Goal: Information Seeking & Learning: Learn about a topic

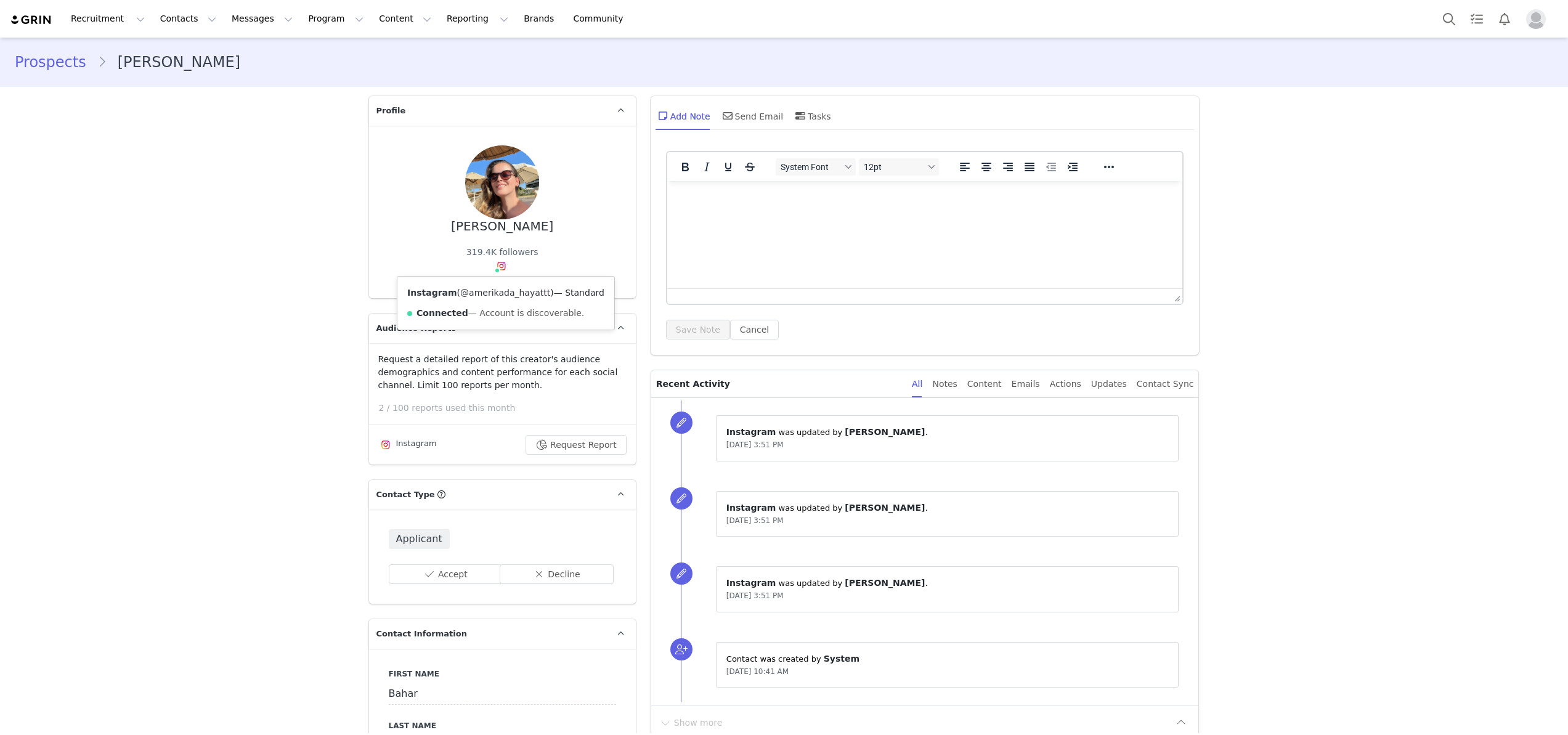
click at [501, 298] on link "@amerikada_hayattt" at bounding box center [505, 293] width 90 height 10
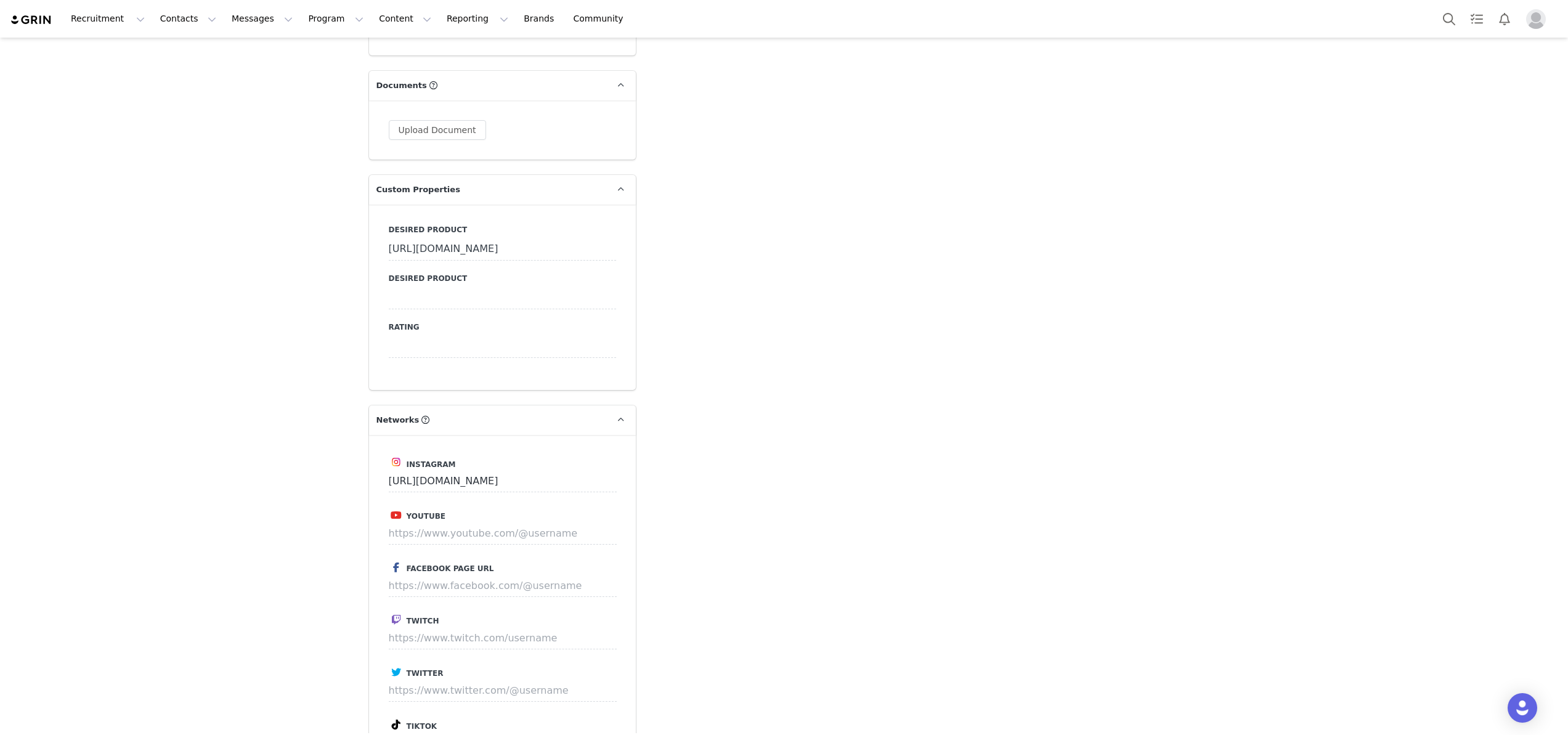
scroll to position [1335, 0]
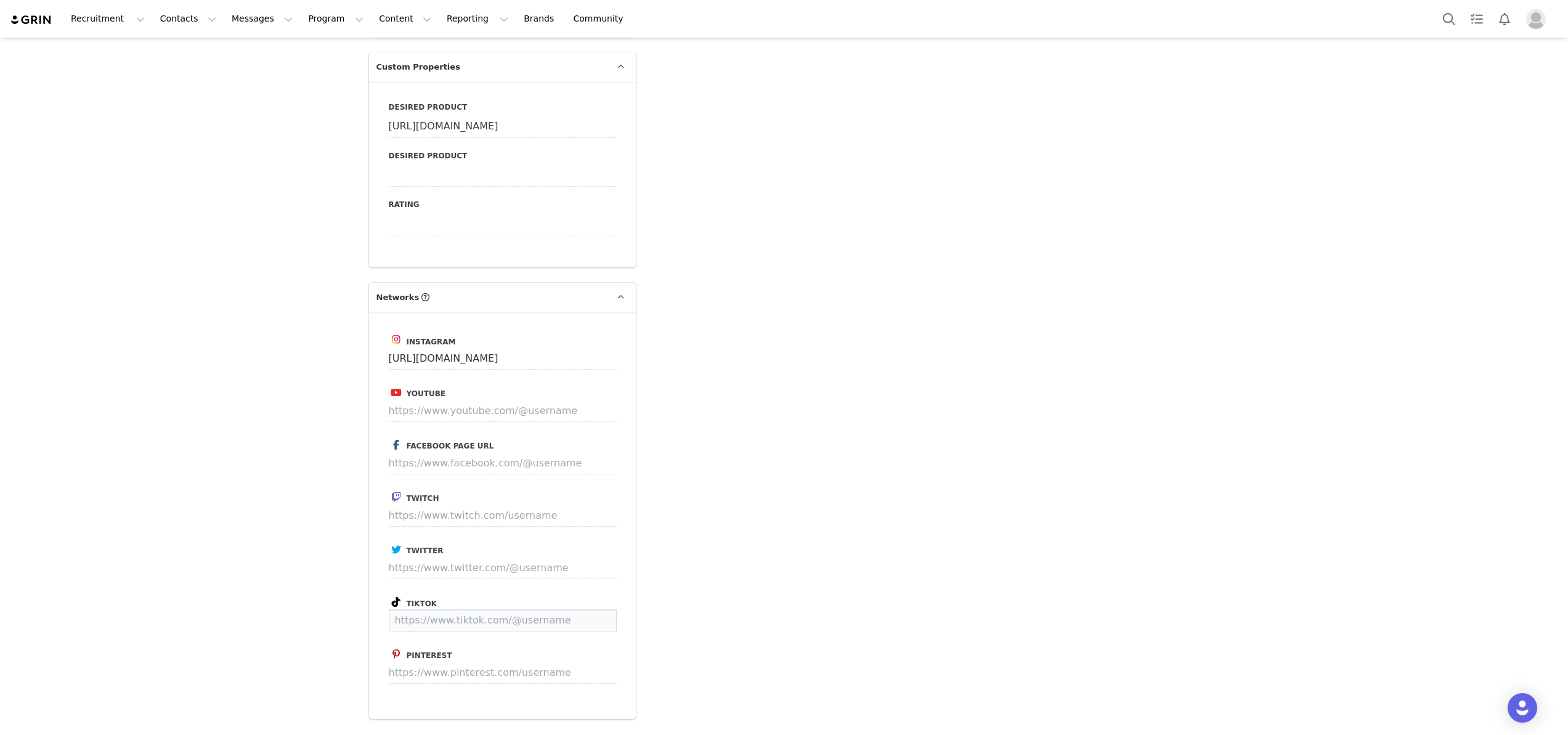
click at [440, 632] on input at bounding box center [503, 620] width 228 height 22
paste input "[URL][DOMAIN_NAME]"
type input "https://www.tiktok.com/@amerikadahayatttt"
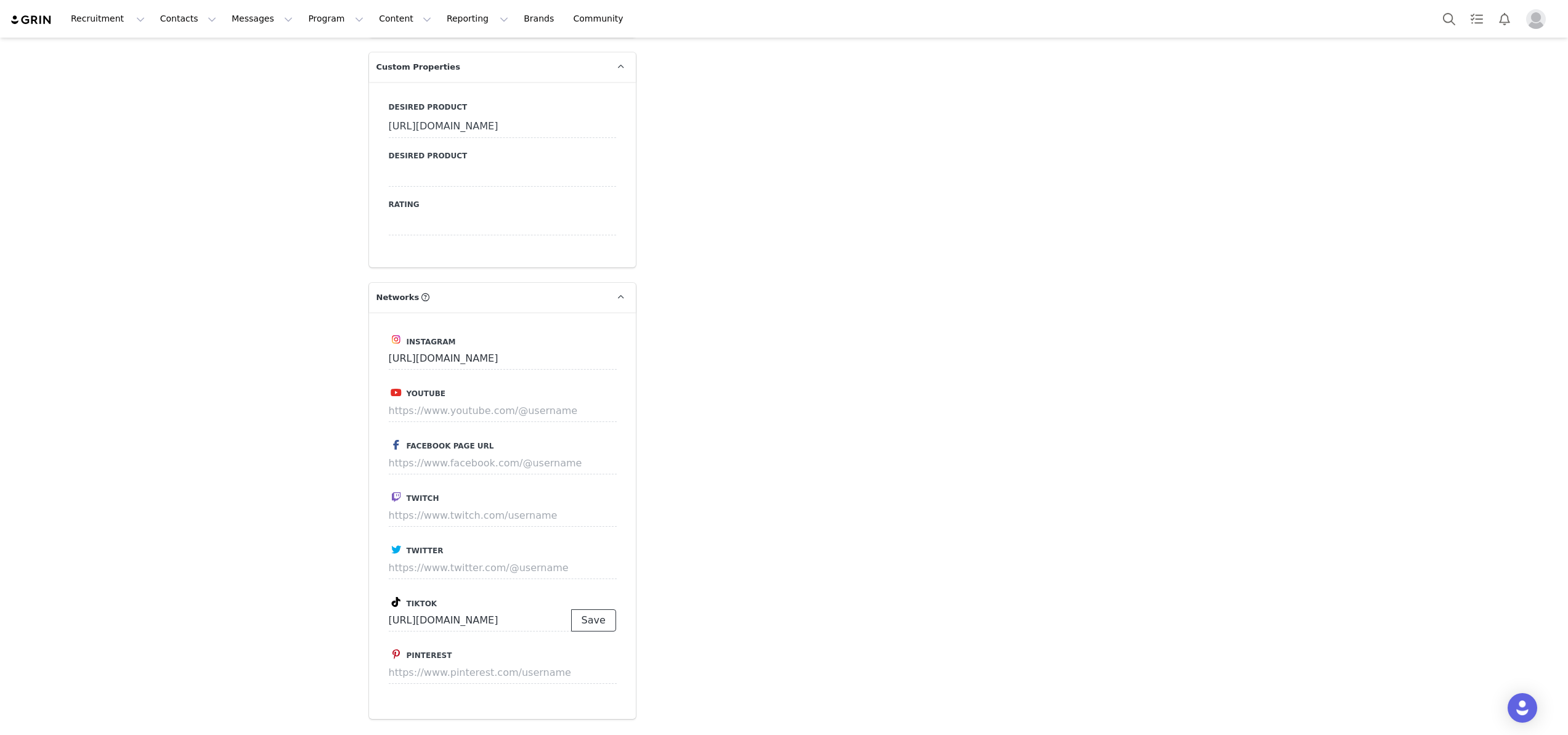
click at [604, 632] on button "Save" at bounding box center [593, 620] width 45 height 22
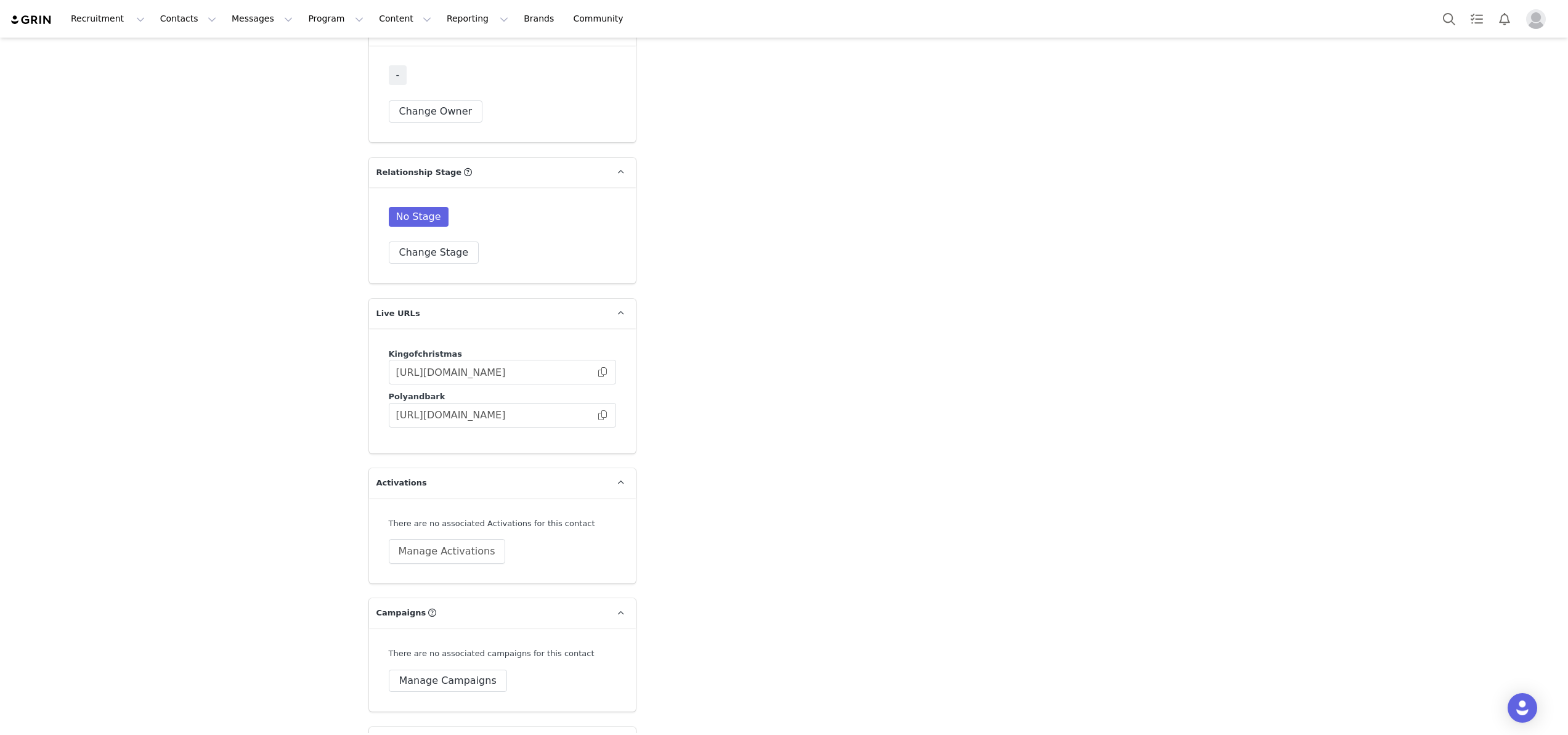
scroll to position [2405, 0]
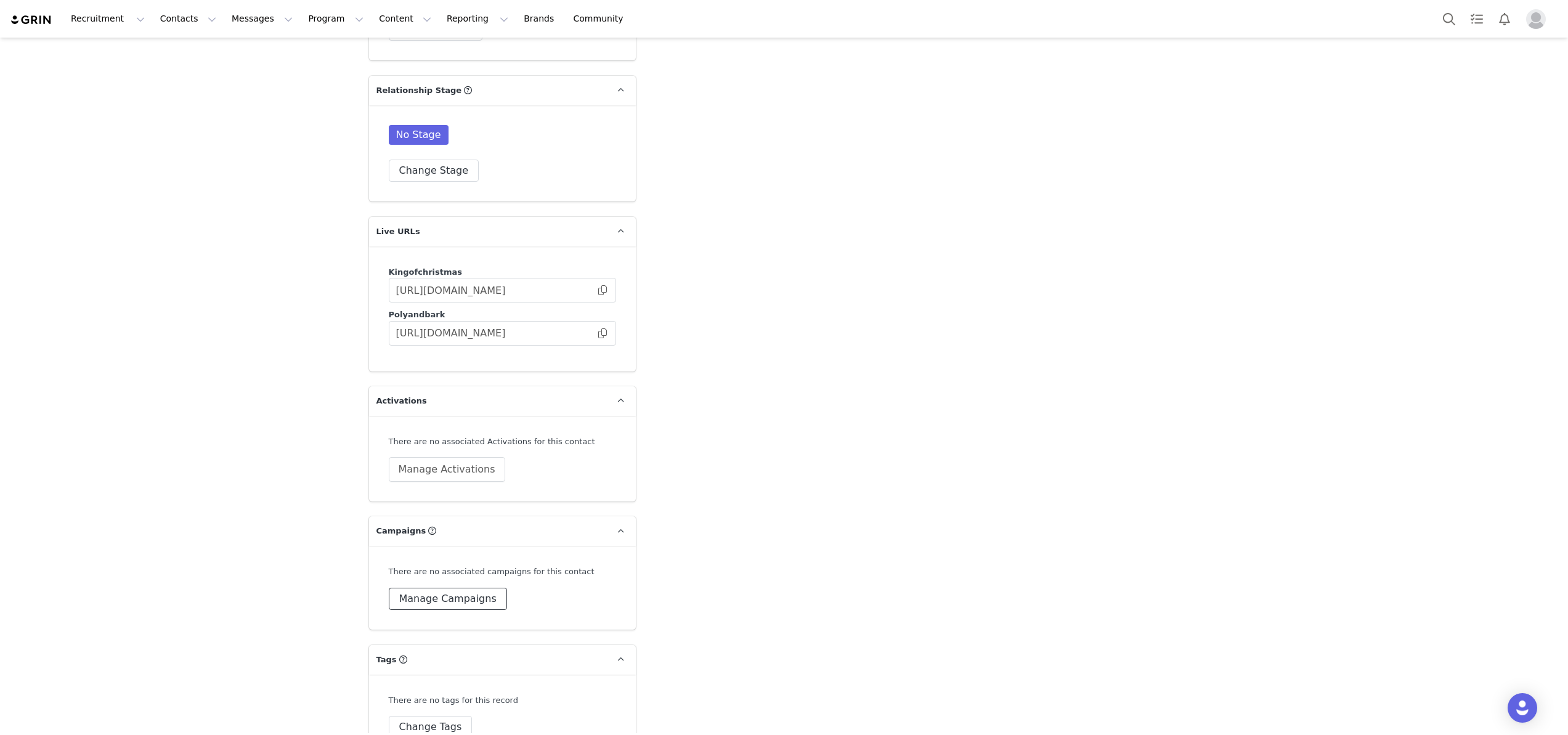
click at [418, 610] on button "Manage Campaigns" at bounding box center [448, 599] width 118 height 22
click at [426, 596] on input at bounding box center [502, 585] width 211 height 22
type input "santas"
click at [438, 665] on div "Santas Bonanza" at bounding box center [503, 649] width 227 height 30
click at [437, 654] on span "Santas Bonanza" at bounding box center [448, 649] width 77 height 11
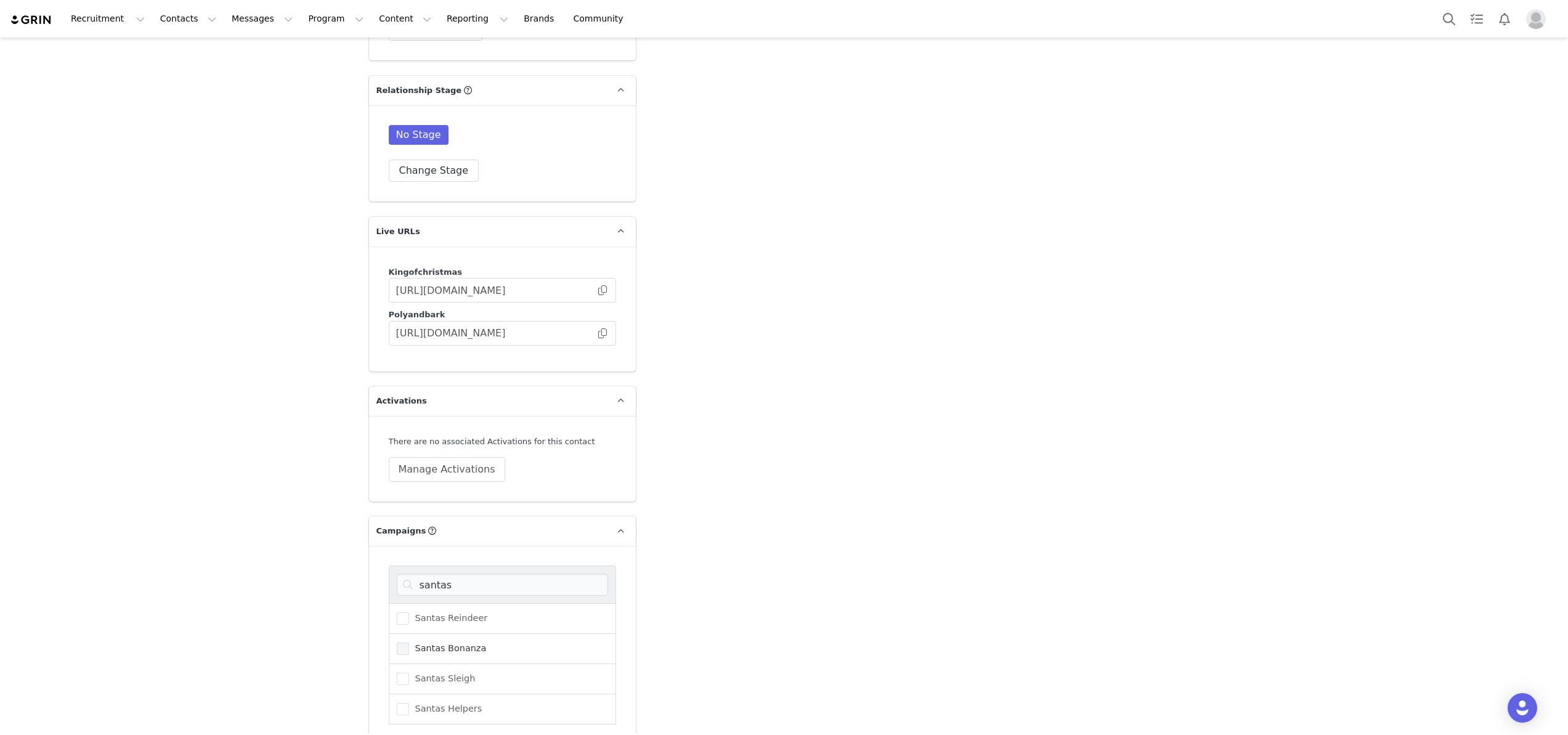
click at [409, 643] on input "Santas Bonanza" at bounding box center [409, 643] width 0 height 0
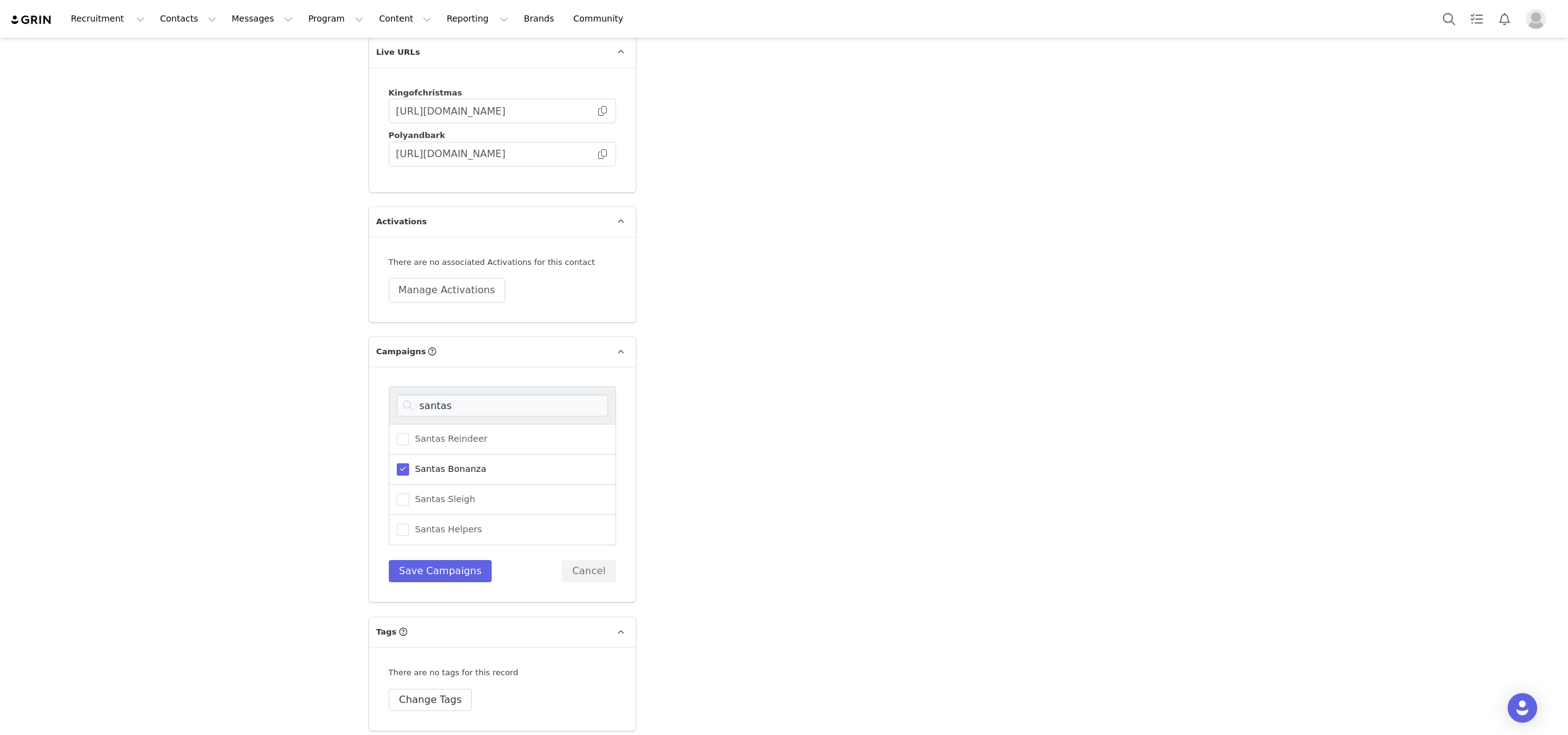
scroll to position [2606, 0]
click at [451, 568] on button "Save Campaigns" at bounding box center [440, 564] width 103 height 22
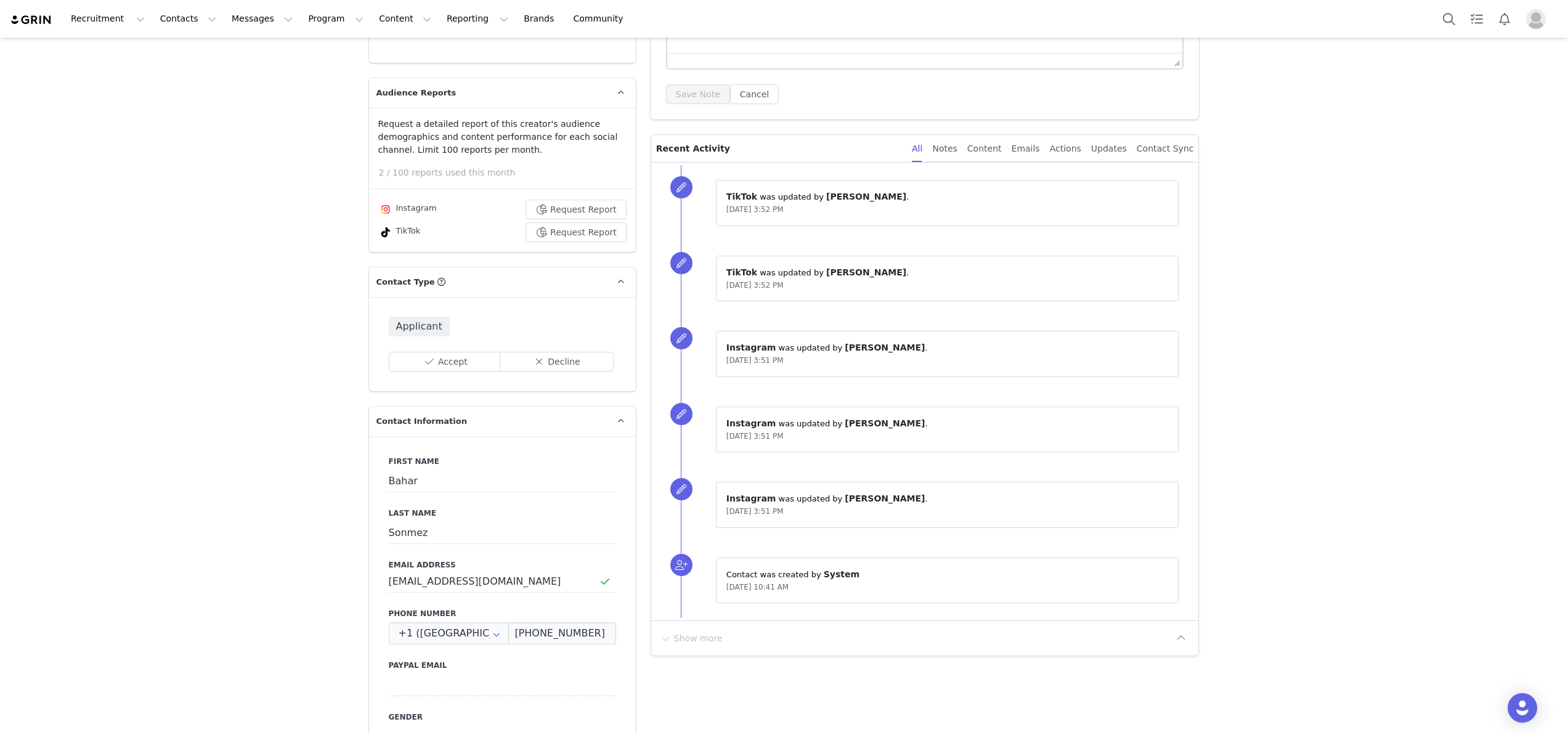
scroll to position [0, 0]
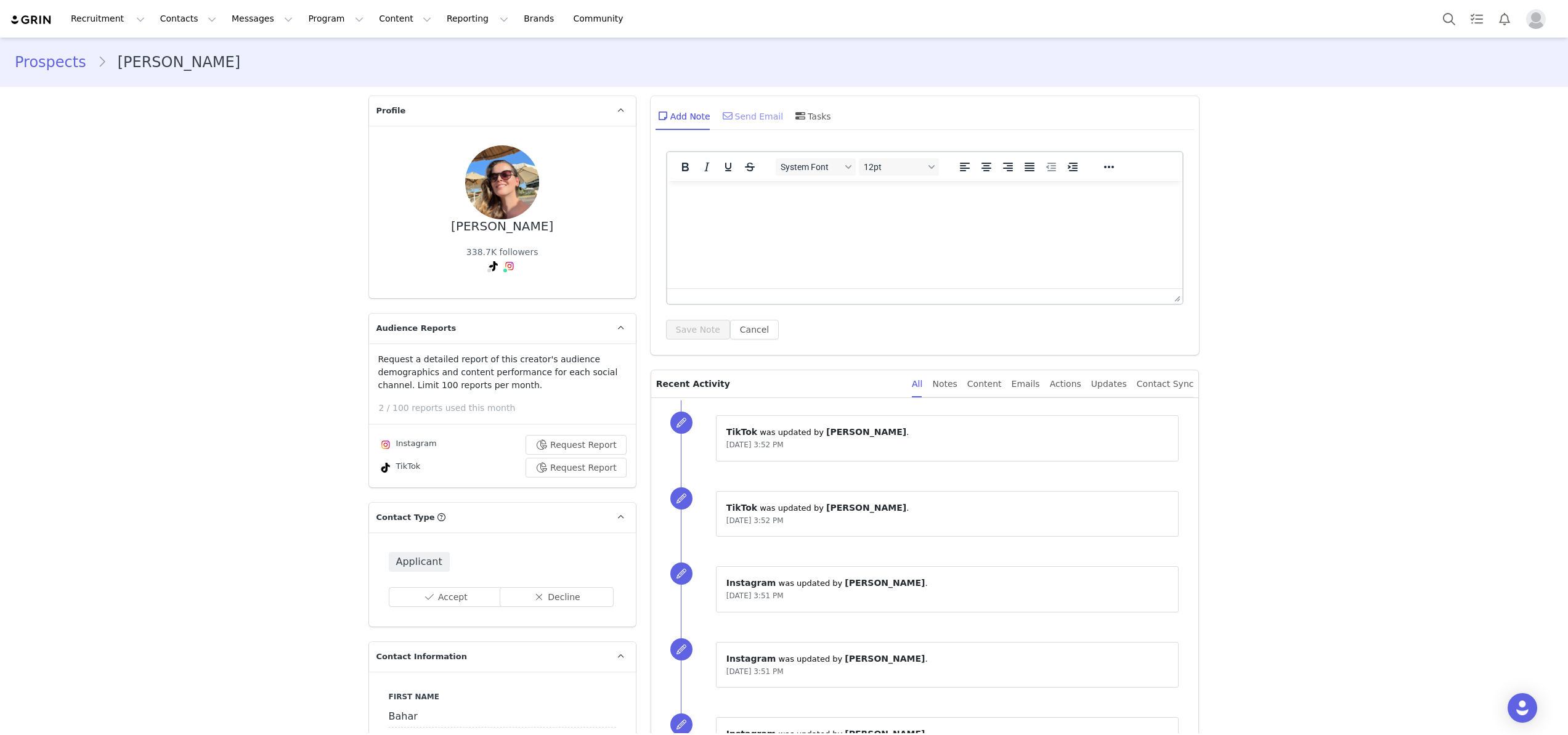
click at [765, 115] on div "Send Email" at bounding box center [752, 116] width 63 height 30
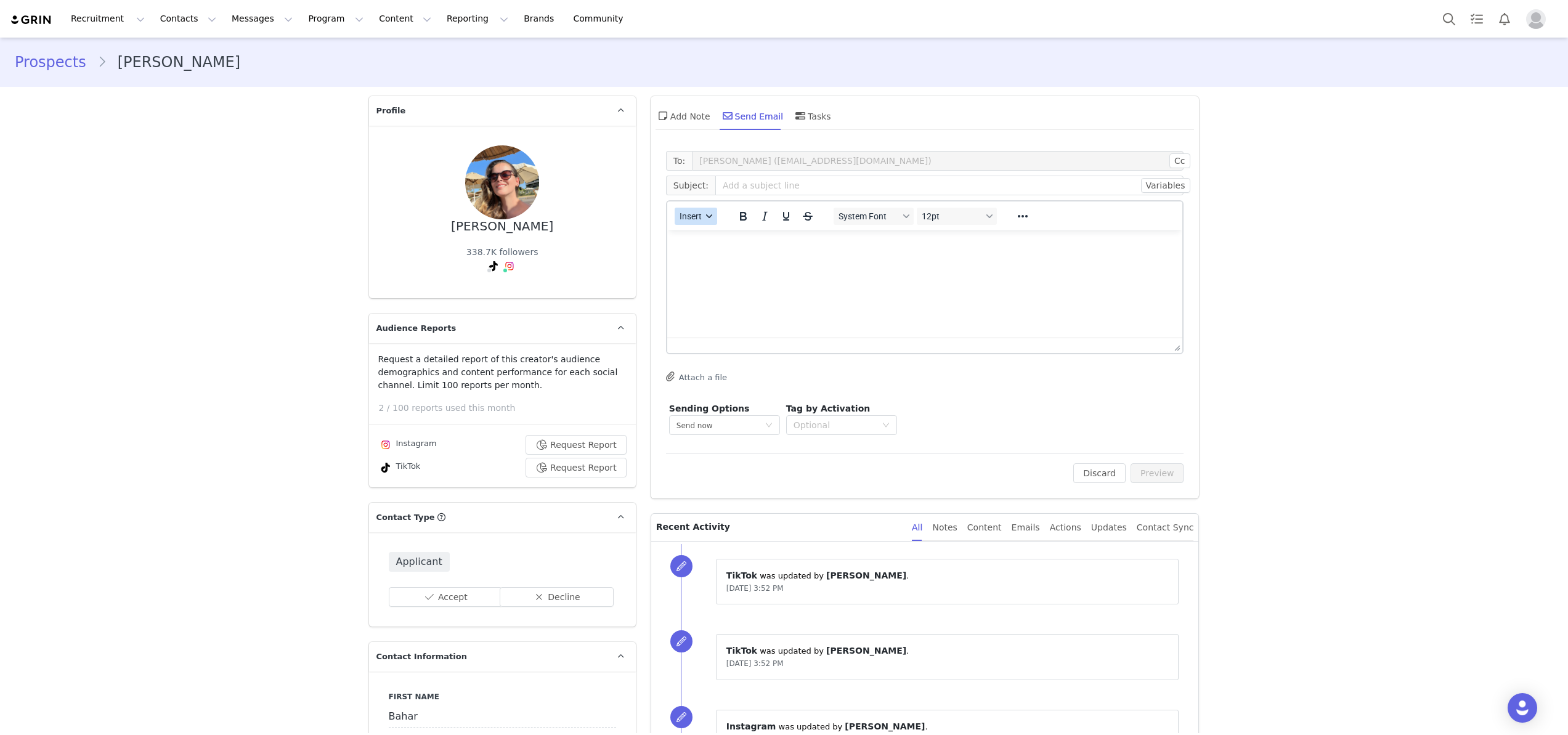
click at [683, 216] on span "Insert" at bounding box center [690, 216] width 22 height 10
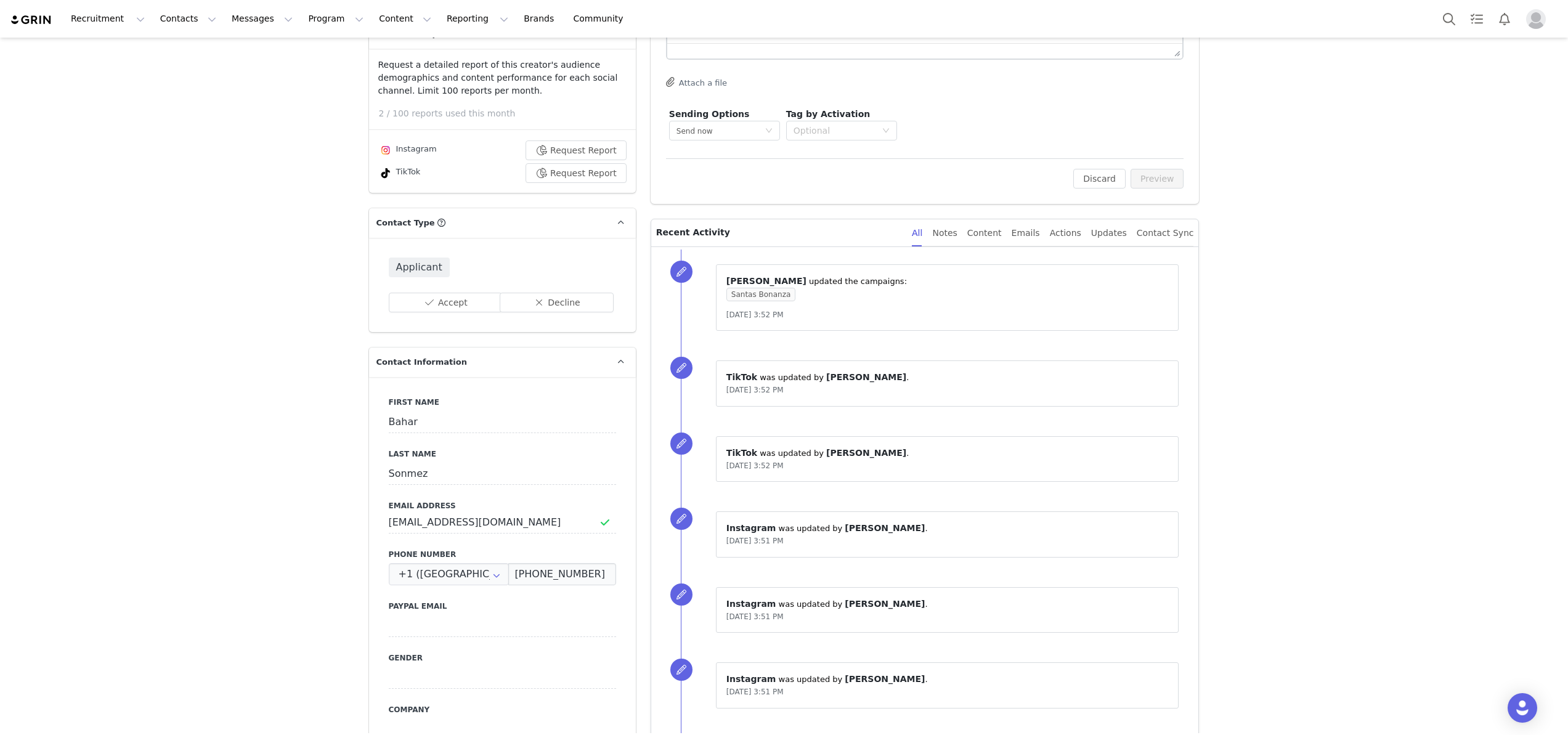
scroll to position [458, 0]
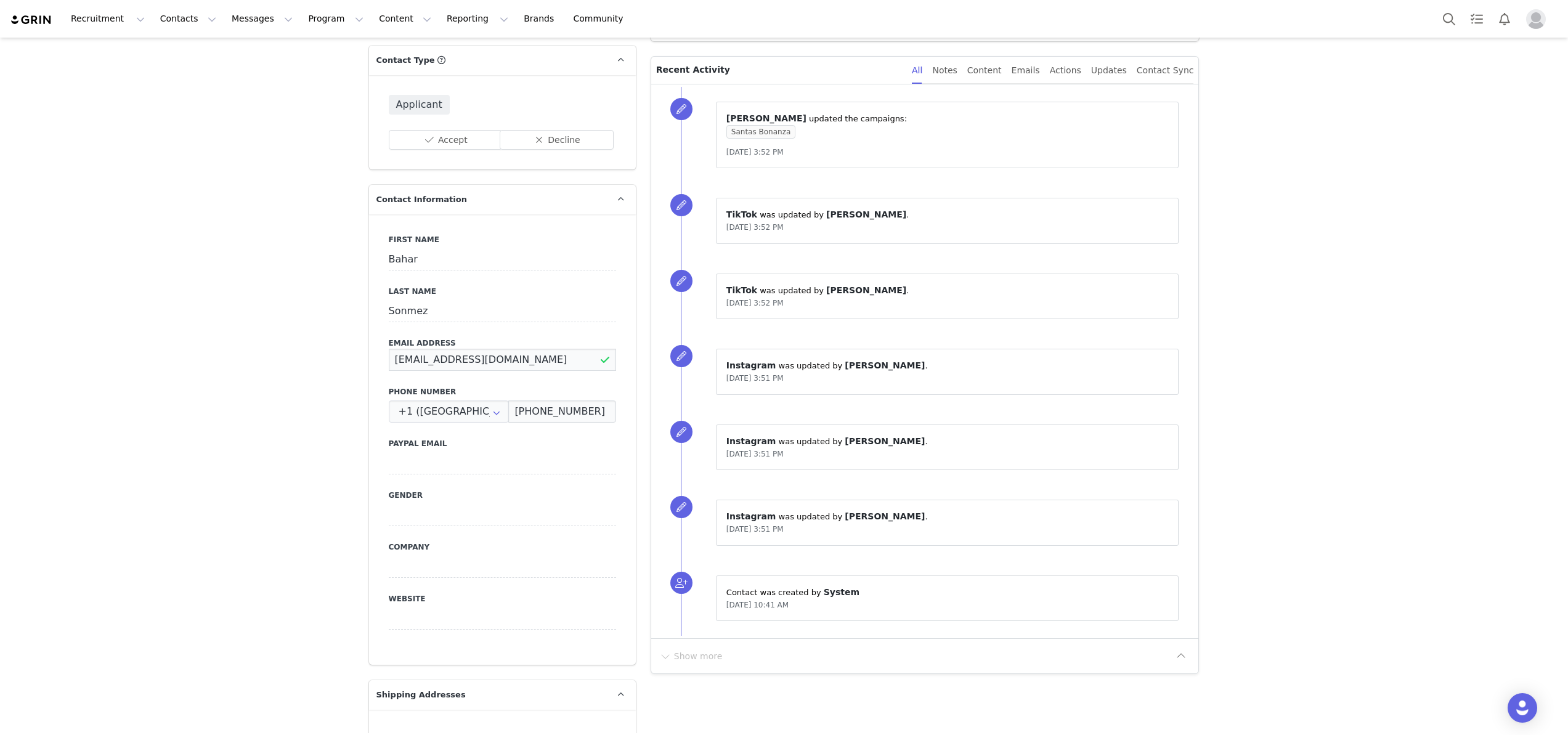
click at [531, 361] on input "amerikadahayatt@hotmail.com" at bounding box center [503, 360] width 227 height 22
drag, startPoint x: 561, startPoint y: 361, endPoint x: 334, endPoint y: 361, distance: 227.0
paste input "@yahoo"
click at [612, 364] on input "amerikadahayat@yahoo.com" at bounding box center [503, 360] width 227 height 22
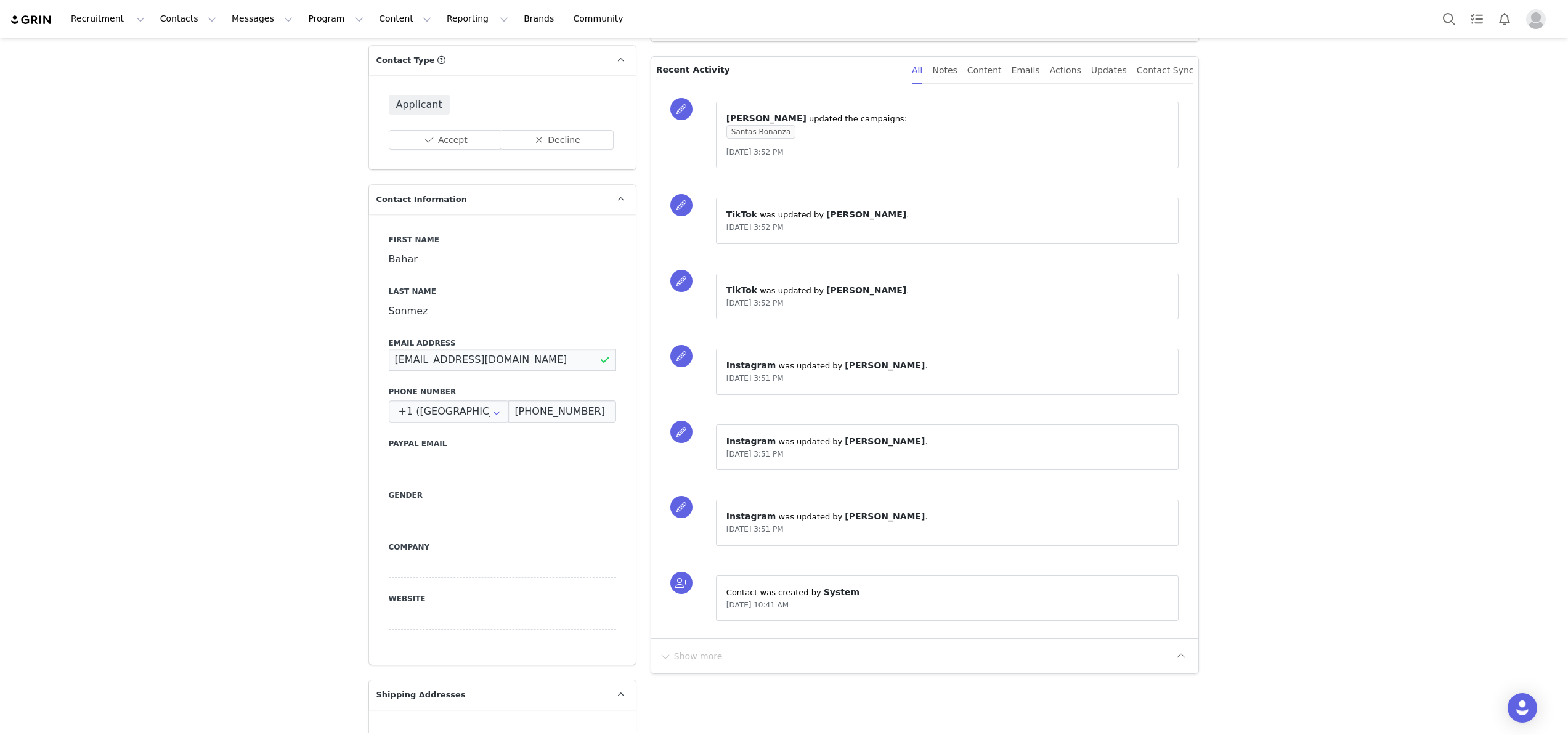
type input "amerikadahayat@yahoo.com"
click at [49, 700] on button "Save" at bounding box center [60, 707] width 65 height 34
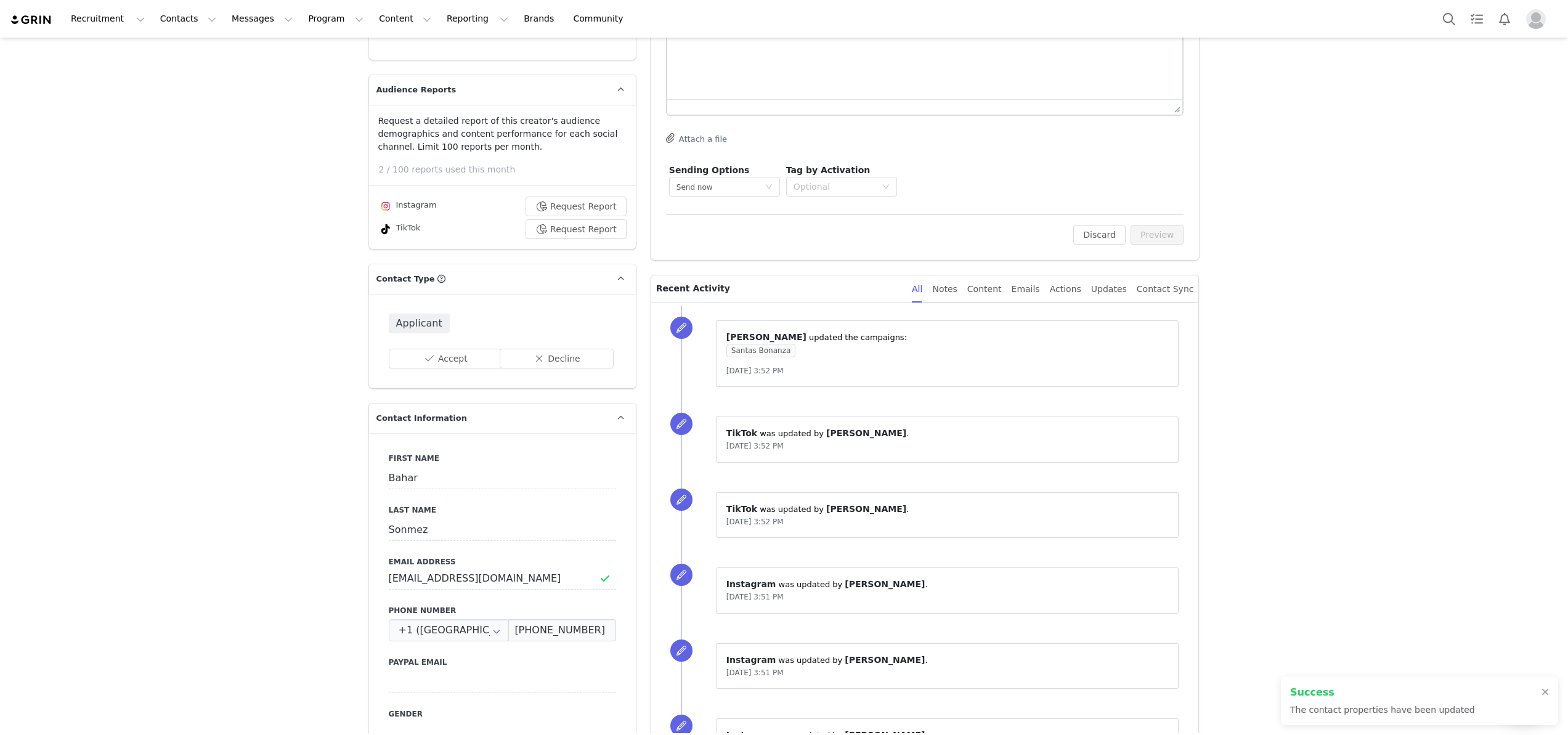
scroll to position [0, 0]
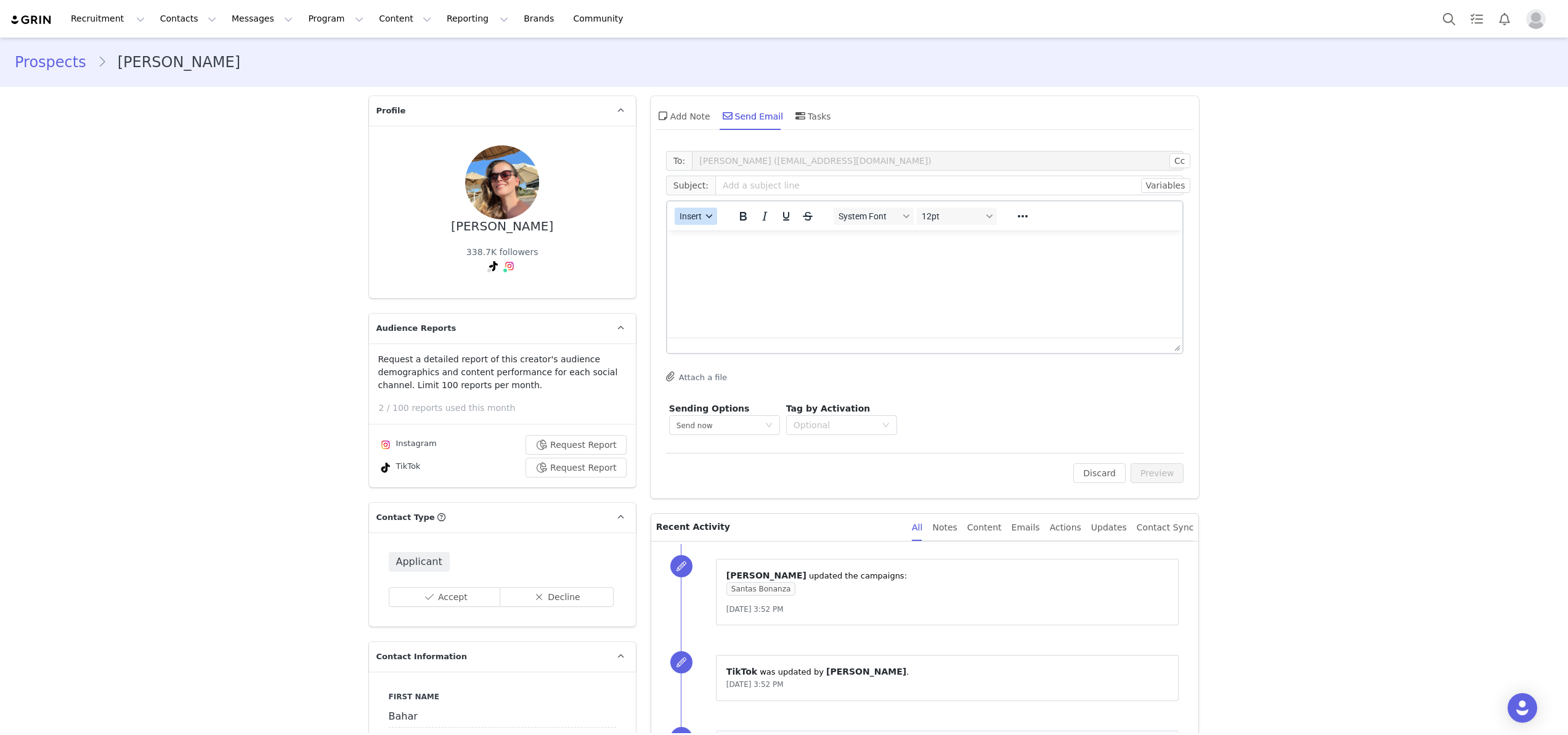
click at [692, 223] on button "Insert" at bounding box center [695, 216] width 43 height 17
click at [692, 240] on div "Insert Template" at bounding box center [741, 237] width 111 height 15
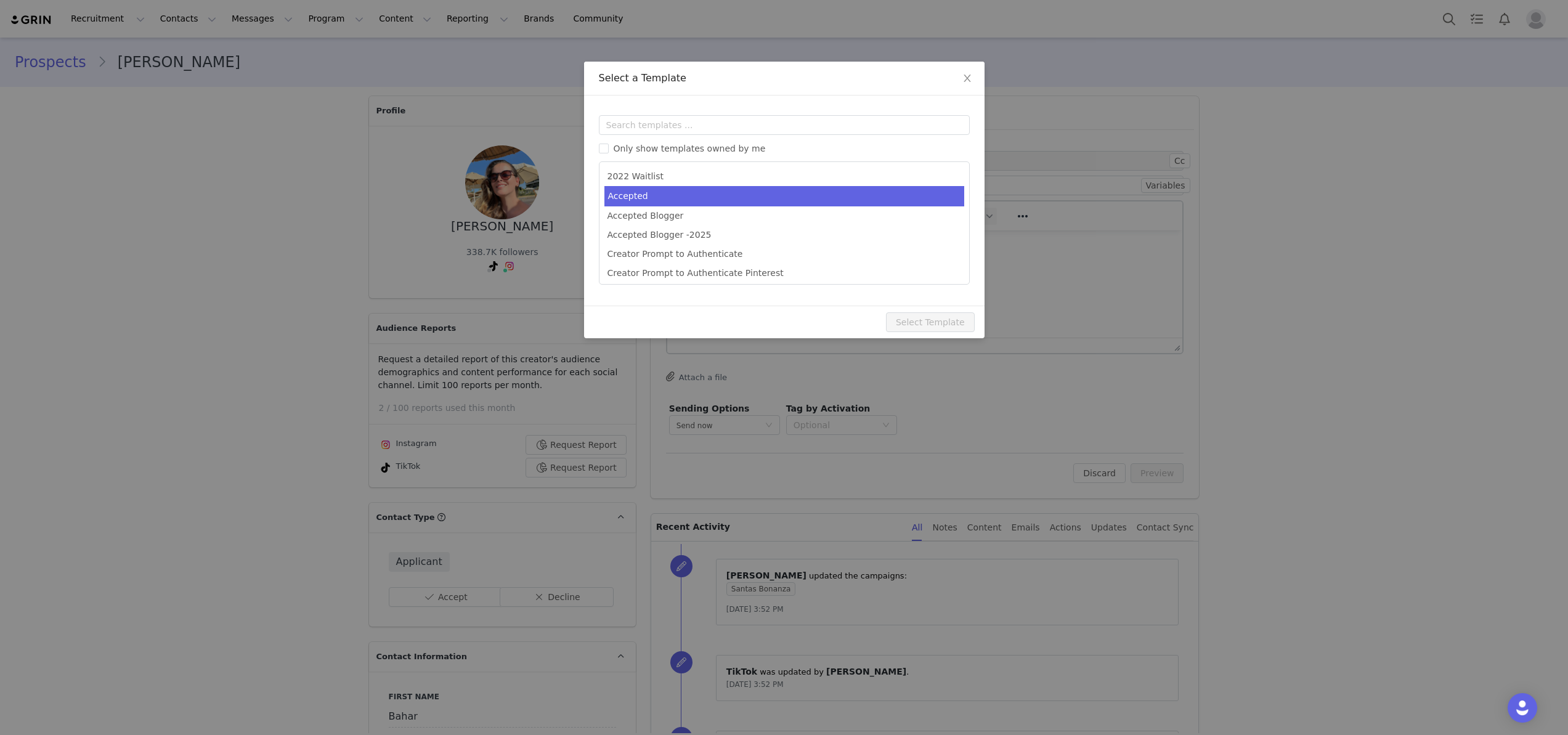
click at [692, 193] on li "Accepted" at bounding box center [784, 196] width 360 height 20
type input "You Have Been Selected for a King of Christmas 2025 Collaboration!"
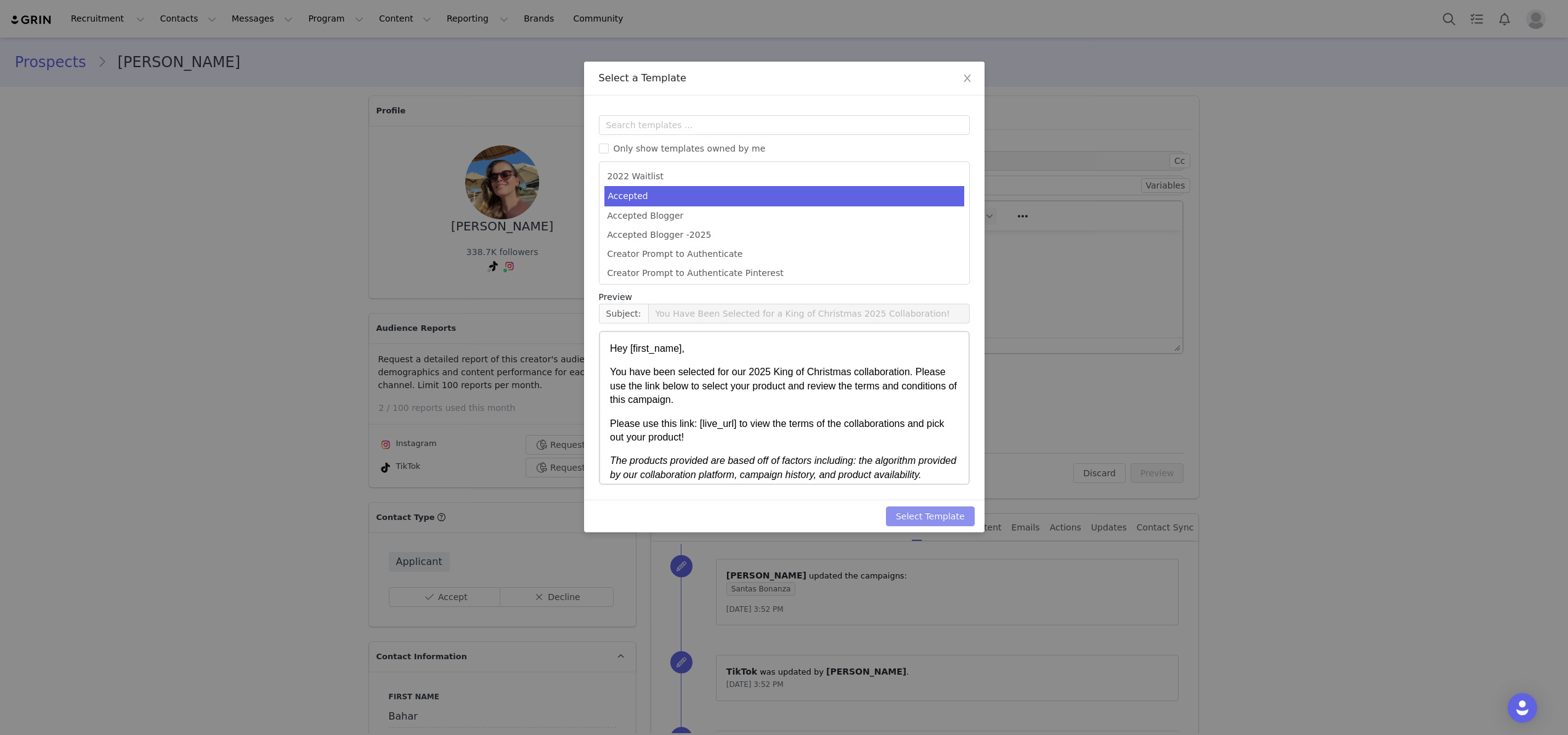
click at [941, 519] on button "Select Template" at bounding box center [930, 516] width 89 height 20
type input "You Have Been Selected for a King of Christmas 2025 Collaboration!"
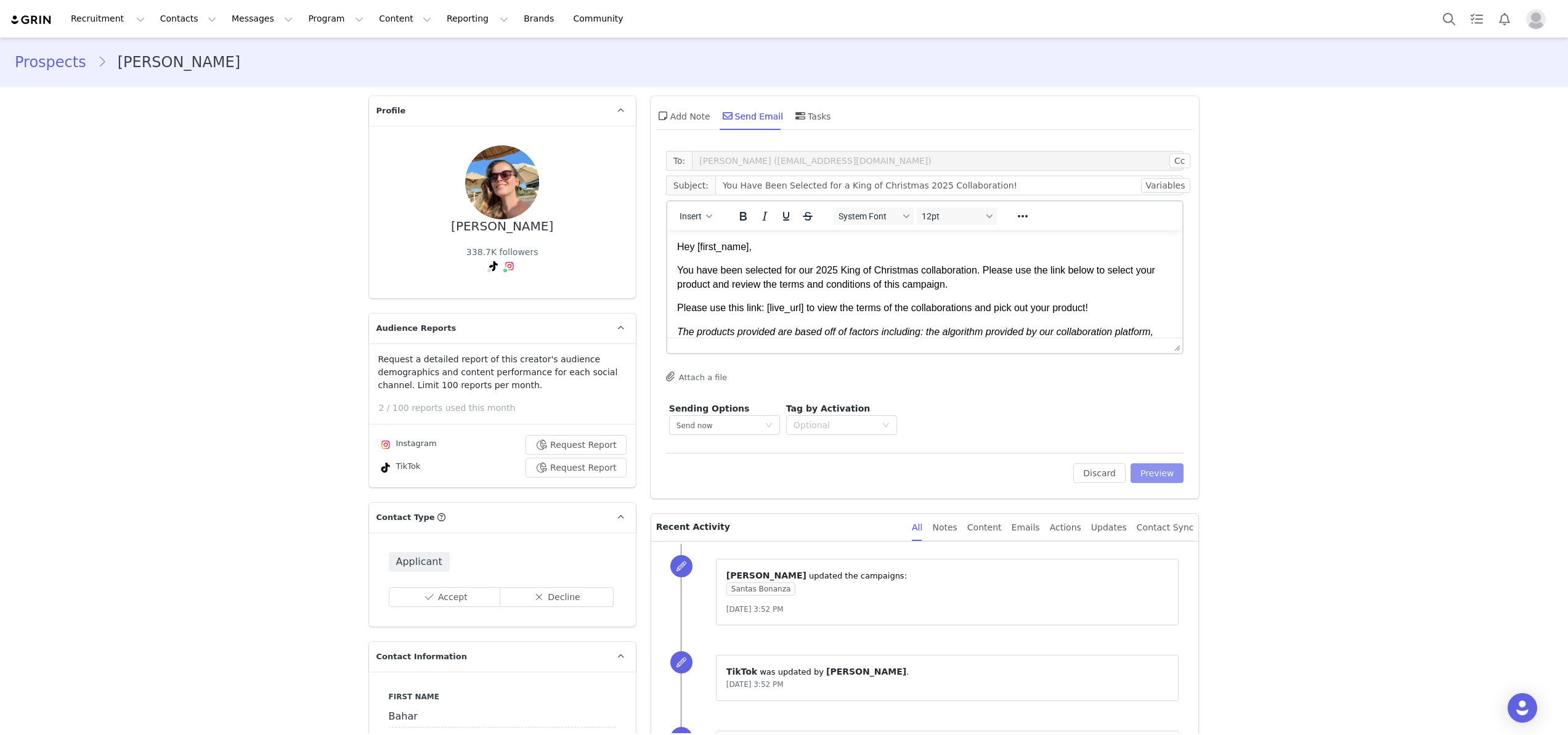
click at [1159, 470] on button "Preview" at bounding box center [1157, 473] width 53 height 20
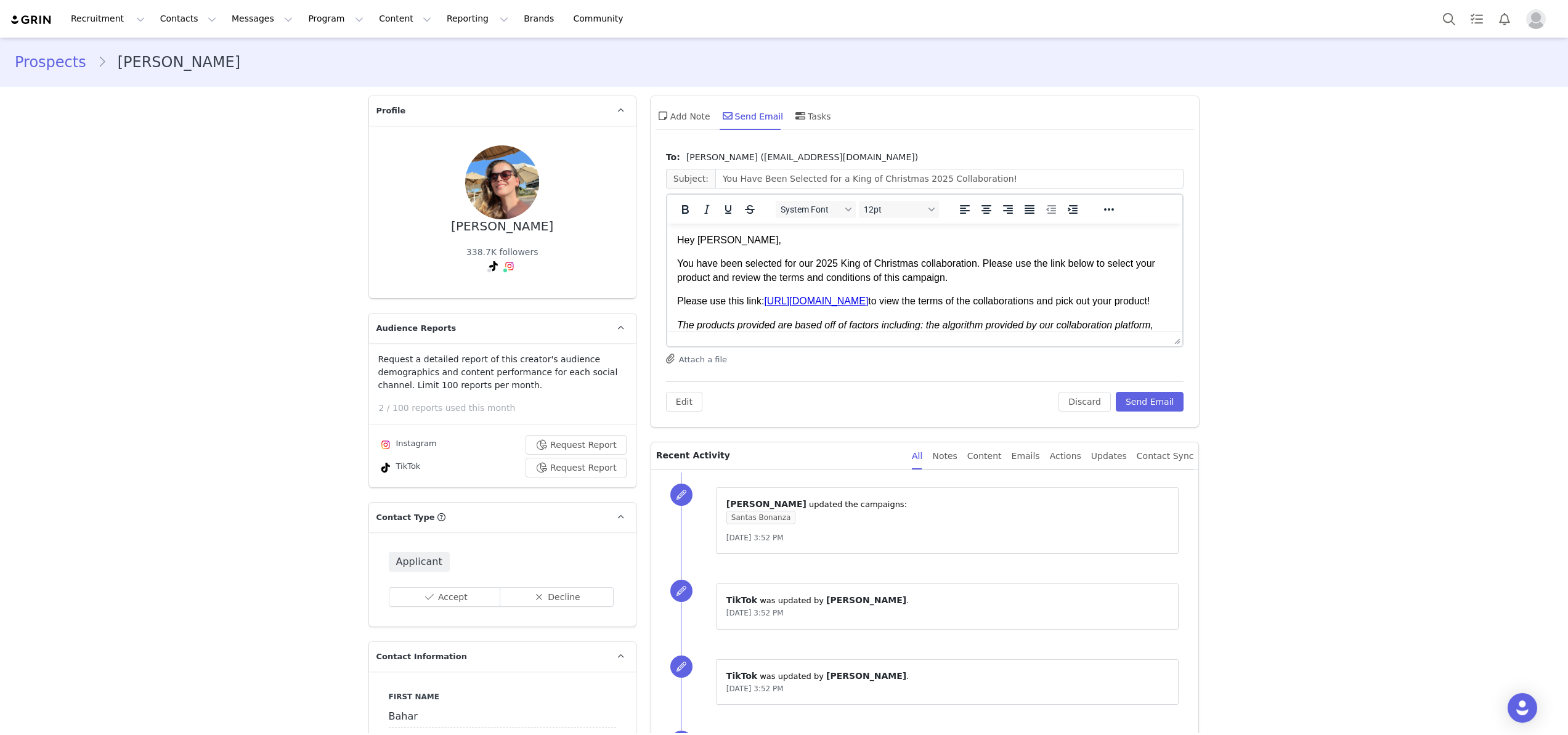
drag, startPoint x: 675, startPoint y: 238, endPoint x: 983, endPoint y: 435, distance: 365.6
click at [983, 435] on html "Hey Bahar, You have been selected for our 2025 King of Christmas collaboration.…" at bounding box center [925, 482] width 516 height 517
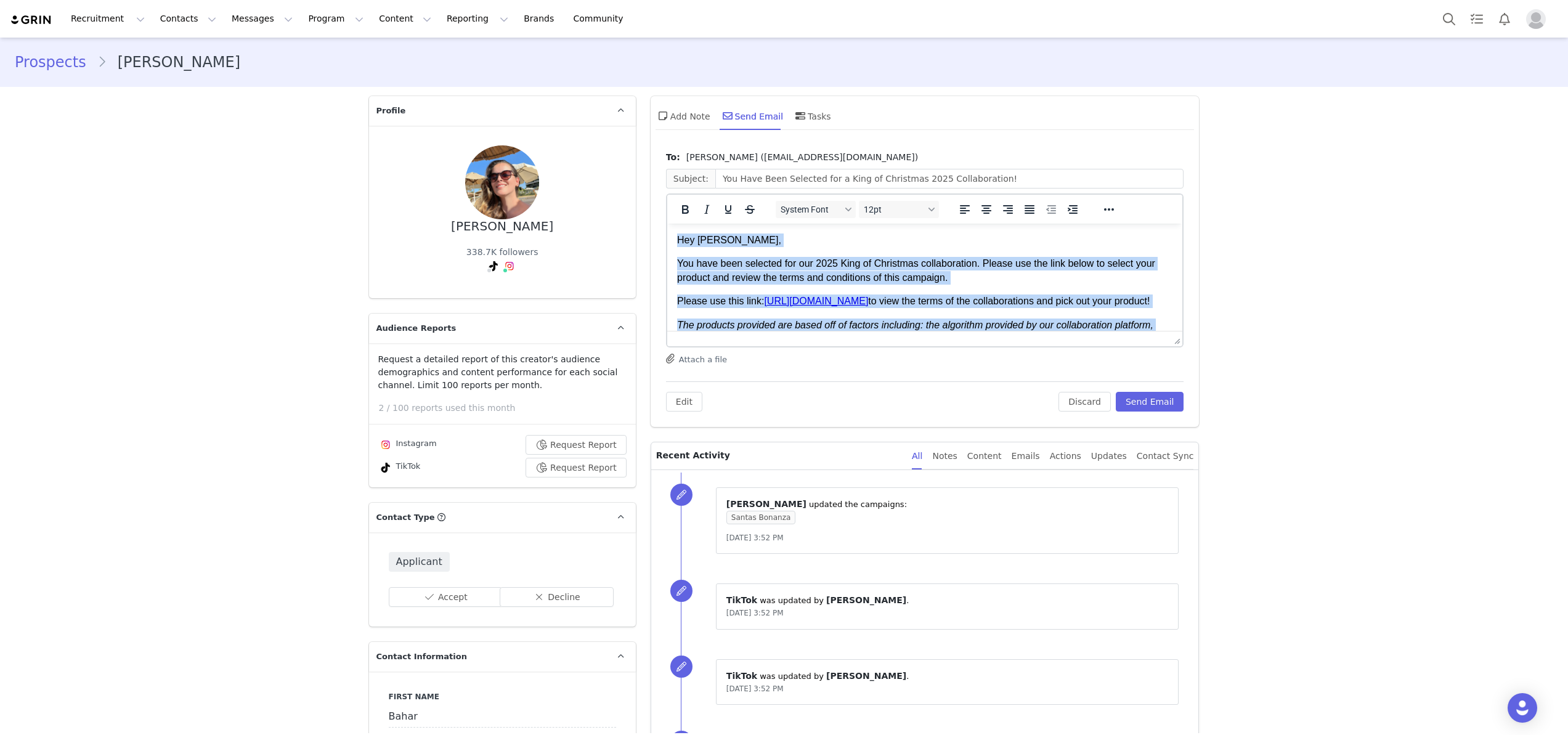
scroll to position [437, 0]
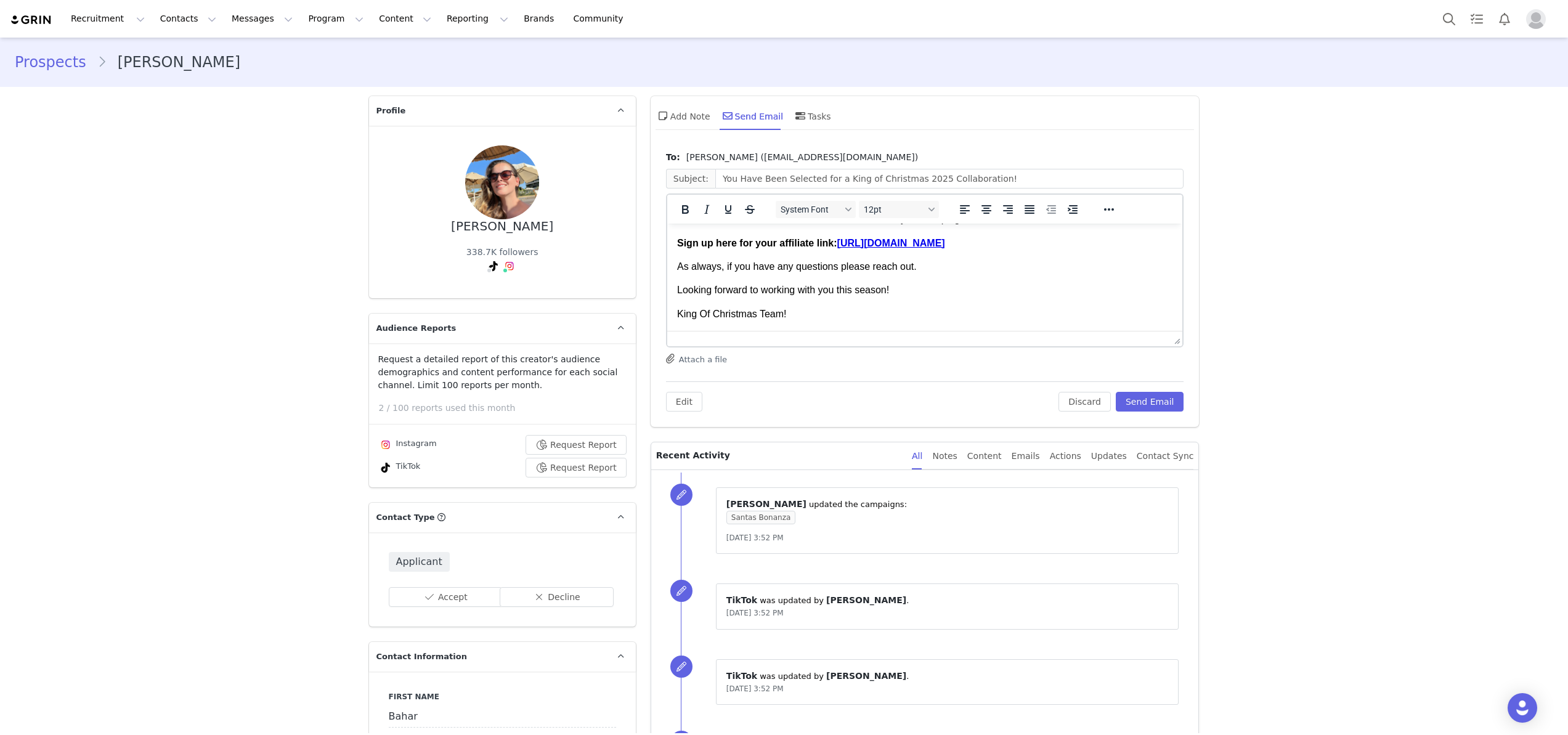
drag, startPoint x: 677, startPoint y: 237, endPoint x: 851, endPoint y: 342, distance: 203.2
click at [851, 331] on html "Hey Bahar, You have been selected for our 2025 King of Christmas collaboration.…" at bounding box center [925, 73] width 516 height 517
copy body "Hey Bahar, You have been selected for our 2025 King of Christmas collaboration.…"
click at [1144, 410] on button "Send Email" at bounding box center [1150, 402] width 69 height 20
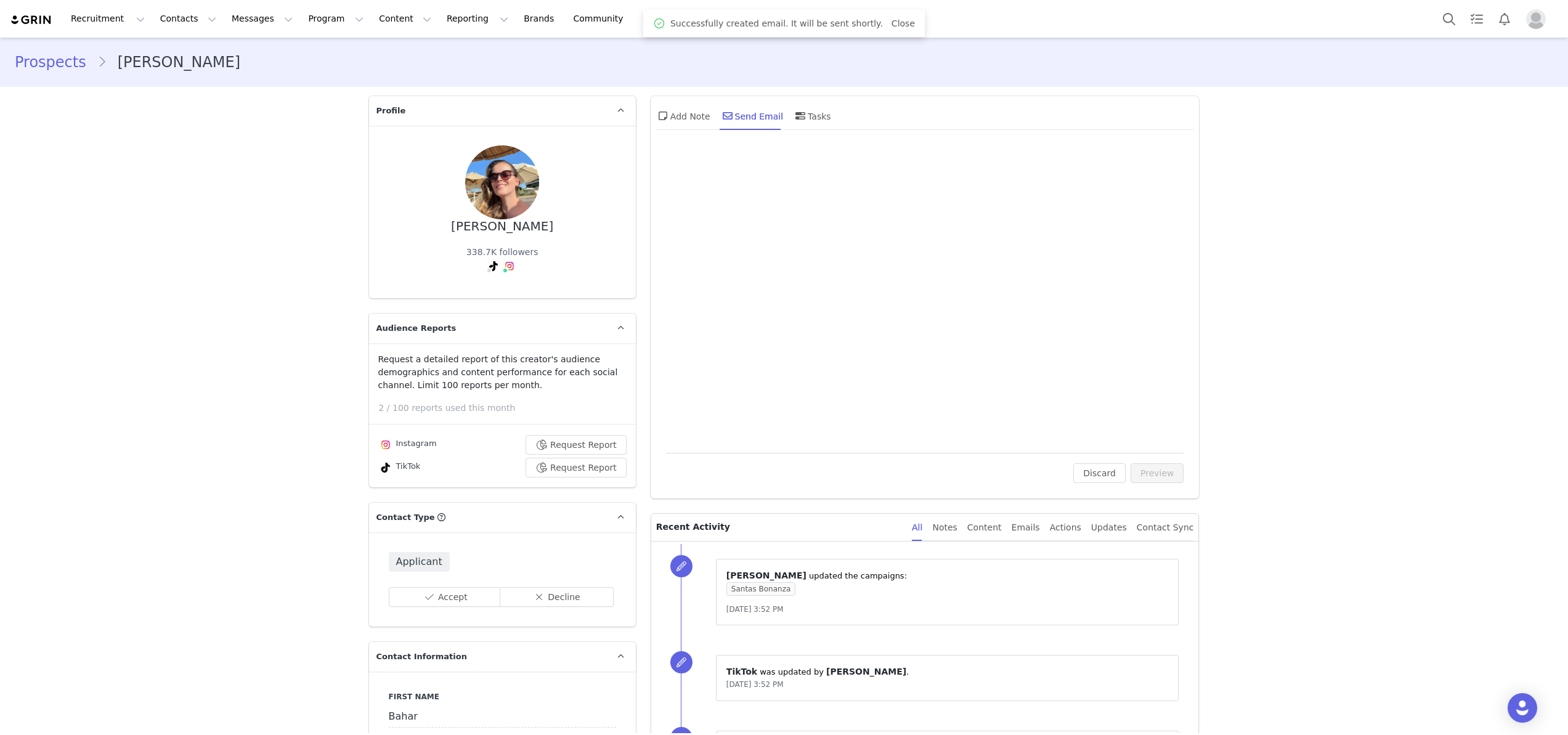
scroll to position [0, 0]
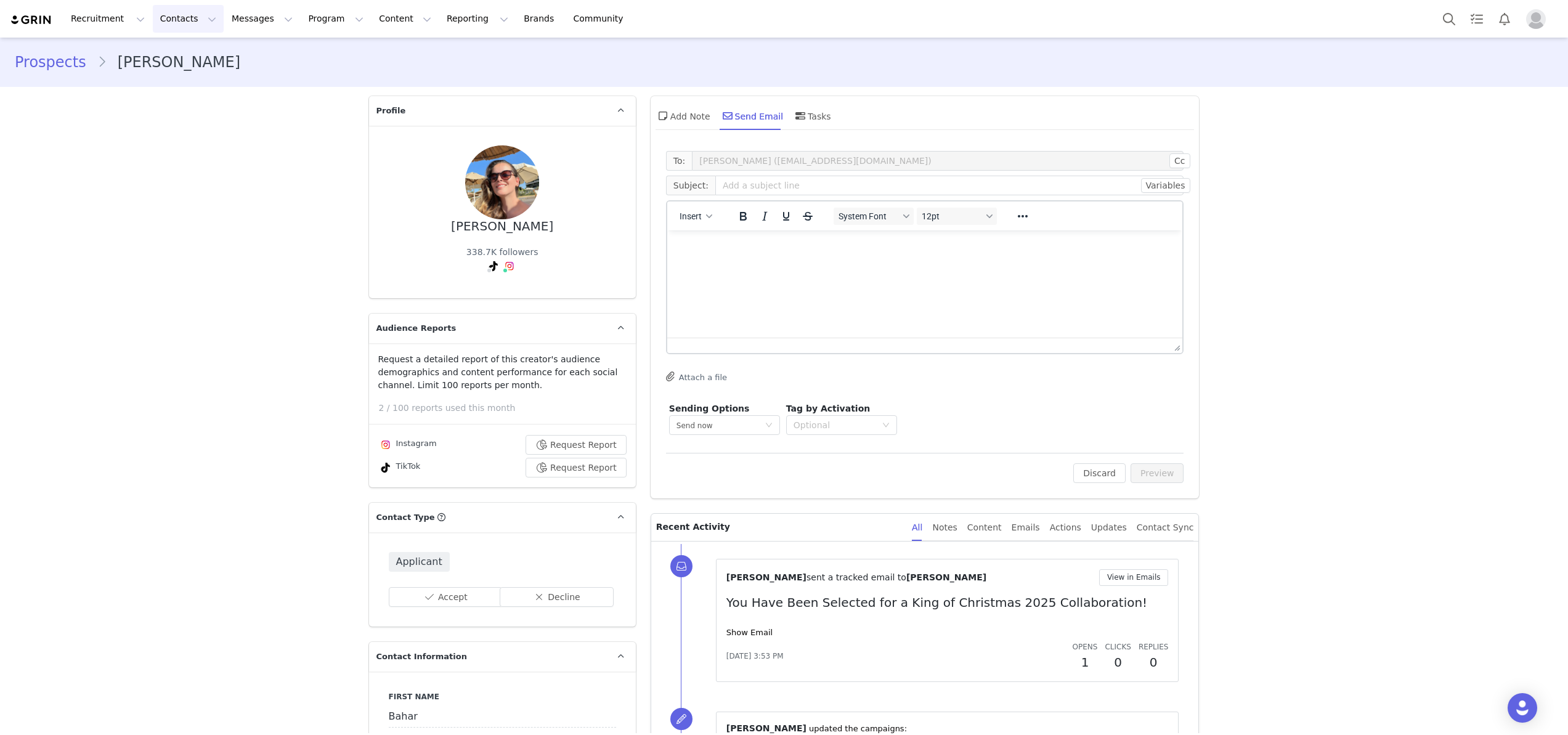
click at [169, 18] on button "Contacts Contacts" at bounding box center [188, 19] width 71 height 28
click at [169, 19] on button "Contacts Contacts" at bounding box center [188, 19] width 71 height 28
click at [179, 4] on div "Recruitment Recruitment Creator Search Curated Lists Landing Pages Web Extensio…" at bounding box center [784, 18] width 1568 height 37
click at [175, 15] on button "Contacts Contacts" at bounding box center [188, 19] width 71 height 28
click at [175, 100] on p "Applicants" at bounding box center [176, 100] width 45 height 13
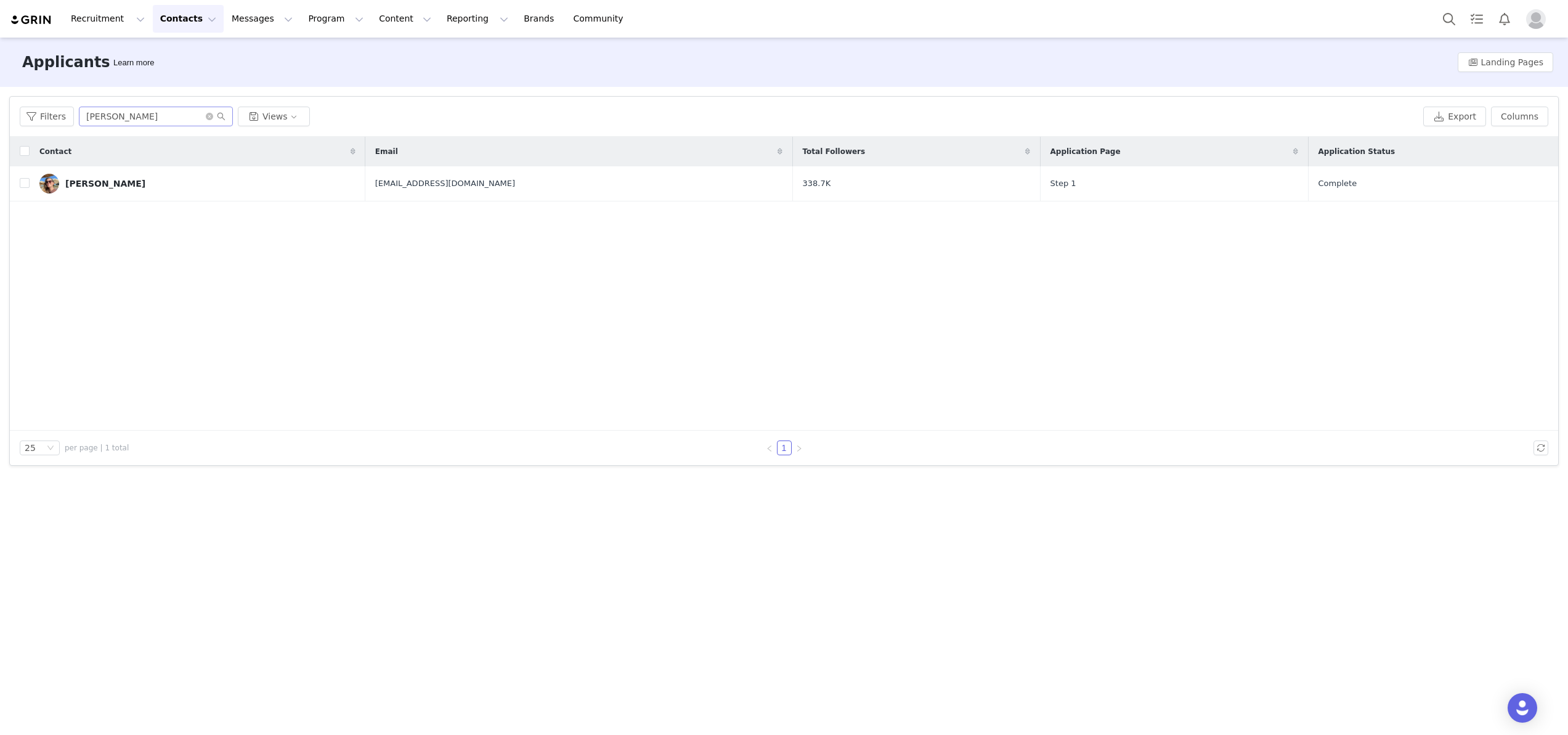
click at [213, 116] on span at bounding box center [215, 117] width 20 height 9
click at [207, 116] on icon "icon: close-circle" at bounding box center [209, 117] width 8 height 8
click at [165, 117] on input "text" at bounding box center [155, 116] width 154 height 20
paste input "Julia Rybak"
type input "Julia Rybak"
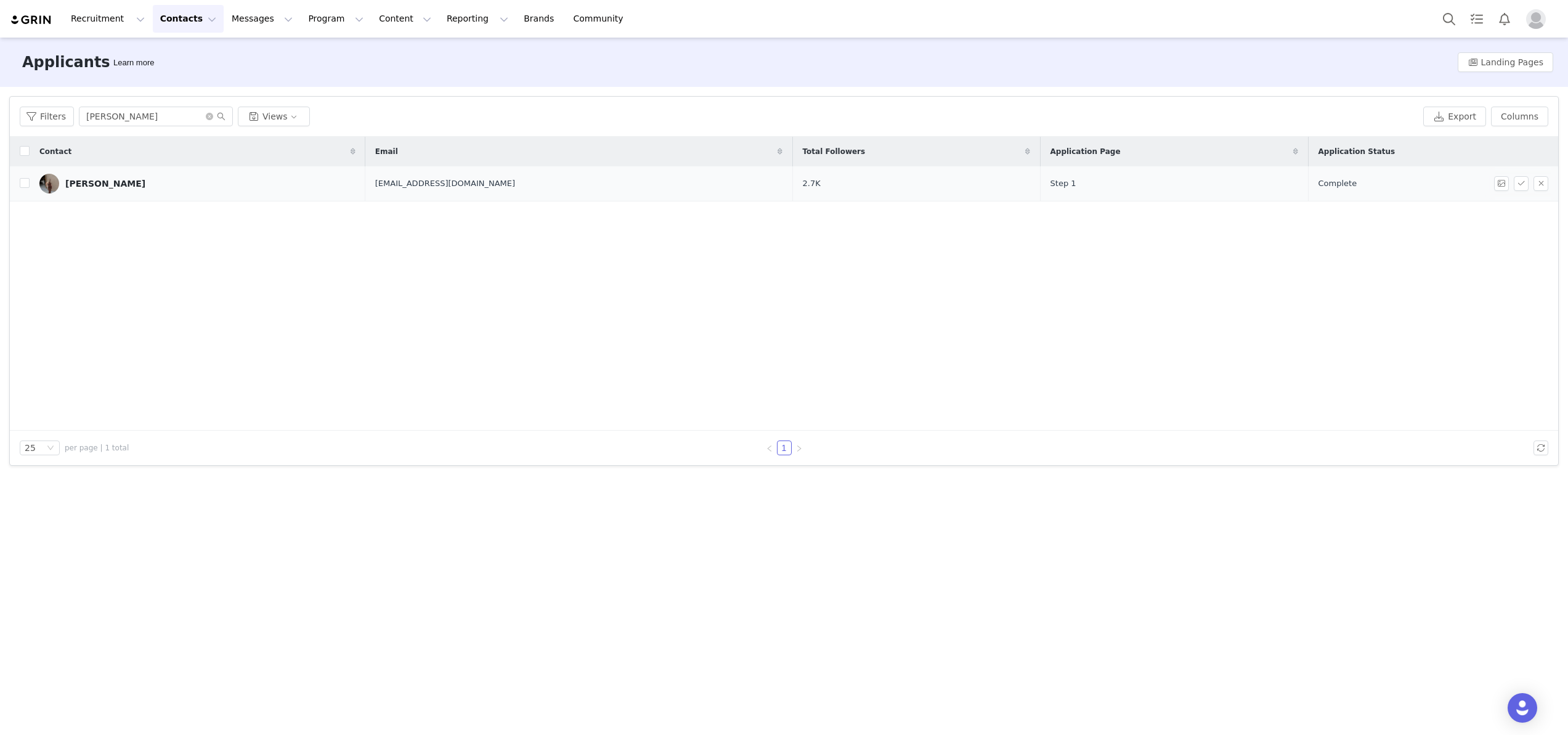
click at [112, 194] on td "Julia Rybak" at bounding box center [197, 183] width 336 height 35
click at [92, 171] on td "Julia Rybak" at bounding box center [197, 183] width 336 height 35
click at [92, 180] on div "Julia Rybak" at bounding box center [105, 184] width 80 height 10
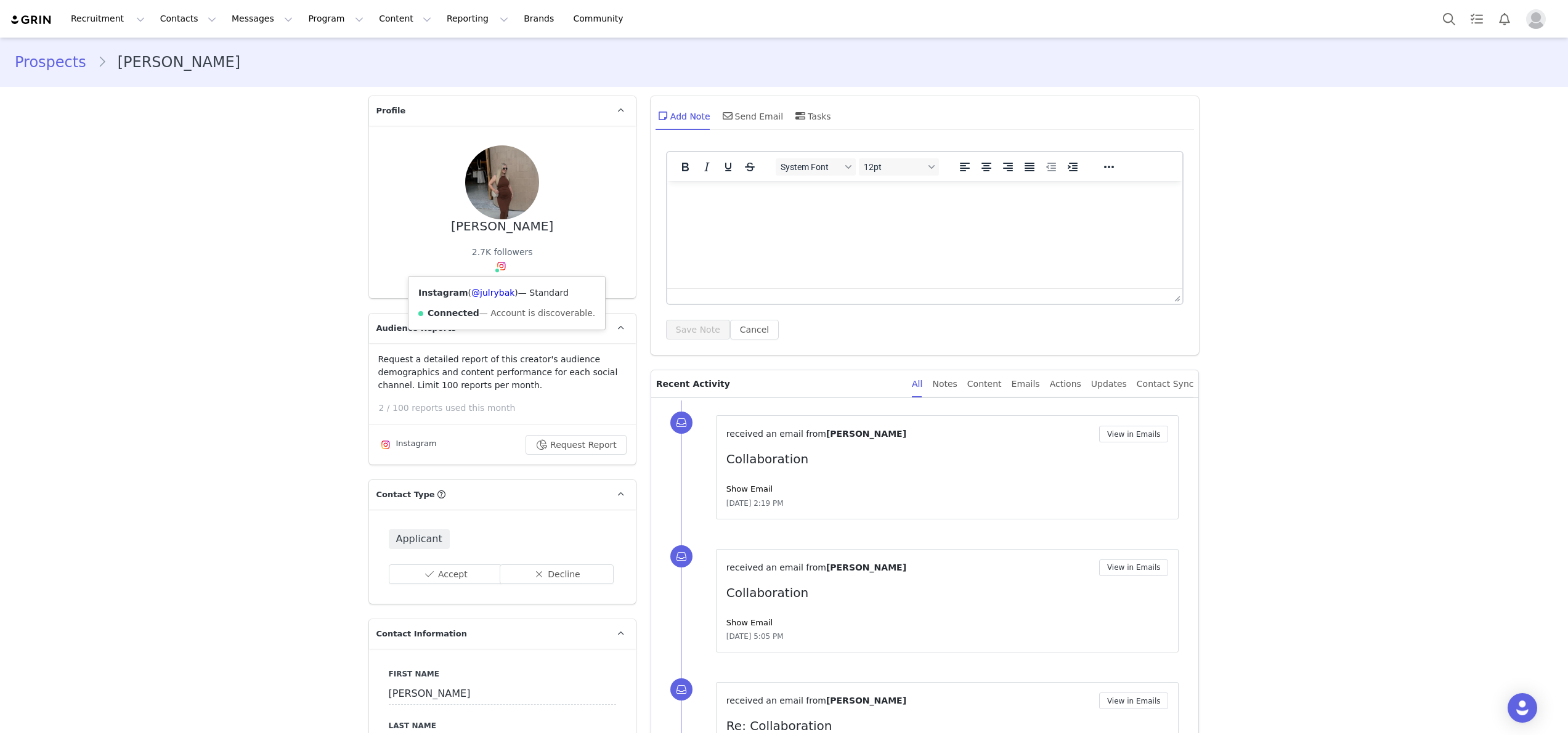
click at [497, 298] on div "Instagram ( @julrybak ) — Standard Connected — Account is discoverable." at bounding box center [507, 303] width 197 height 53
click at [495, 292] on link "@julrybak" at bounding box center [493, 293] width 43 height 10
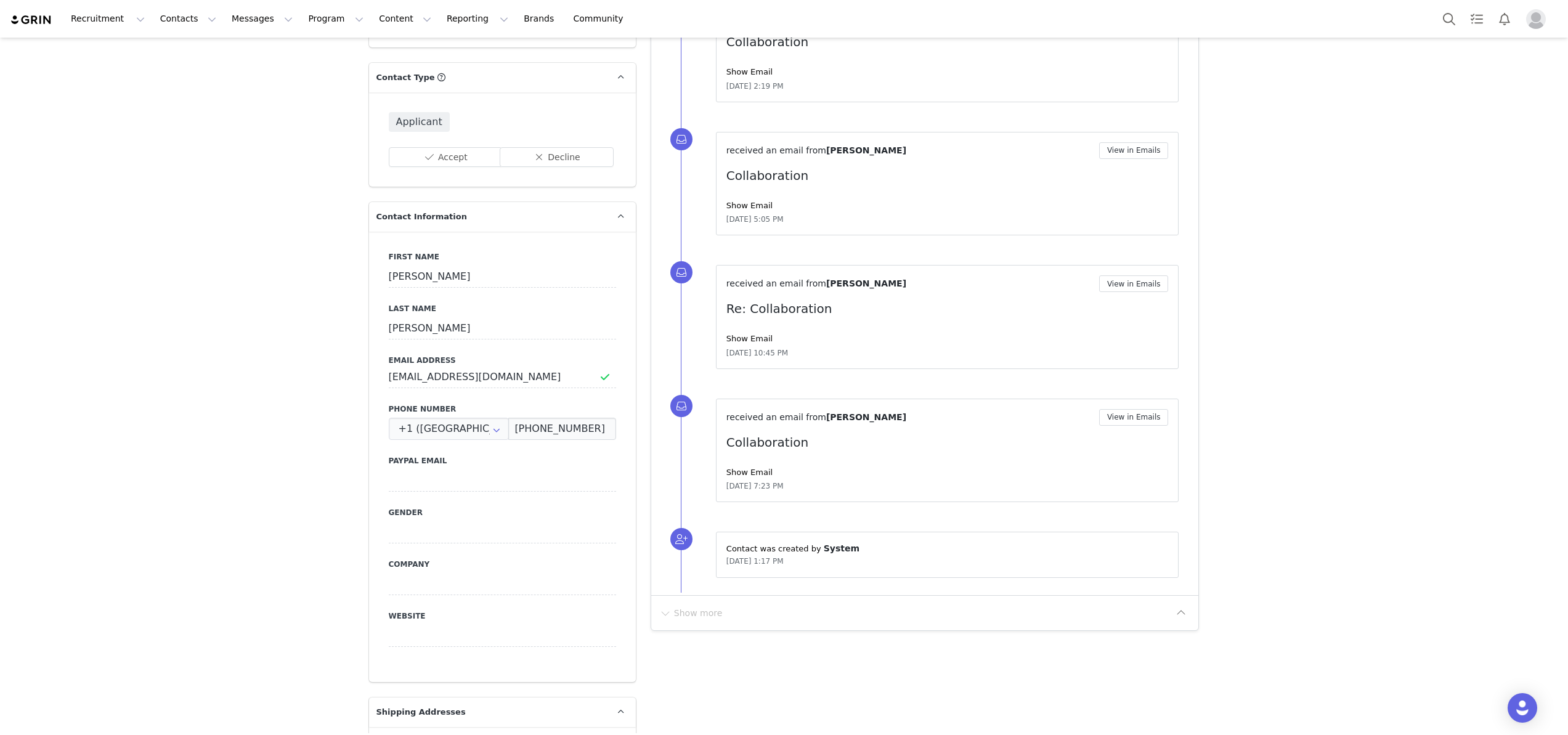
scroll to position [396, 0]
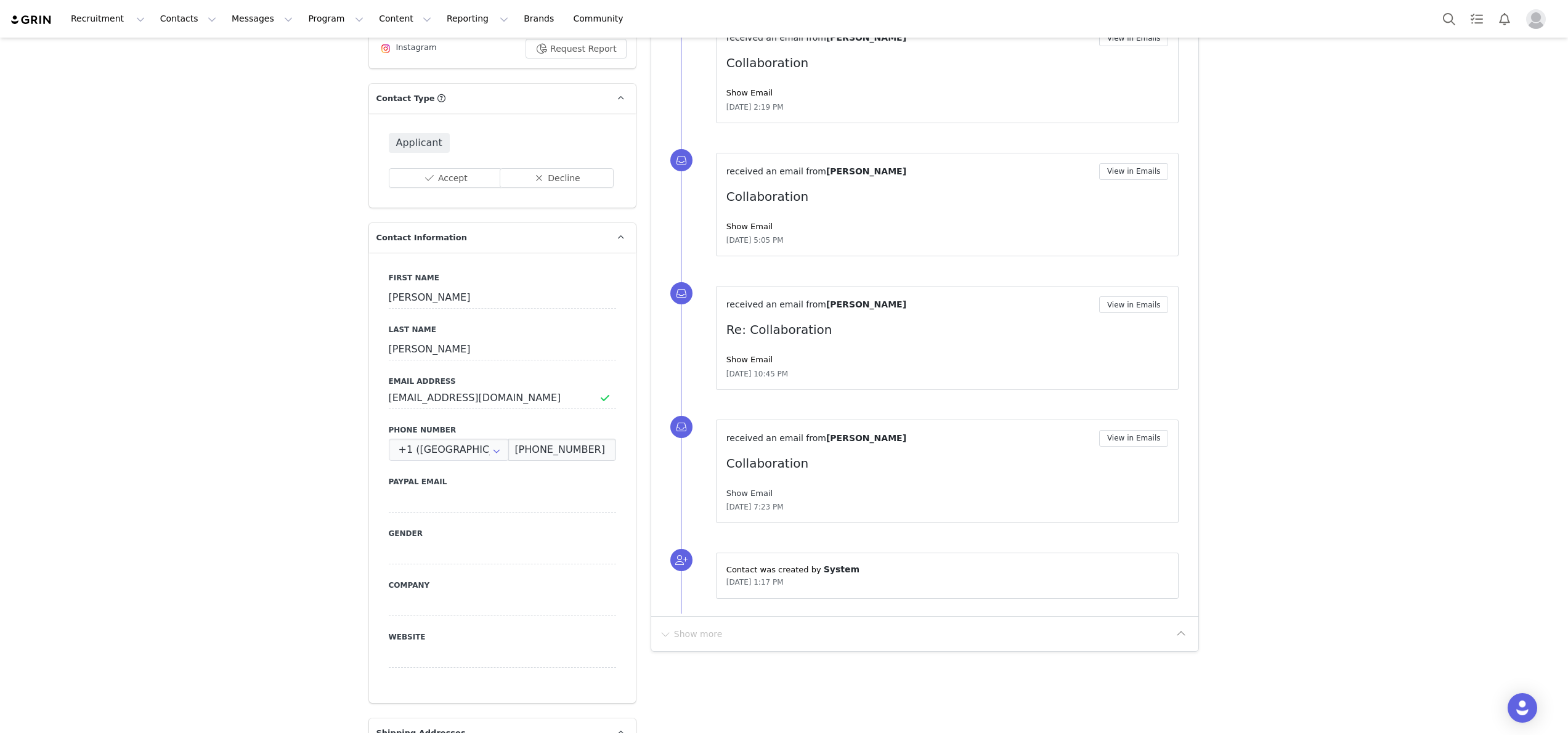
click at [763, 494] on link "Show Email" at bounding box center [749, 493] width 46 height 10
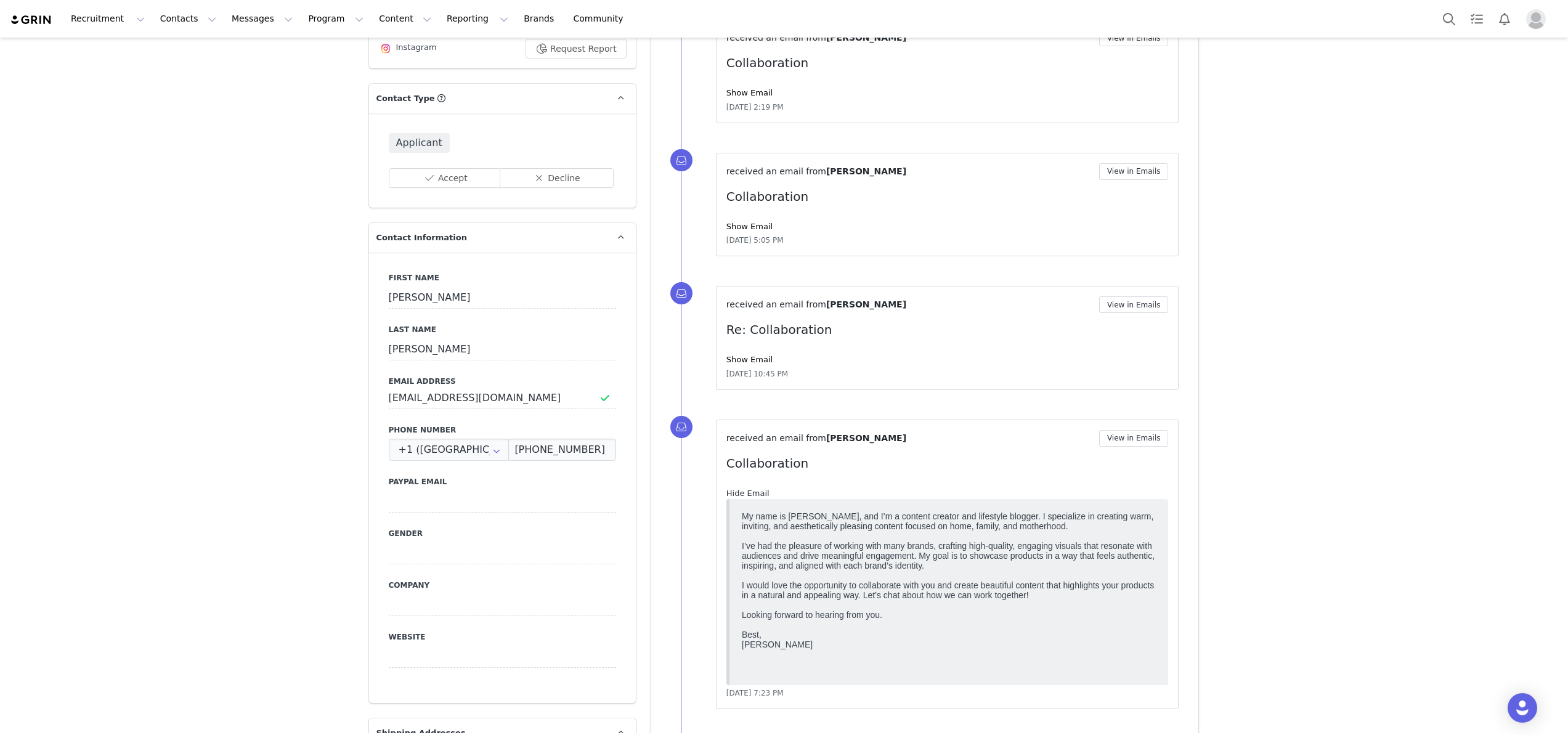
scroll to position [0, 0]
click at [763, 494] on link "Hide Email" at bounding box center [748, 493] width 43 height 10
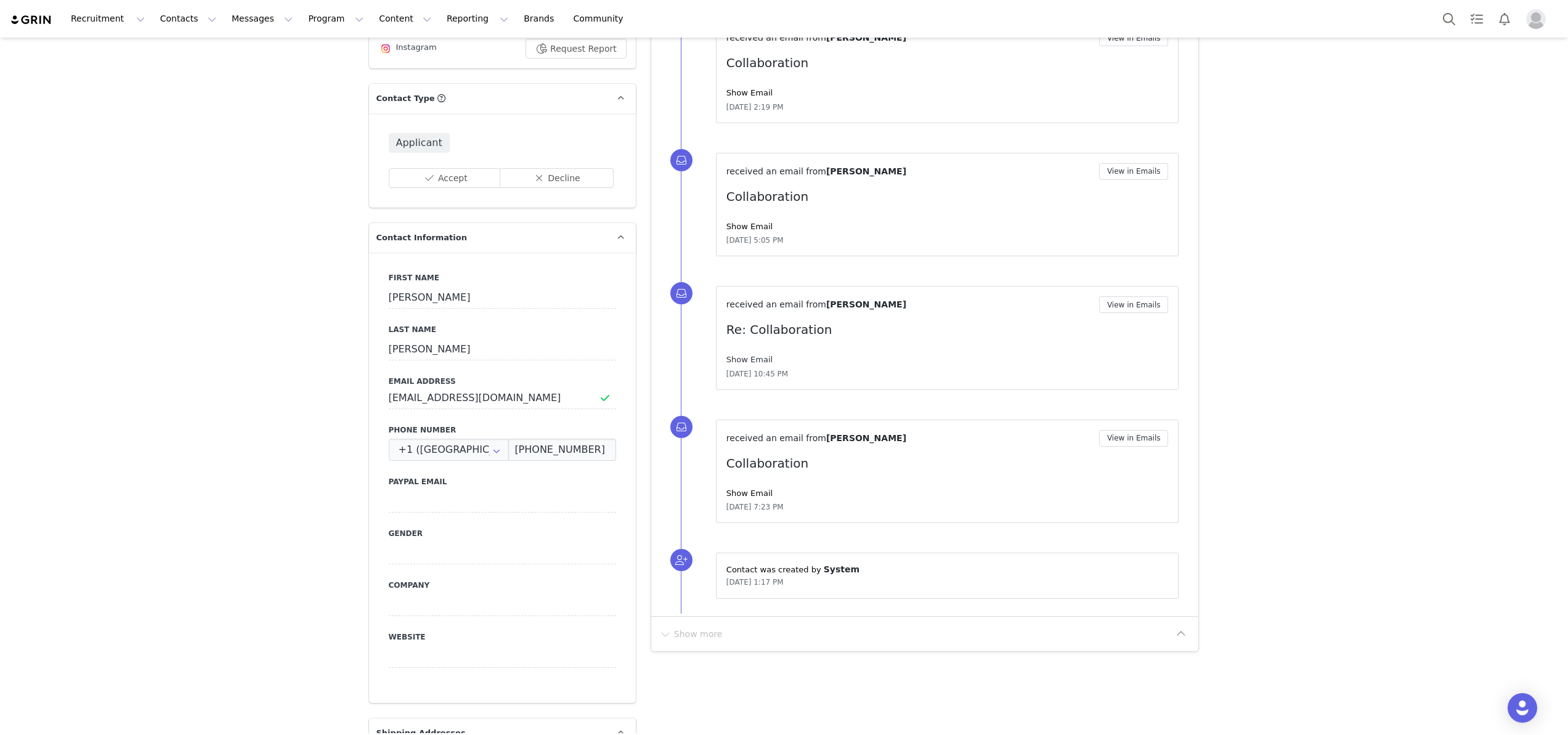
click at [758, 360] on link "Show Email" at bounding box center [749, 359] width 46 height 10
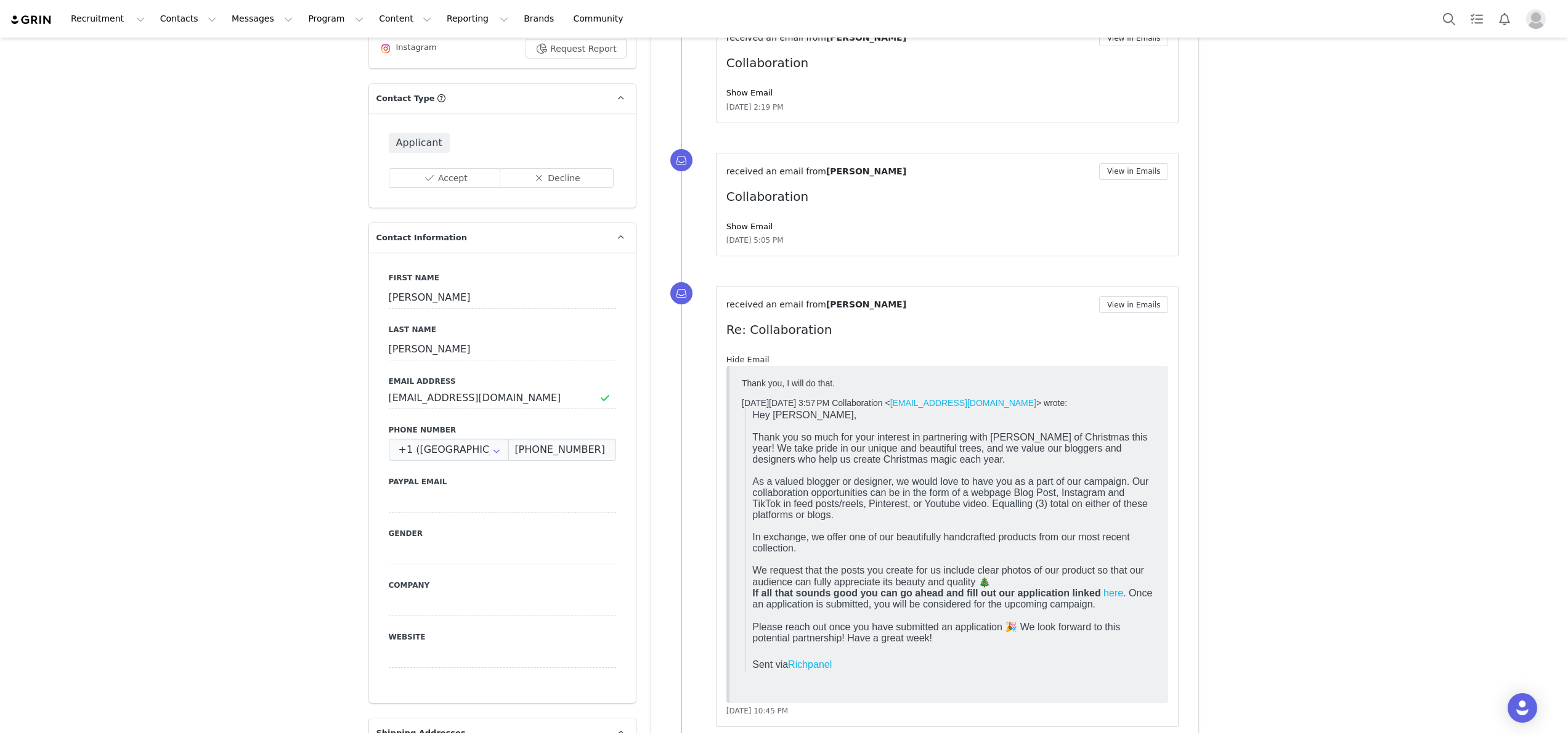
click at [758, 360] on link "Hide Email" at bounding box center [748, 359] width 43 height 10
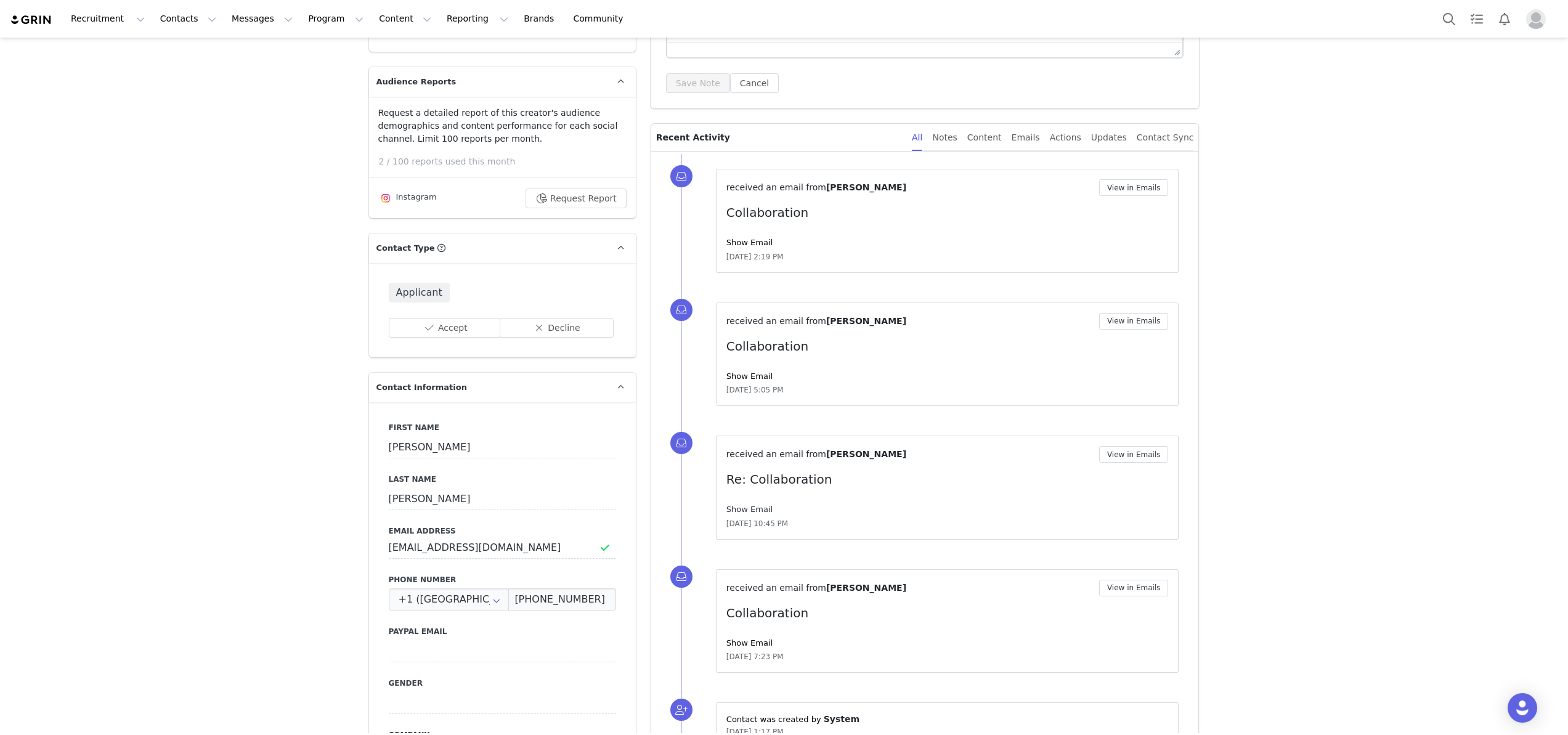
scroll to position [215, 0]
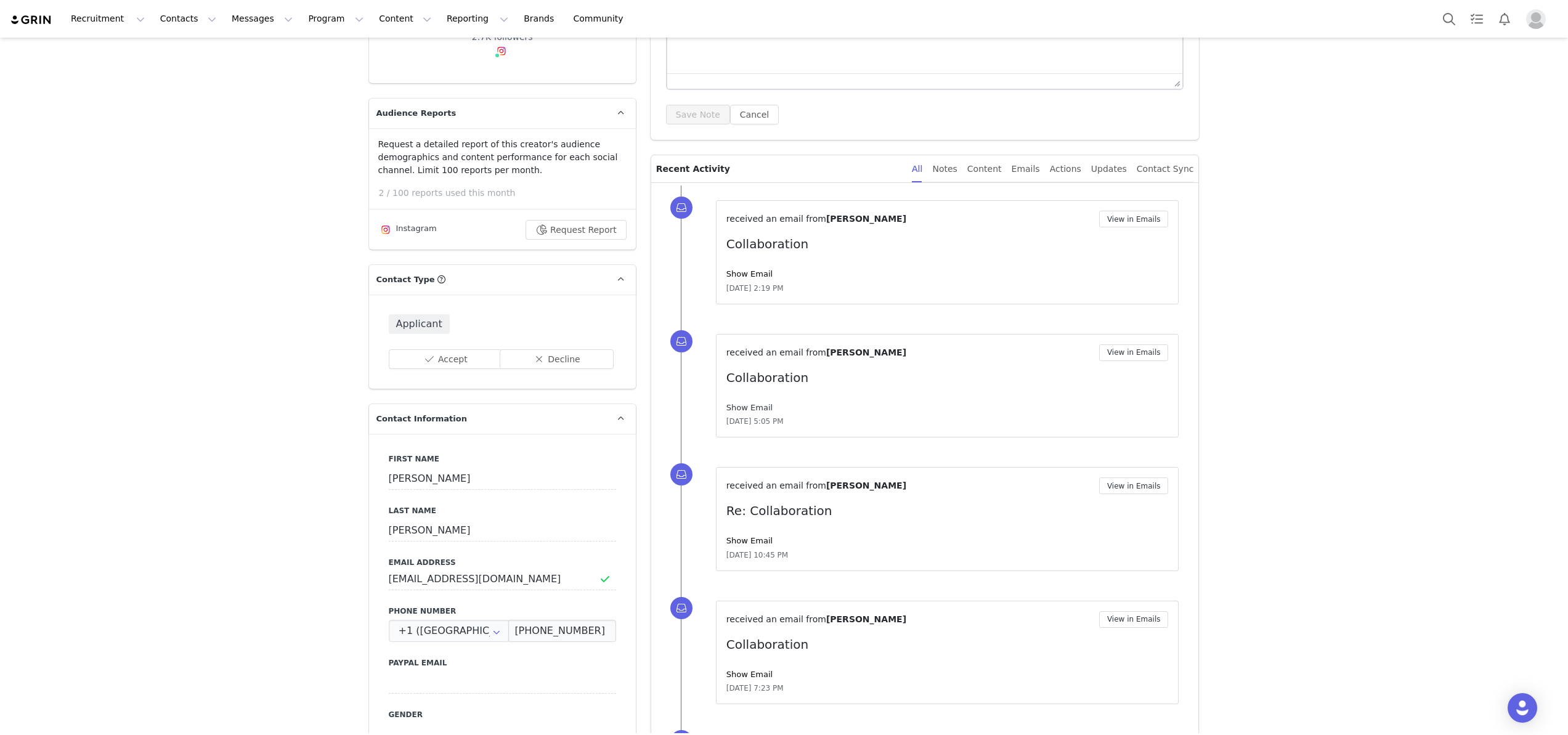
click at [744, 407] on link "Show Email" at bounding box center [749, 407] width 46 height 10
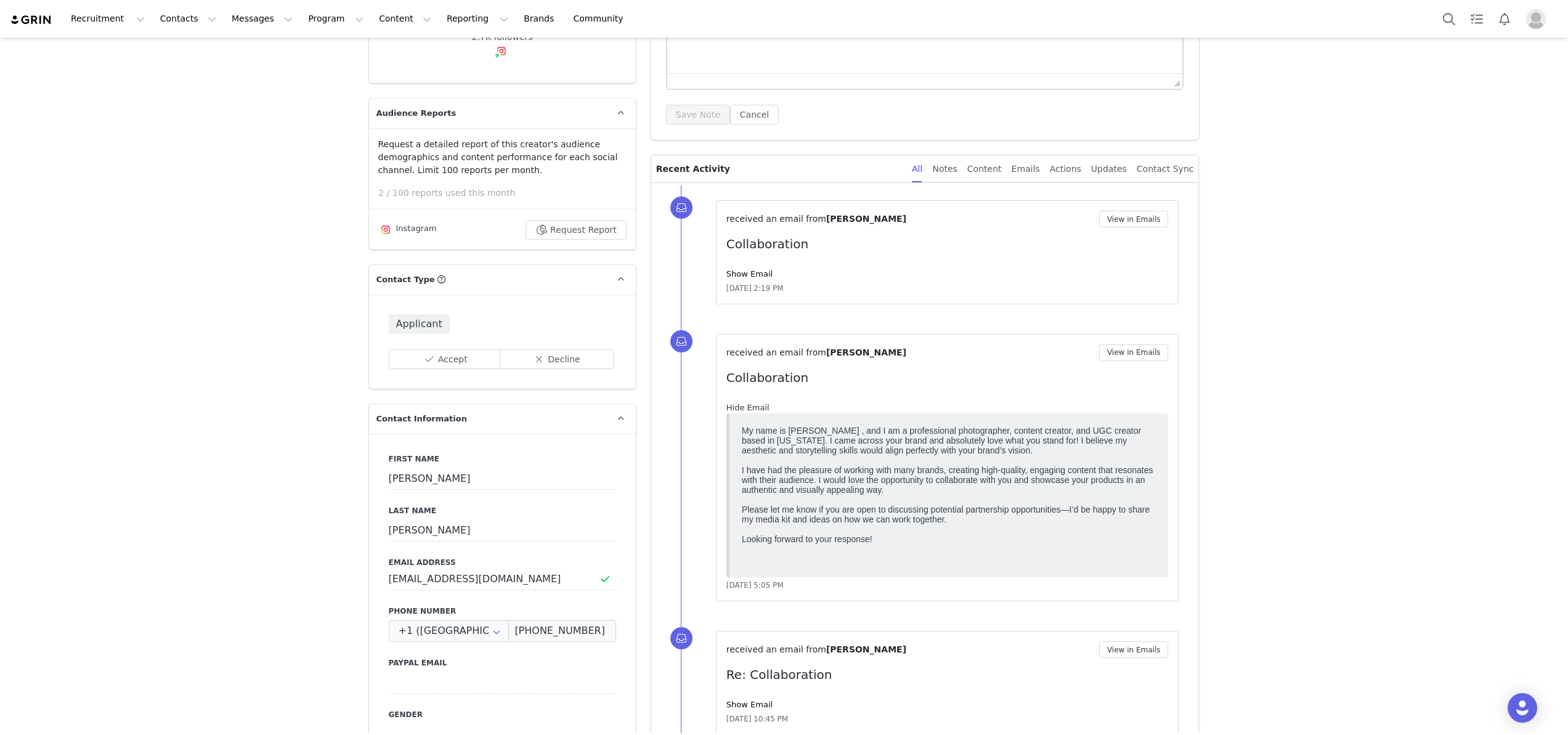
scroll to position [0, 0]
click at [744, 407] on link "Hide Email" at bounding box center [748, 407] width 43 height 10
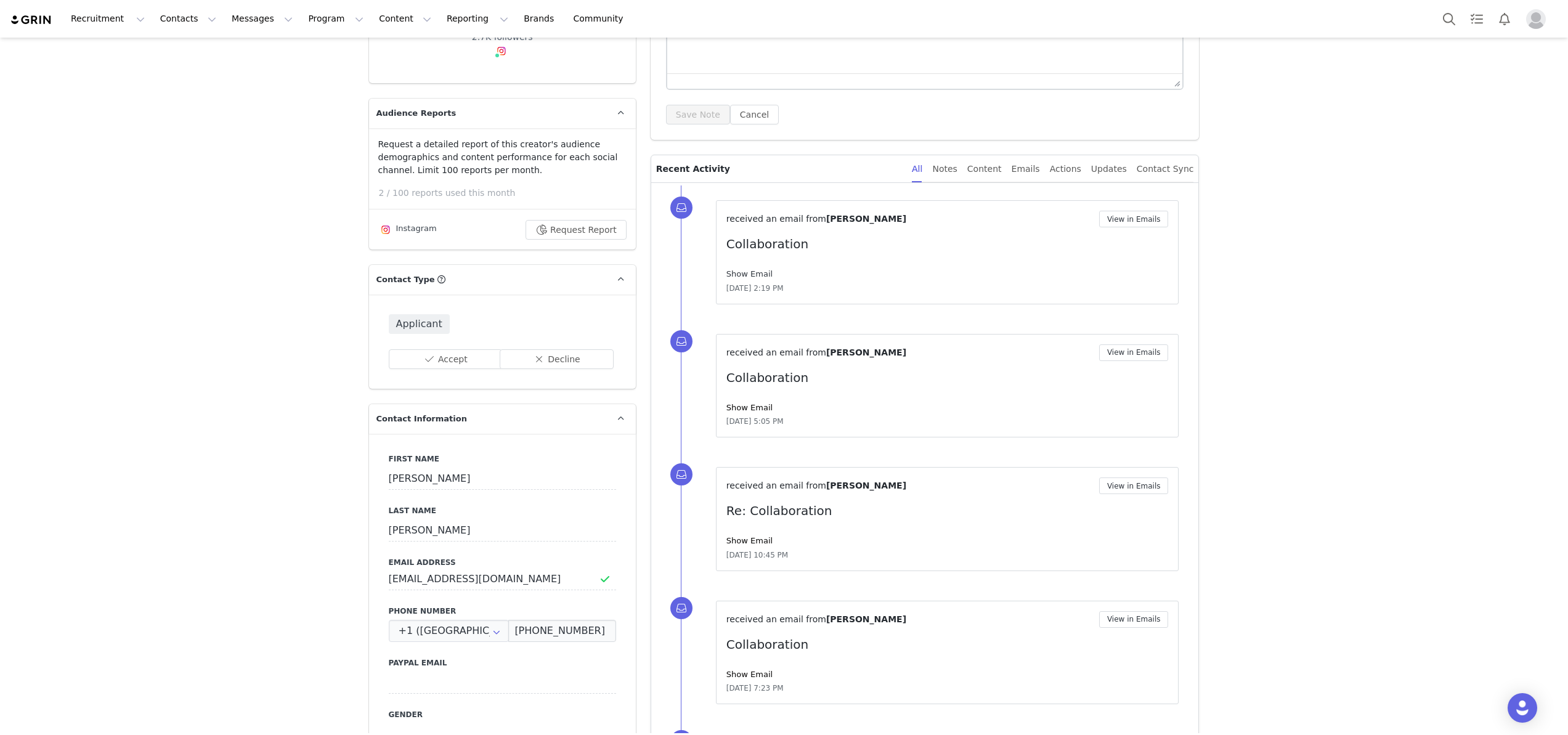
click at [759, 273] on link "Show Email" at bounding box center [749, 274] width 46 height 10
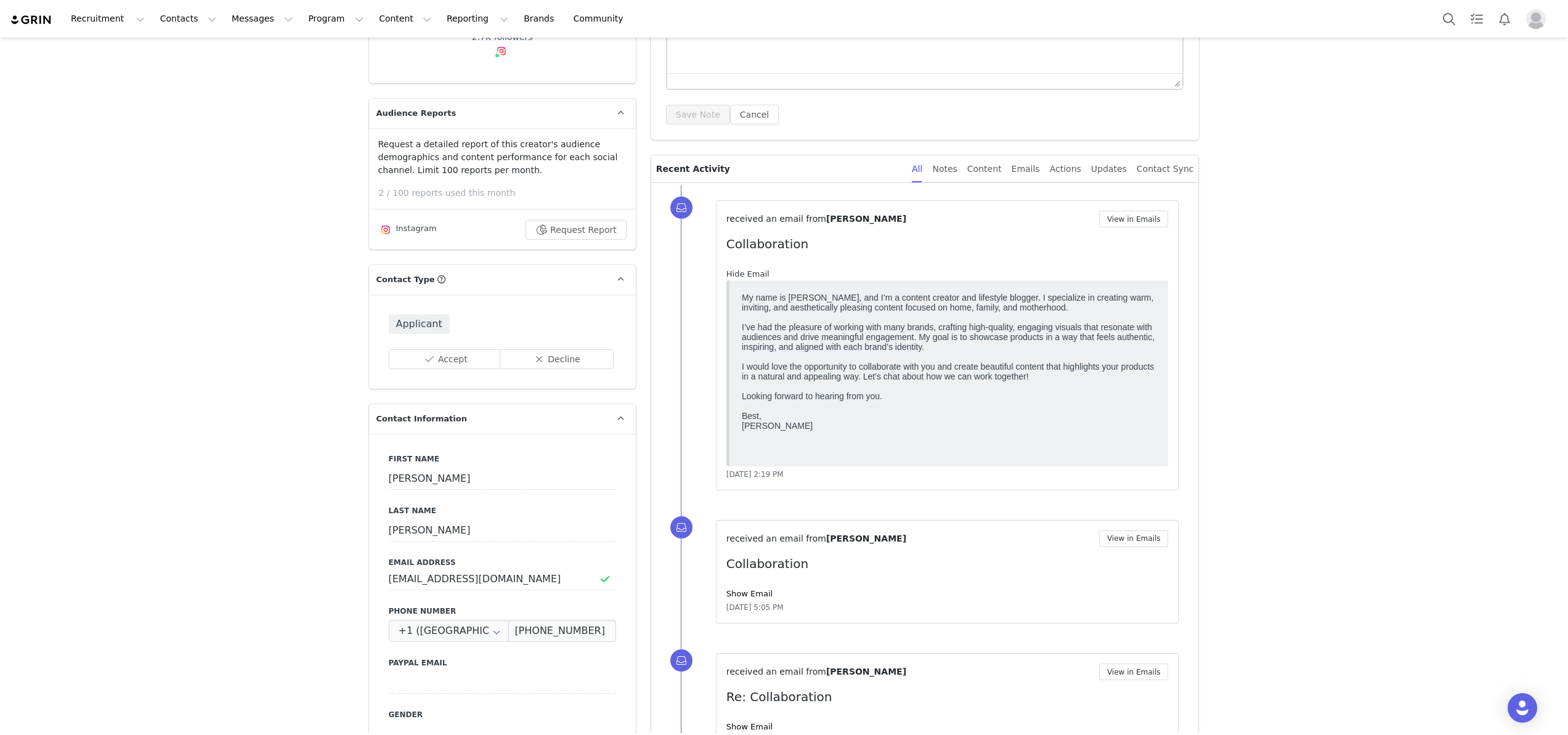
click at [759, 273] on link "Hide Email" at bounding box center [748, 274] width 43 height 10
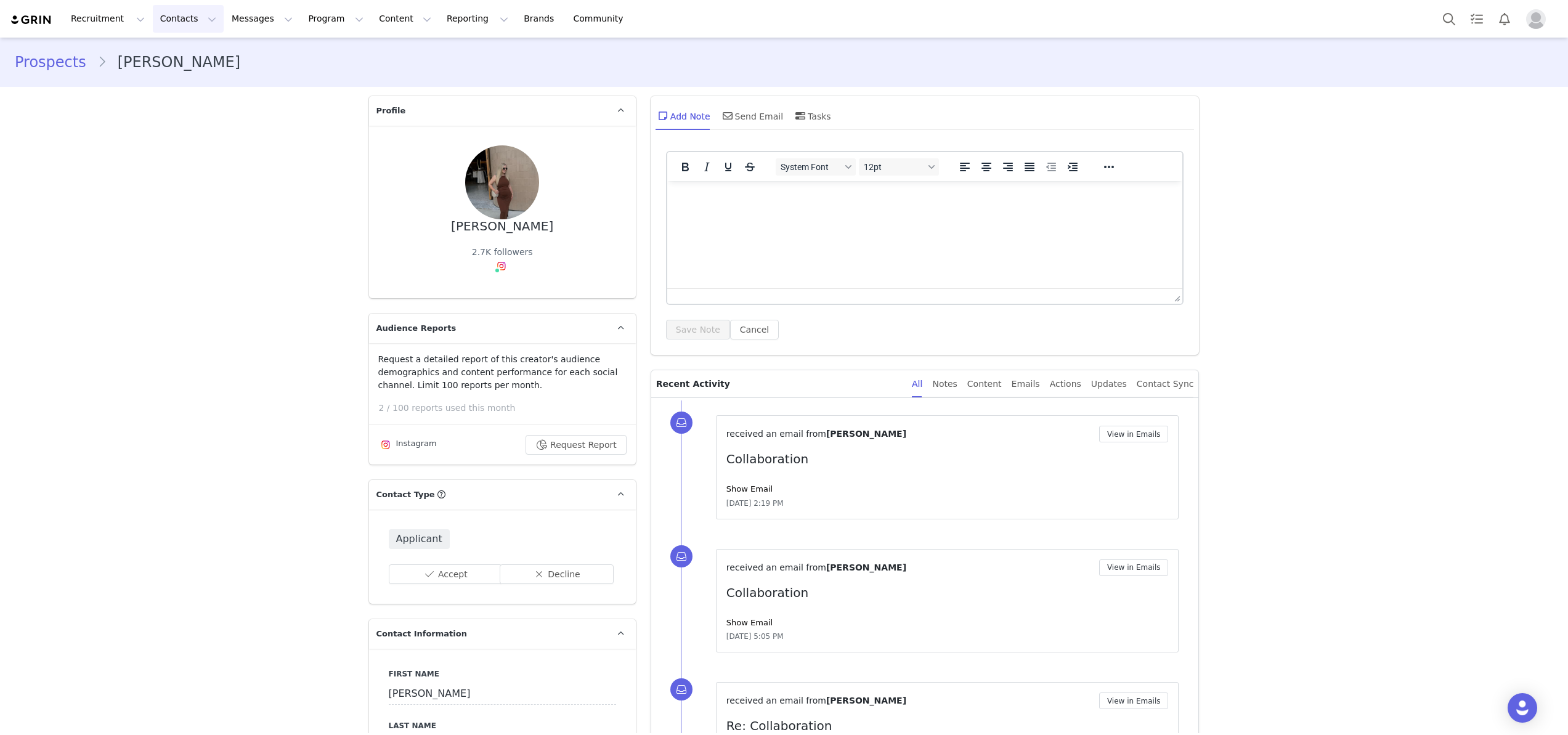
click at [172, 17] on button "Contacts Contacts" at bounding box center [188, 19] width 71 height 28
click at [173, 50] on p "Creators" at bounding box center [173, 55] width 37 height 13
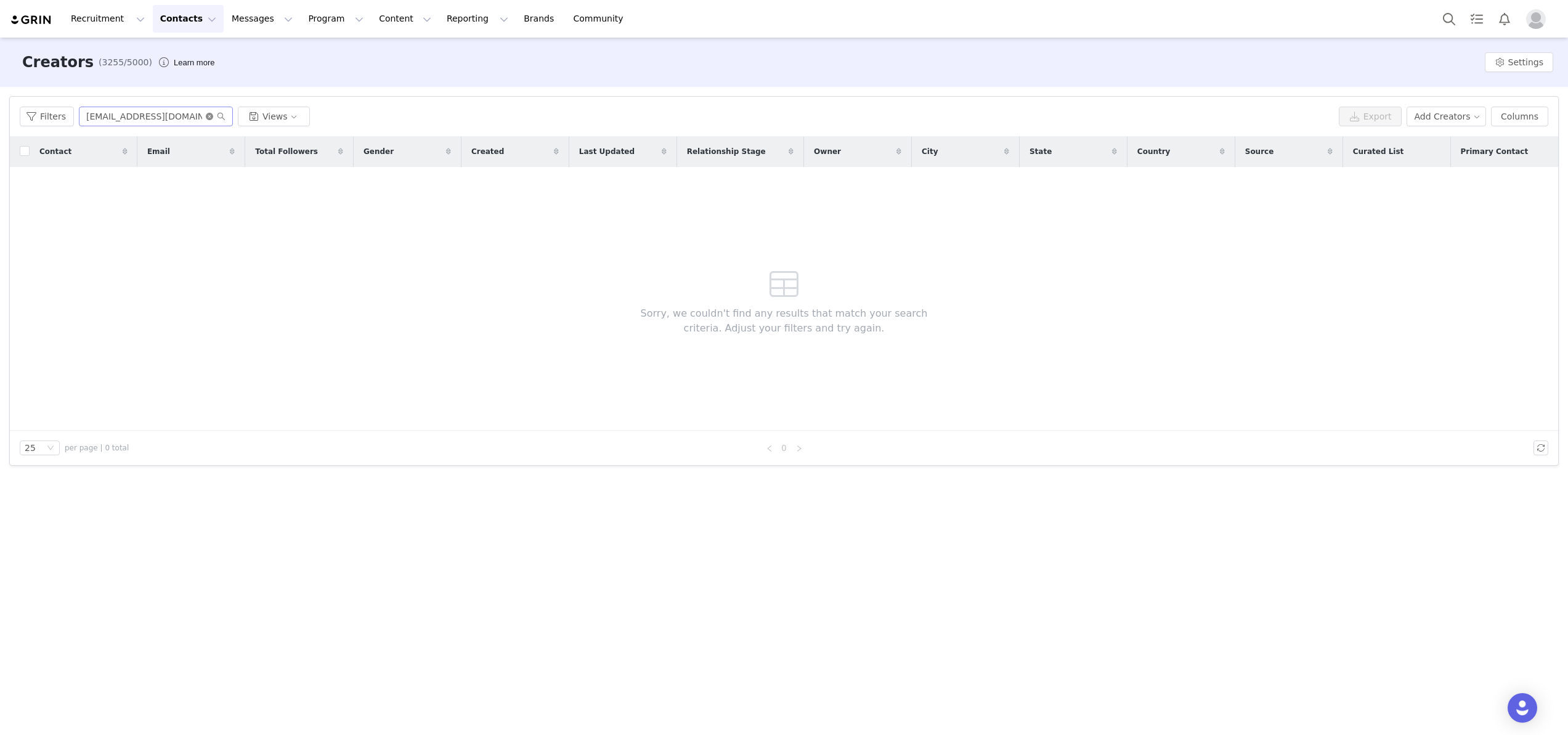
click at [206, 118] on icon "icon: close-circle" at bounding box center [209, 117] width 8 height 8
click at [195, 118] on input "text" at bounding box center [155, 116] width 154 height 20
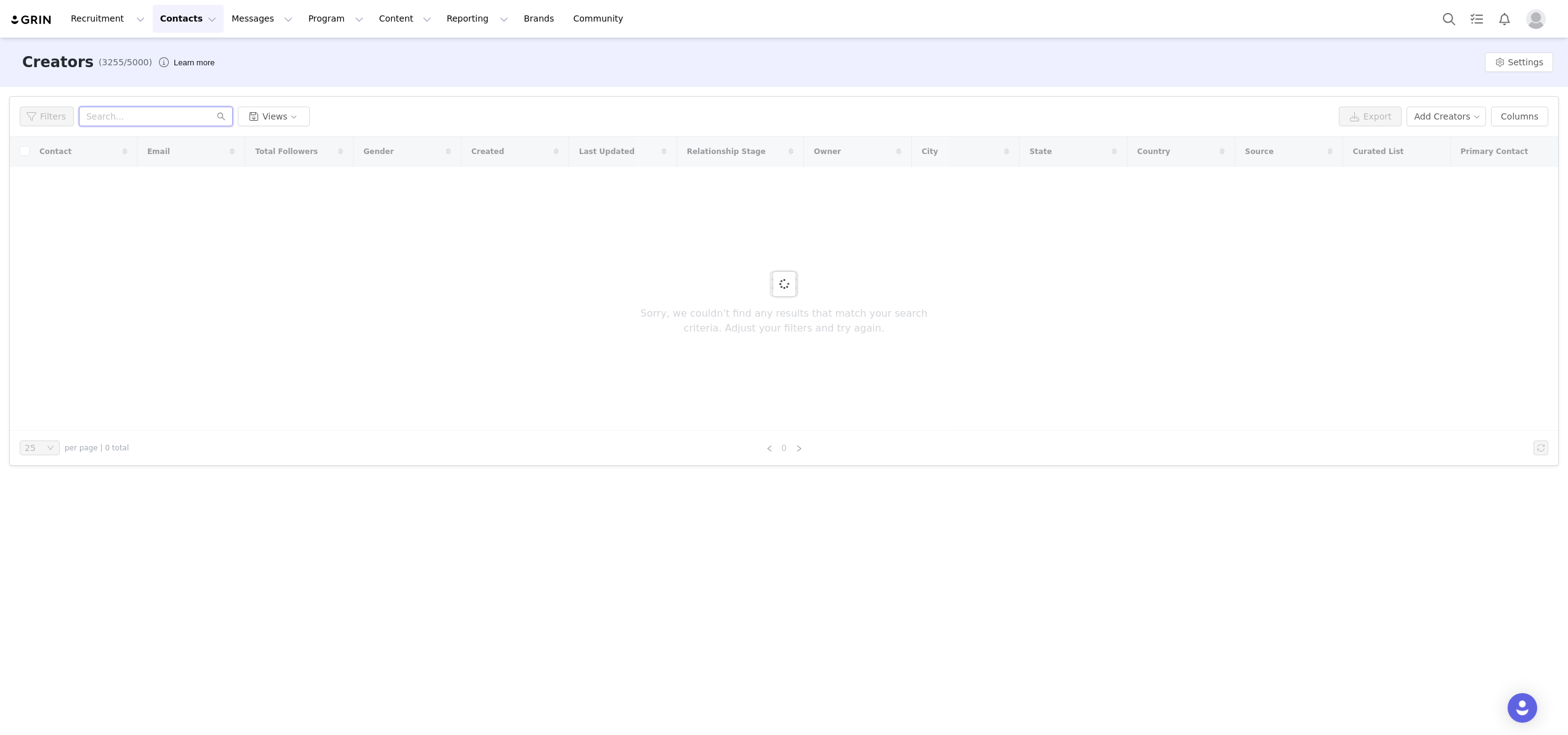
paste input "thebrowndiary@gmail.com"
type input "thebrowndiary@gmail.com"
click at [221, 118] on icon "icon: search" at bounding box center [221, 117] width 8 height 8
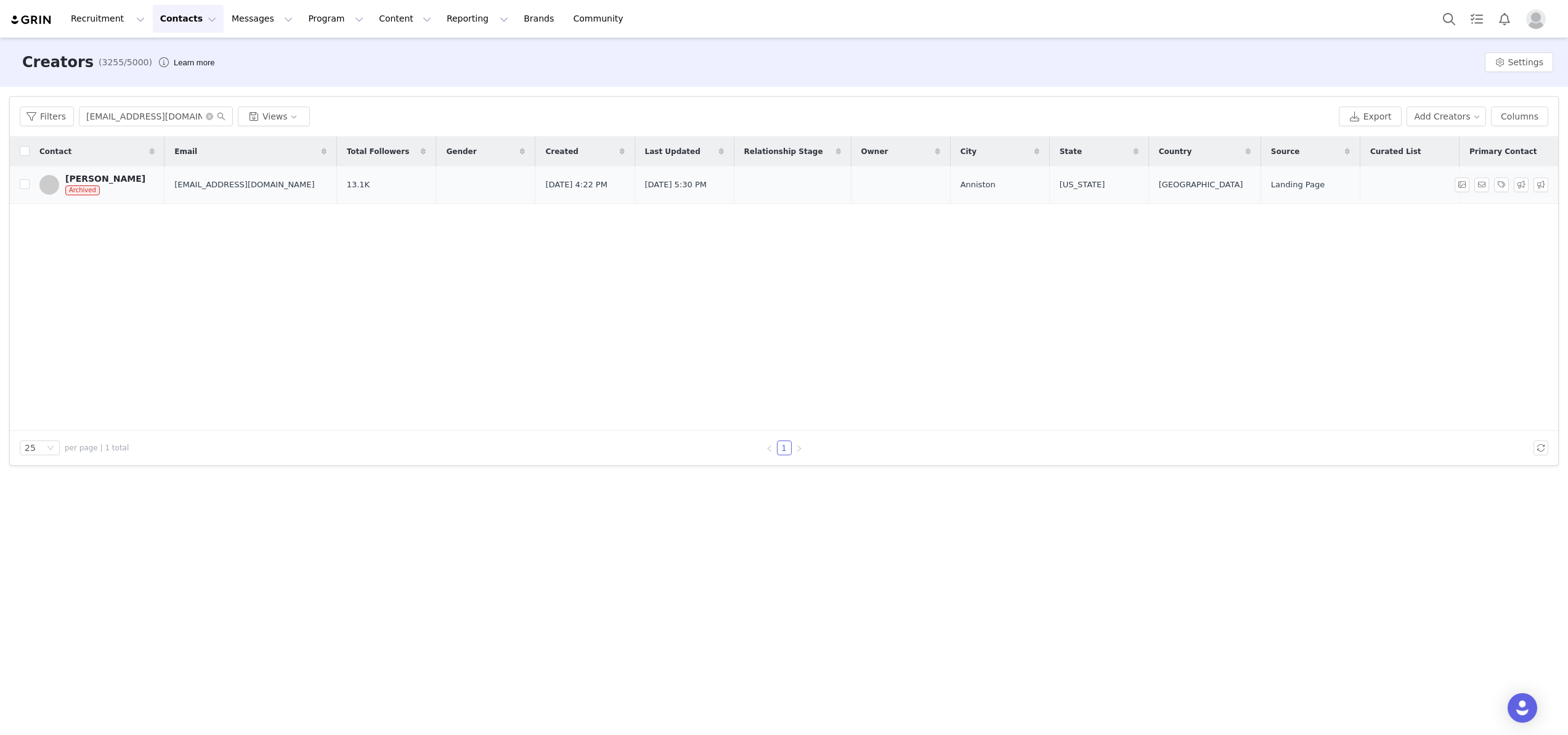
click at [102, 179] on div "Deidra Brown" at bounding box center [105, 179] width 80 height 10
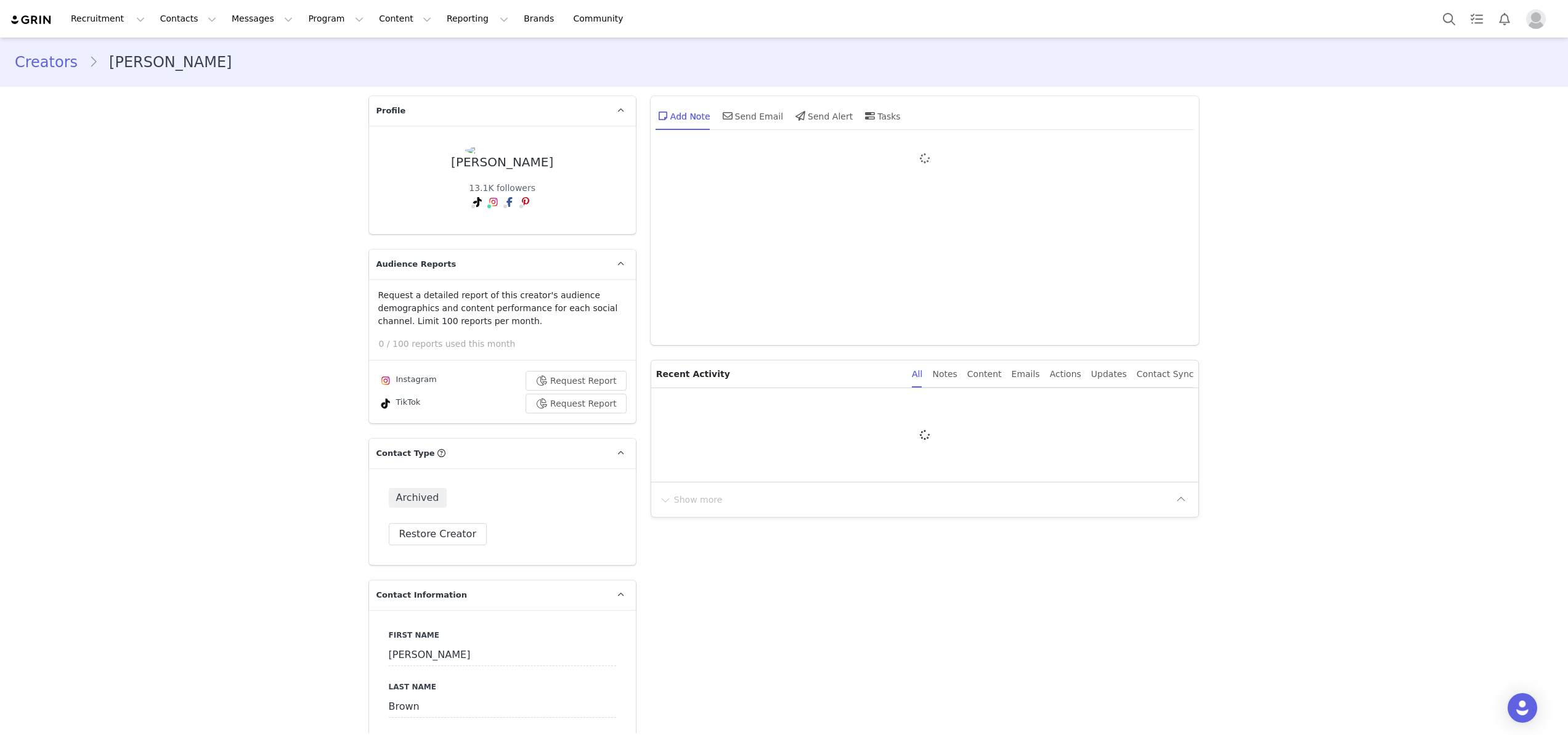
type input "+1 ([GEOGRAPHIC_DATA])"
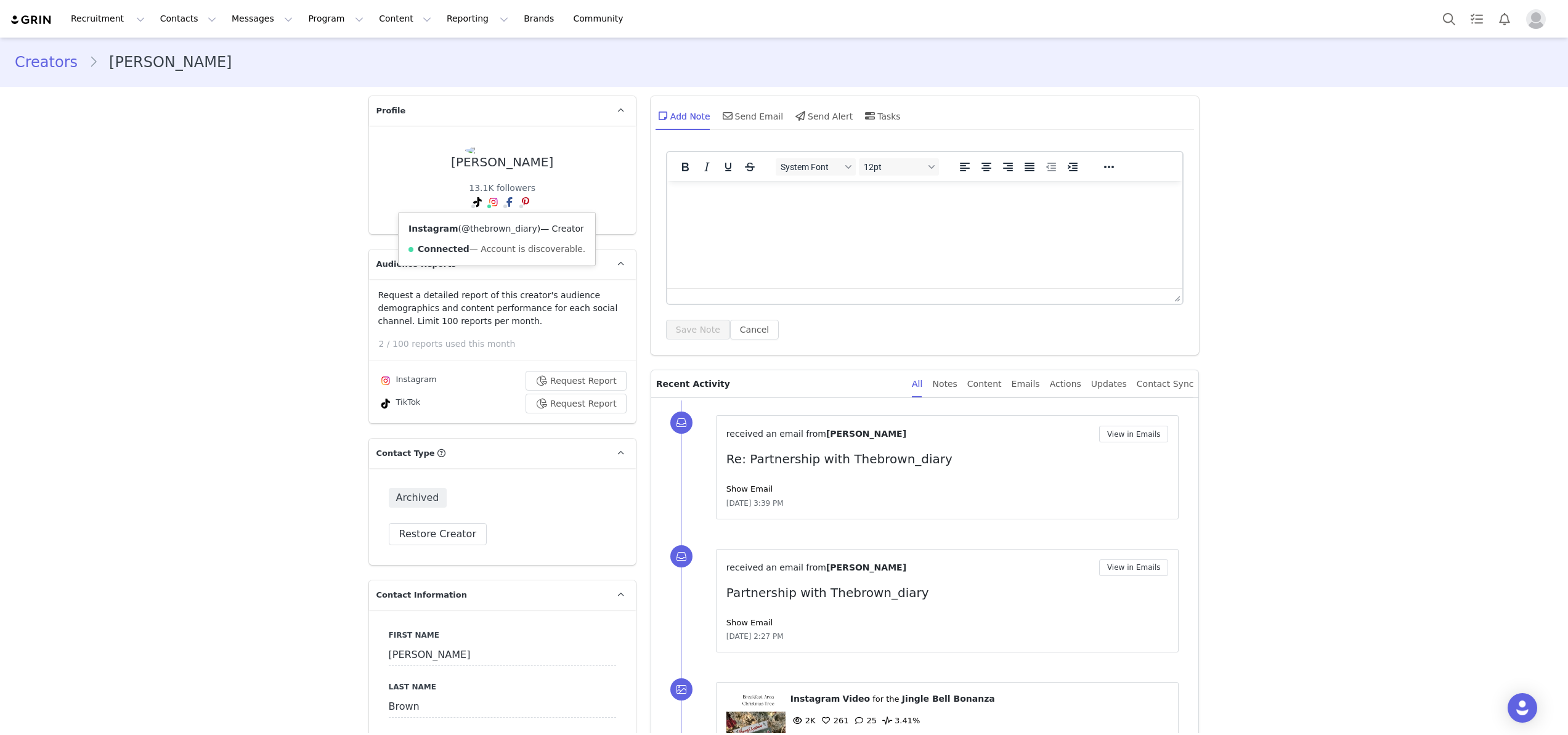
click at [496, 229] on link "@thebrown_diary" at bounding box center [499, 228] width 76 height 10
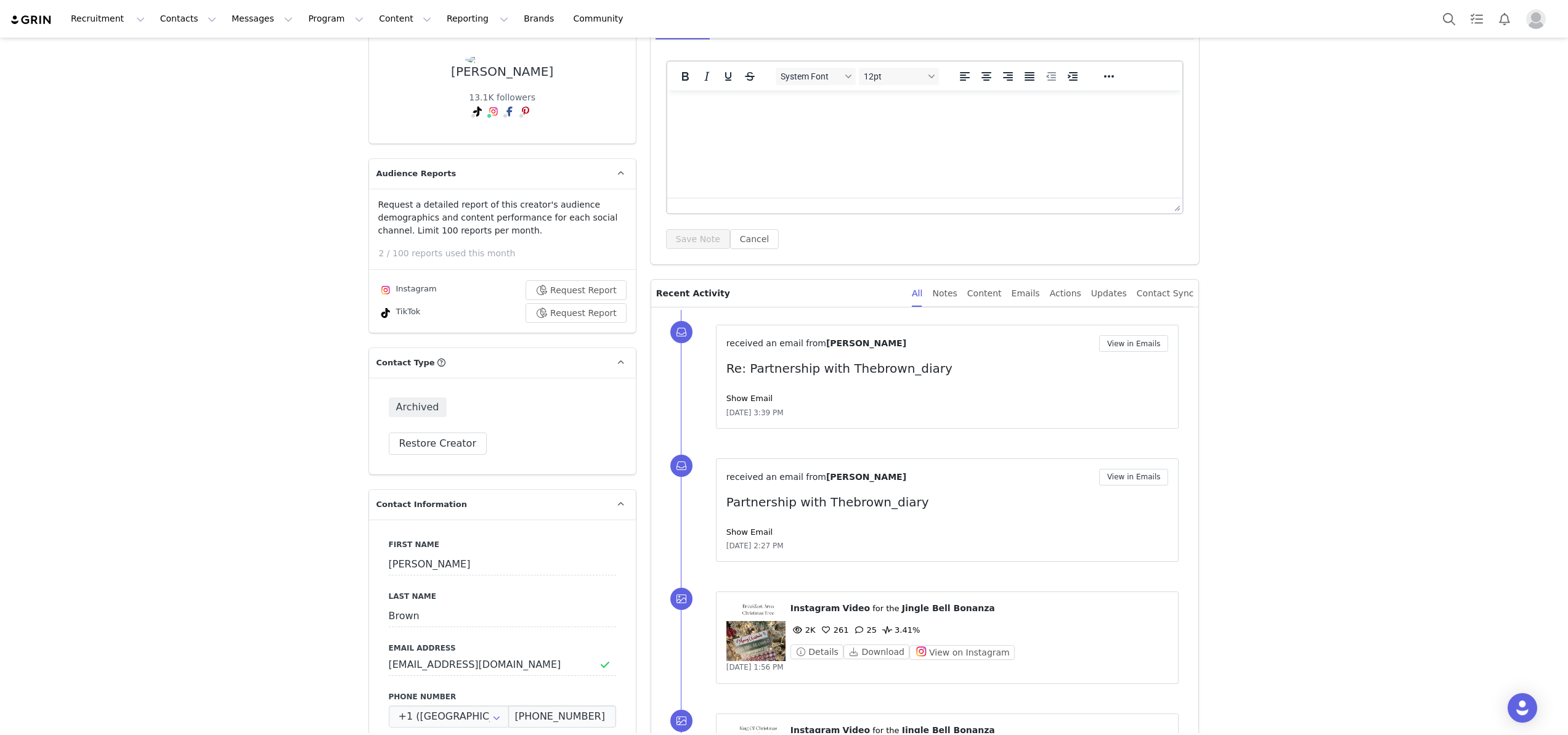
scroll to position [97, 0]
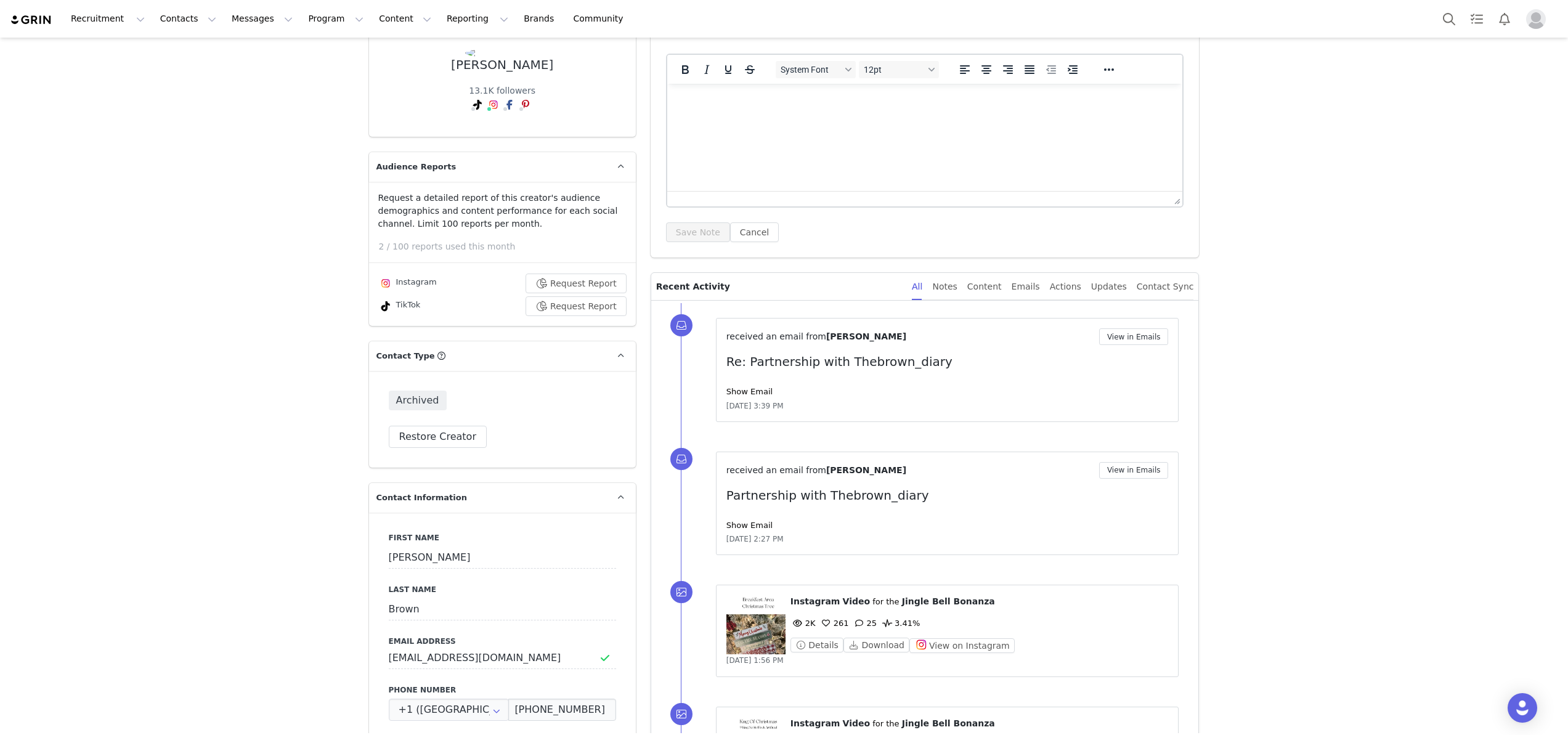
click at [932, 656] on div "Nov 21, 2024, 1:56 PM" at bounding box center [947, 660] width 442 height 12
click at [932, 649] on button "View on Instagram" at bounding box center [962, 646] width 105 height 15
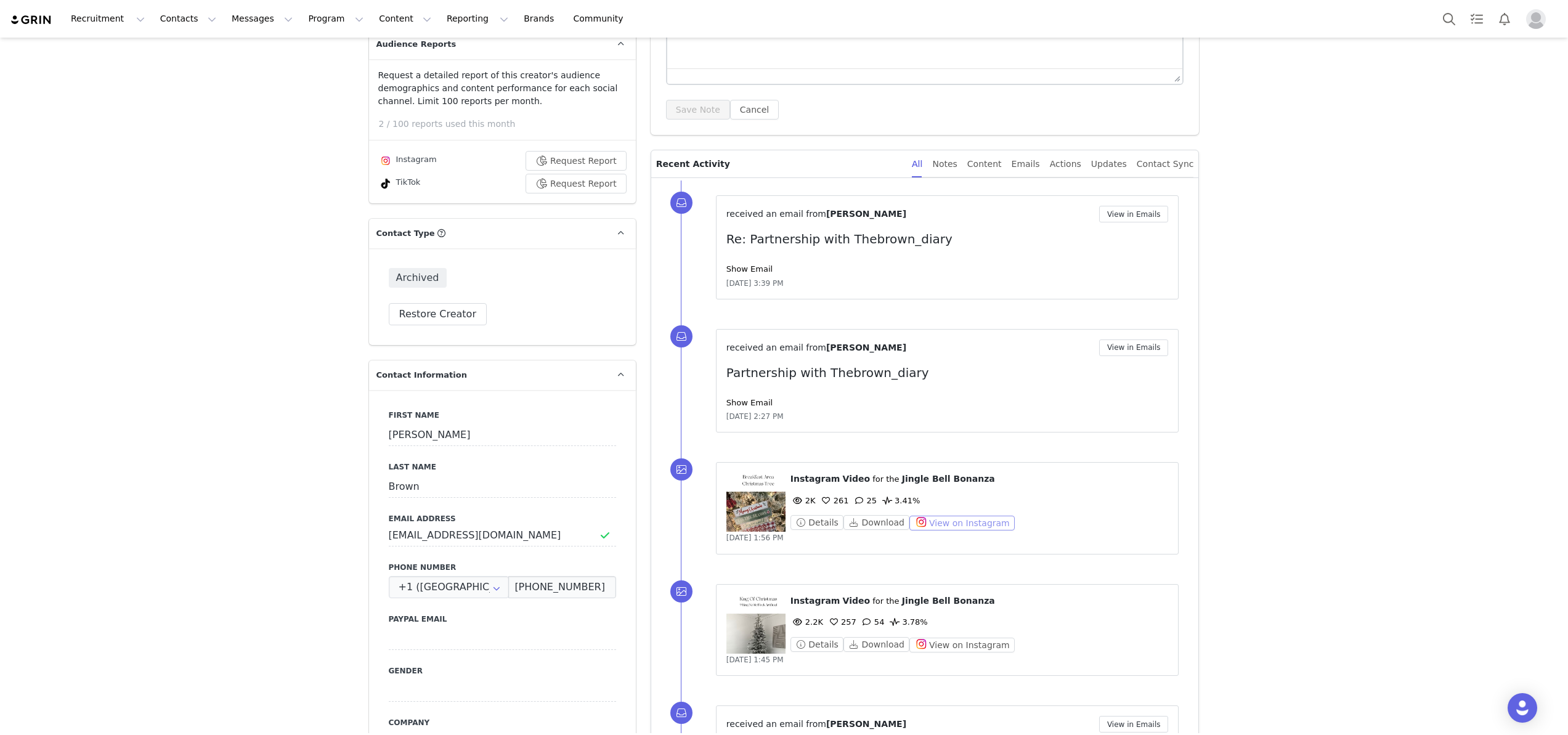
scroll to position [278, 0]
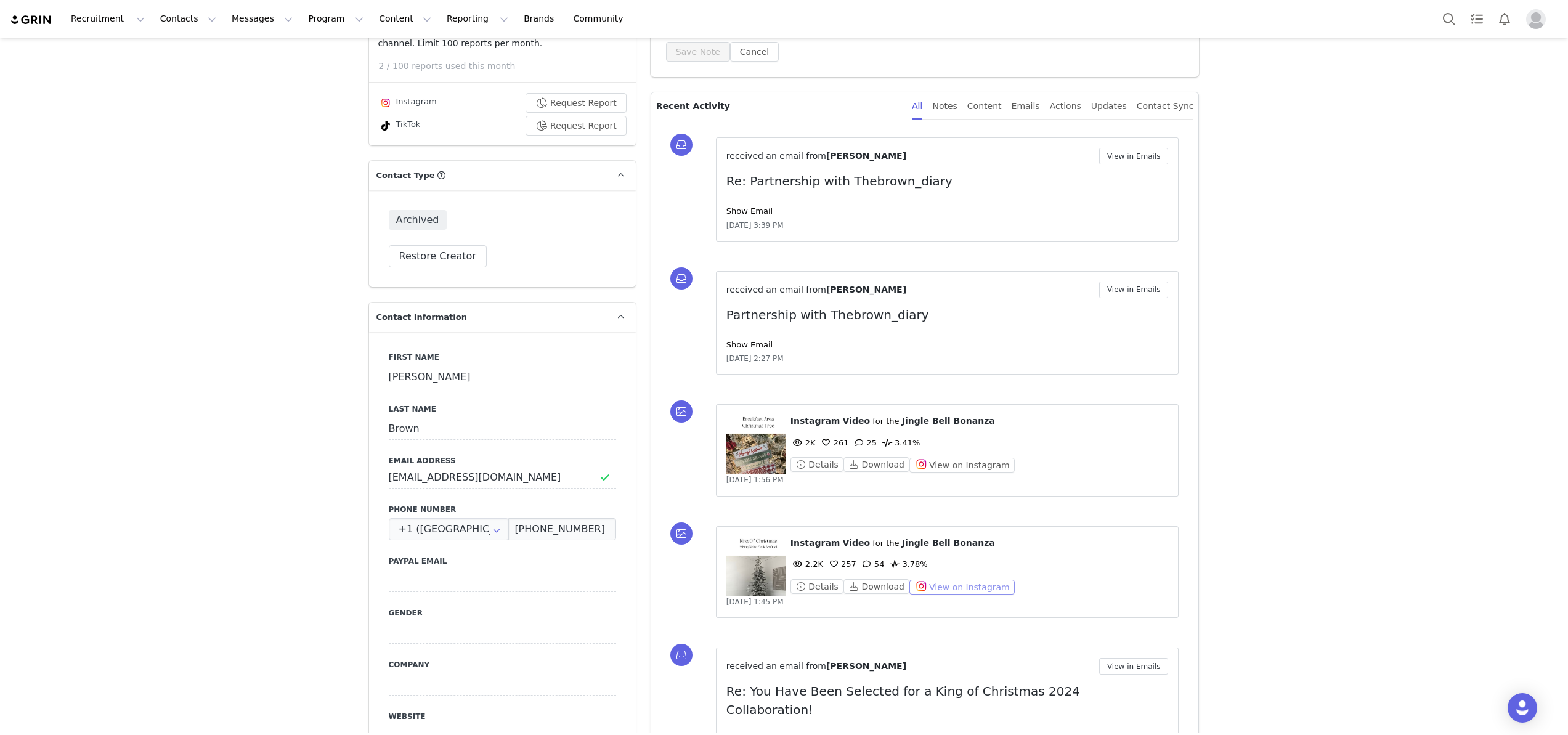
click at [936, 585] on button "View on Instagram" at bounding box center [962, 587] width 105 height 15
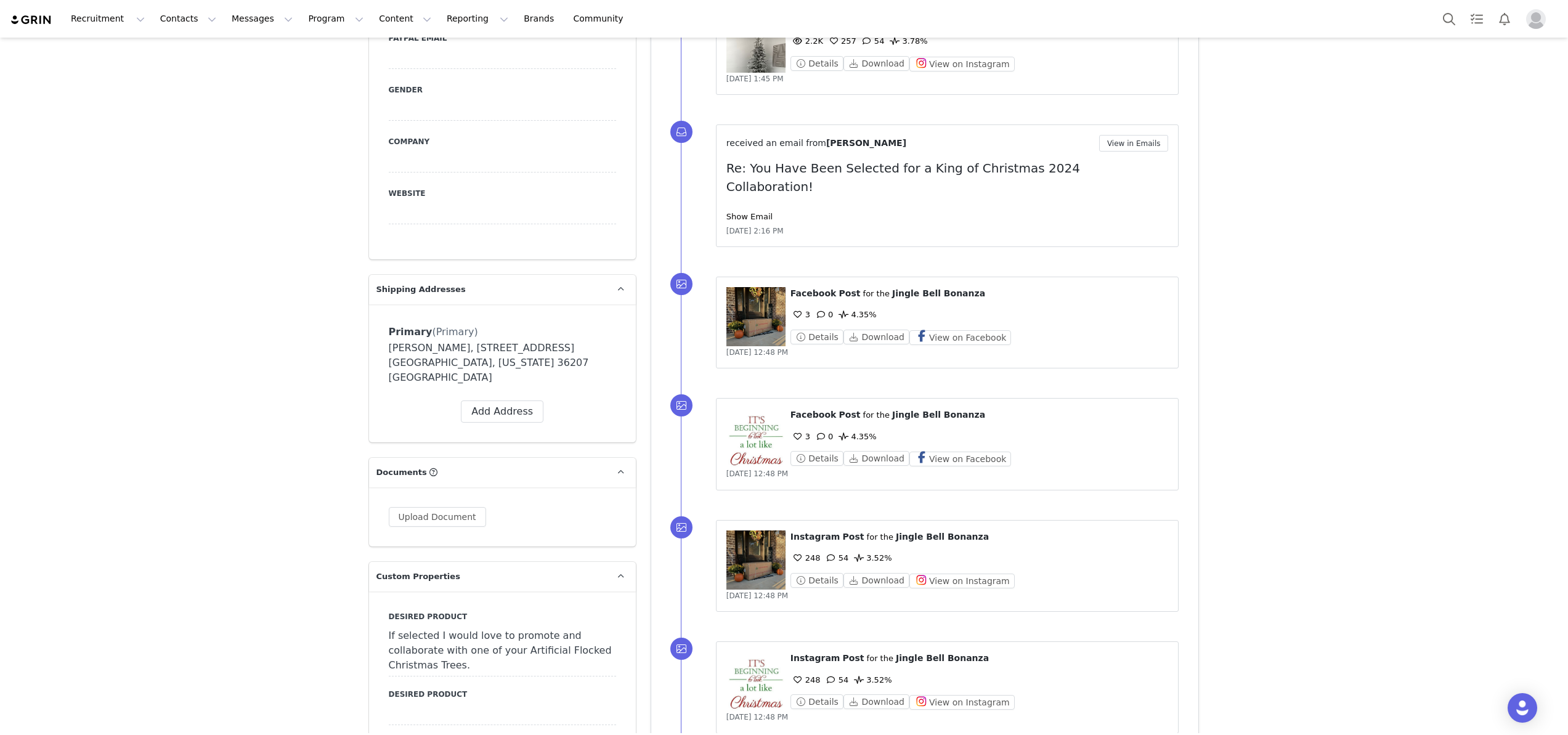
scroll to position [809, 0]
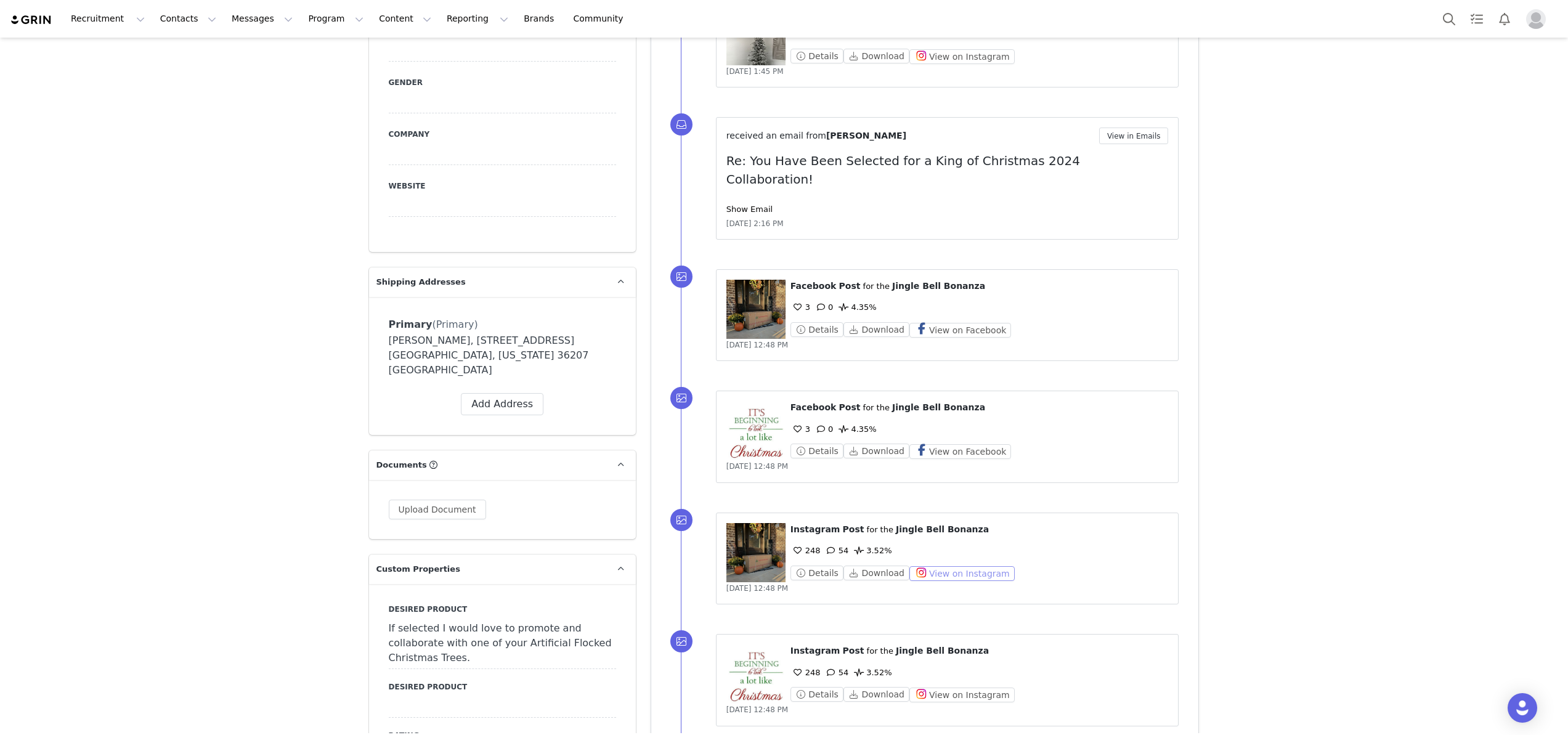
click at [943, 566] on button "View on Instagram" at bounding box center [962, 573] width 105 height 15
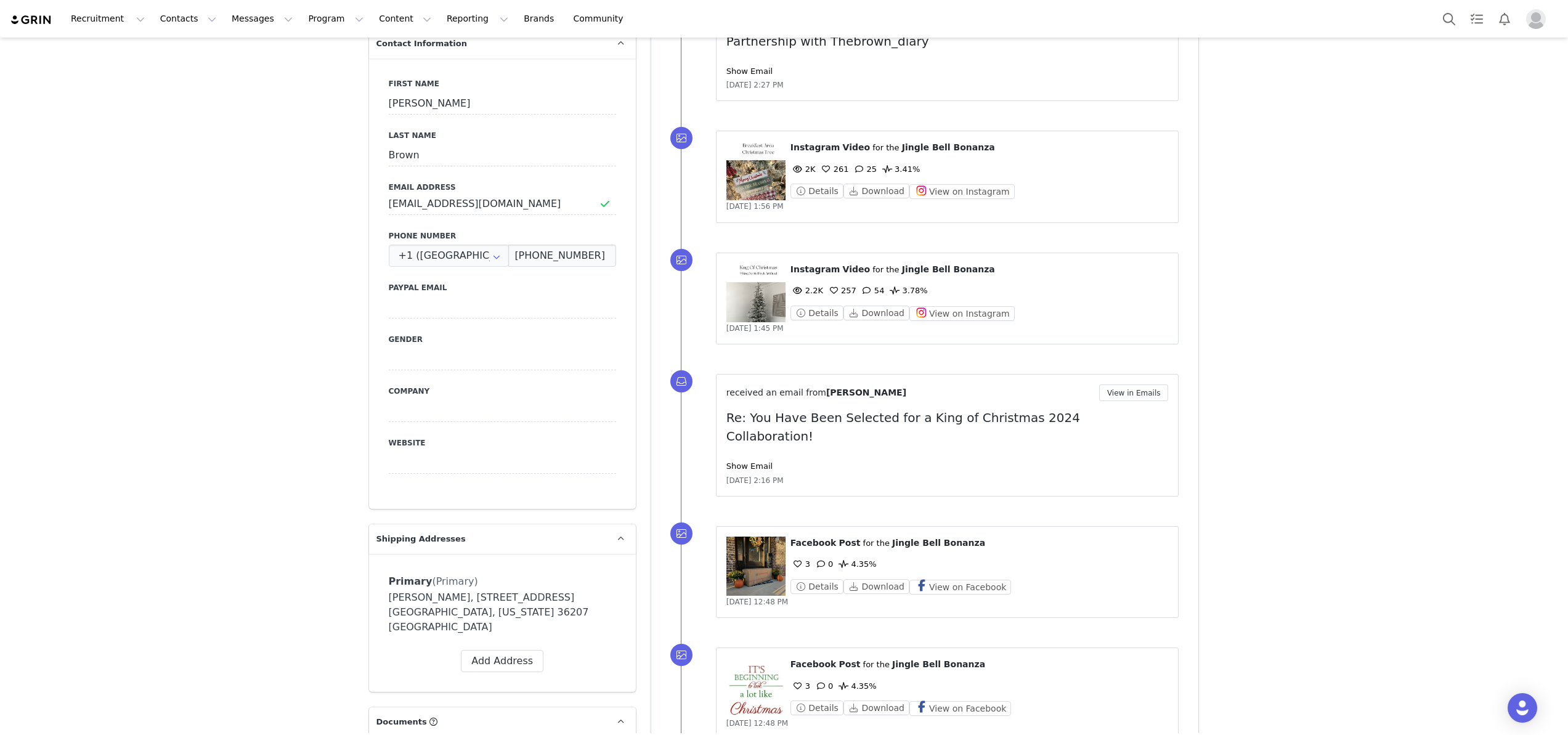
scroll to position [0, 0]
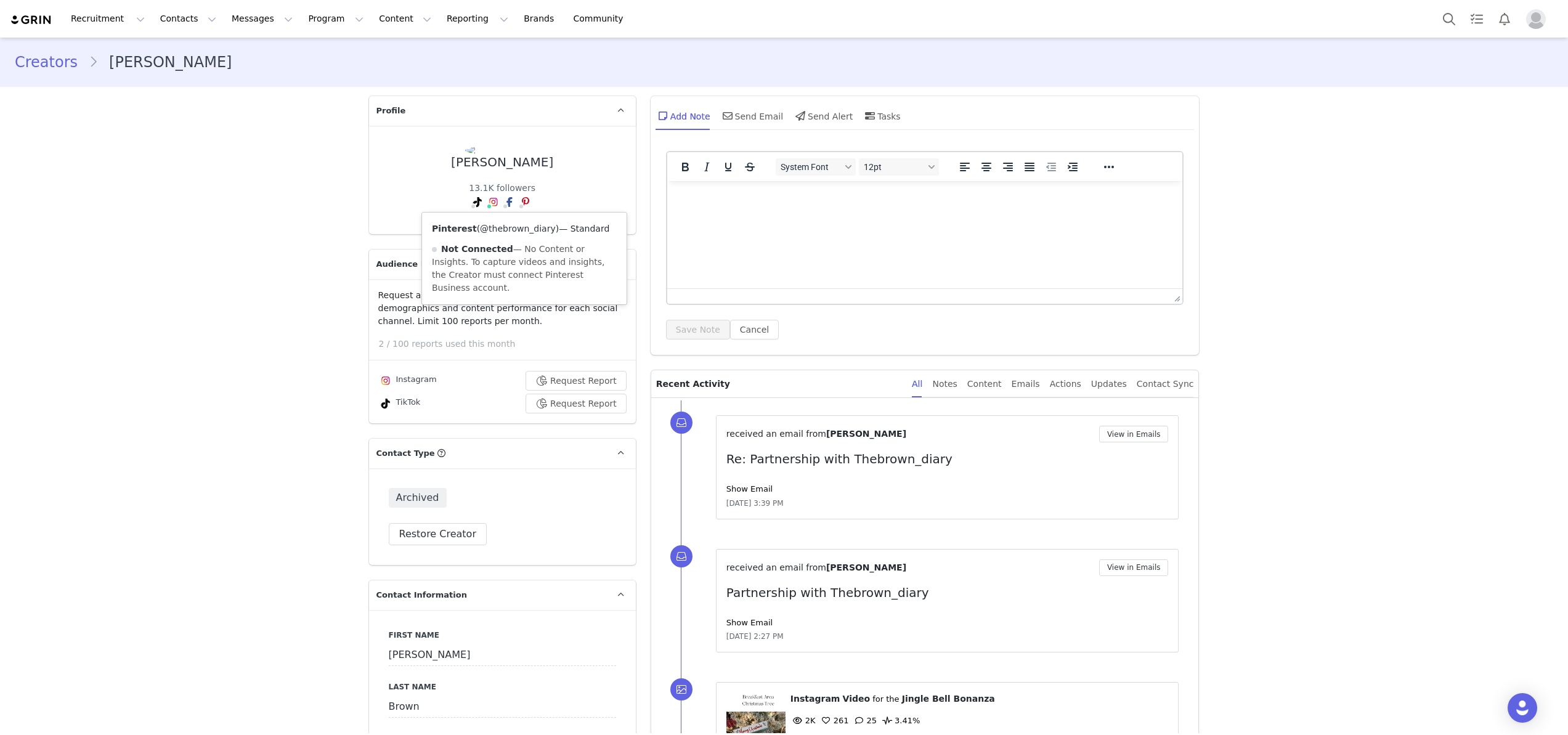
click at [503, 230] on link "@thebrown_diary" at bounding box center [517, 228] width 76 height 10
click at [483, 227] on link "@thebrown_diary" at bounding box center [499, 228] width 76 height 10
click at [473, 231] on link "@thebrown_diary" at bounding box center [453, 228] width 76 height 10
click at [172, 18] on button "Contacts Contacts" at bounding box center [188, 19] width 71 height 28
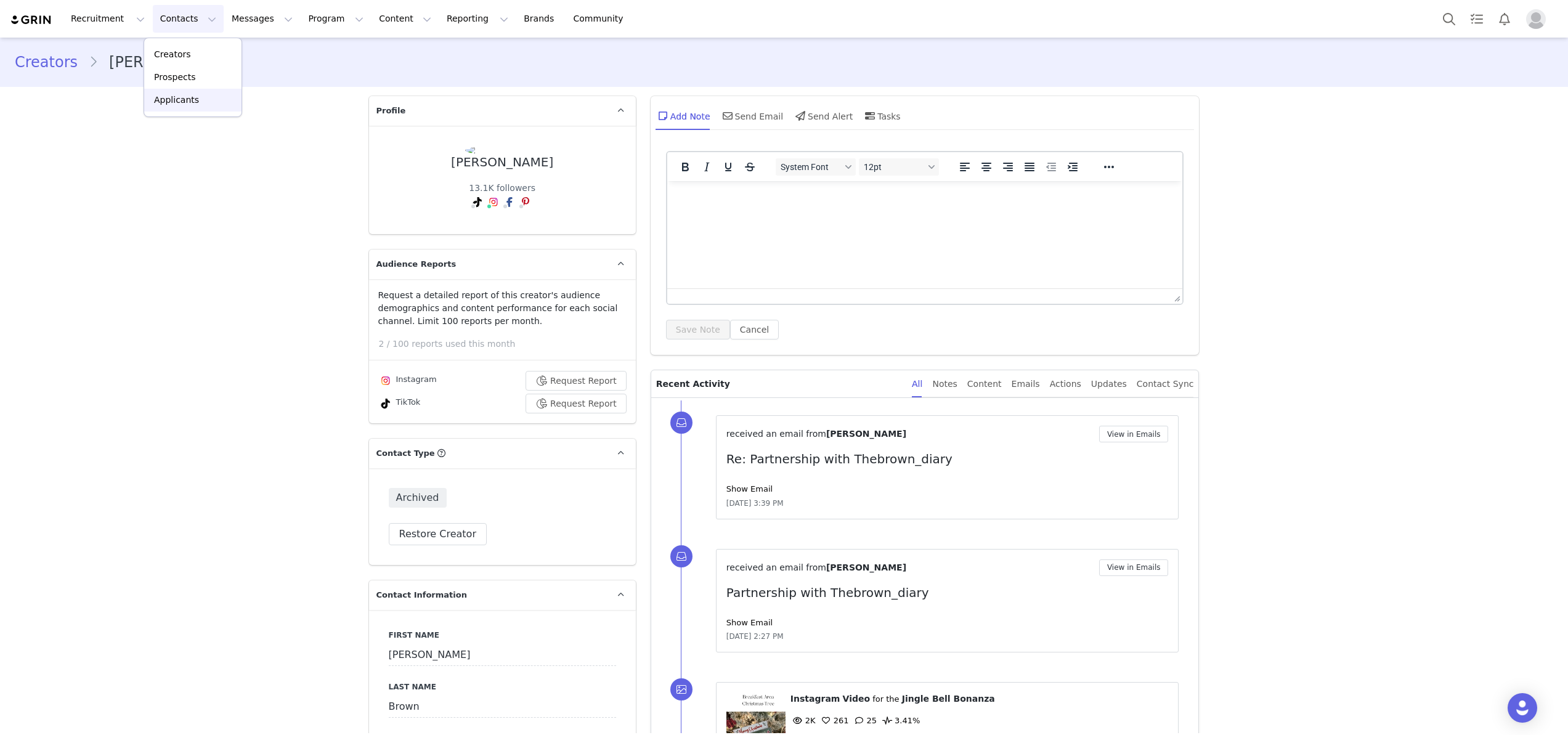
click at [160, 110] on link "Applicants" at bounding box center [192, 100] width 97 height 23
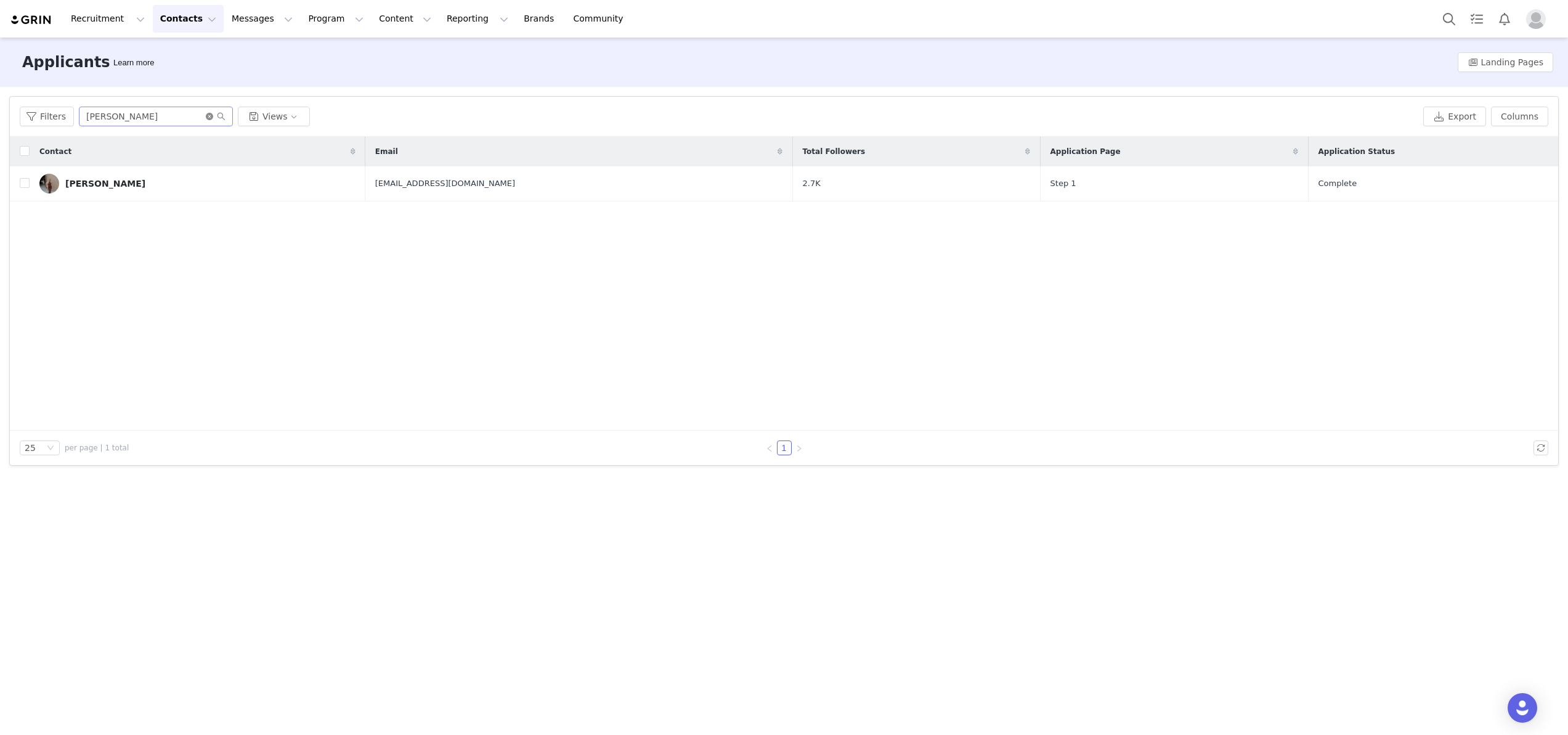
click at [209, 115] on icon "icon: close-circle" at bounding box center [209, 117] width 8 height 8
click at [166, 115] on input "text" at bounding box center [155, 116] width 154 height 20
paste input "janeroblesphoto@gmail.com"
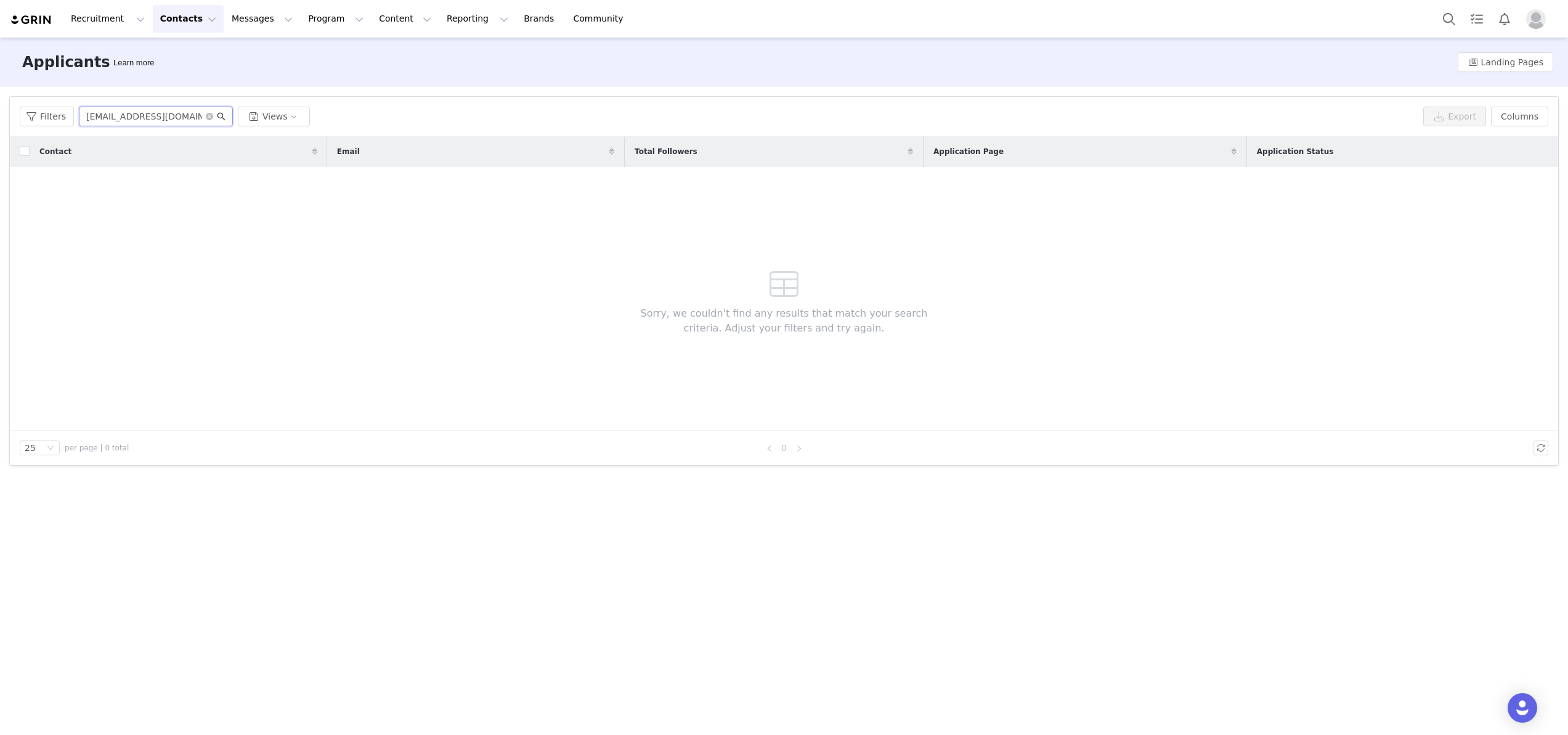
type input "janeroblesphoto@gmail.com"
click at [218, 116] on icon "icon: search" at bounding box center [221, 117] width 9 height 9
click at [182, 18] on button "Contacts Contacts" at bounding box center [188, 19] width 71 height 28
click at [181, 59] on p "Creators" at bounding box center [173, 55] width 37 height 13
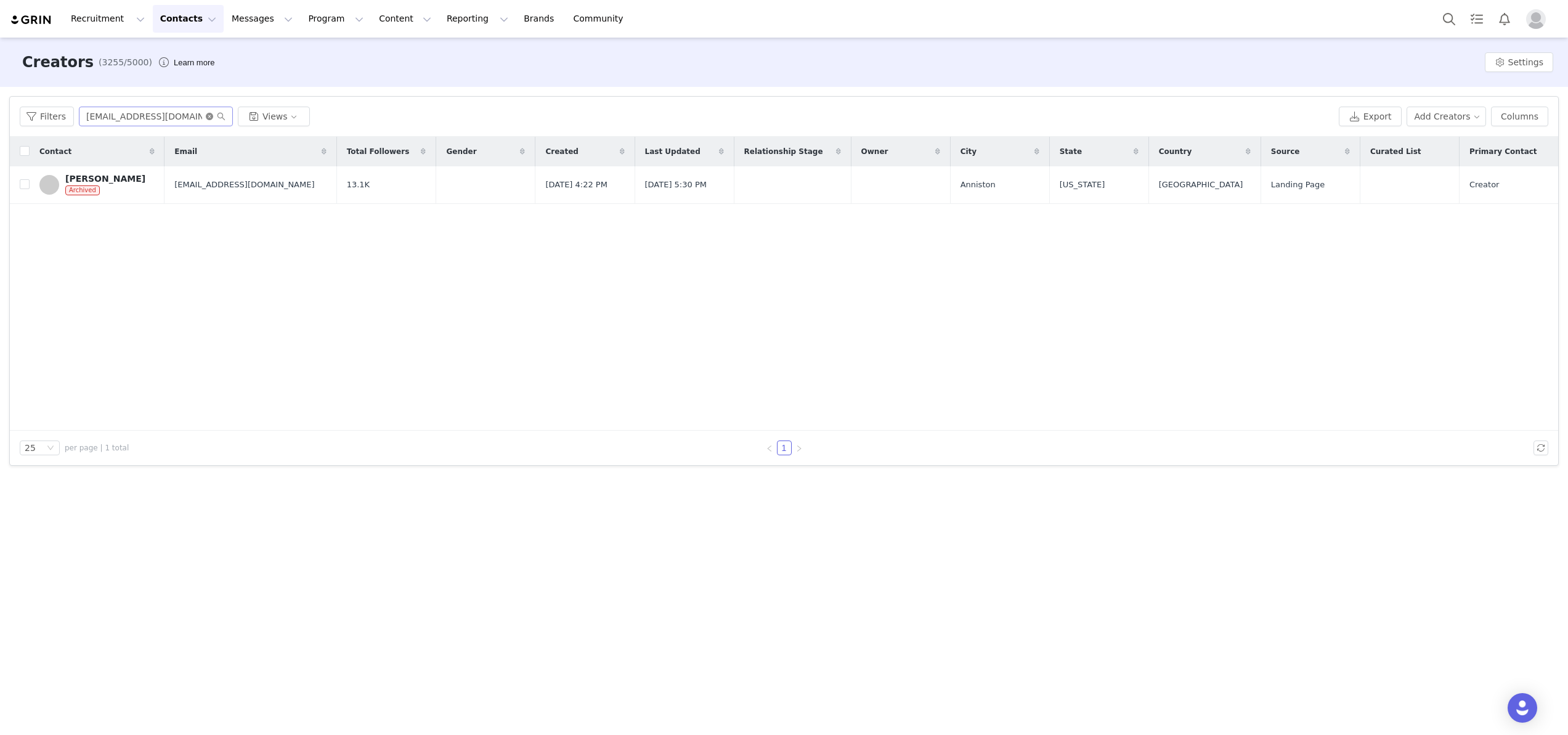
click at [209, 114] on icon "icon: close-circle" at bounding box center [209, 117] width 8 height 8
click at [181, 114] on input "text" at bounding box center [155, 116] width 154 height 20
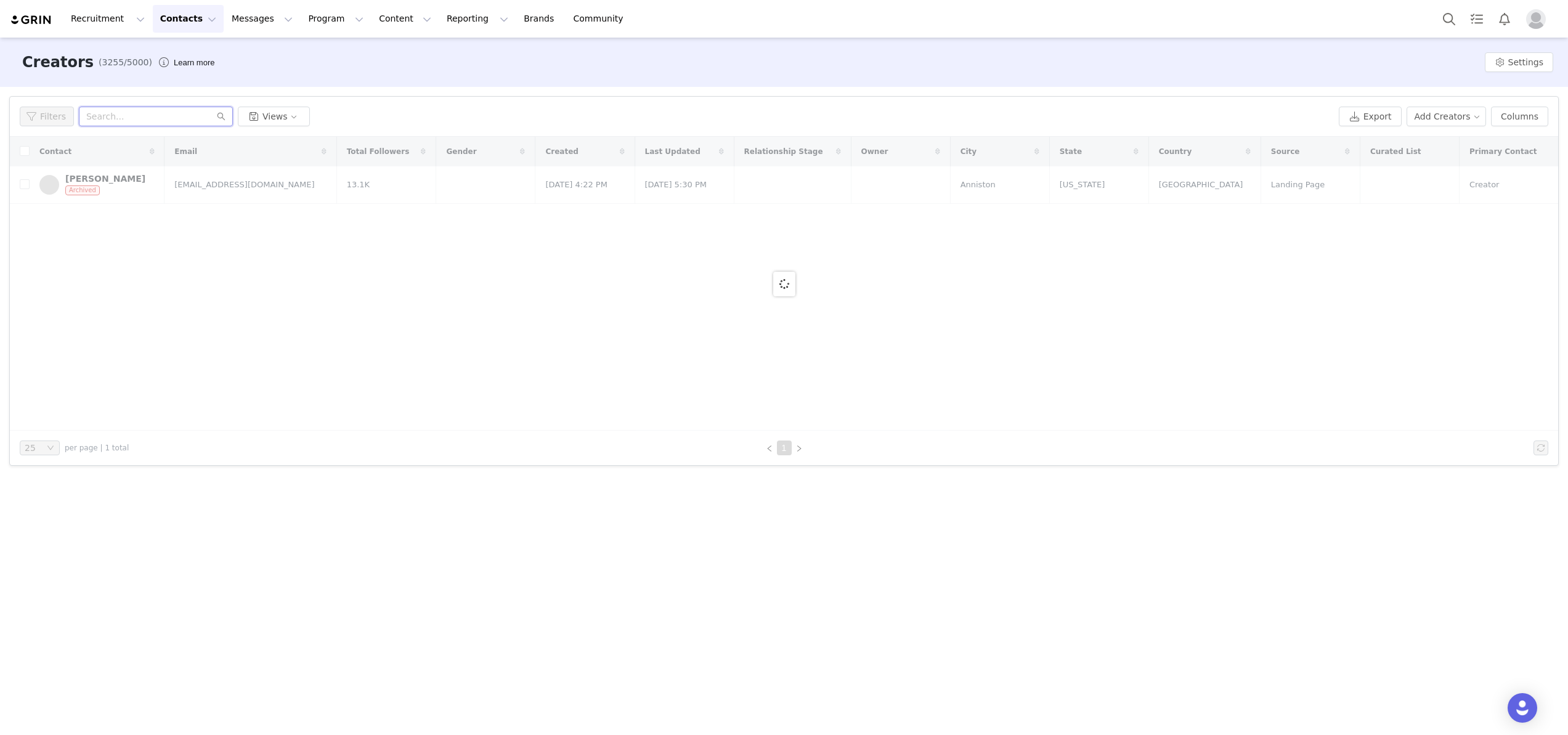
paste input "janeroblesphoto@gmail.com"
type input "janeroblesphoto@gmail.com"
click at [221, 116] on icon "icon: search" at bounding box center [221, 117] width 8 height 8
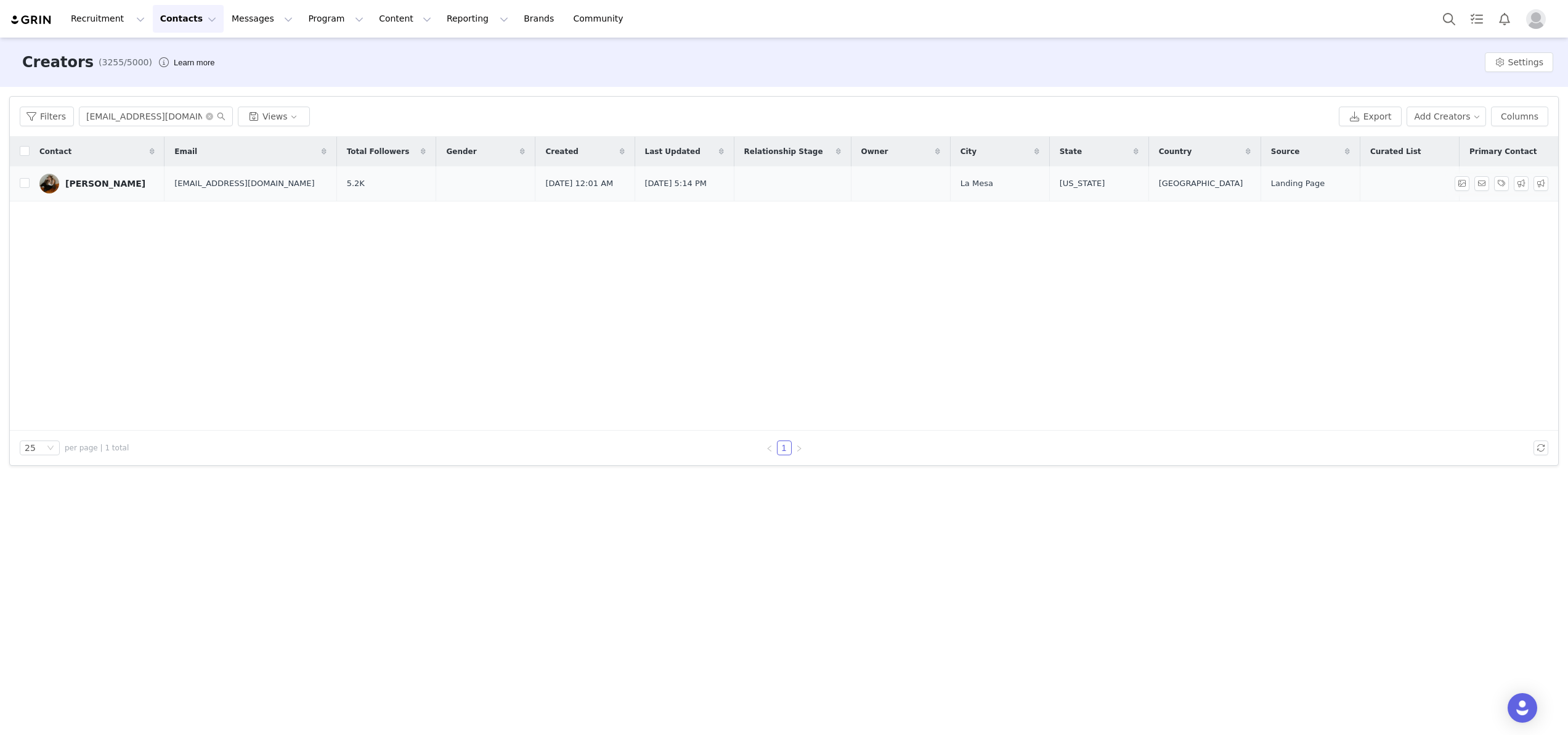
click at [81, 190] on link "Jane Robles" at bounding box center [97, 183] width 115 height 20
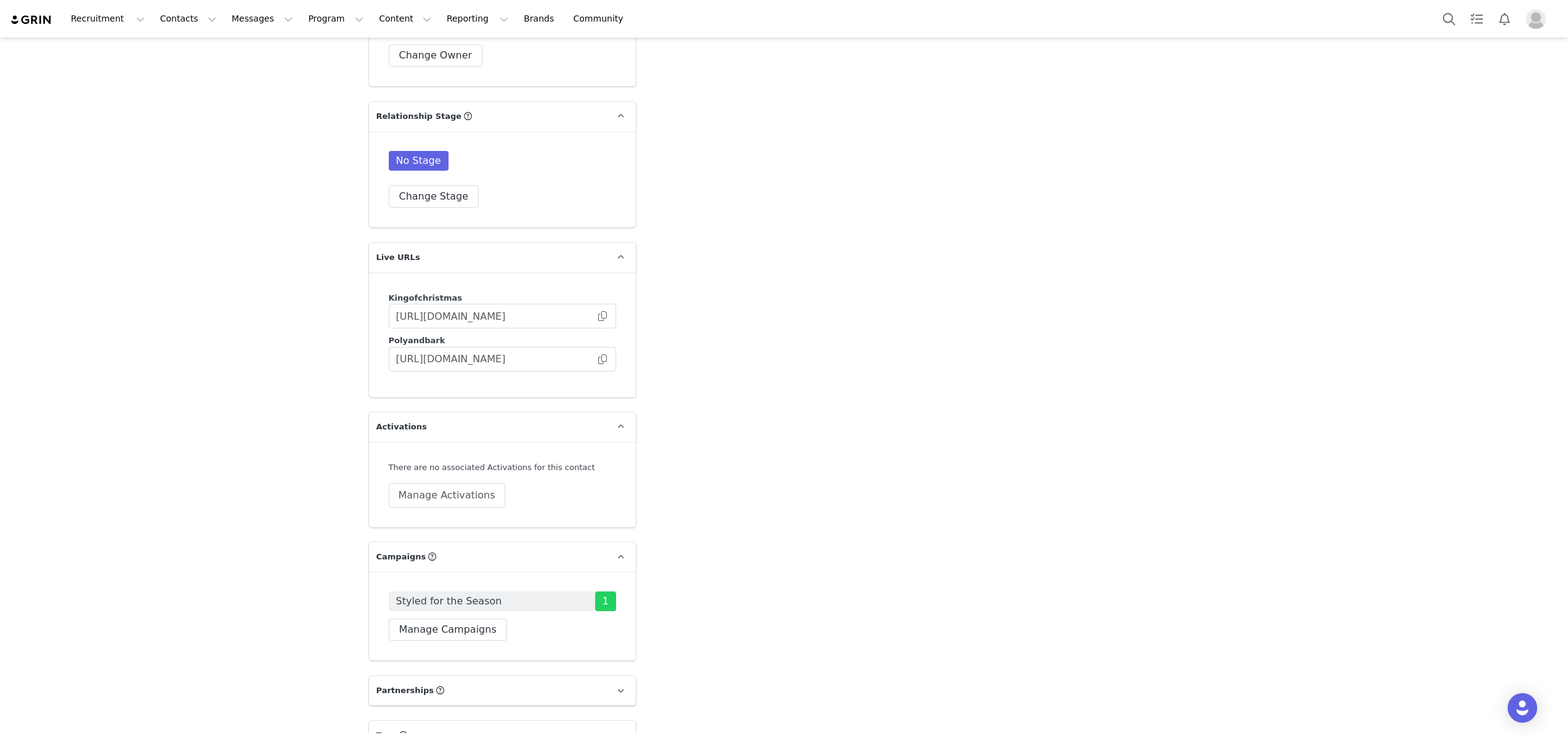
scroll to position [2588, 0]
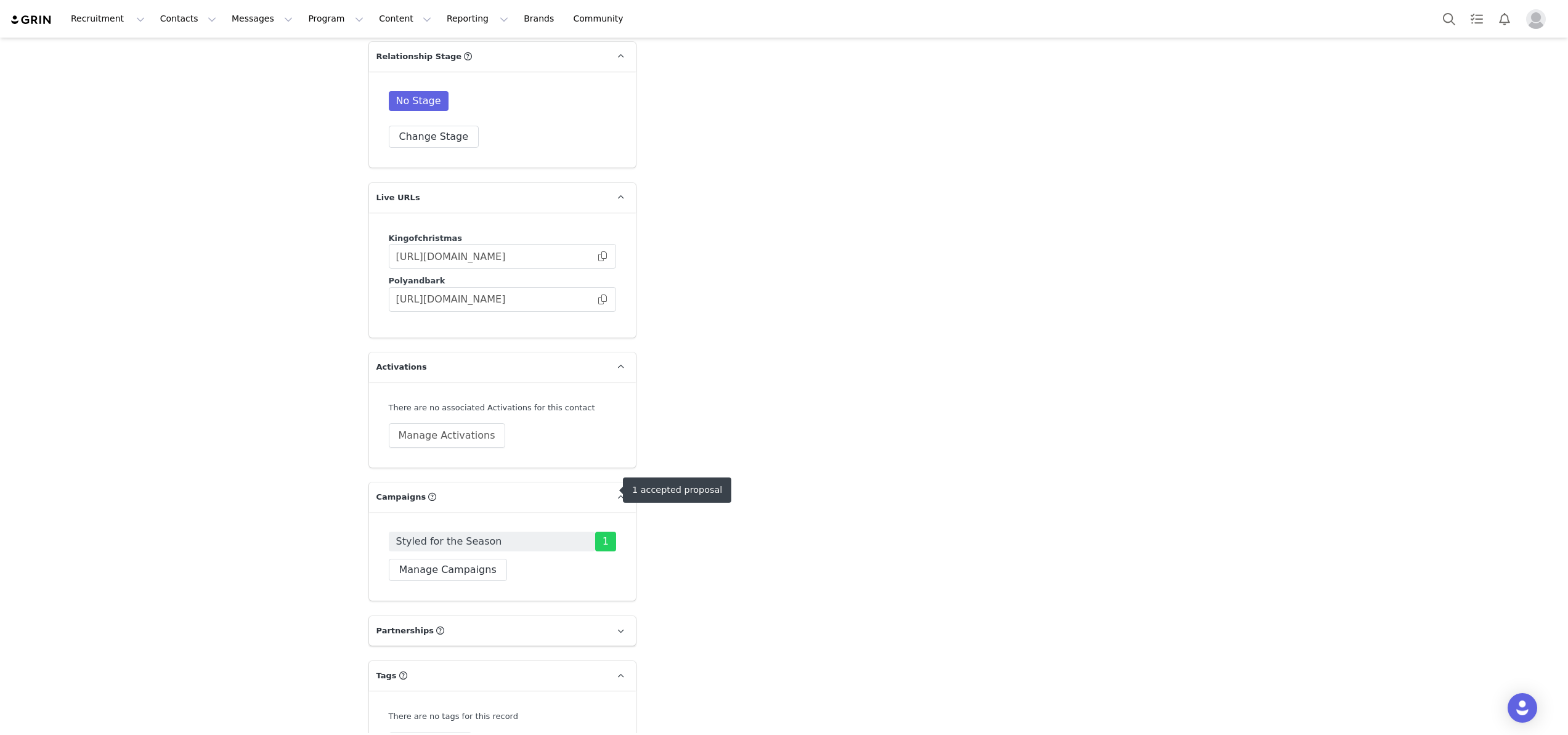
click at [604, 532] on span "1" at bounding box center [605, 541] width 21 height 20
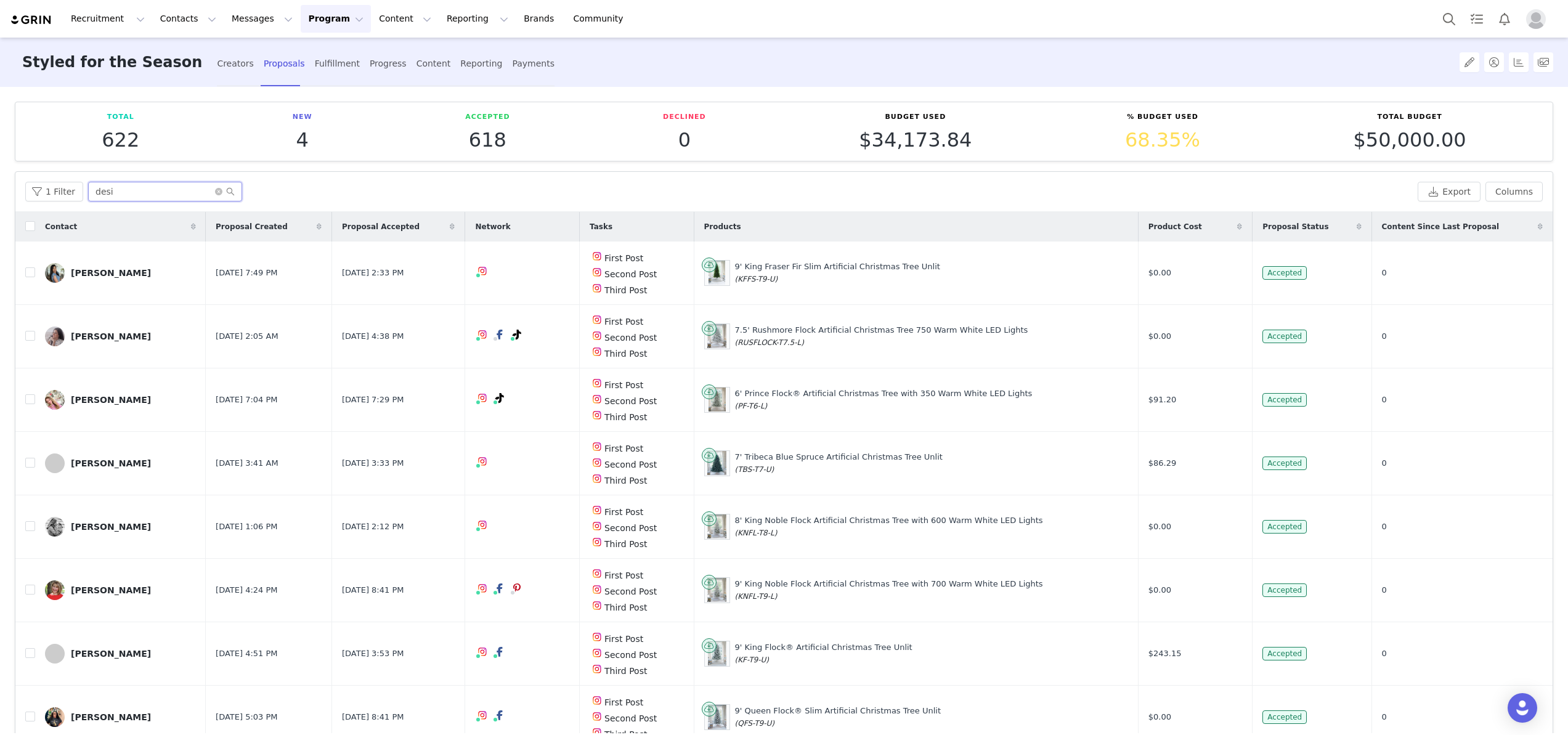
click at [143, 190] on input "desi" at bounding box center [165, 191] width 154 height 20
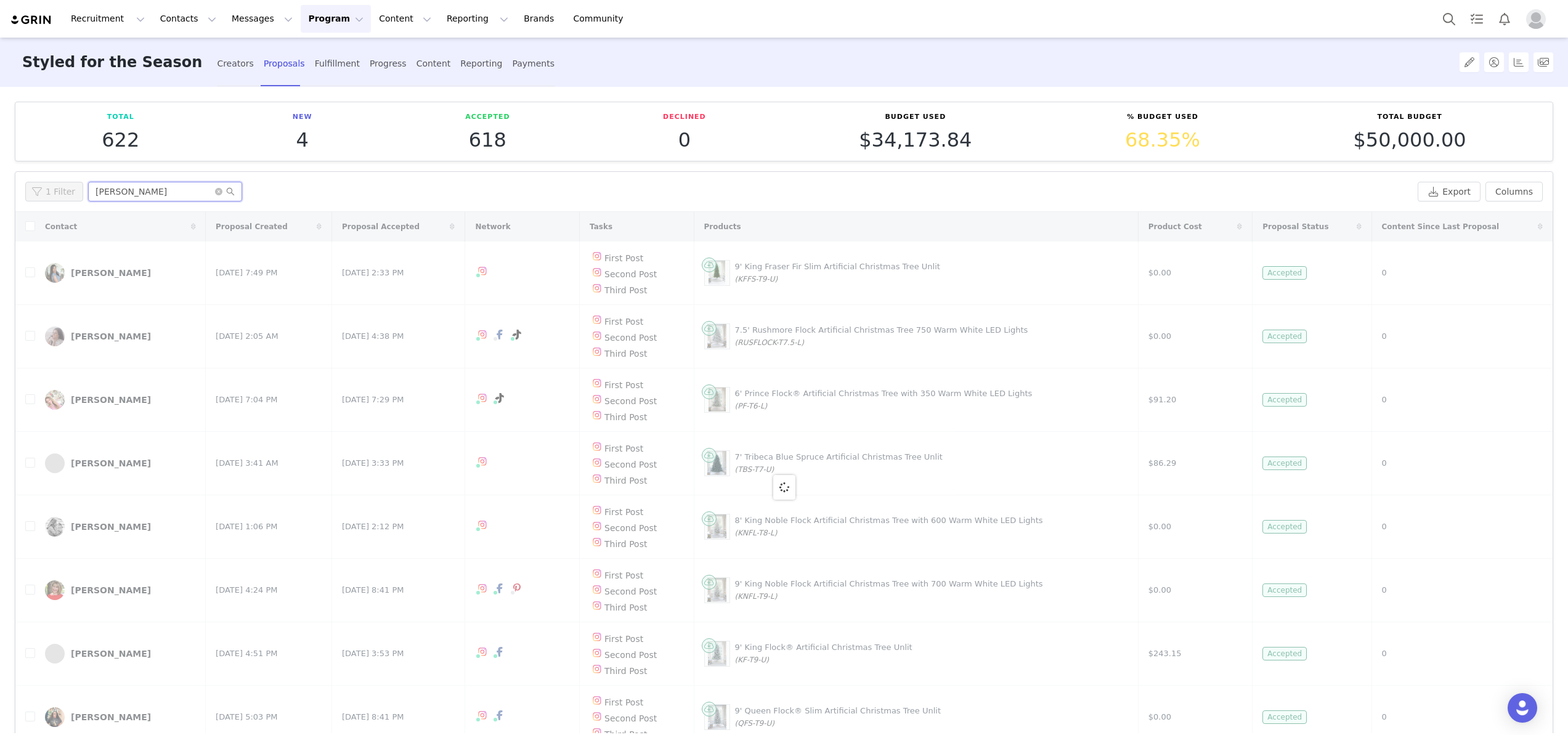
type input "jane"
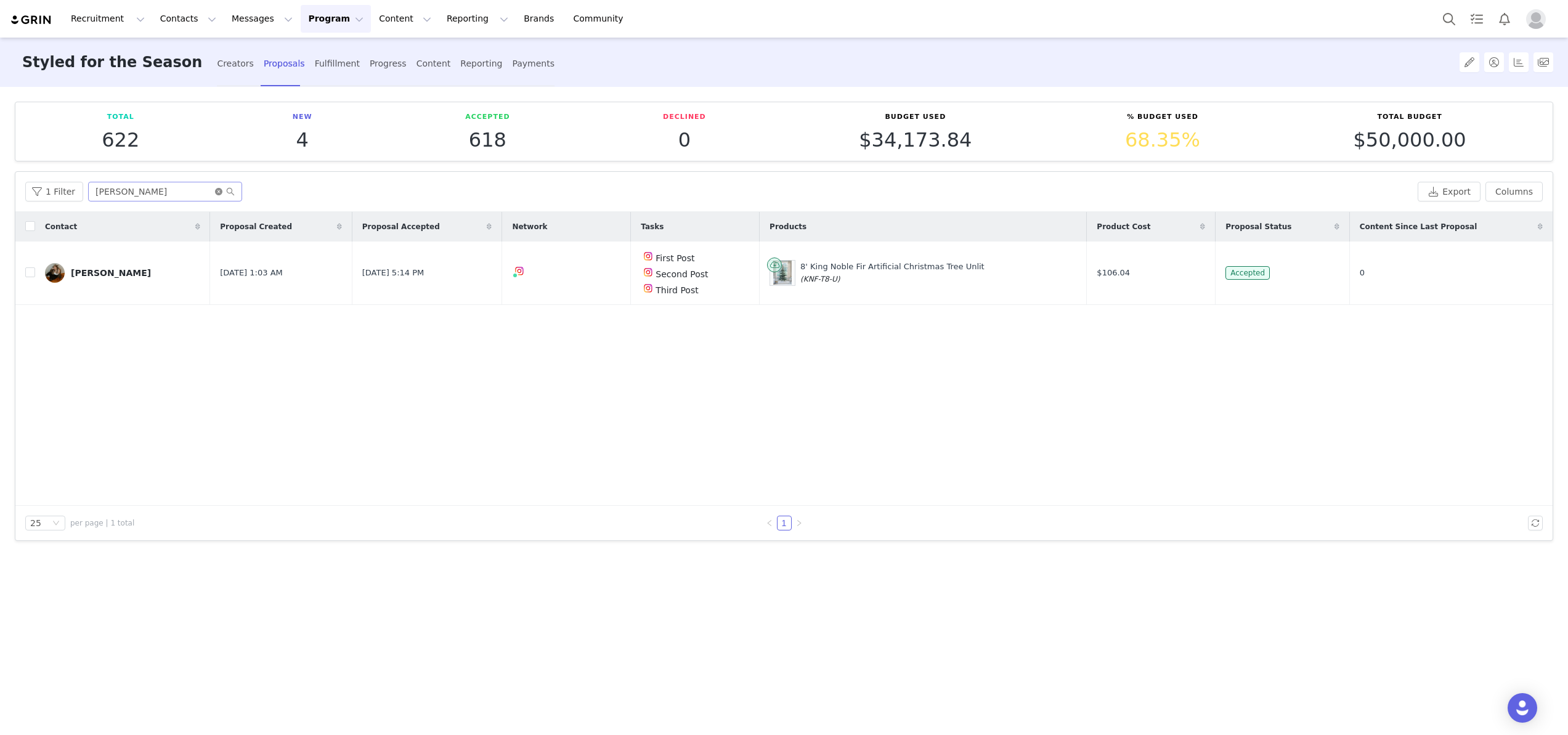
click at [215, 188] on icon "icon: close-circle" at bounding box center [219, 192] width 8 height 8
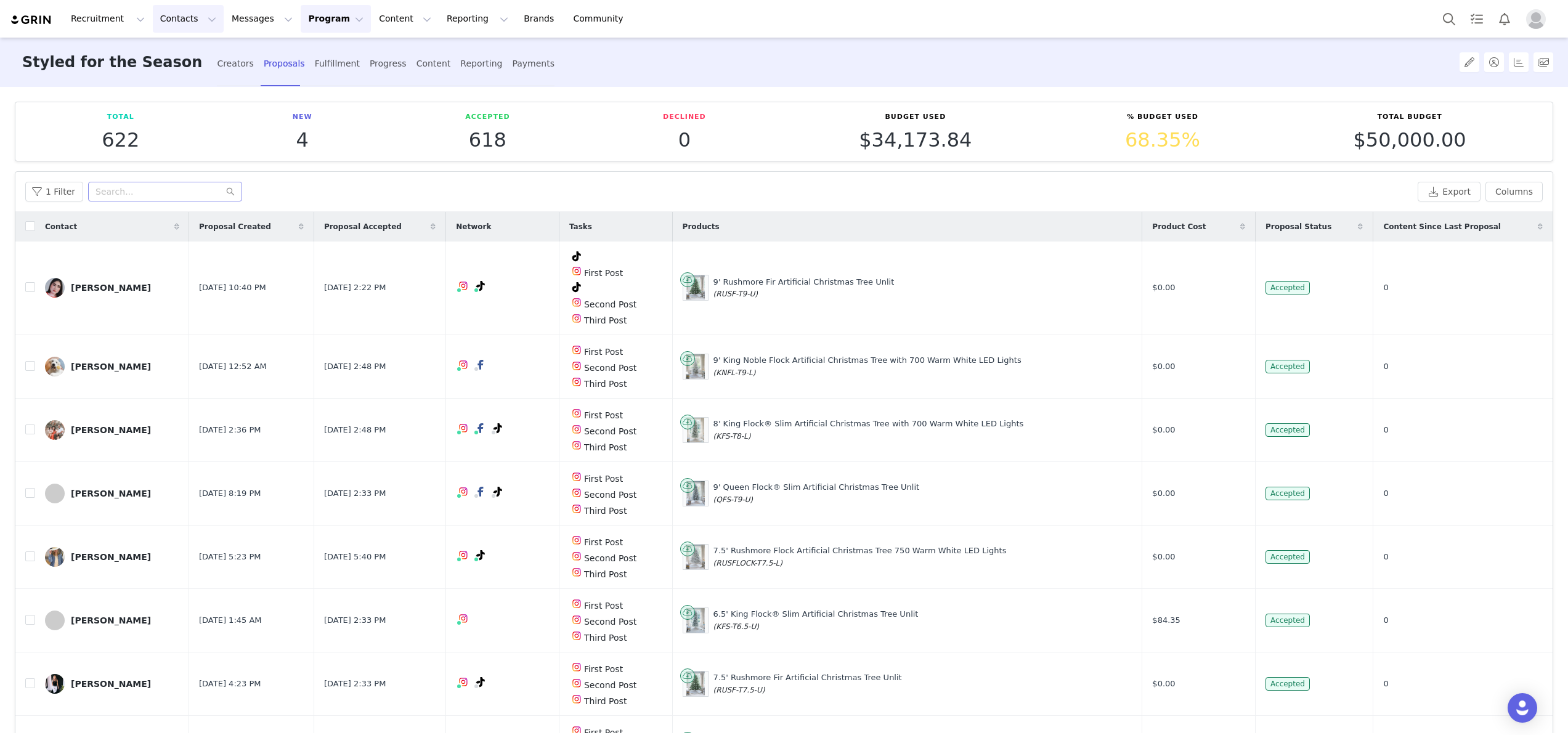
click at [179, 20] on button "Contacts Contacts" at bounding box center [188, 19] width 71 height 28
click at [178, 24] on button "Contacts Contacts" at bounding box center [188, 19] width 71 height 28
click at [176, 52] on p "Creators" at bounding box center [173, 55] width 37 height 13
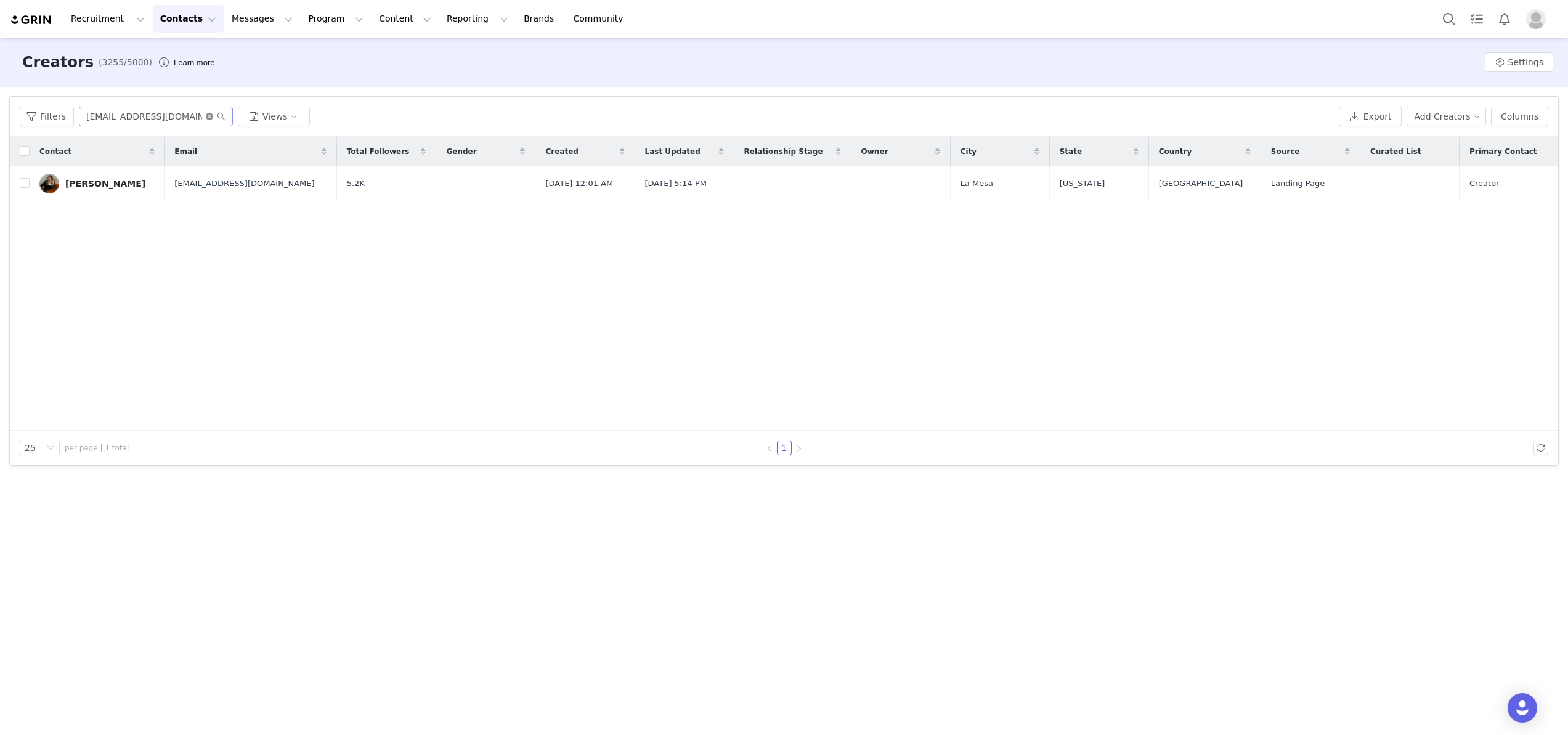
click at [208, 117] on icon "icon: close-circle" at bounding box center [209, 117] width 8 height 8
click at [160, 117] on input "text" at bounding box center [155, 116] width 154 height 20
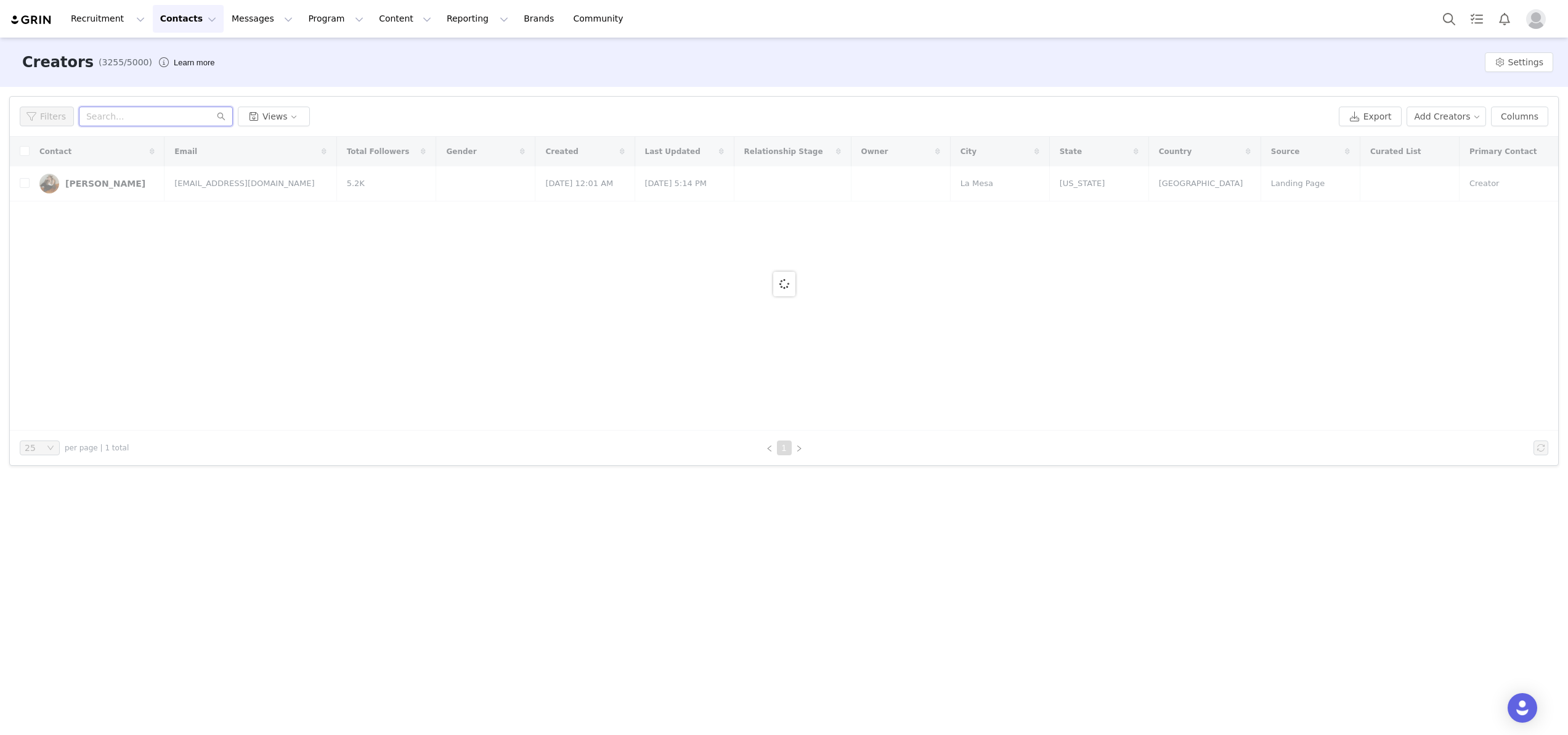
paste input "whitneyhansonlang@gmail.com"
type input "whitneyhansonlang@gmail.com"
click at [223, 117] on icon "icon: search" at bounding box center [221, 117] width 9 height 9
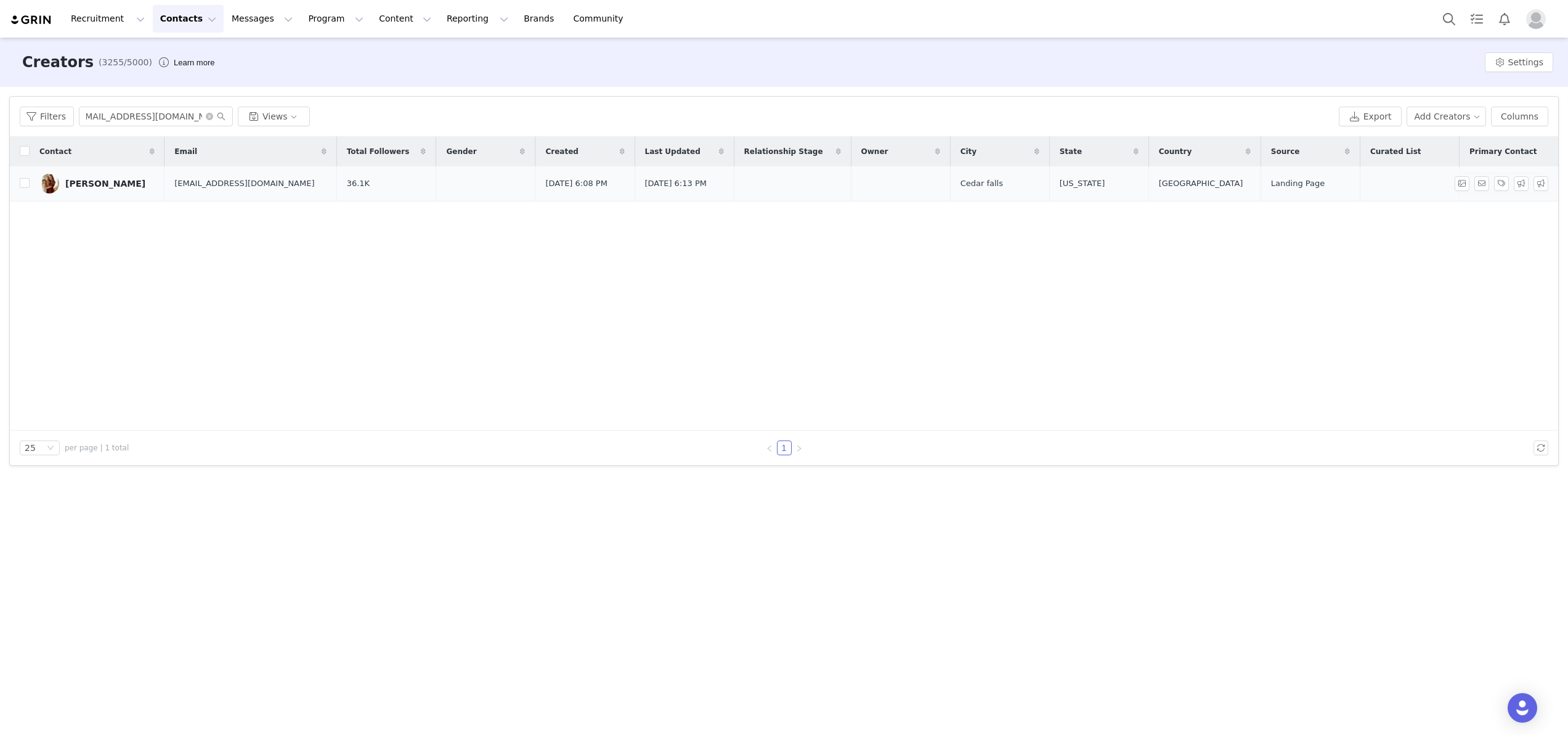
click at [78, 181] on div "Whitney Lang" at bounding box center [105, 184] width 80 height 10
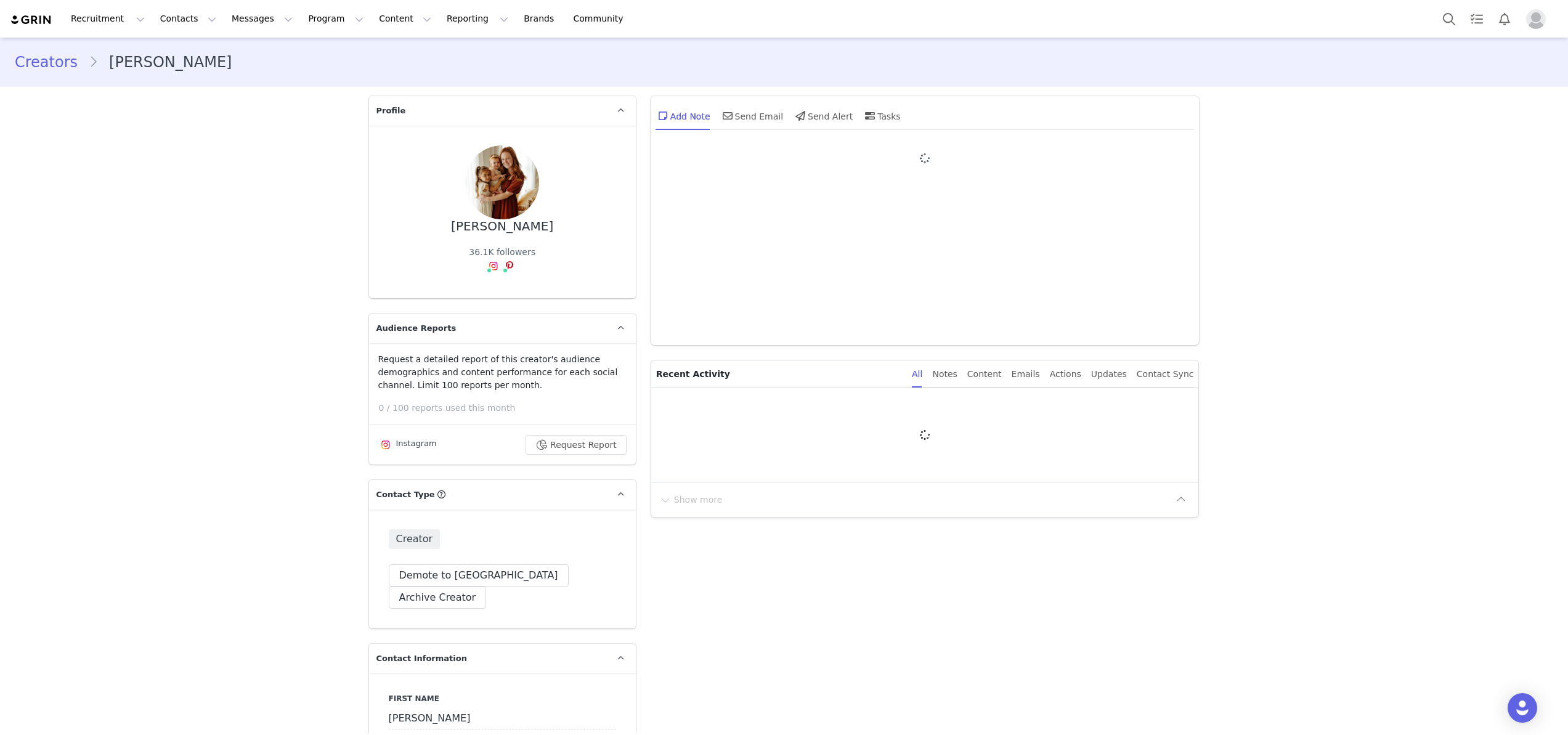
type input "+1 ([GEOGRAPHIC_DATA])"
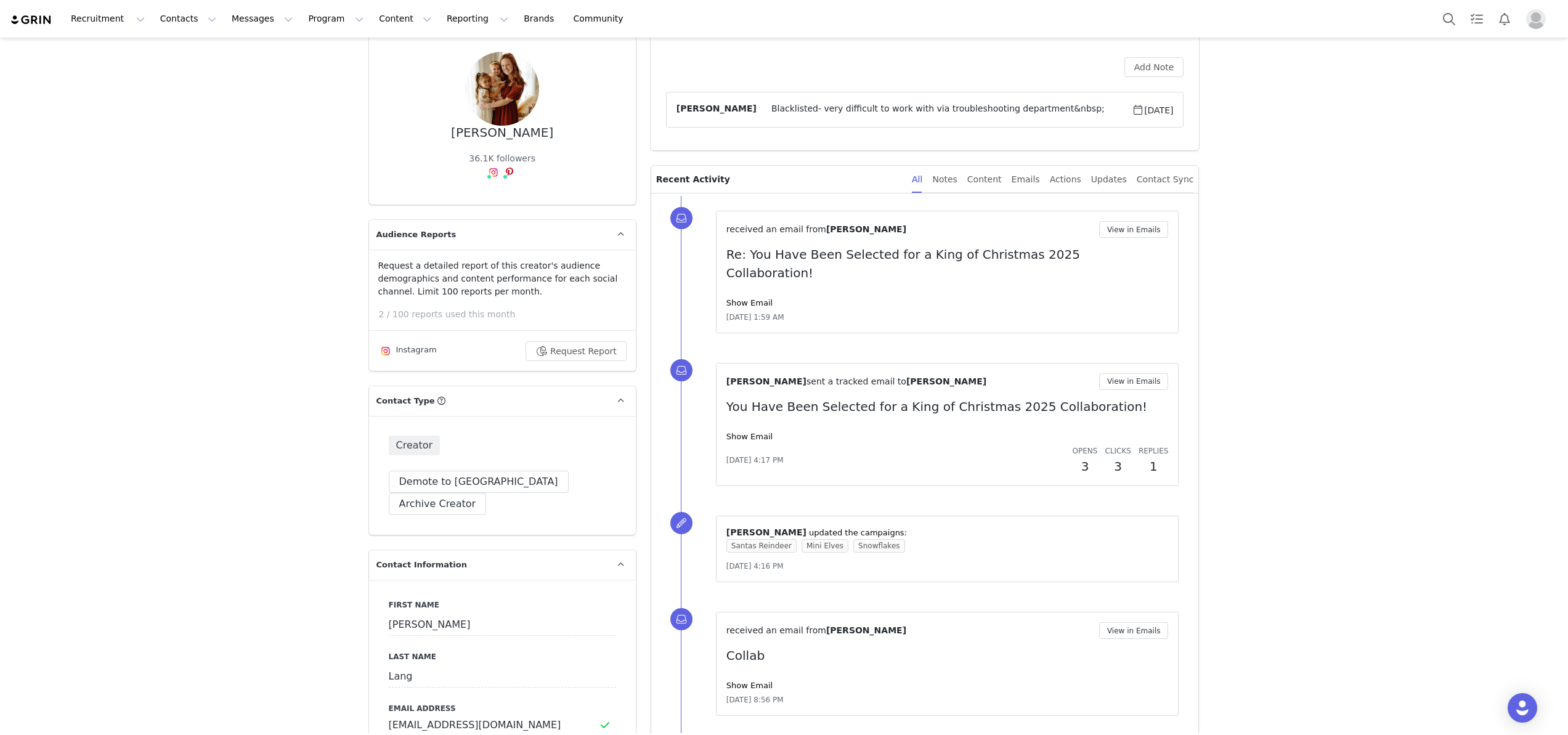
scroll to position [86, 0]
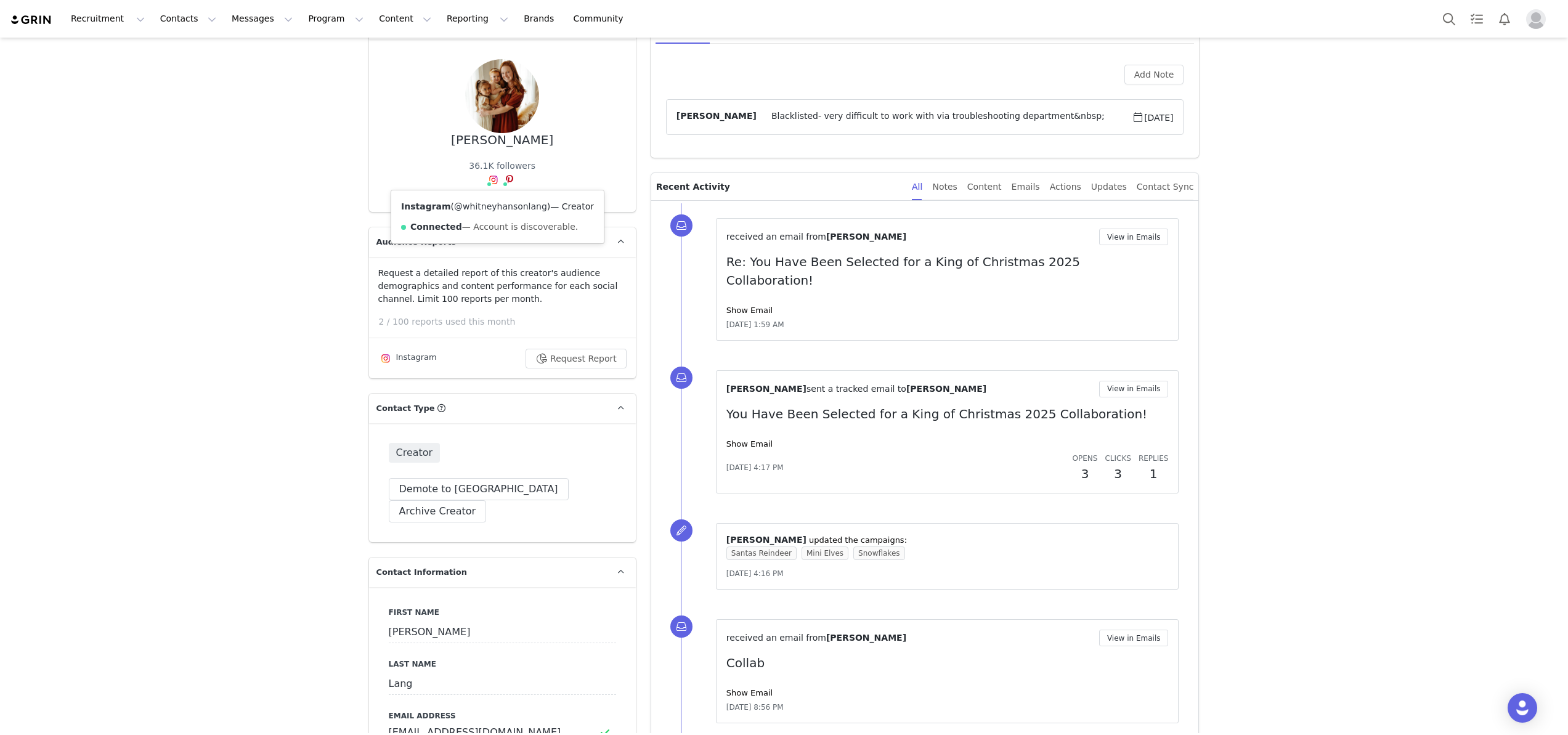
click at [480, 205] on link "@whitneyhansonlang" at bounding box center [501, 207] width 93 height 10
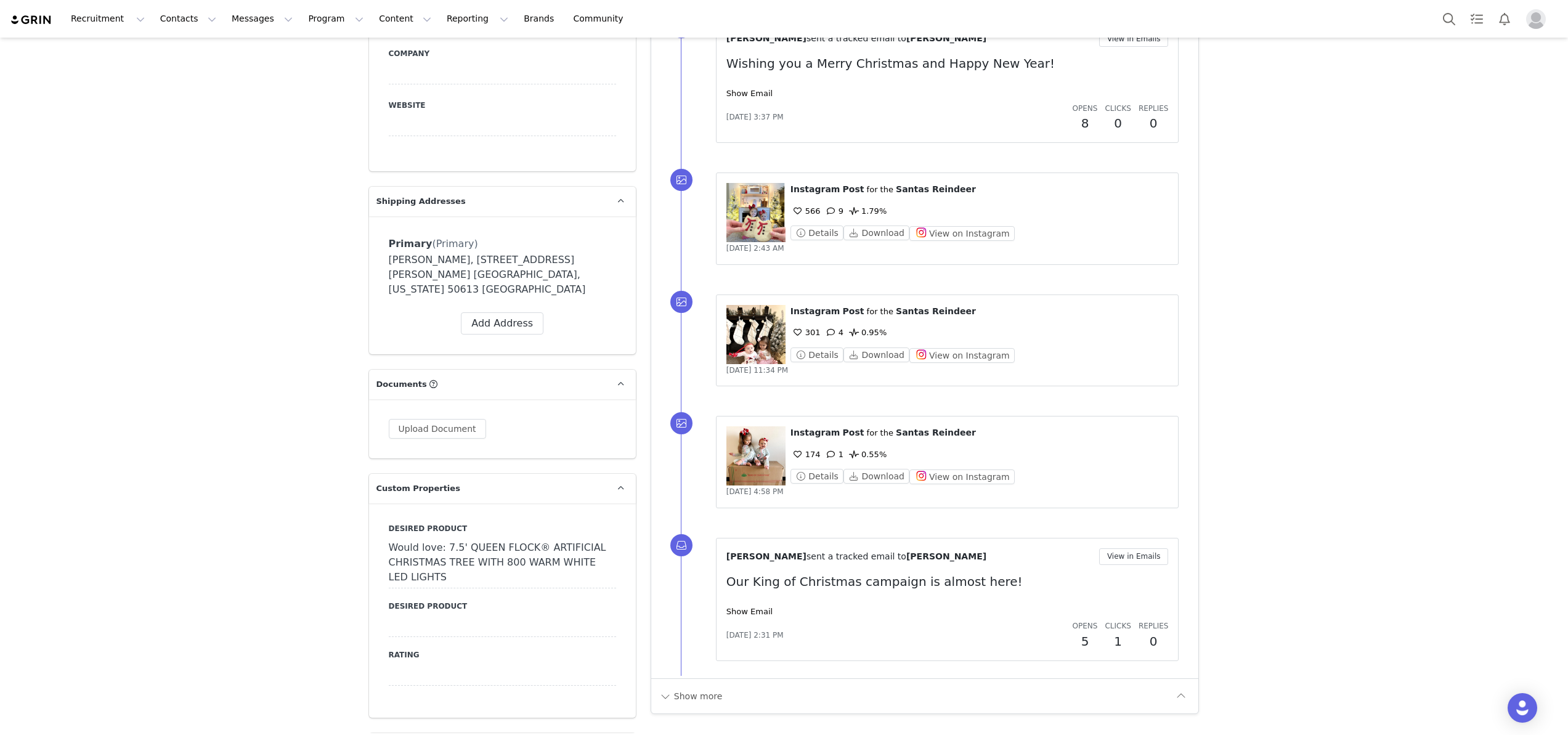
scroll to position [954, 0]
click at [181, 23] on button "Contacts Contacts" at bounding box center [188, 19] width 71 height 28
click at [187, 60] on p "Creators" at bounding box center [173, 55] width 37 height 13
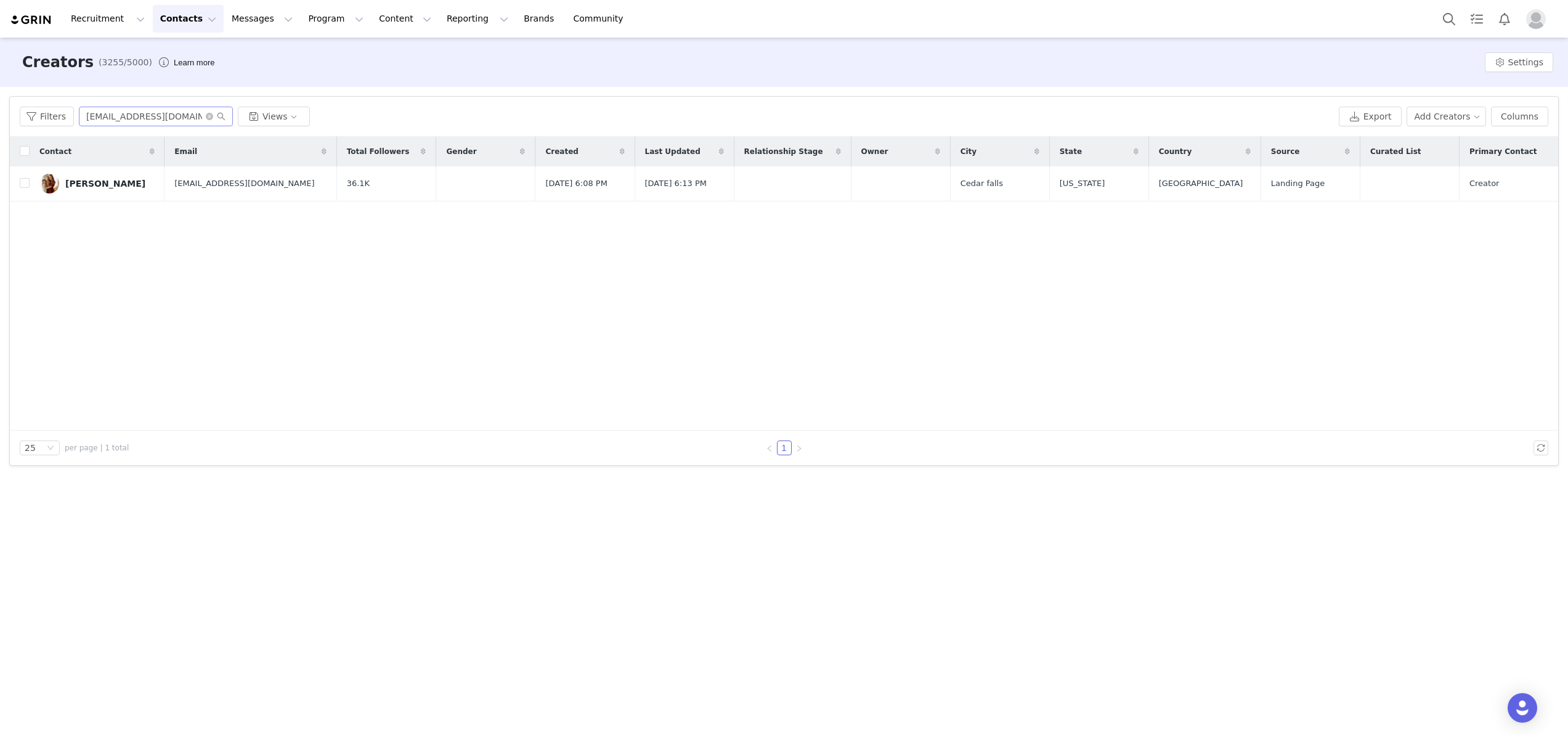
click at [208, 112] on span at bounding box center [215, 117] width 20 height 9
click at [208, 113] on icon "icon: close-circle" at bounding box center [209, 117] width 8 height 8
click at [161, 114] on input "text" at bounding box center [155, 116] width 154 height 20
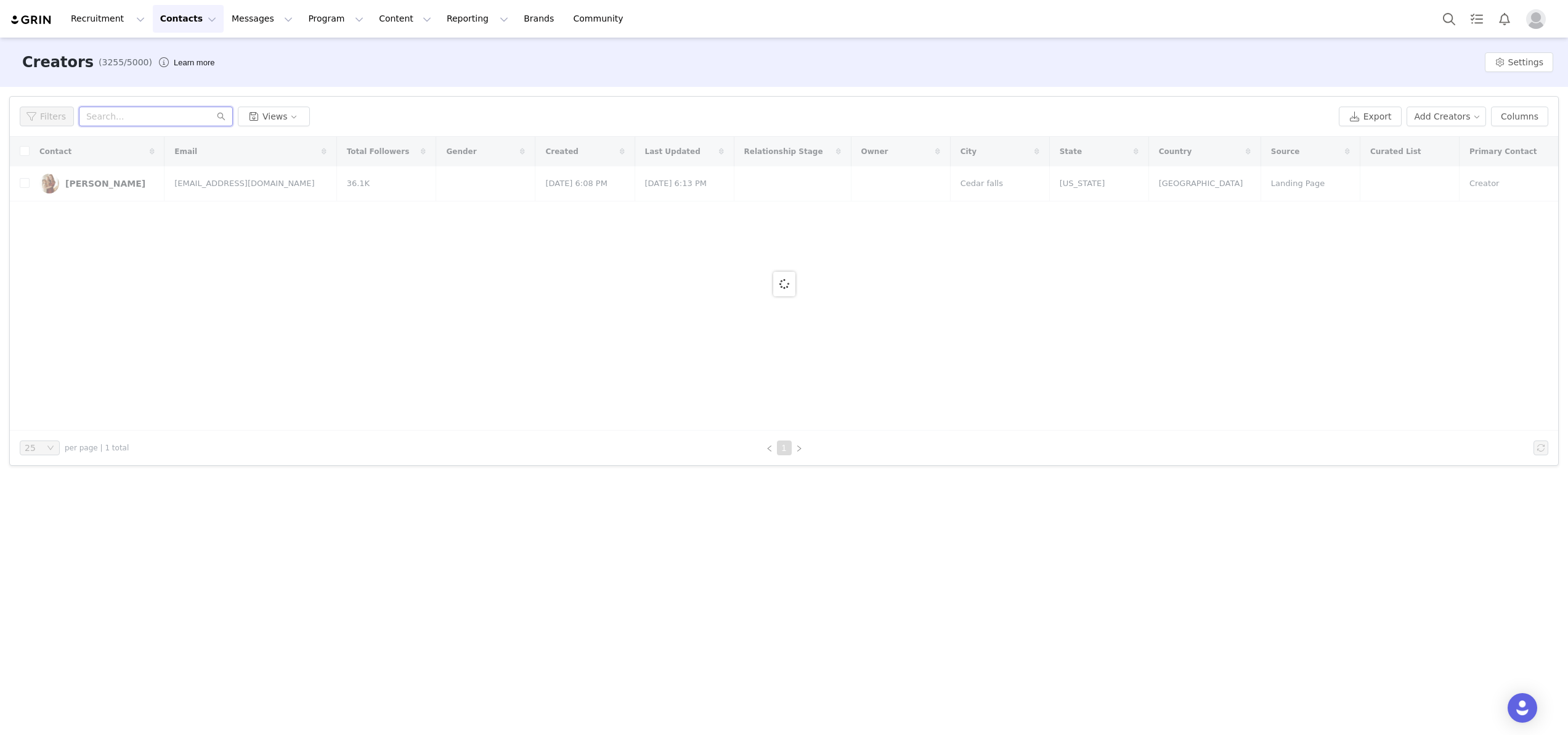
paste input "flormagleby@gmail.com"
type input "flormagleby@gmail.com"
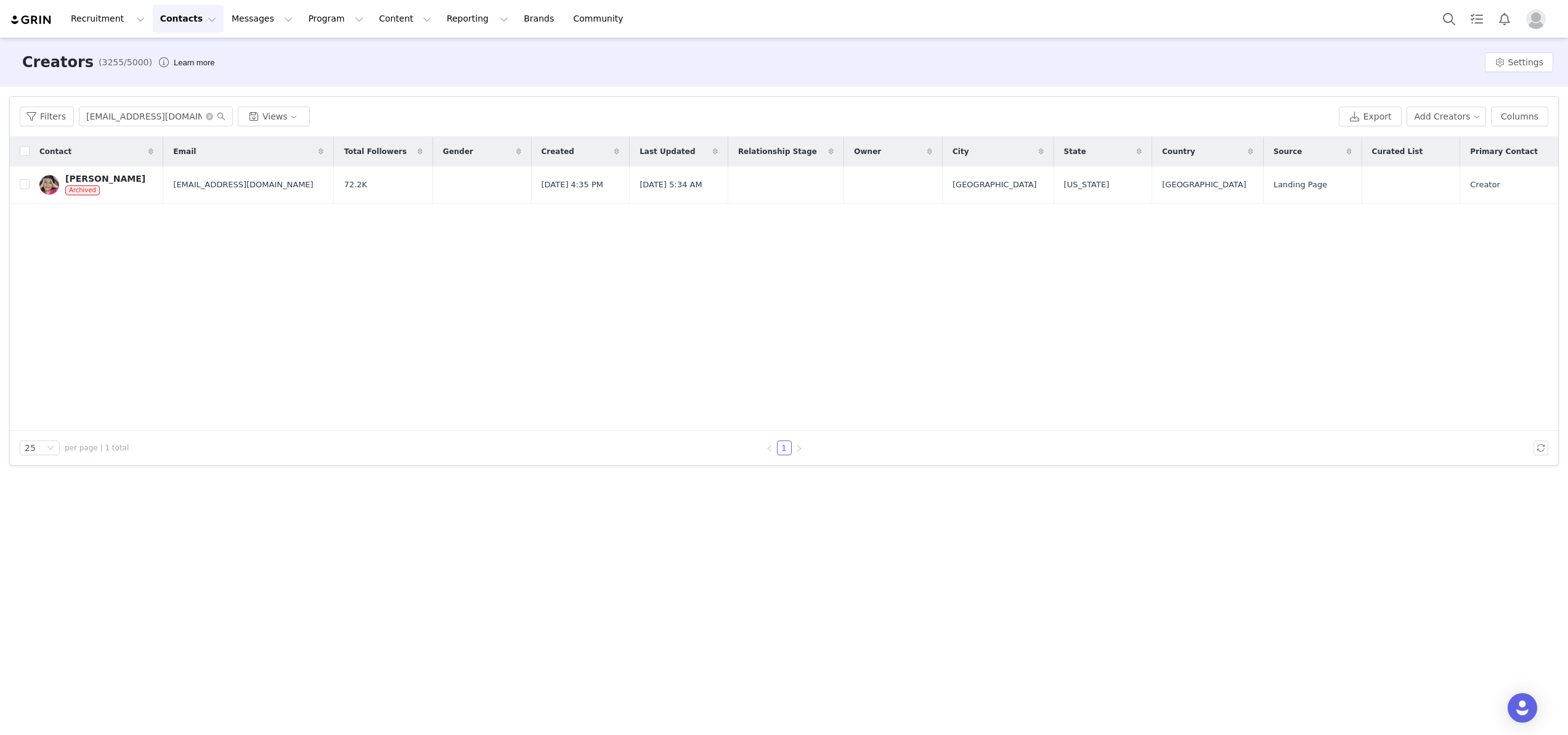
click at [105, 178] on div "Flor Magleby" at bounding box center [105, 179] width 80 height 10
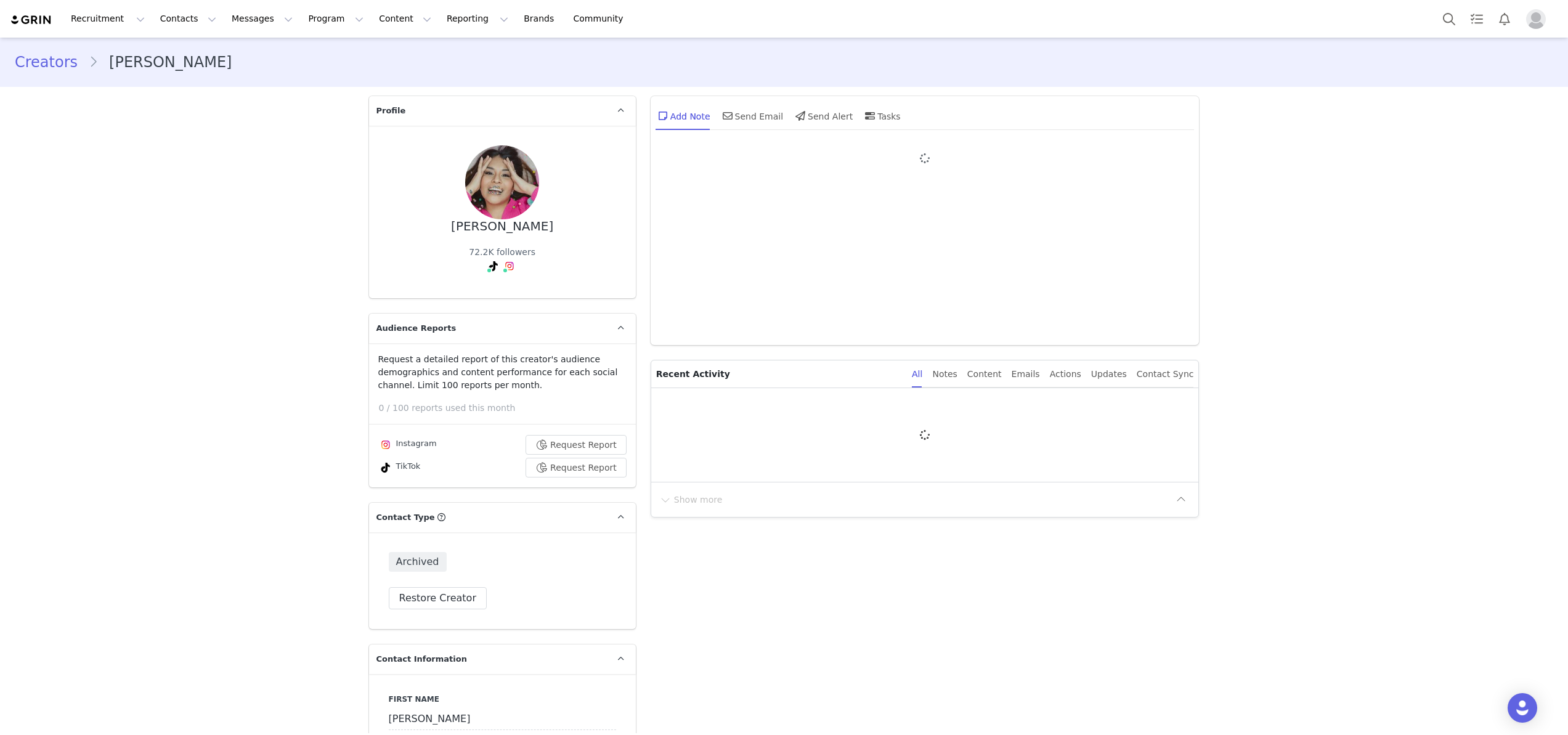
type input "+1 ([GEOGRAPHIC_DATA])"
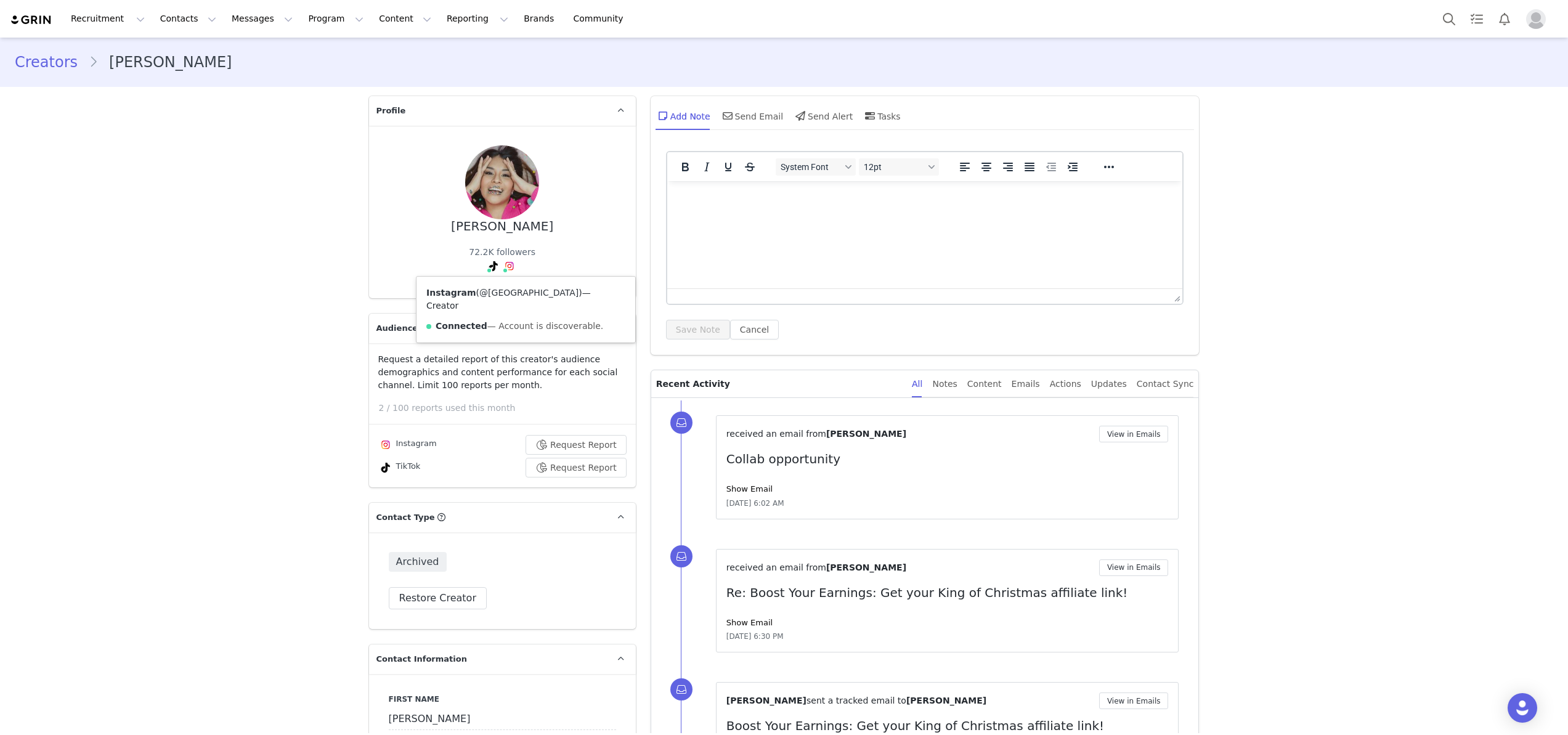
click at [508, 296] on link "@flormagleby" at bounding box center [529, 293] width 99 height 10
click at [180, 18] on button "Contacts Contacts" at bounding box center [188, 19] width 71 height 28
click at [179, 52] on p "Creators" at bounding box center [173, 55] width 37 height 13
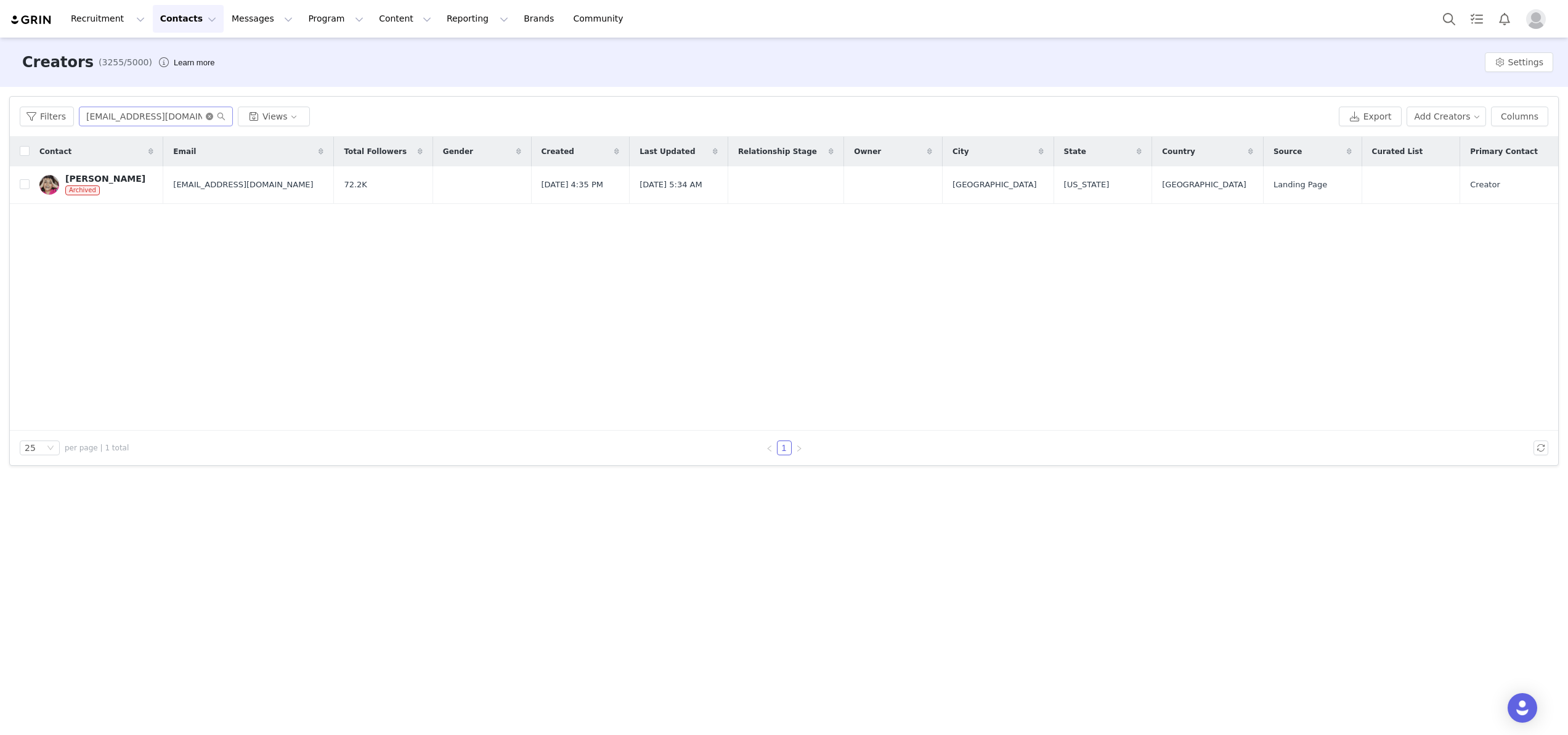
click at [206, 114] on icon "icon: close-circle" at bounding box center [209, 117] width 8 height 8
click at [184, 117] on input "text" at bounding box center [155, 116] width 154 height 20
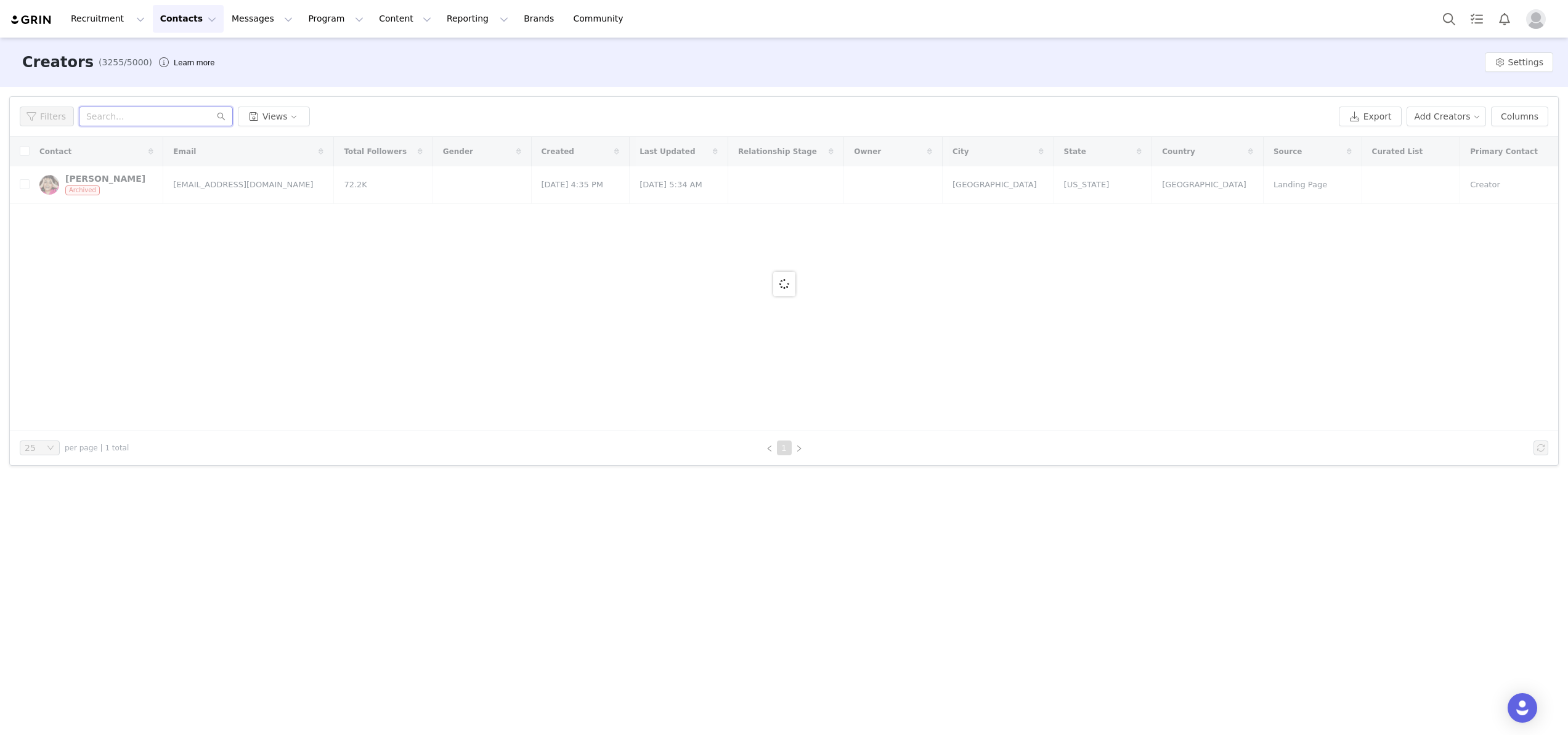
paste input "maricelcervantes2332@yahoo.com"
type input "maricelcervantes2332@yahoo.com"
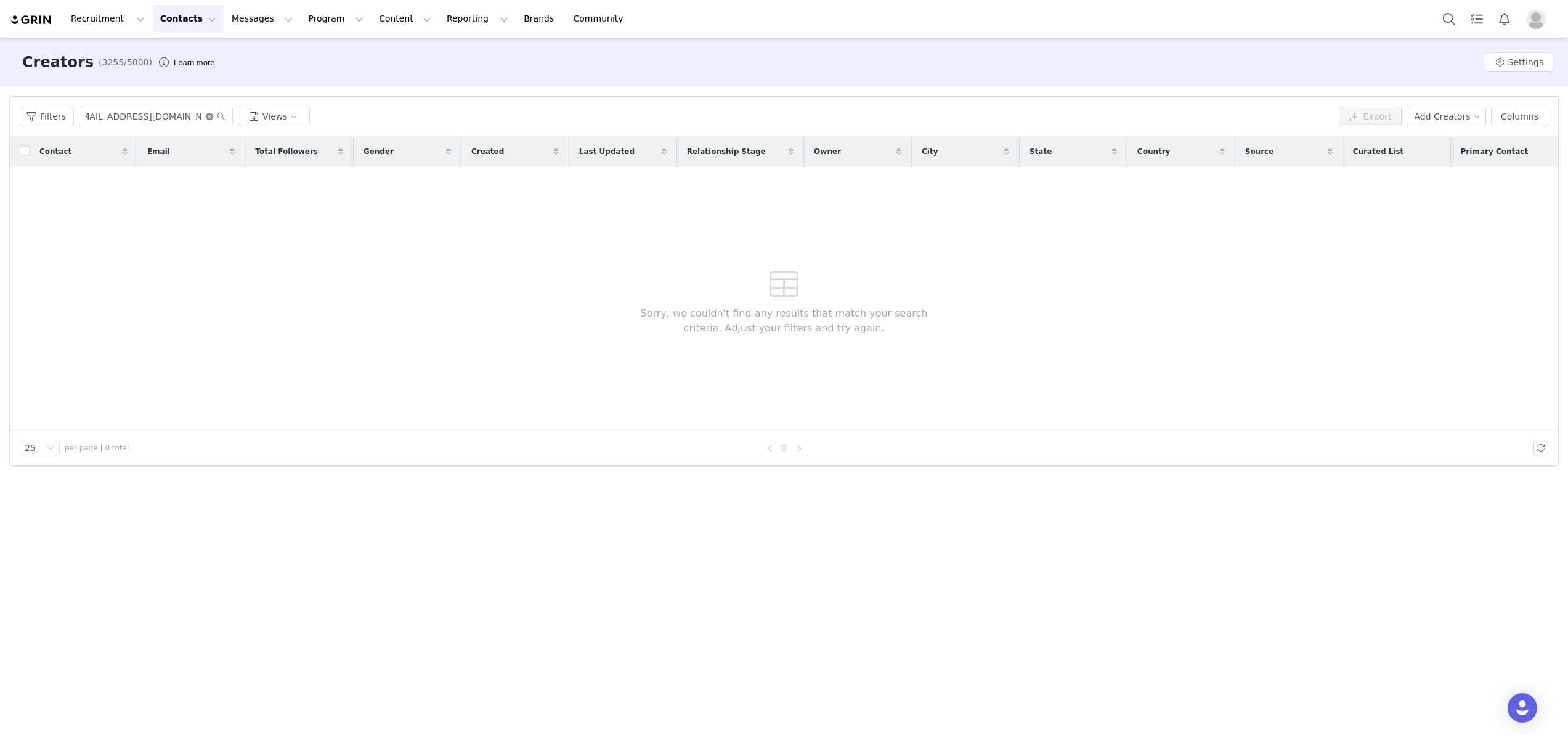
click at [208, 117] on icon "icon: close-circle" at bounding box center [209, 117] width 8 height 8
click at [164, 115] on input "text" at bounding box center [155, 116] width 154 height 20
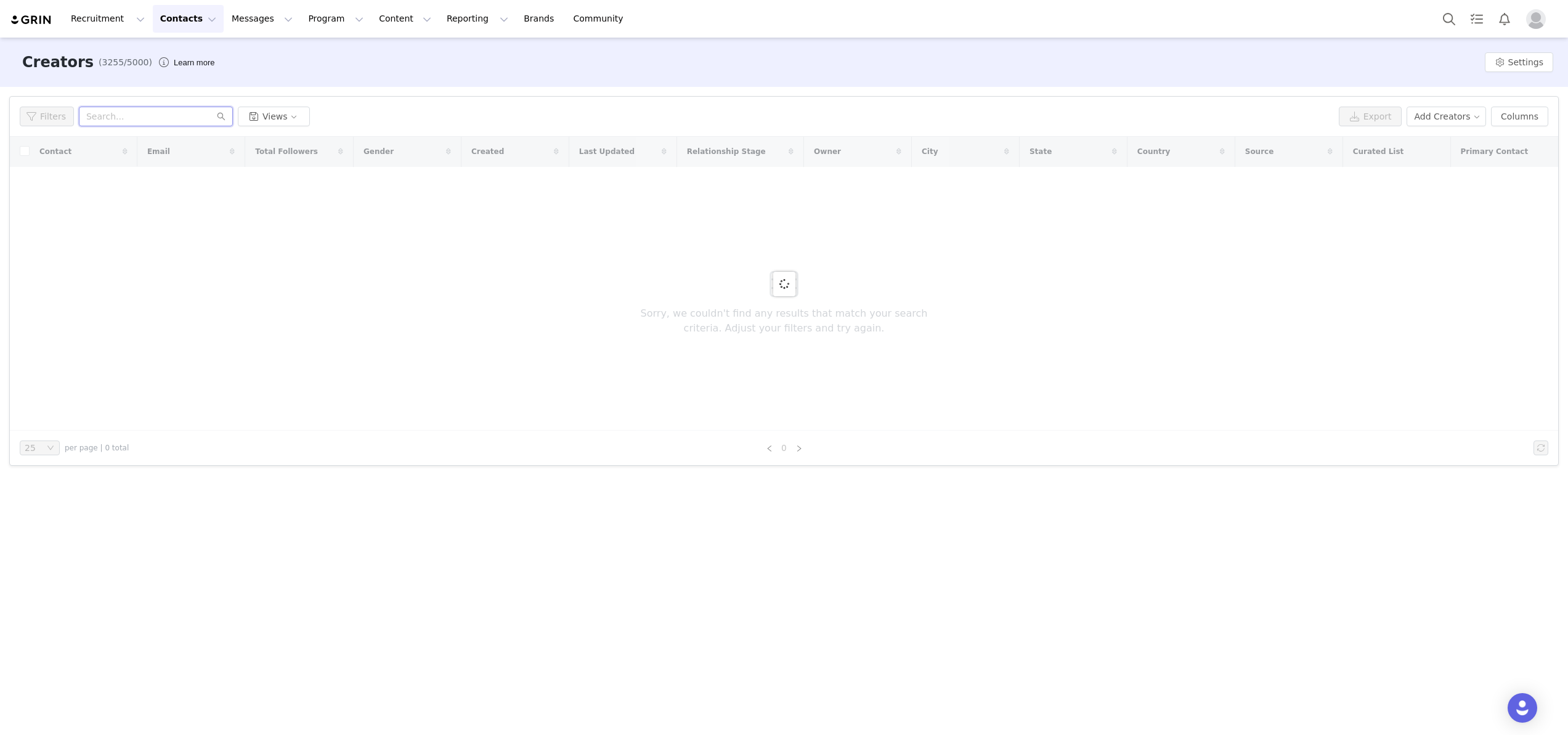
paste input "maricelcervantes2332@yahoo.com"
type input "maricelcervantes2332@yahoo.com"
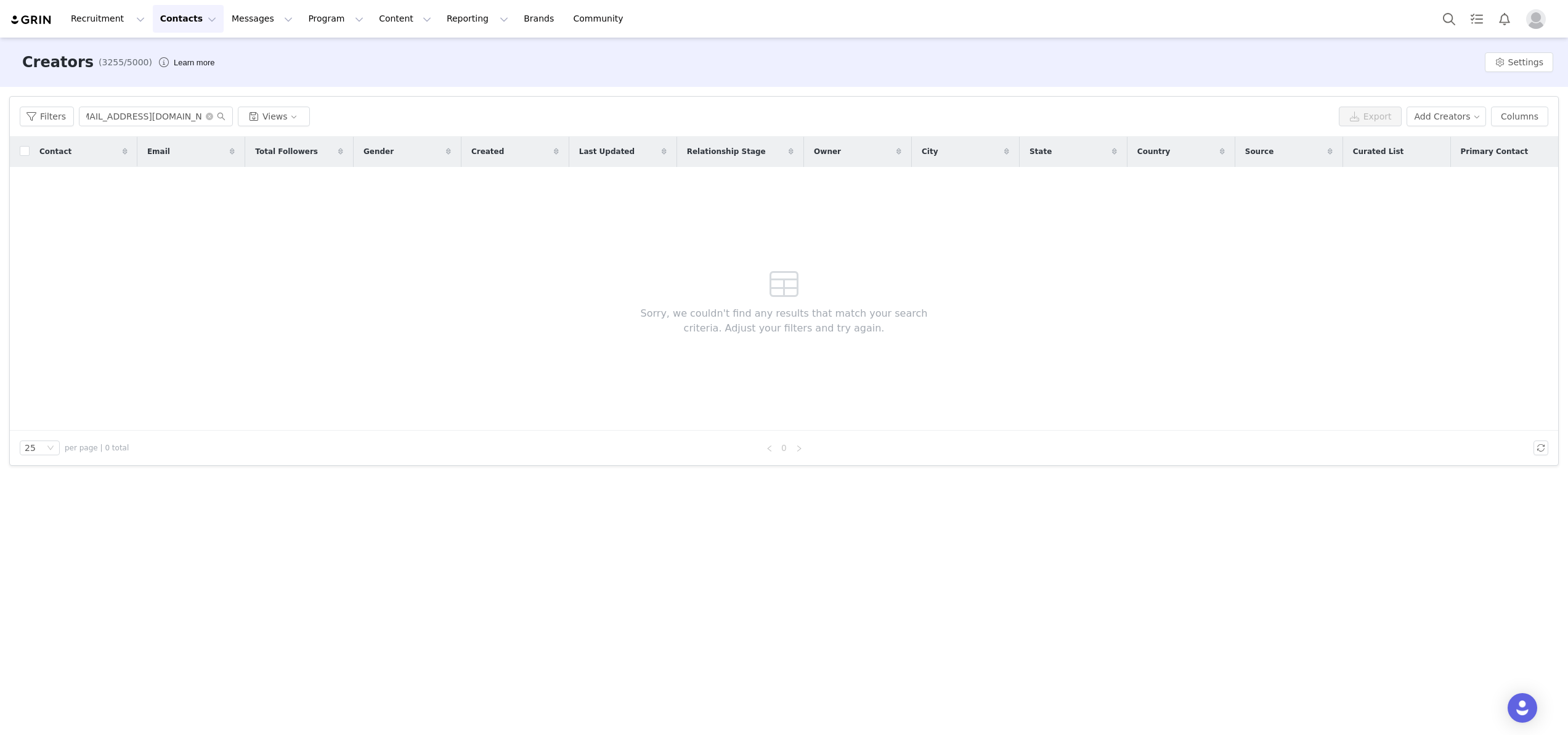
scroll to position [0, 0]
click at [206, 117] on icon "icon: close-circle" at bounding box center [209, 117] width 8 height 8
click at [133, 116] on input "text" at bounding box center [155, 116] width 154 height 20
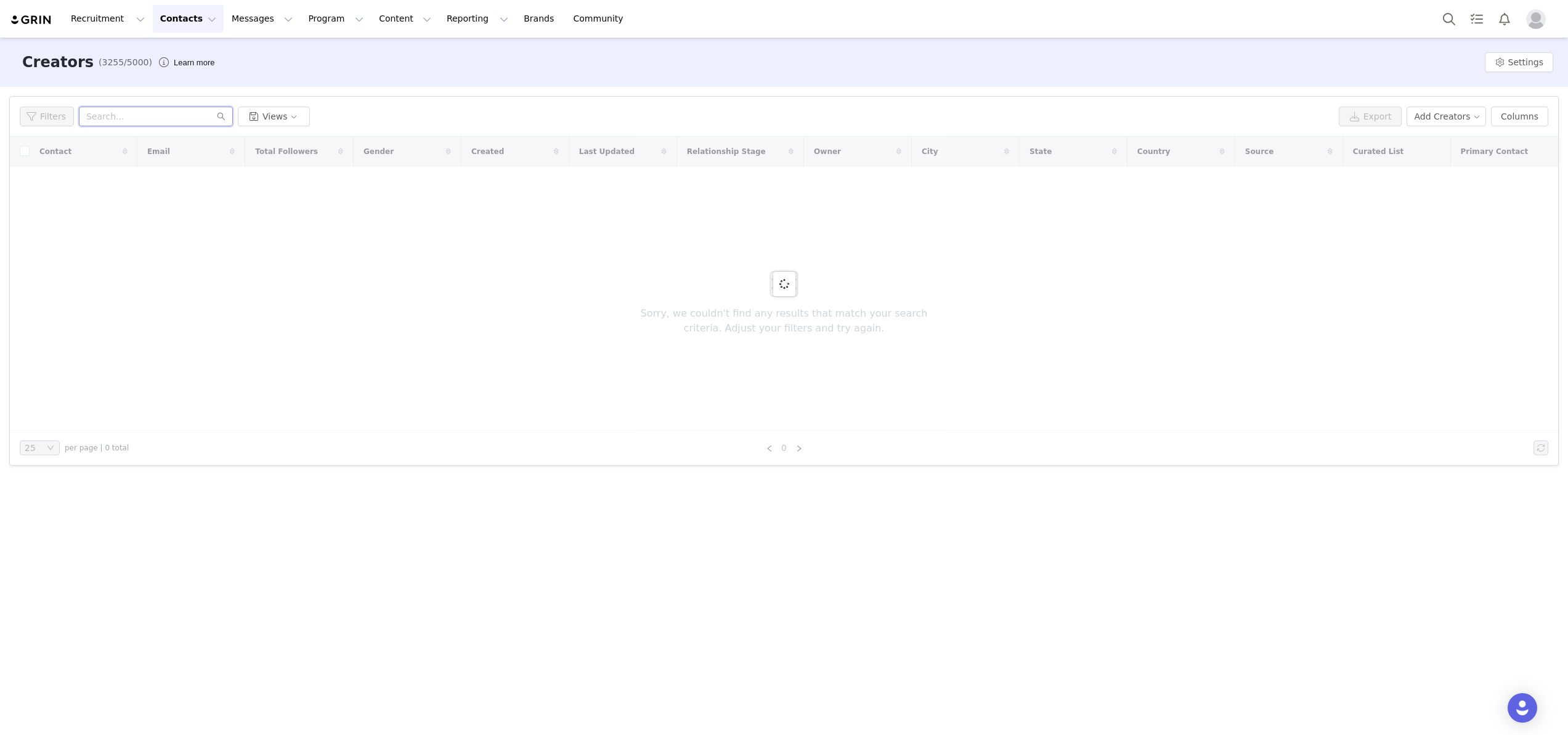
paste input "Maricel cervantes"
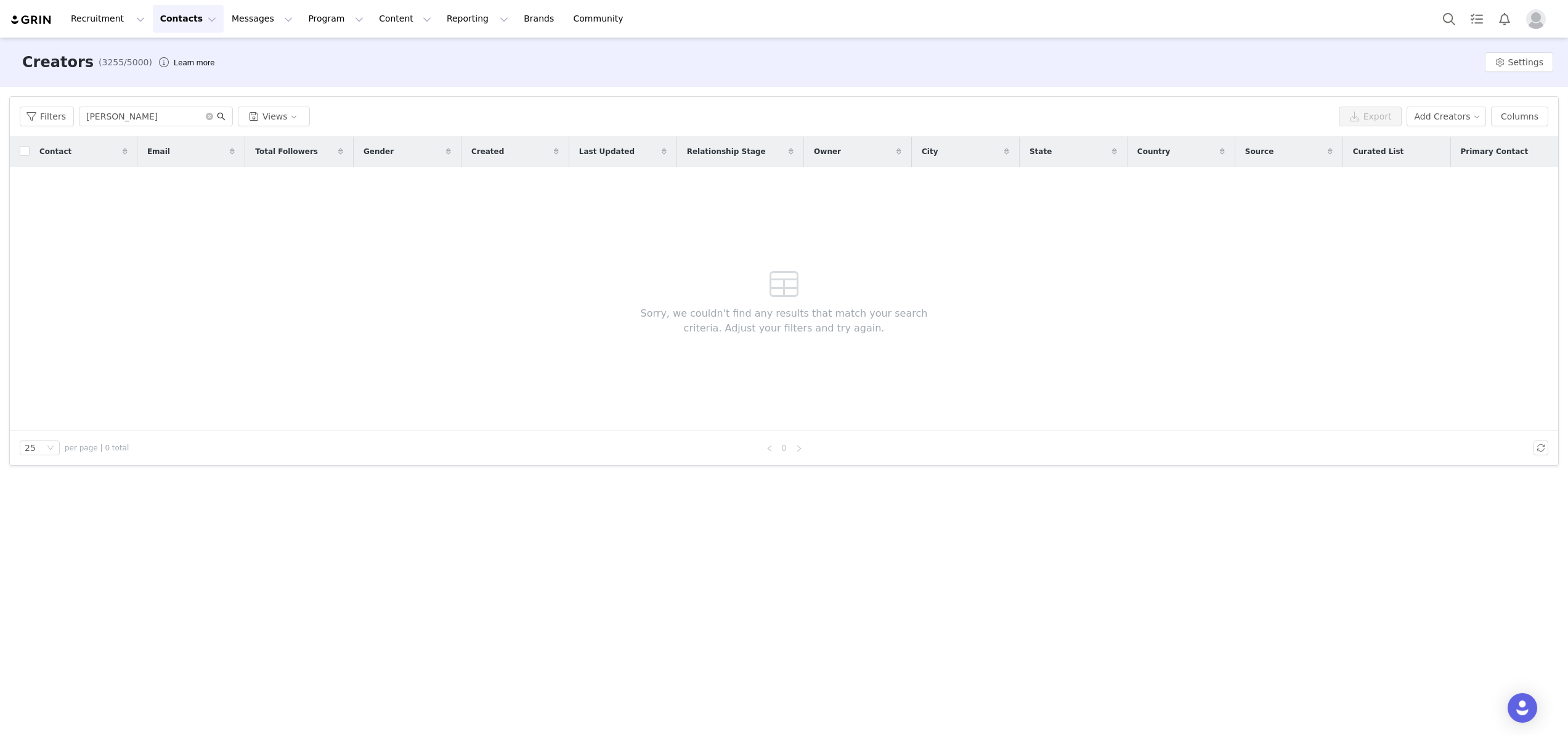
click at [223, 116] on icon "icon: search" at bounding box center [221, 117] width 9 height 9
click at [220, 116] on icon "icon: search" at bounding box center [221, 117] width 9 height 9
drag, startPoint x: 172, startPoint y: 117, endPoint x: 117, endPoint y: 117, distance: 55.0
click at [117, 117] on input "Maricel cervantes" at bounding box center [155, 116] width 154 height 20
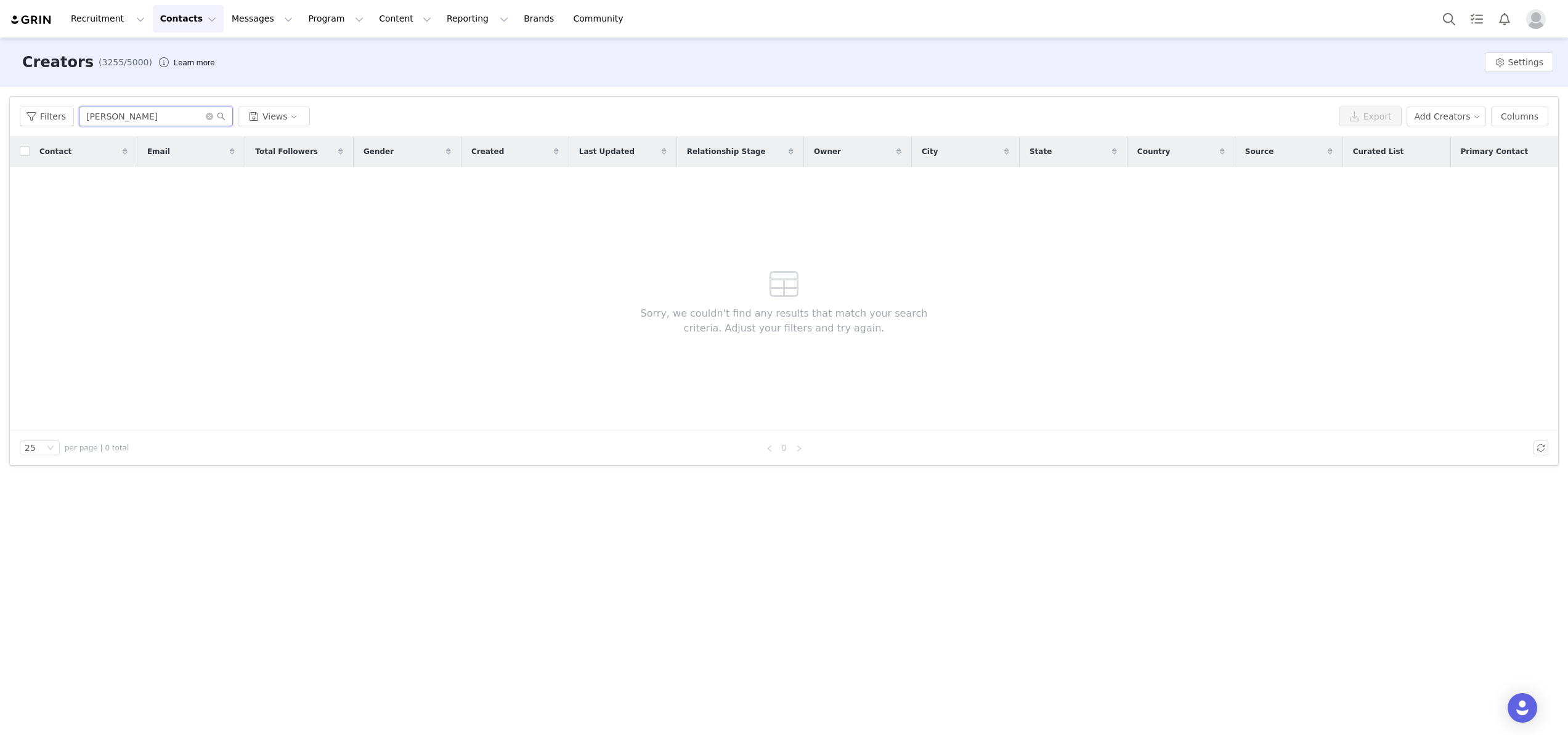
type input "Maricel"
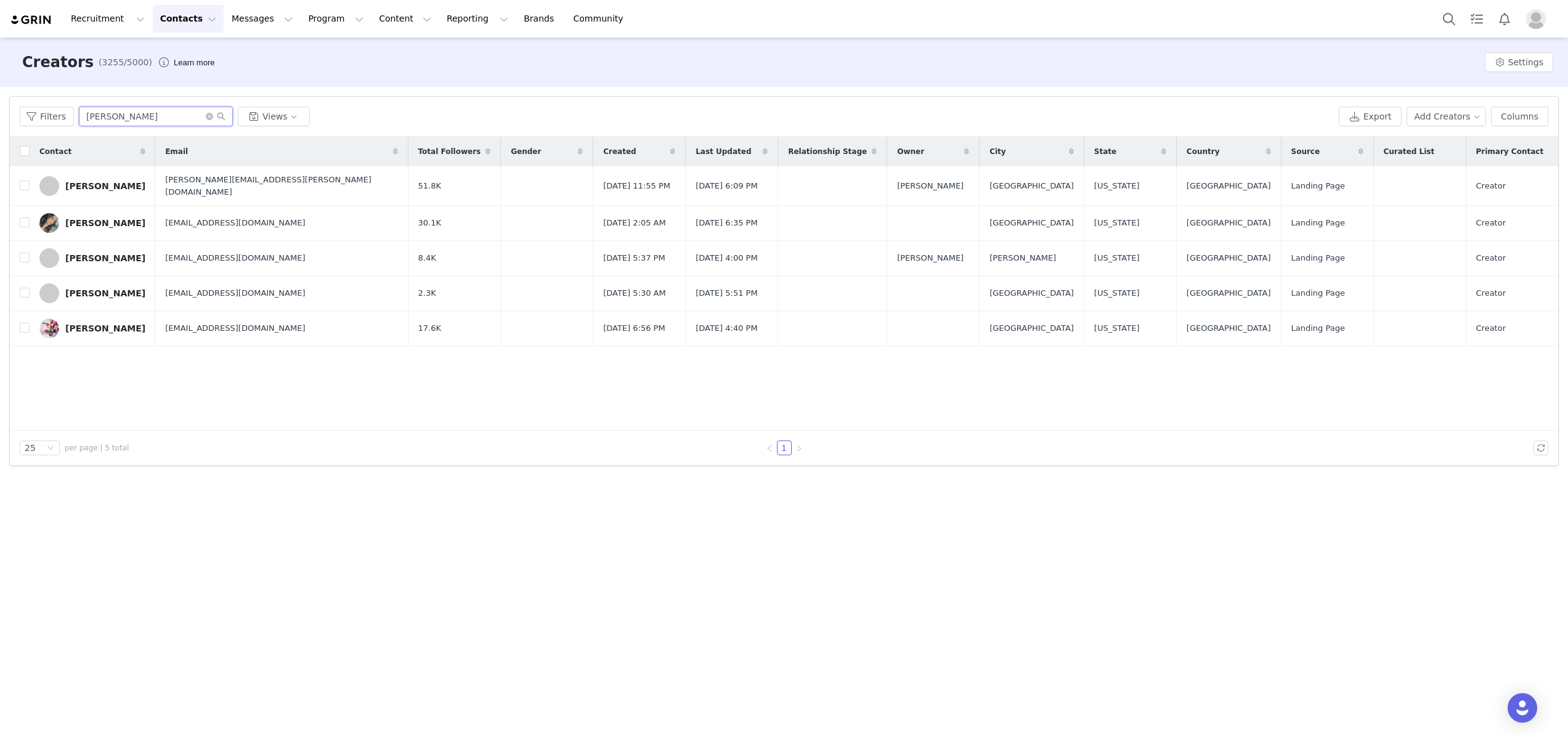
click at [129, 120] on input "Maricel" at bounding box center [155, 116] width 154 height 20
click at [225, 117] on input "Maricel" at bounding box center [155, 116] width 154 height 20
click at [223, 117] on icon "icon: search" at bounding box center [221, 117] width 9 height 9
click at [176, 20] on button "Contacts Contacts" at bounding box center [188, 19] width 71 height 28
click at [174, 100] on p "Applicants" at bounding box center [176, 100] width 45 height 13
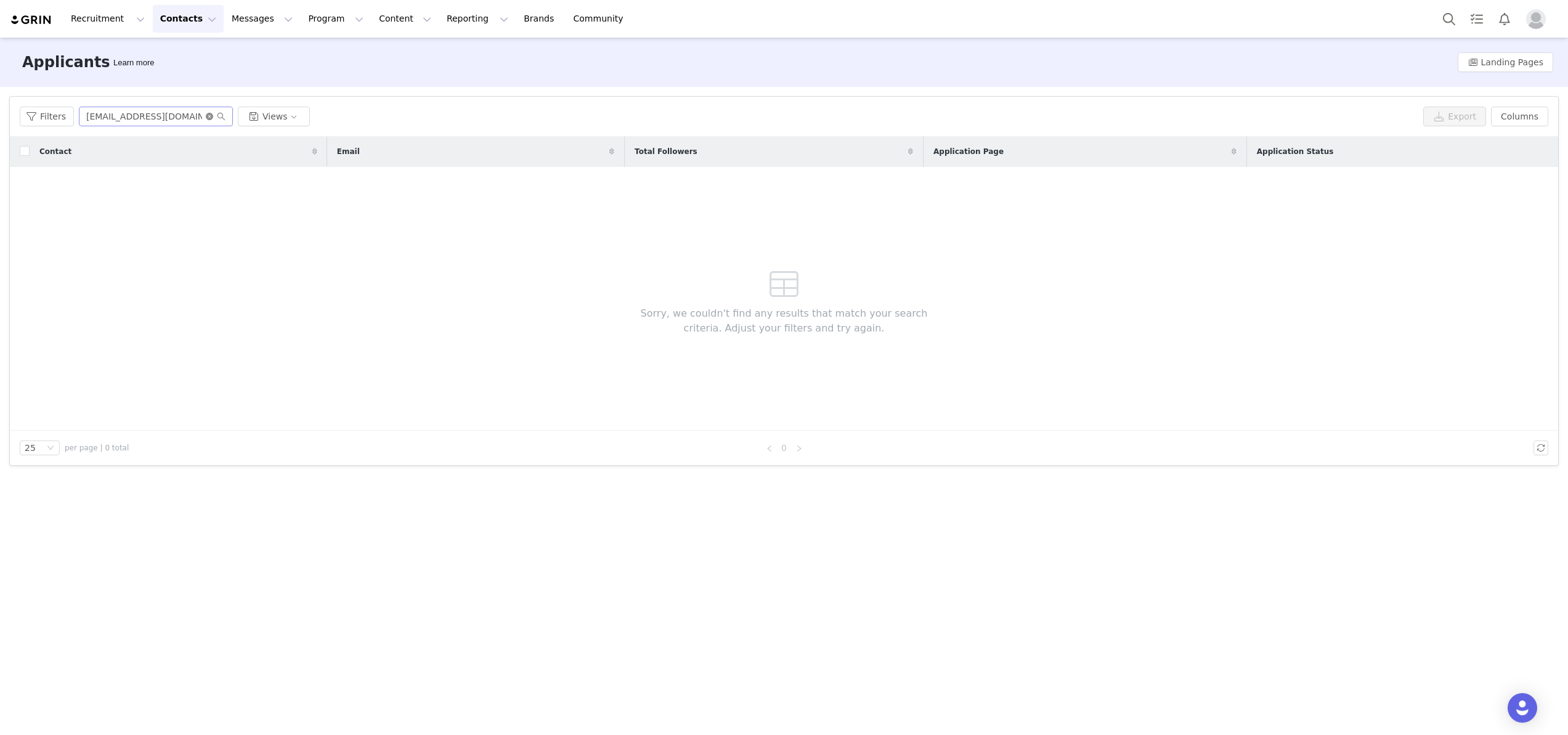
click at [206, 116] on icon "icon: close-circle" at bounding box center [209, 117] width 8 height 8
click at [153, 116] on input "text" at bounding box center [155, 116] width 154 height 20
paste input "Maricel cervantes"
type input "Maricel cervantes"
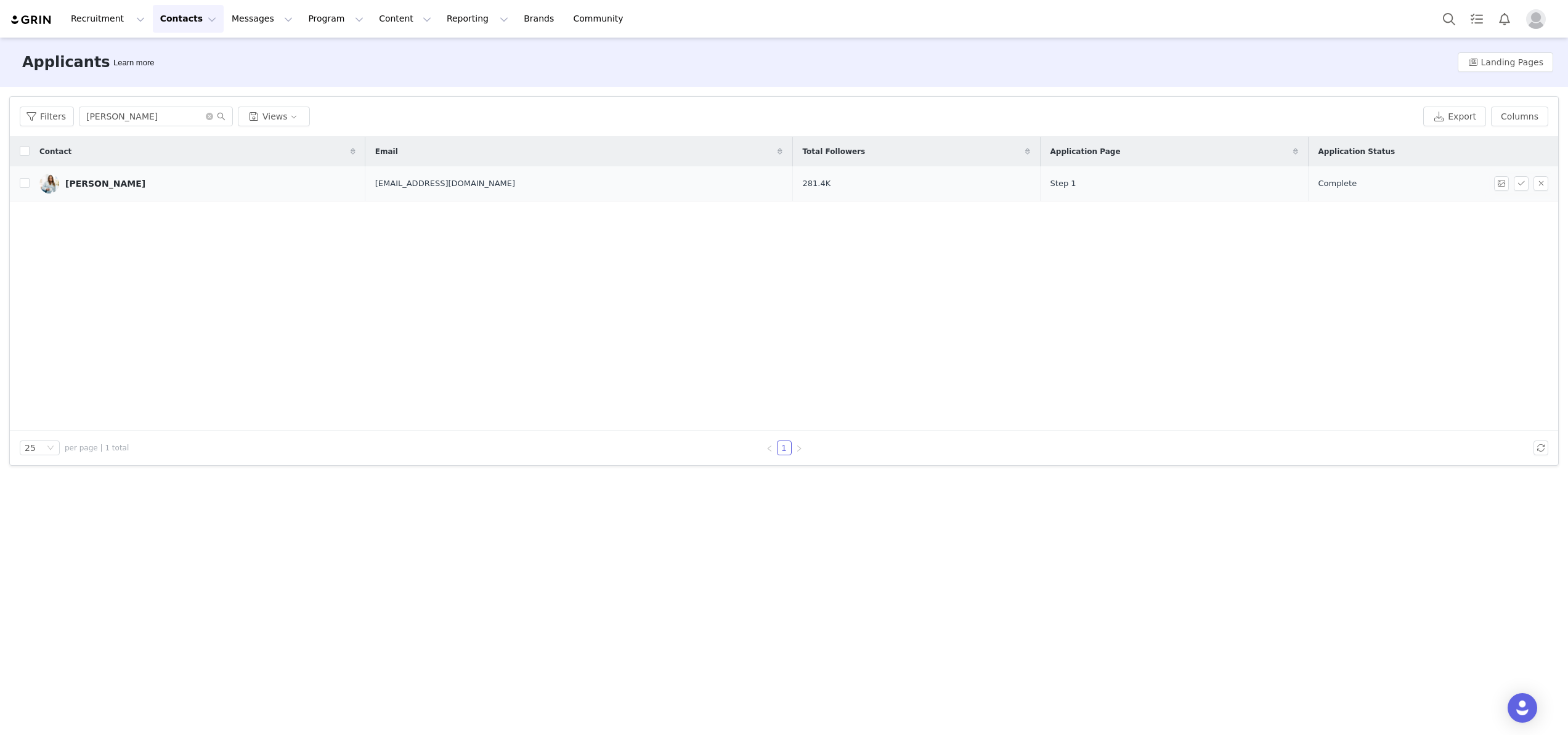
click at [112, 190] on link "Maricel Cervantes" at bounding box center [197, 183] width 316 height 20
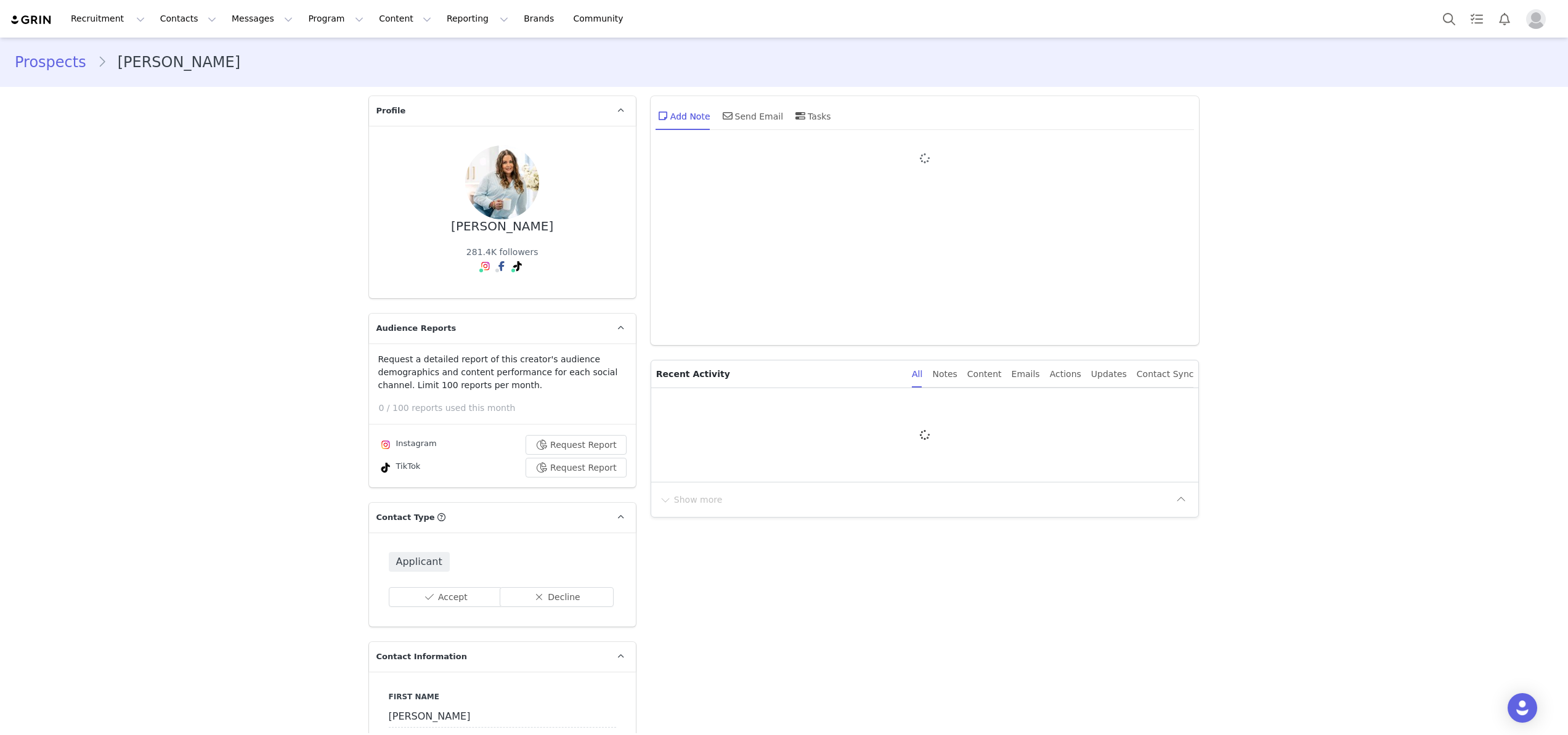
type input "+1 ([GEOGRAPHIC_DATA])"
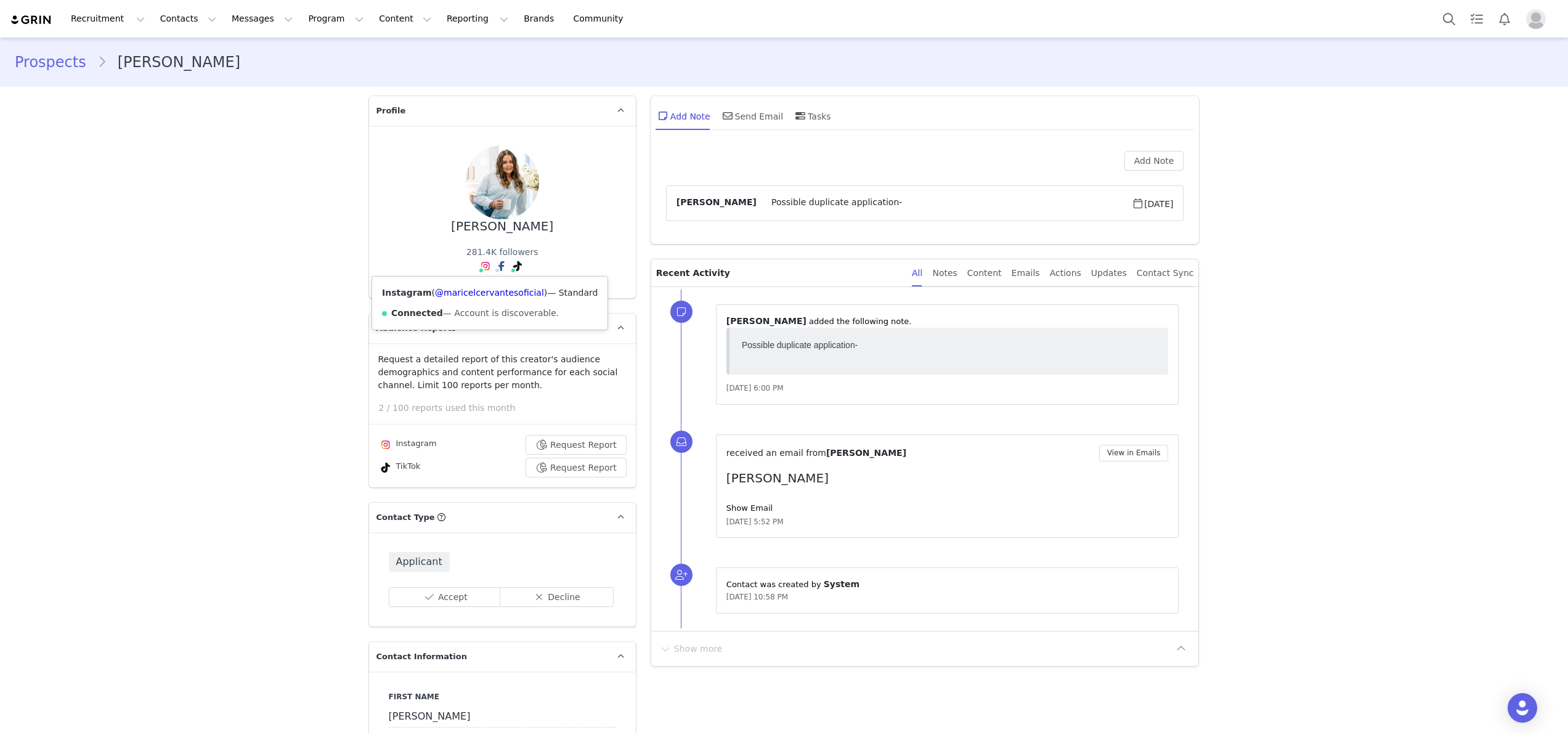
click at [487, 264] on img at bounding box center [485, 267] width 10 height 10
click at [474, 293] on link "@maricelcervantesoficial" at bounding box center [490, 293] width 109 height 10
click at [506, 291] on link "@maricelcervantesoficial" at bounding box center [496, 293] width 109 height 10
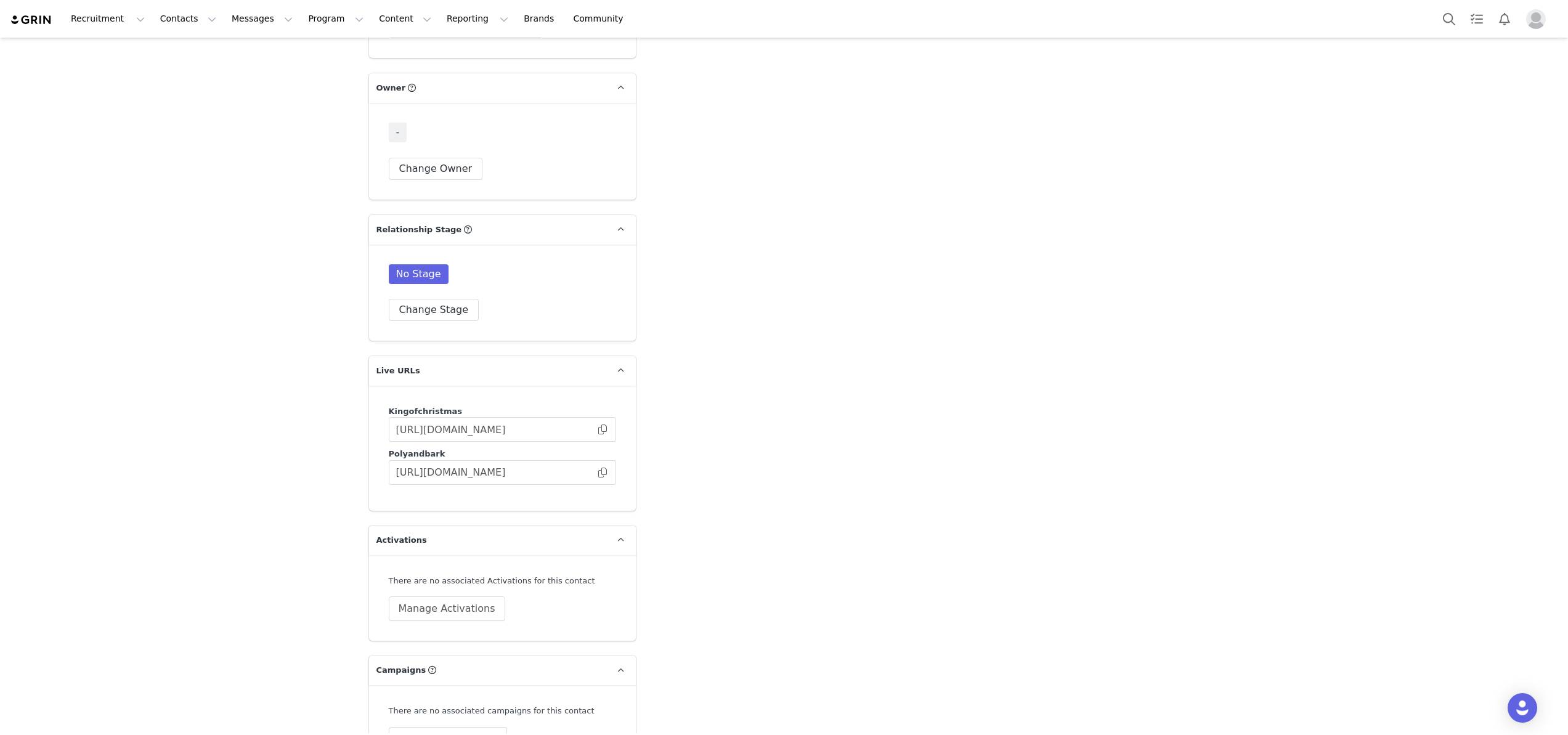
scroll to position [2485, 0]
click at [181, 11] on button "Contacts Contacts" at bounding box center [188, 19] width 71 height 28
click at [184, 55] on p "Creators" at bounding box center [173, 55] width 37 height 13
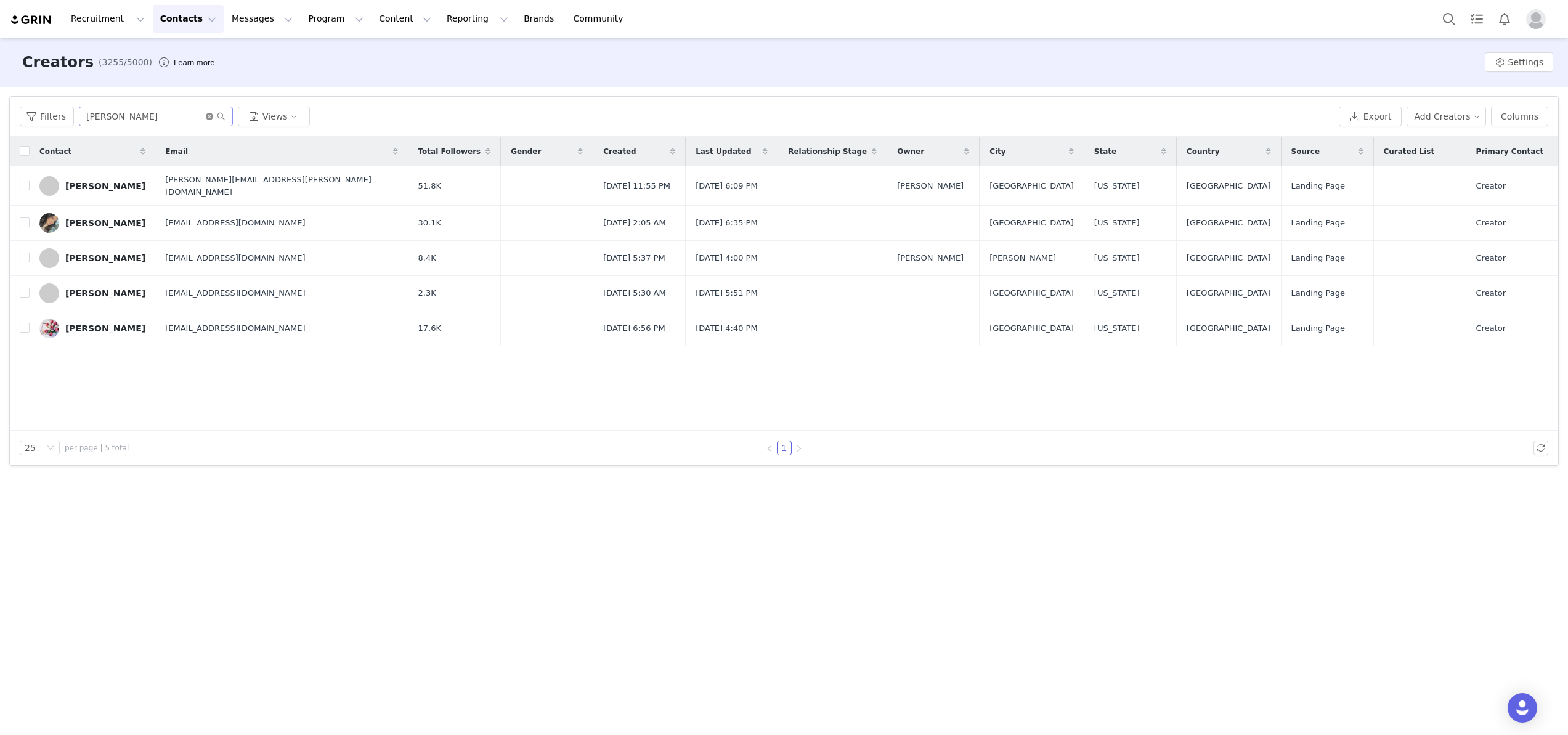
click at [206, 117] on icon "icon: close-circle" at bounding box center [209, 117] width 8 height 8
click at [190, 117] on input "text" at bounding box center [155, 116] width 154 height 20
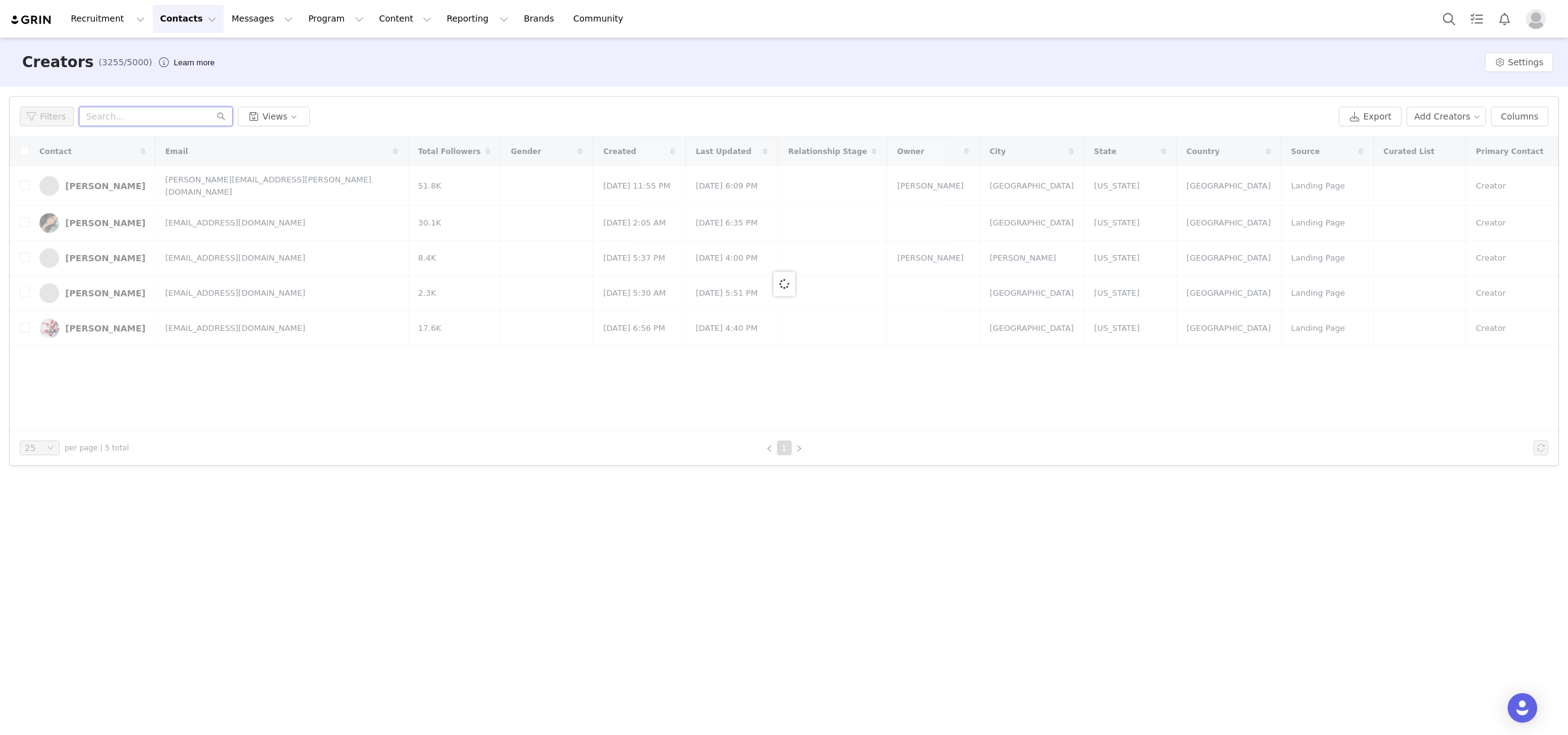
paste input "marmar956@yahoo.com"
type input "marmar956@yahoo.com"
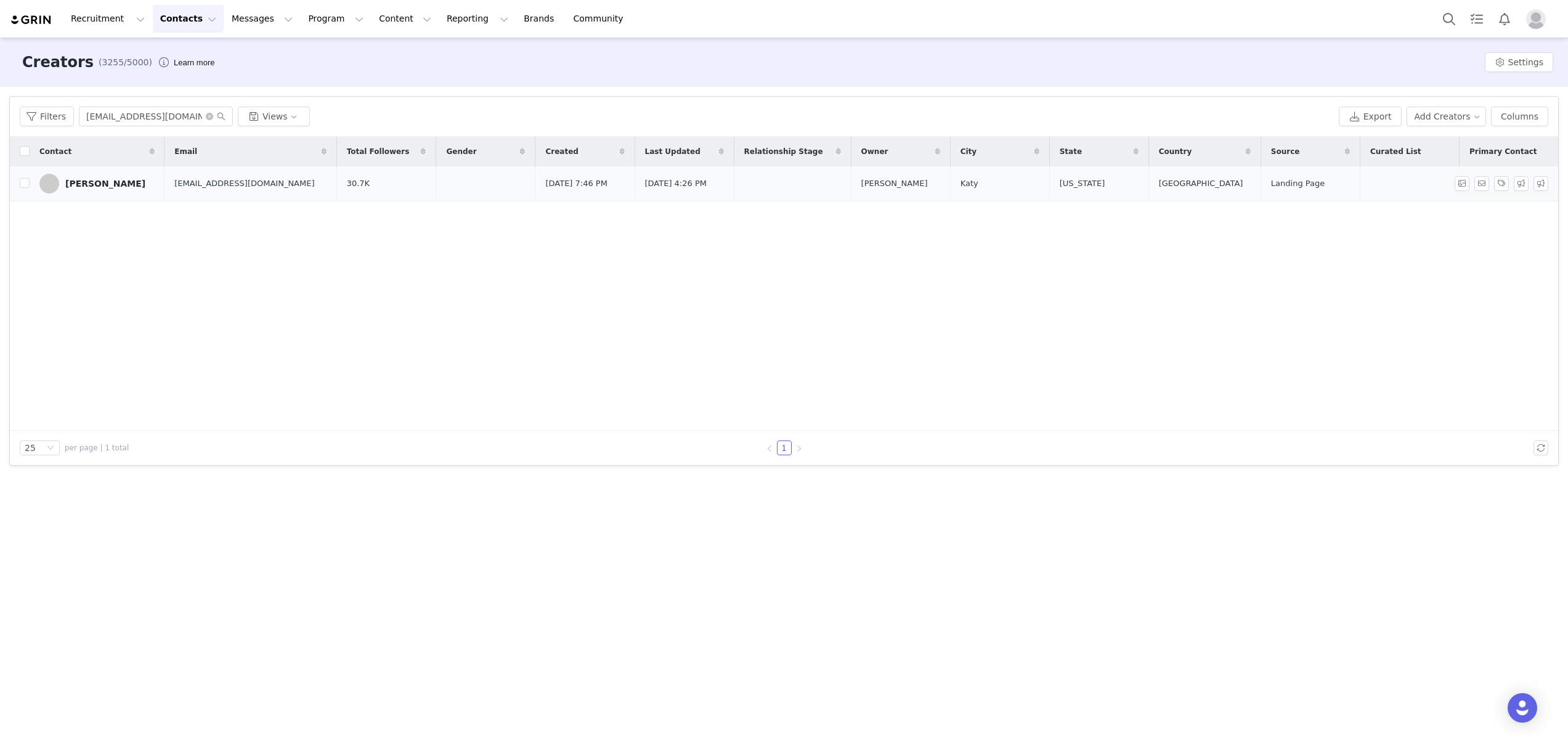
click at [97, 184] on div "marmar Amini" at bounding box center [105, 184] width 80 height 10
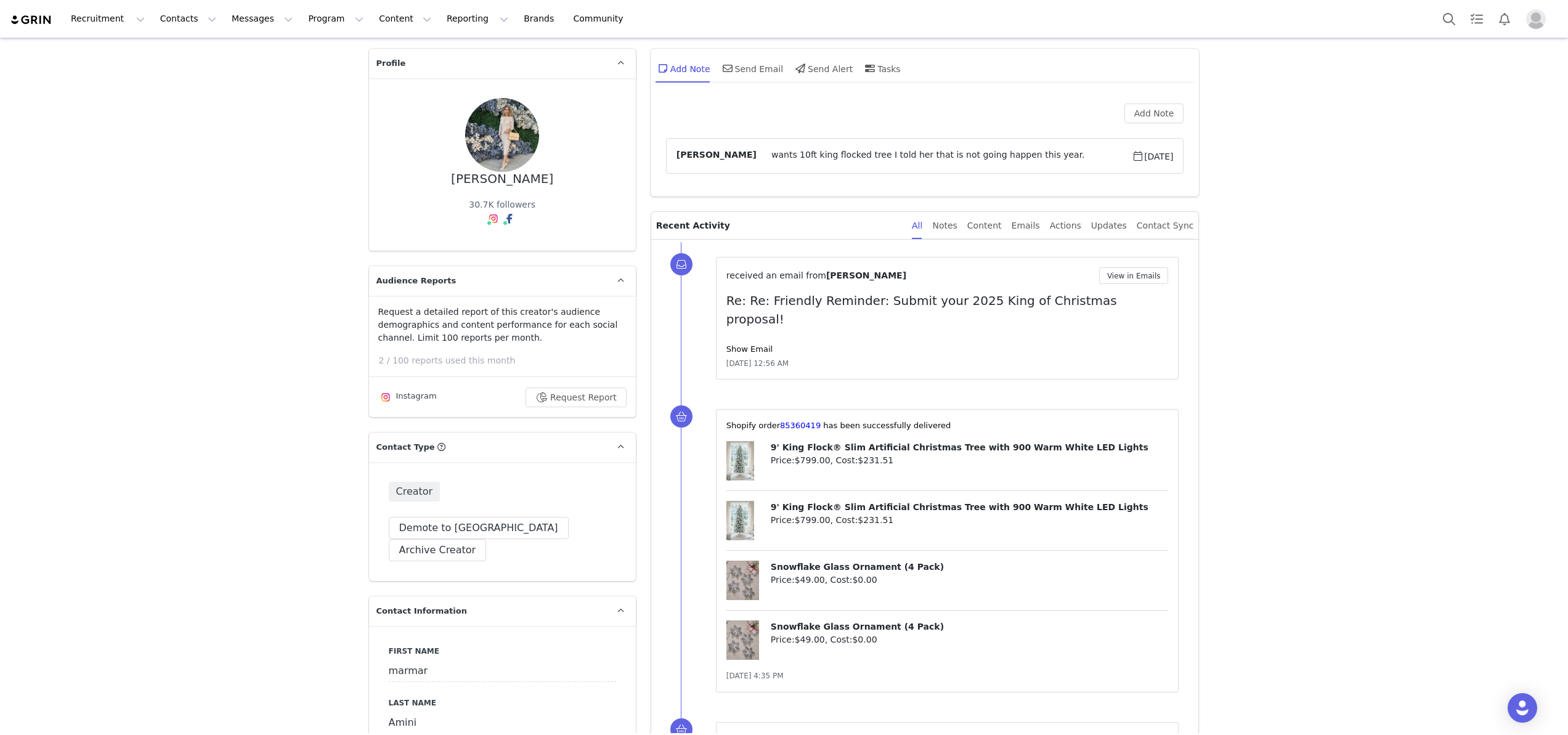
scroll to position [48, 0]
click at [486, 187] on div "Instagram ( @interiordesign.tx ) — Creator Connected — Account is discoverable." at bounding box center [497, 191] width 200 height 53
click at [486, 184] on link "@interiordesign.tx" at bounding box center [499, 181] width 79 height 10
click at [169, 25] on button "Contacts Contacts" at bounding box center [188, 19] width 71 height 28
click at [168, 53] on p "Creators" at bounding box center [173, 55] width 37 height 13
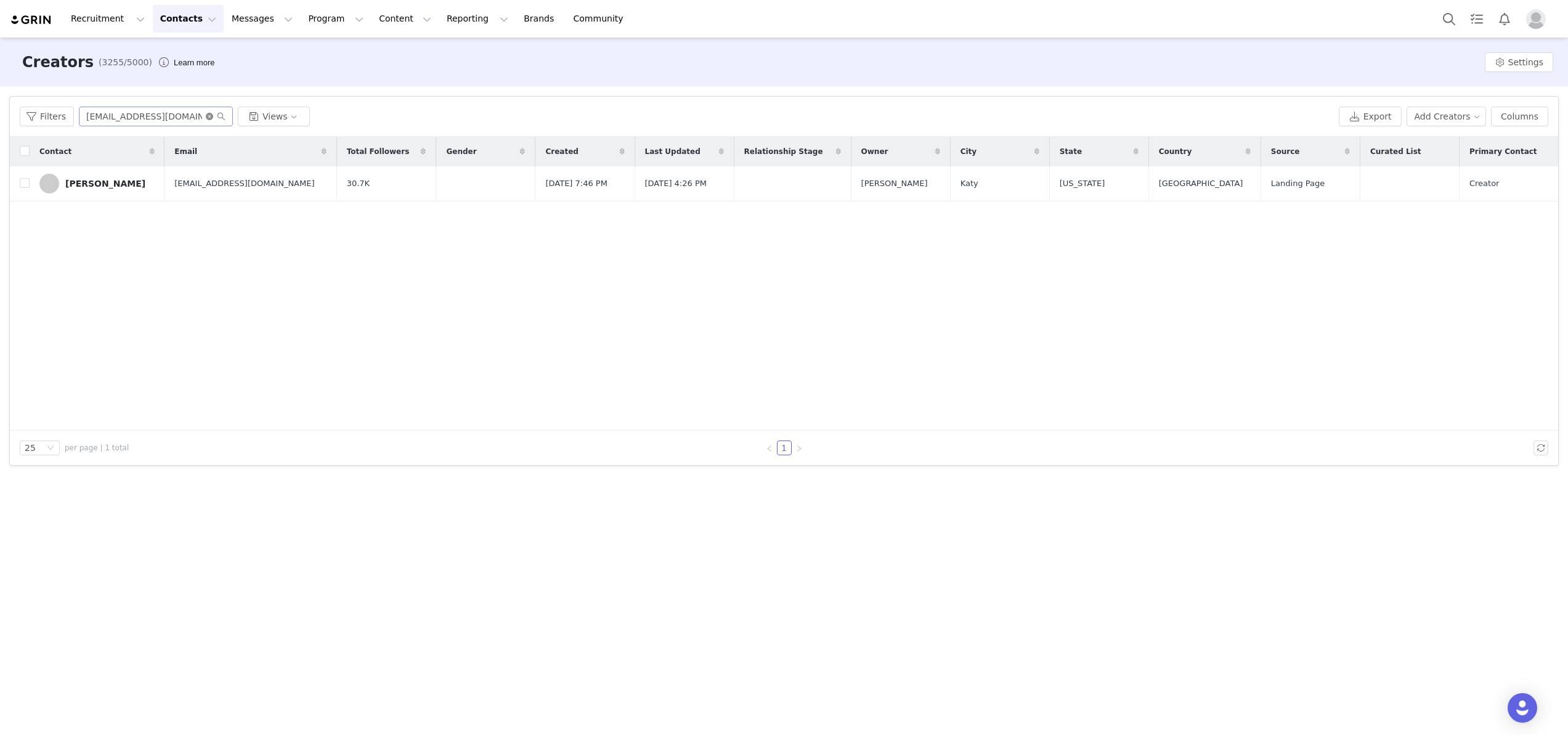
click at [206, 119] on icon "icon: close-circle" at bounding box center [209, 117] width 8 height 8
click at [170, 119] on input "text" at bounding box center [155, 116] width 154 height 20
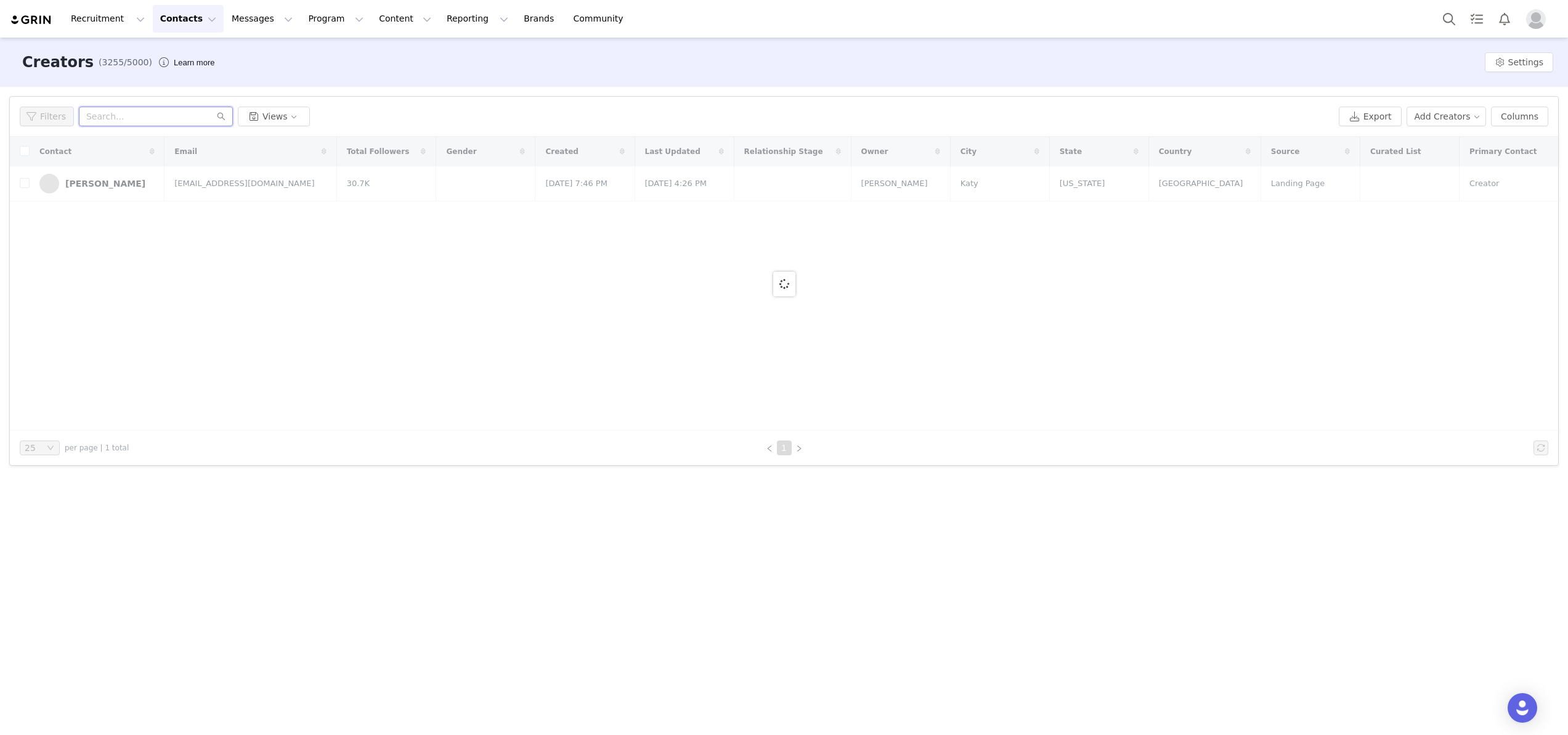
paste input "designs@angelabeavers.com"
type input "designs@angelabeavers.com"
click at [207, 119] on icon "icon: close-circle" at bounding box center [209, 117] width 8 height 8
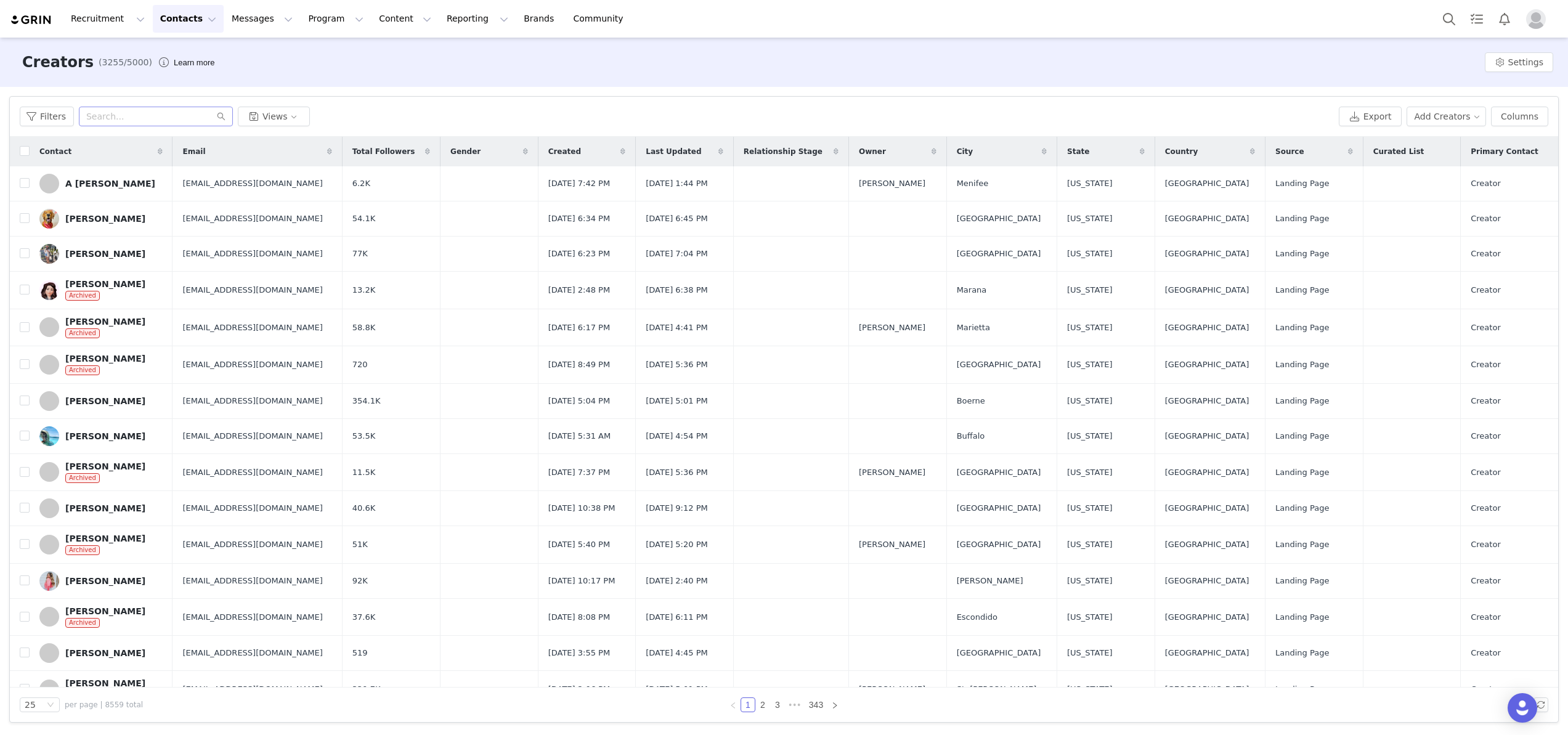
click at [175, 25] on button "Contacts Contacts" at bounding box center [188, 19] width 71 height 28
click at [175, 23] on button "Contacts Contacts" at bounding box center [188, 19] width 71 height 28
click at [173, 16] on button "Contacts Contacts" at bounding box center [188, 19] width 71 height 28
click at [169, 94] on p "Applicants" at bounding box center [176, 100] width 45 height 13
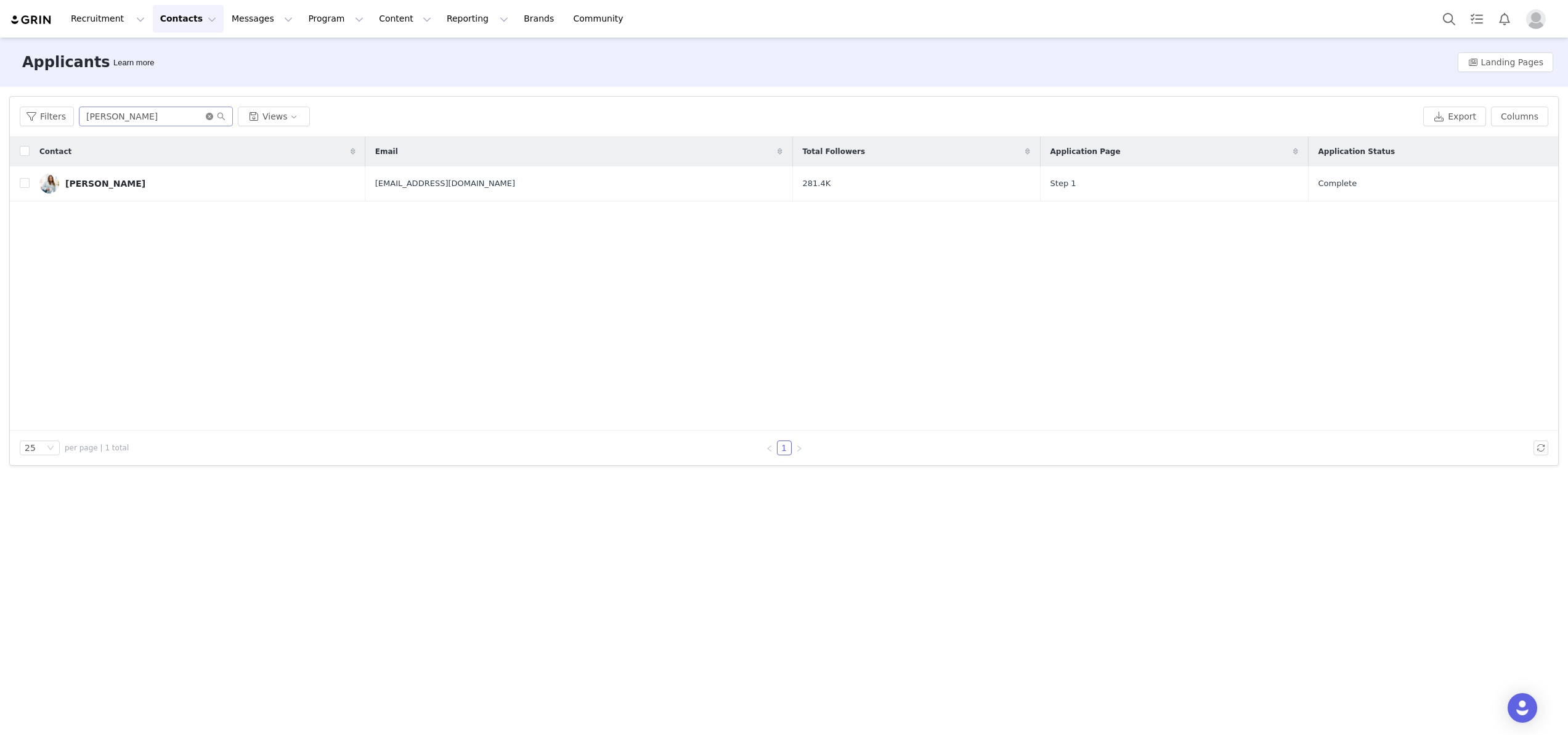
click at [208, 118] on icon "icon: close-circle" at bounding box center [209, 117] width 8 height 8
click at [176, 118] on input "text" at bounding box center [155, 116] width 154 height 20
paste input "[EMAIL_ADDRESS][DOMAIN_NAME]"
type input "[EMAIL_ADDRESS][DOMAIN_NAME]"
click at [224, 117] on input "[EMAIL_ADDRESS][DOMAIN_NAME]" at bounding box center [155, 116] width 154 height 20
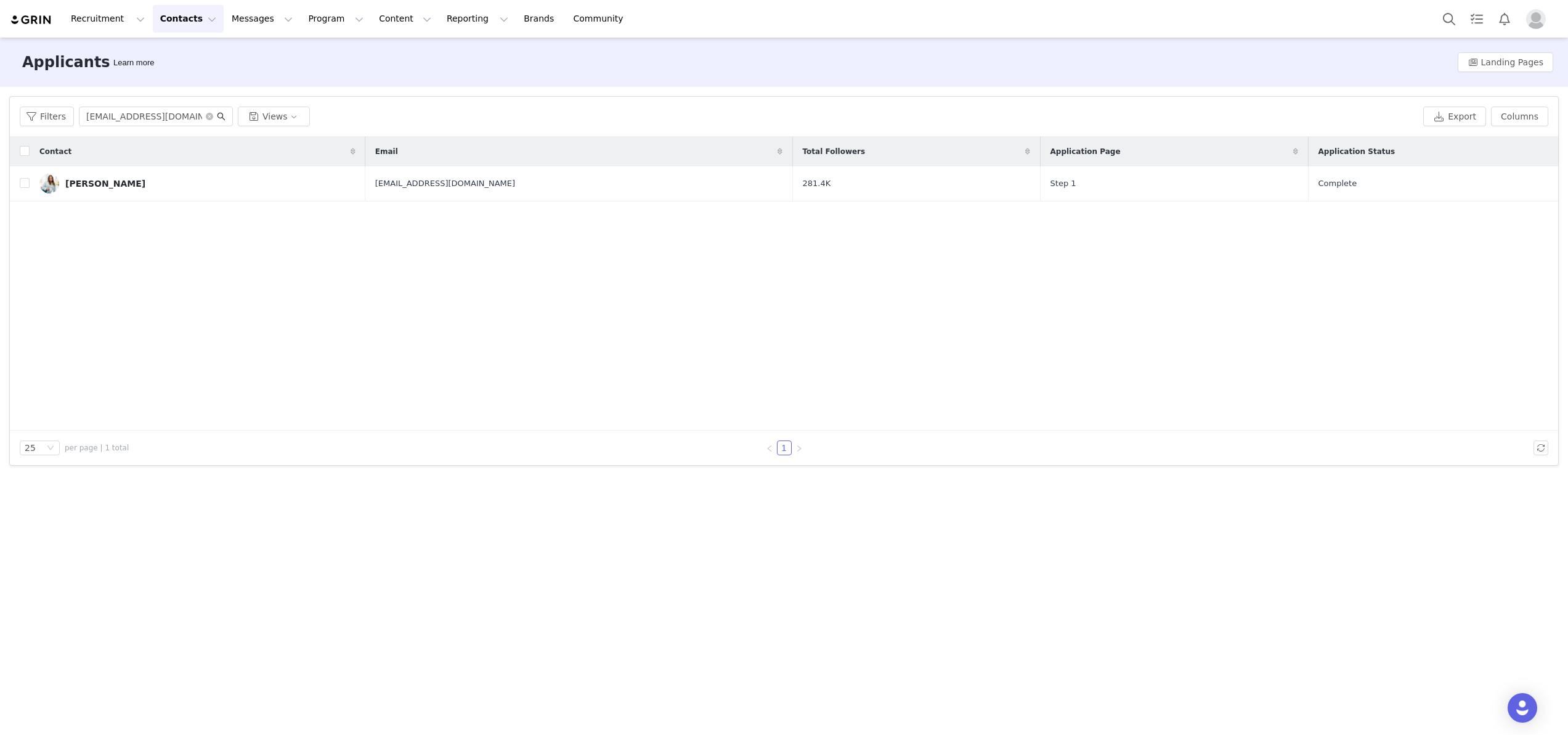
click at [221, 117] on icon "icon: search" at bounding box center [221, 117] width 8 height 8
click at [131, 190] on link "[PERSON_NAME]" at bounding box center [197, 183] width 316 height 20
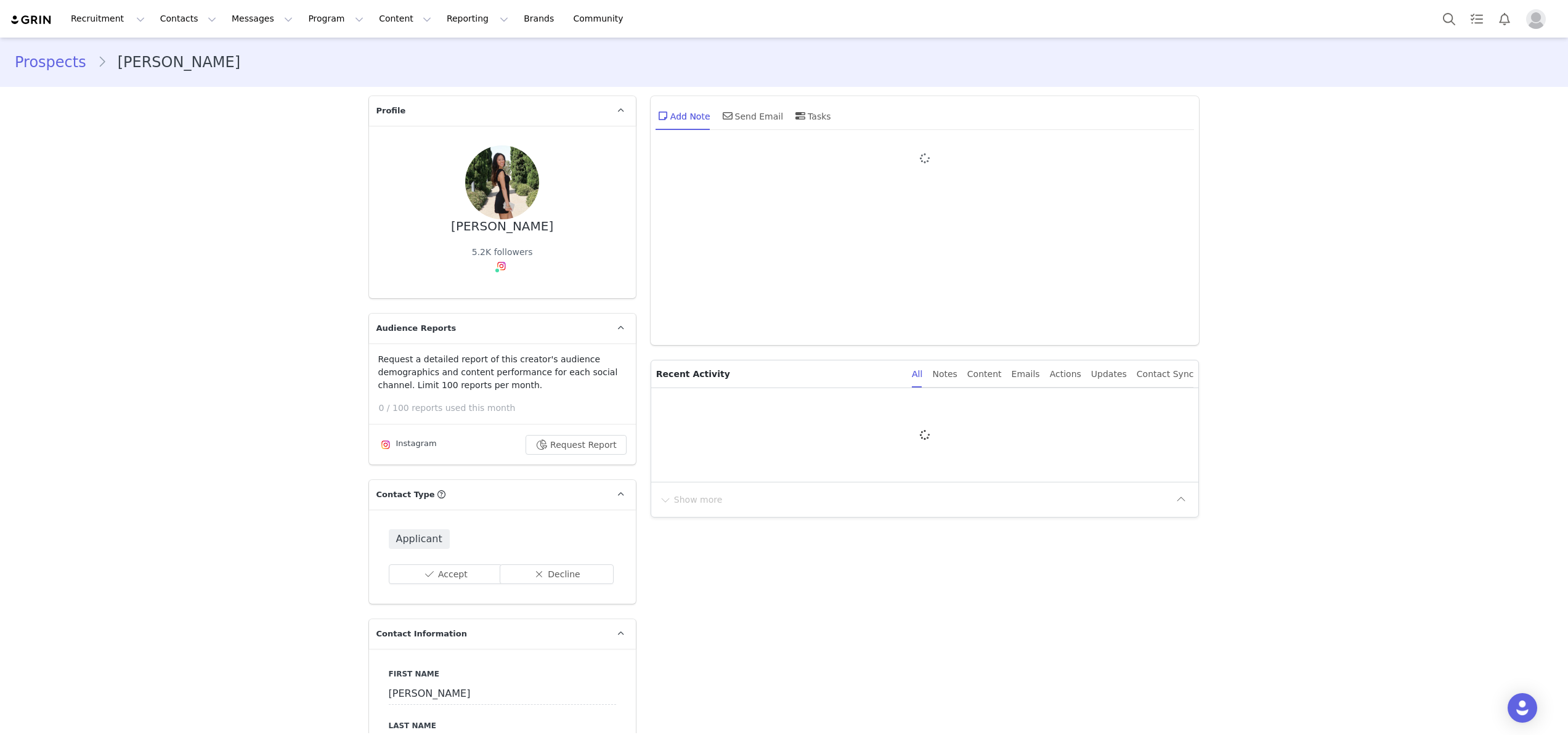
type input "+1 ([GEOGRAPHIC_DATA])"
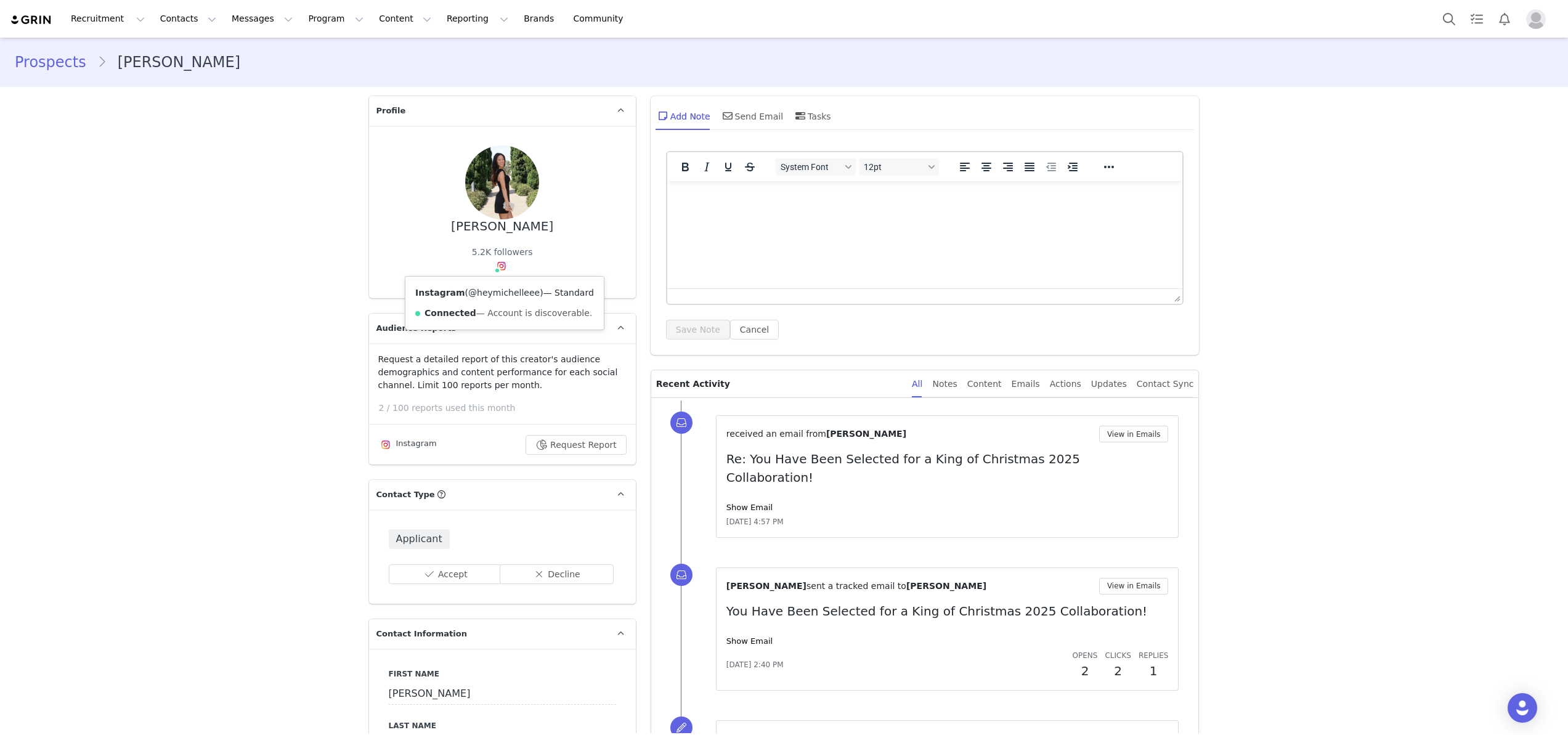
click at [501, 295] on link "@heymichelleee" at bounding box center [504, 293] width 72 height 10
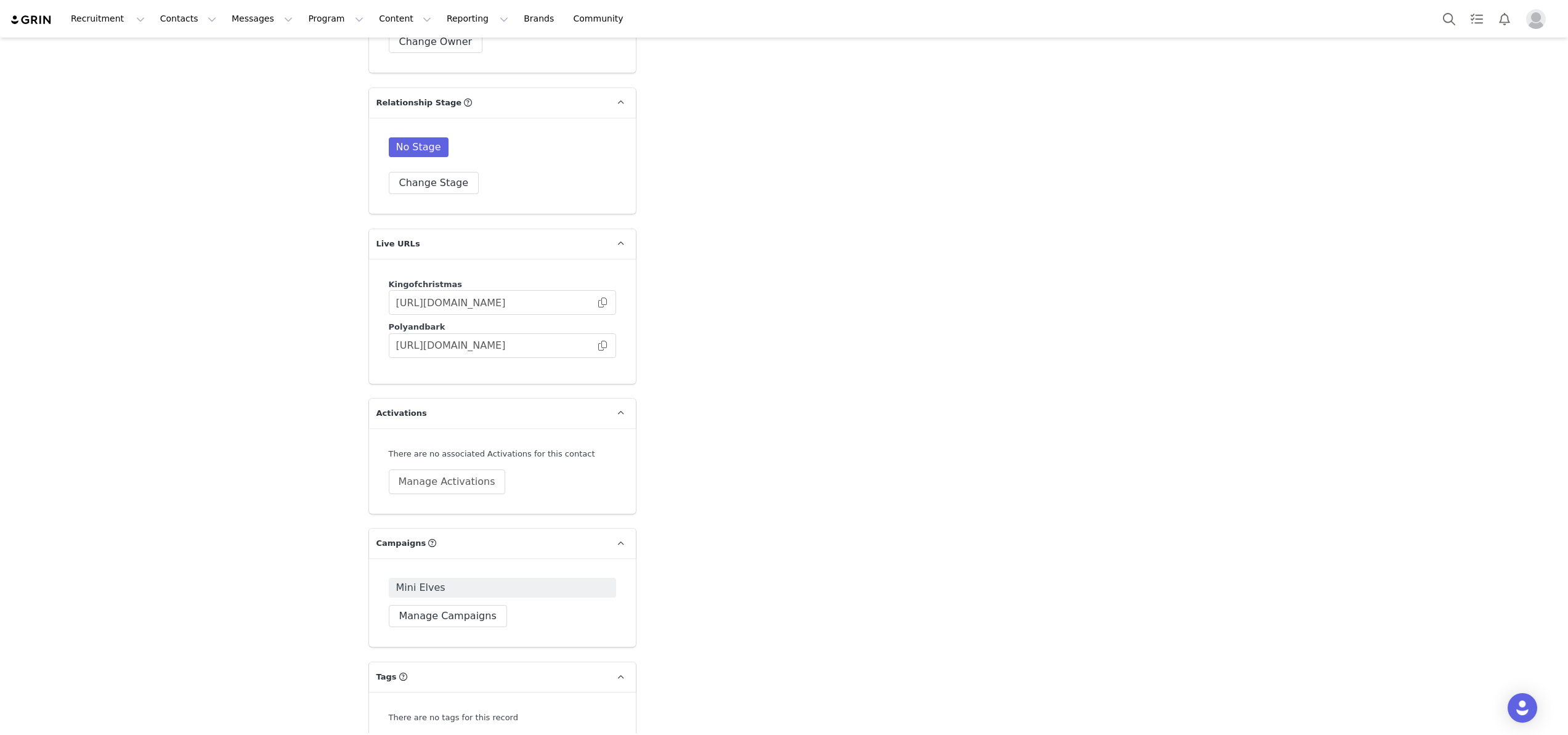
scroll to position [2436, 0]
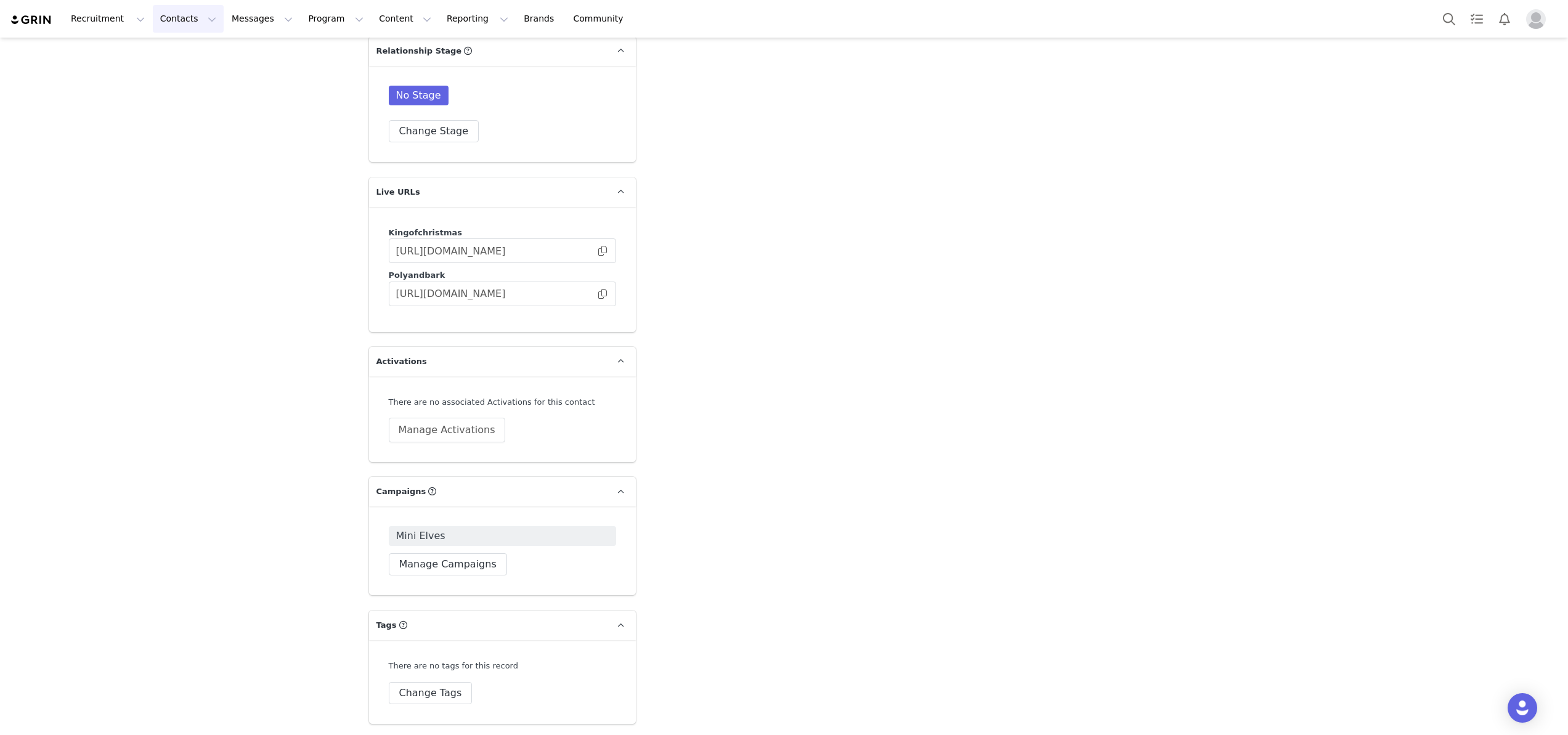
click at [168, 23] on button "Contacts Contacts" at bounding box center [188, 19] width 71 height 28
click at [174, 53] on p "Creators" at bounding box center [173, 55] width 37 height 13
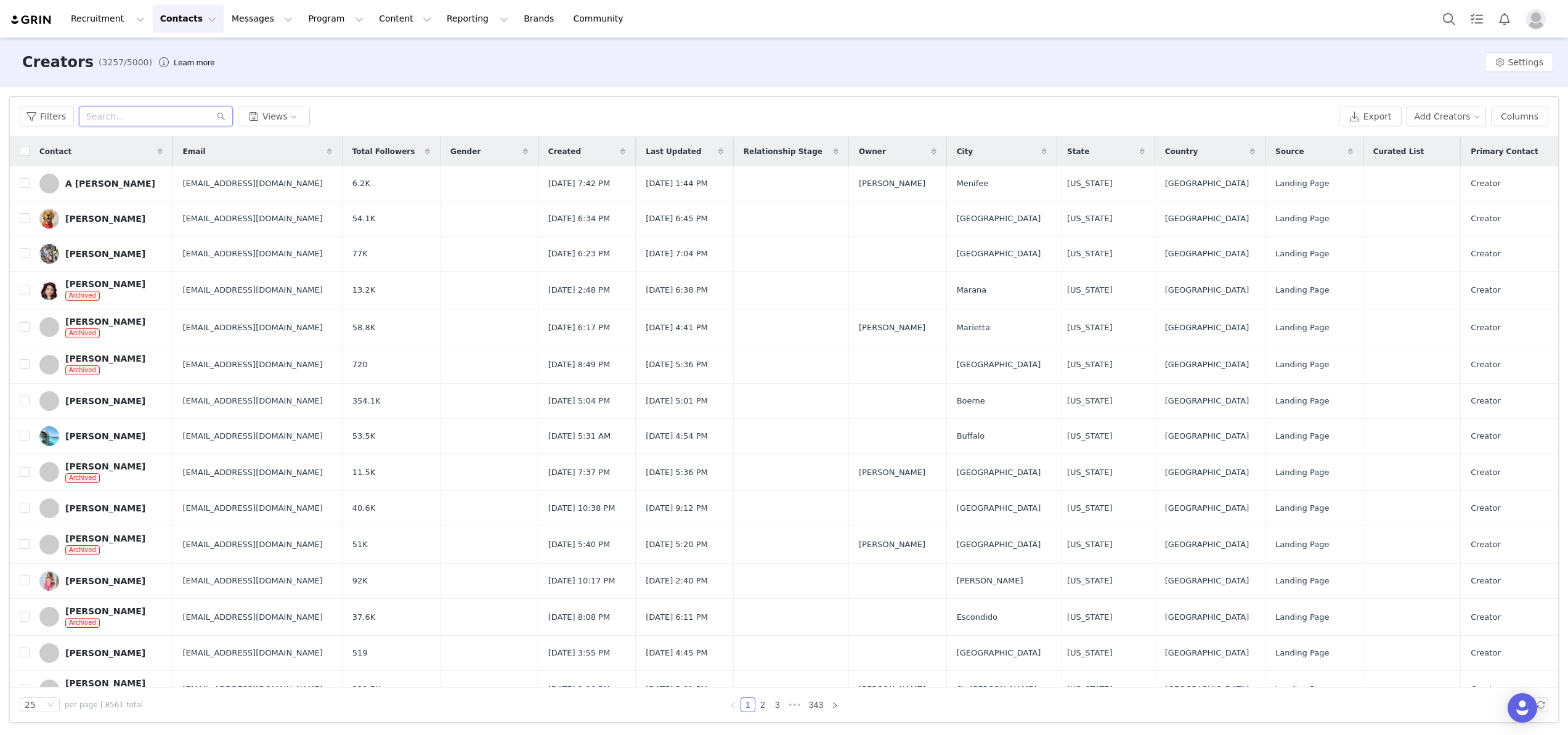
click at [122, 121] on input "text" at bounding box center [155, 116] width 154 height 20
paste input "[EMAIL_ADDRESS][DOMAIN_NAME]"
type input "[EMAIL_ADDRESS][DOMAIN_NAME]"
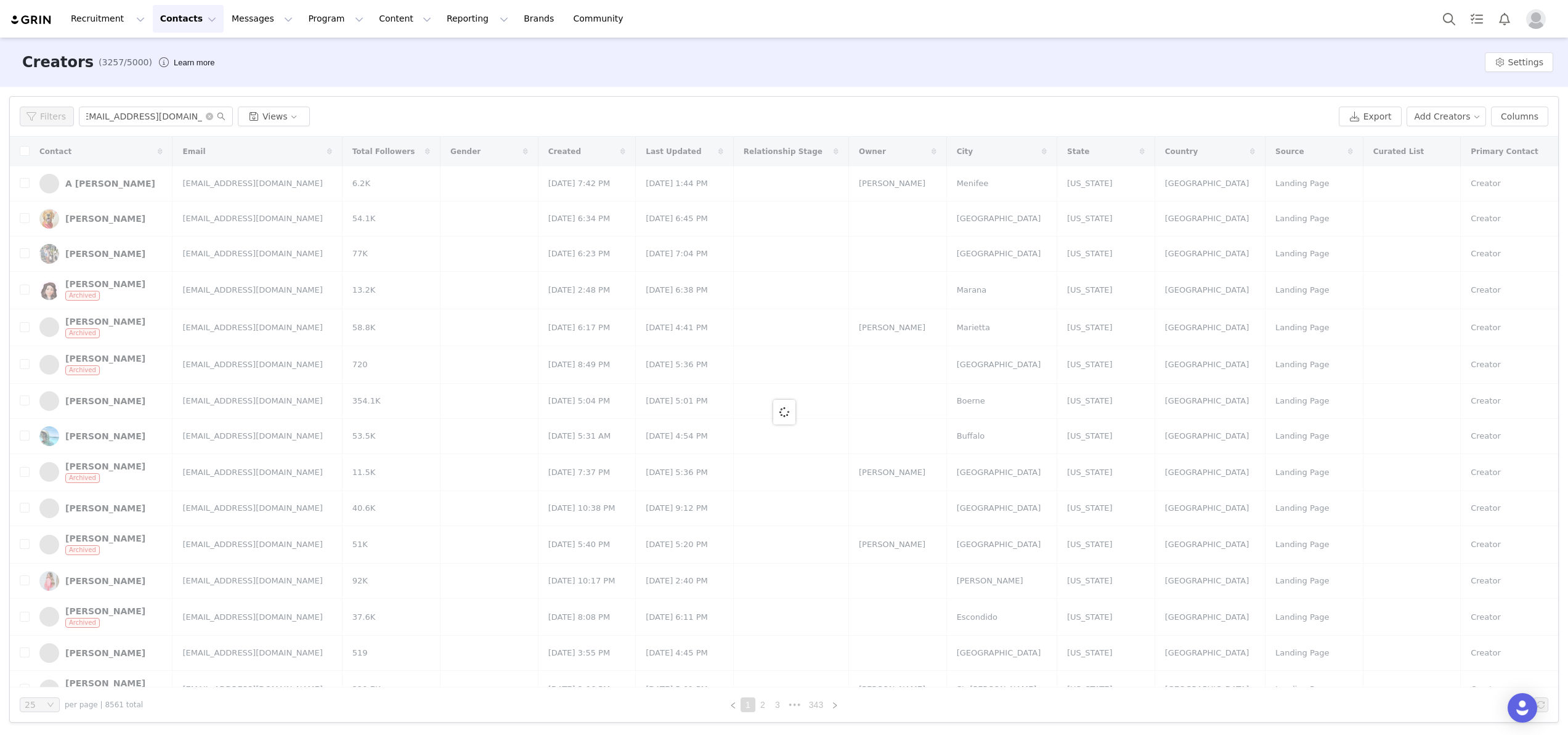
scroll to position [0, 0]
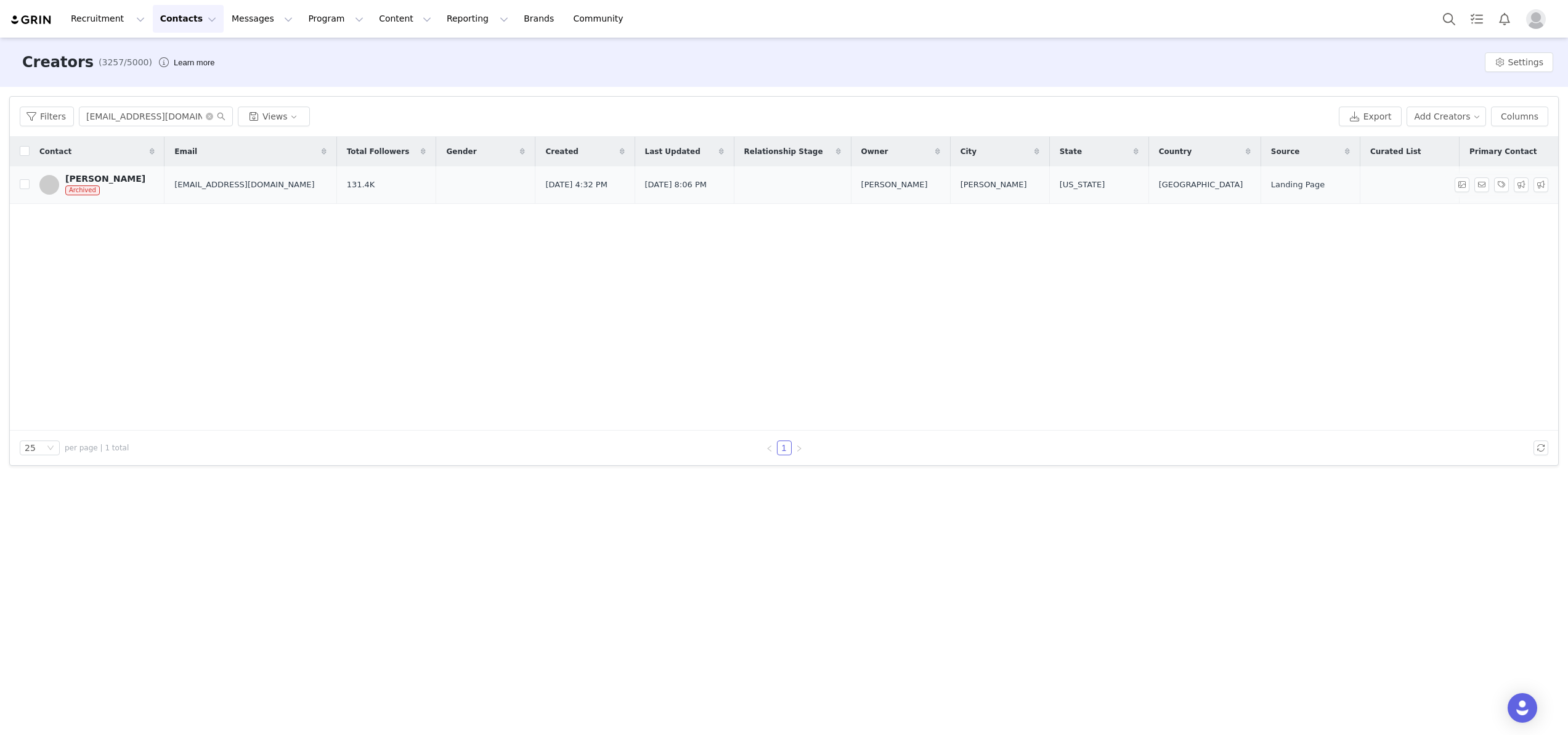
click at [122, 182] on div "[PERSON_NAME]" at bounding box center [105, 179] width 80 height 10
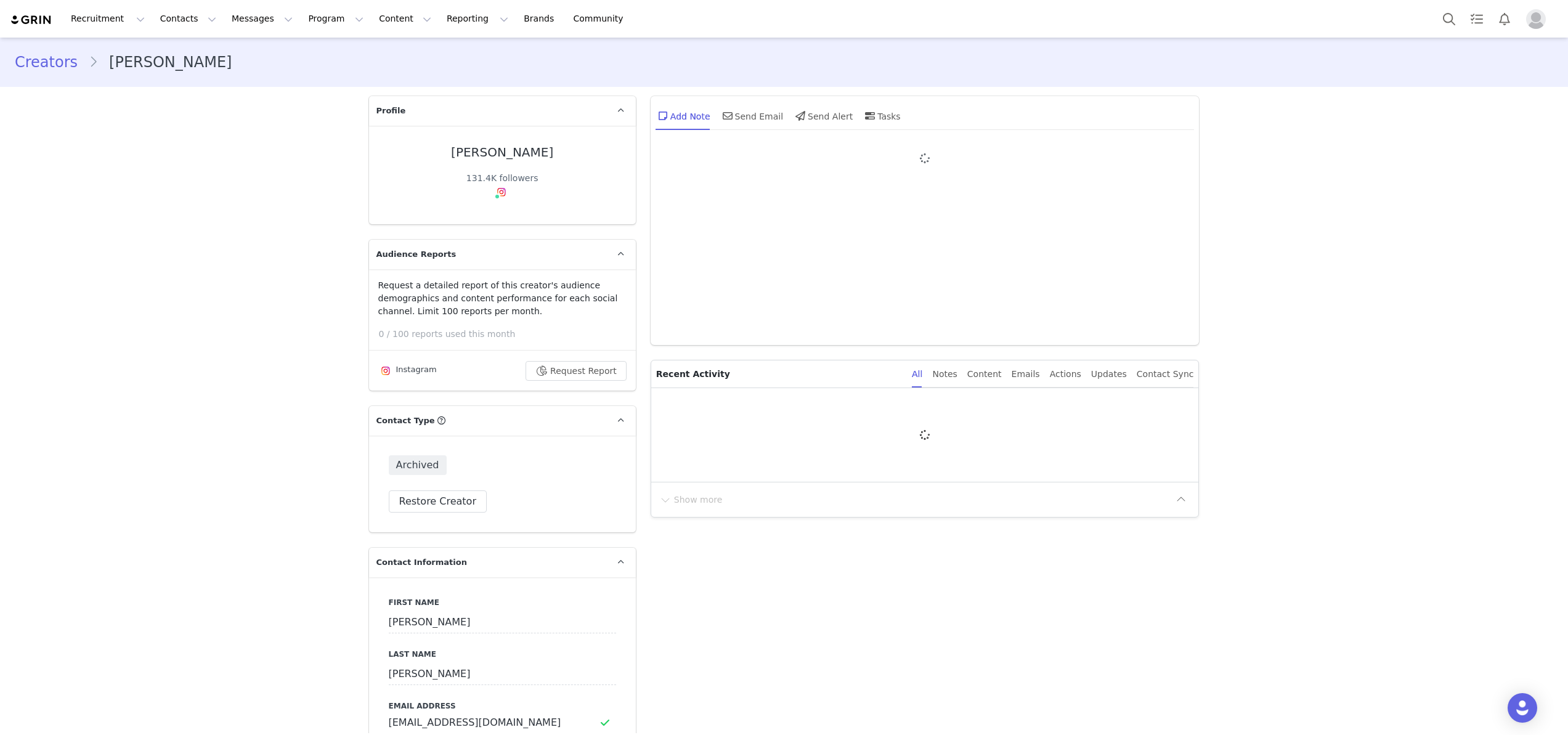
type input "+1 ([GEOGRAPHIC_DATA])"
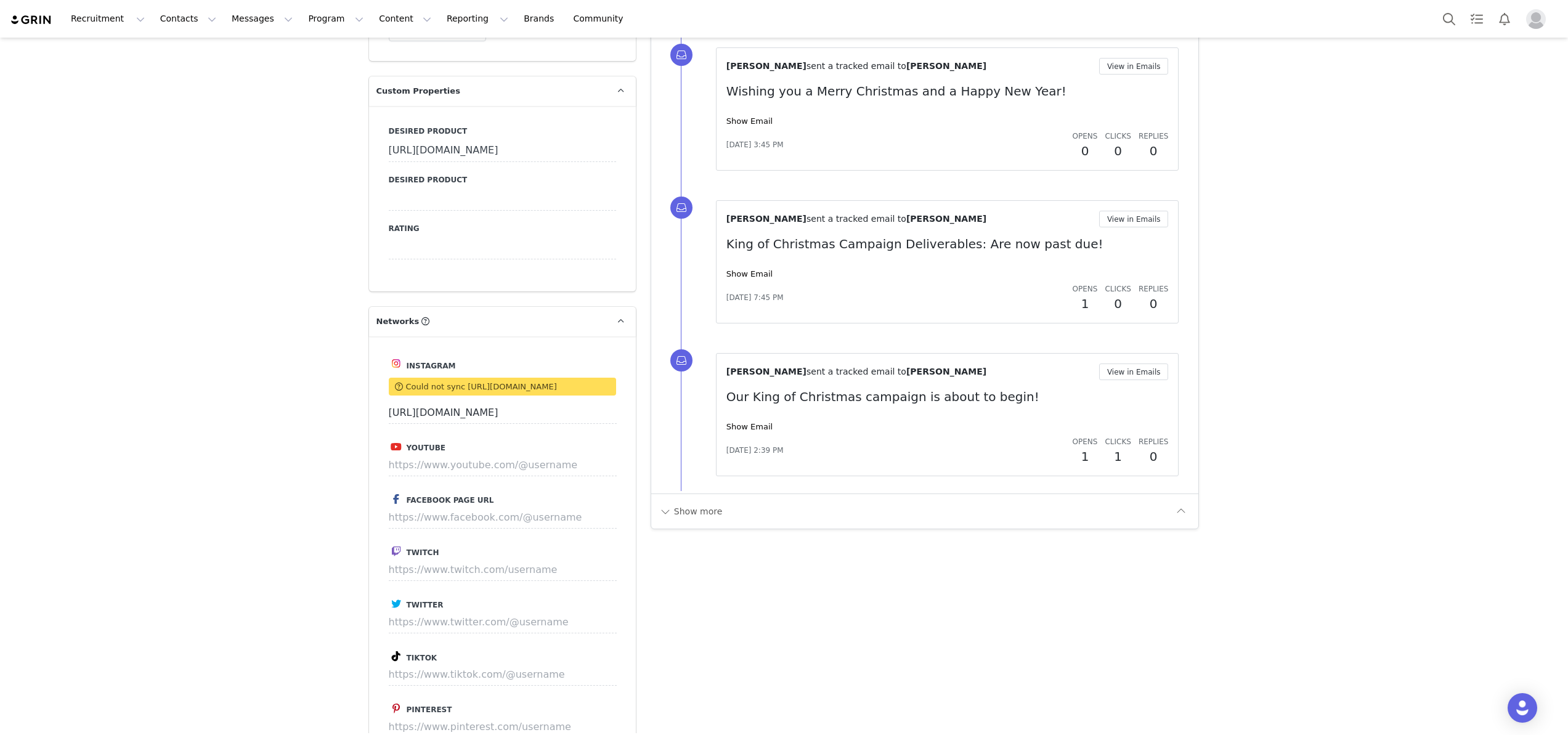
scroll to position [1494, 0]
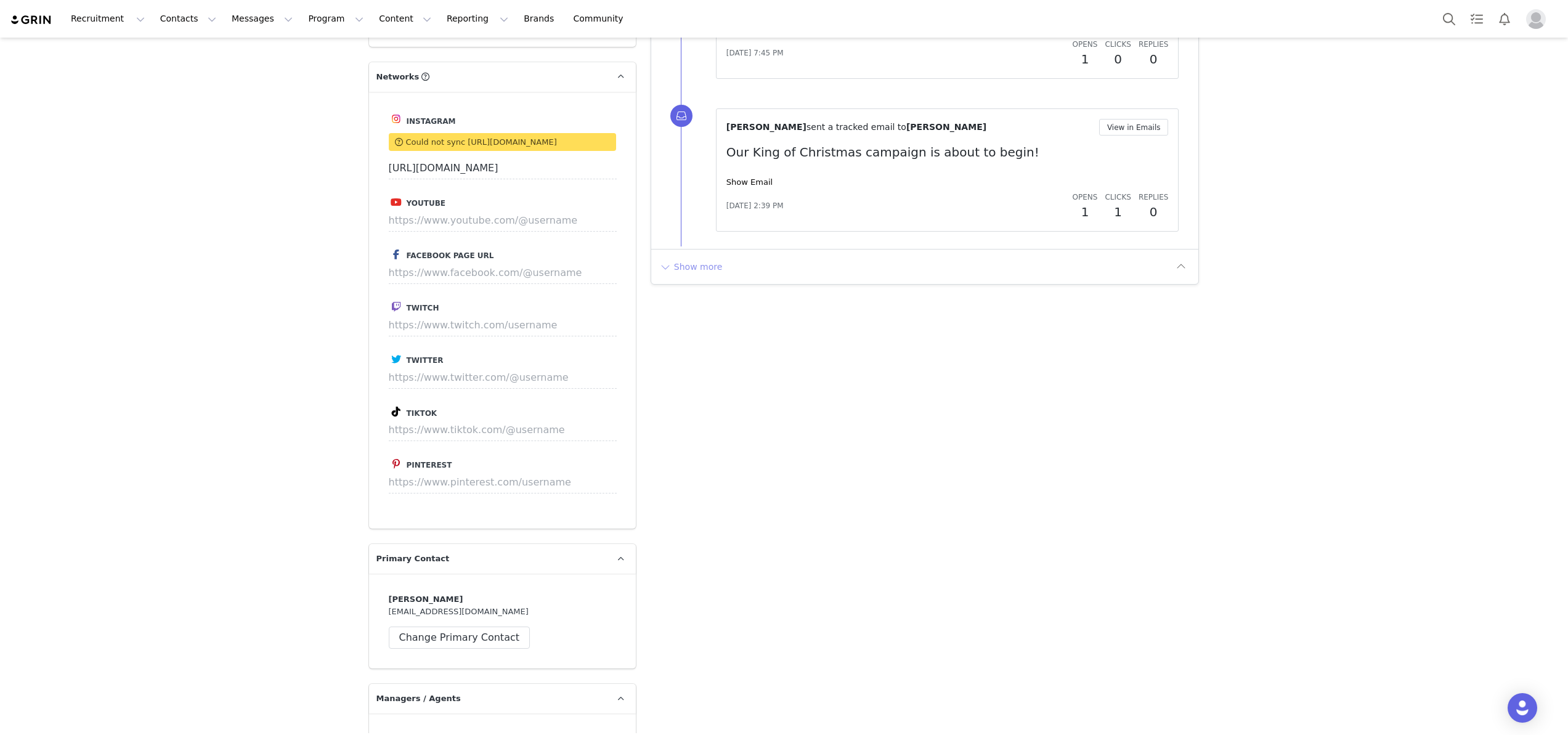
click at [697, 274] on button "Show more" at bounding box center [691, 267] width 65 height 20
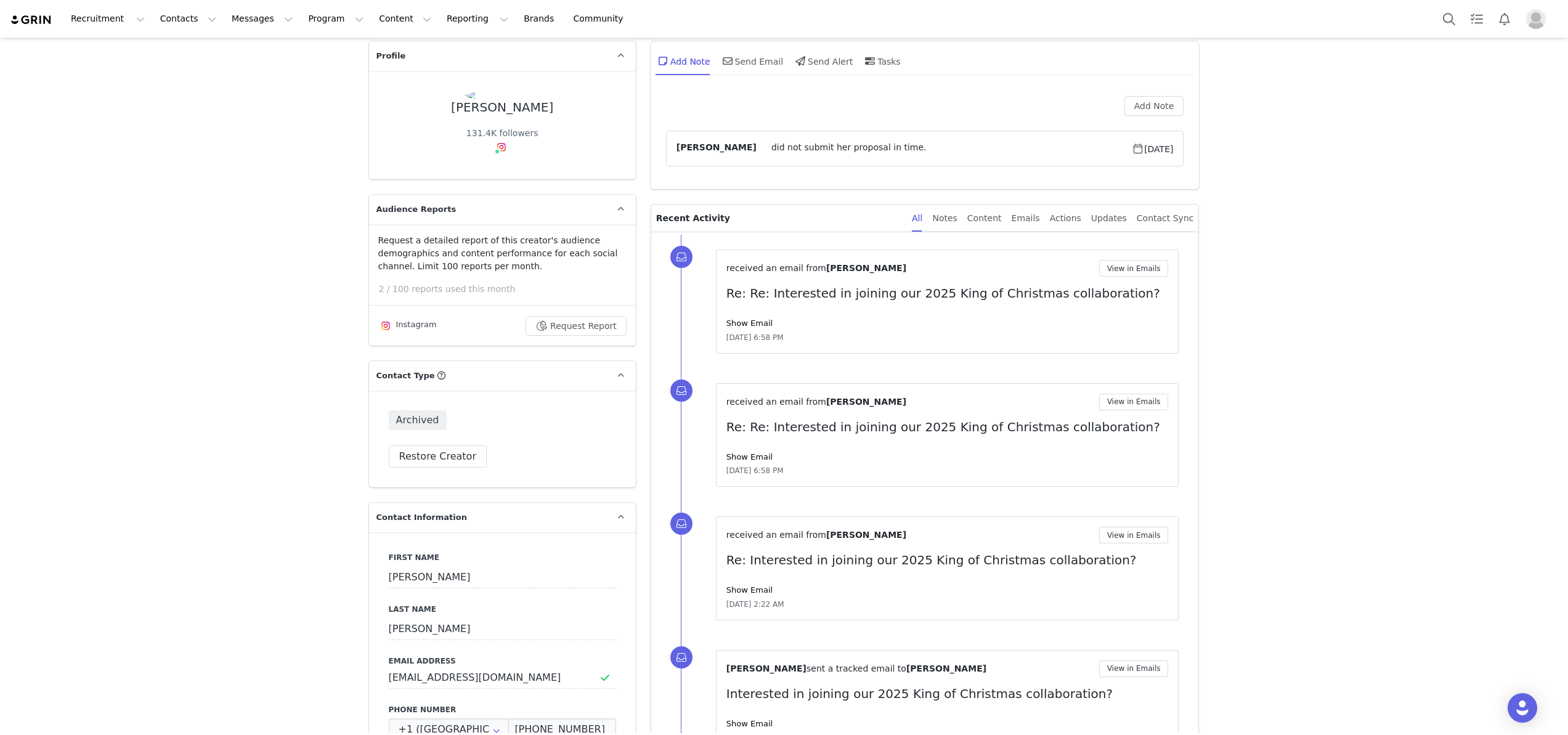
scroll to position [0, 0]
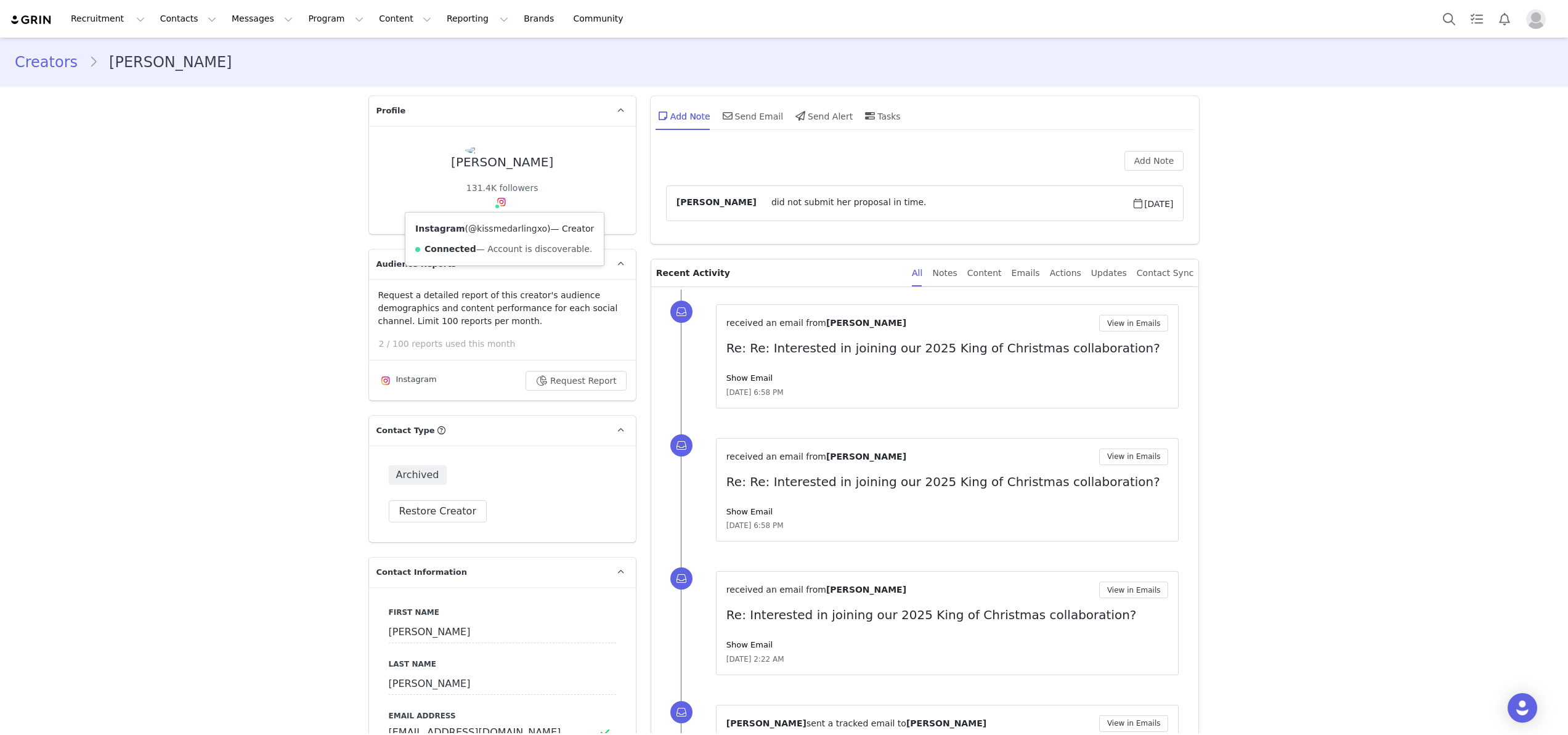
click at [505, 230] on link "@kissmedarlingxo" at bounding box center [508, 228] width 79 height 10
click at [164, 25] on button "Contacts Contacts" at bounding box center [188, 19] width 71 height 28
click at [165, 51] on p "Creators" at bounding box center [173, 55] width 37 height 13
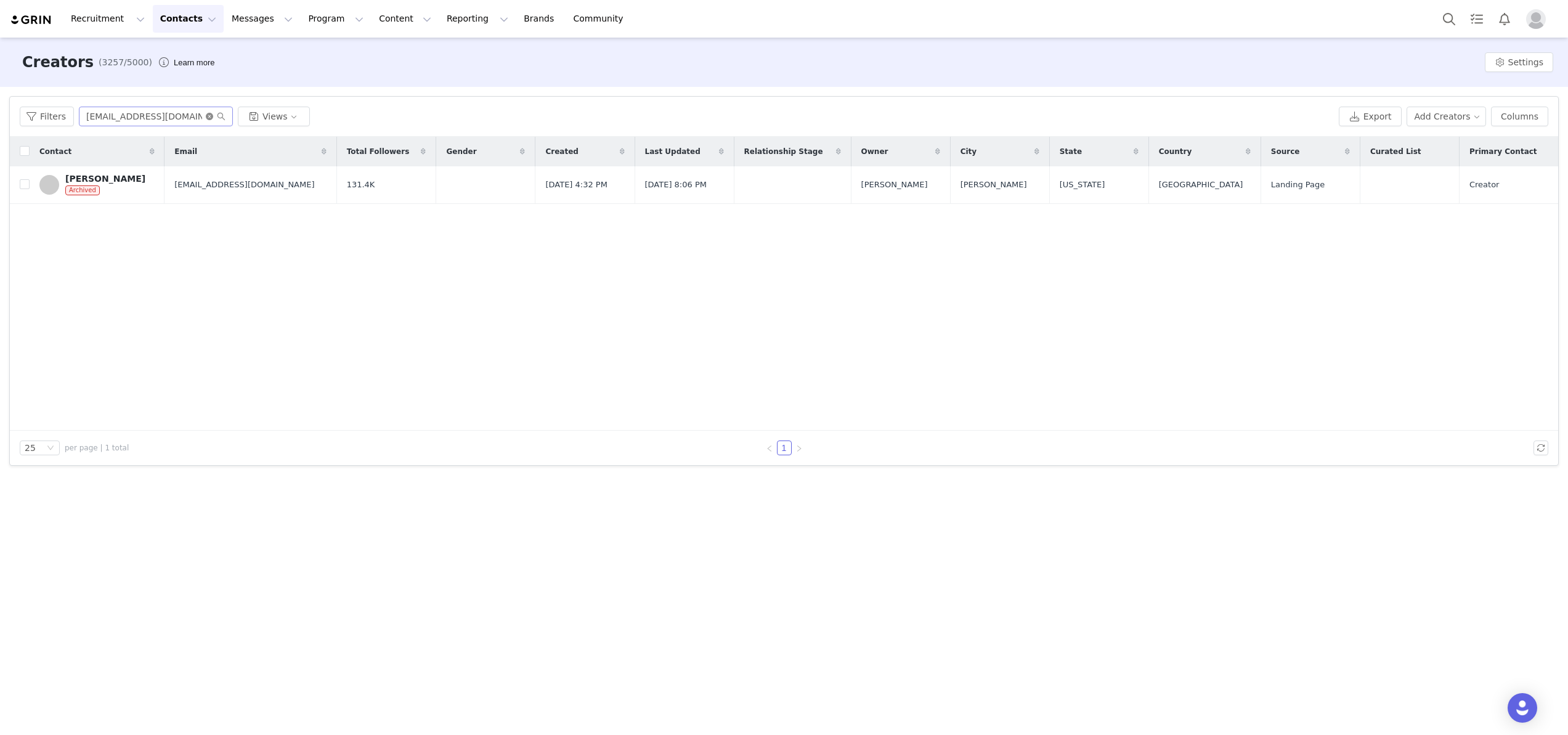
click at [208, 119] on icon "icon: close-circle" at bounding box center [209, 117] width 8 height 8
click at [174, 119] on input "text" at bounding box center [155, 116] width 154 height 20
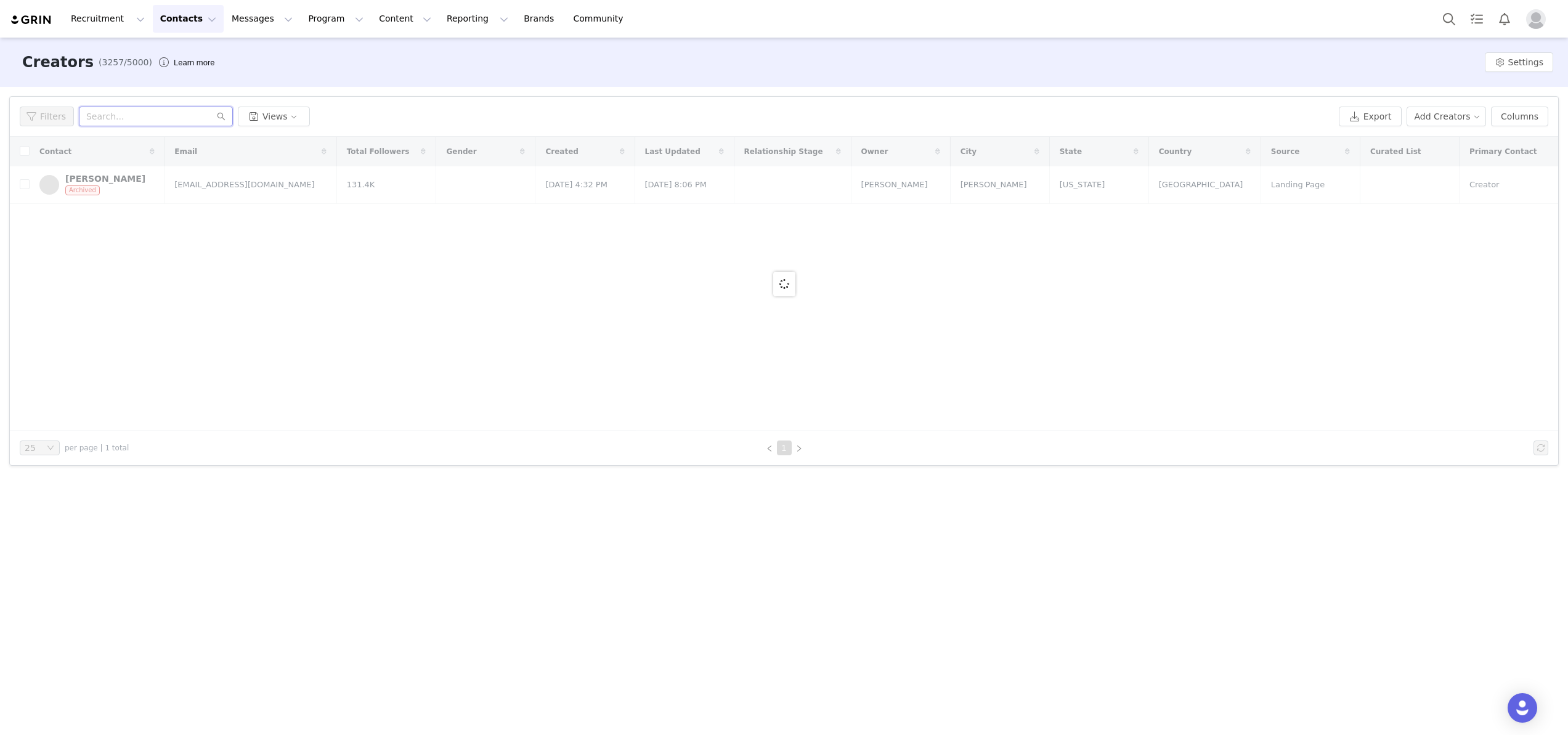
paste input "[EMAIL_ADDRESS][DOMAIN_NAME]"
type input "[EMAIL_ADDRESS][DOMAIN_NAME]"
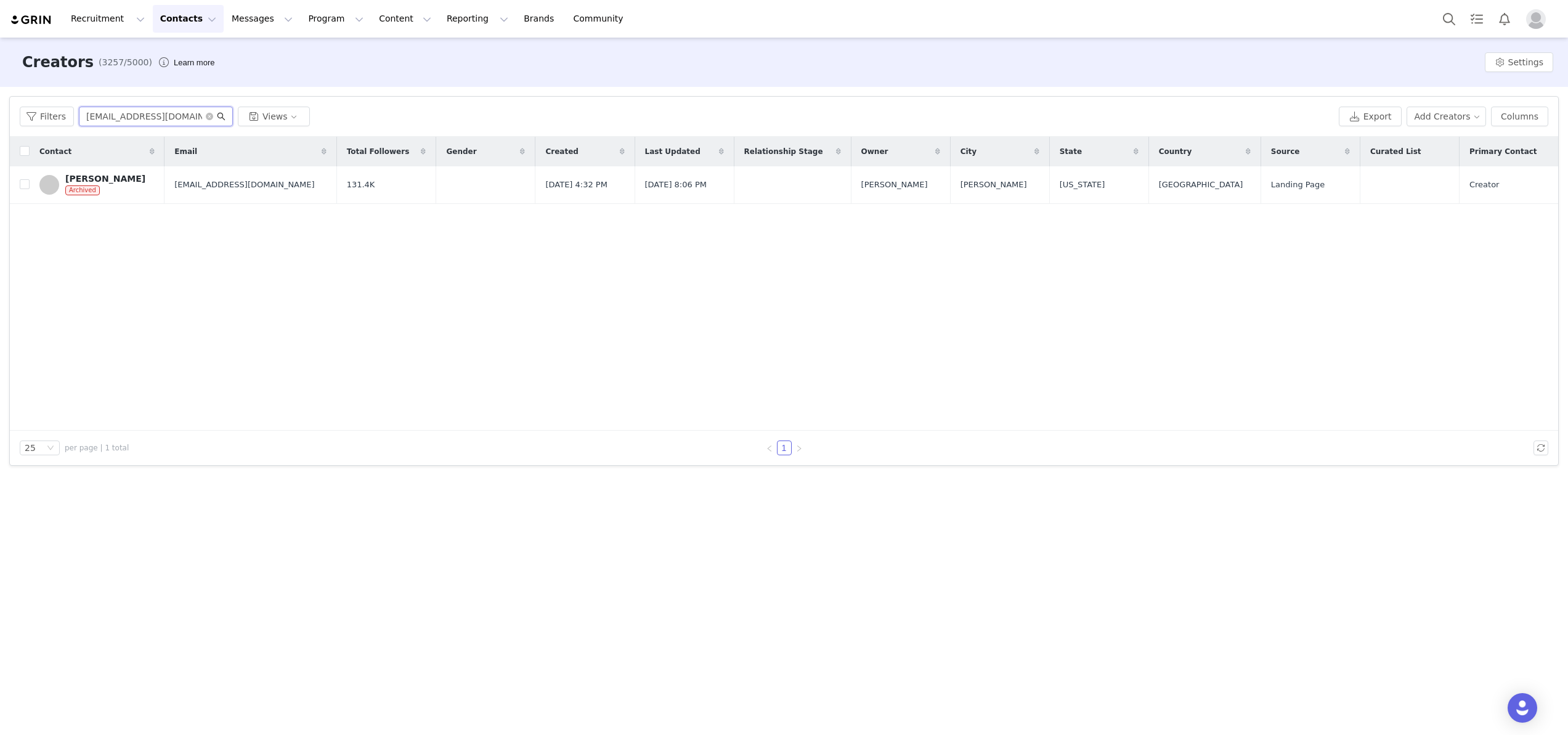
click at [223, 116] on span "[EMAIL_ADDRESS][DOMAIN_NAME]" at bounding box center [155, 116] width 154 height 20
click at [115, 189] on link "[PERSON_NAME]" at bounding box center [96, 183] width 114 height 20
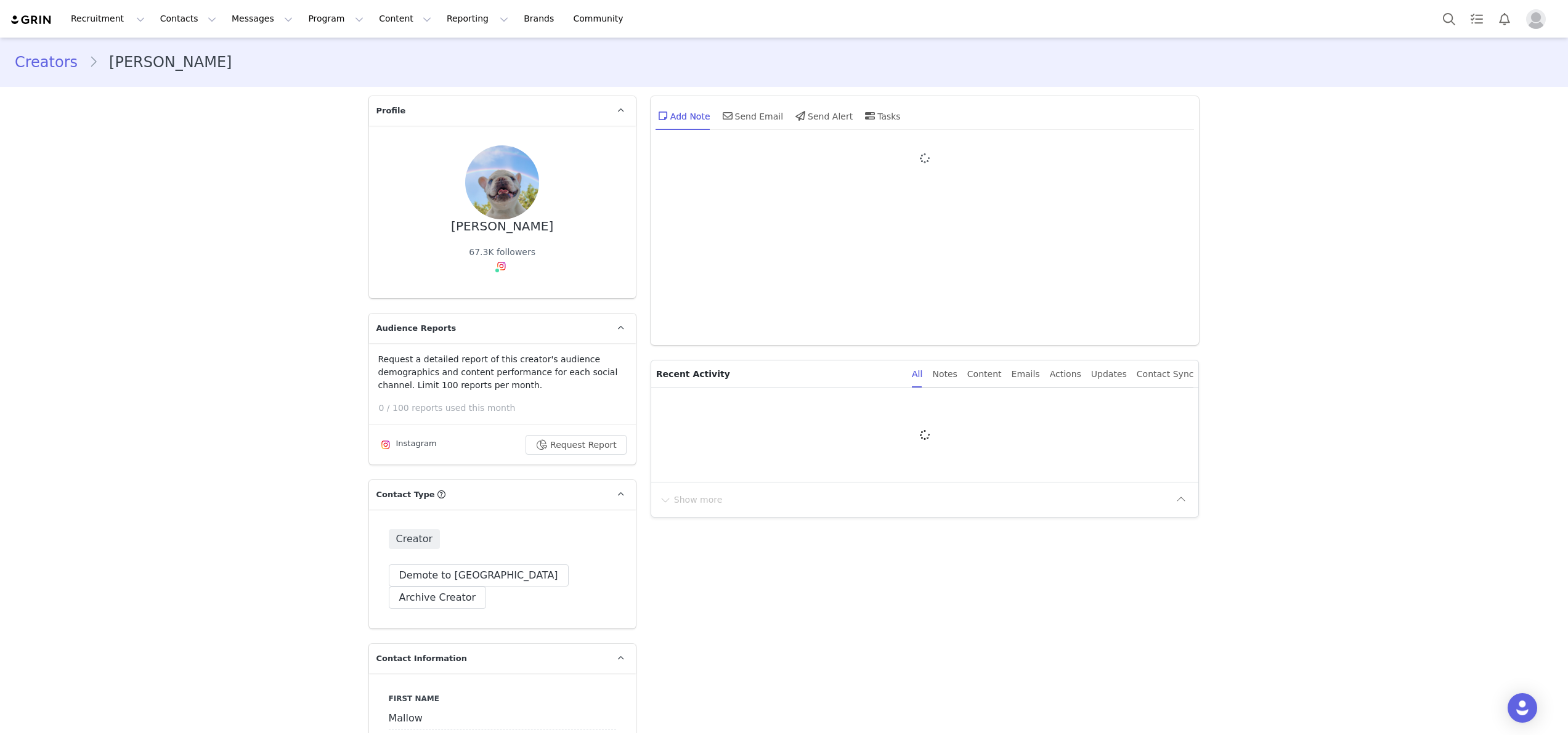
type input "+1 ([GEOGRAPHIC_DATA])"
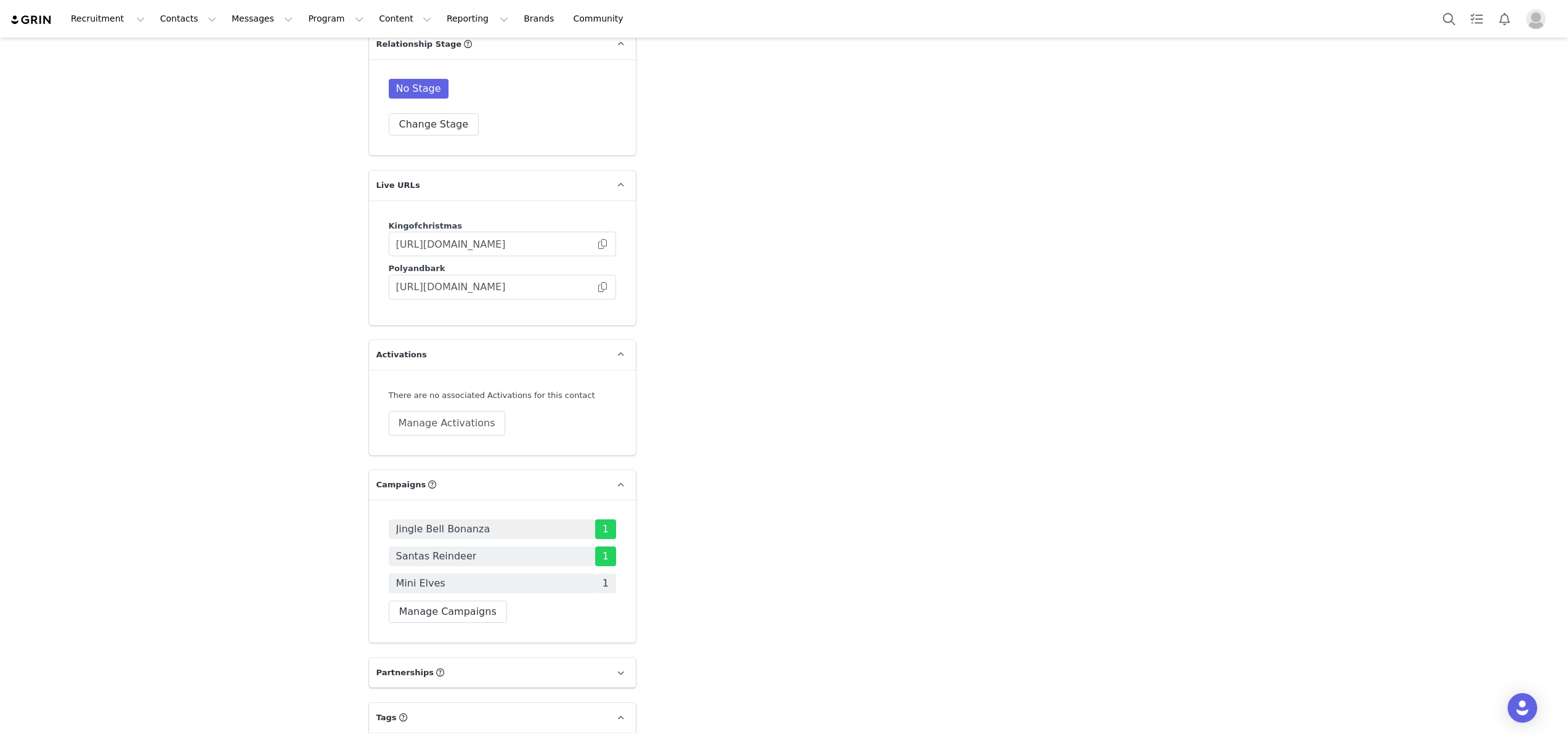
scroll to position [2619, 0]
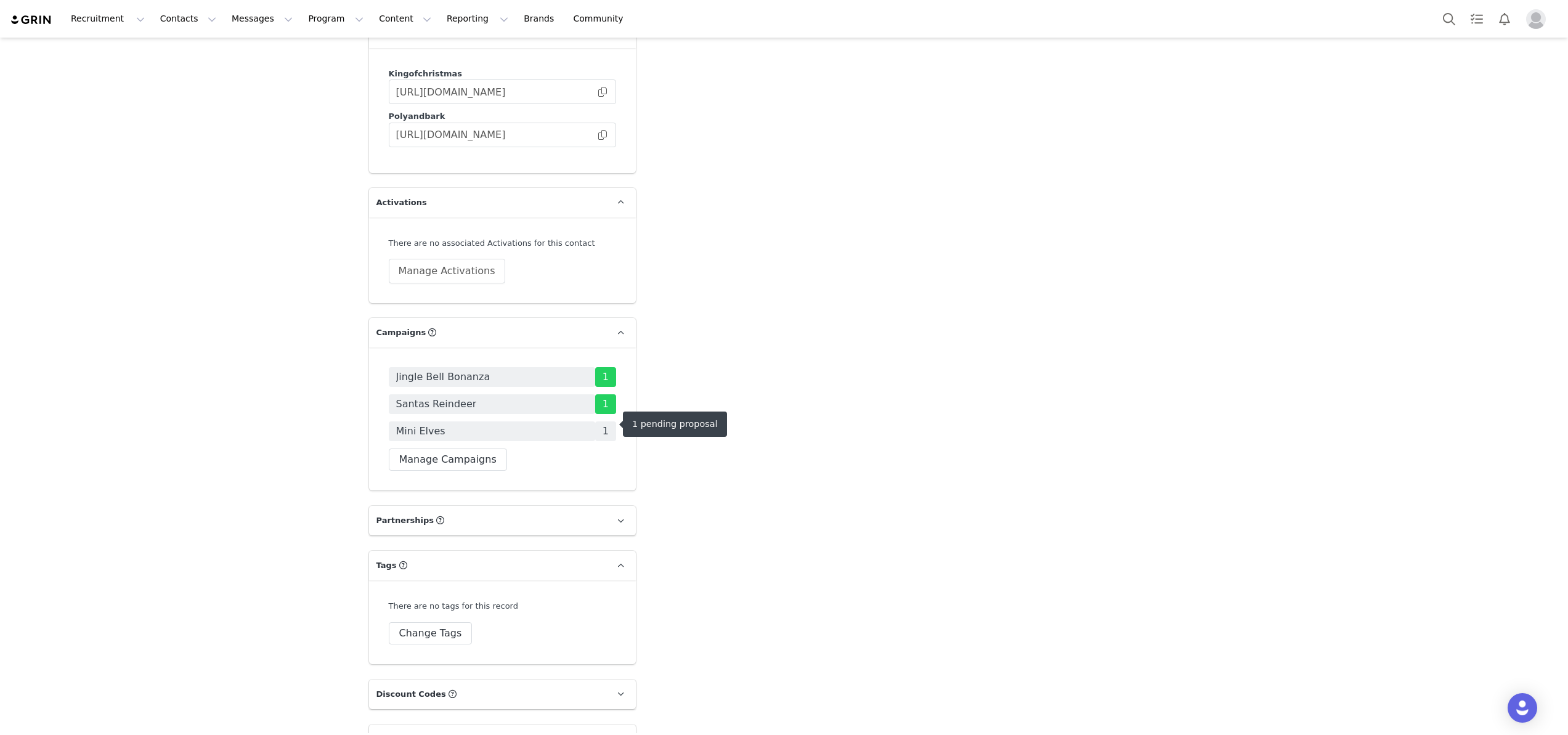
click at [529, 421] on span "Mini Elves" at bounding box center [492, 431] width 206 height 20
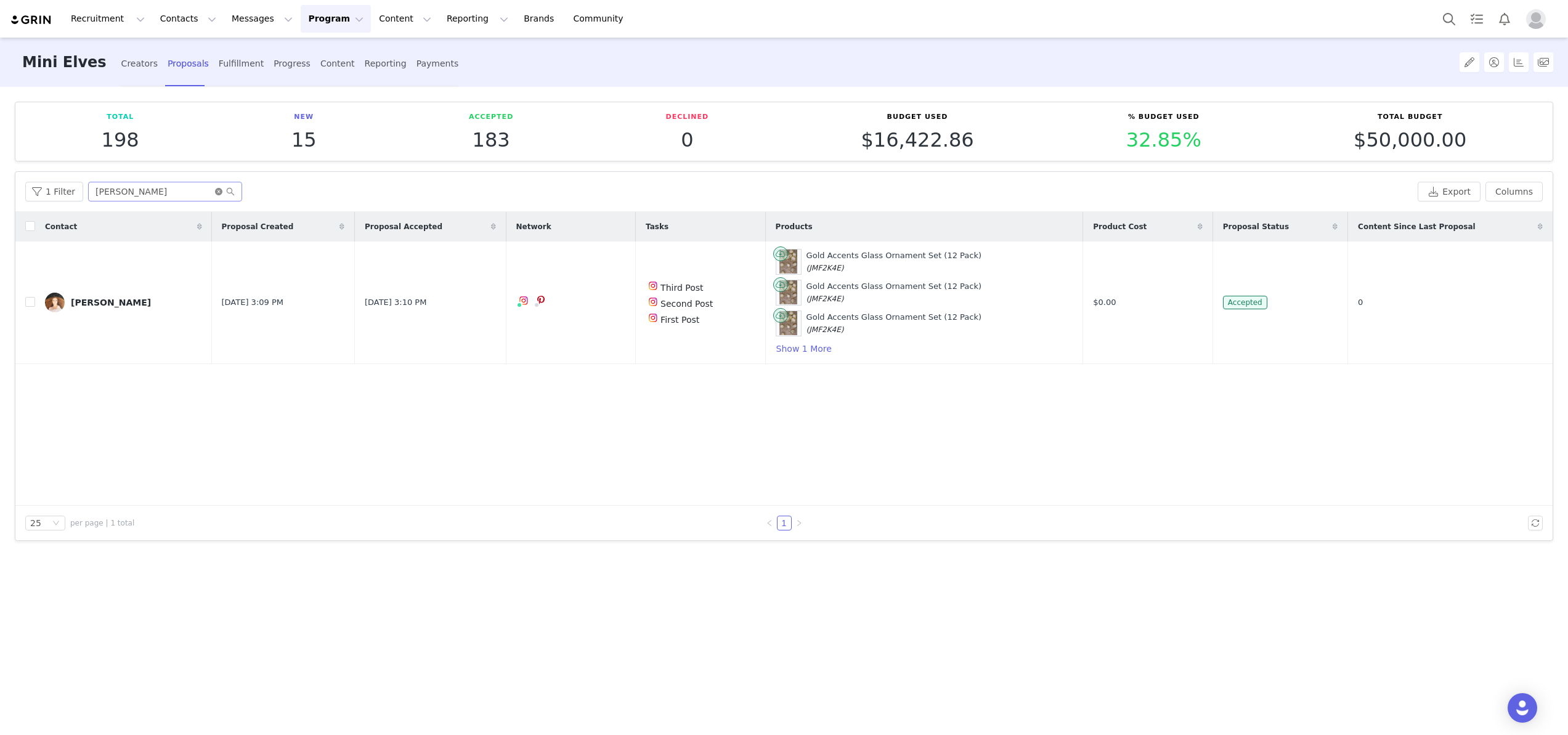
click at [215, 194] on icon "icon: close-circle" at bounding box center [219, 192] width 8 height 8
click at [181, 194] on input "text" at bounding box center [165, 191] width 154 height 20
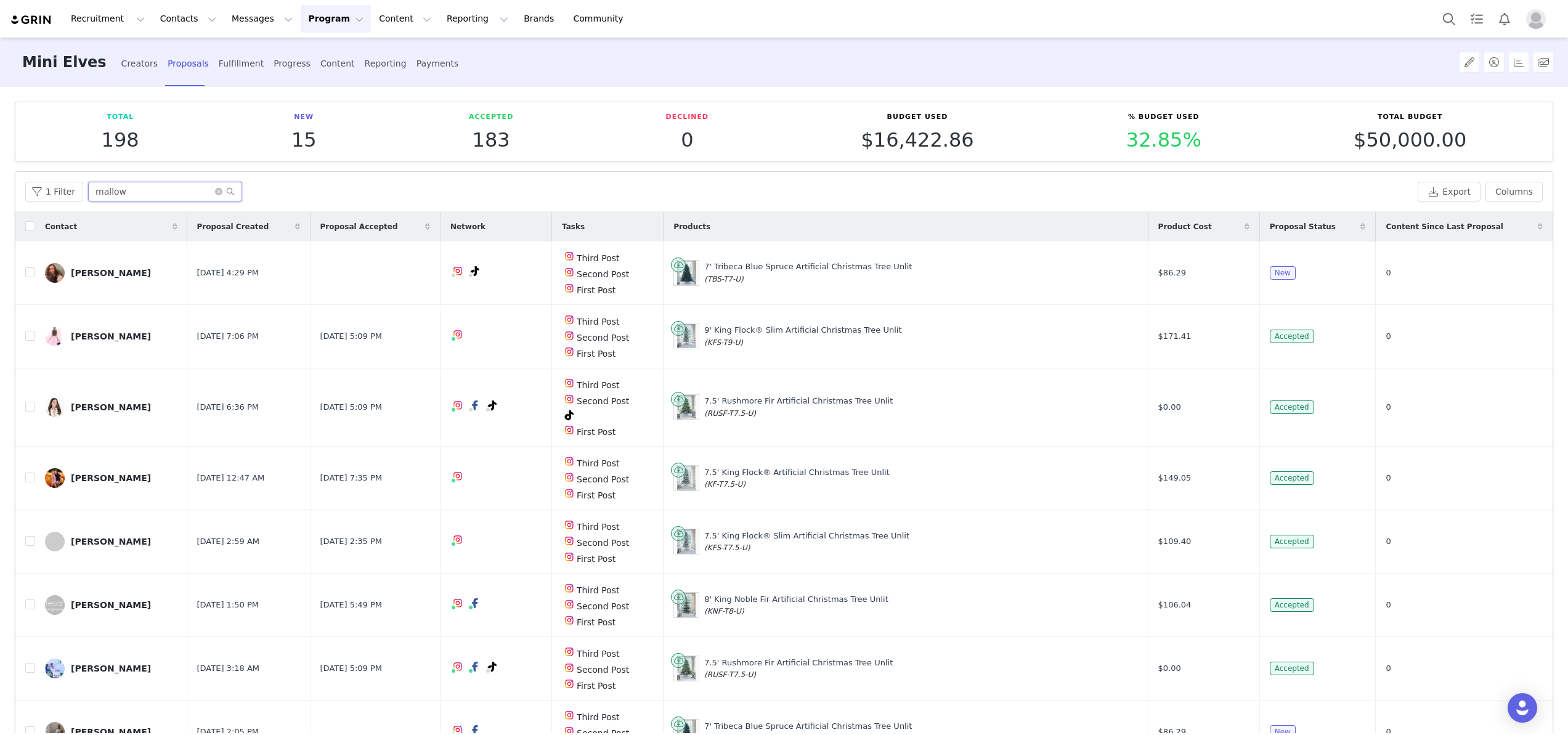
type input "mallow"
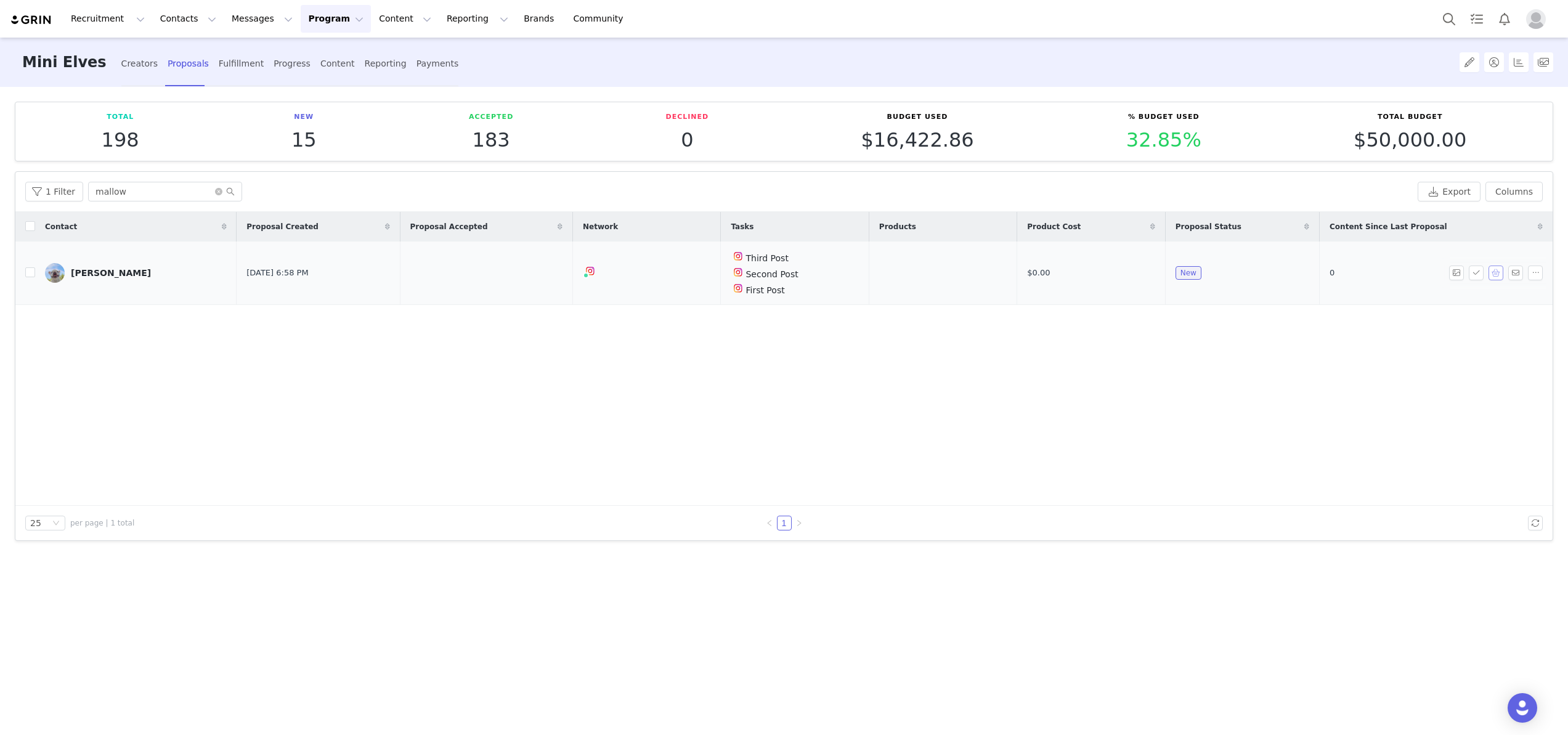
click at [1494, 272] on button "button" at bounding box center [1496, 273] width 15 height 15
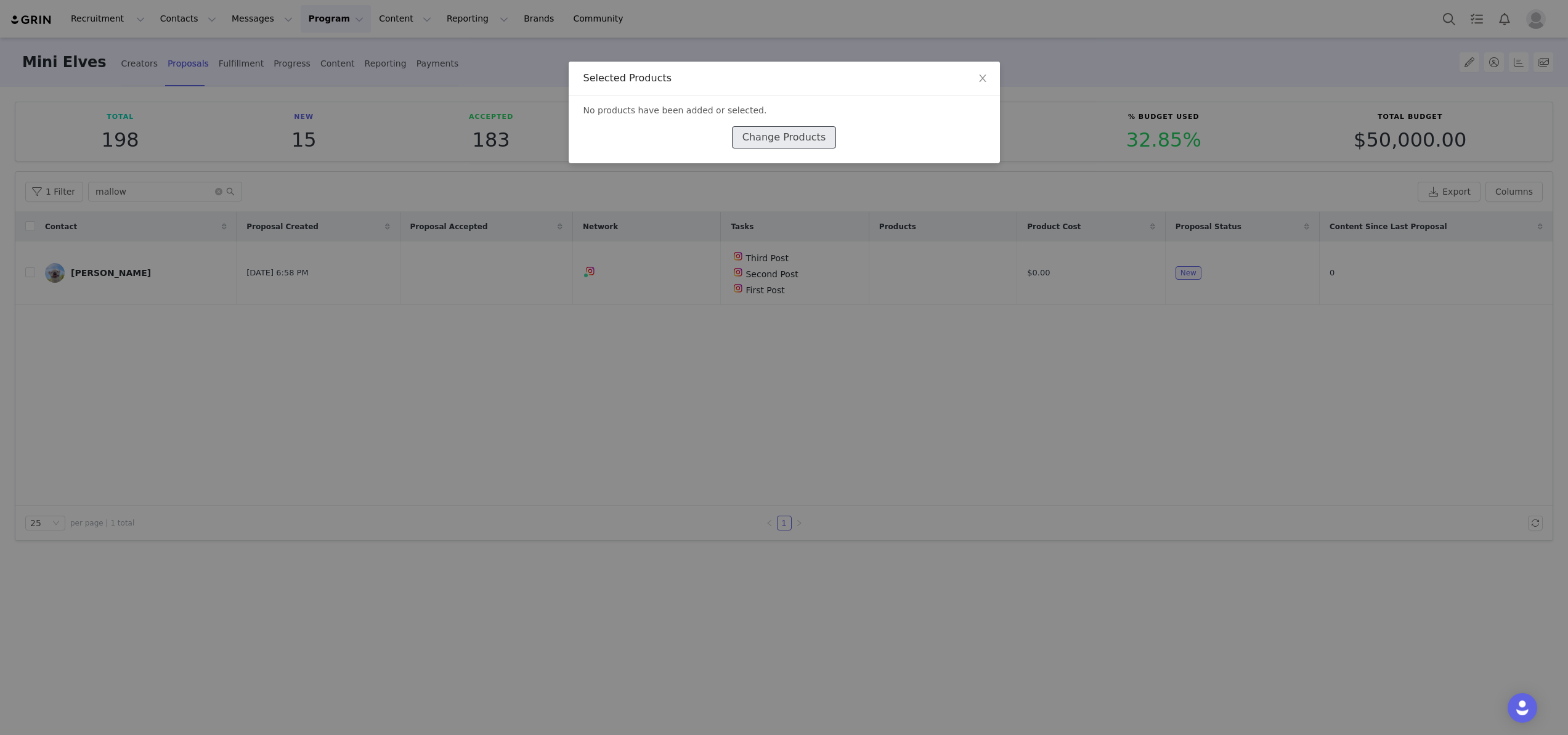
click at [763, 142] on button "Change Products" at bounding box center [784, 137] width 104 height 22
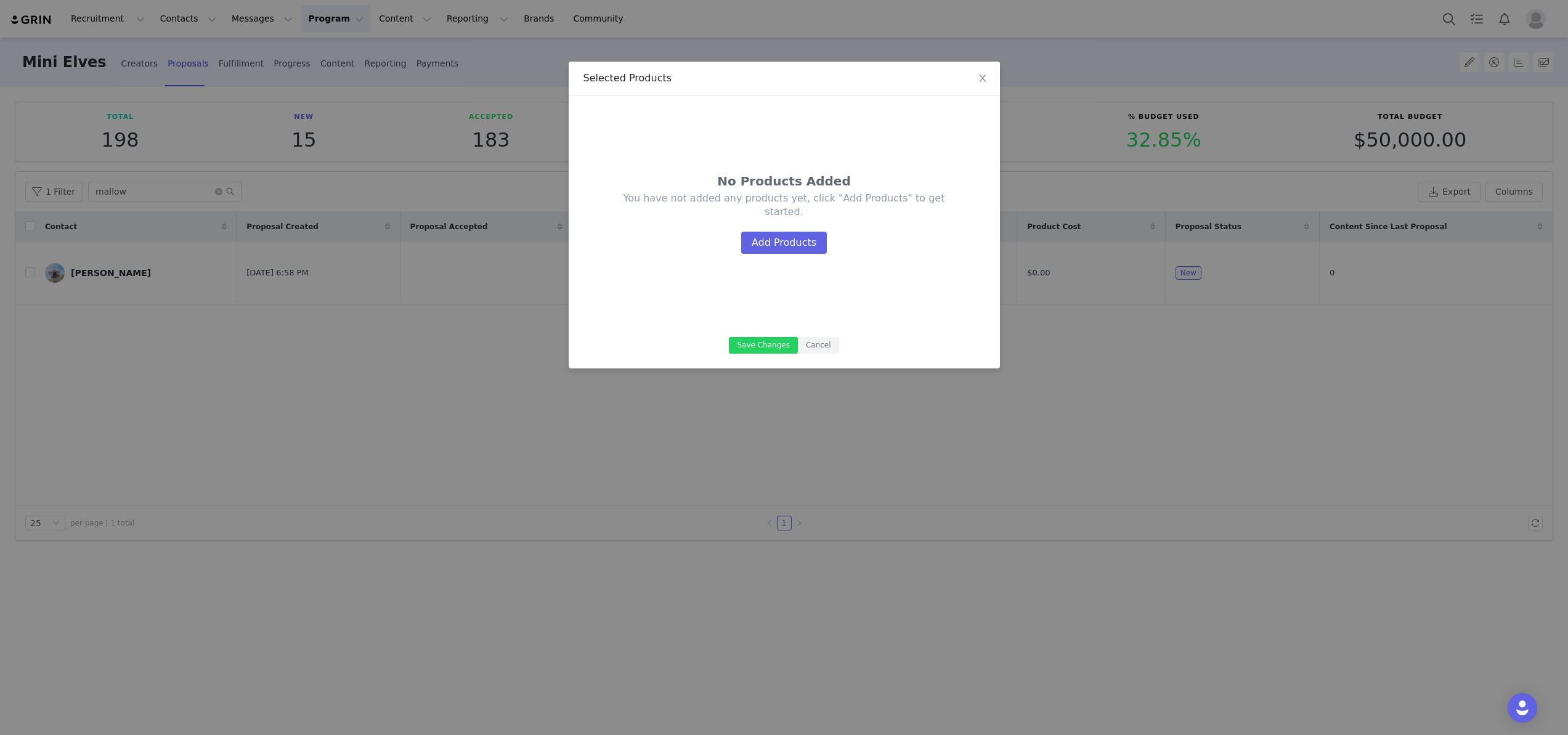
click at [788, 255] on div "No Products Added You have not added any products yet, click "Add Products" to …" at bounding box center [784, 219] width 402 height 218
click at [786, 251] on button "Add Products" at bounding box center [784, 242] width 86 height 22
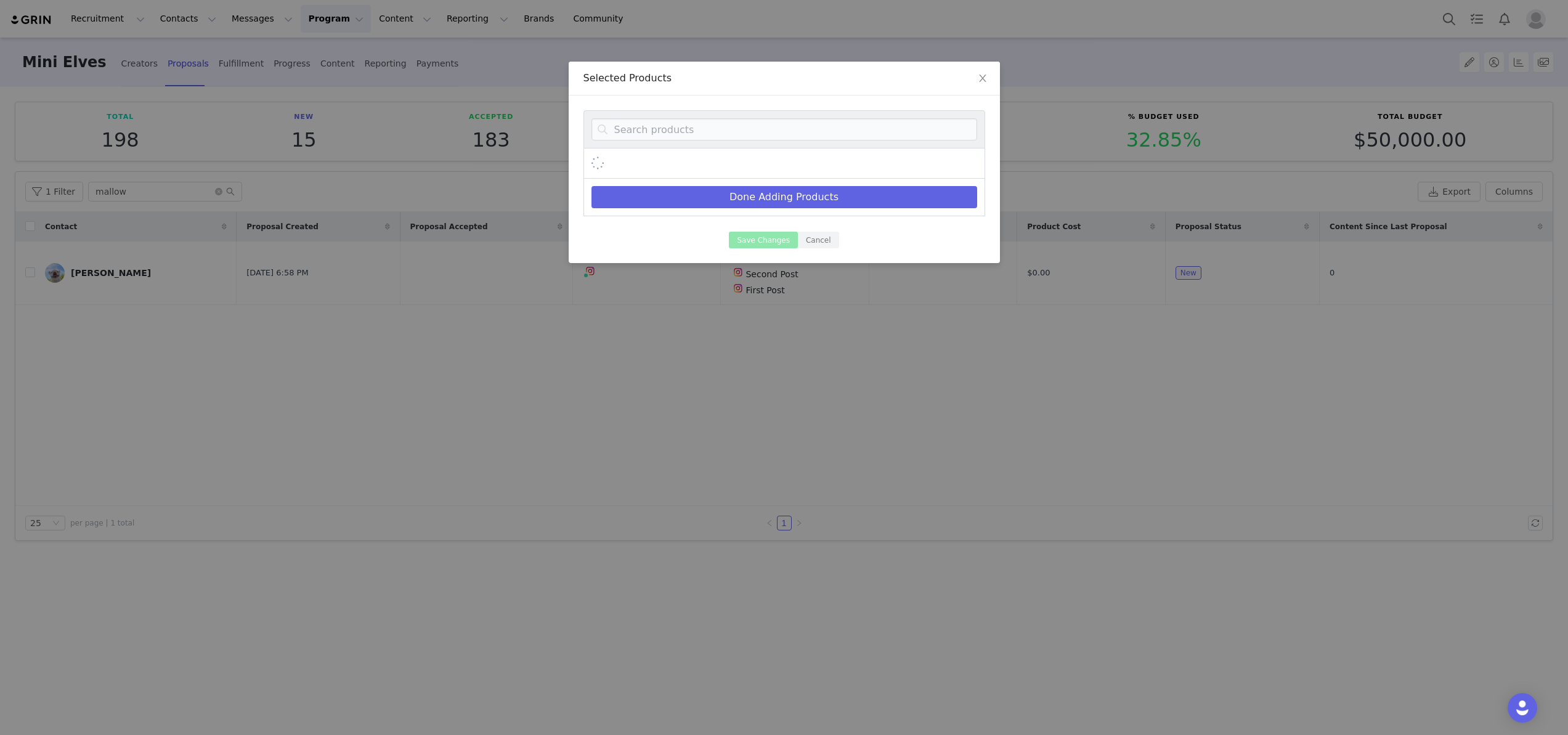
click at [694, 140] on div at bounding box center [784, 129] width 402 height 38
click at [694, 138] on div at bounding box center [784, 129] width 402 height 38
click at [694, 138] on input at bounding box center [784, 129] width 386 height 22
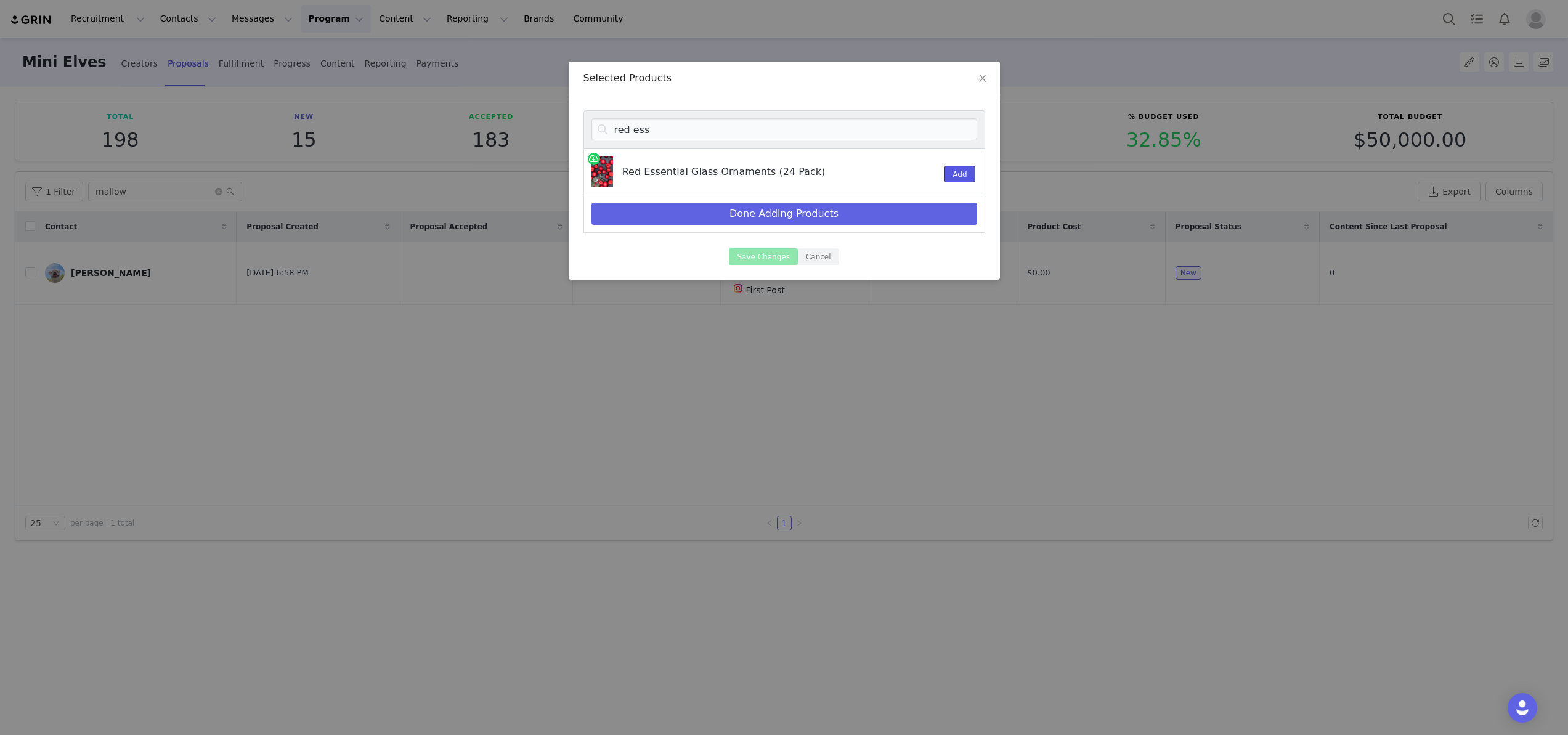
click at [953, 170] on button "Add" at bounding box center [960, 174] width 30 height 17
drag, startPoint x: 675, startPoint y: 135, endPoint x: 577, endPoint y: 135, distance: 98.0
click at [577, 135] on div "red ess Red Essential Glass Ornaments (24 Pack) 1 Add Done Adding Products Save…" at bounding box center [784, 188] width 432 height 184
type input "sweet"
click at [963, 171] on button "Add" at bounding box center [960, 174] width 30 height 17
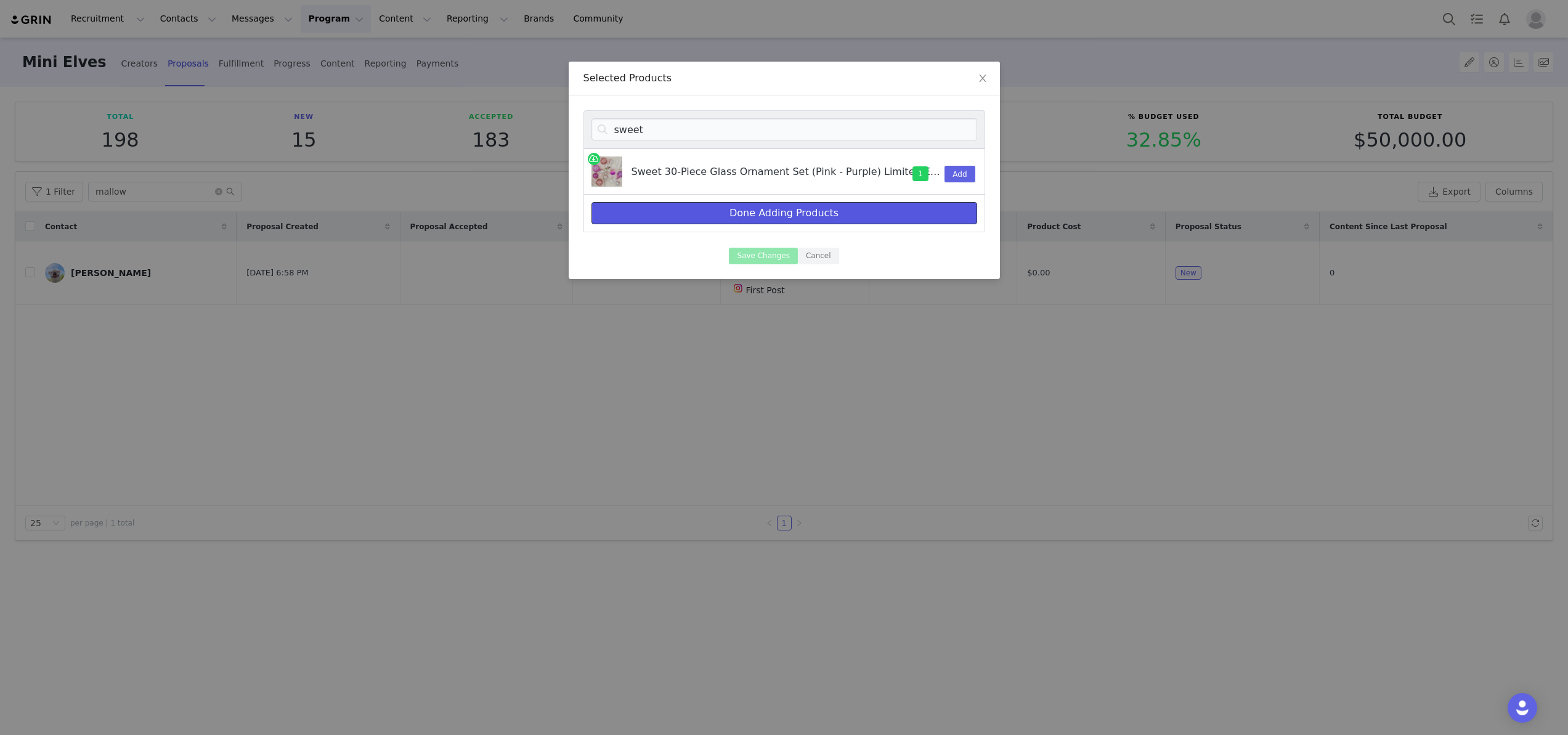
click at [839, 209] on button "Done Adding Products" at bounding box center [784, 213] width 386 height 22
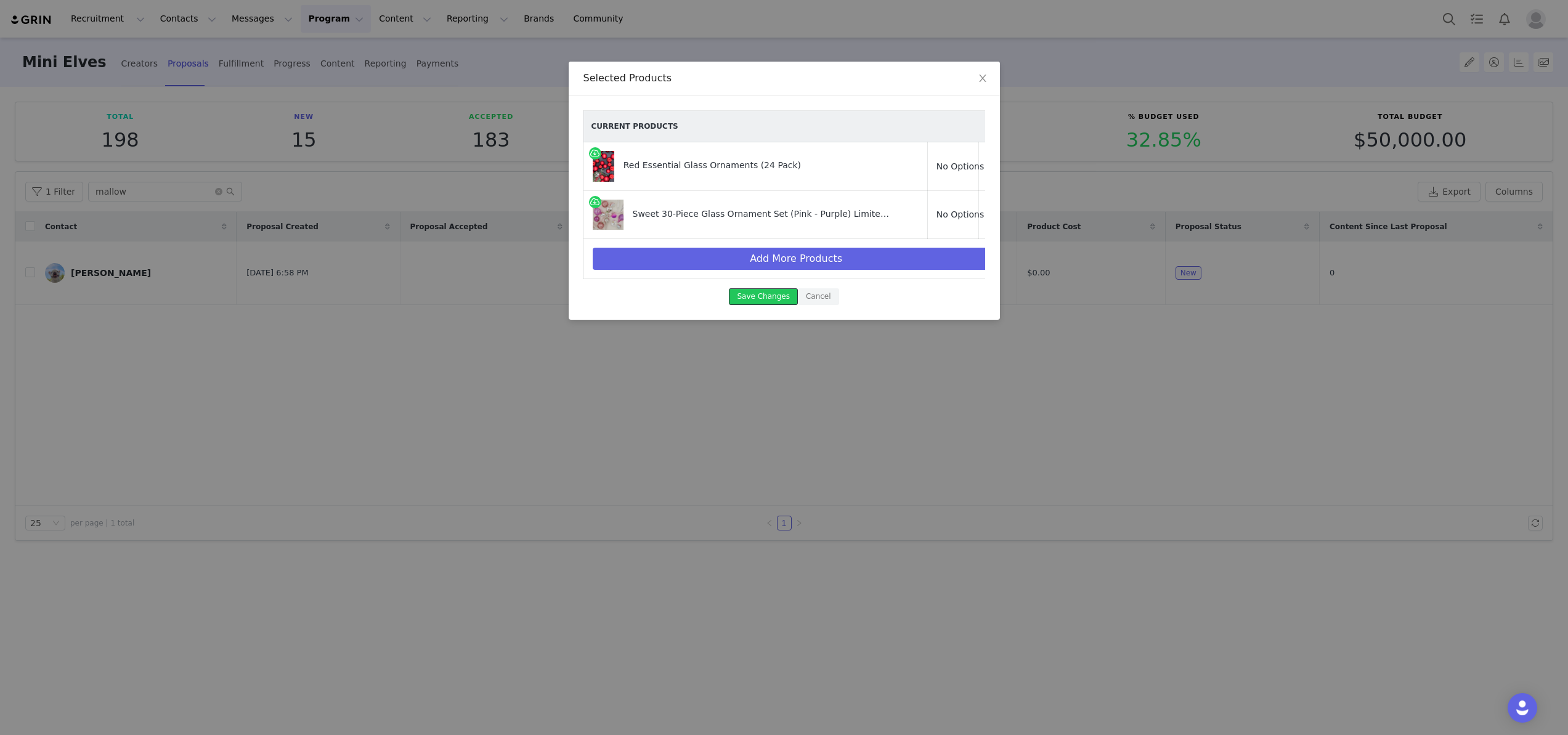
click at [774, 295] on button "Save Changes" at bounding box center [763, 296] width 69 height 17
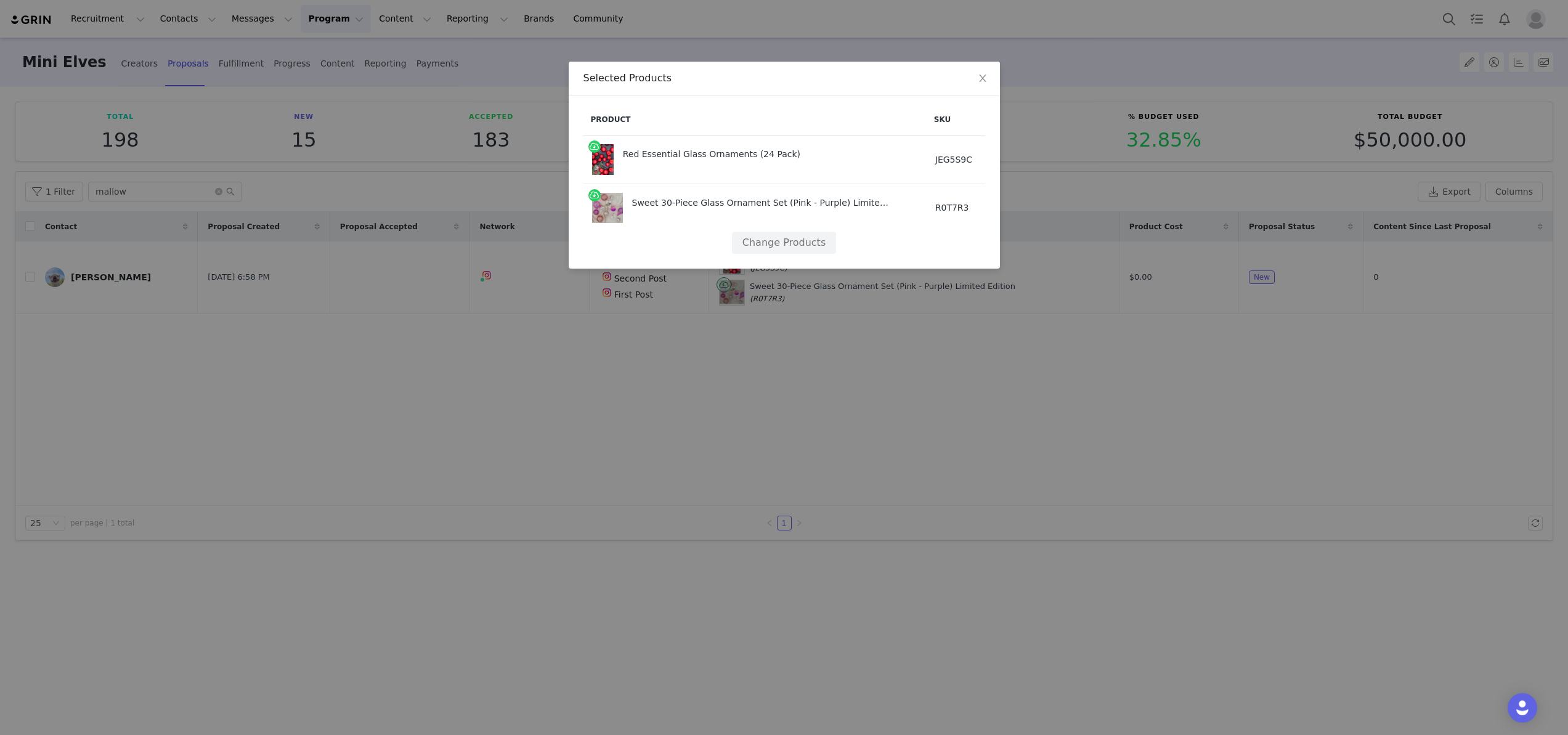
scroll to position [0, 82]
click at [980, 70] on span "Close" at bounding box center [983, 79] width 34 height 34
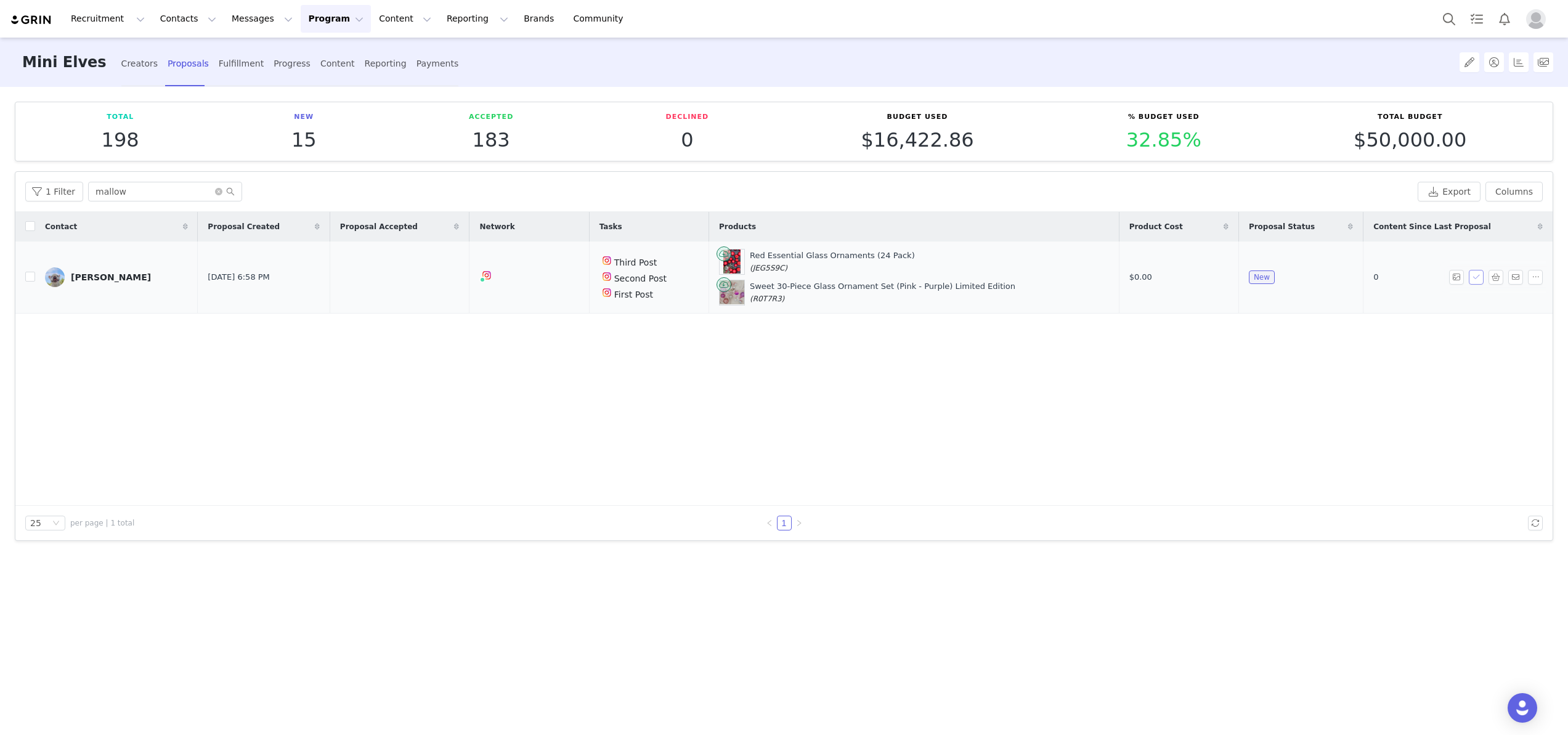
click at [1476, 275] on button "button" at bounding box center [1476, 277] width 15 height 15
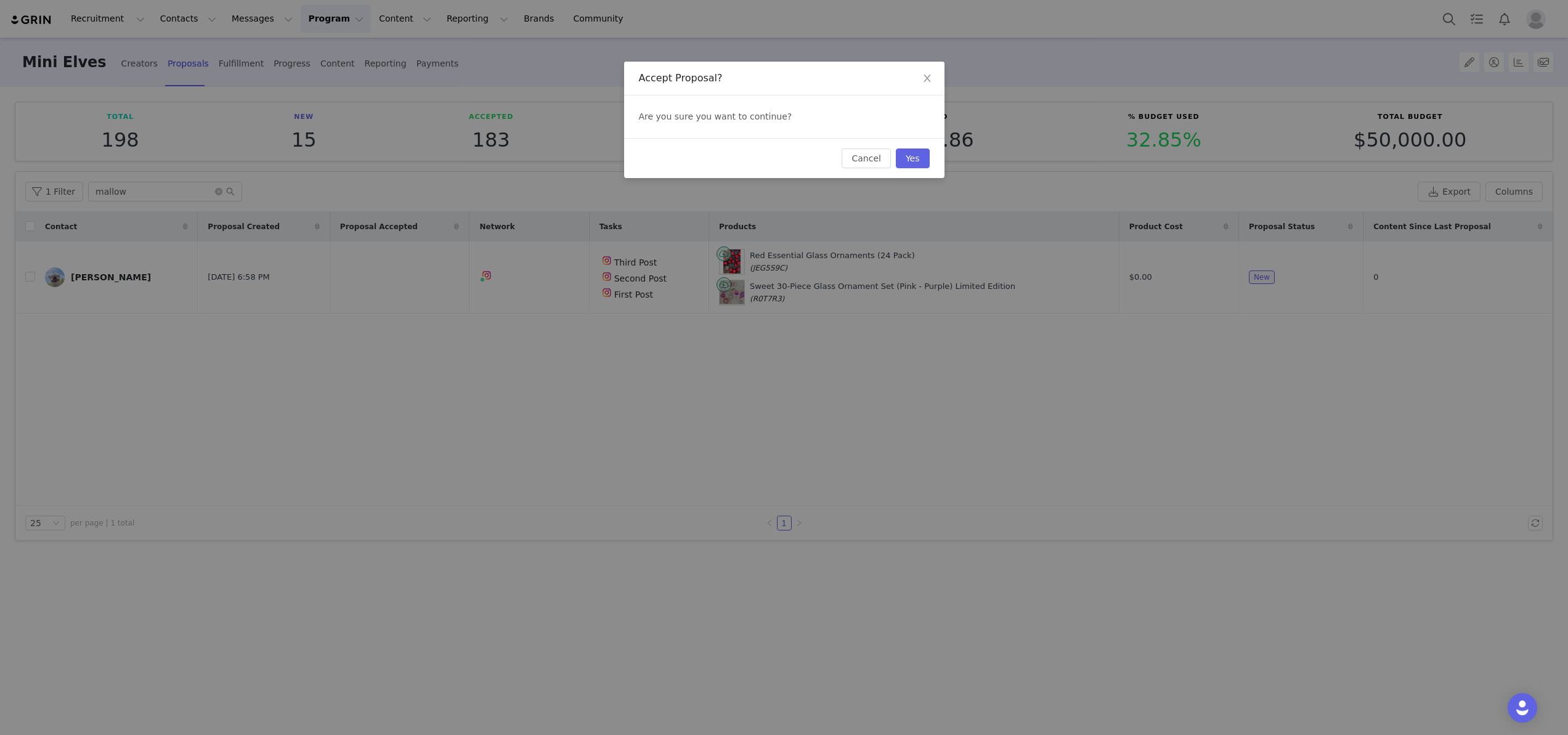
click at [893, 154] on div "Cancel Yes" at bounding box center [885, 158] width 88 height 20
click at [902, 155] on button "Yes" at bounding box center [912, 158] width 34 height 20
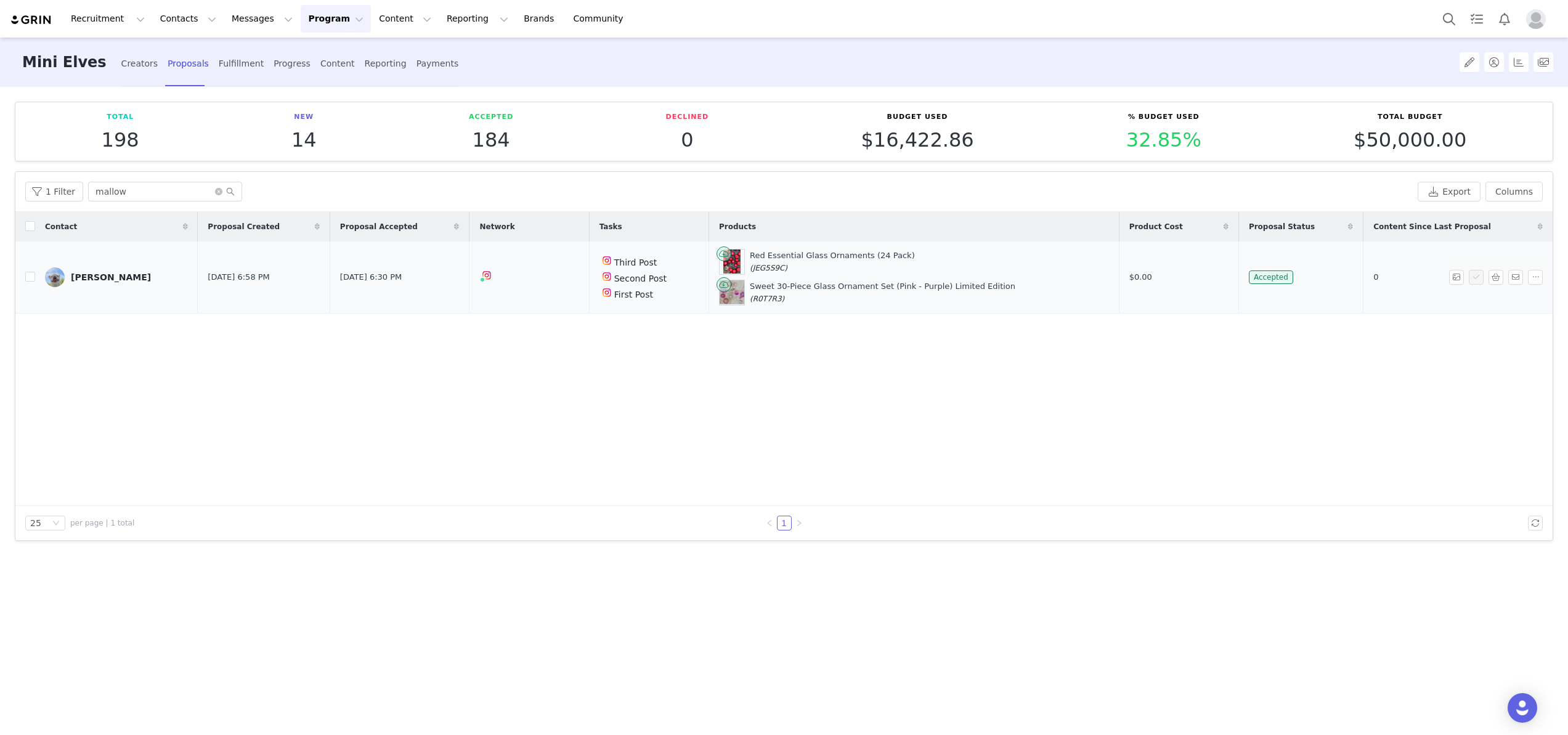
drag, startPoint x: 1013, startPoint y: 287, endPoint x: 763, endPoint y: 288, distance: 250.0
click at [762, 288] on div "Sweet 30-Piece Glass Ornament Set (Pink - Purple) Limited Edition (R0T7R3)" at bounding box center [914, 293] width 390 height 26
copy div "weet 30-Piece Glass Ornament Set (Pink - Purple) Limited Edition"
drag, startPoint x: 878, startPoint y: 256, endPoint x: 758, endPoint y: 256, distance: 120.0
click at [758, 256] on div "Red Essential Glass Ornaments (24 Pack) (JEG5S9C)" at bounding box center [914, 262] width 390 height 26
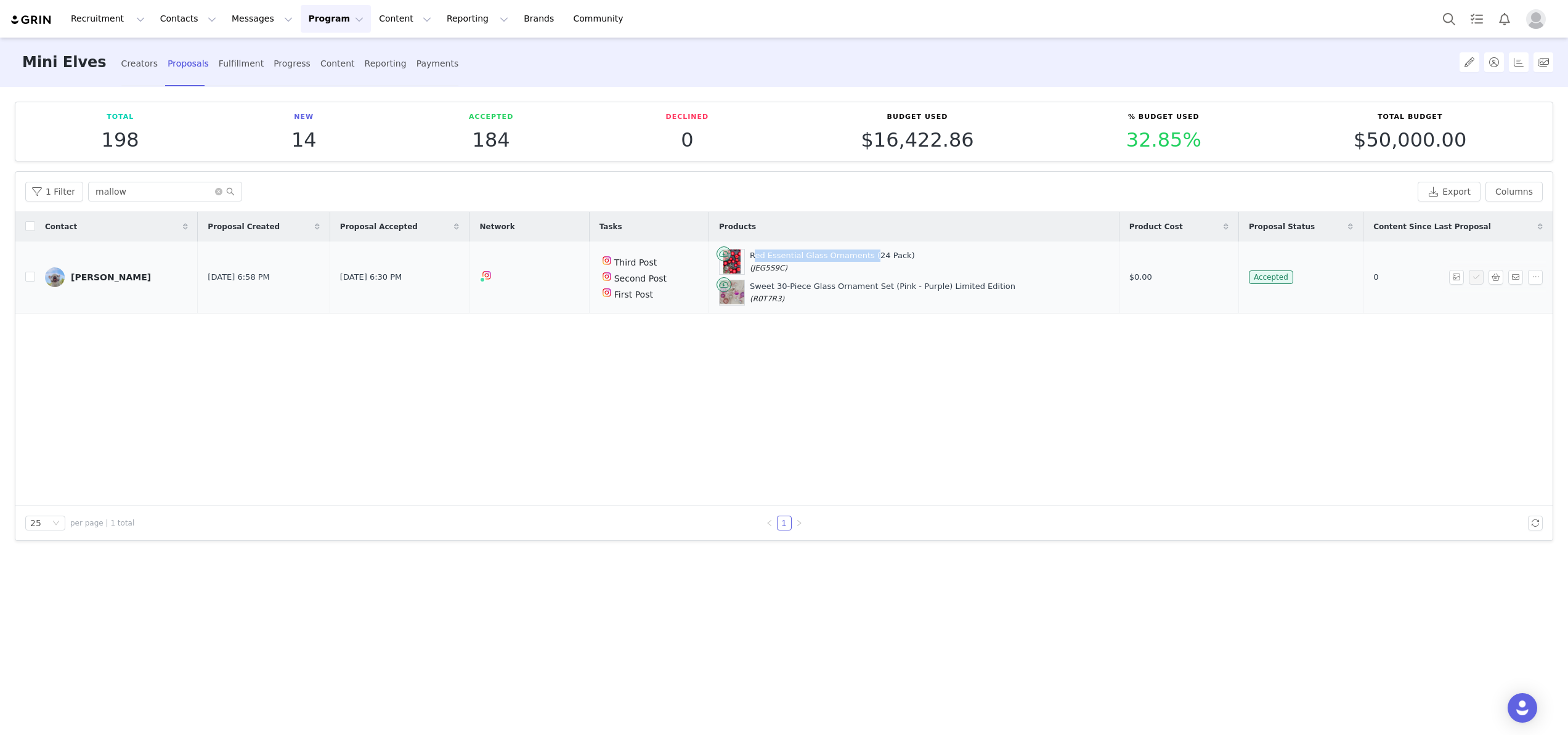
copy div "Red Essential Glass Ornaments"
click at [163, 20] on button "Contacts Contacts" at bounding box center [188, 19] width 71 height 28
click at [171, 56] on p "Creators" at bounding box center [173, 55] width 37 height 13
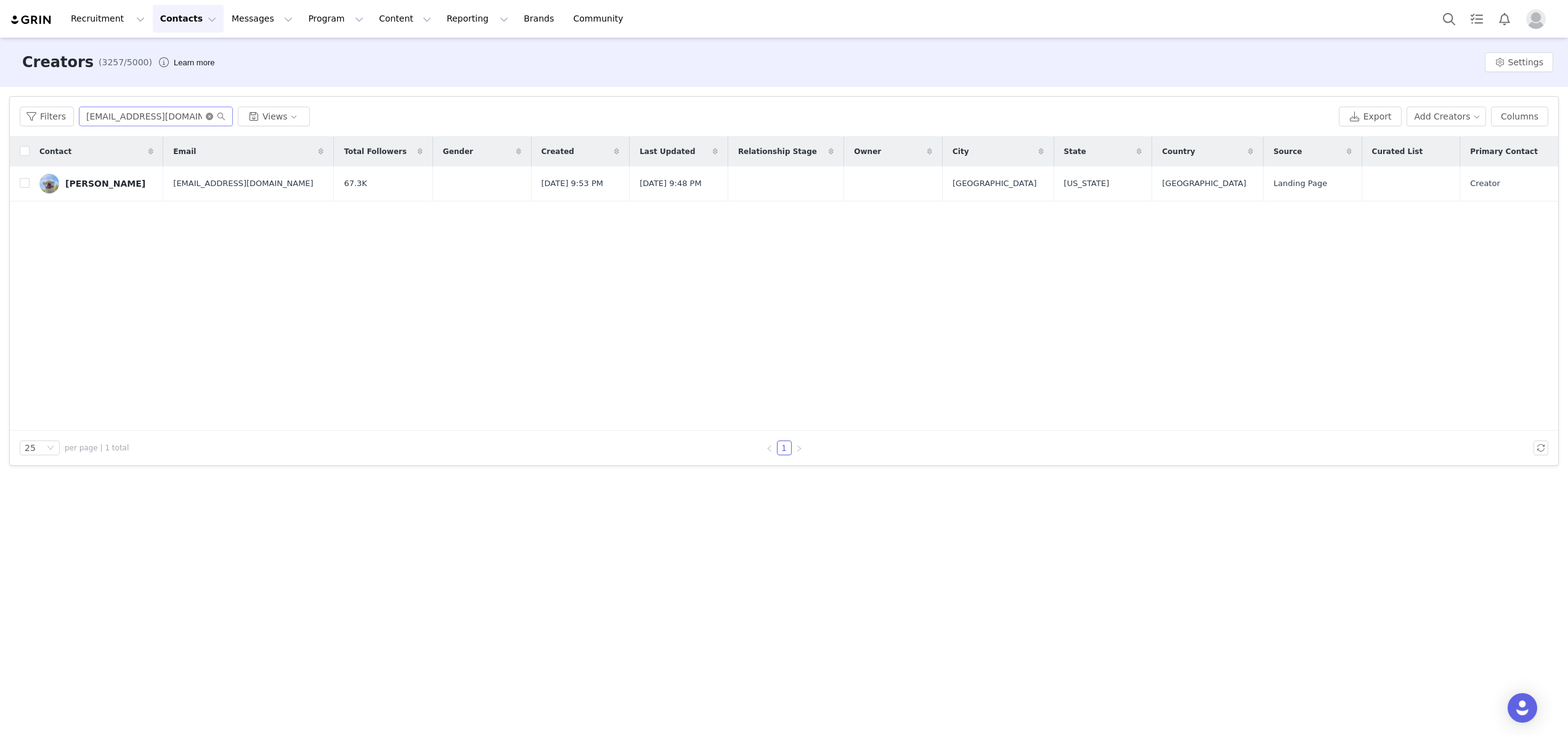
click at [206, 117] on icon "icon: close-circle" at bounding box center [209, 117] width 8 height 8
click at [206, 117] on input "text" at bounding box center [155, 116] width 154 height 20
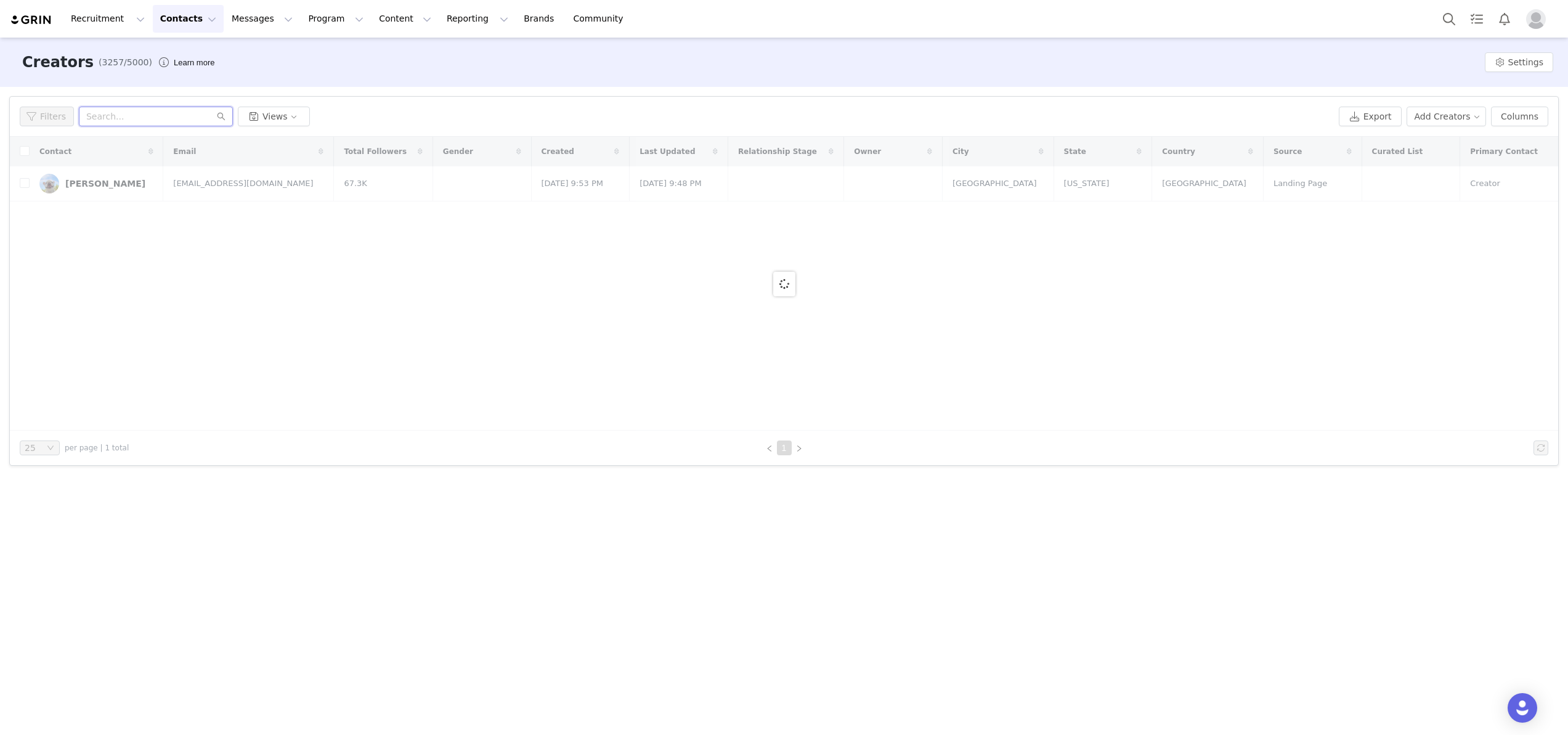
paste input "[PERSON_NAME][EMAIL_ADDRESS][DOMAIN_NAME]"
type input "[PERSON_NAME][EMAIL_ADDRESS][DOMAIN_NAME]"
click at [217, 115] on icon "icon: search" at bounding box center [221, 117] width 9 height 9
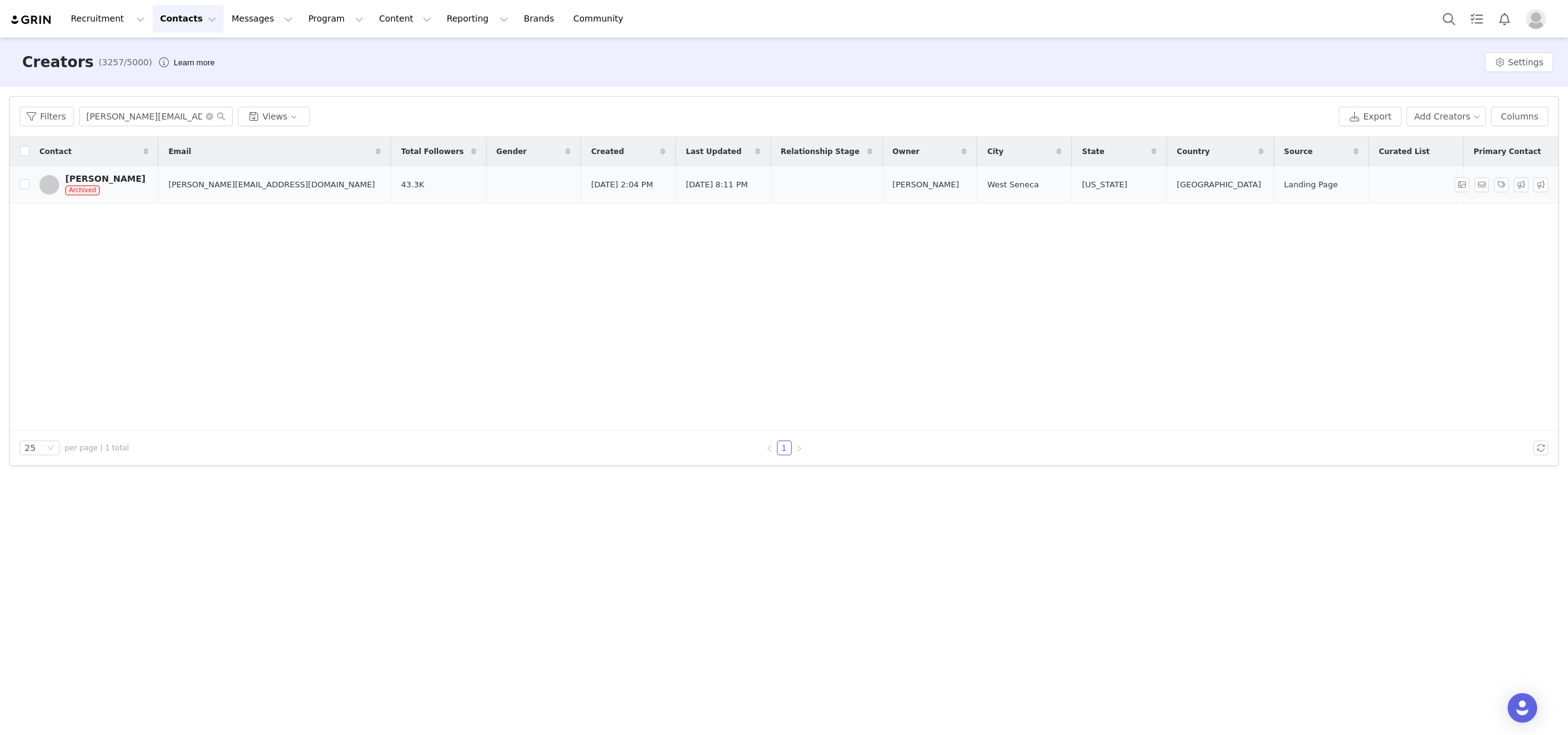
click at [118, 180] on div "[PERSON_NAME]" at bounding box center [105, 179] width 80 height 10
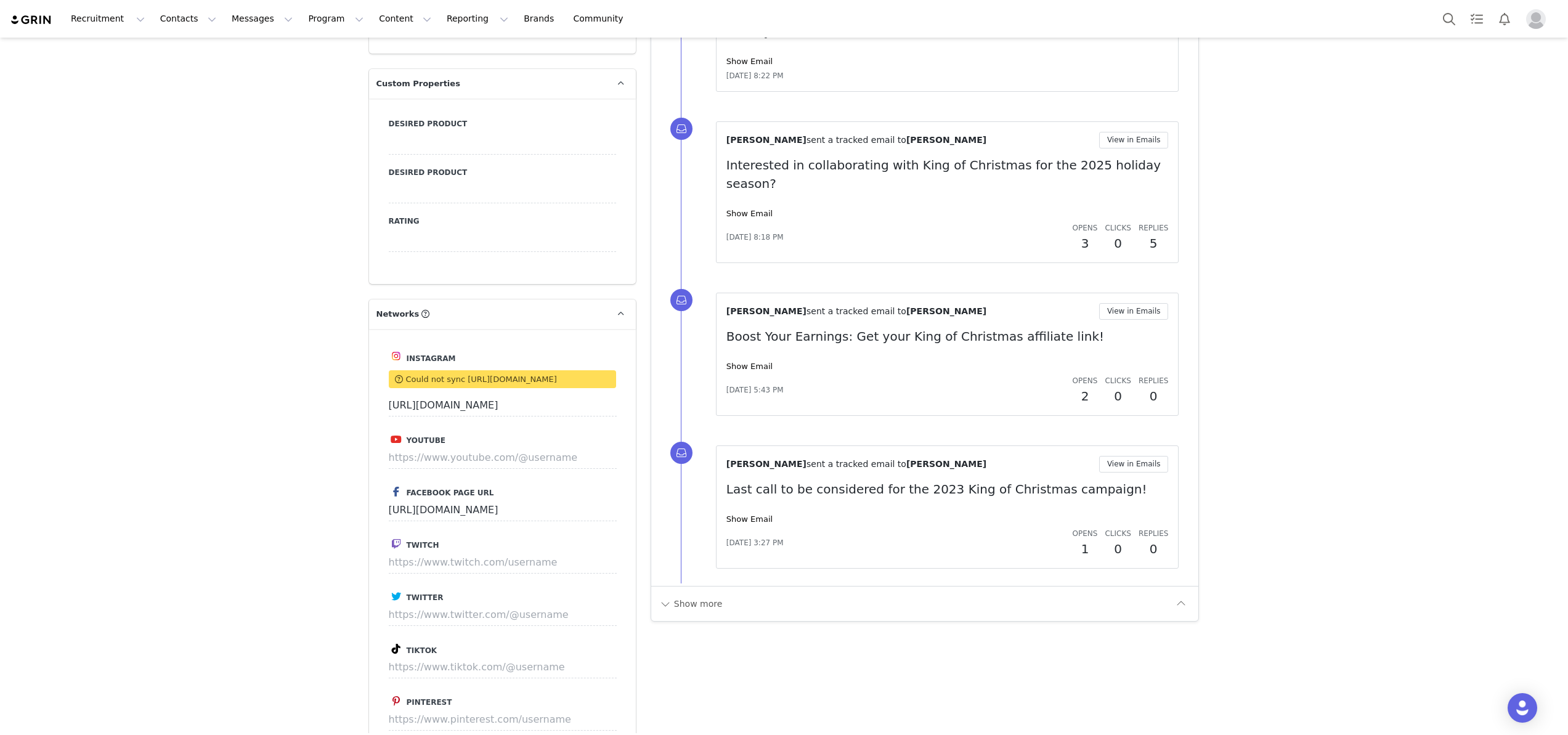
scroll to position [1263, 0]
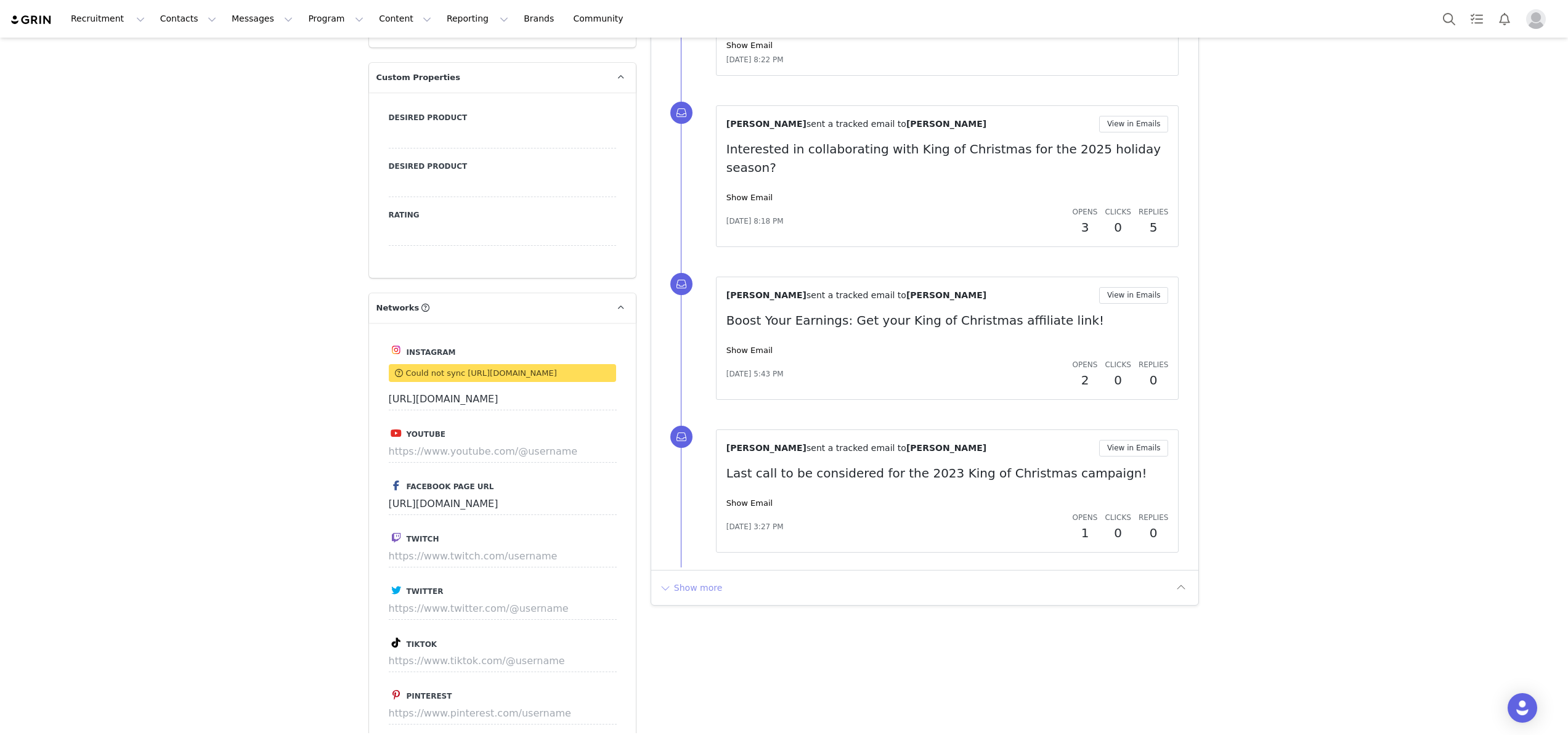
click at [709, 578] on button "Show more" at bounding box center [691, 588] width 65 height 20
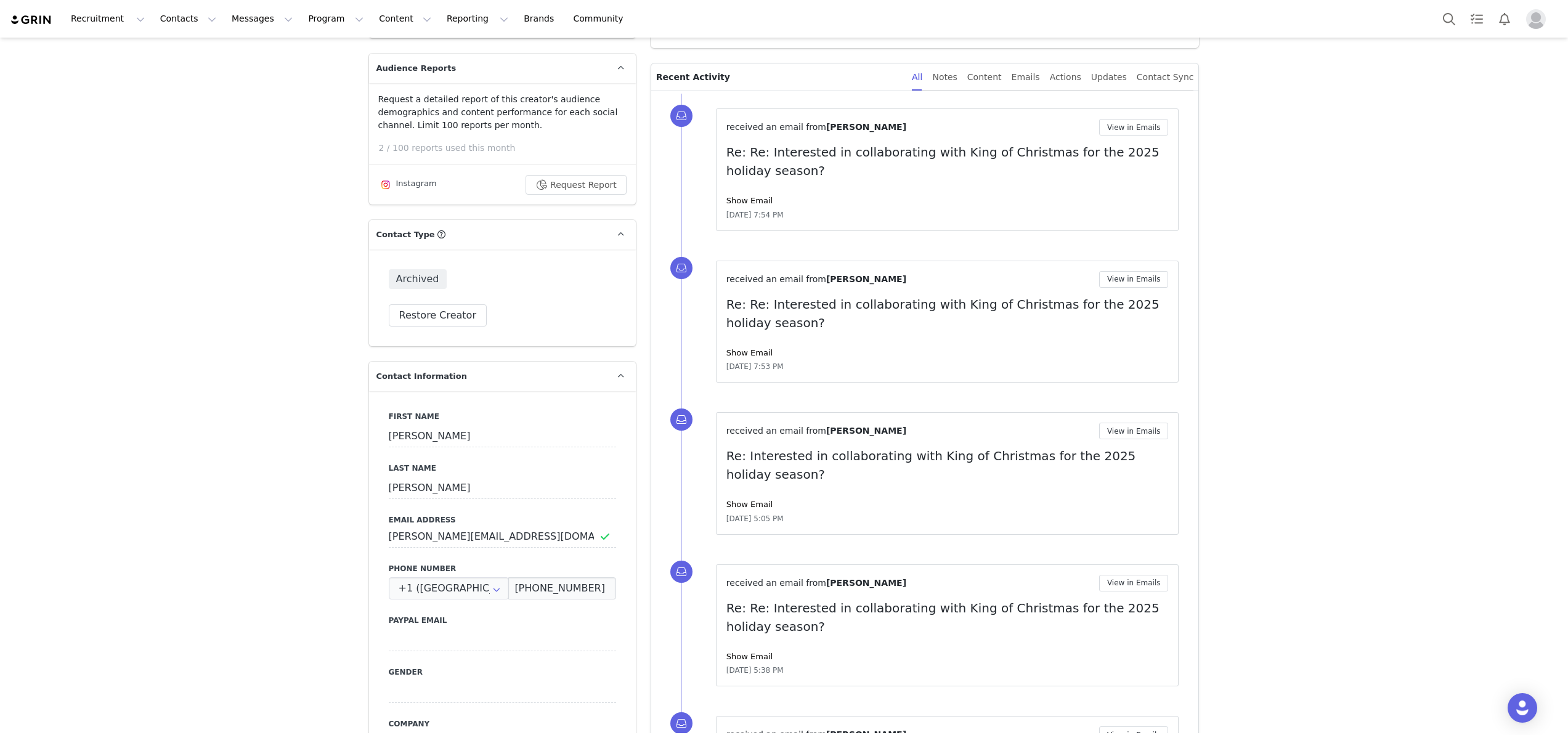
scroll to position [0, 0]
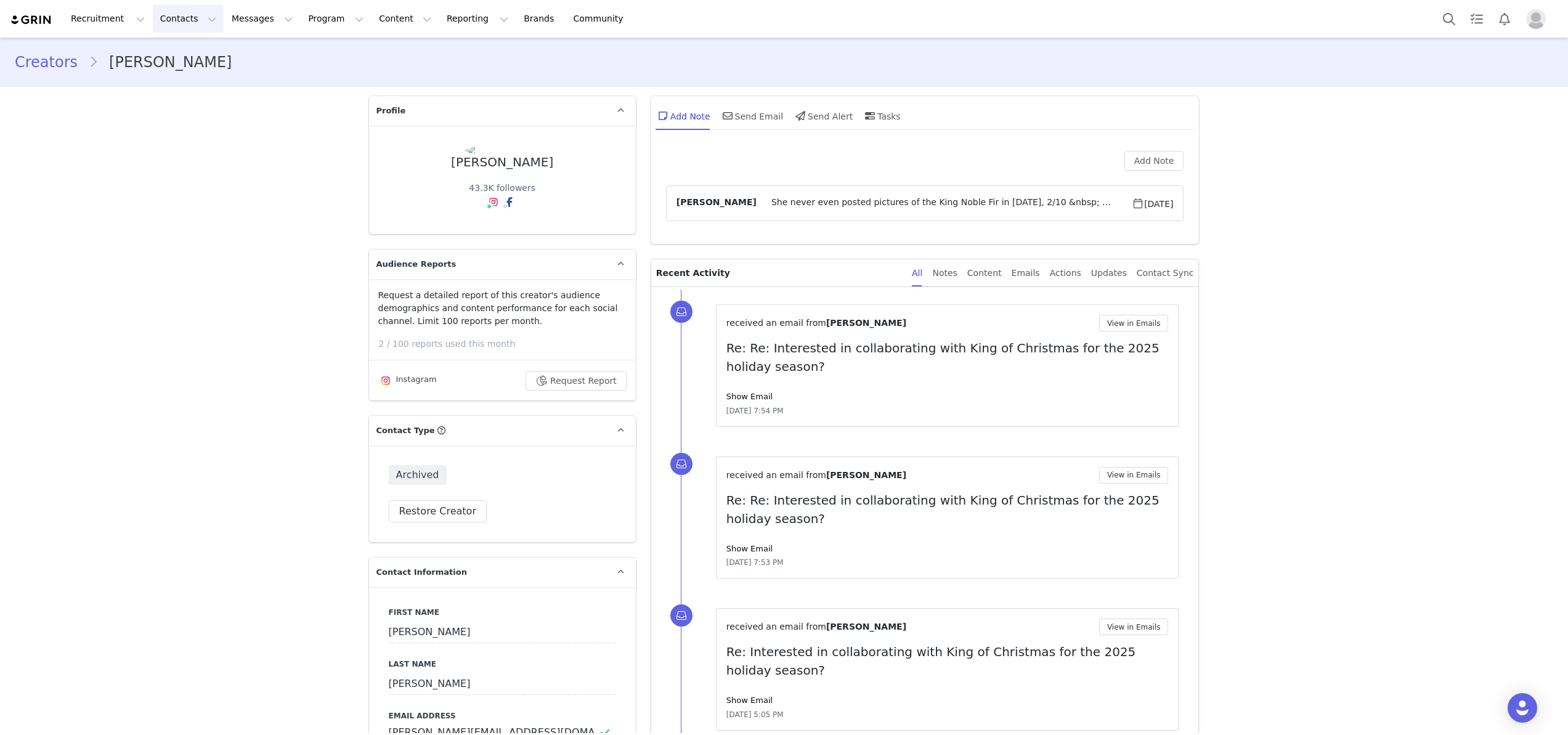
click at [164, 19] on button "Contacts Contacts" at bounding box center [188, 19] width 71 height 28
click at [175, 54] on p "Creators" at bounding box center [173, 55] width 37 height 13
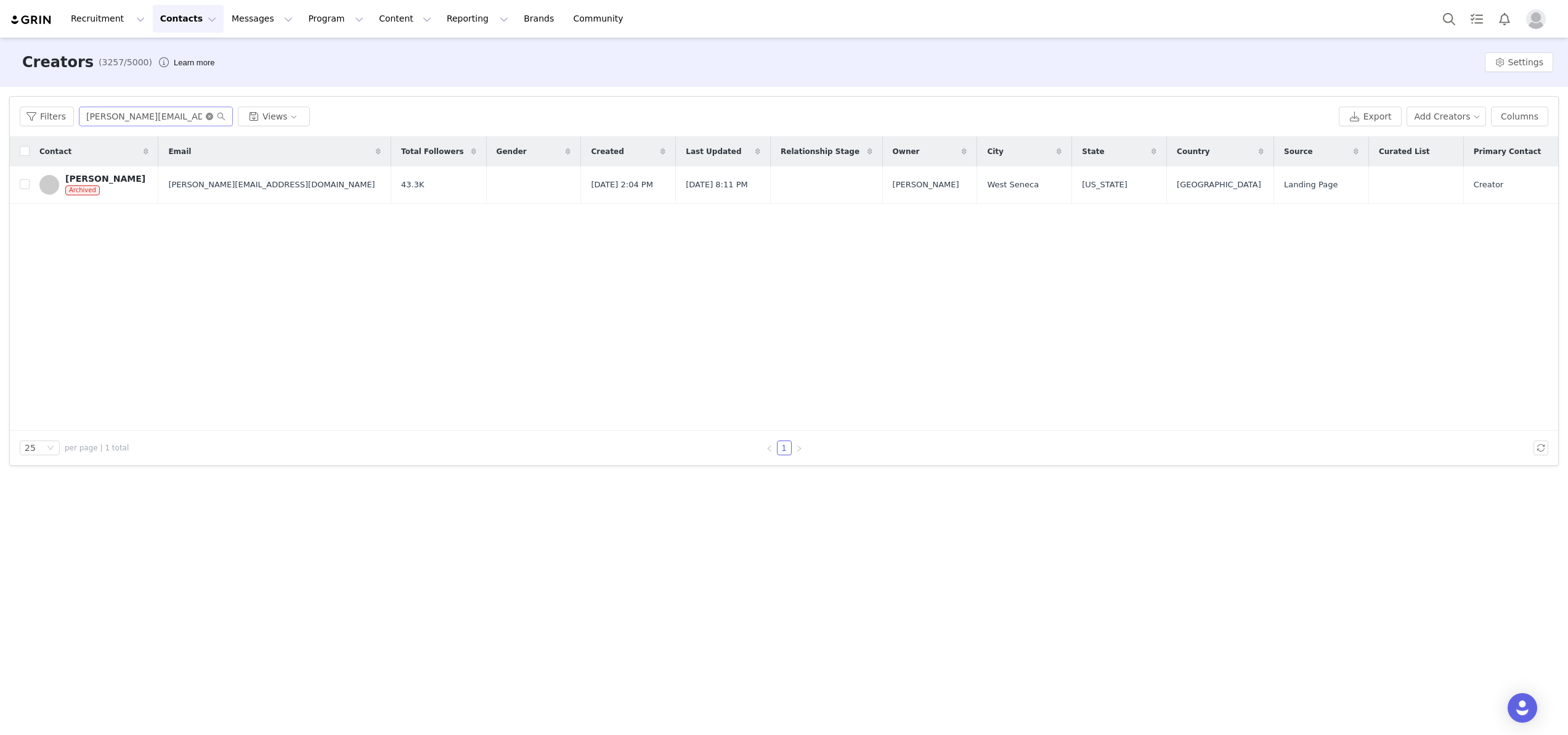
click at [207, 119] on icon "icon: close-circle" at bounding box center [209, 117] width 8 height 8
click at [176, 119] on input "text" at bounding box center [155, 116] width 154 height 20
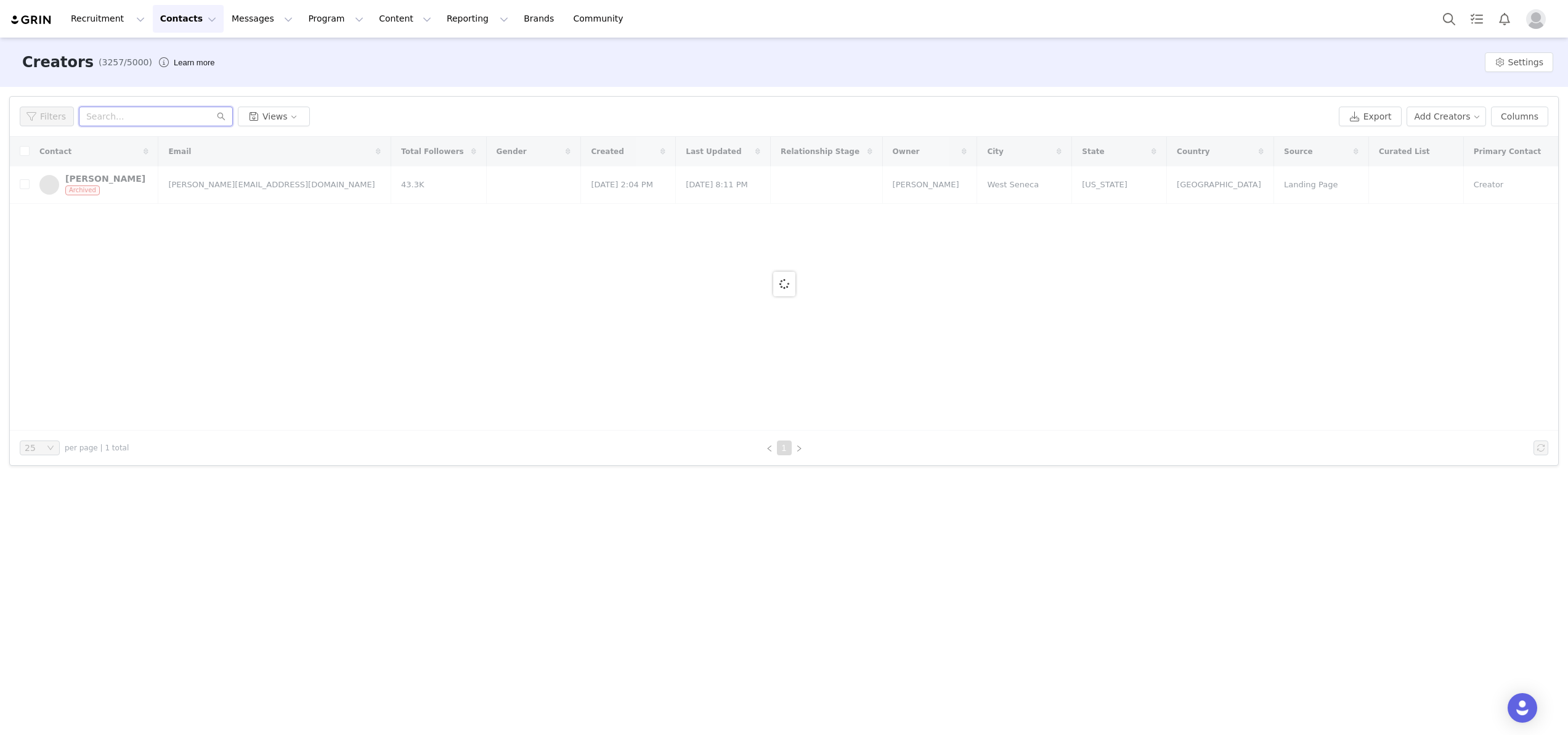
paste input "[EMAIL_ADDRESS][DOMAIN_NAME]"
type input "[EMAIL_ADDRESS][DOMAIN_NAME]"
click at [220, 114] on icon "icon: search" at bounding box center [221, 117] width 8 height 8
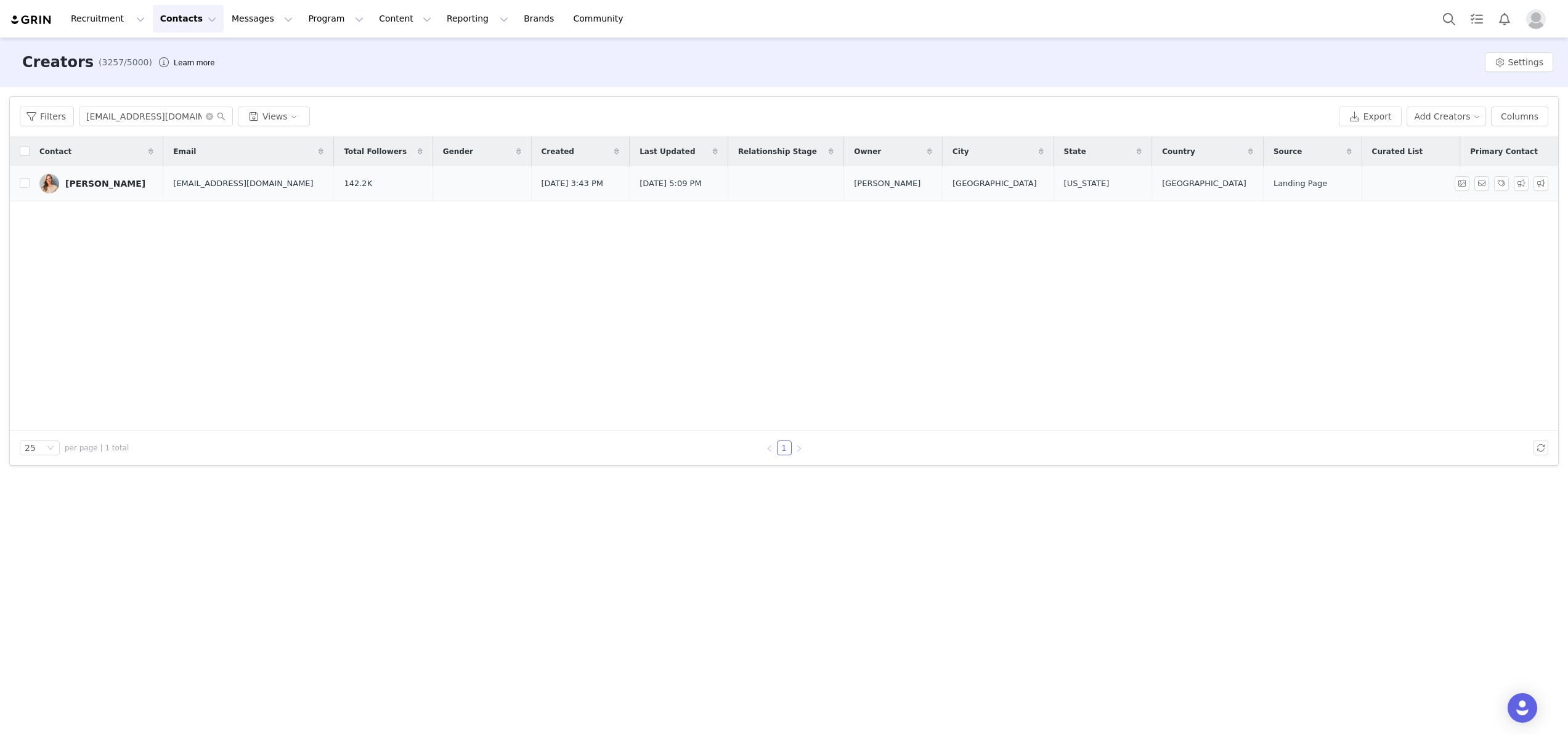
click at [128, 179] on div "[PERSON_NAME]" at bounding box center [105, 184] width 80 height 10
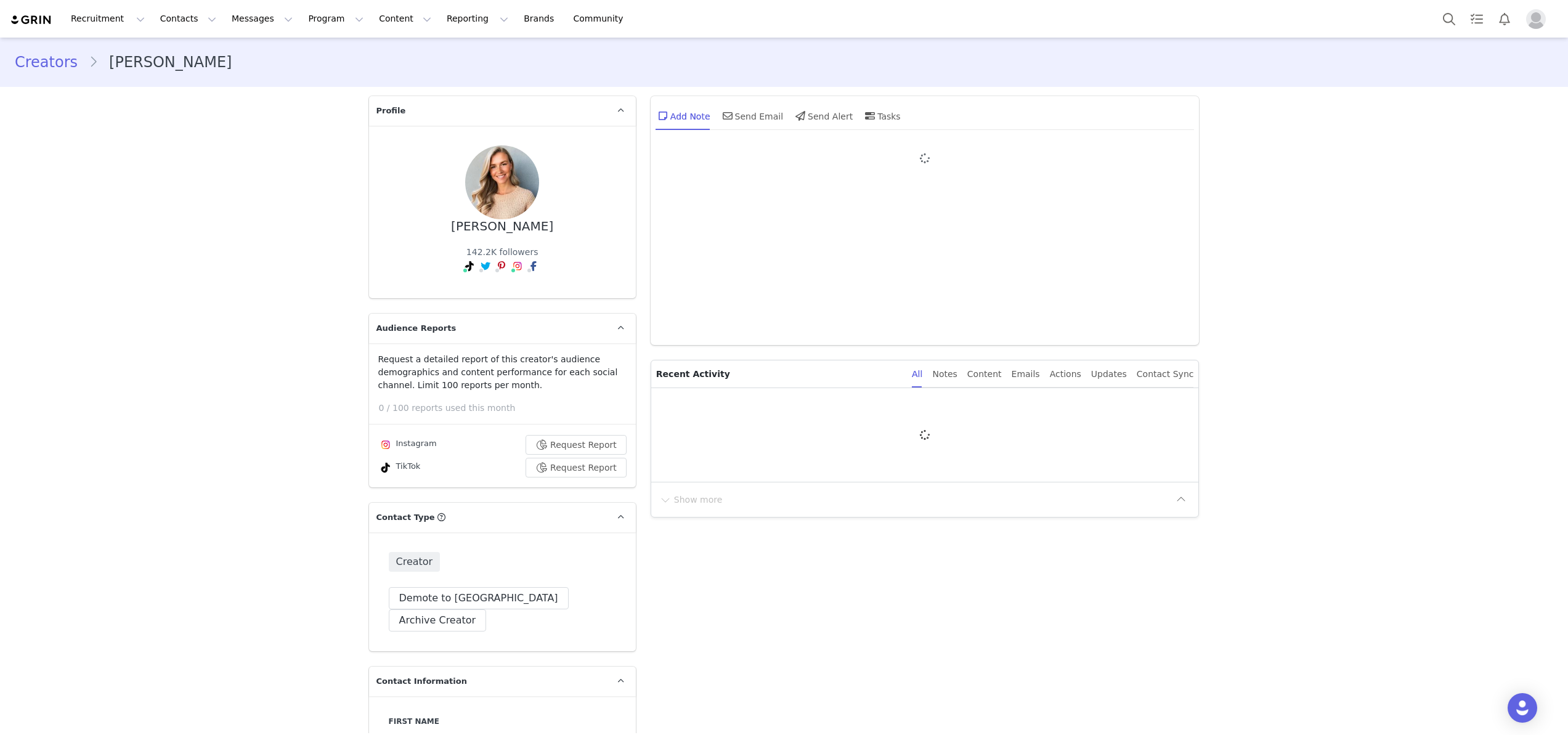
type input "+1 ([GEOGRAPHIC_DATA])"
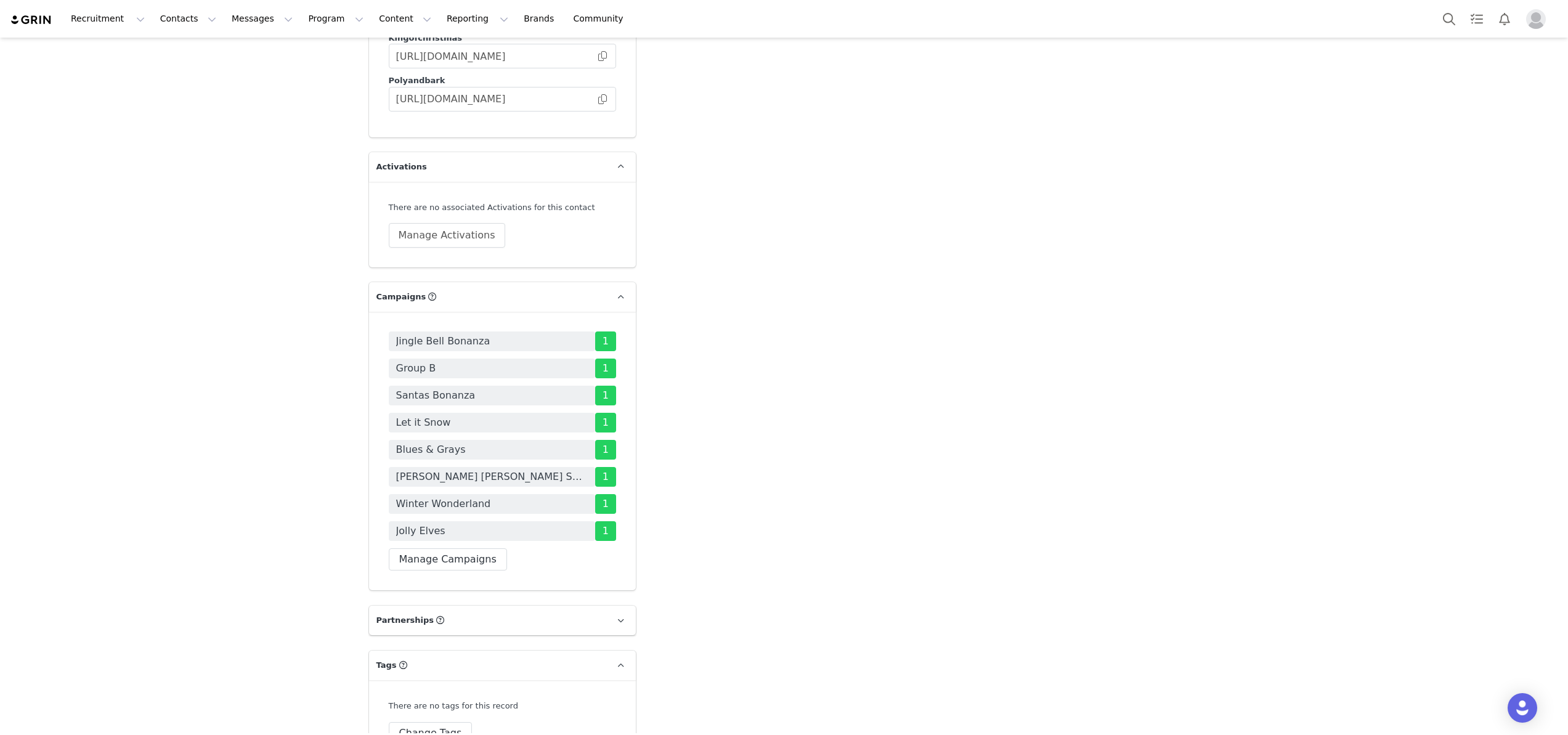
scroll to position [2630, 0]
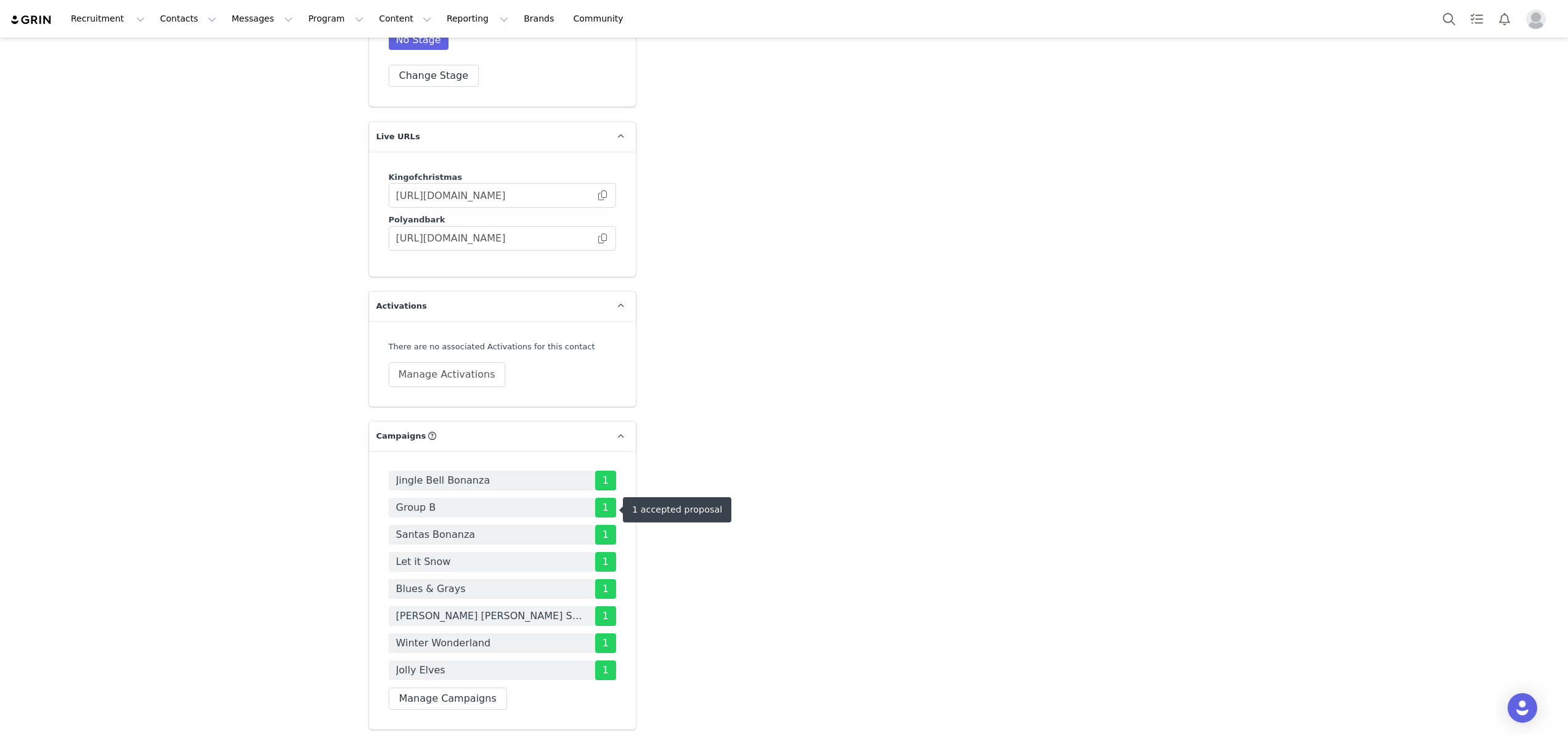
click at [605, 525] on span "1" at bounding box center [605, 534] width 21 height 20
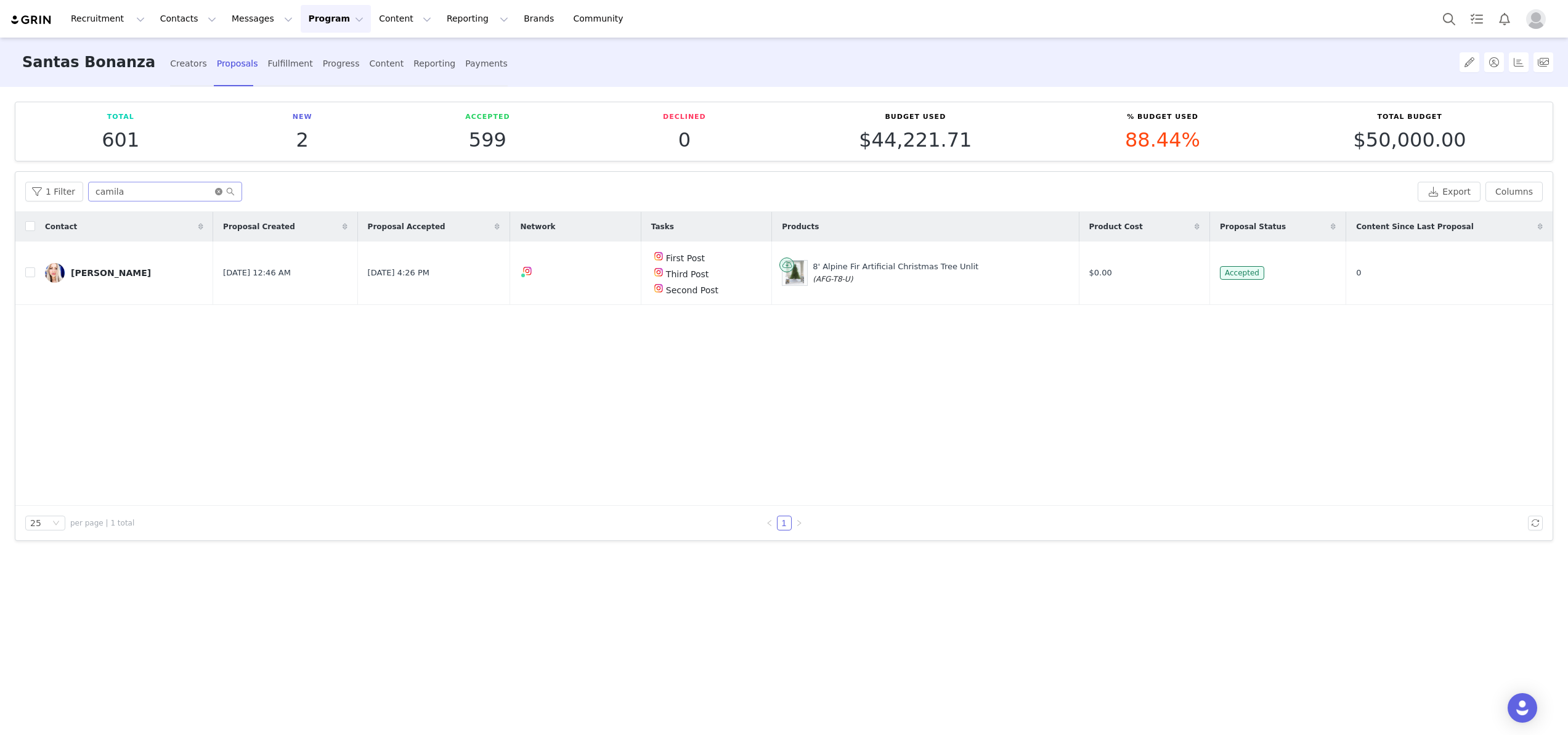
drag, startPoint x: 216, startPoint y: 194, endPoint x: 209, endPoint y: 194, distance: 7.0
click at [216, 194] on icon "icon: close-circle" at bounding box center [219, 192] width 8 height 8
click at [175, 194] on input "text" at bounding box center [165, 191] width 154 height 20
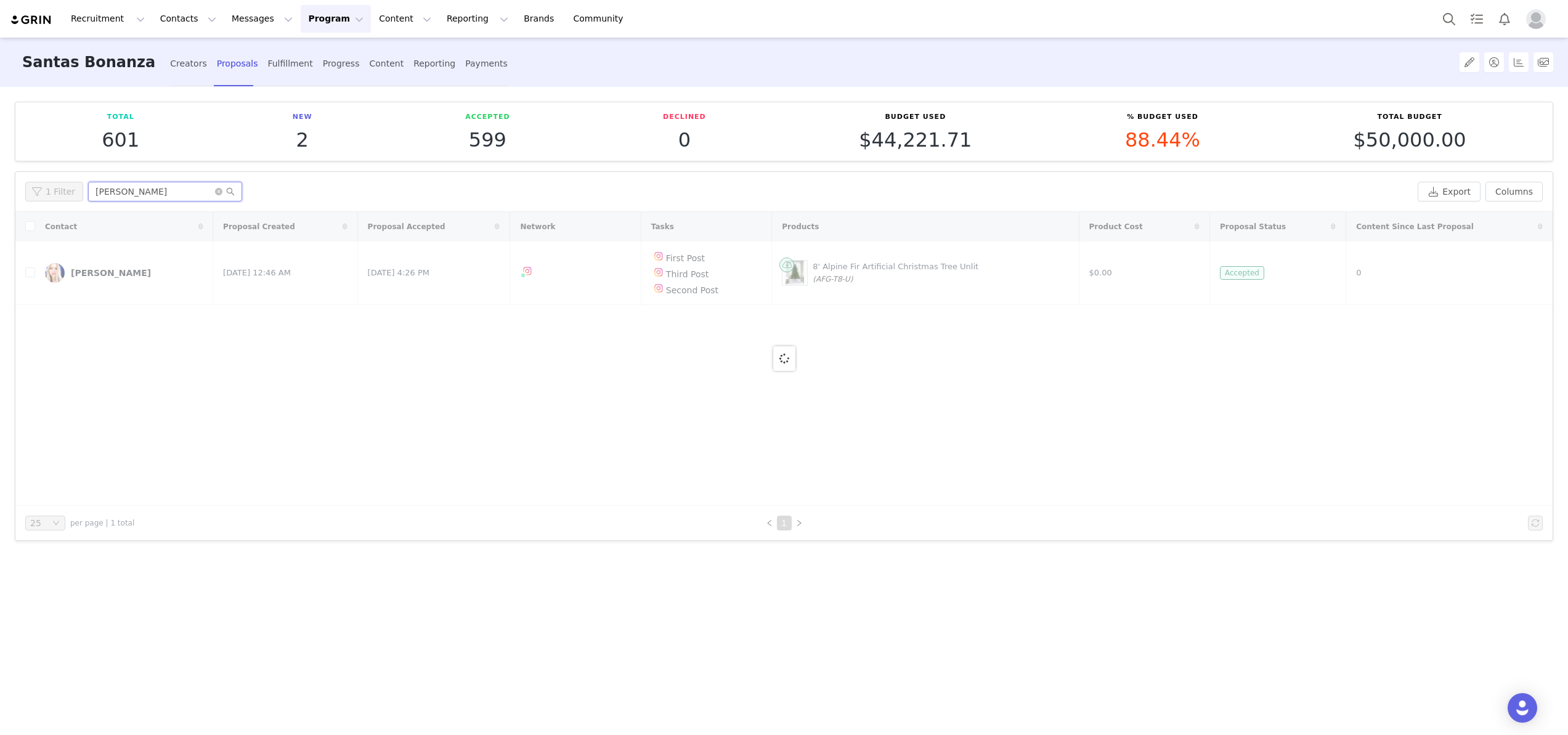
type input "[PERSON_NAME]"
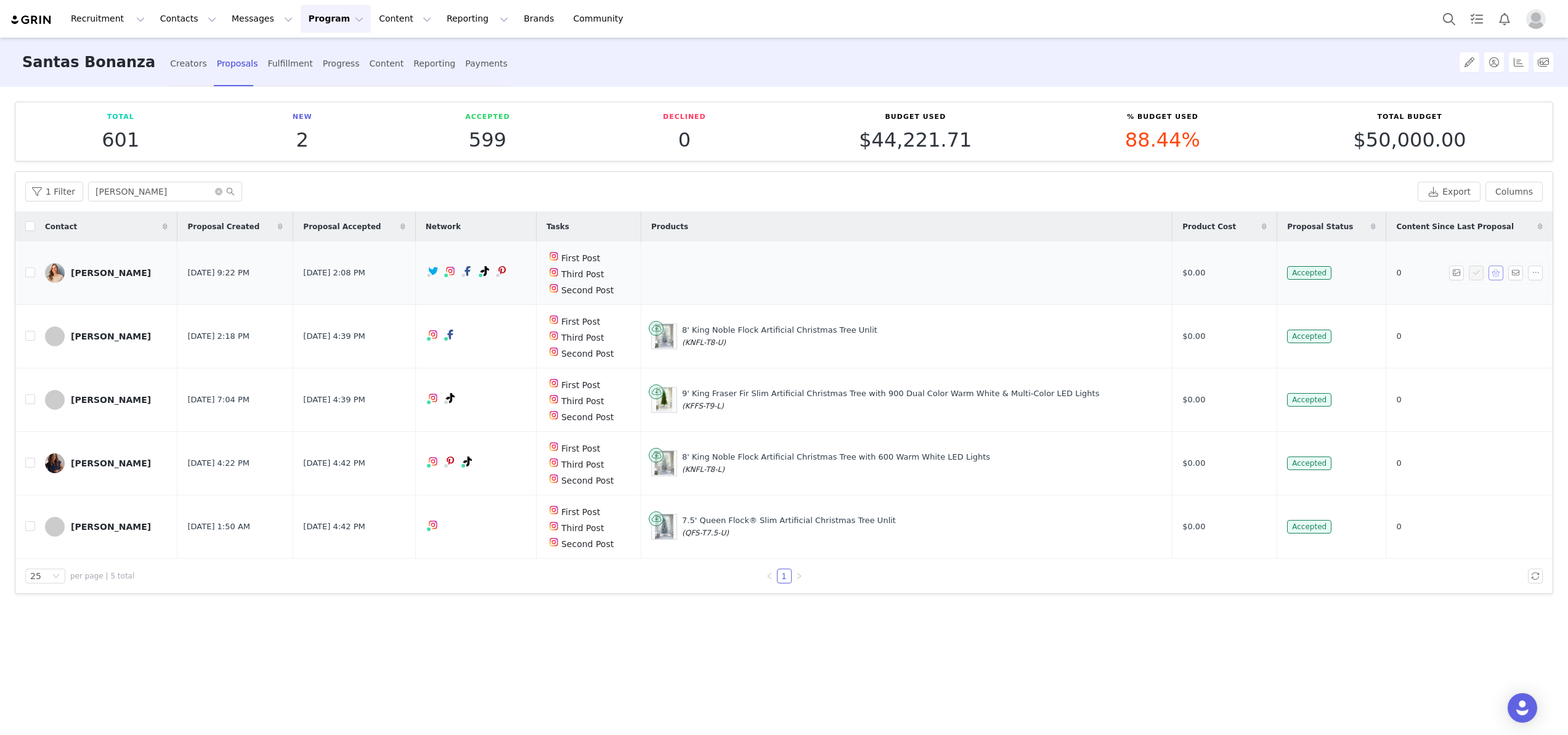
click at [1499, 267] on button "button" at bounding box center [1496, 273] width 15 height 15
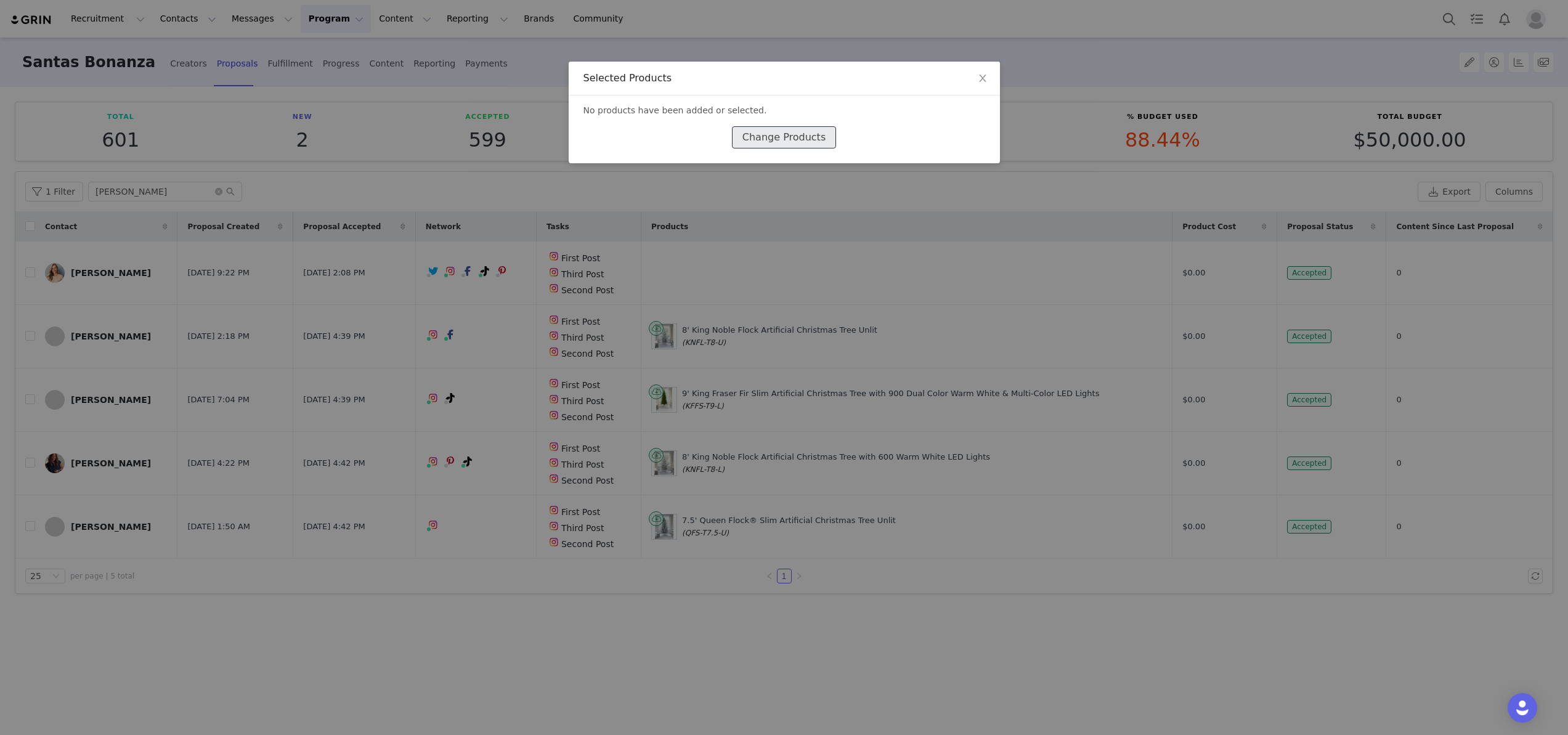
click at [791, 138] on button "Change Products" at bounding box center [784, 137] width 104 height 22
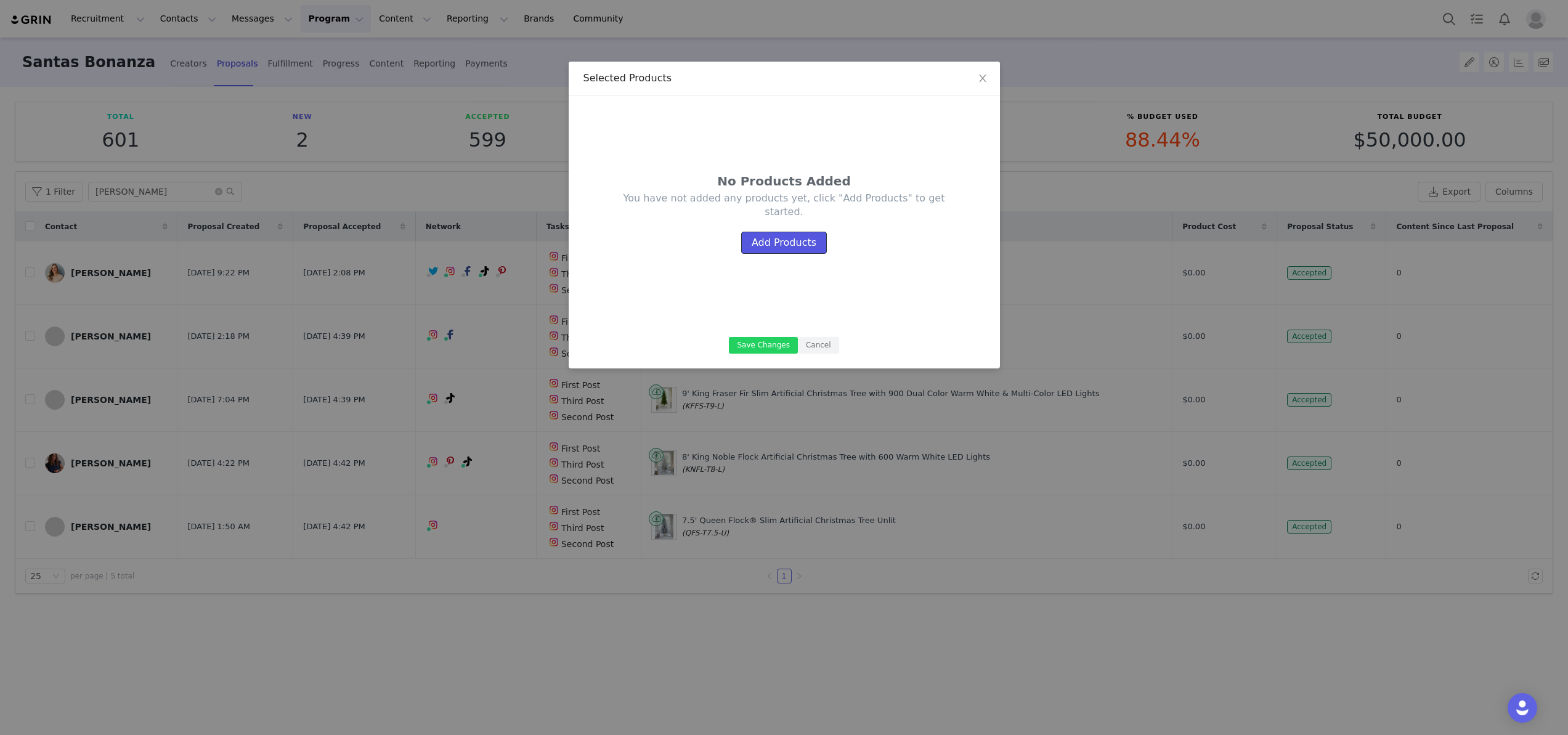
click at [761, 245] on button "Add Products" at bounding box center [784, 242] width 86 height 22
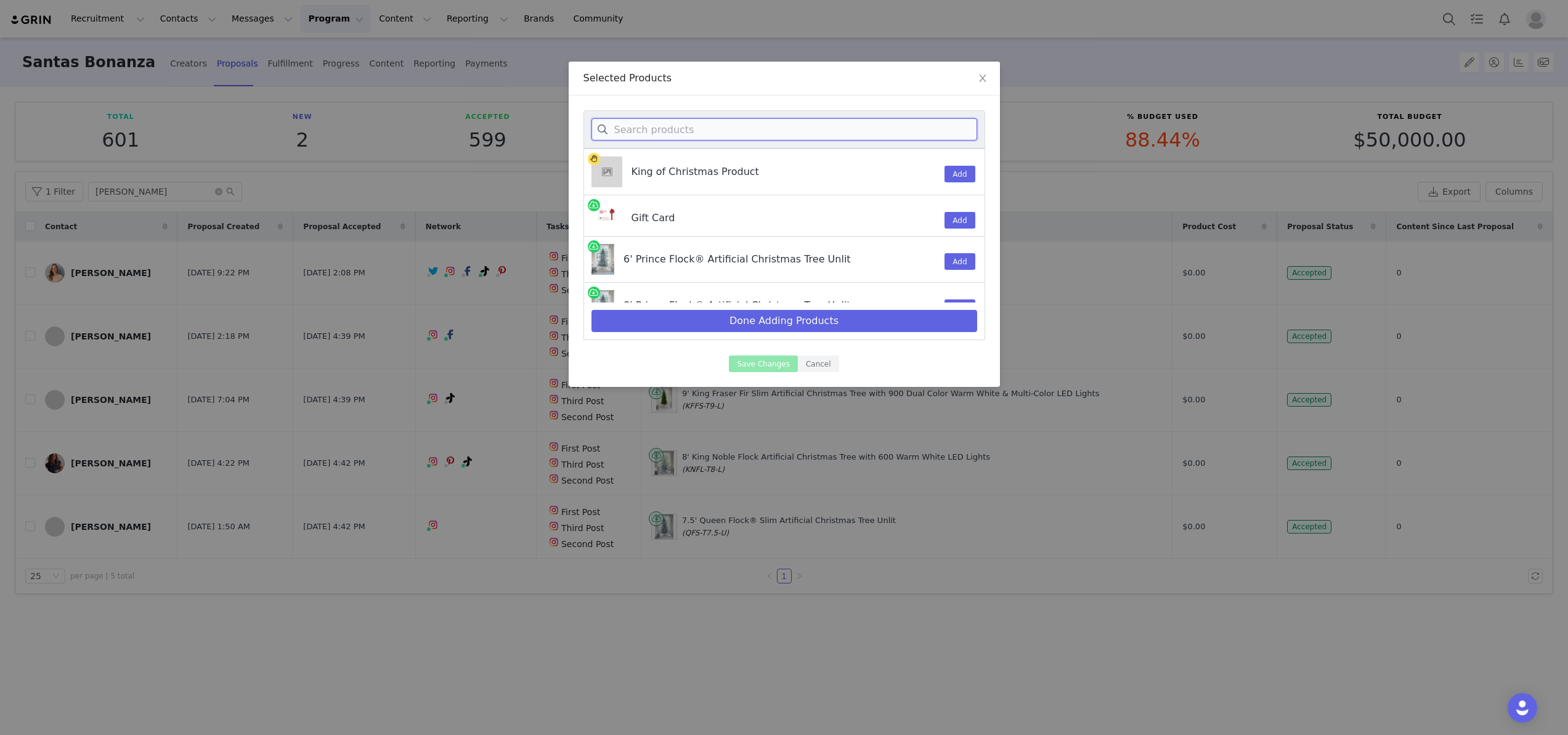
click at [704, 131] on input at bounding box center [784, 129] width 386 height 22
type input "7.5' royal"
click at [958, 175] on button "Add" at bounding box center [960, 174] width 30 height 17
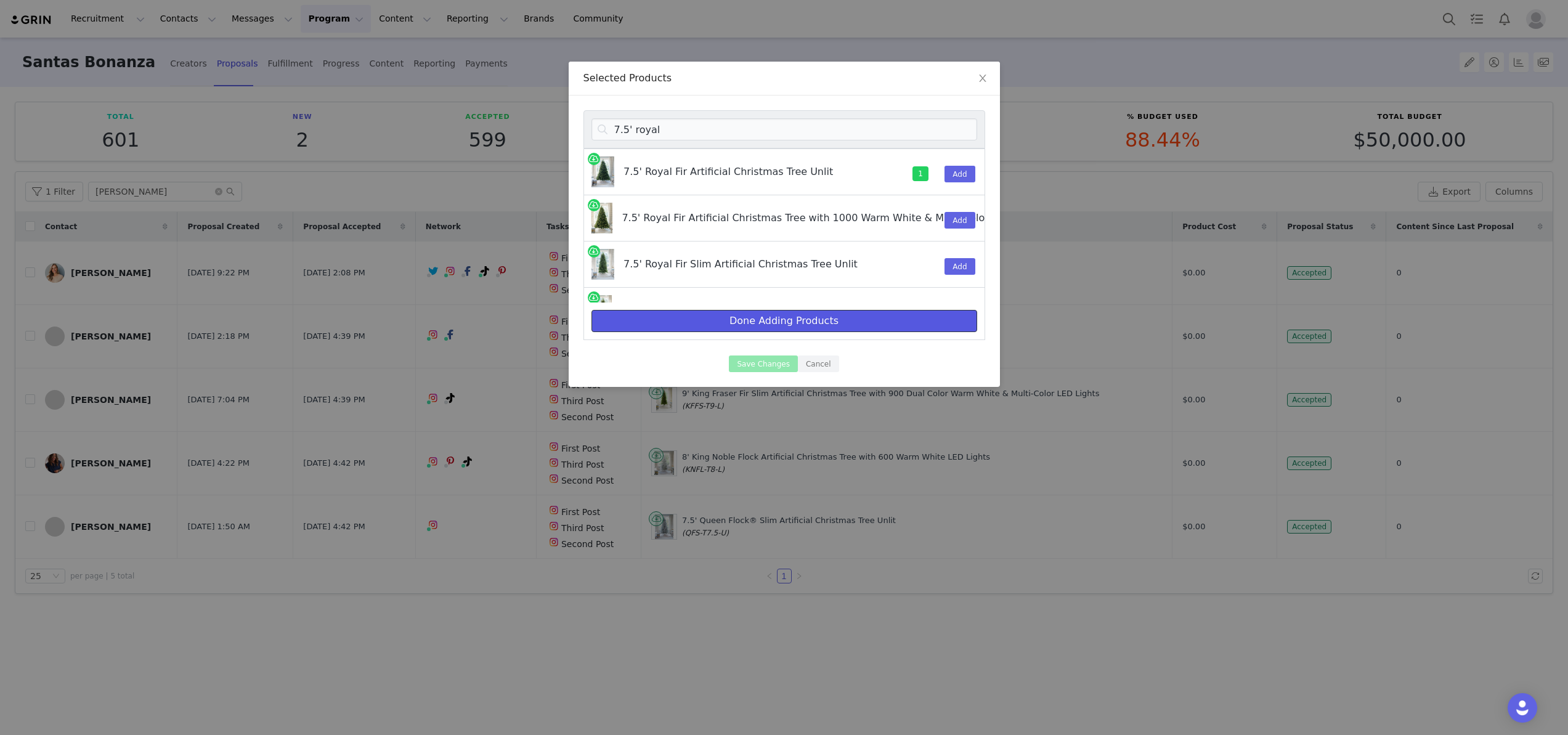
click at [776, 329] on button "Done Adding Products" at bounding box center [784, 321] width 386 height 22
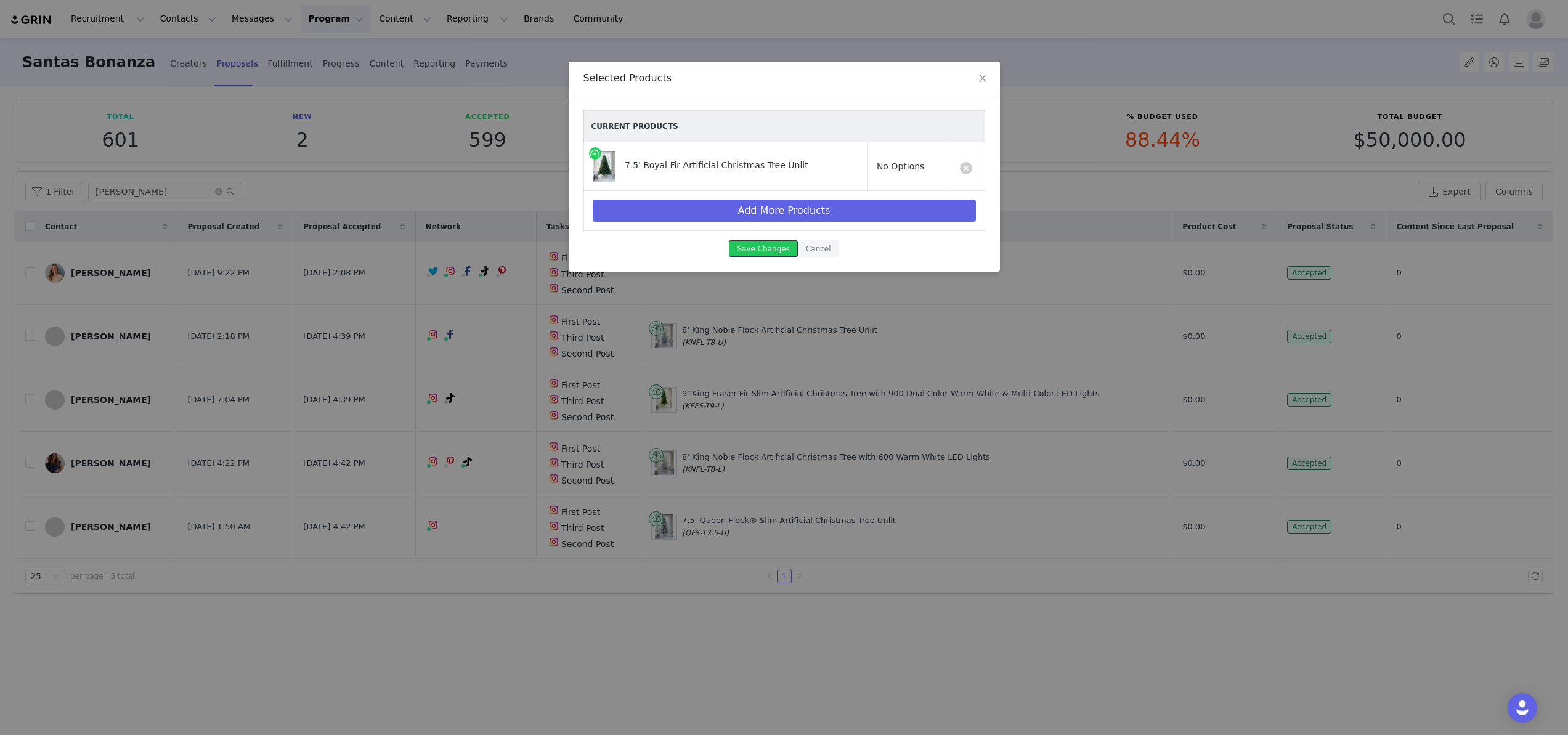
click at [768, 244] on button "Save Changes" at bounding box center [763, 249] width 69 height 17
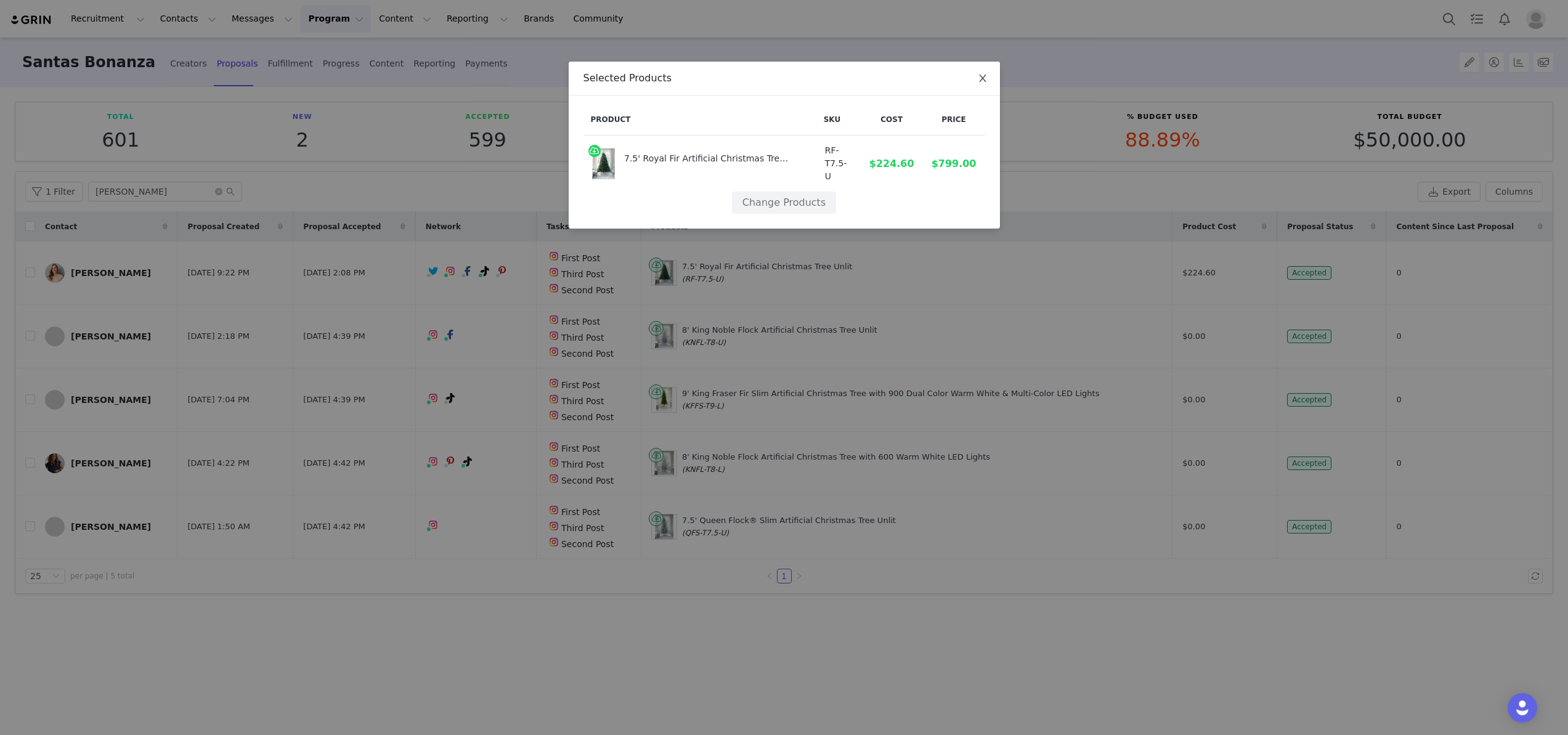
click at [982, 76] on icon "icon: close" at bounding box center [983, 79] width 10 height 10
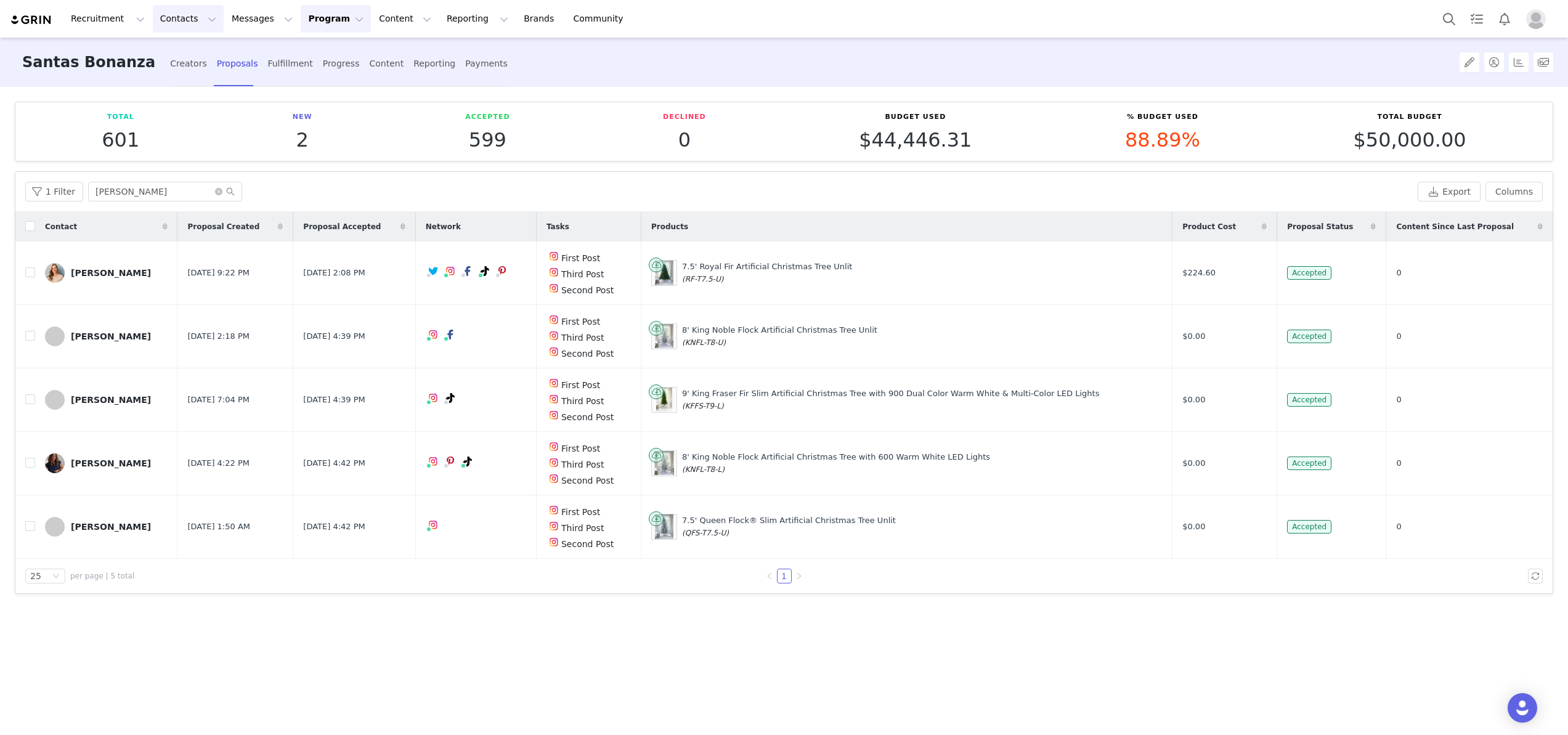
click at [170, 31] on button "Contacts Contacts" at bounding box center [188, 19] width 71 height 28
click at [170, 50] on p "Creators" at bounding box center [173, 55] width 37 height 13
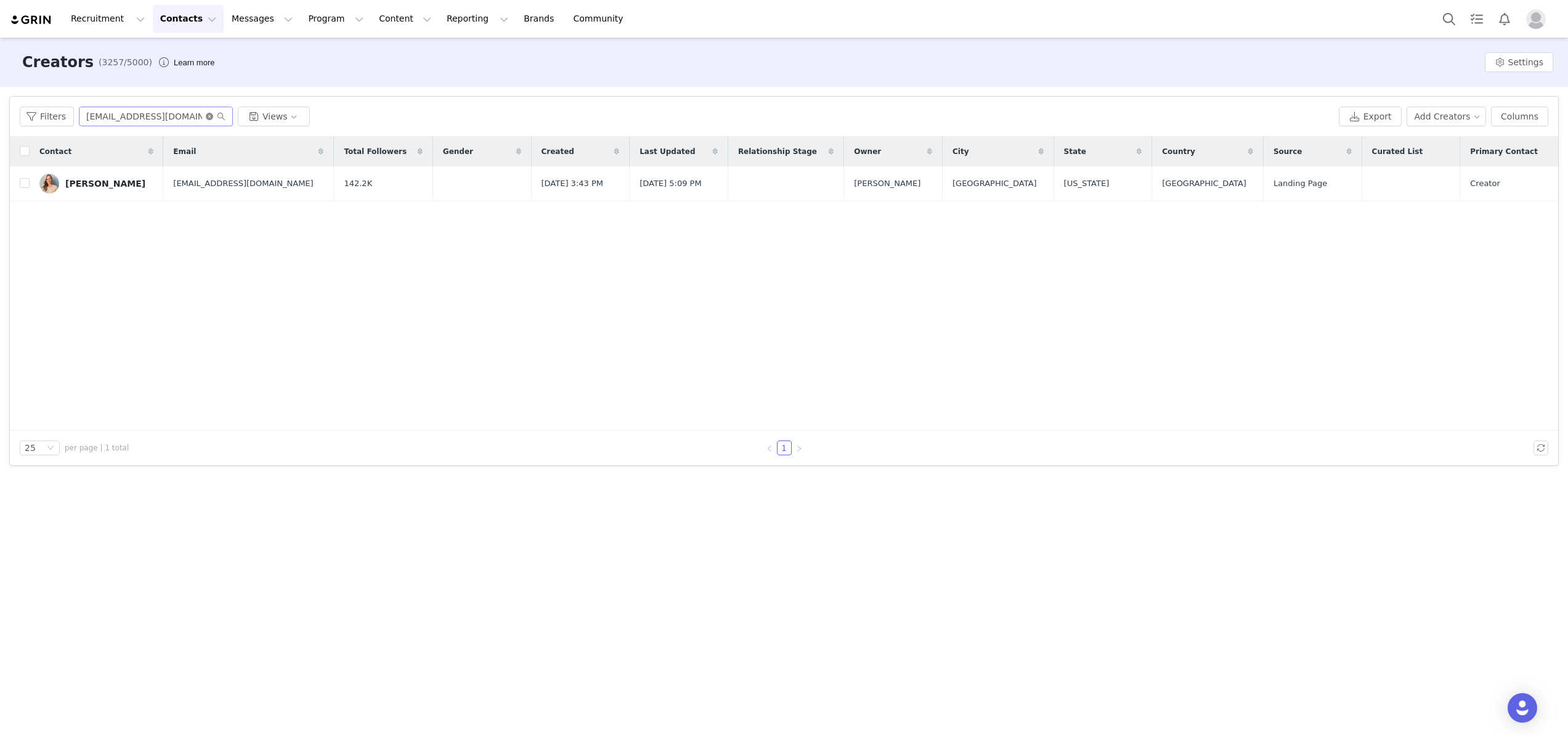
click at [206, 116] on icon "icon: close-circle" at bounding box center [209, 117] width 8 height 8
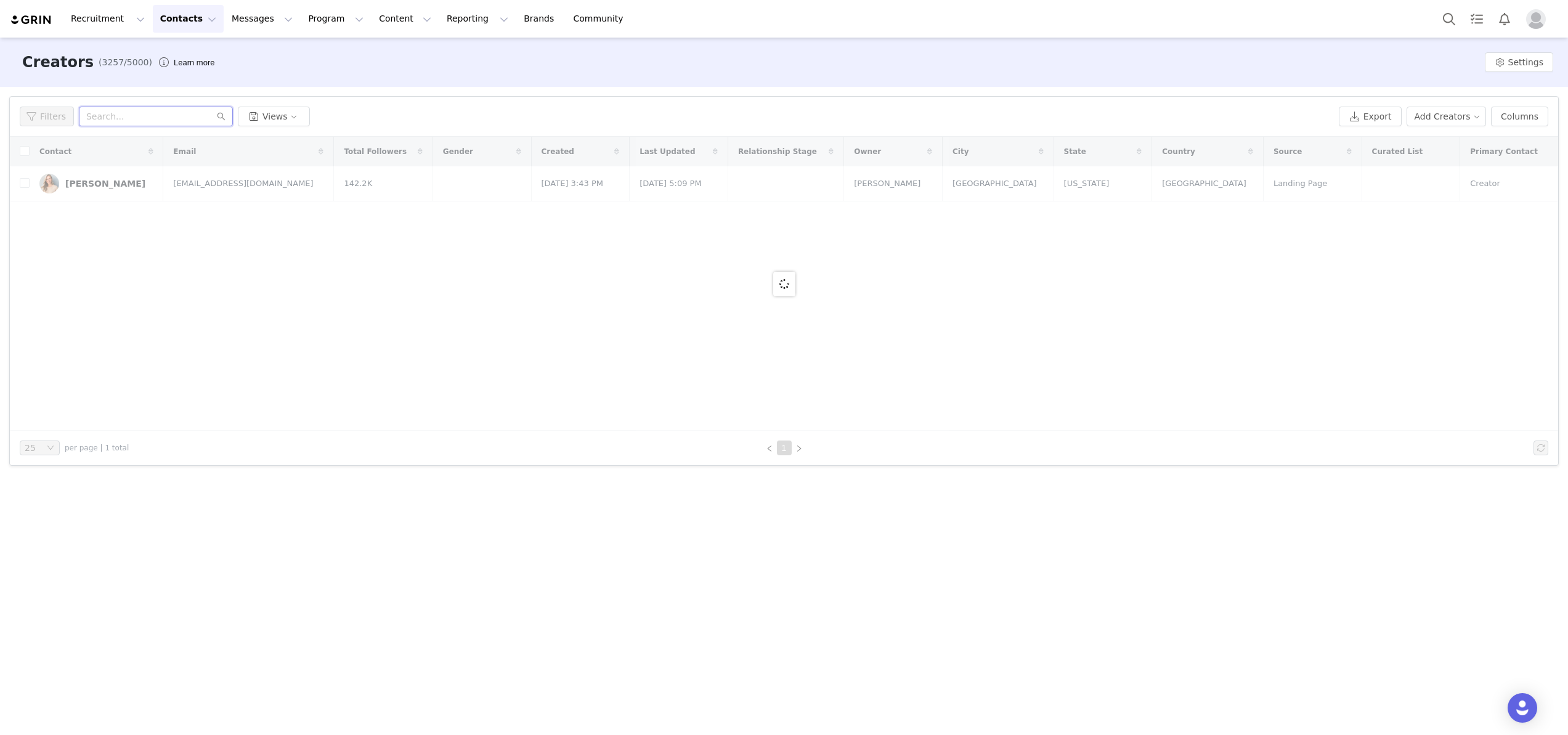
click at [126, 116] on input "text" at bounding box center [155, 116] width 154 height 20
paste input "[EMAIL_ADDRESS][DOMAIN_NAME]"
type input "[EMAIL_ADDRESS][DOMAIN_NAME]"
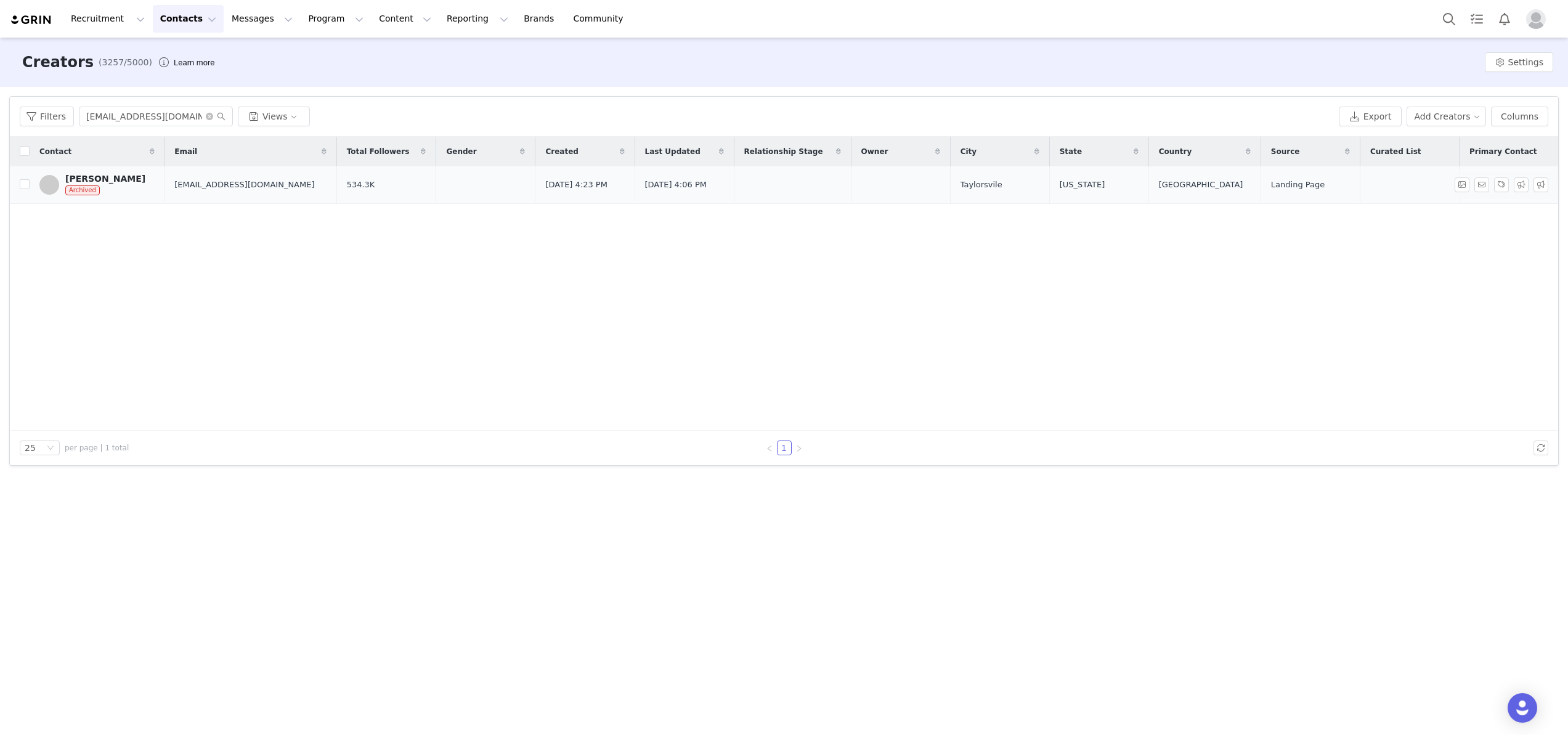
click at [88, 175] on div "[PERSON_NAME]" at bounding box center [105, 179] width 80 height 10
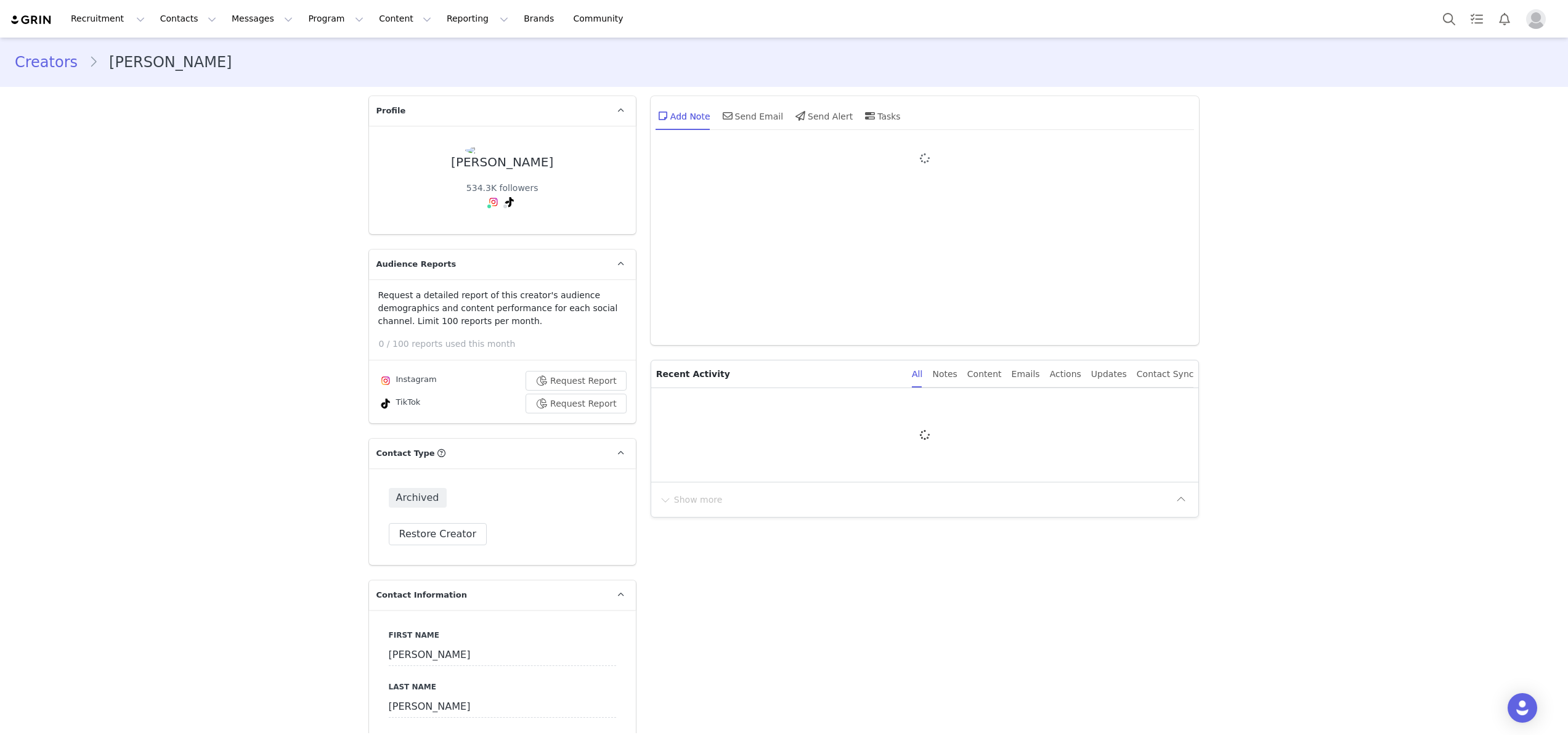
type input "+1 ([GEOGRAPHIC_DATA])"
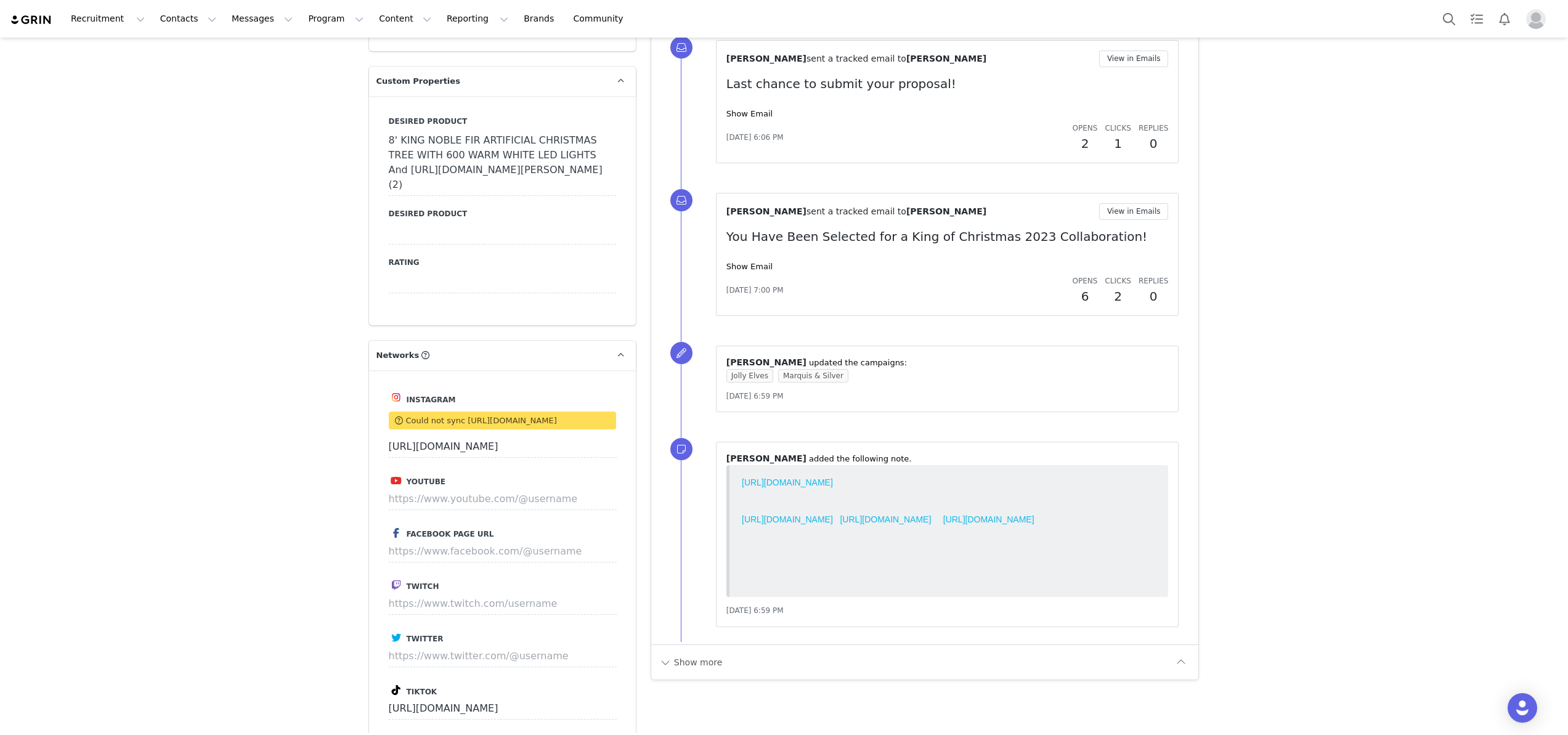
scroll to position [1384, 0]
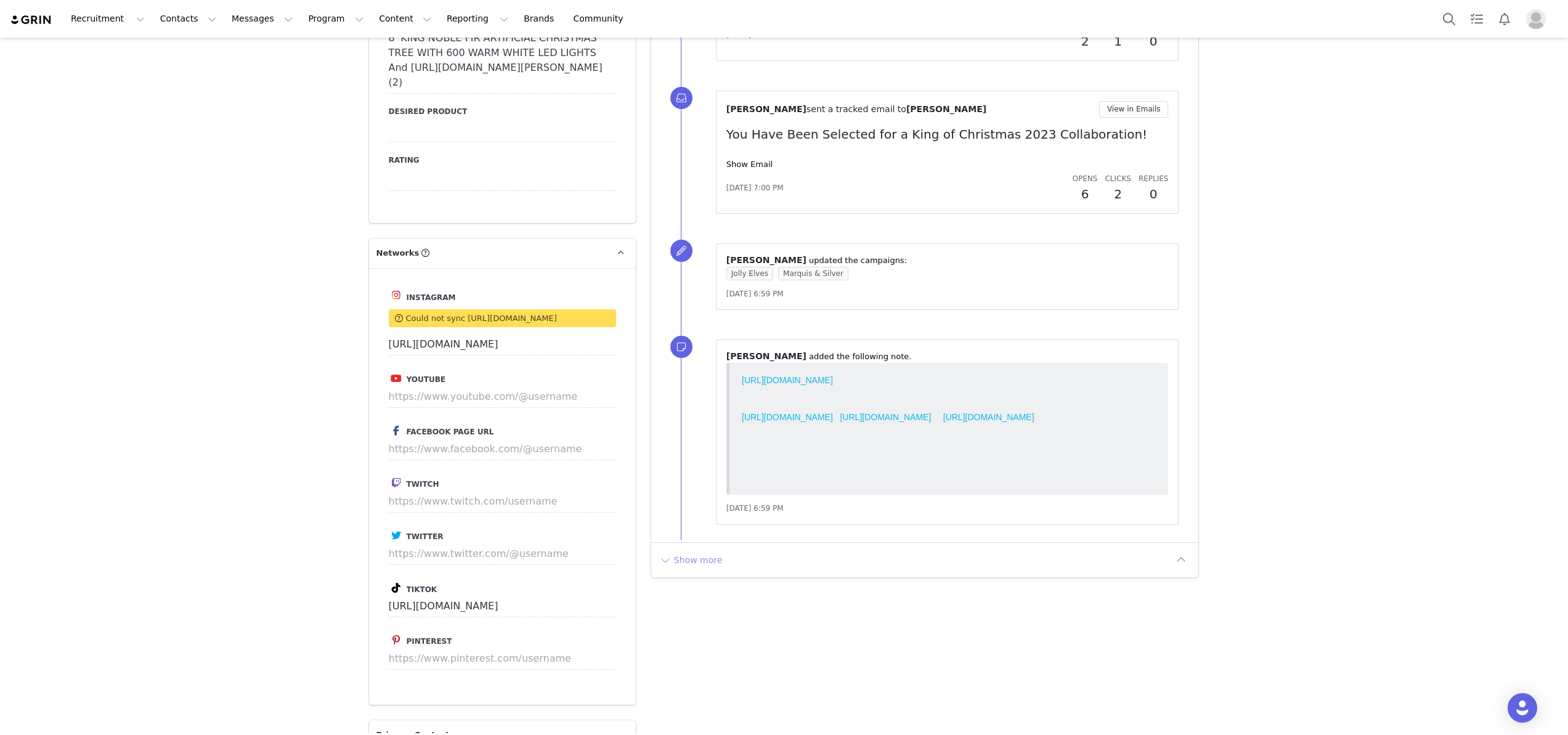
click at [695, 550] on button "Show more" at bounding box center [691, 560] width 65 height 20
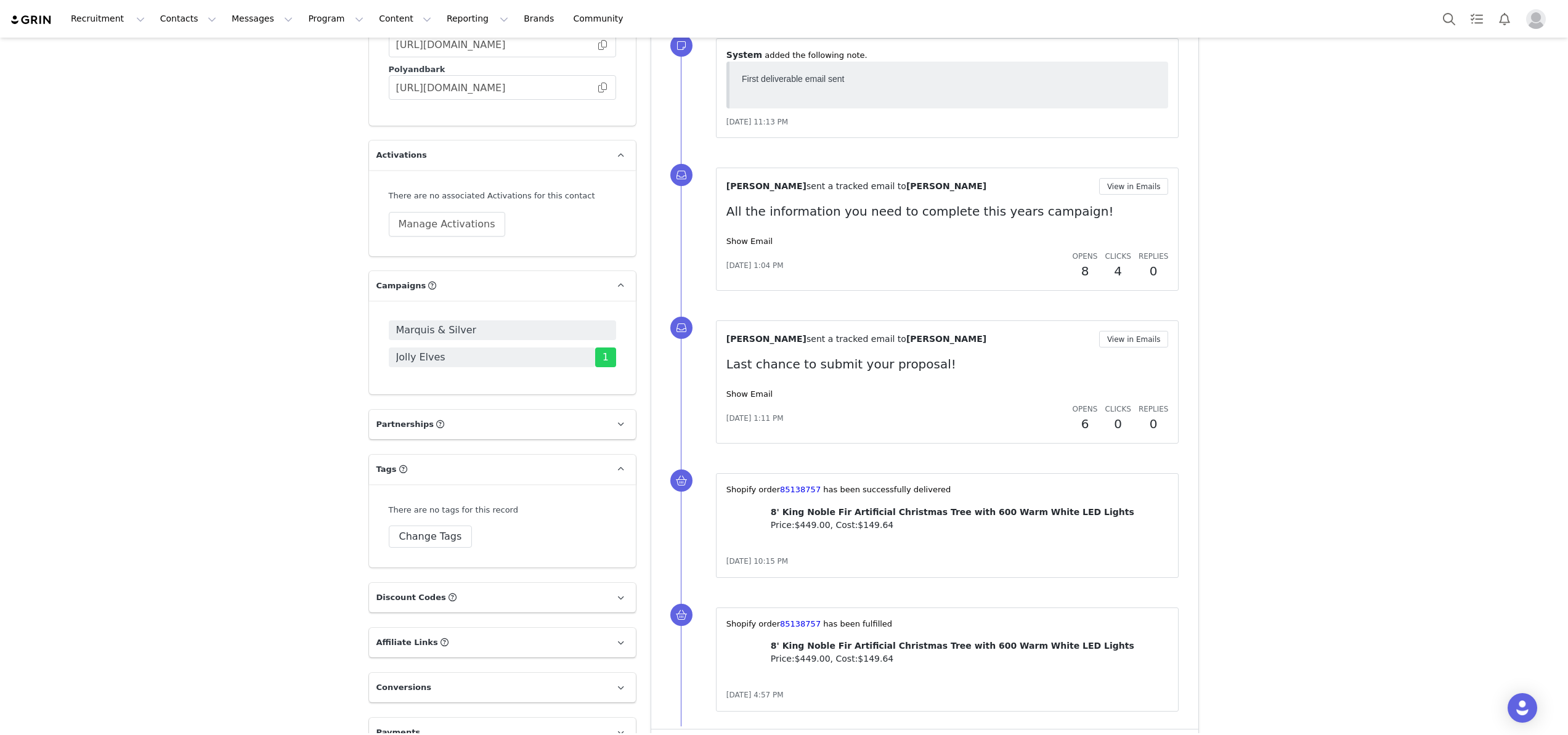
scroll to position [2699, 0]
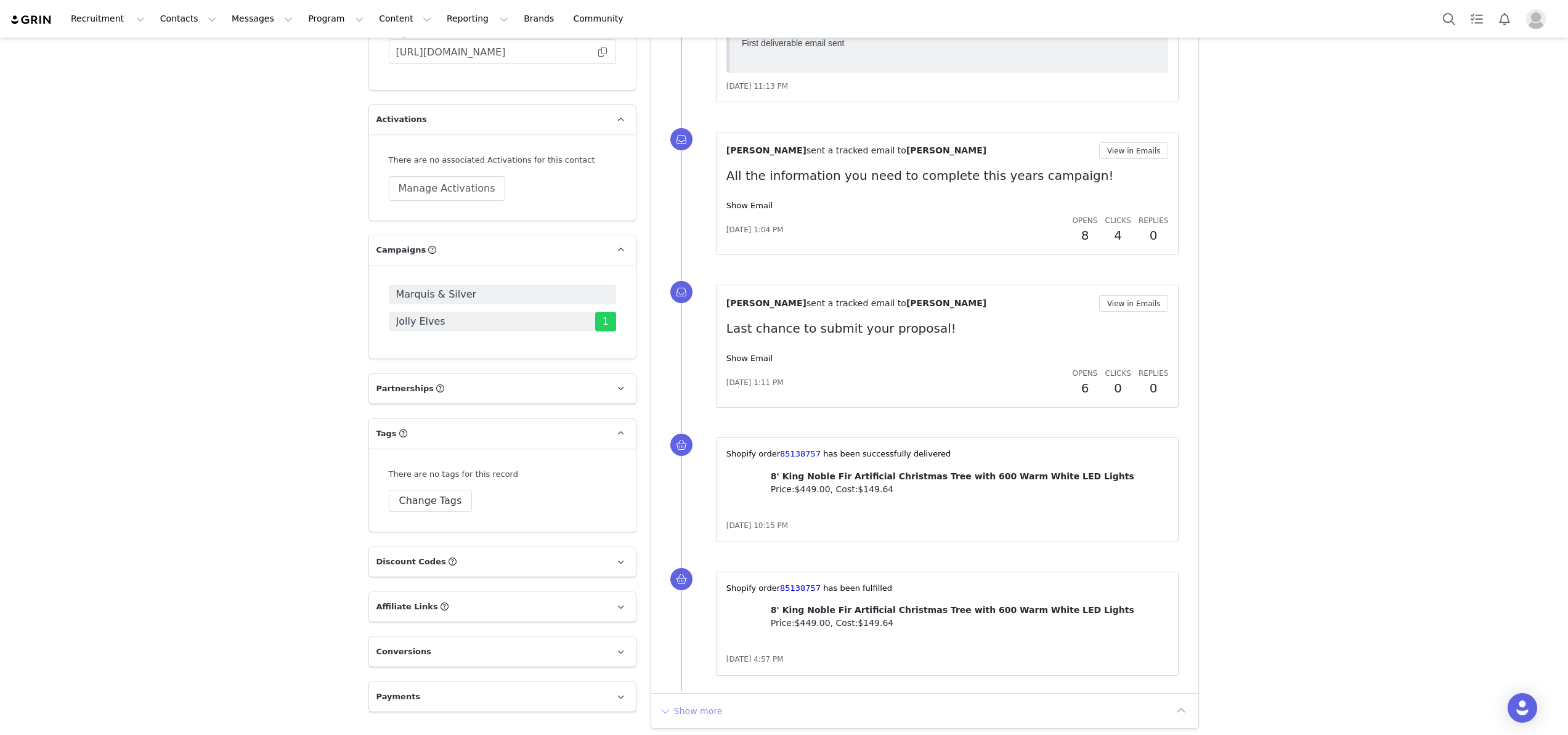
click at [692, 701] on button "Show more" at bounding box center [691, 711] width 65 height 20
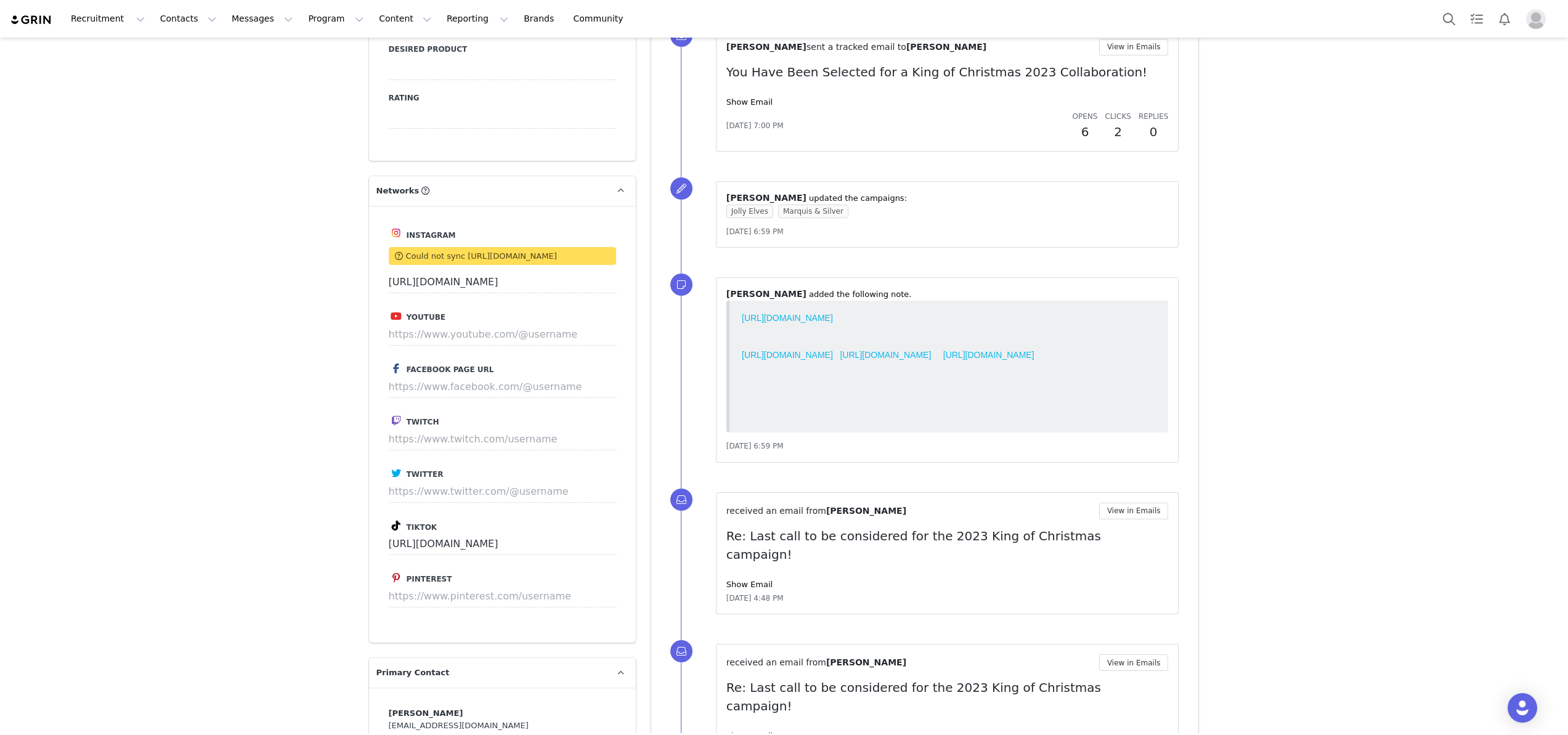
scroll to position [1445, 0]
click at [833, 315] on link "[URL][DOMAIN_NAME]" at bounding box center [787, 319] width 91 height 10
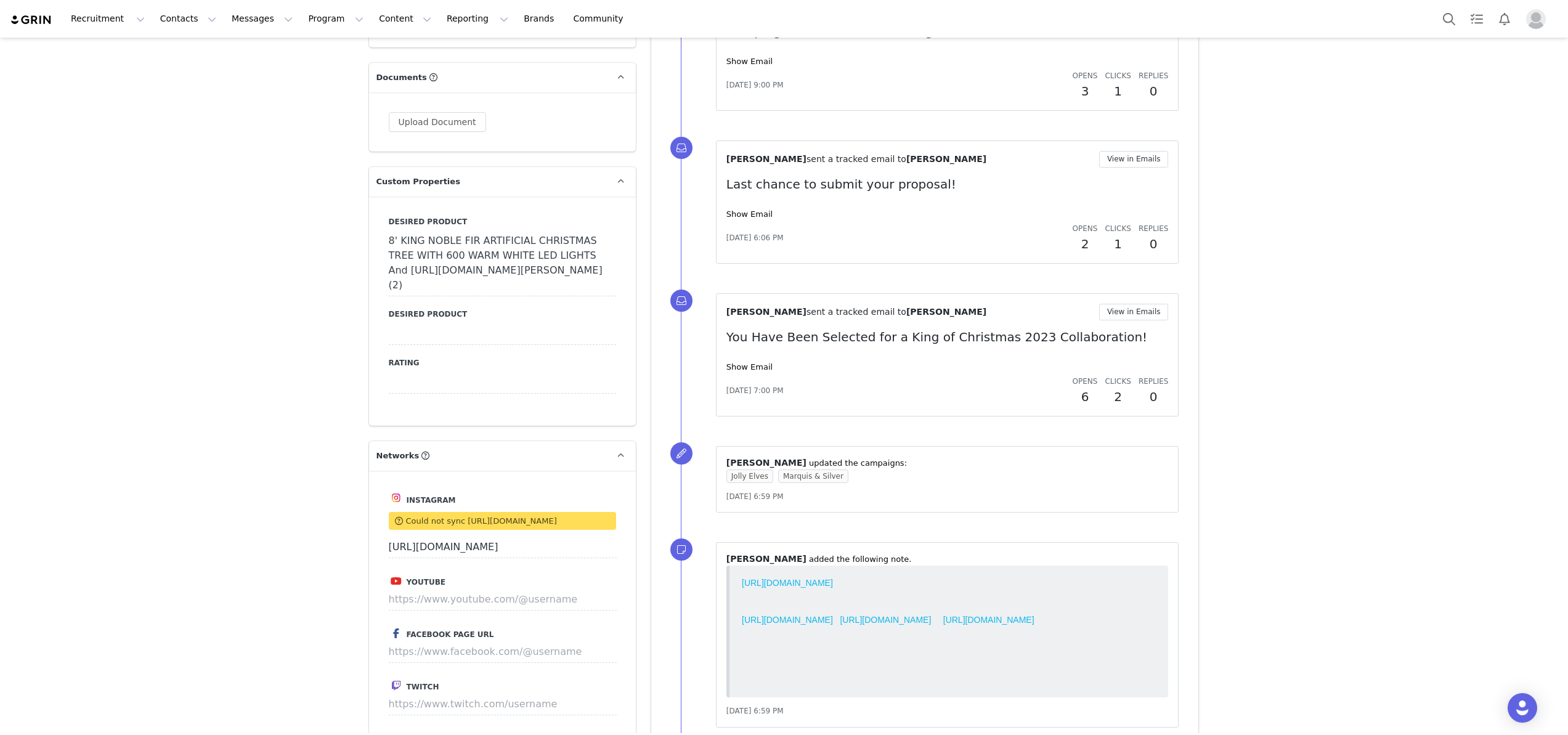
scroll to position [1175, 0]
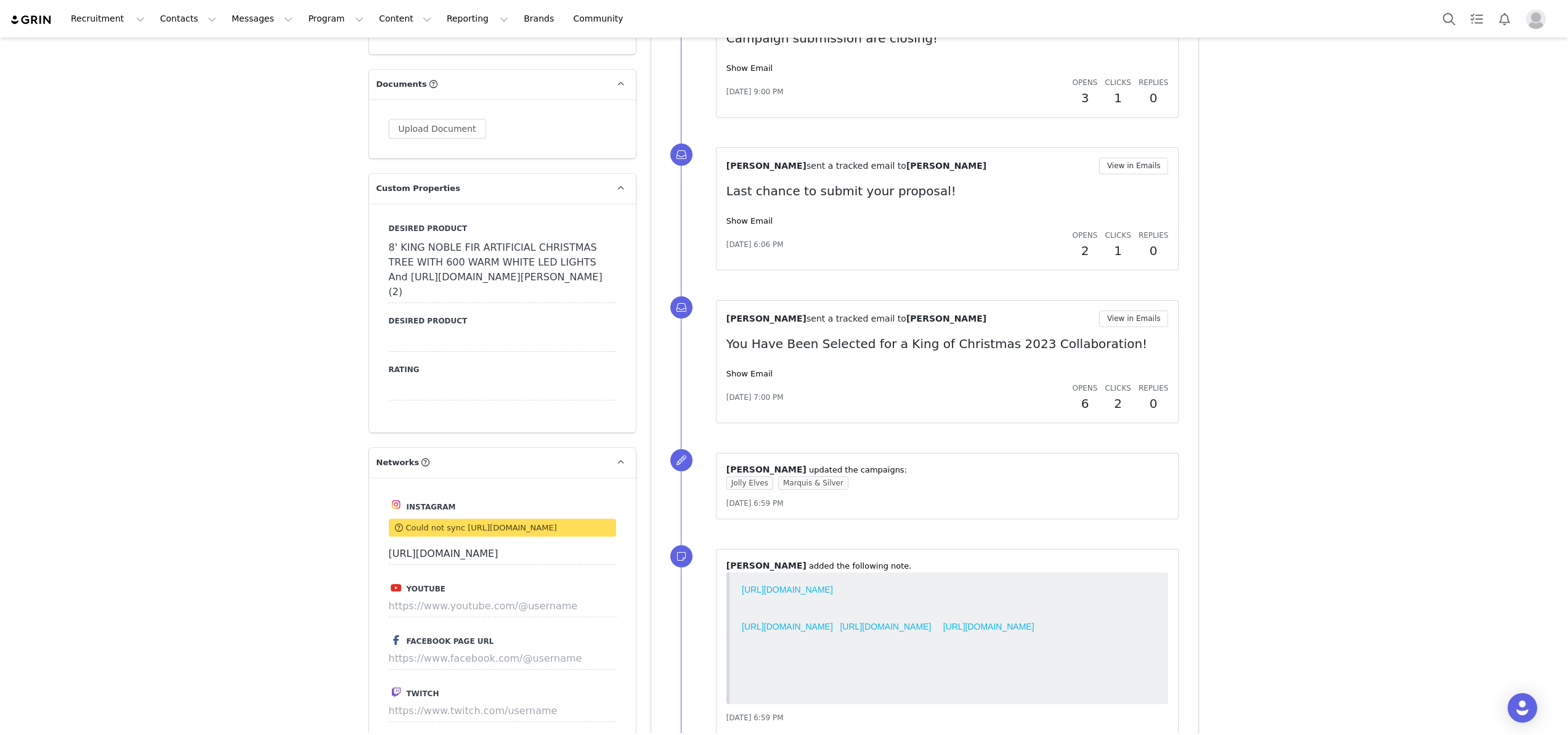
click at [904, 549] on div "⁨ [PERSON_NAME] ⁩ ⁨added⁩ the following note. [DATE] 6:59 PM" at bounding box center [947, 642] width 463 height 185
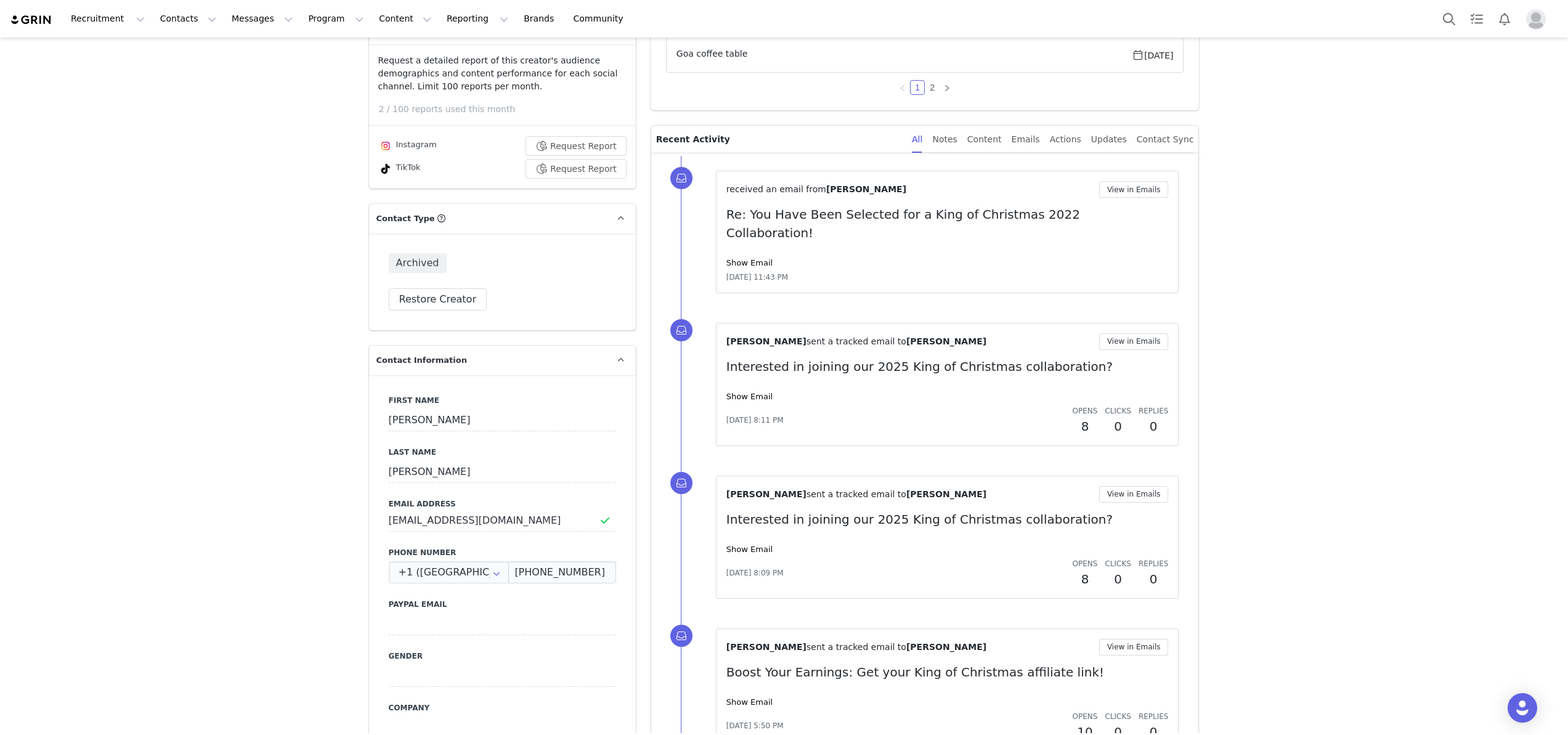
scroll to position [0, 0]
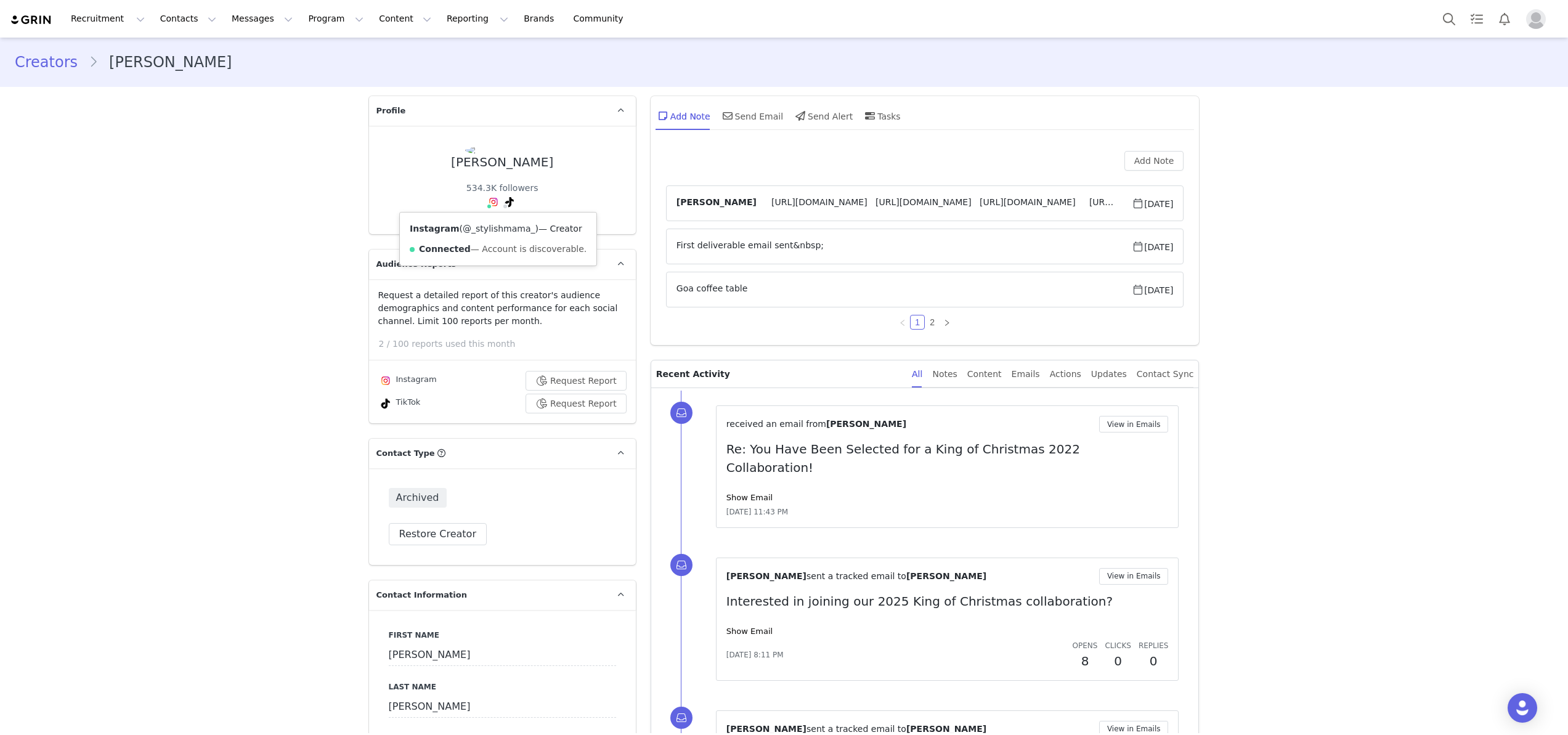
click at [495, 226] on link "@_stylishmama_" at bounding box center [499, 228] width 72 height 10
click at [168, 21] on button "Contacts Contacts" at bounding box center [188, 19] width 71 height 28
click at [175, 53] on p "Creators" at bounding box center [173, 55] width 37 height 13
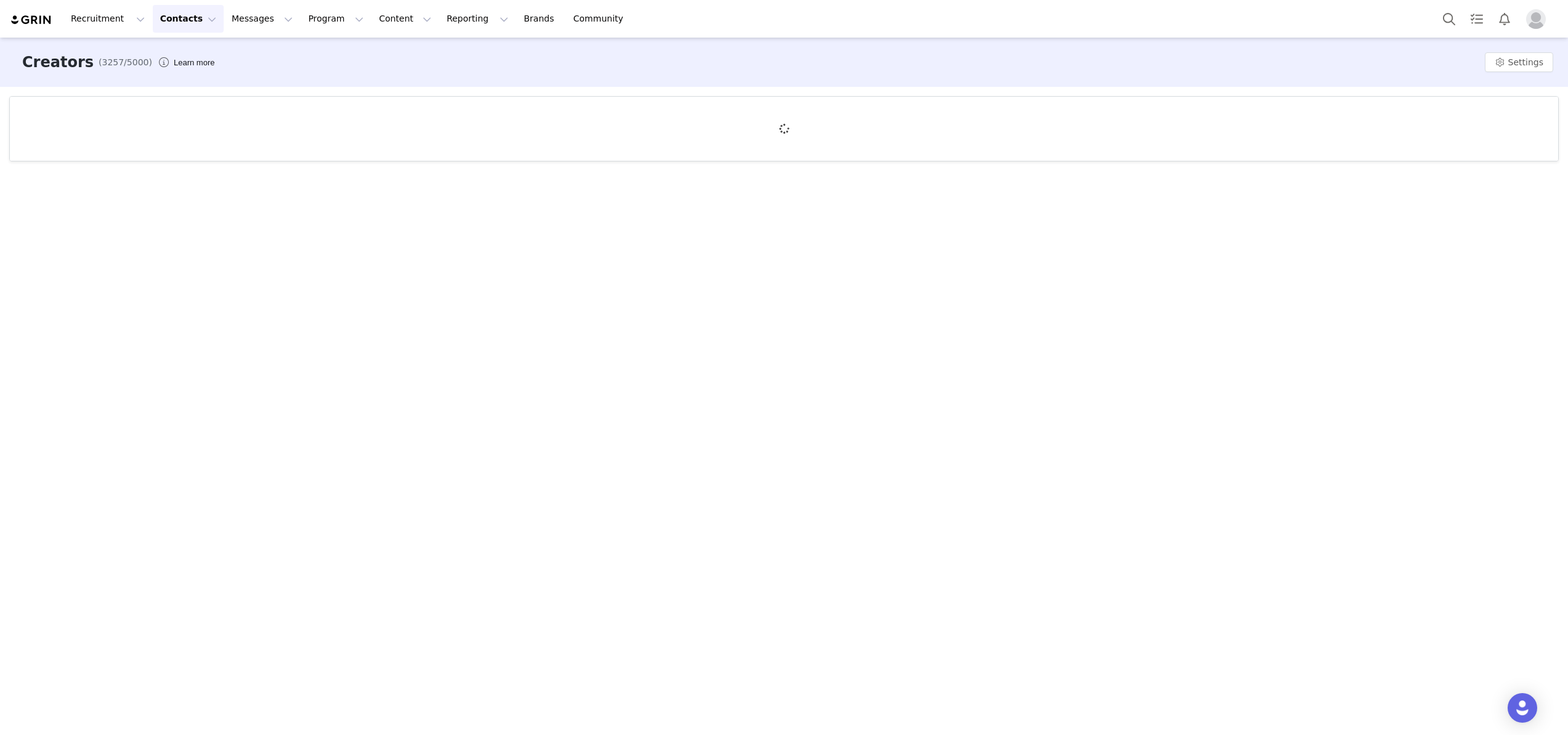
click at [175, 27] on button "Contacts Contacts" at bounding box center [188, 19] width 71 height 28
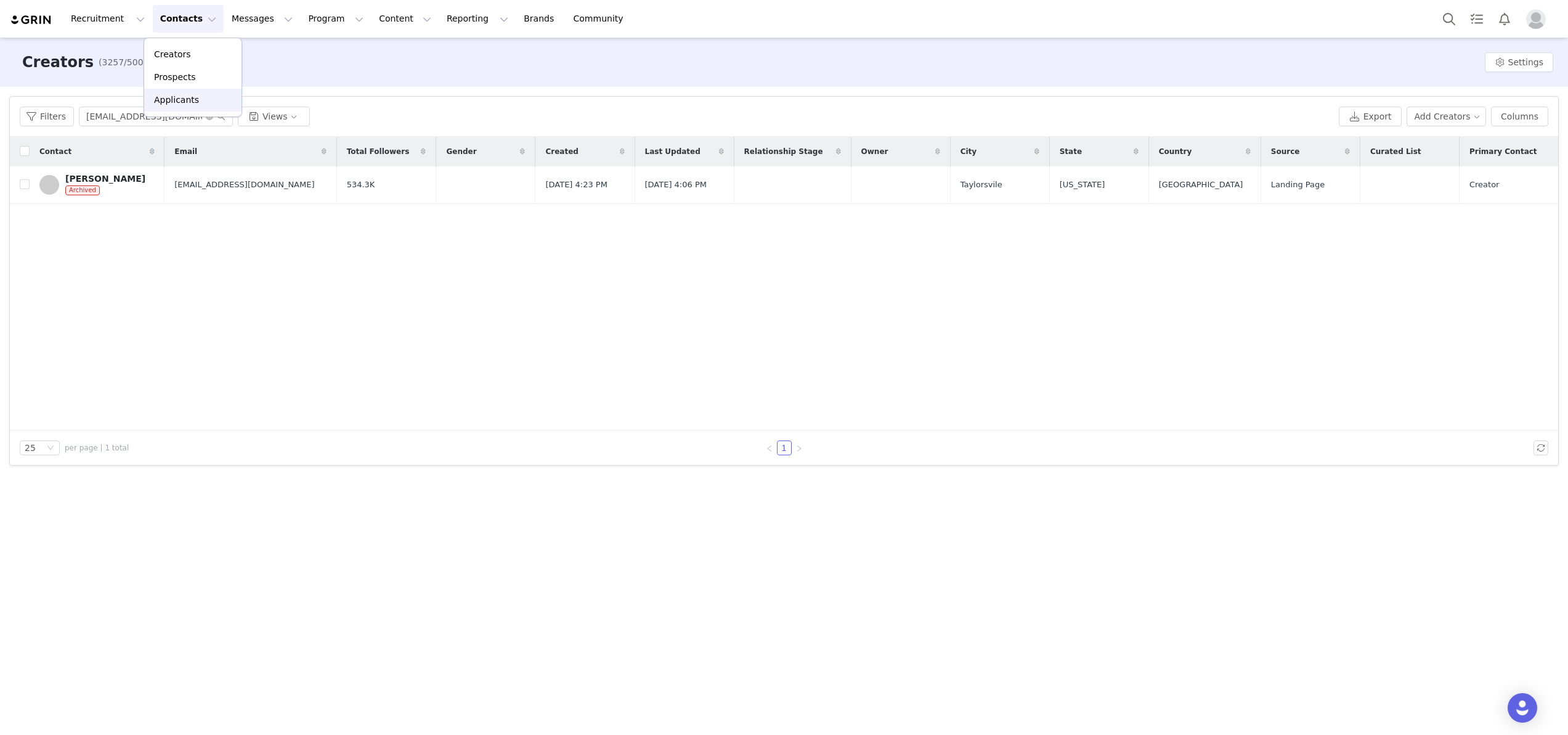
click at [173, 102] on p "Applicants" at bounding box center [176, 100] width 45 height 13
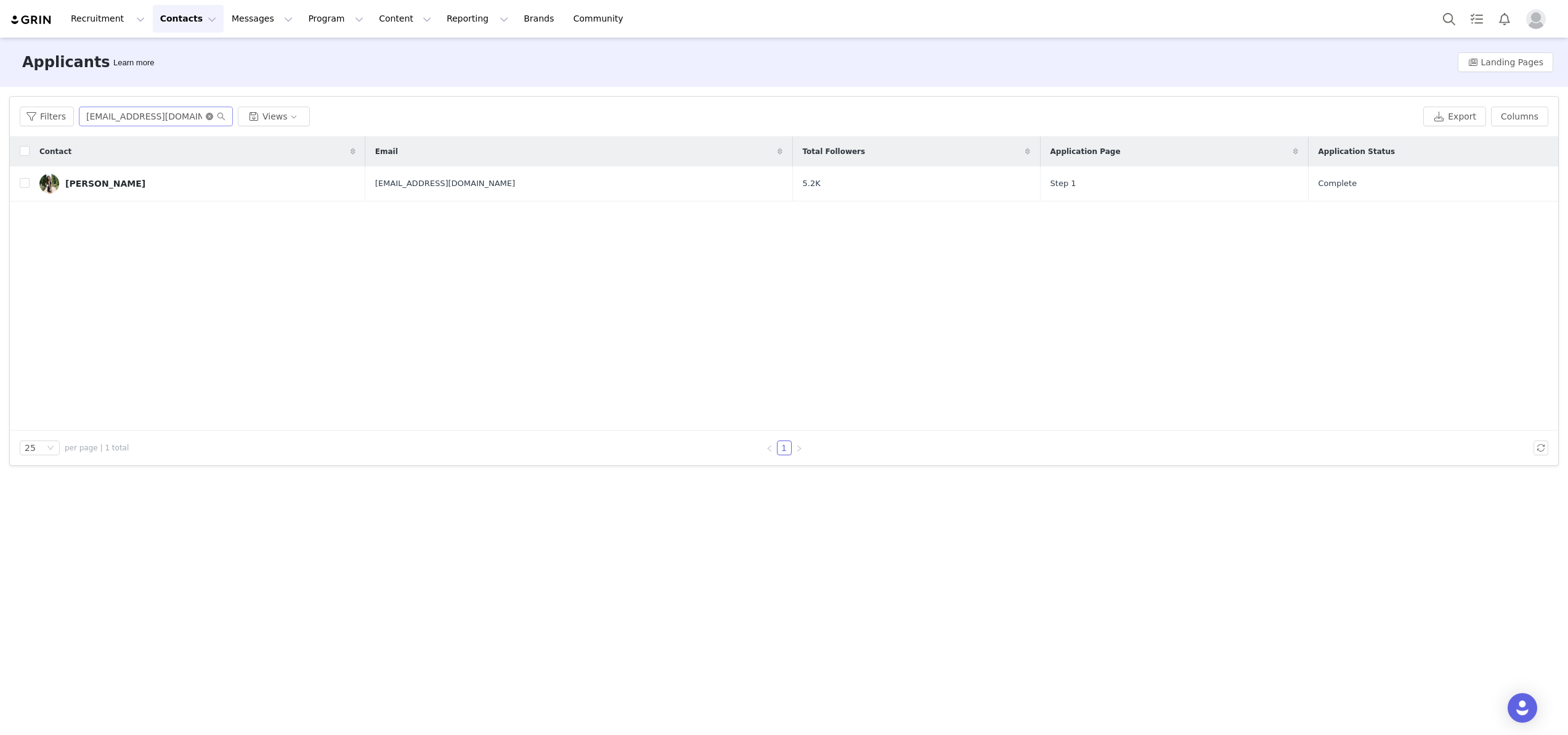
click at [206, 117] on icon "icon: close-circle" at bounding box center [209, 117] width 8 height 8
click at [194, 117] on input "text" at bounding box center [155, 116] width 154 height 20
paste input "[PERSON_NAME]"
type input "[PERSON_NAME]"
click at [223, 117] on input "[PERSON_NAME]" at bounding box center [155, 116] width 154 height 20
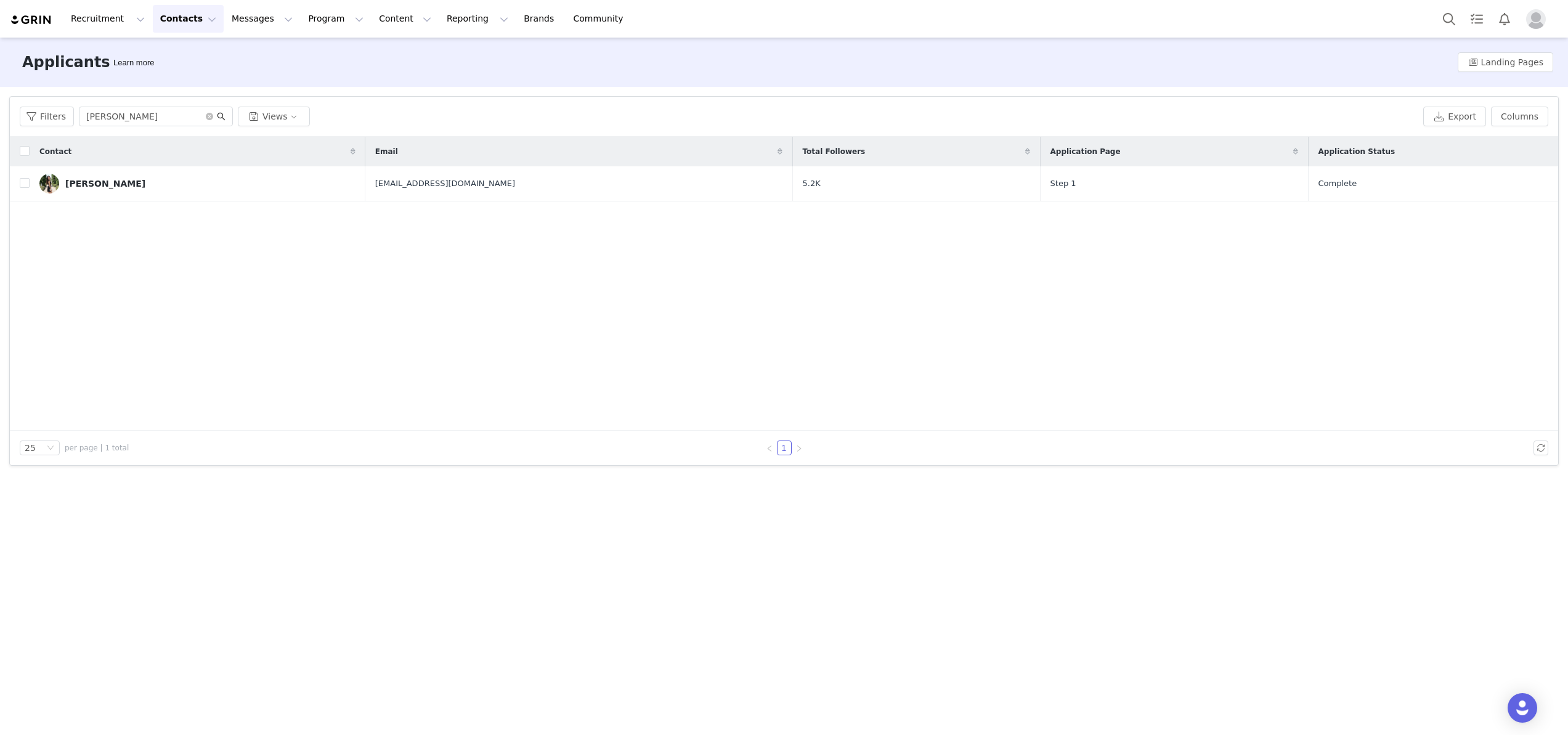
click at [222, 113] on icon "icon: search" at bounding box center [221, 117] width 9 height 9
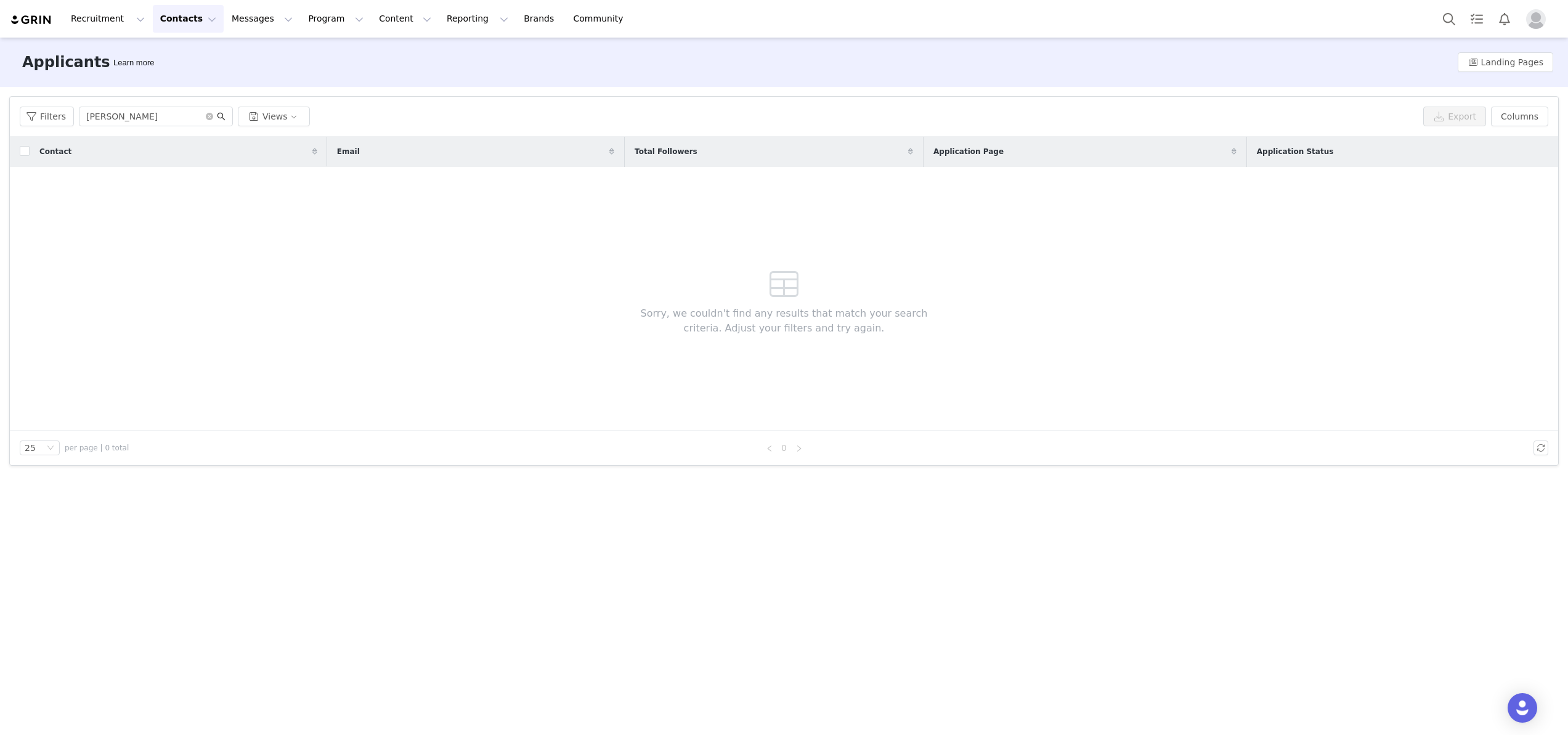
click at [221, 113] on icon "icon: search" at bounding box center [221, 117] width 9 height 9
click at [182, 18] on button "Contacts Contacts" at bounding box center [188, 19] width 71 height 28
click at [176, 55] on p "Creators" at bounding box center [173, 55] width 37 height 13
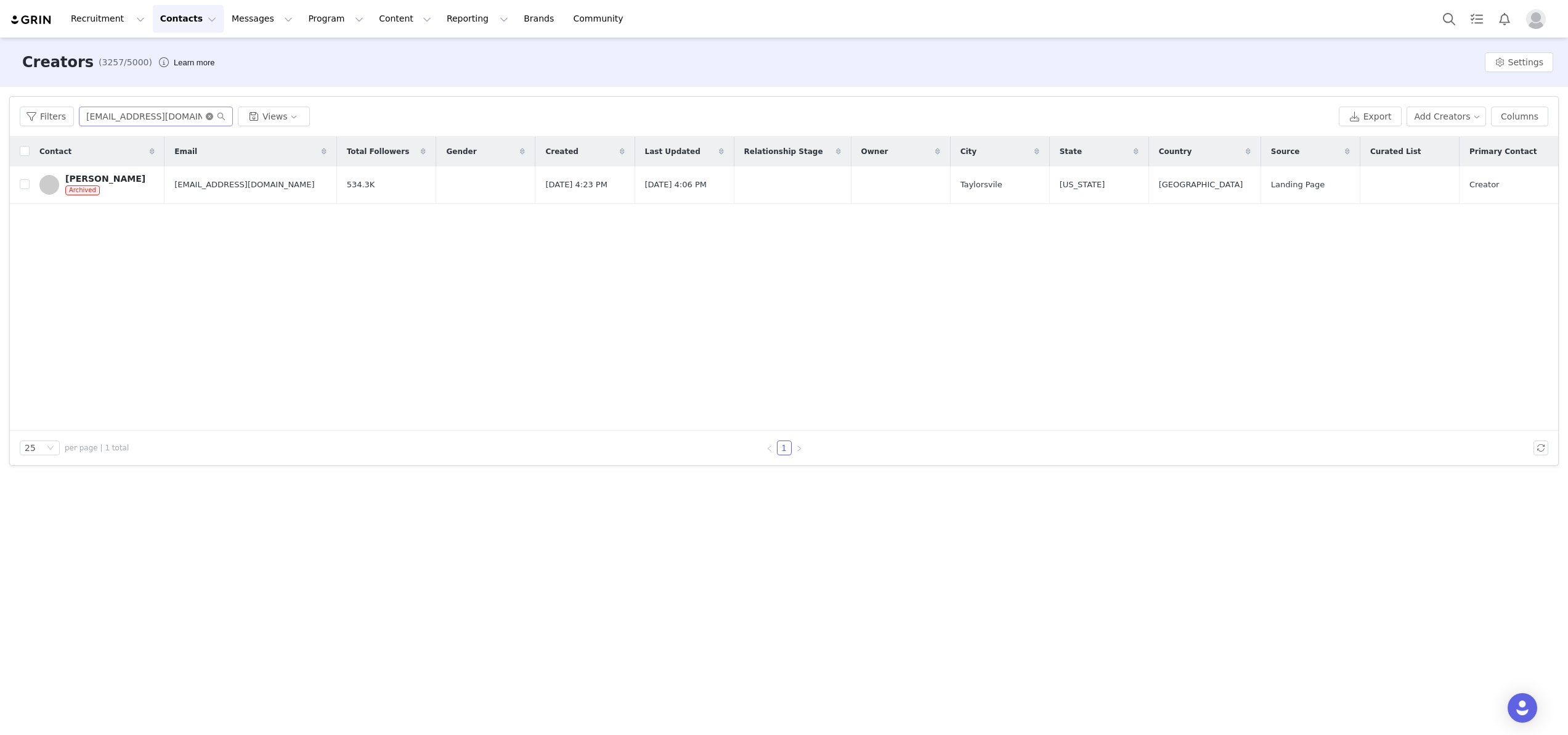
click at [206, 116] on icon "icon: close-circle" at bounding box center [209, 117] width 8 height 8
click at [151, 116] on input "text" at bounding box center [155, 116] width 154 height 20
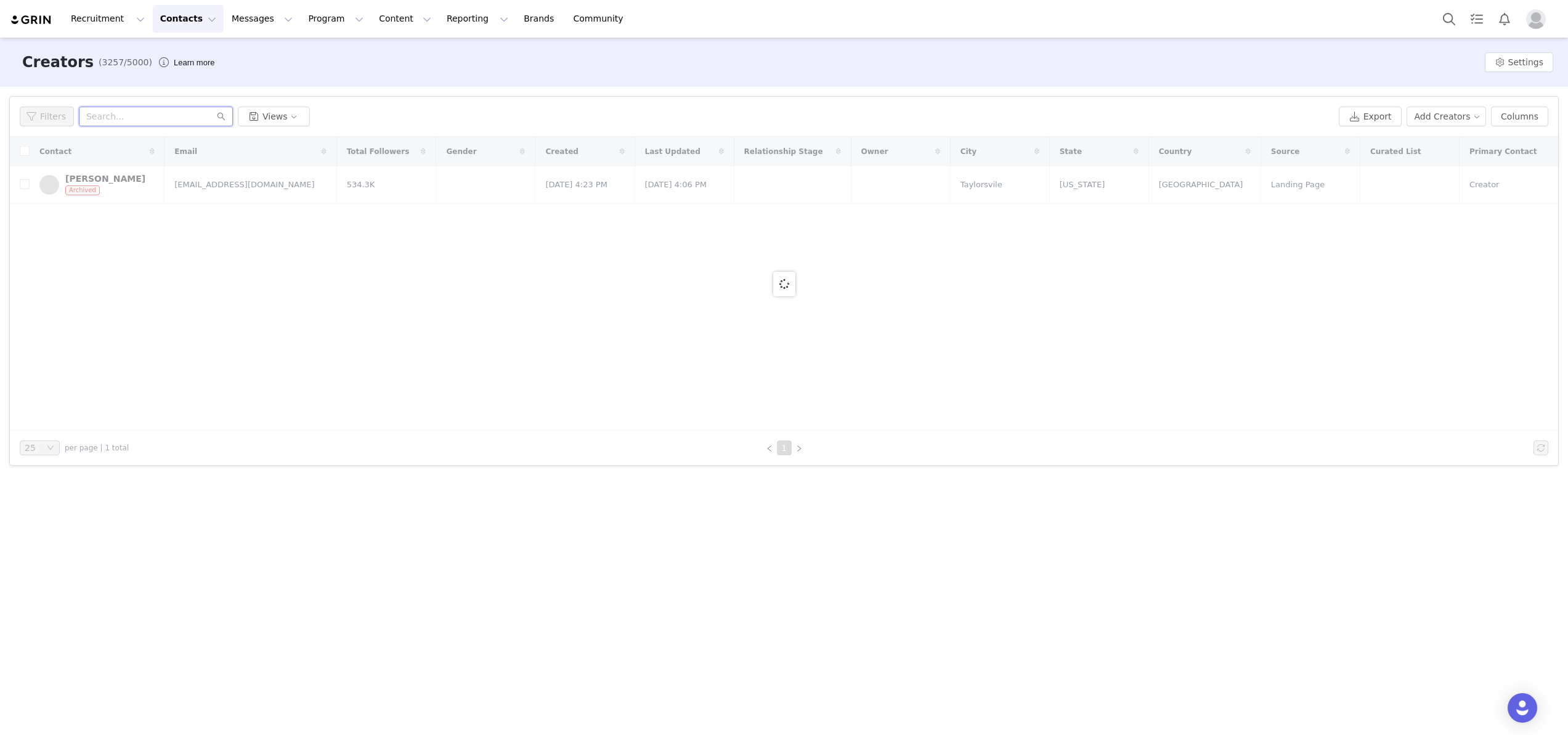
paste input "[EMAIL_ADDRESS][DOMAIN_NAME]"
type input "[EMAIL_ADDRESS][DOMAIN_NAME]"
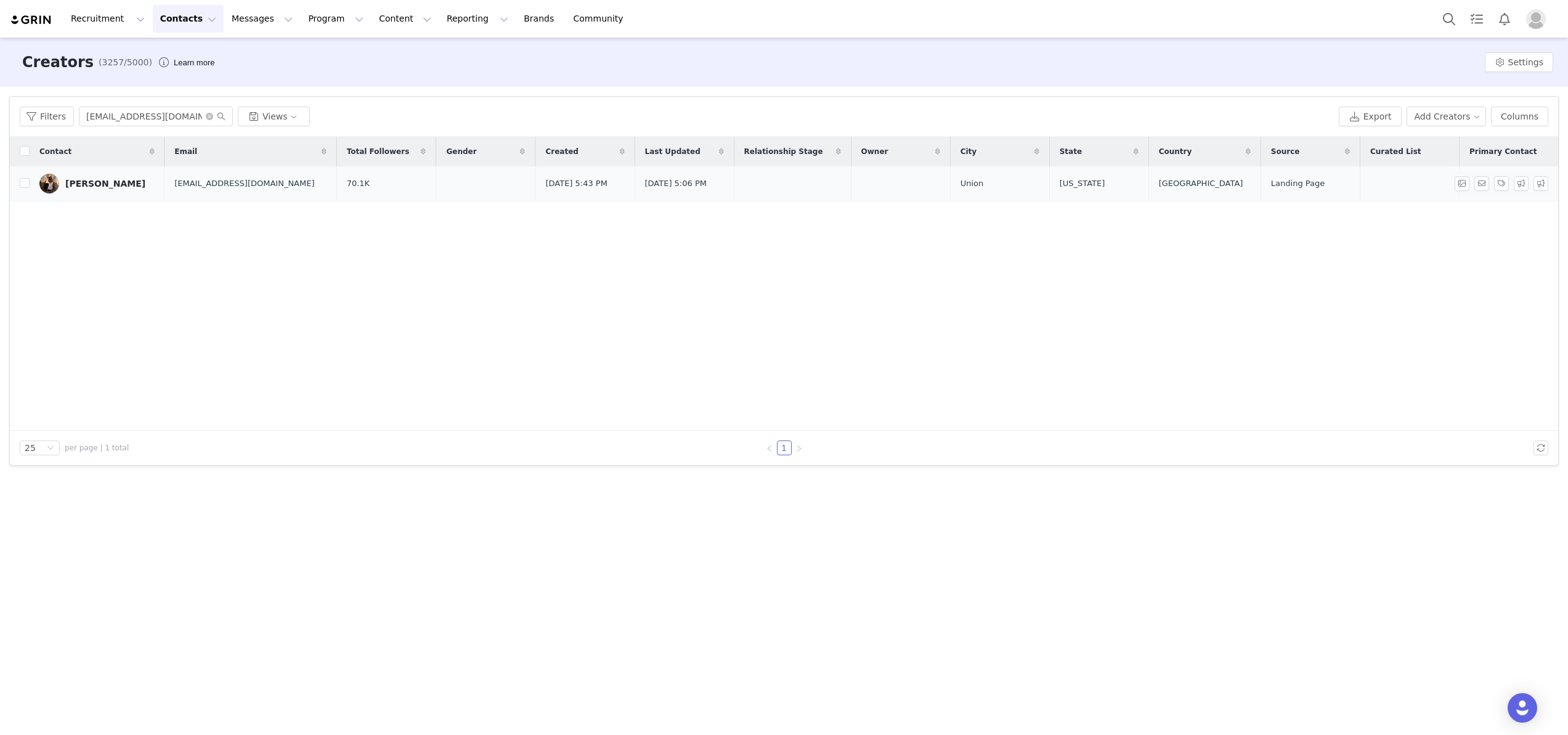
click at [112, 181] on div "[PERSON_NAME]" at bounding box center [105, 184] width 80 height 10
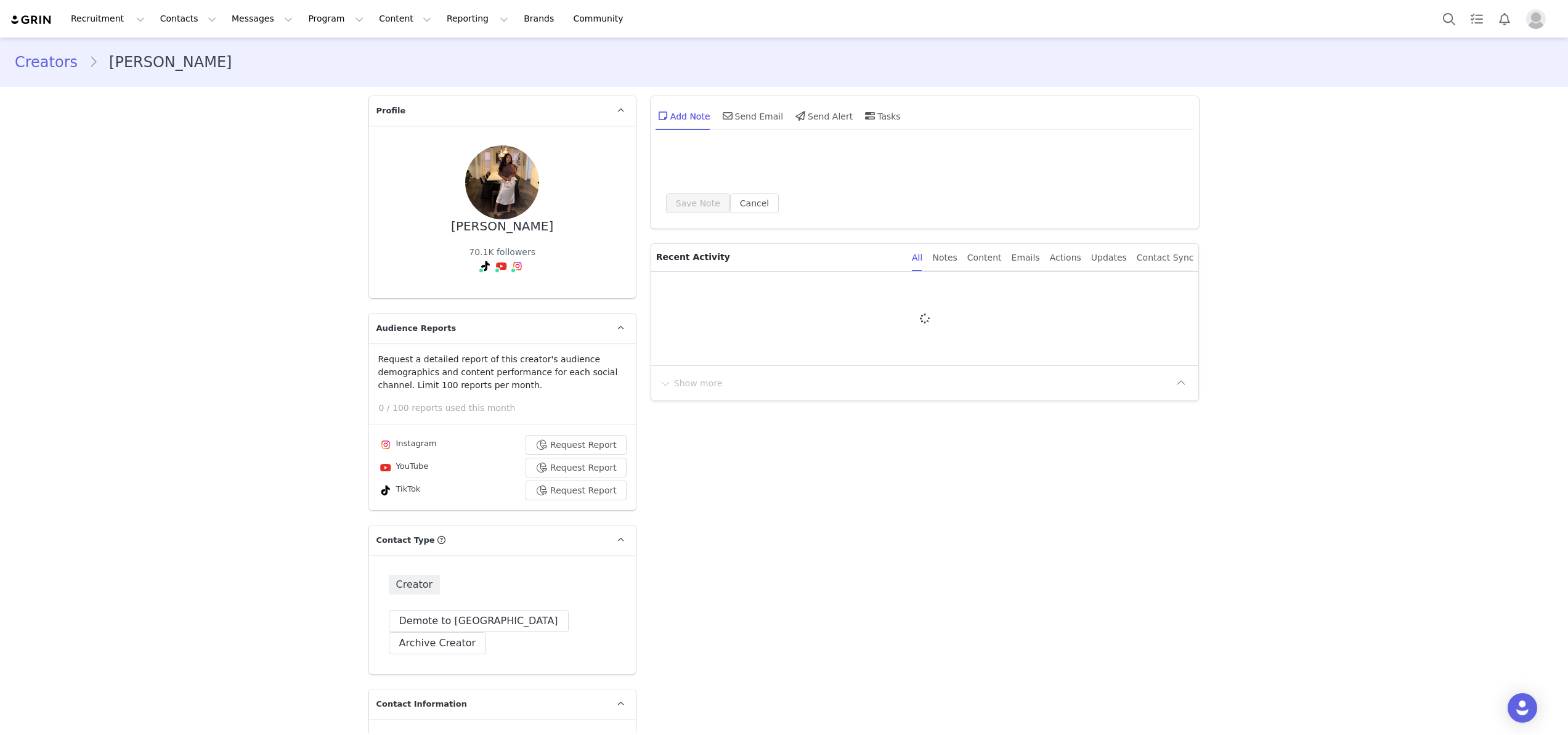
type input "+1 ([GEOGRAPHIC_DATA])"
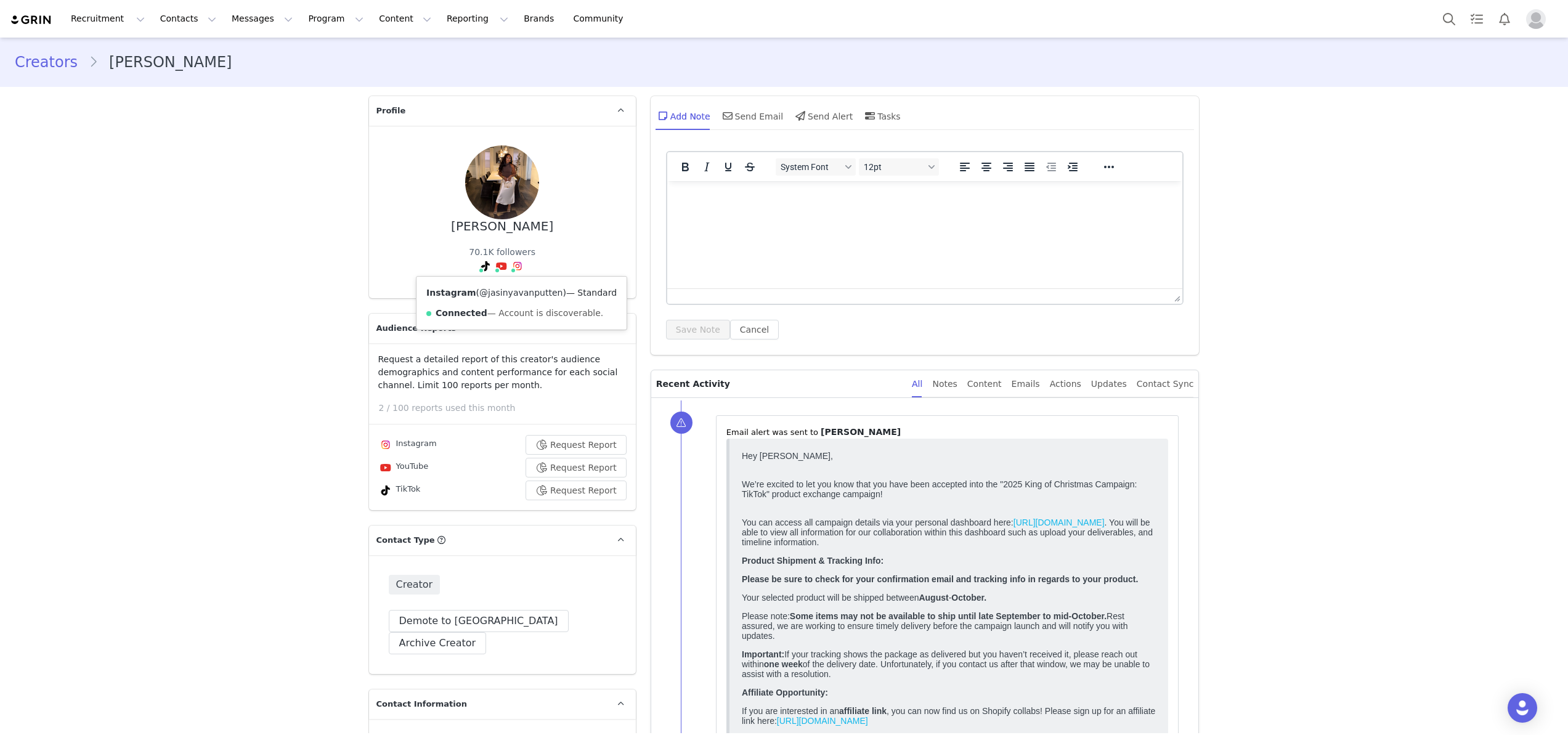
click at [512, 291] on link "@jasinyavanputten" at bounding box center [520, 293] width 83 height 10
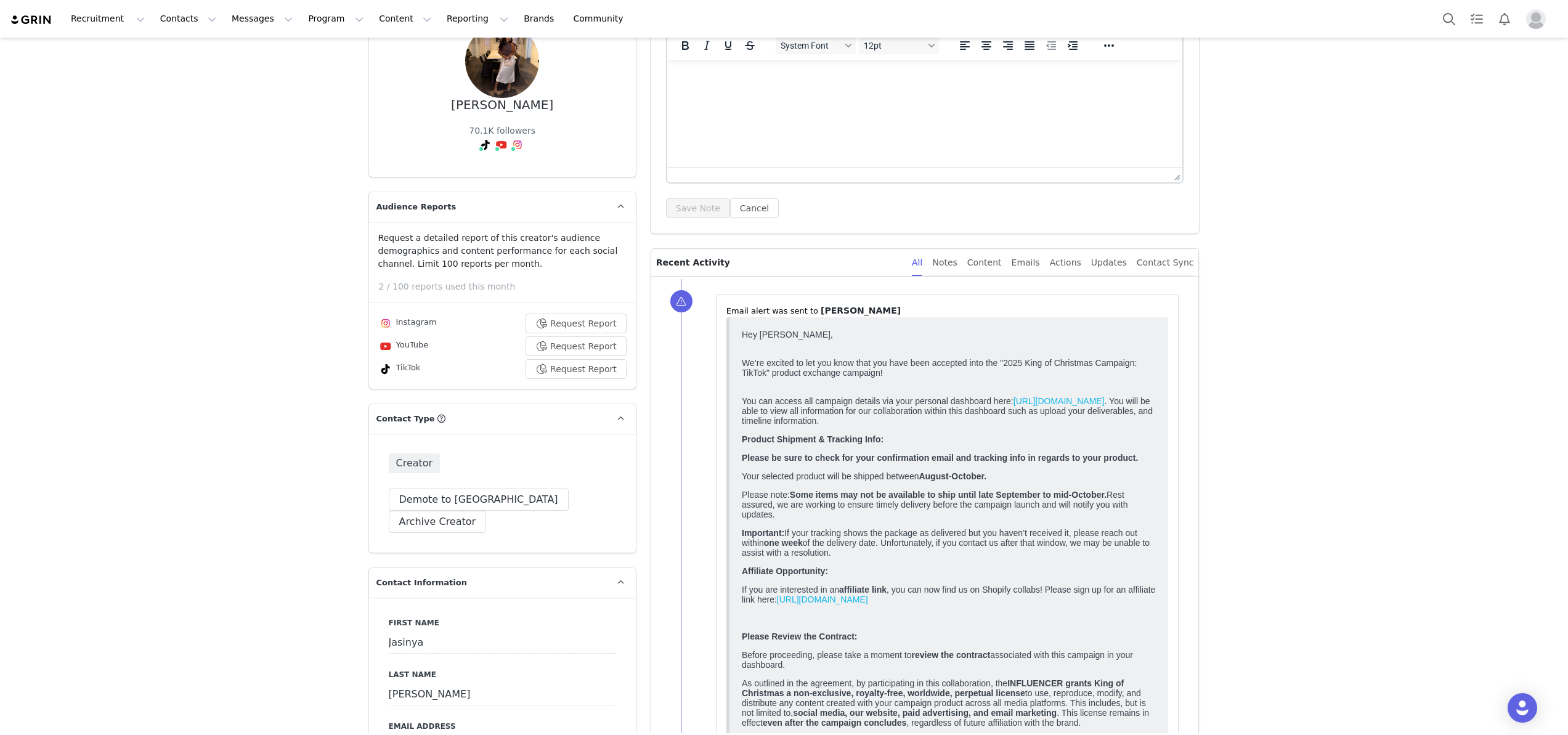
scroll to position [125, 0]
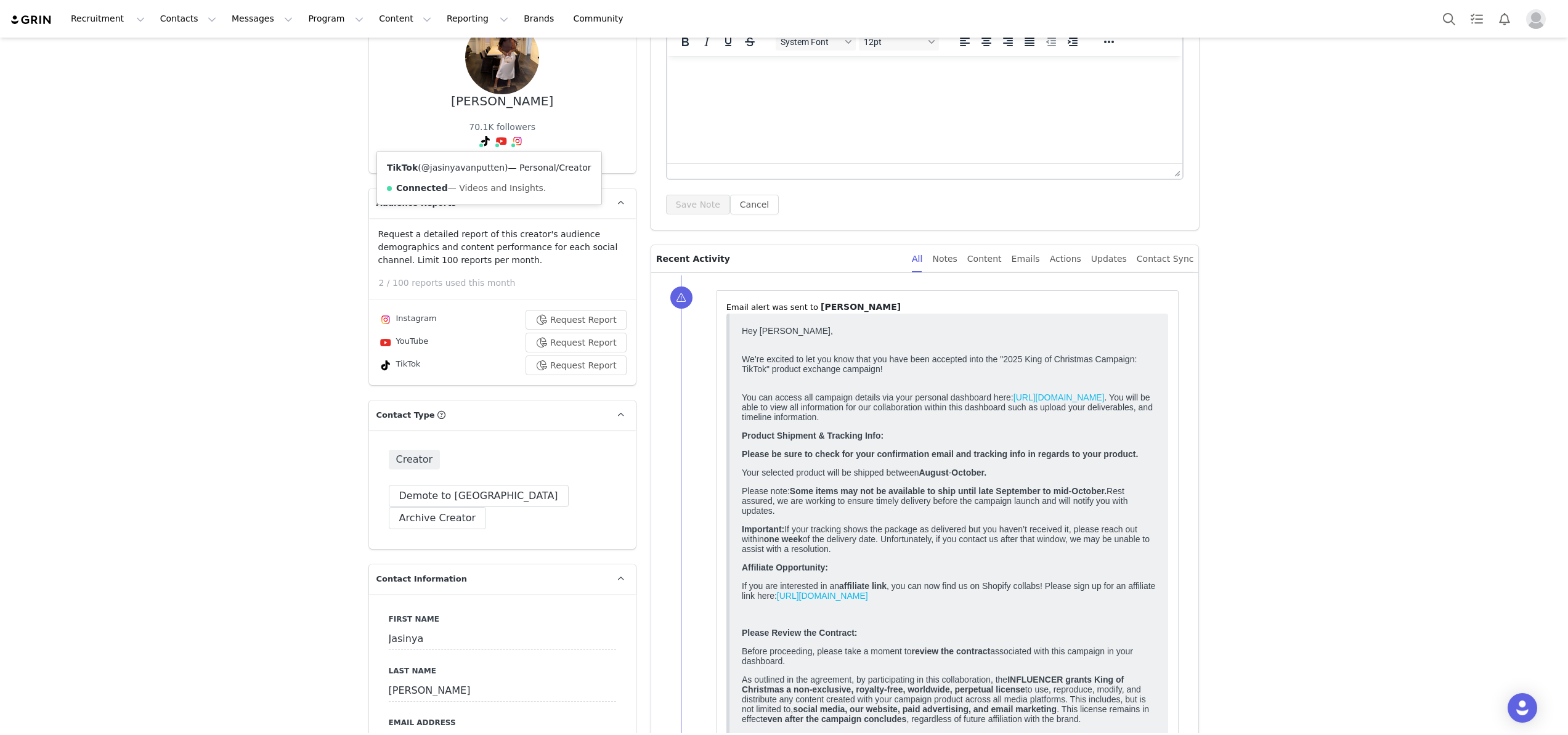
click at [471, 164] on link "@jasinyavanputten" at bounding box center [463, 168] width 83 height 10
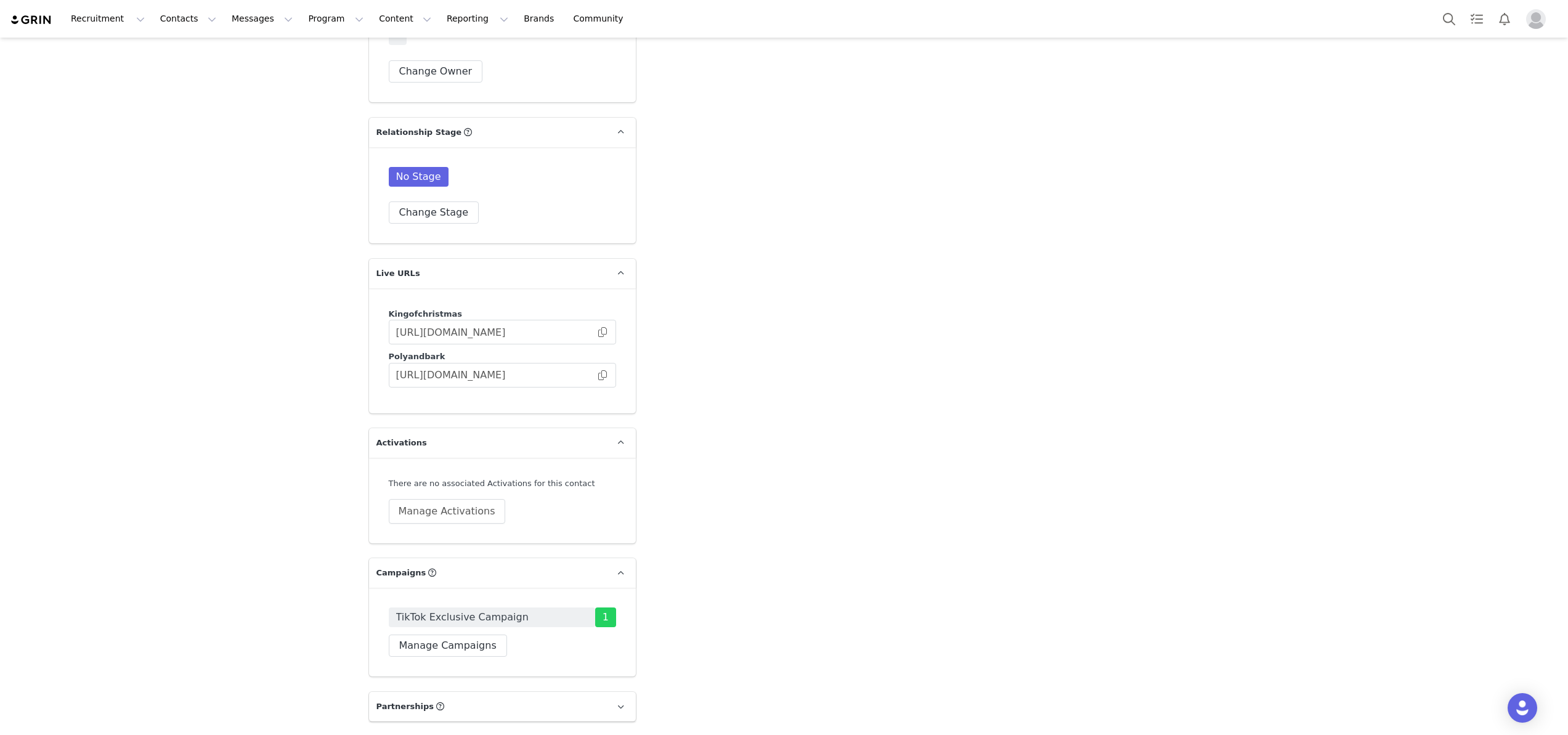
scroll to position [2559, 0]
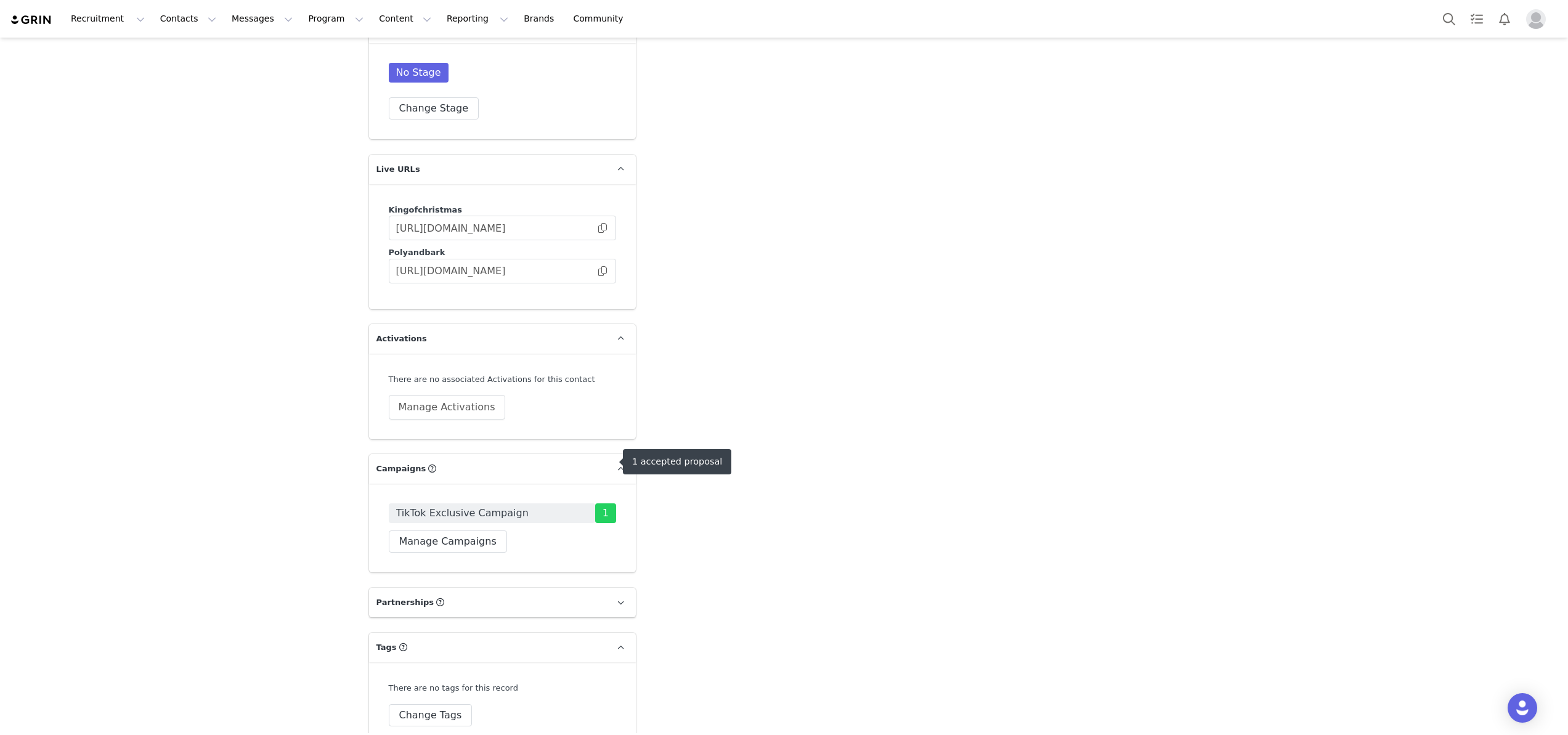
click at [603, 503] on span "1" at bounding box center [605, 513] width 21 height 20
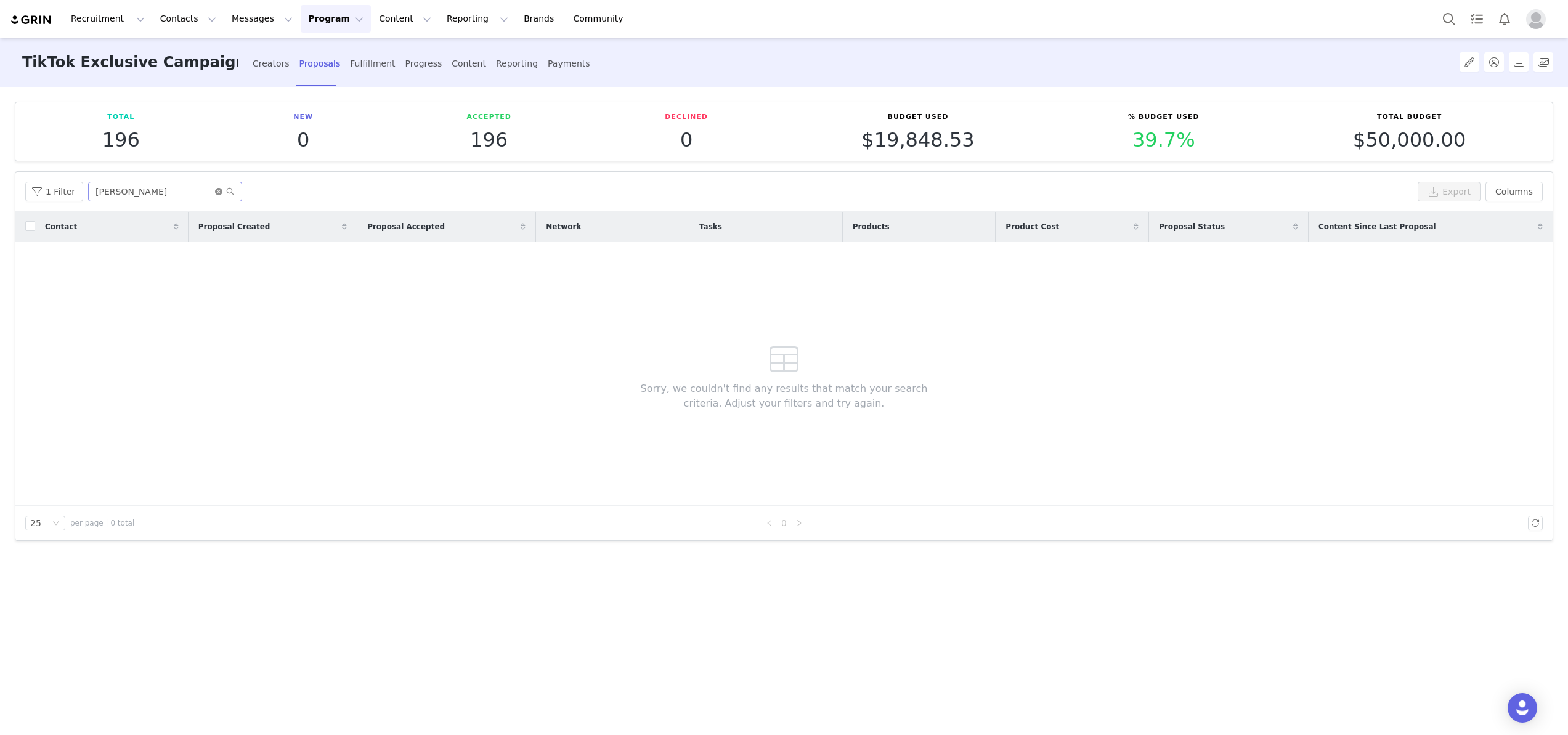
click at [215, 190] on icon "icon: close-circle" at bounding box center [219, 192] width 8 height 8
click at [183, 190] on input "text" at bounding box center [165, 191] width 154 height 20
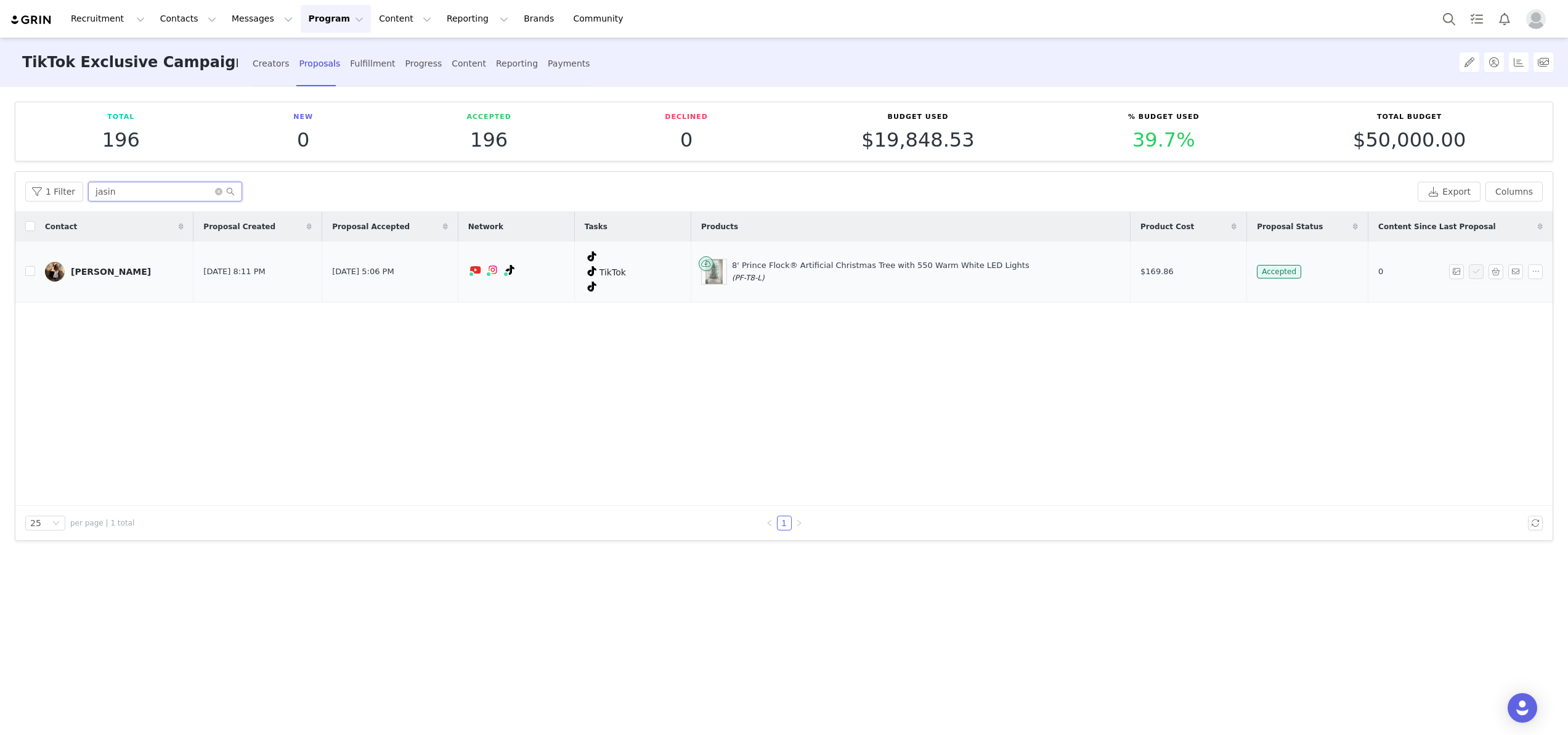
type input "jasin"
drag, startPoint x: 749, startPoint y: 264, endPoint x: 1029, endPoint y: 262, distance: 280.0
click at [1029, 262] on div "8' Prince Flock® Artificial Christmas Tree with 550 Warm White LED Lights (PF-T…" at bounding box center [911, 272] width 419 height 26
copy div "8' Prince Flock® Artificial Christmas Tree with 550 Warm White LED Lights"
click at [122, 282] on td "[PERSON_NAME]" at bounding box center [114, 272] width 159 height 61
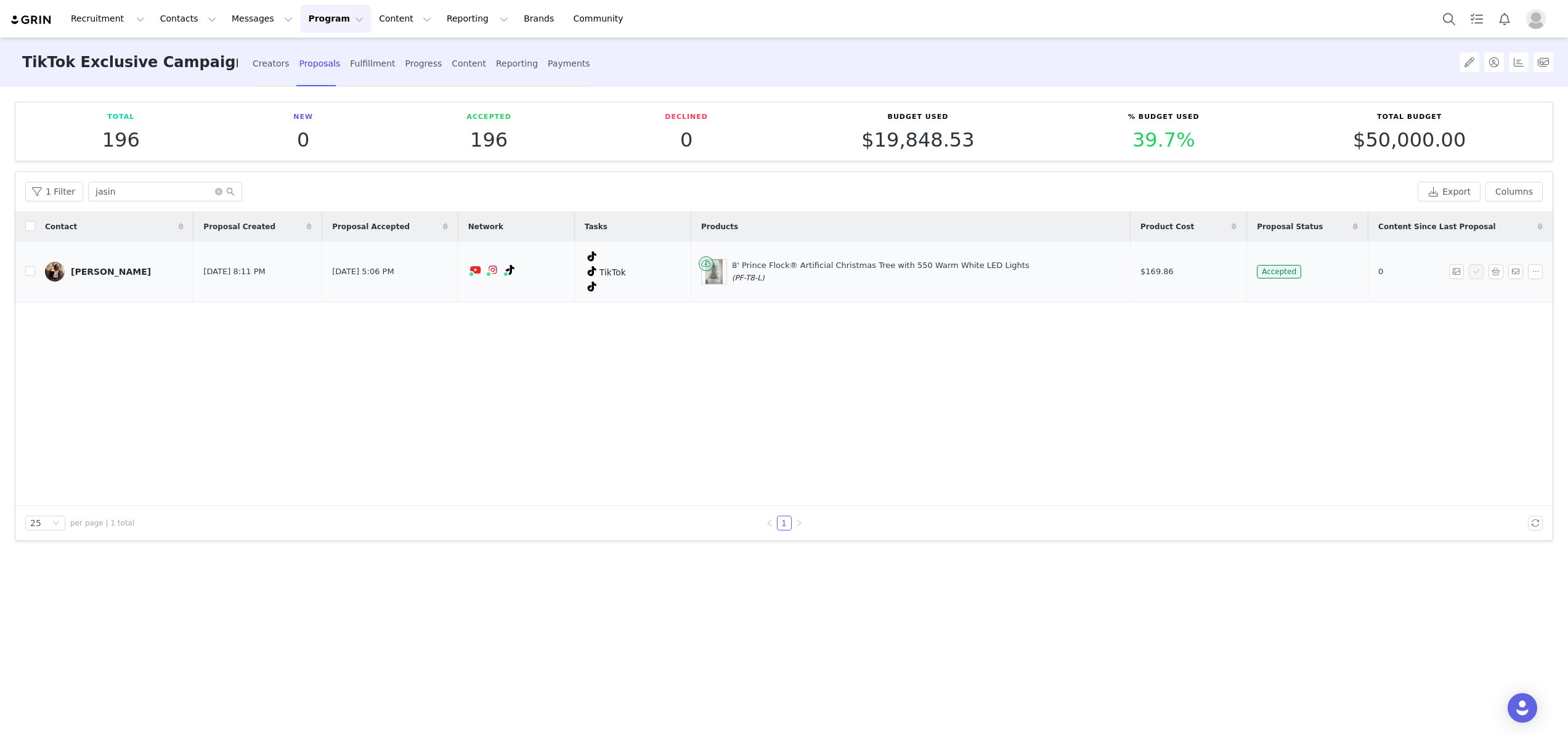
click at [117, 274] on div "[PERSON_NAME]" at bounding box center [111, 272] width 80 height 10
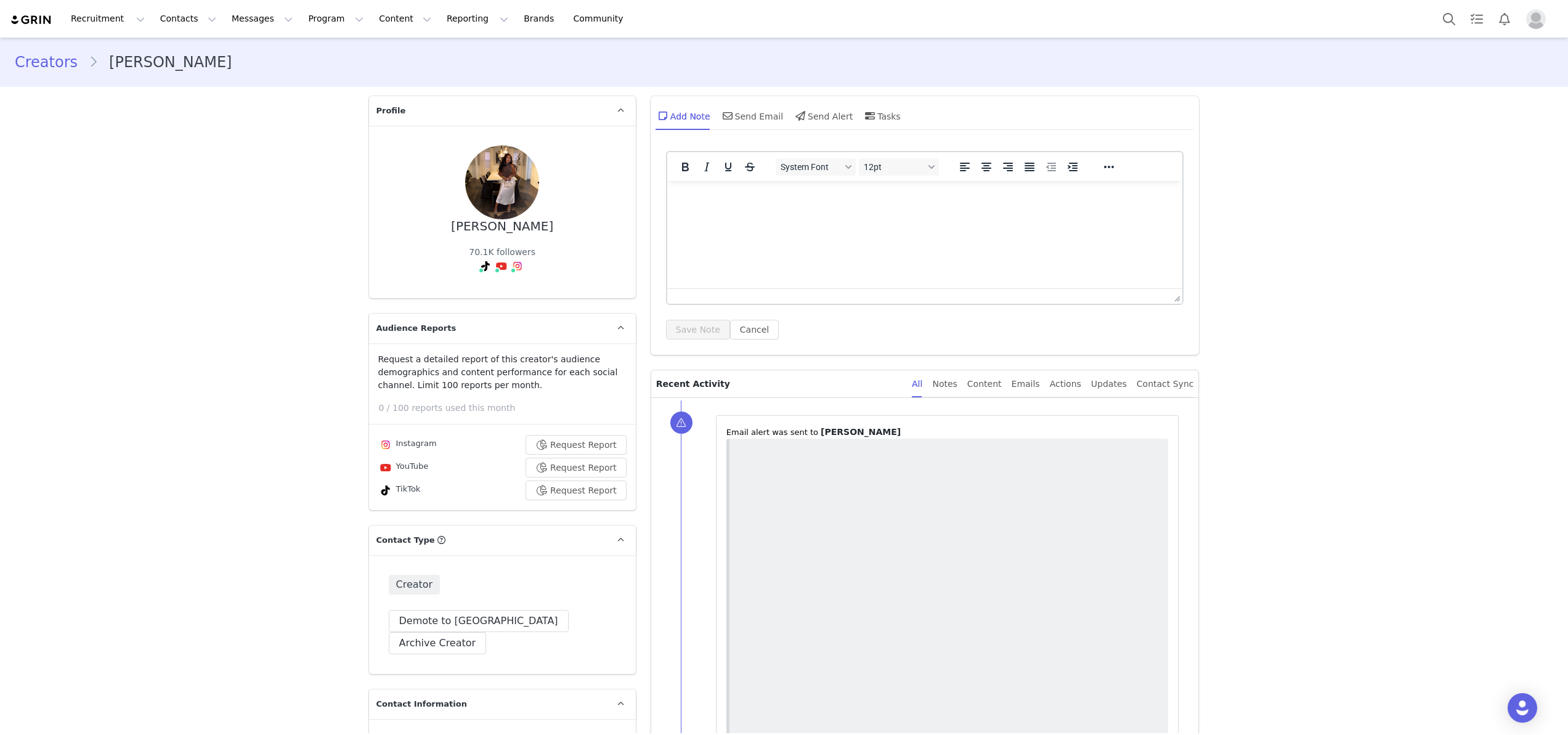
type input "+1 ([GEOGRAPHIC_DATA])"
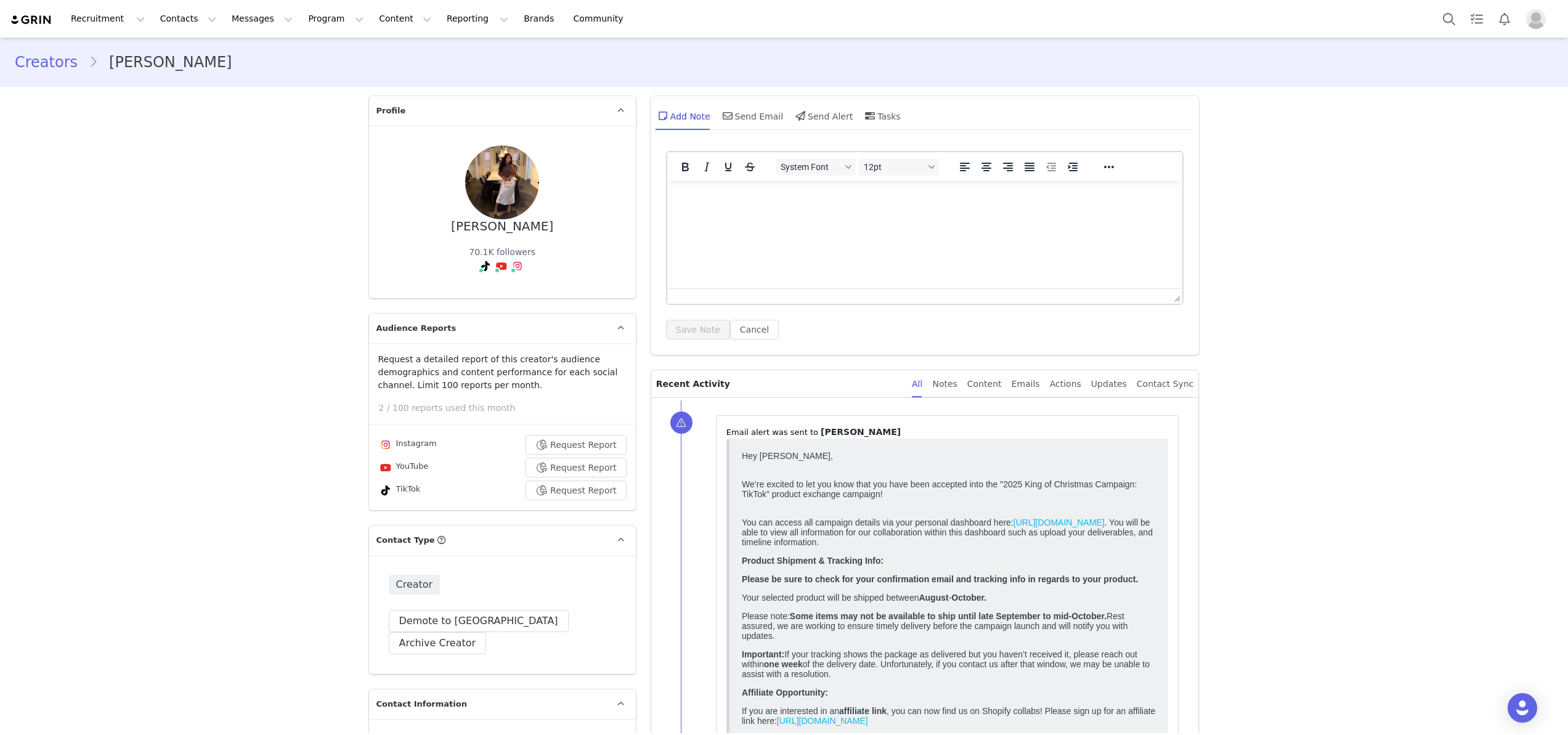
click at [716, 215] on html at bounding box center [925, 197] width 516 height 33
click at [679, 336] on button "Save Note" at bounding box center [698, 329] width 64 height 20
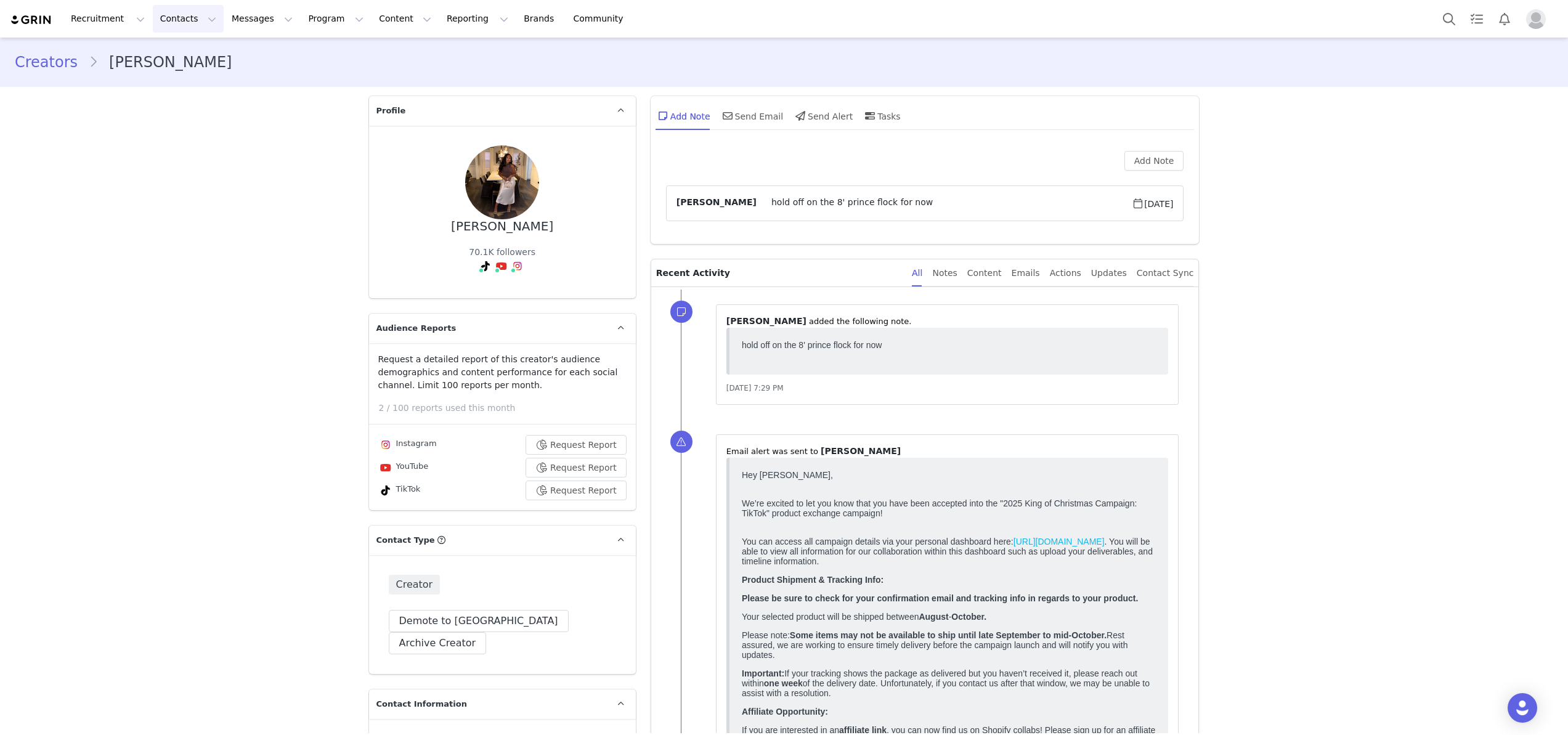
click at [186, 15] on button "Contacts Contacts" at bounding box center [188, 19] width 71 height 28
click at [183, 58] on p "Creators" at bounding box center [173, 55] width 37 height 13
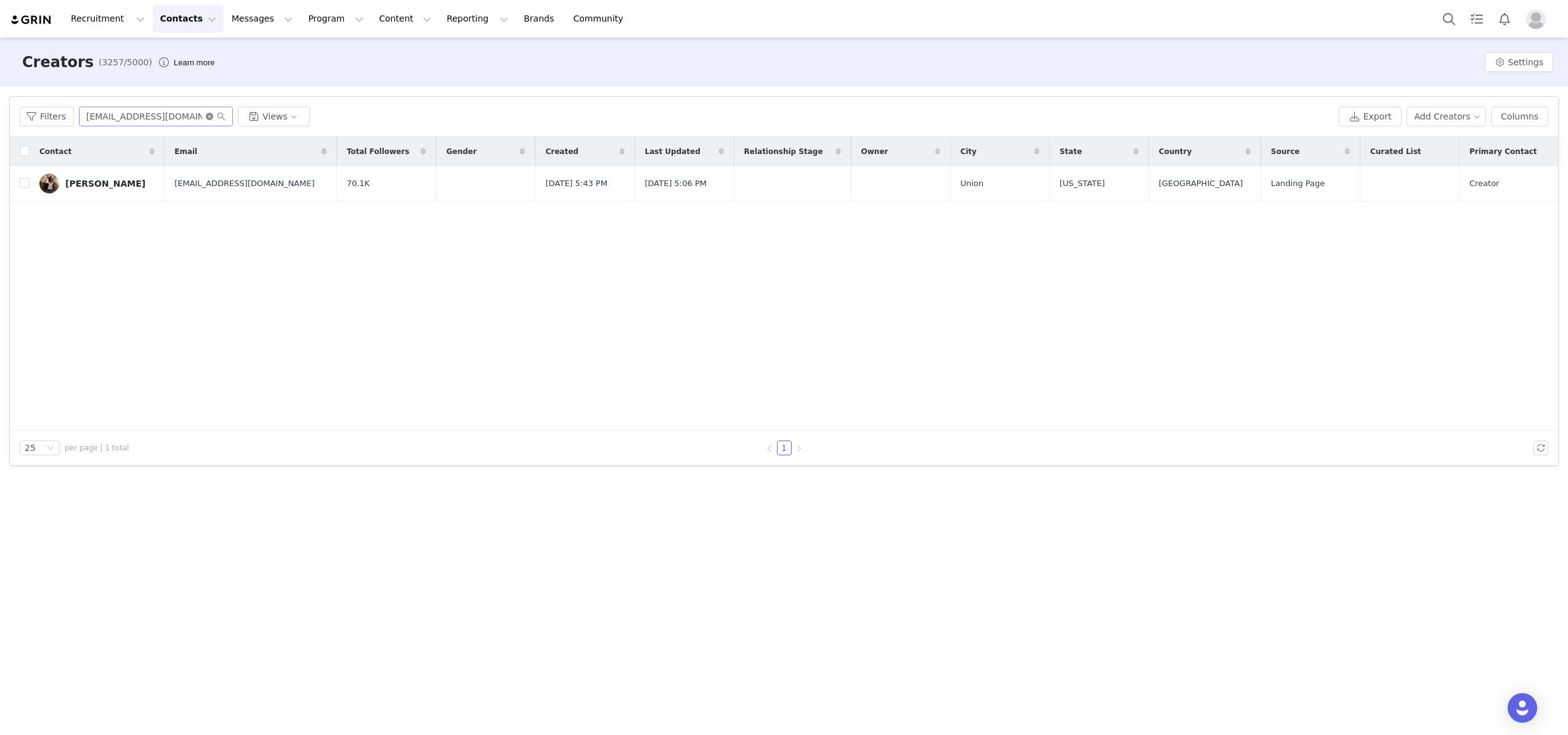
click at [208, 116] on icon "icon: close-circle" at bounding box center [209, 117] width 8 height 8
click at [176, 116] on input "text" at bounding box center [155, 116] width 154 height 20
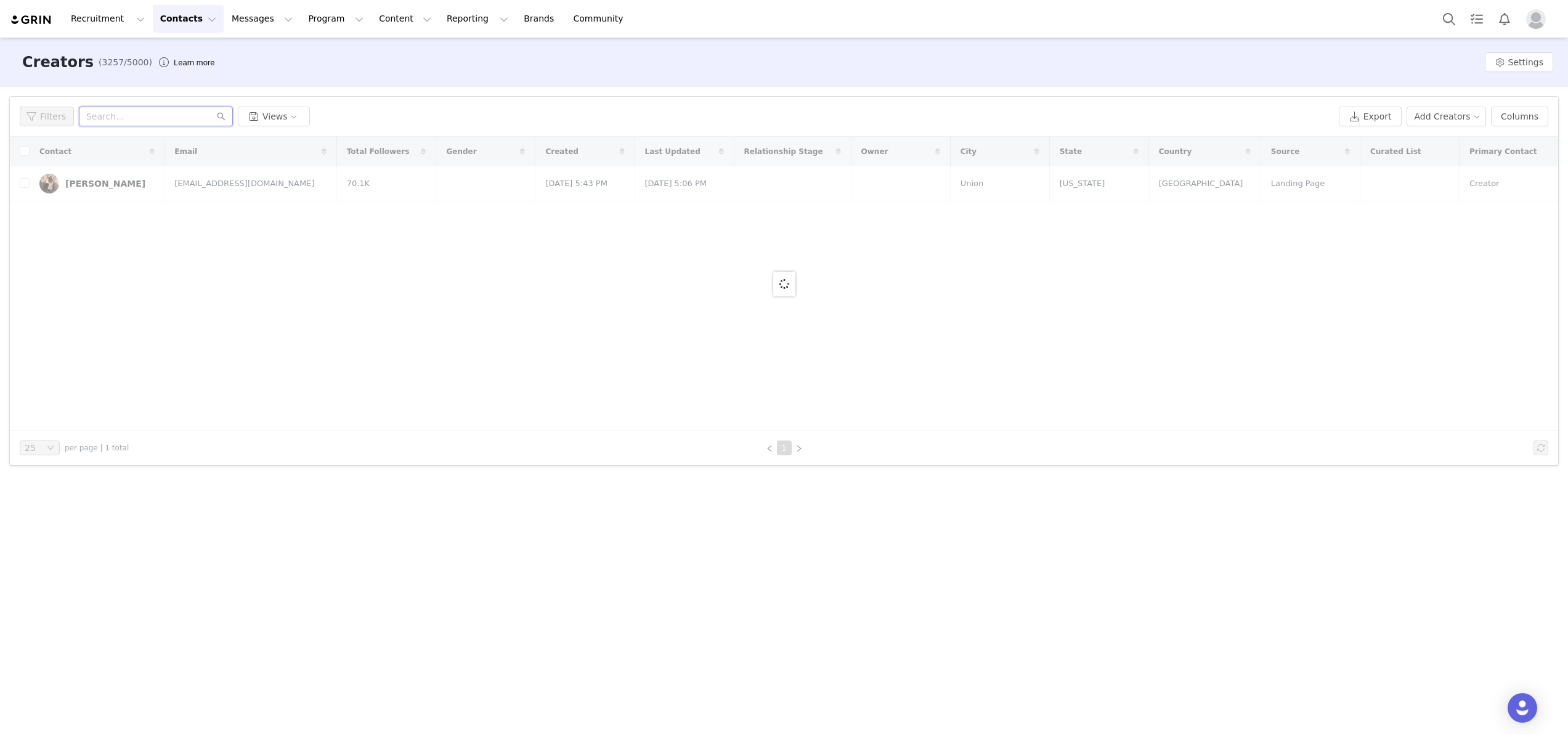
paste input "[EMAIL_ADDRESS][DOMAIN_NAME]"
type input "[EMAIL_ADDRESS][DOMAIN_NAME]"
click at [220, 115] on icon "icon: search" at bounding box center [221, 117] width 9 height 9
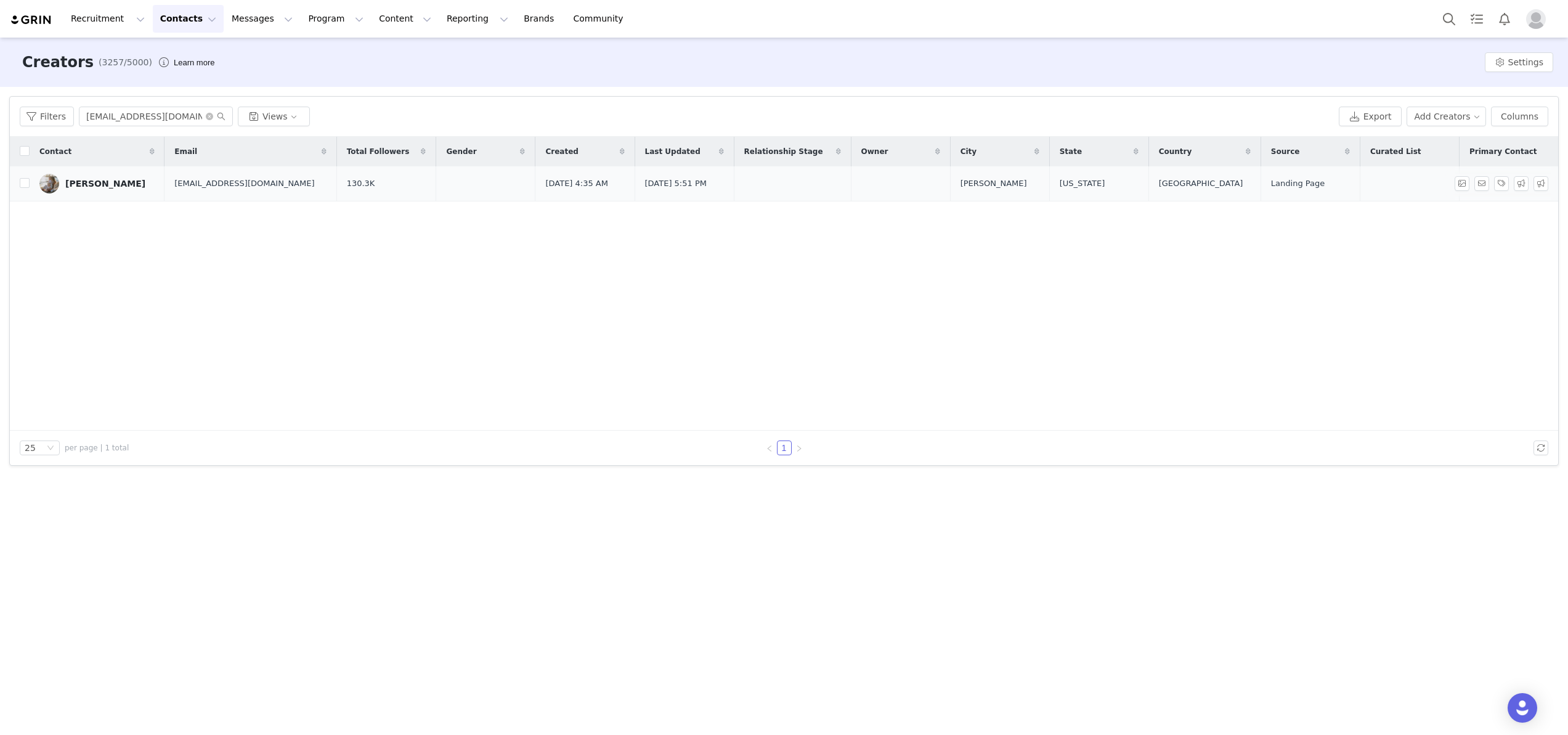
click at [96, 182] on div "[PERSON_NAME]" at bounding box center [105, 184] width 80 height 10
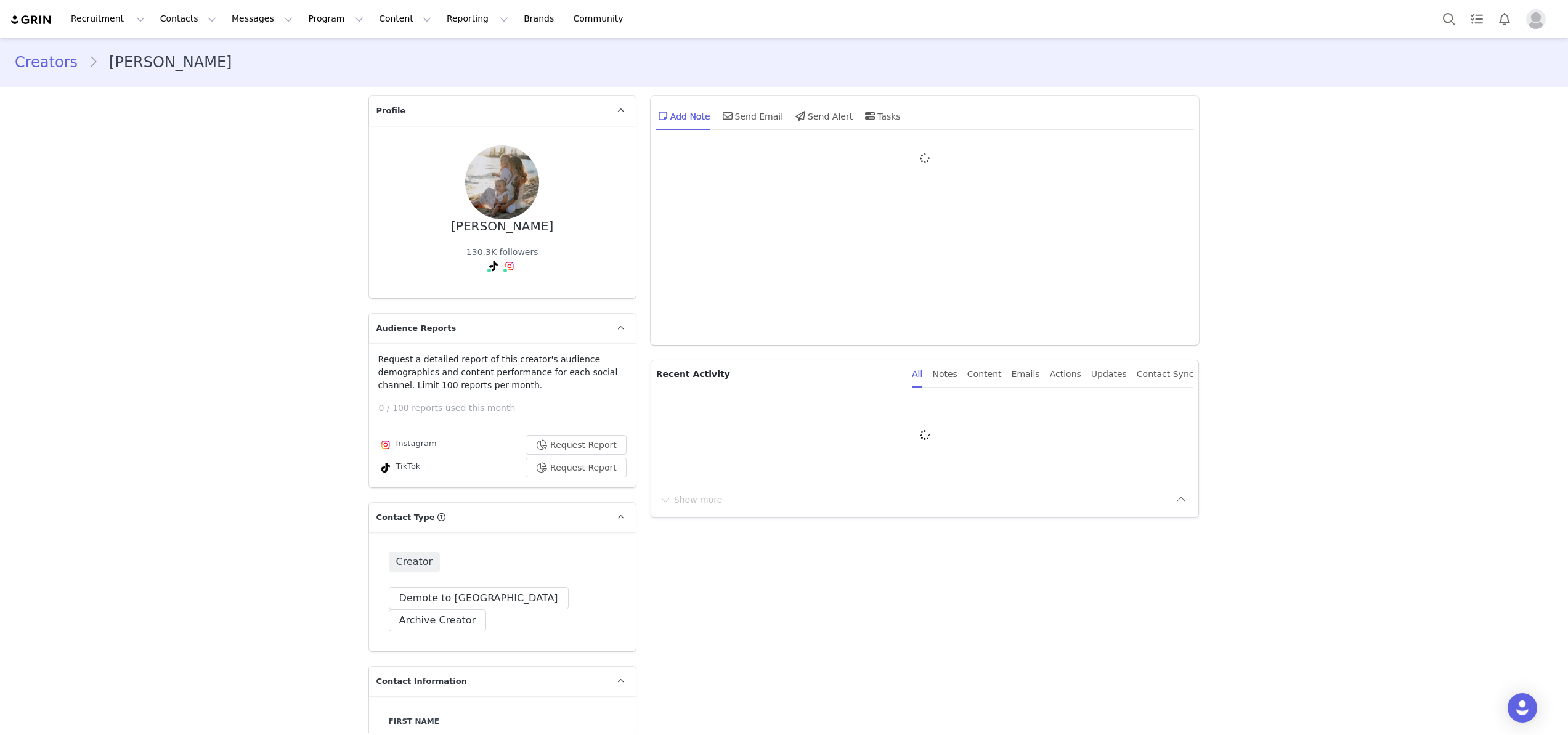
type input "+1 ([GEOGRAPHIC_DATA])"
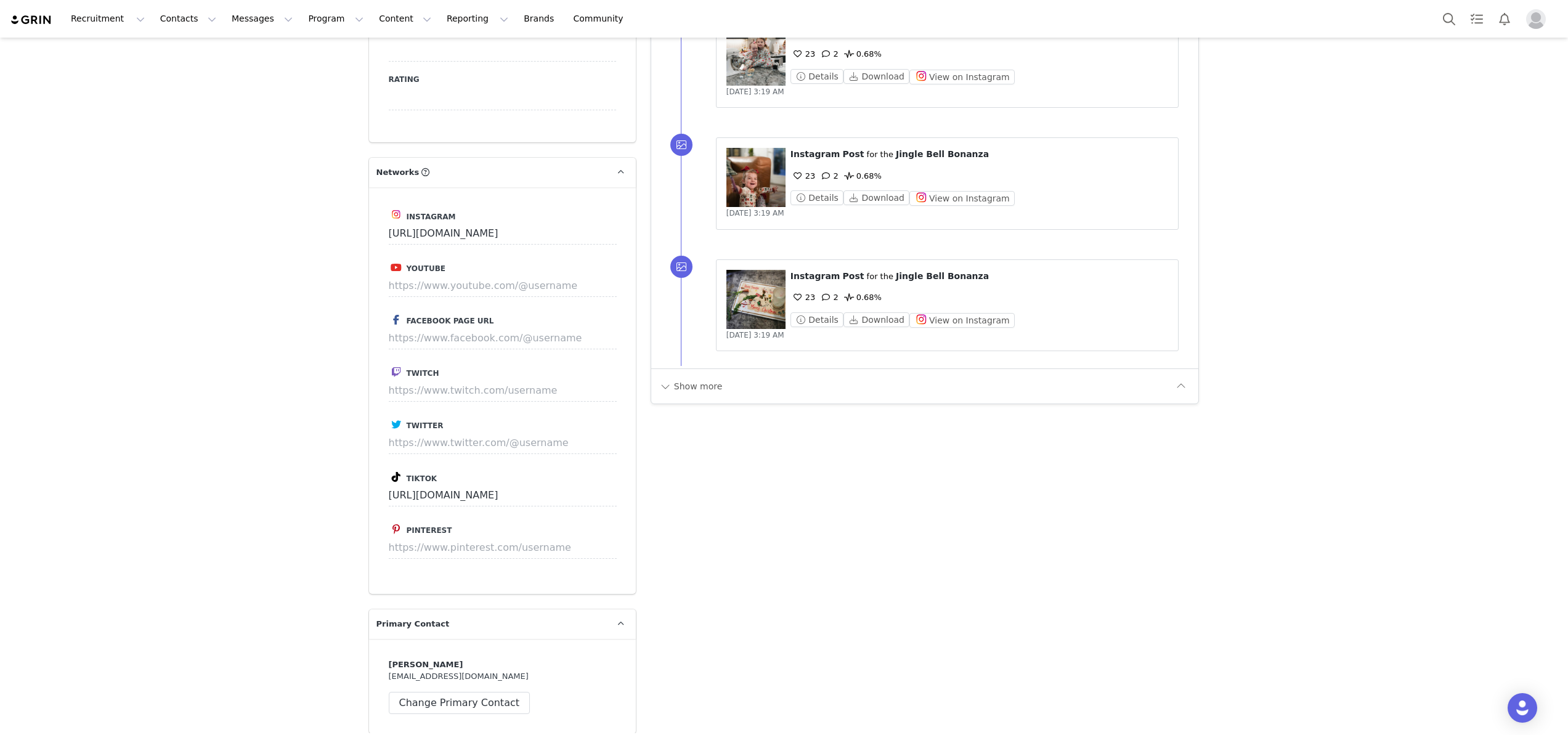
scroll to position [1534, 0]
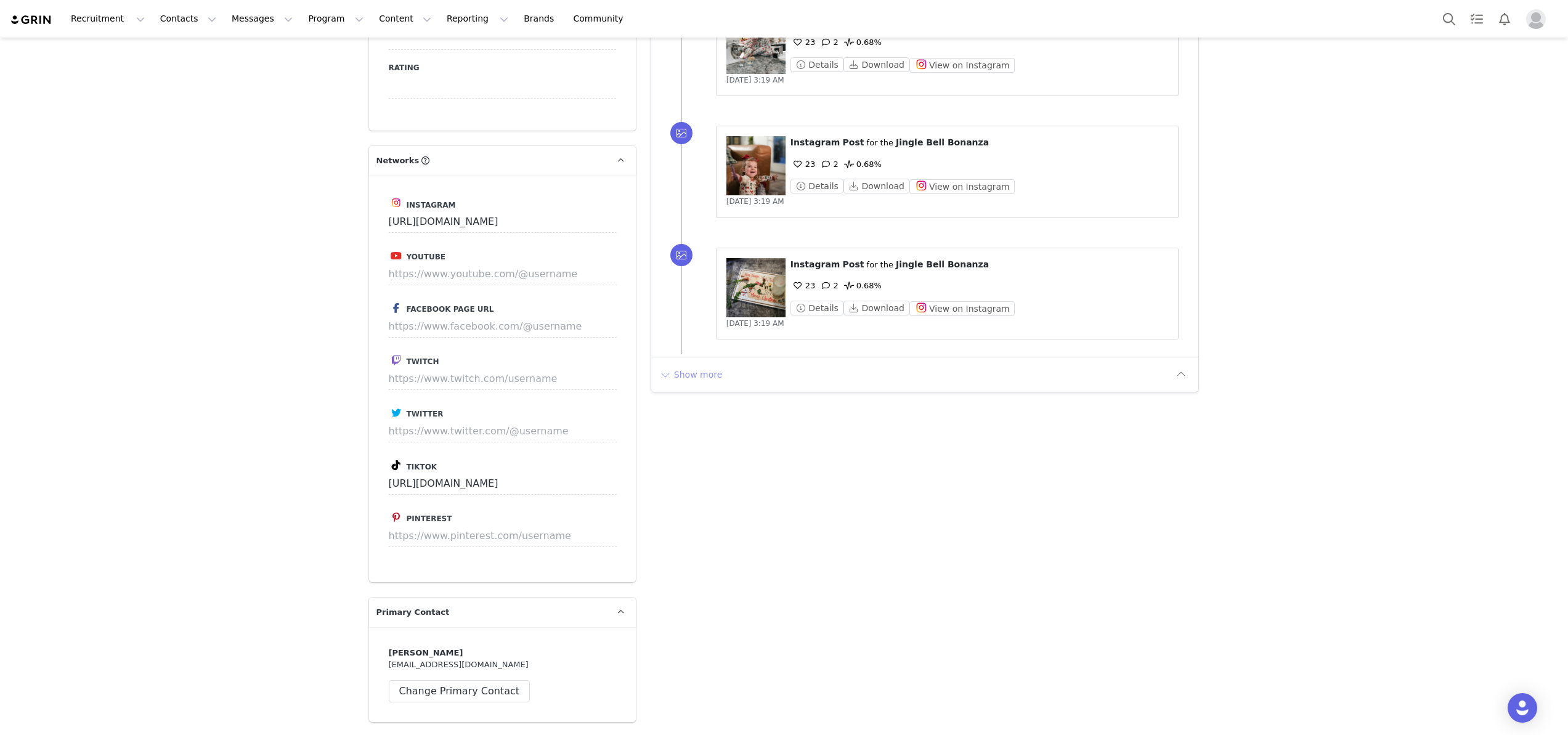
click at [697, 365] on button "Show more" at bounding box center [691, 374] width 65 height 20
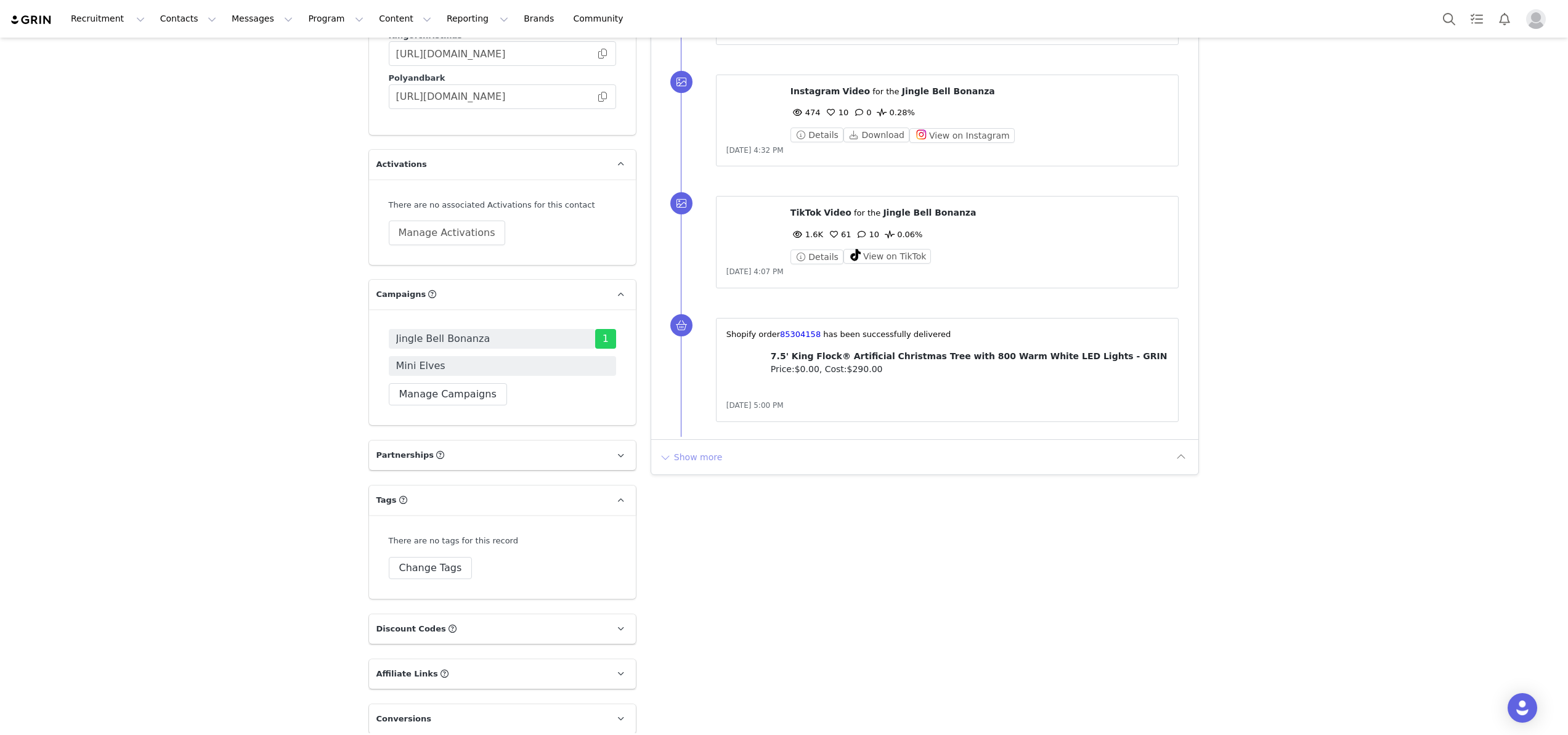
scroll to position [2699, 0]
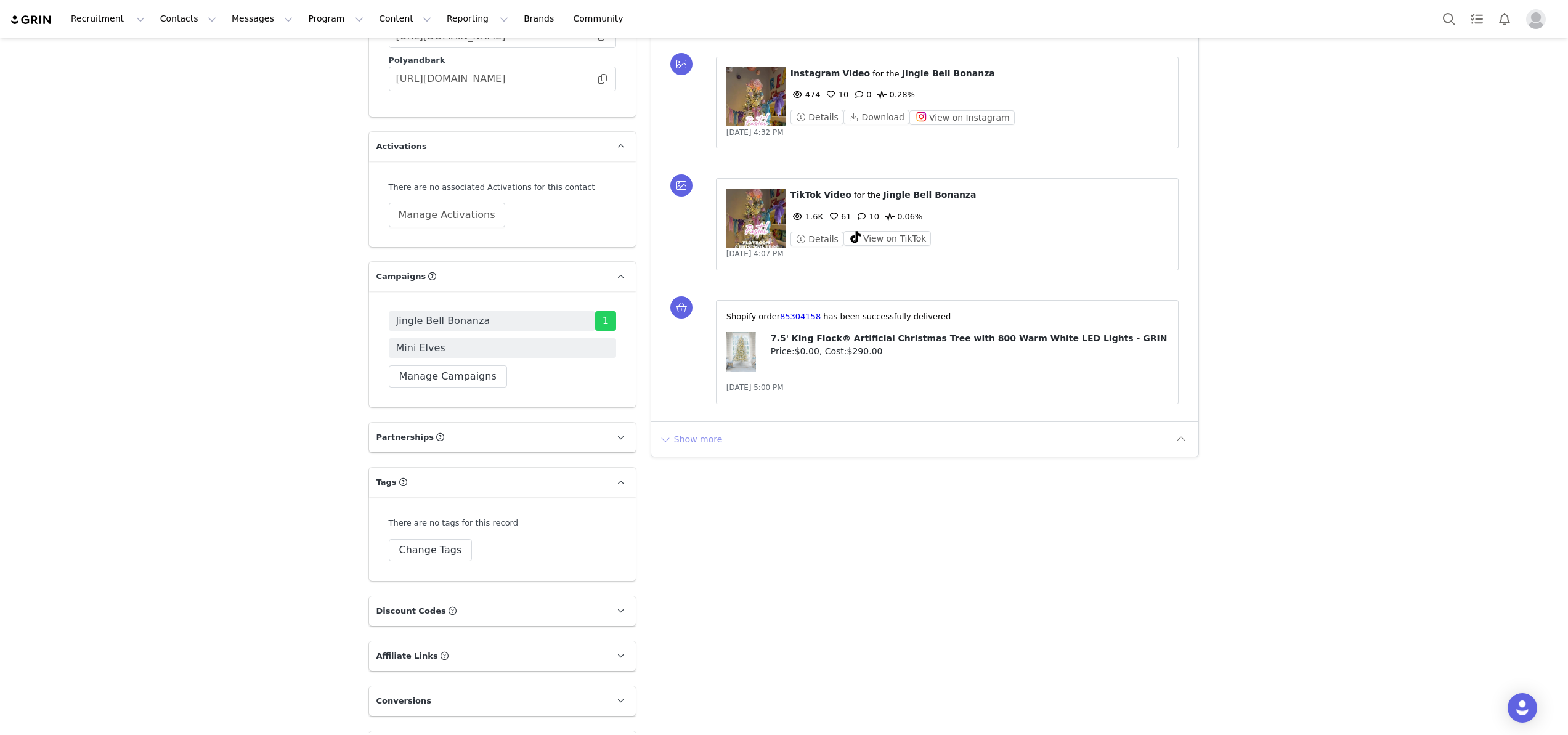
click at [701, 430] on button "Show more" at bounding box center [691, 439] width 65 height 20
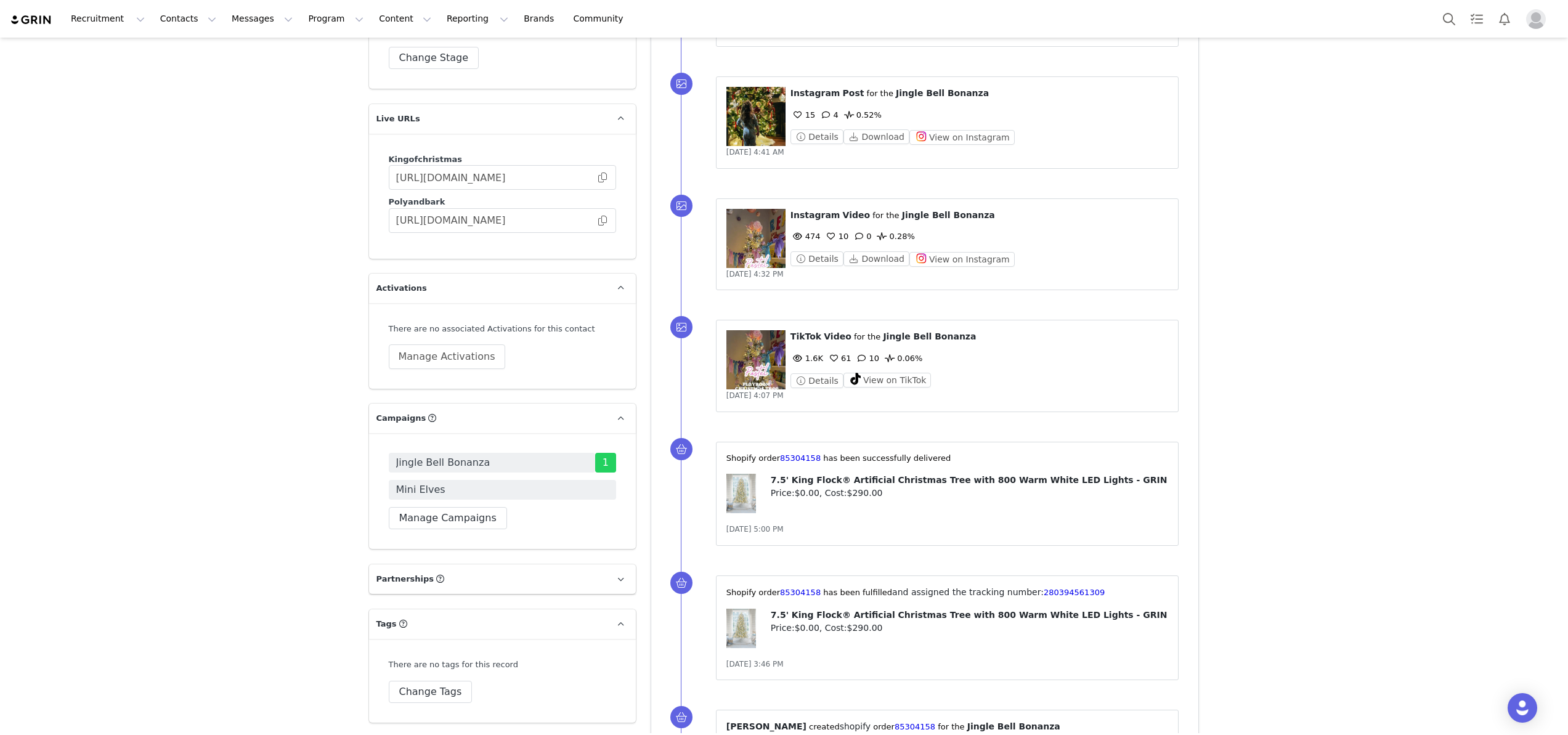
scroll to position [2527, 0]
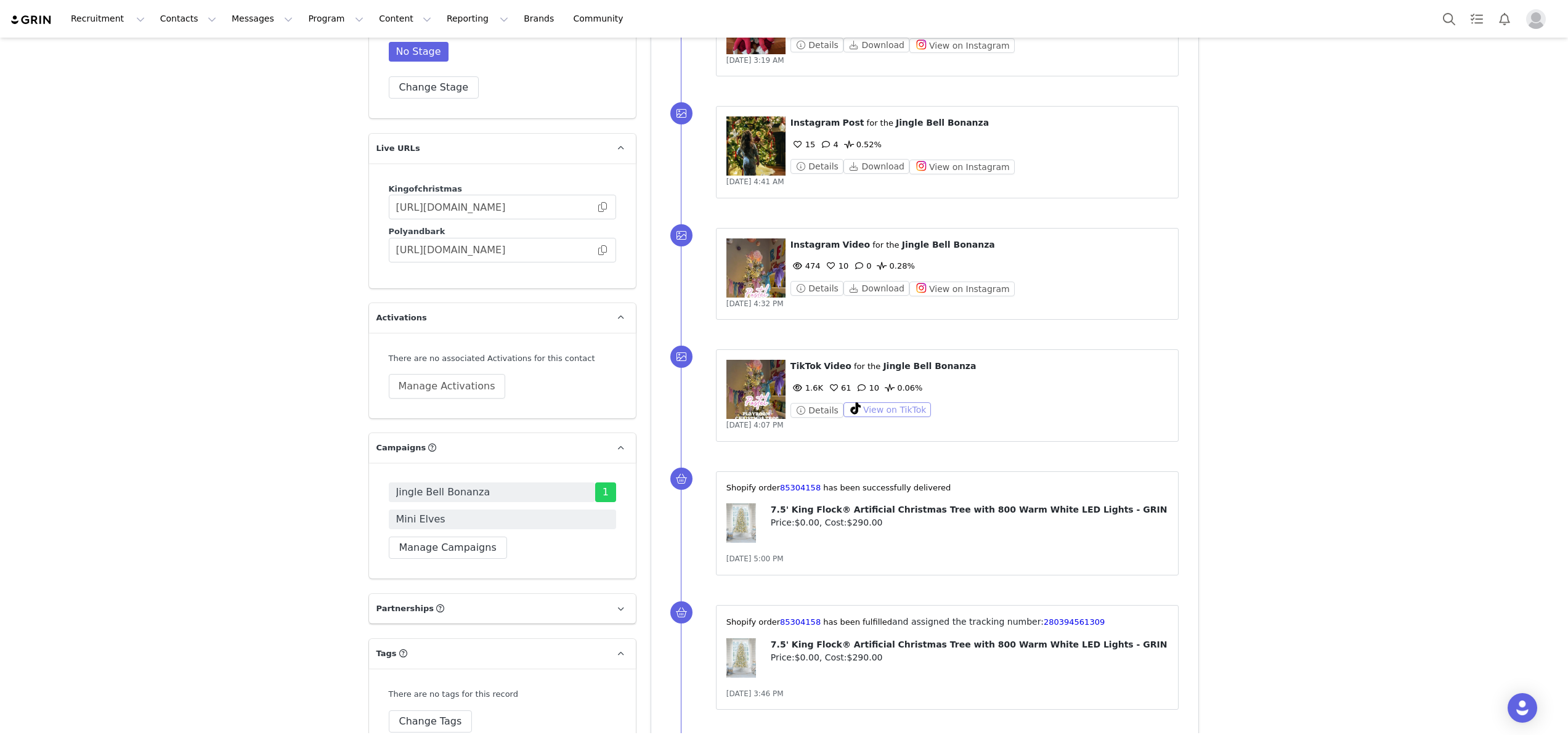
click at [903, 402] on button "View on TikTok" at bounding box center [887, 409] width 88 height 15
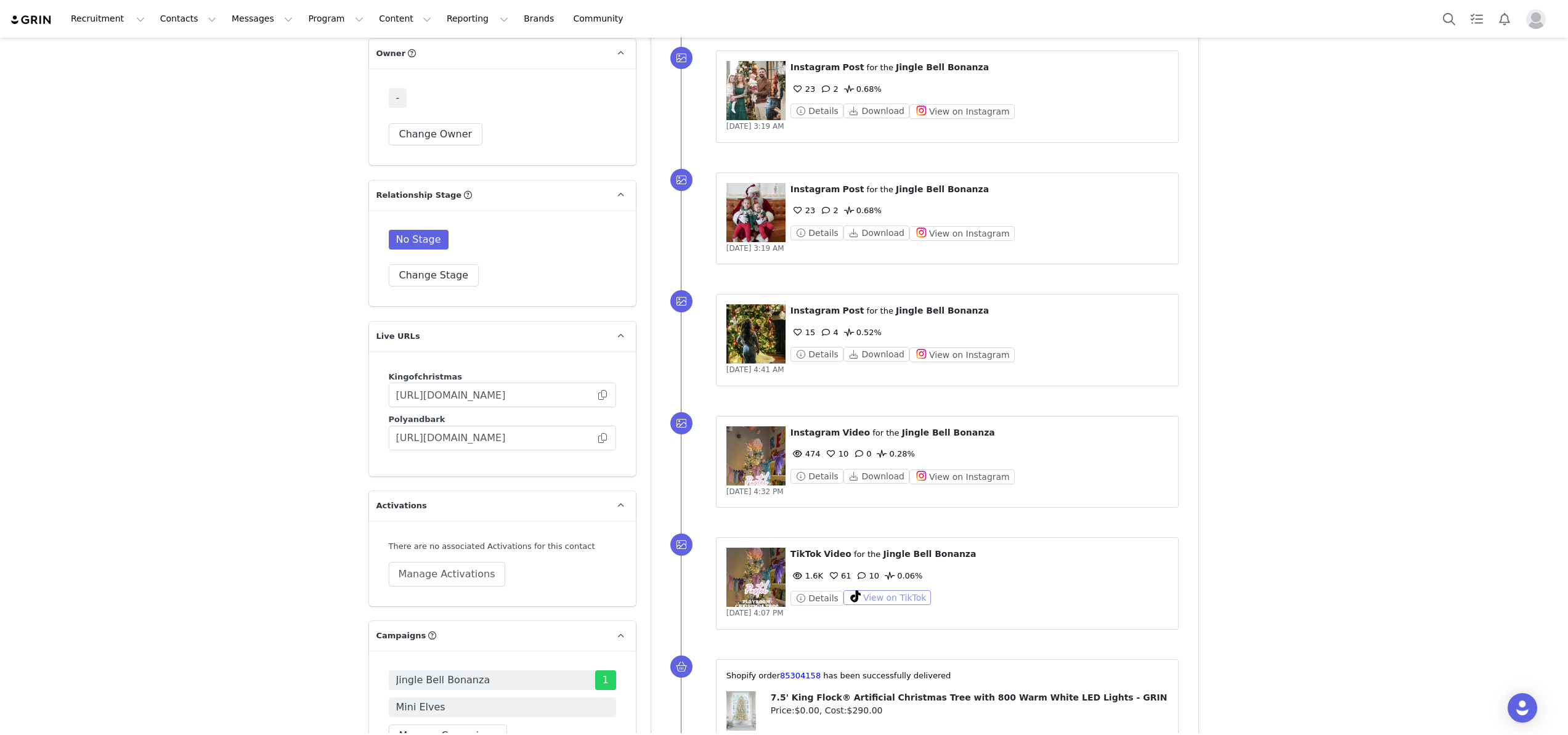
scroll to position [2340, 0]
click at [934, 347] on button "View on Instagram" at bounding box center [962, 354] width 105 height 15
click at [955, 225] on button "View on Instagram" at bounding box center [962, 232] width 105 height 15
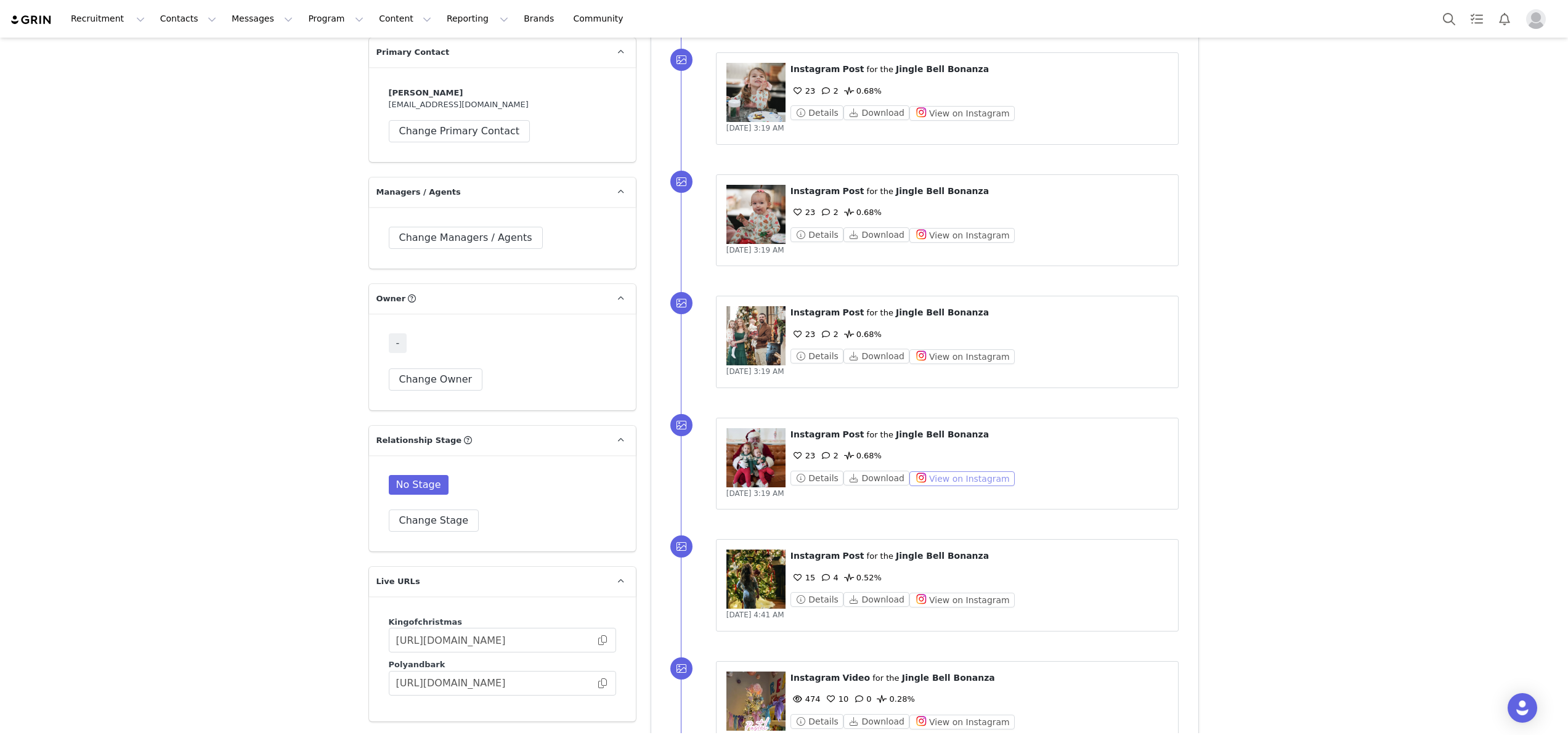
scroll to position [2092, 0]
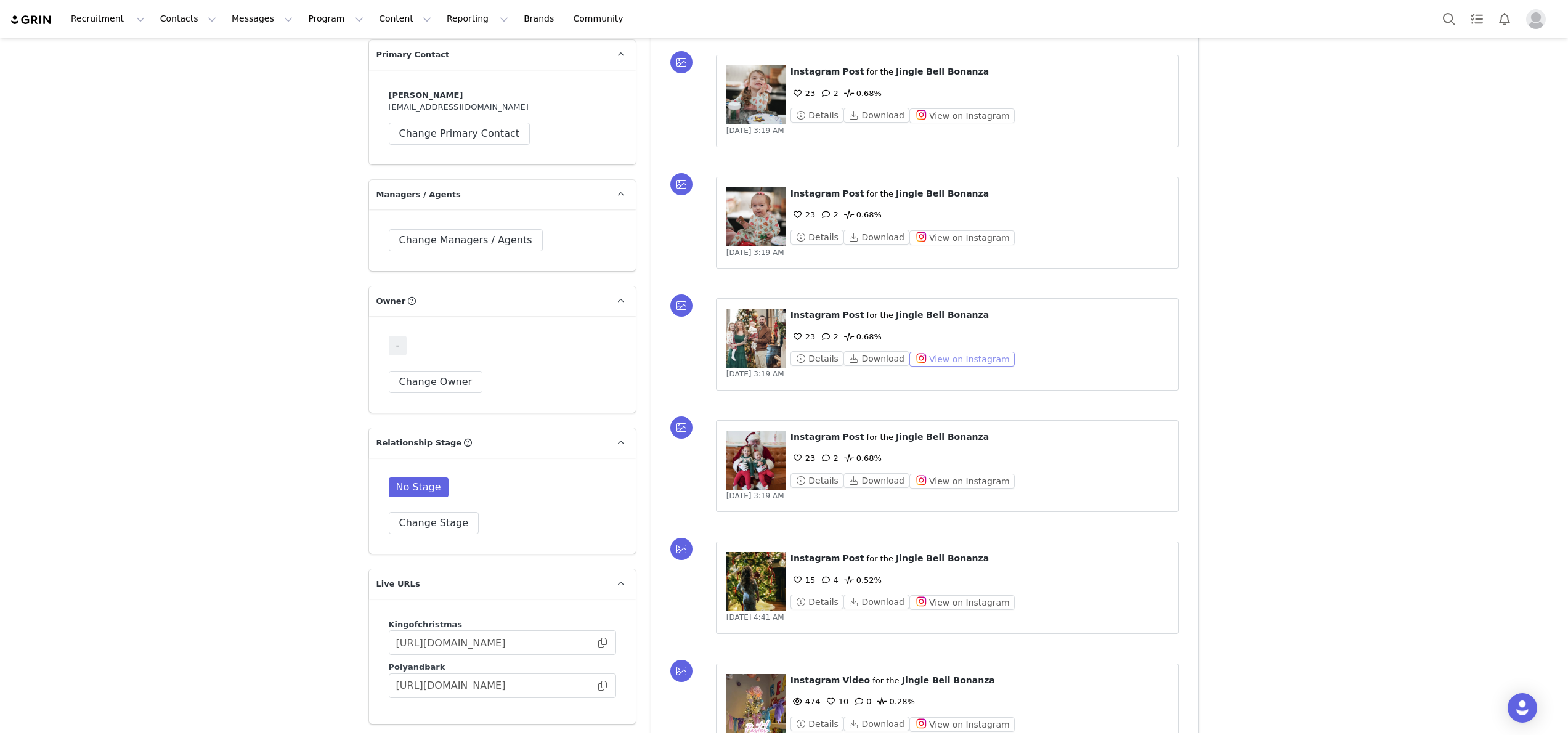
click at [949, 352] on button "View on Instagram" at bounding box center [962, 359] width 105 height 15
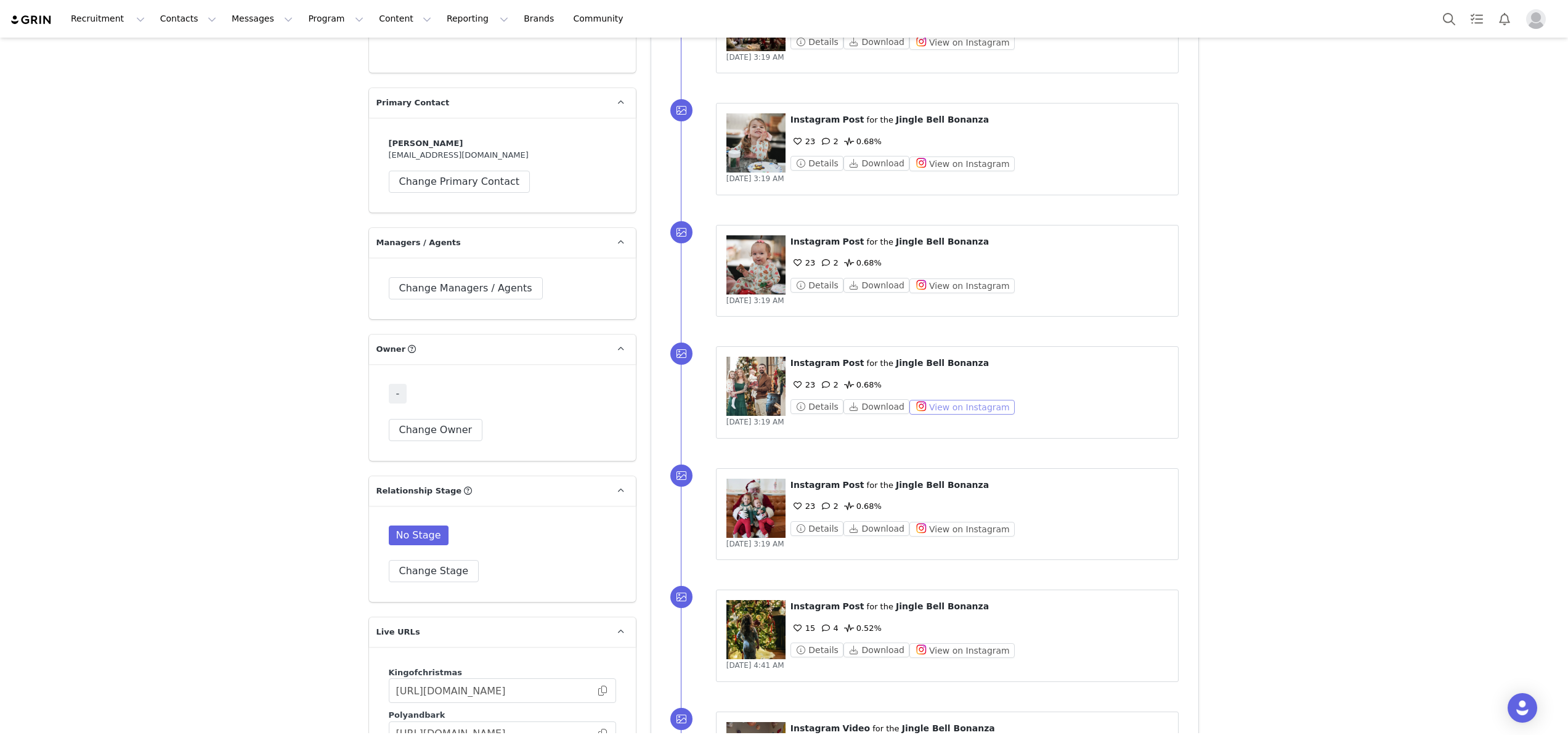
scroll to position [2036, 0]
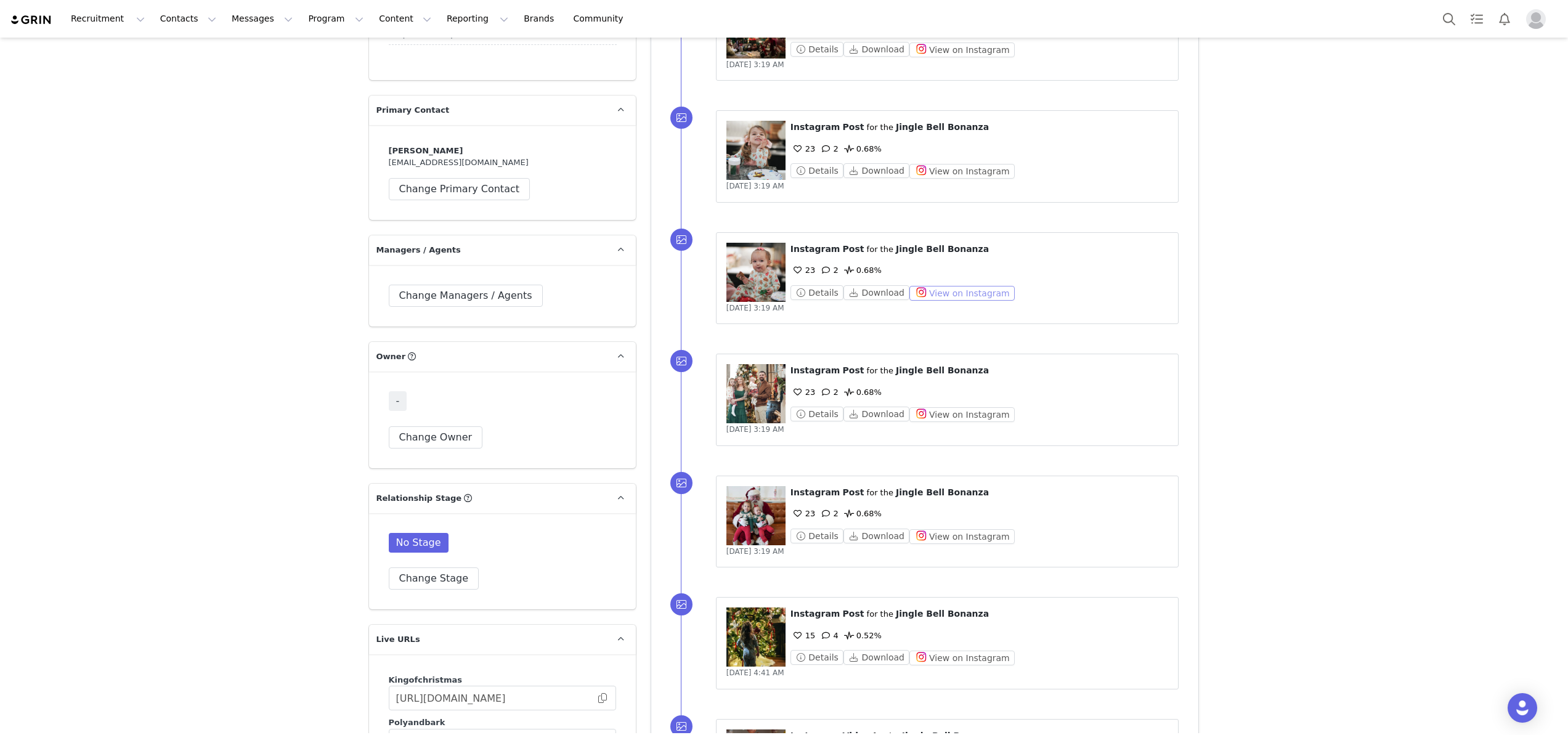
click at [938, 286] on button "View on Instagram" at bounding box center [962, 293] width 105 height 15
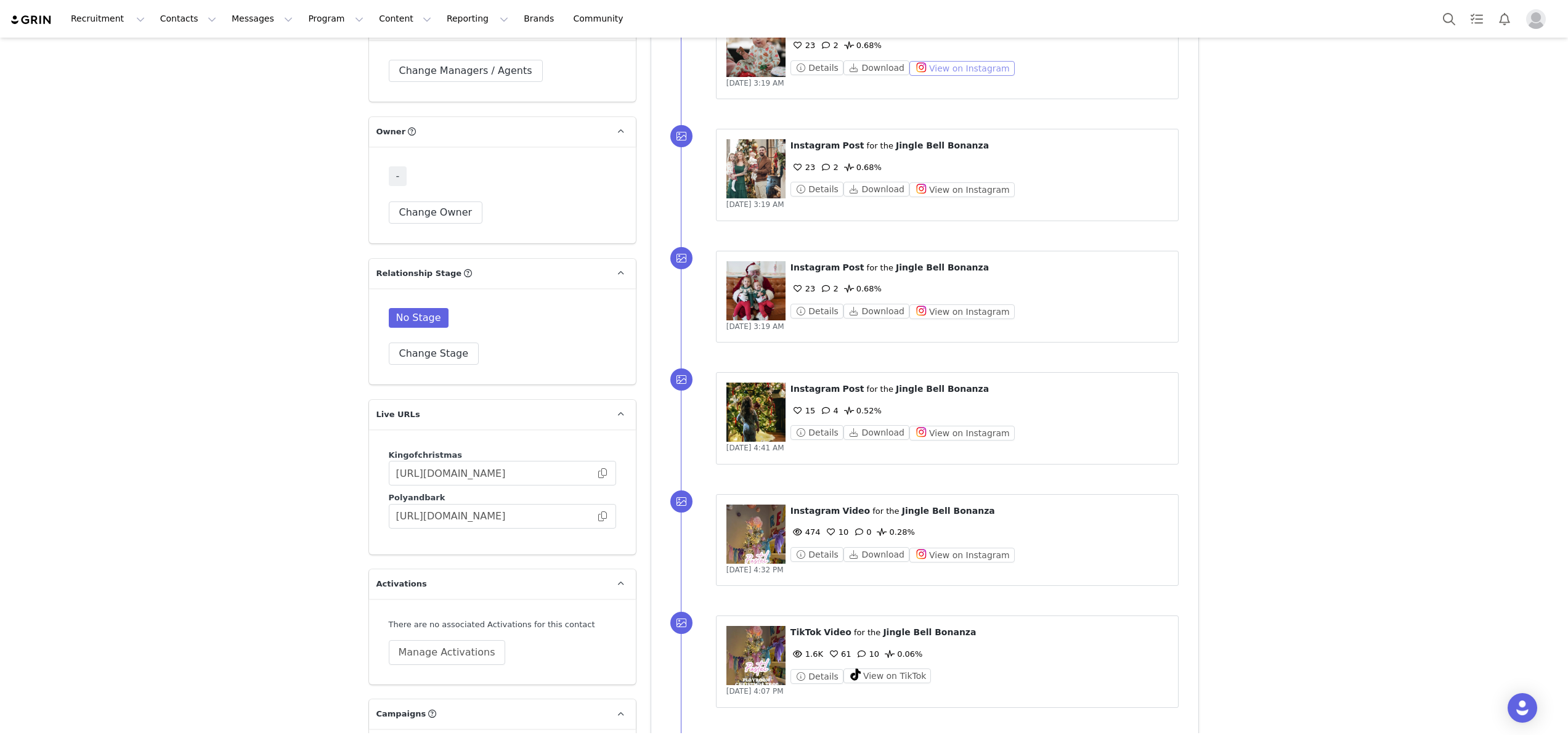
scroll to position [2320, 0]
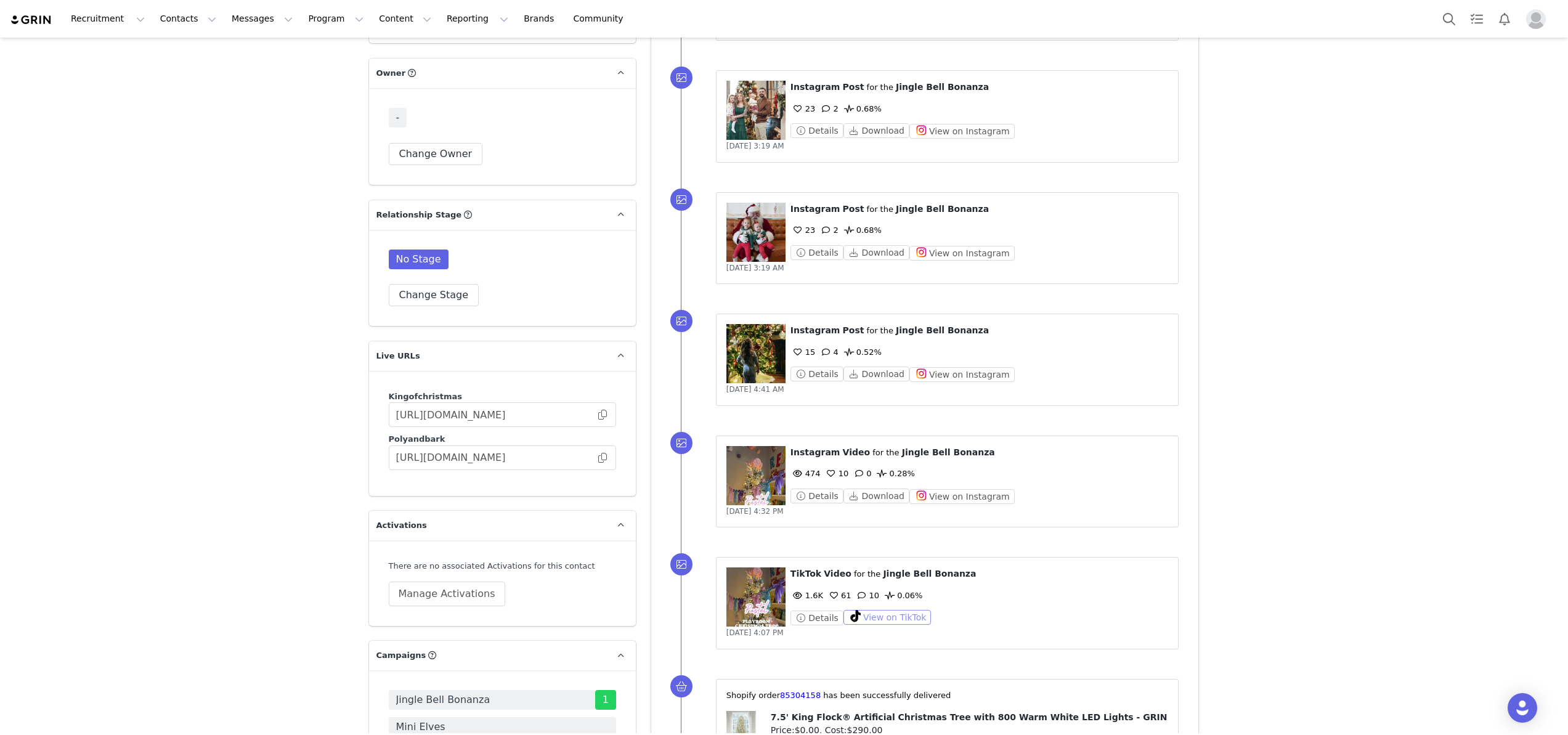
click at [900, 610] on button "View on TikTok" at bounding box center [887, 617] width 88 height 15
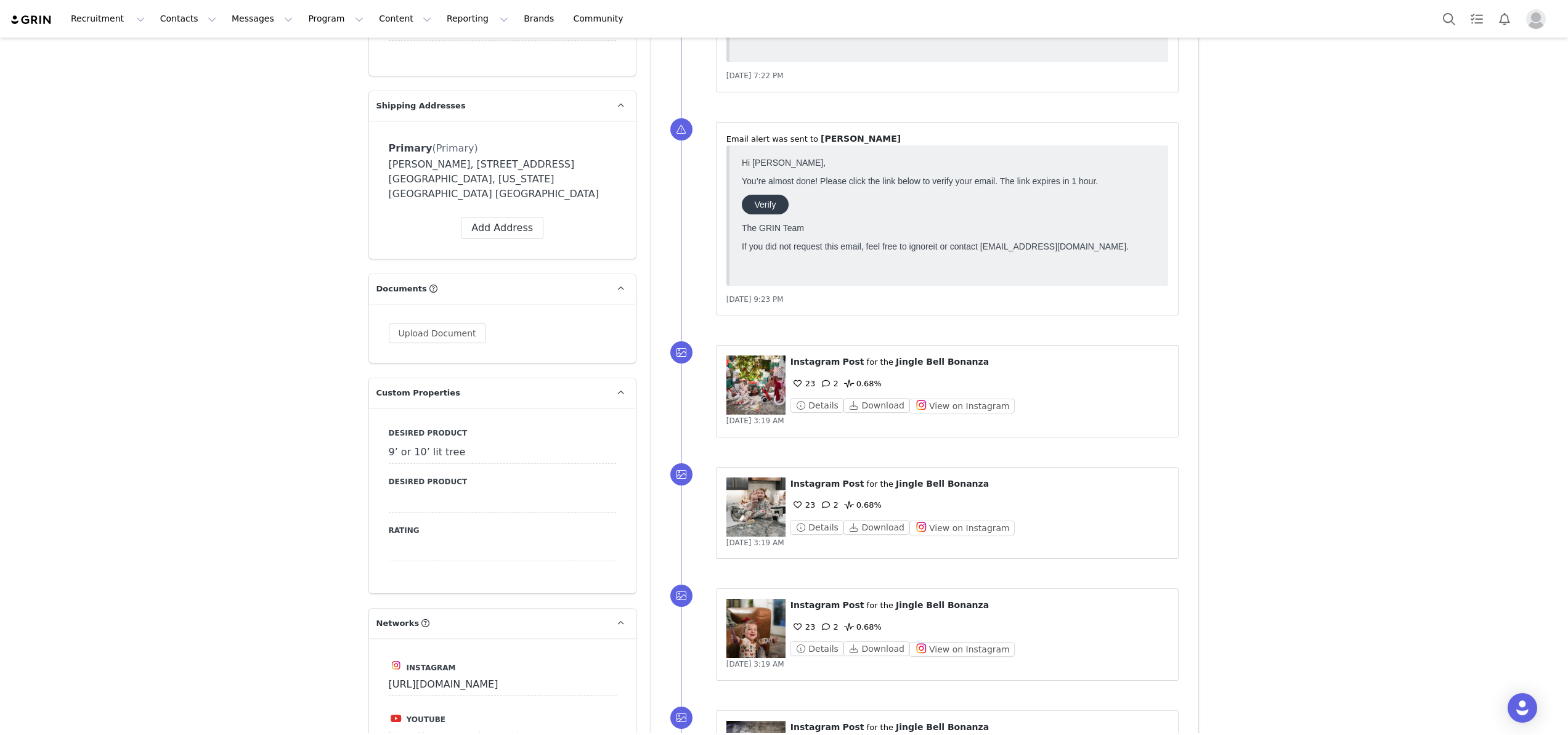
scroll to position [1076, 0]
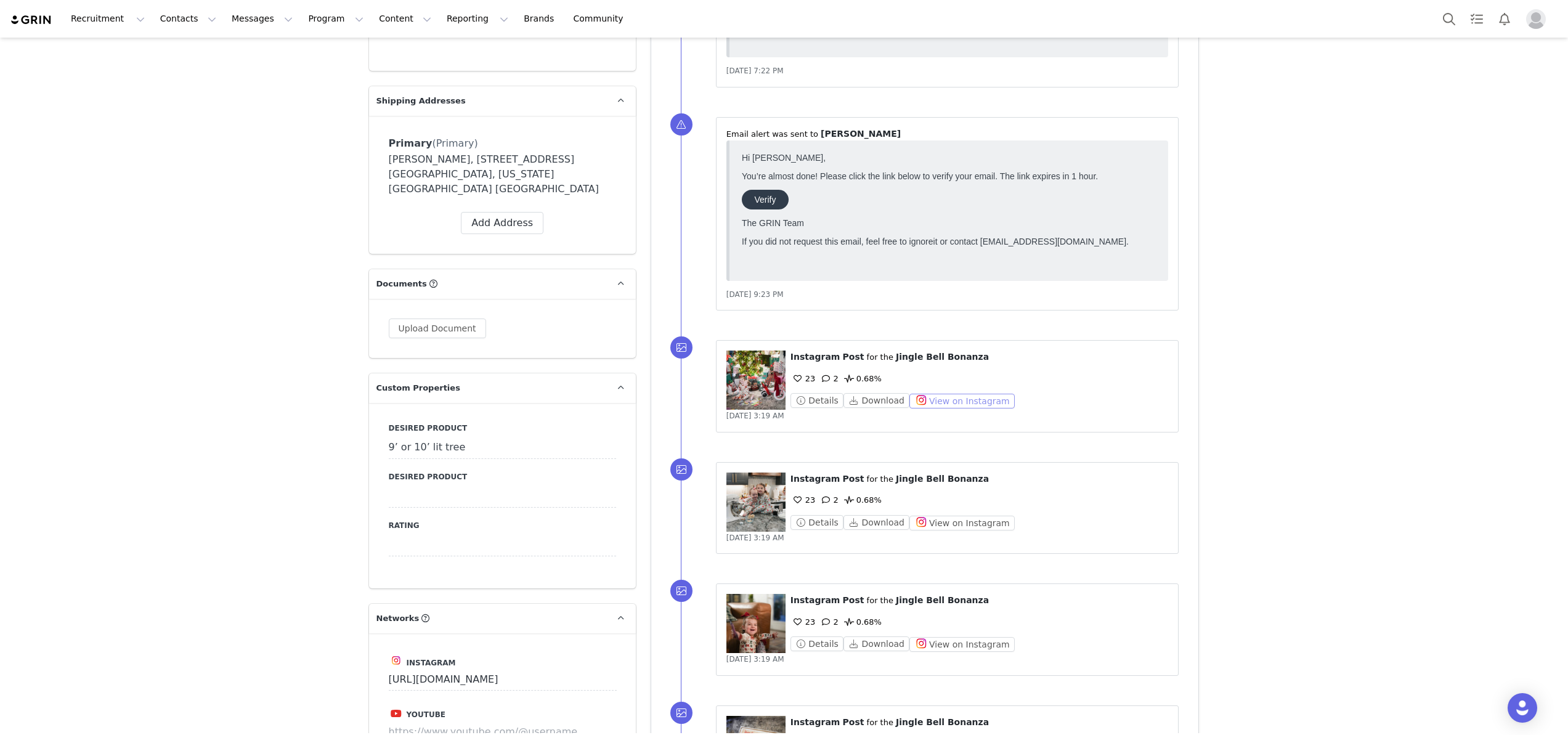
click at [927, 394] on button "View on Instagram" at bounding box center [962, 401] width 105 height 15
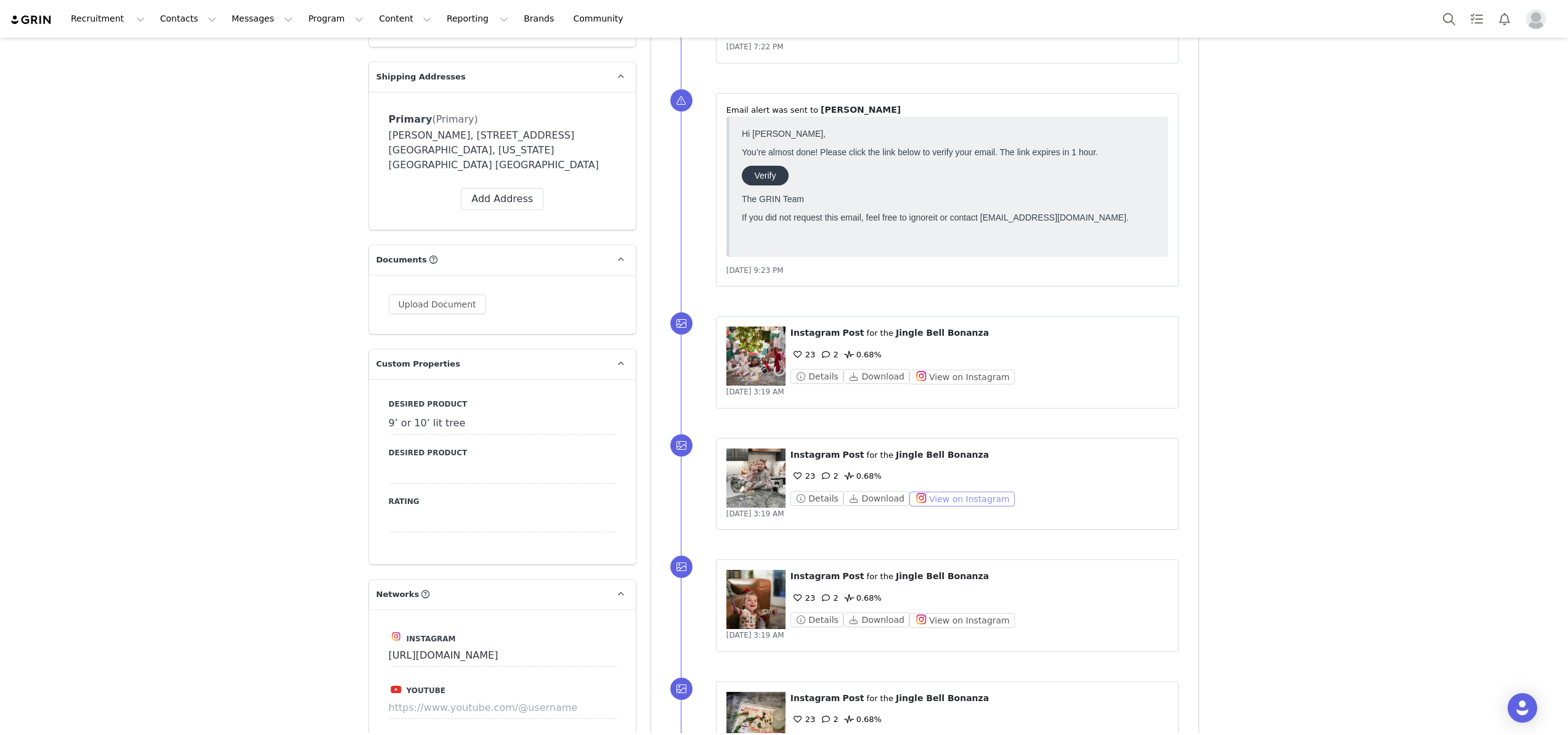
click at [939, 492] on button "View on Instagram" at bounding box center [962, 499] width 105 height 15
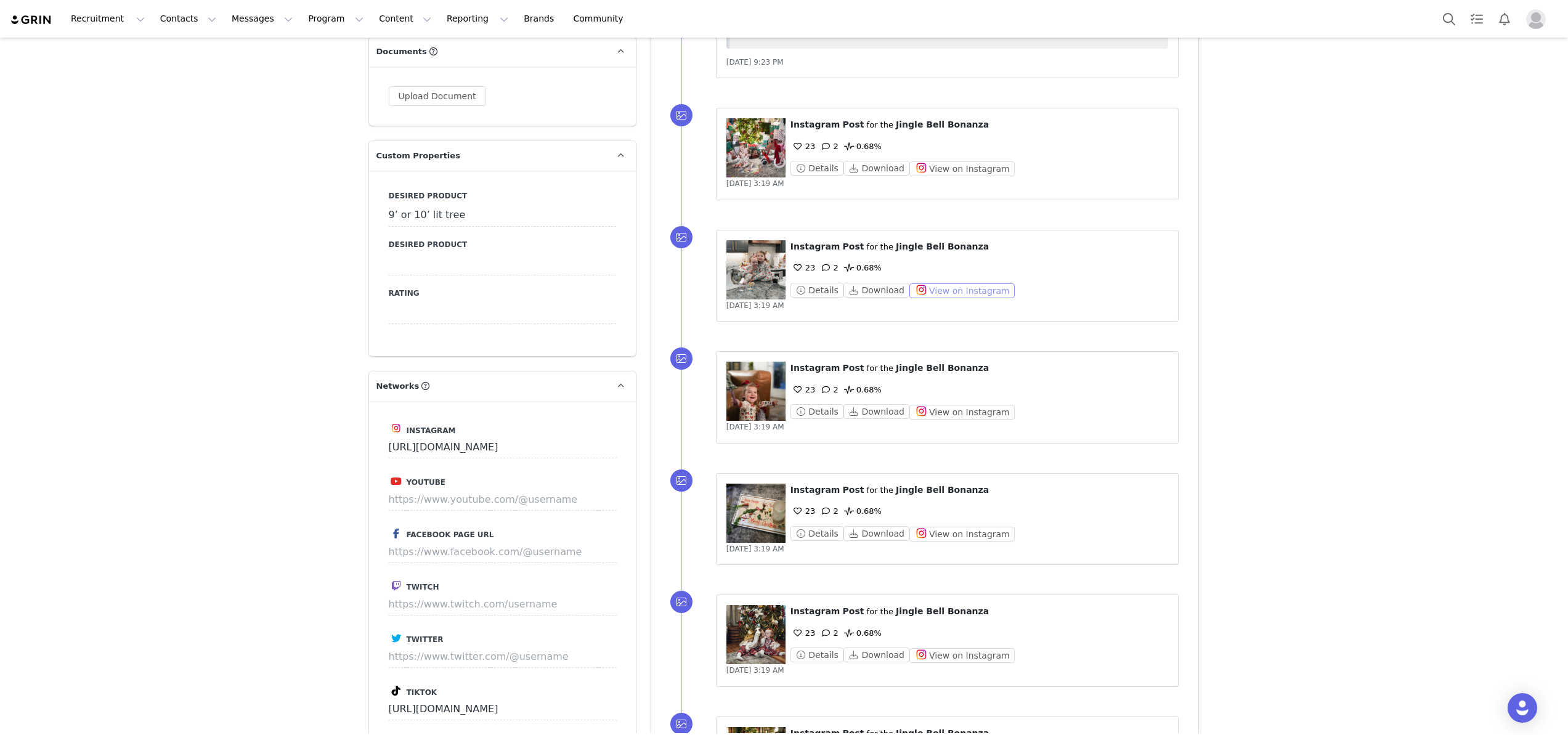
scroll to position [1310, 0]
click at [985, 404] on button "View on Instagram" at bounding box center [962, 411] width 105 height 15
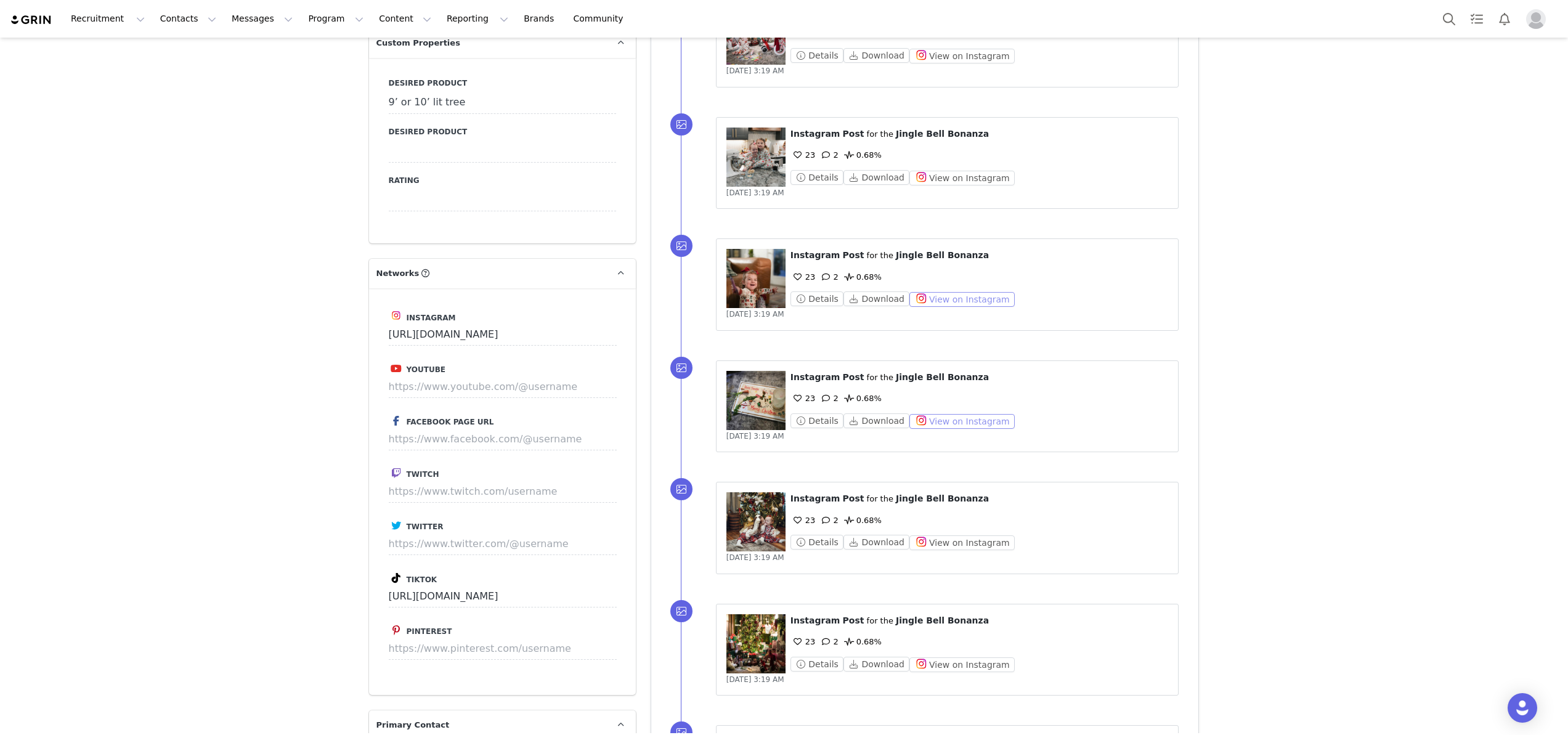
scroll to position [1422, 0]
click at [942, 414] on button "View on Instagram" at bounding box center [962, 421] width 105 height 15
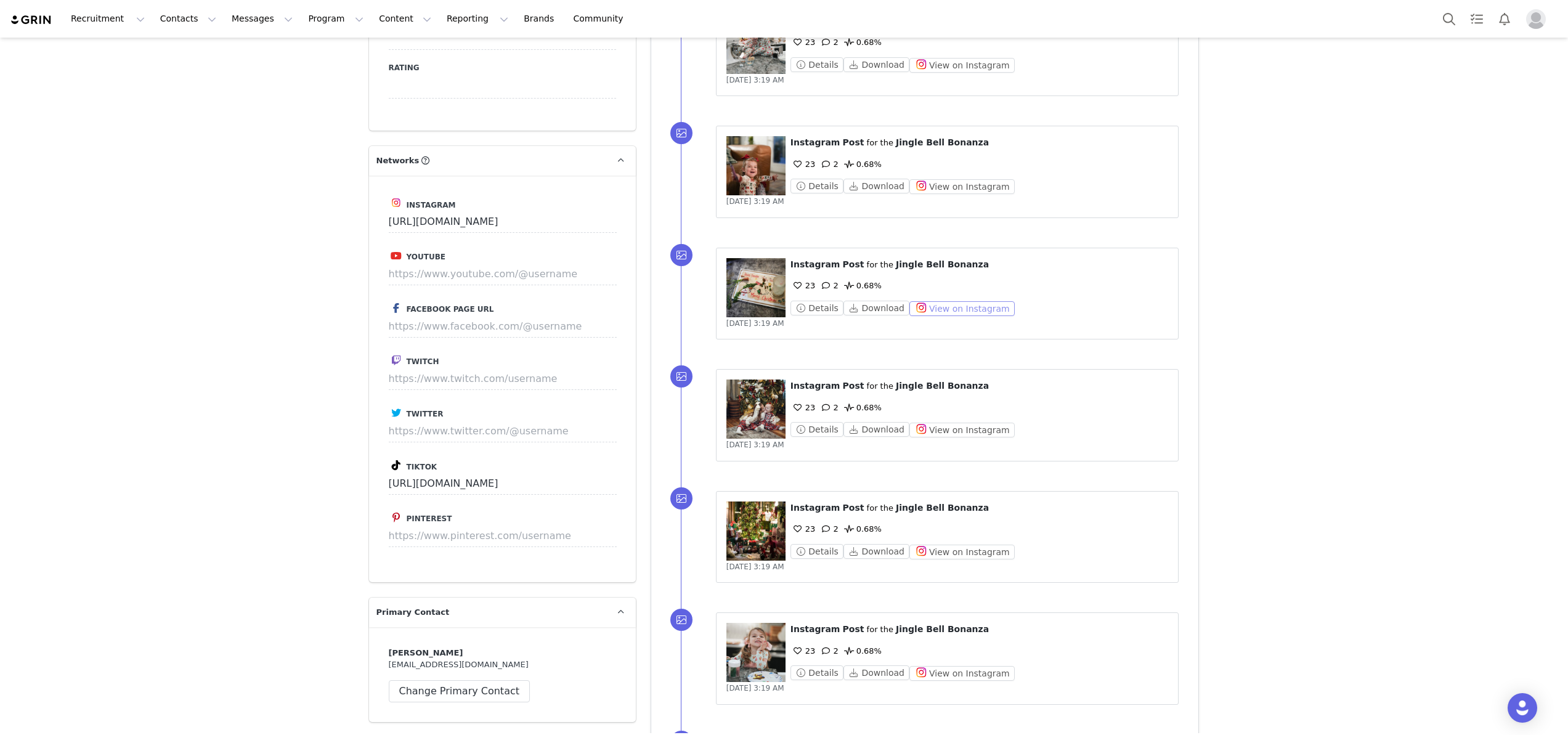
scroll to position [1540, 0]
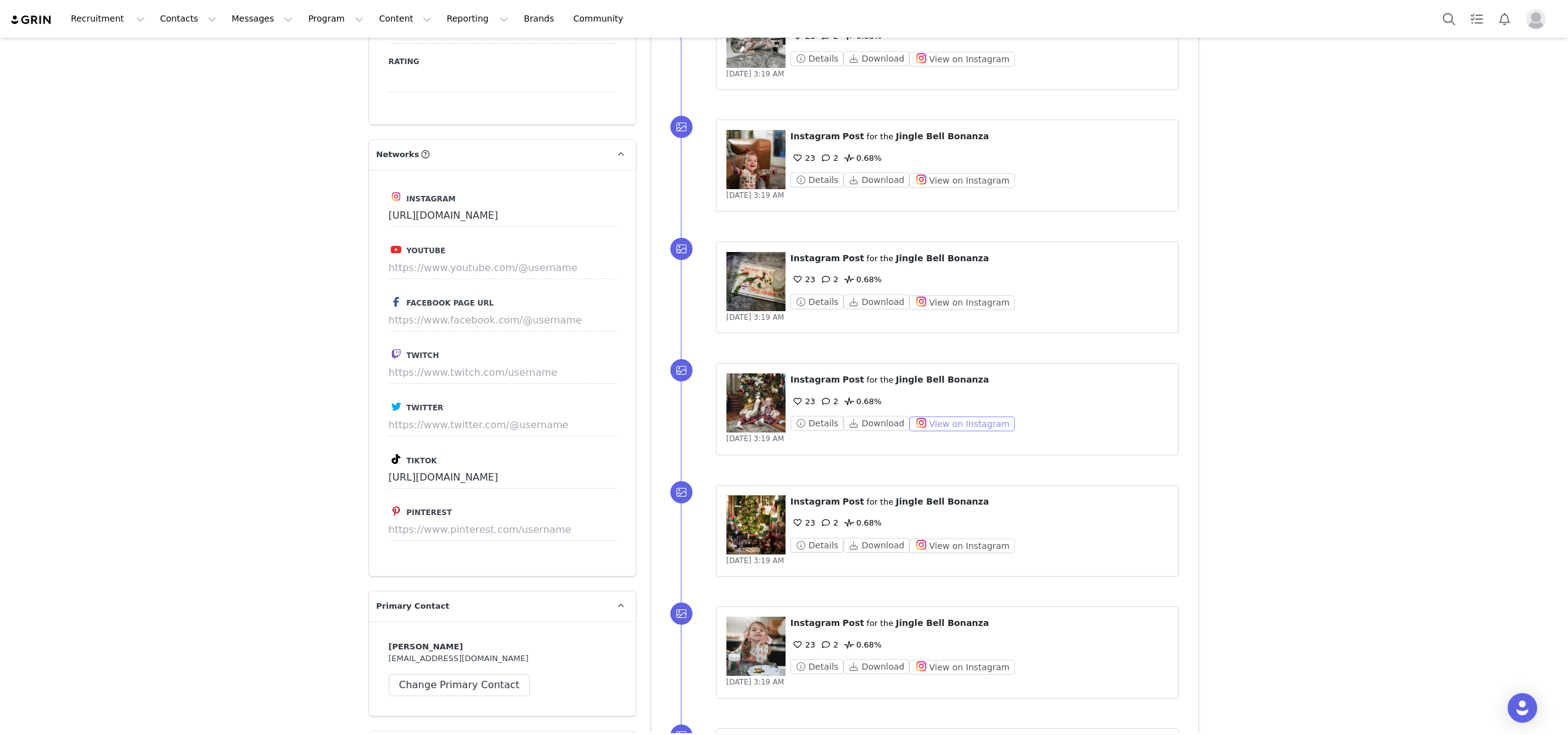
click at [963, 416] on button "View on Instagram" at bounding box center [962, 423] width 105 height 15
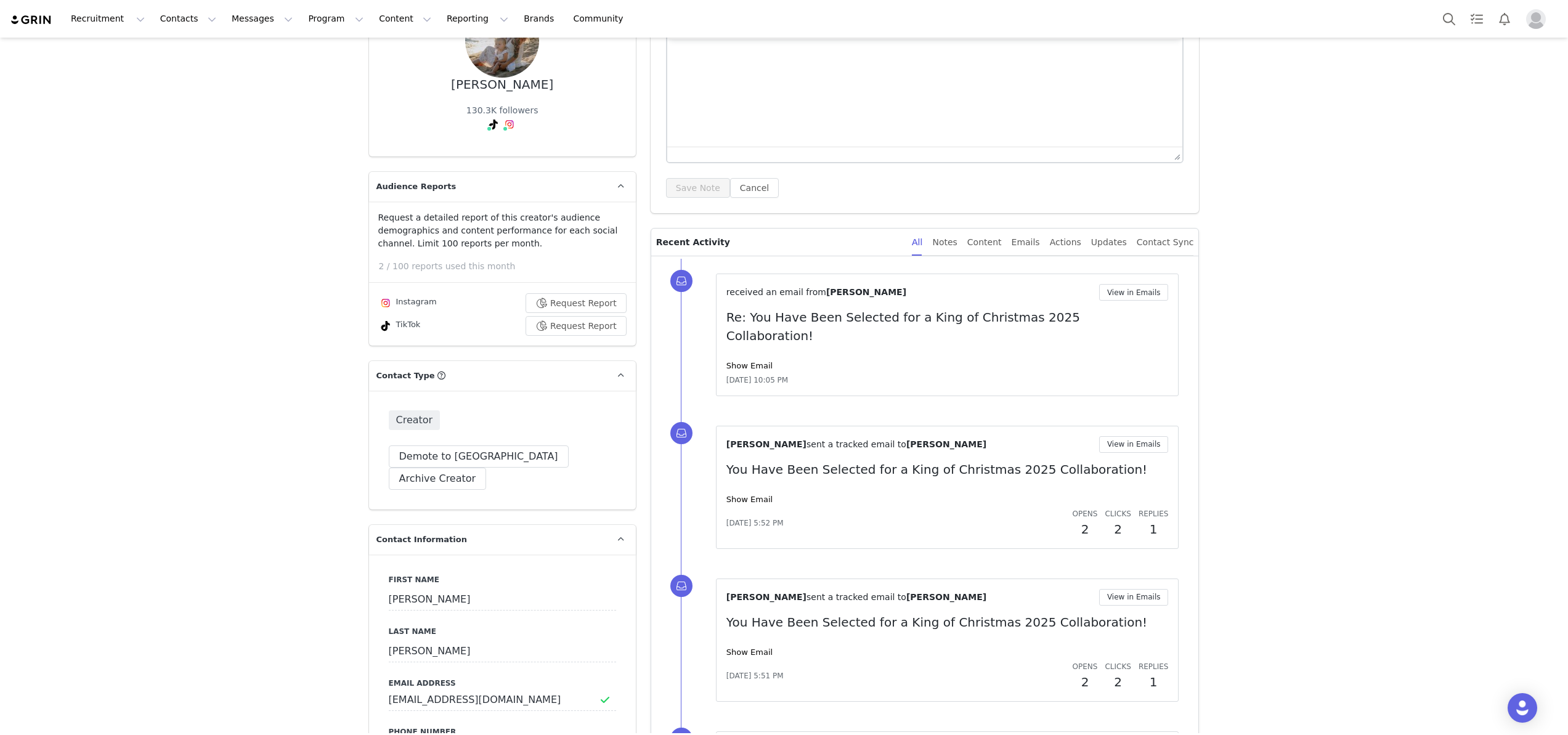
scroll to position [0, 0]
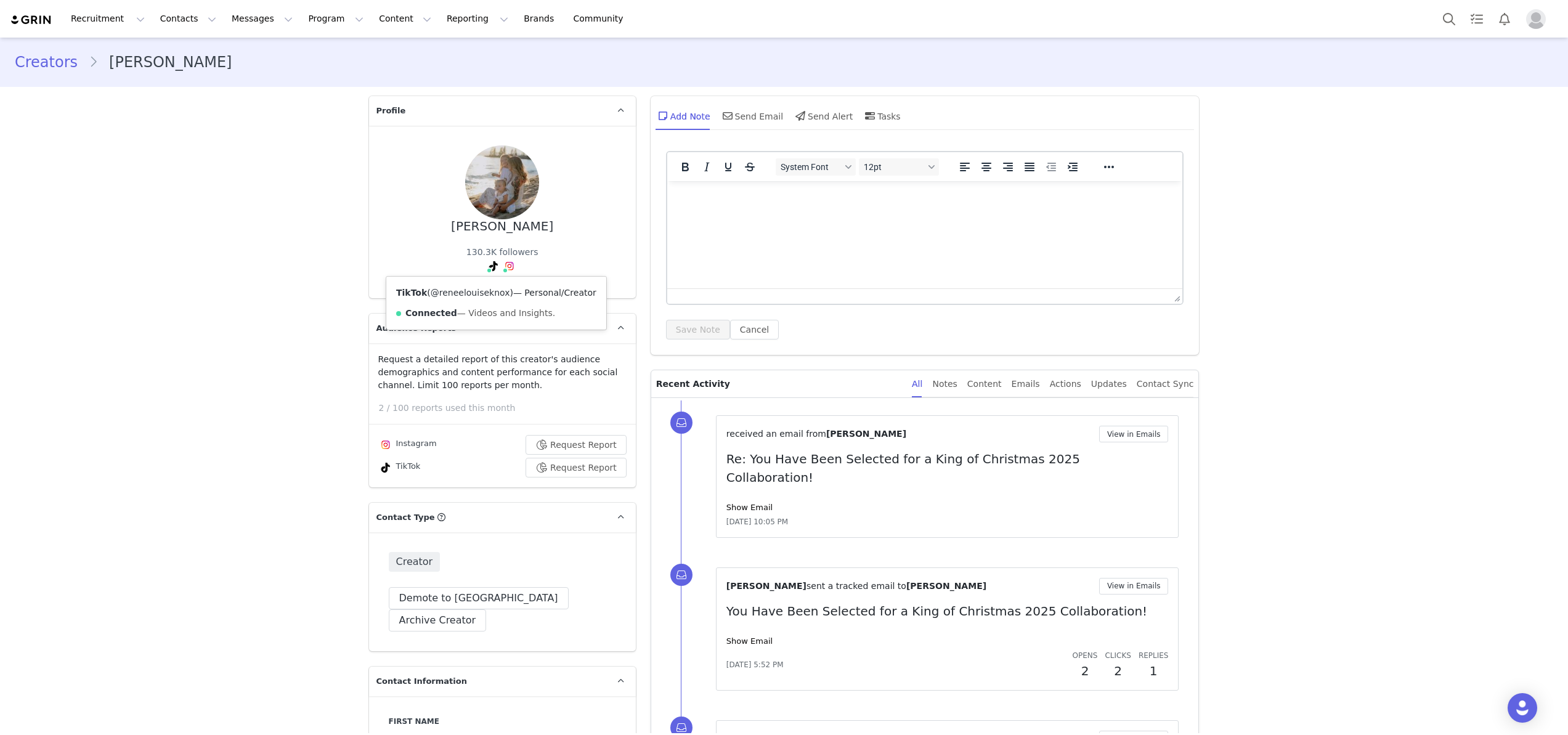
click at [482, 296] on link "@reneelouiseknox" at bounding box center [470, 293] width 79 height 10
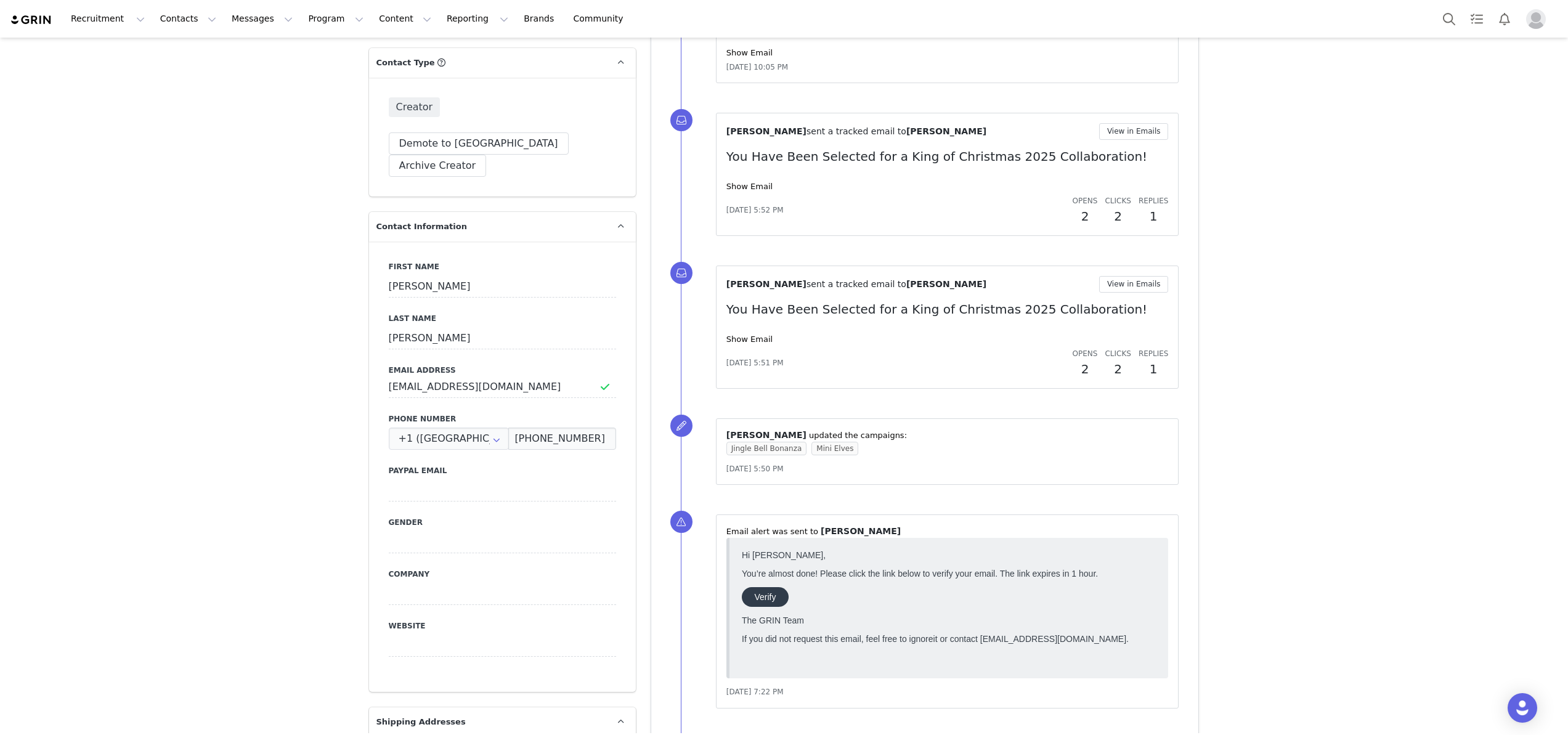
scroll to position [453, 0]
click at [186, 18] on button "Contacts Contacts" at bounding box center [188, 19] width 71 height 28
click at [183, 51] on p "Creators" at bounding box center [173, 55] width 37 height 13
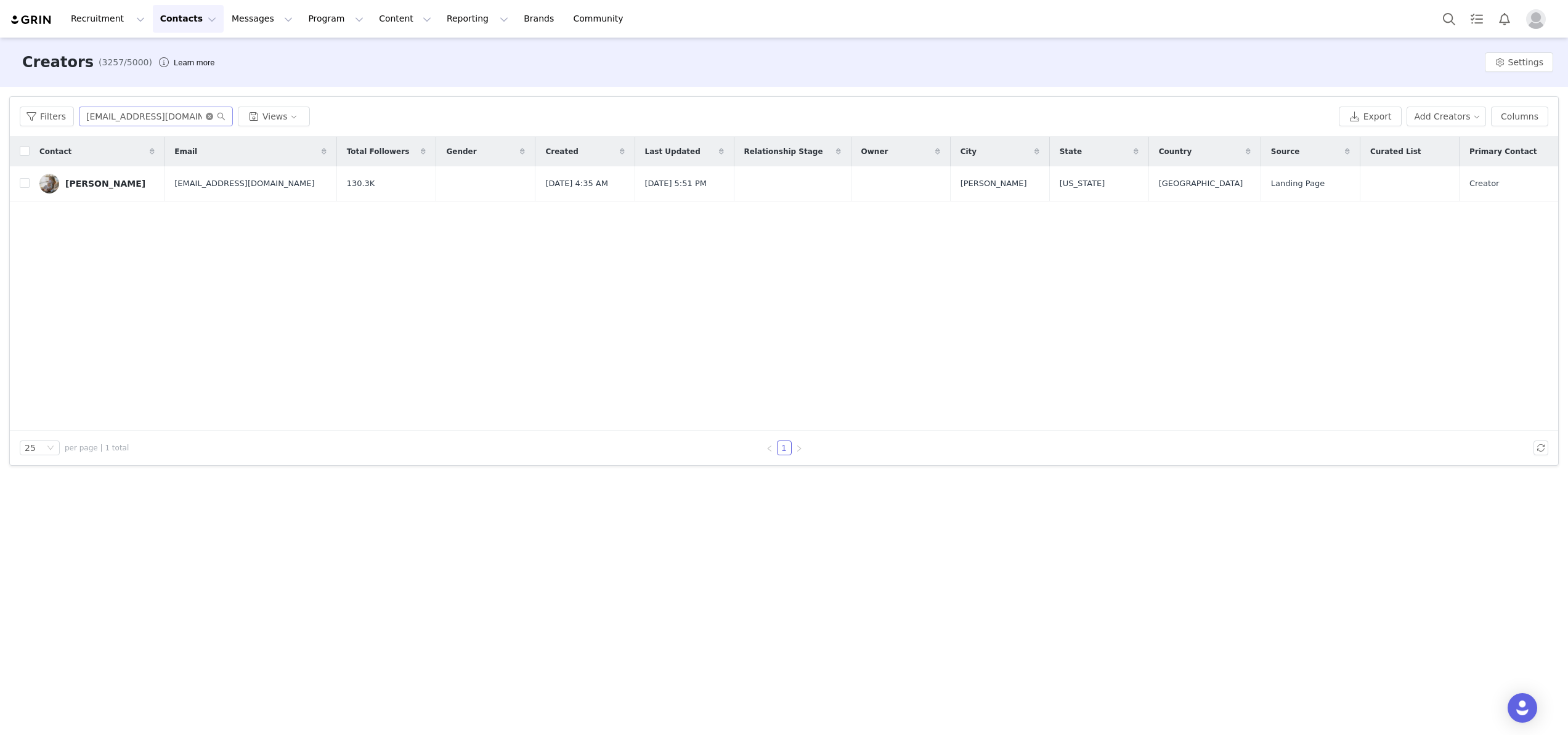
click at [206, 116] on icon "icon: close-circle" at bounding box center [209, 117] width 8 height 8
click at [187, 117] on input "text" at bounding box center [155, 116] width 154 height 20
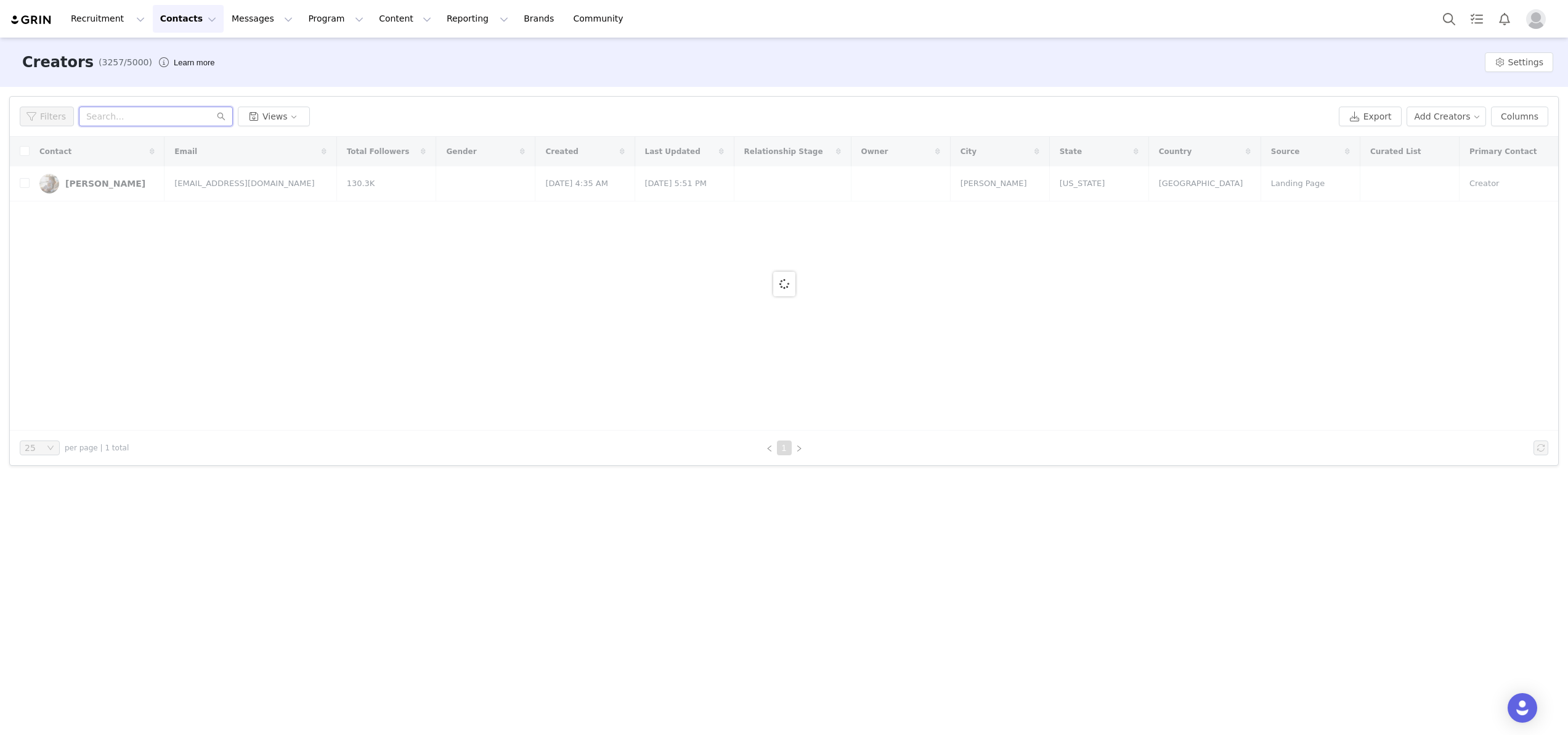
paste input "[EMAIL_ADDRESS][DOMAIN_NAME]"
type input "[EMAIL_ADDRESS][DOMAIN_NAME]"
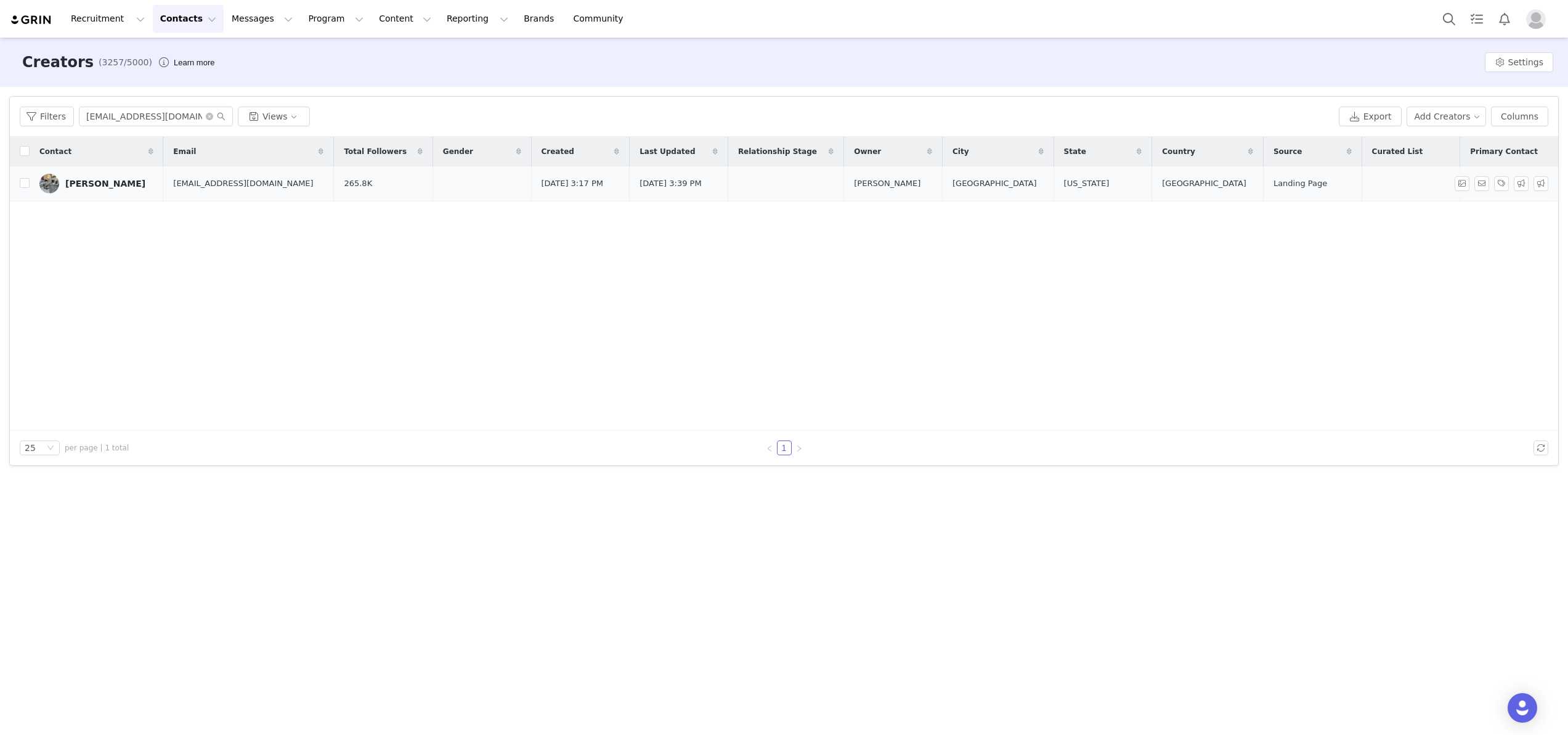
click at [103, 187] on div "[PERSON_NAME]" at bounding box center [105, 184] width 80 height 10
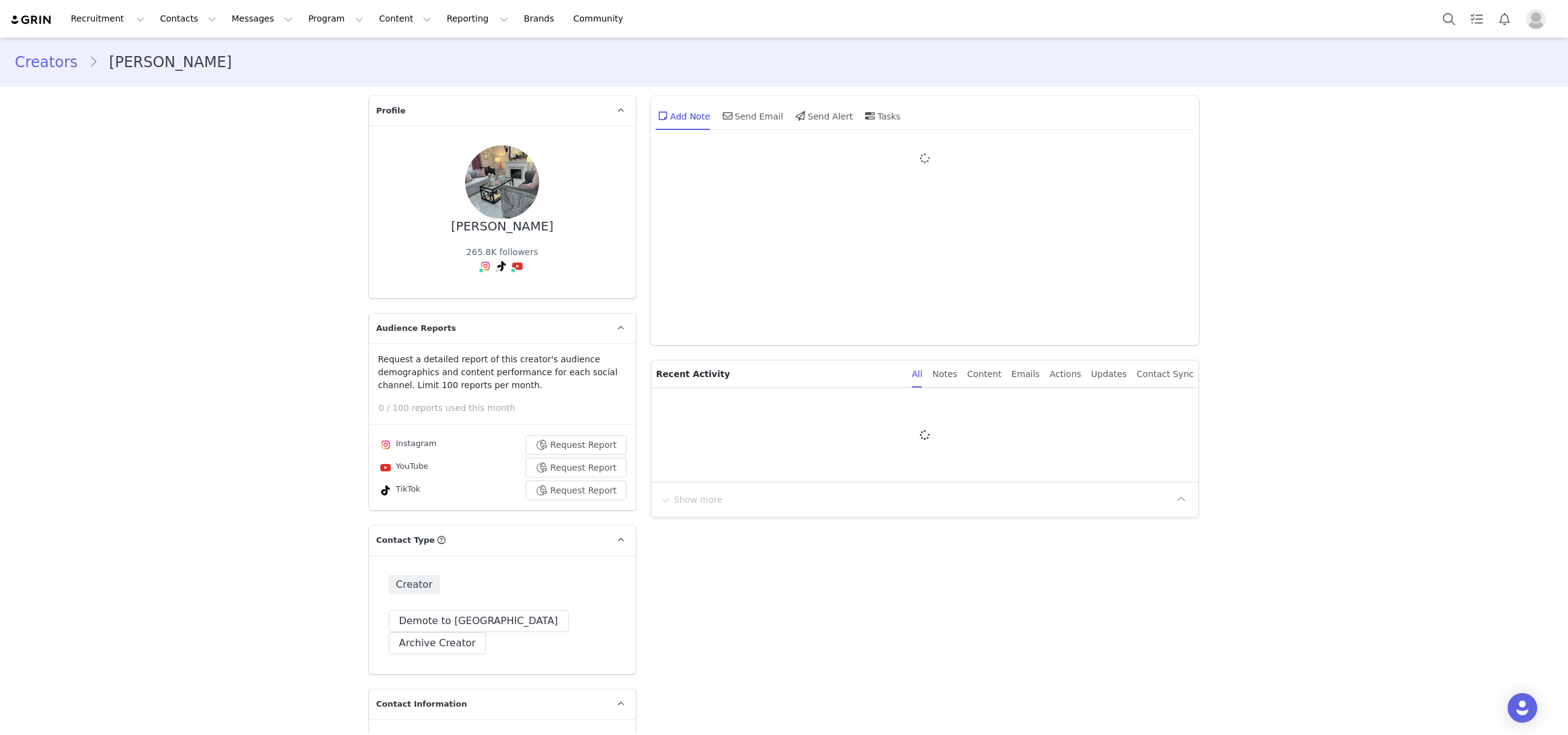
type input "+1 ([GEOGRAPHIC_DATA])"
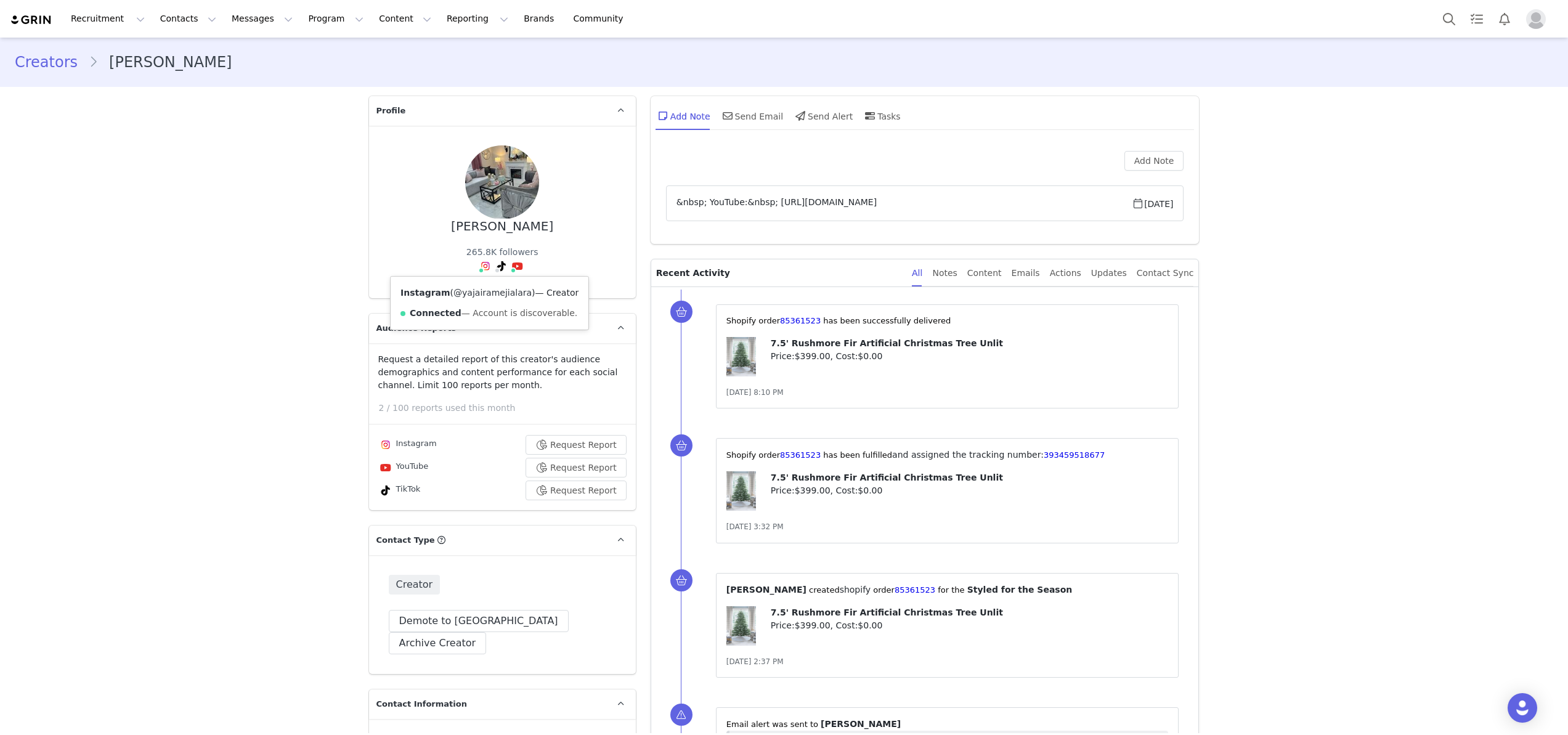
click at [468, 296] on link "@yajairamejialara" at bounding box center [492, 293] width 78 height 10
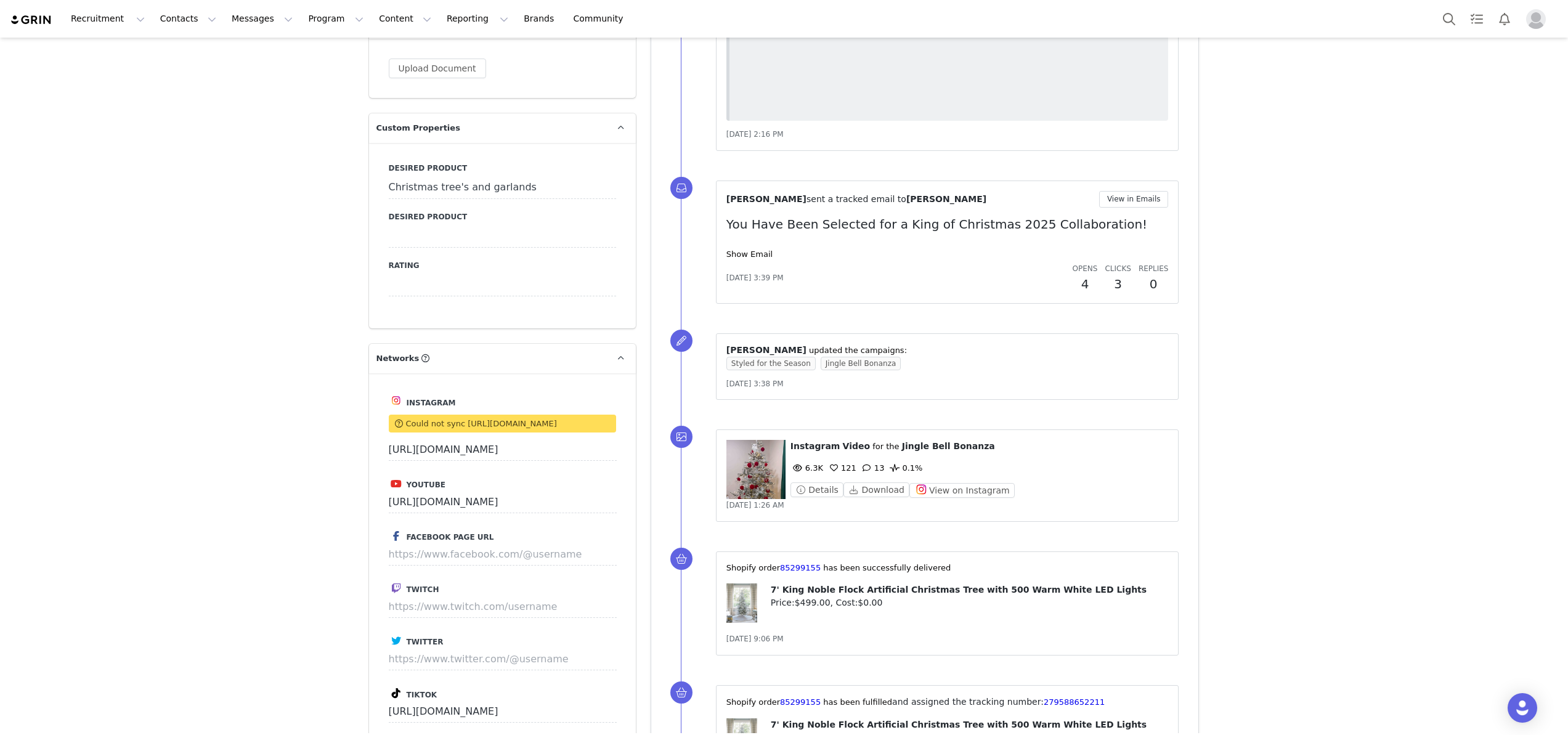
scroll to position [1345, 0]
click at [965, 493] on button "View on Instagram" at bounding box center [962, 489] width 105 height 15
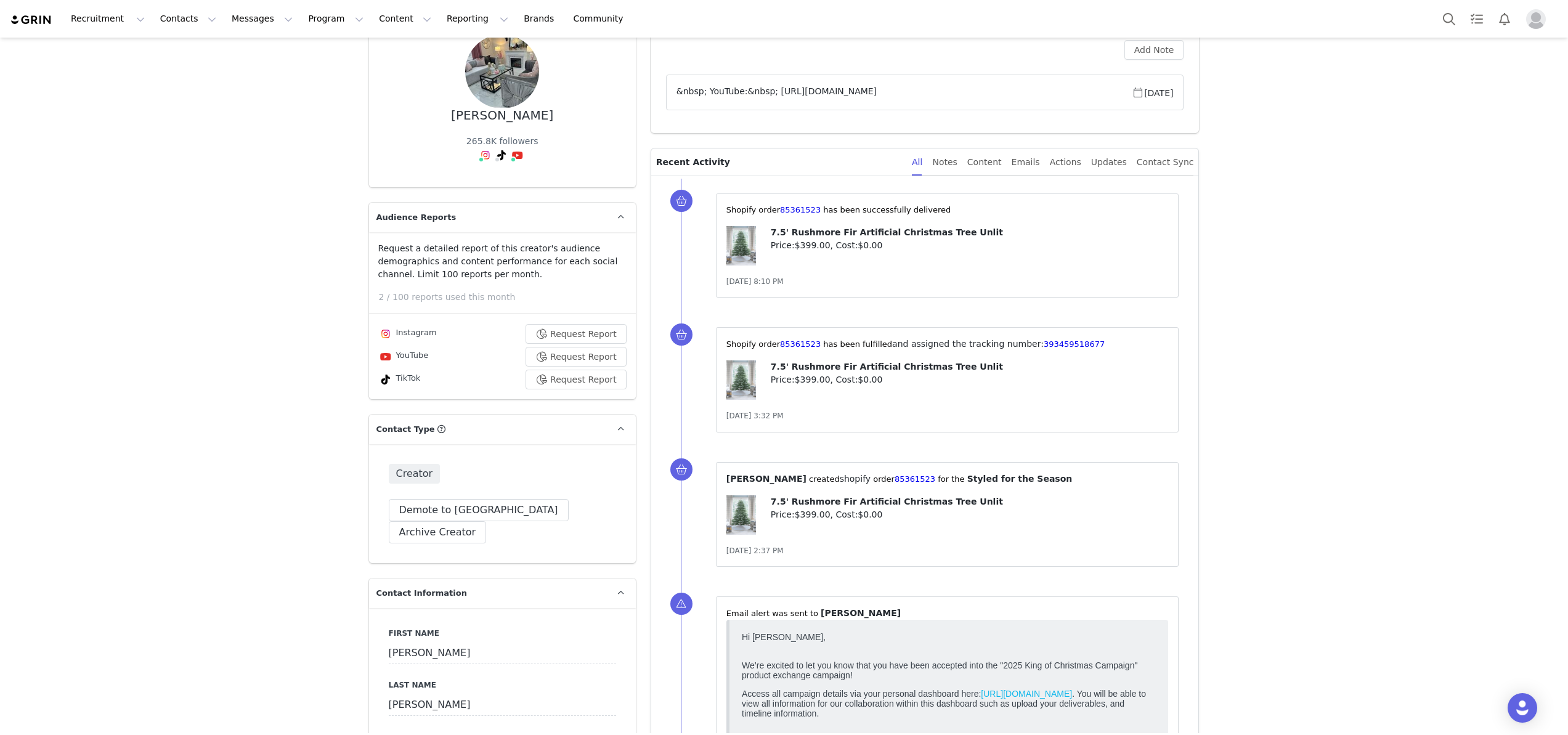
scroll to position [0, 0]
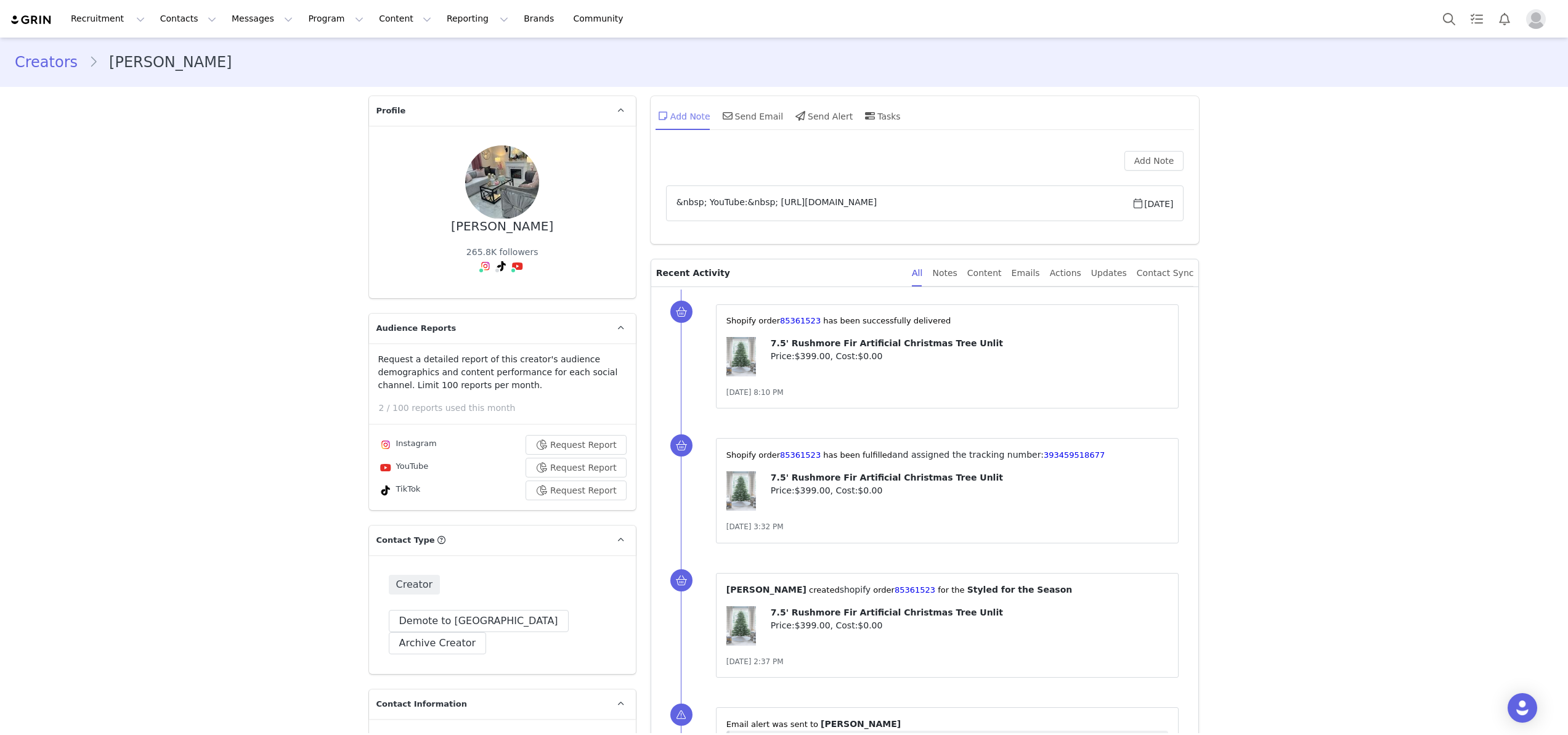
click at [685, 117] on div "Add Note" at bounding box center [683, 116] width 55 height 30
click at [1159, 163] on button "Add Note" at bounding box center [1154, 161] width 60 height 20
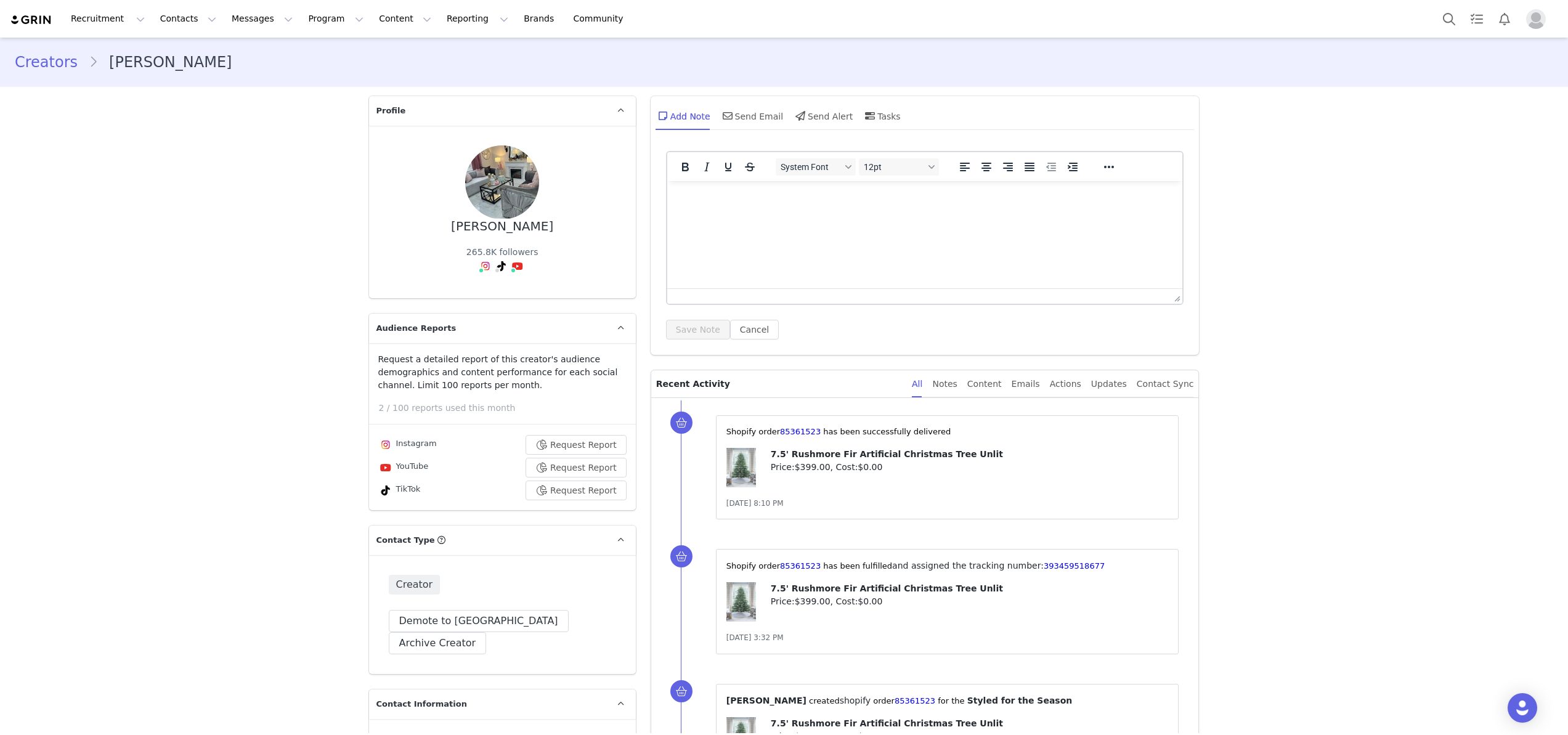
click at [923, 215] on html at bounding box center [925, 197] width 516 height 33
click at [686, 329] on button "Save Note" at bounding box center [698, 329] width 64 height 20
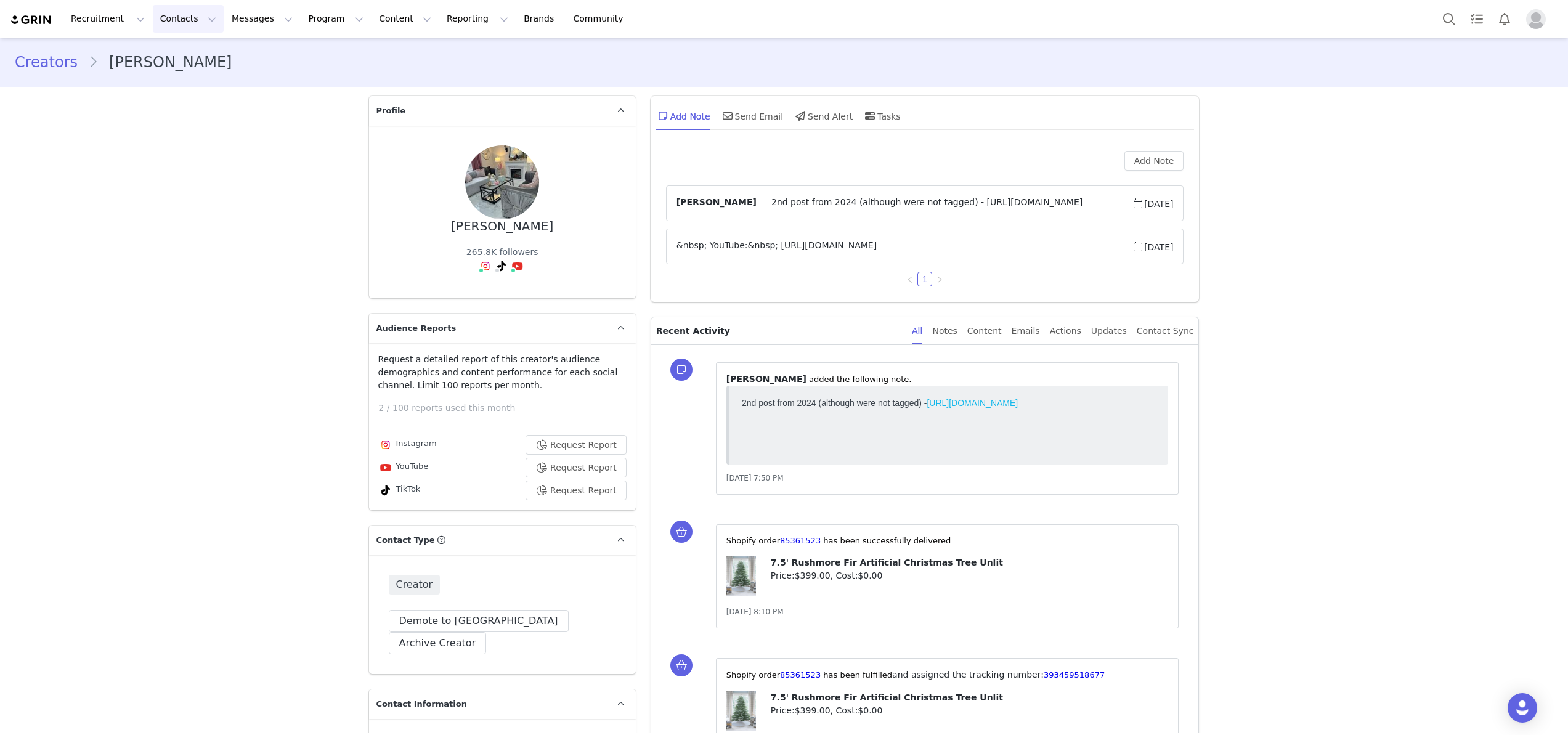
click at [169, 22] on button "Contacts Contacts" at bounding box center [188, 19] width 71 height 28
click at [169, 57] on p "Creators" at bounding box center [173, 55] width 37 height 13
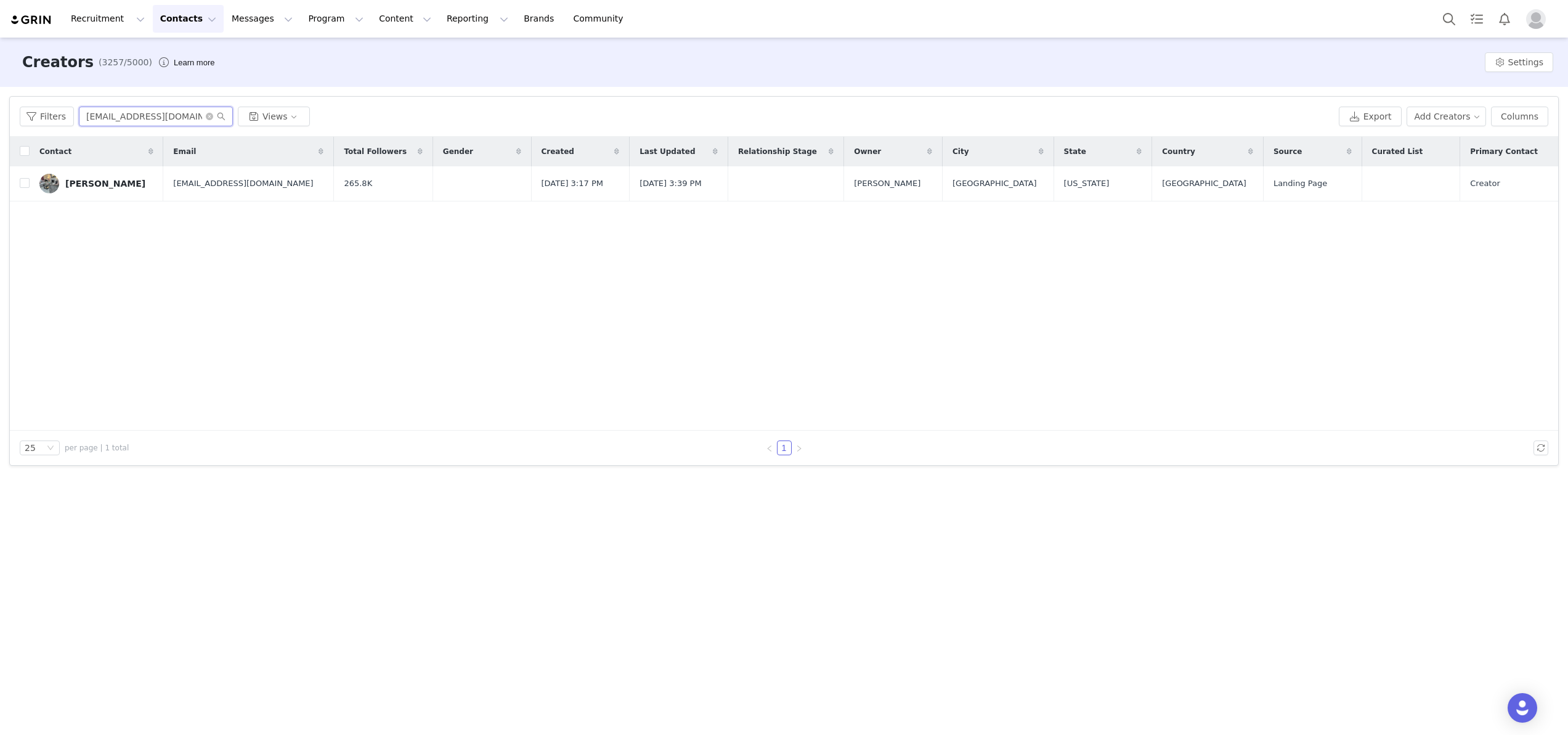
click at [203, 114] on input "[EMAIL_ADDRESS][DOMAIN_NAME]" at bounding box center [155, 116] width 154 height 20
click at [206, 113] on icon "icon: close-circle" at bounding box center [209, 117] width 8 height 8
click at [179, 112] on input "text" at bounding box center [155, 116] width 154 height 20
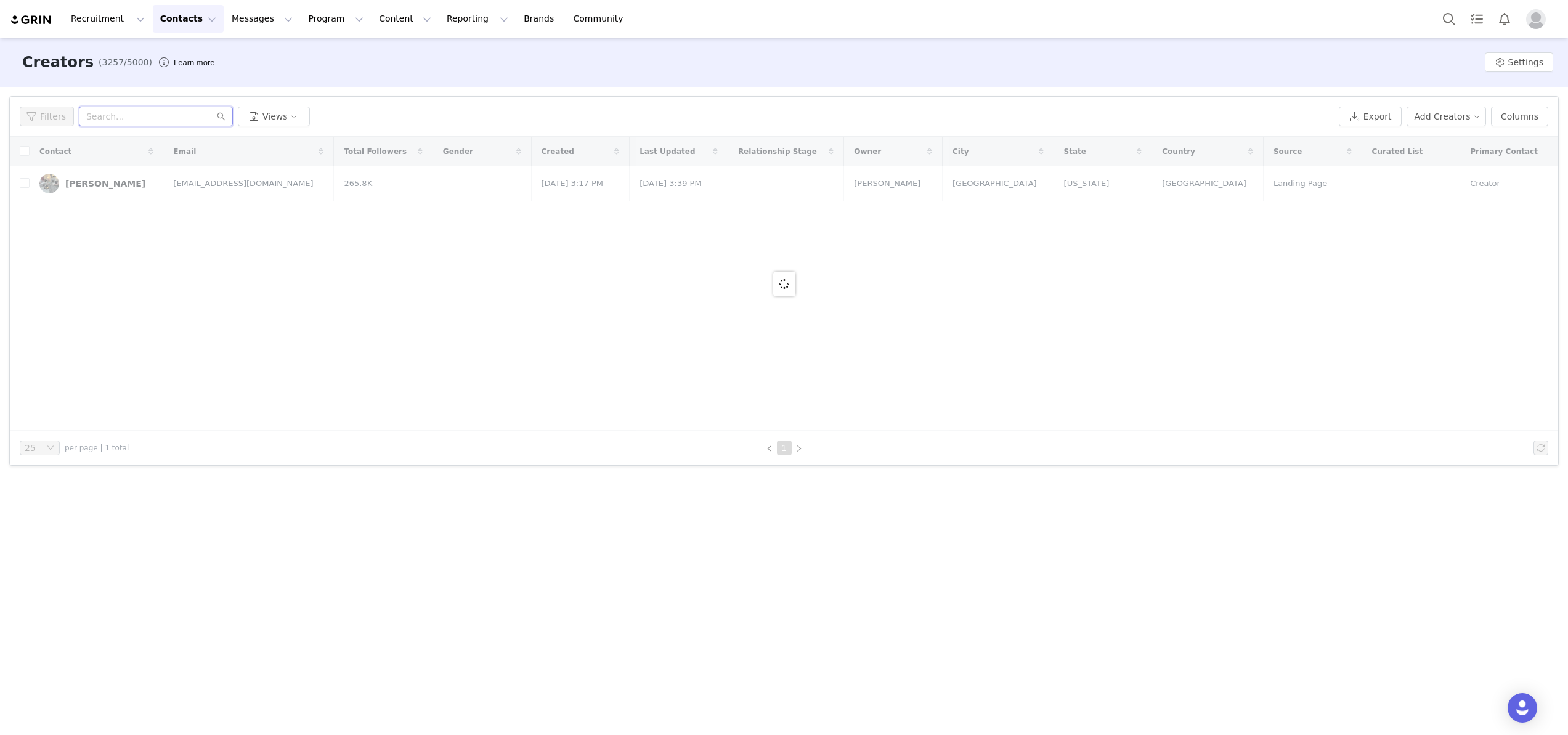
paste input "[EMAIL_ADDRESS][DOMAIN_NAME]"
type input "[EMAIL_ADDRESS][DOMAIN_NAME]"
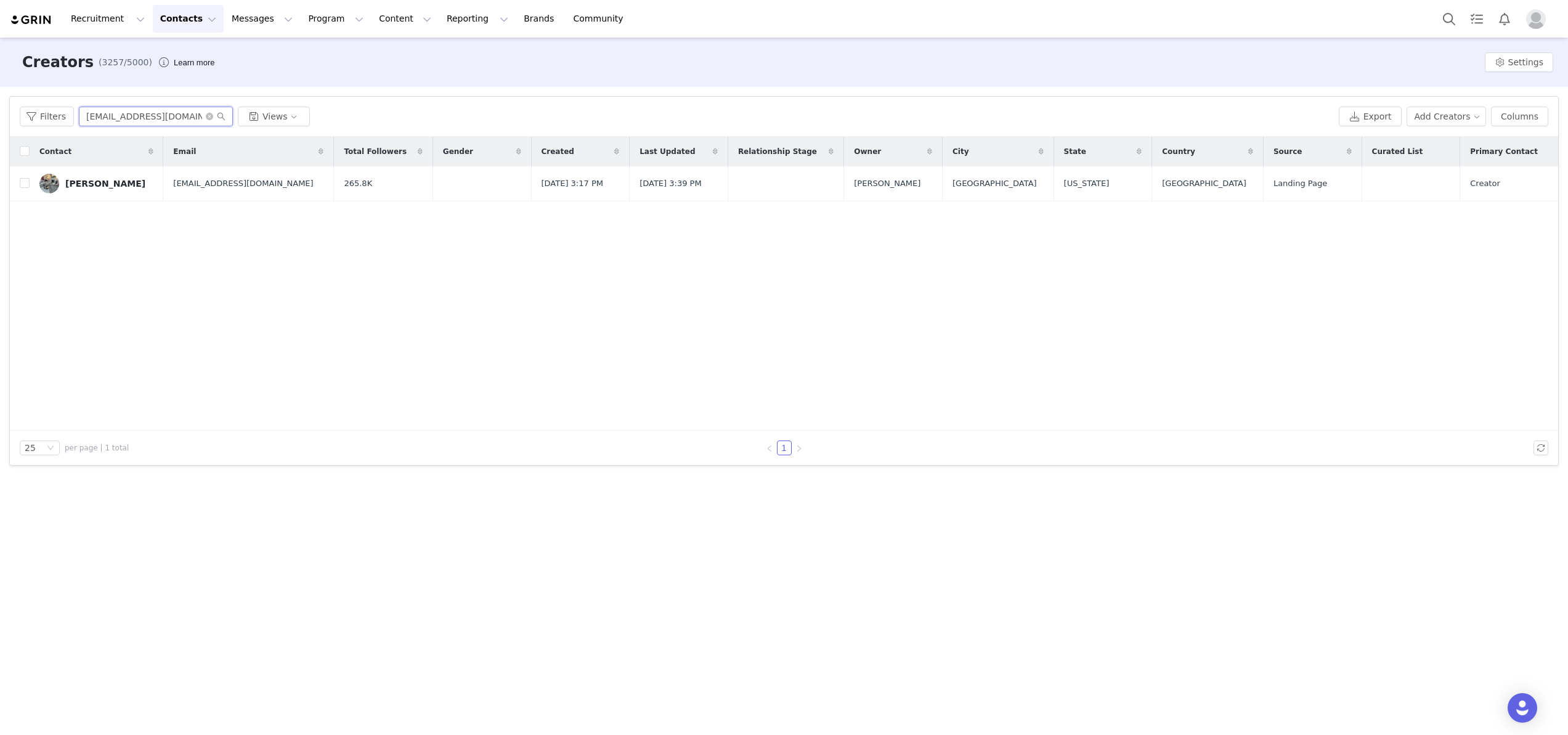
click at [221, 121] on input "[EMAIL_ADDRESS][DOMAIN_NAME]" at bounding box center [155, 116] width 154 height 20
click at [221, 115] on icon "icon: search" at bounding box center [221, 117] width 9 height 9
click at [220, 116] on icon "icon: search" at bounding box center [221, 117] width 9 height 9
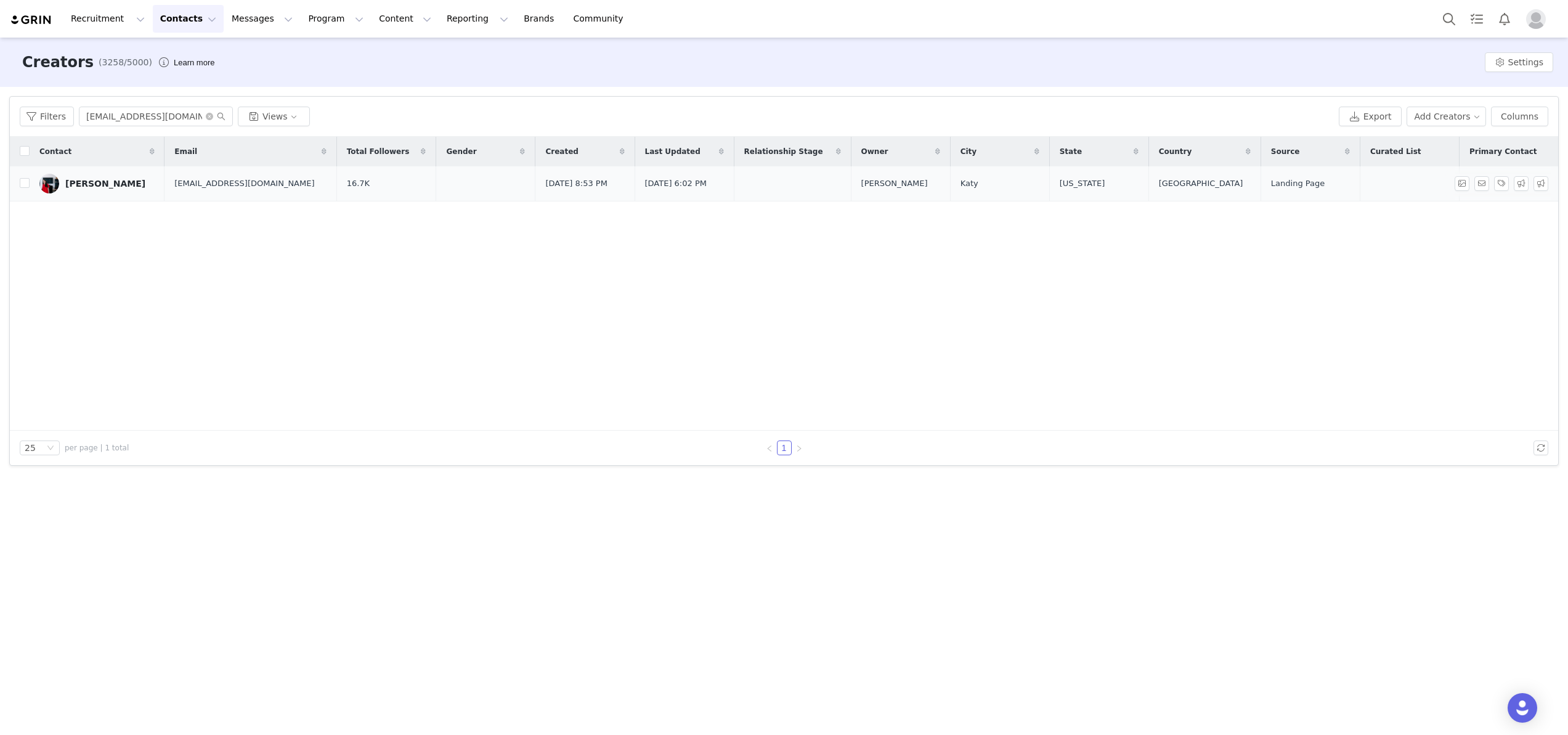
click at [110, 187] on div "[PERSON_NAME]" at bounding box center [105, 184] width 80 height 10
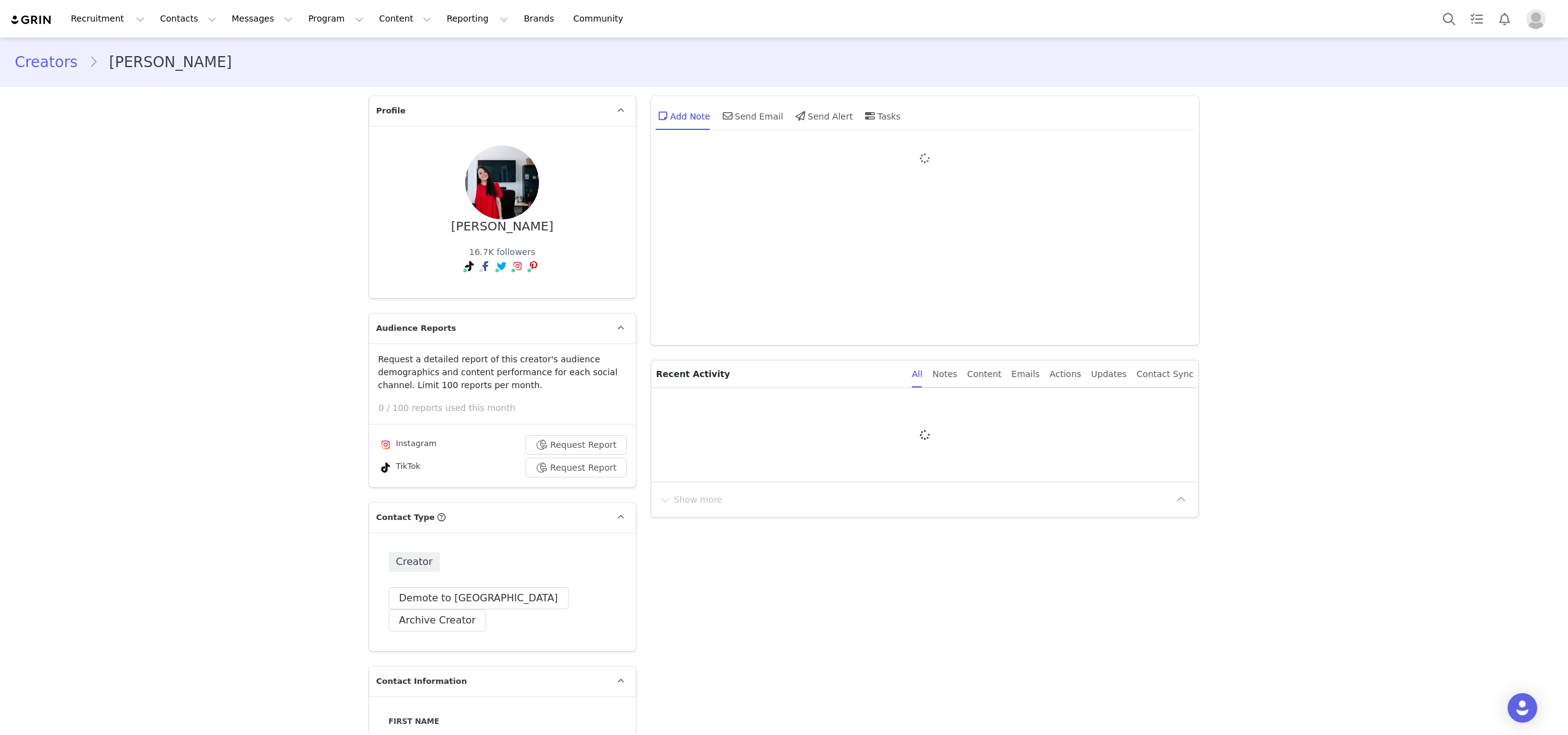
type input "+1 ([GEOGRAPHIC_DATA])"
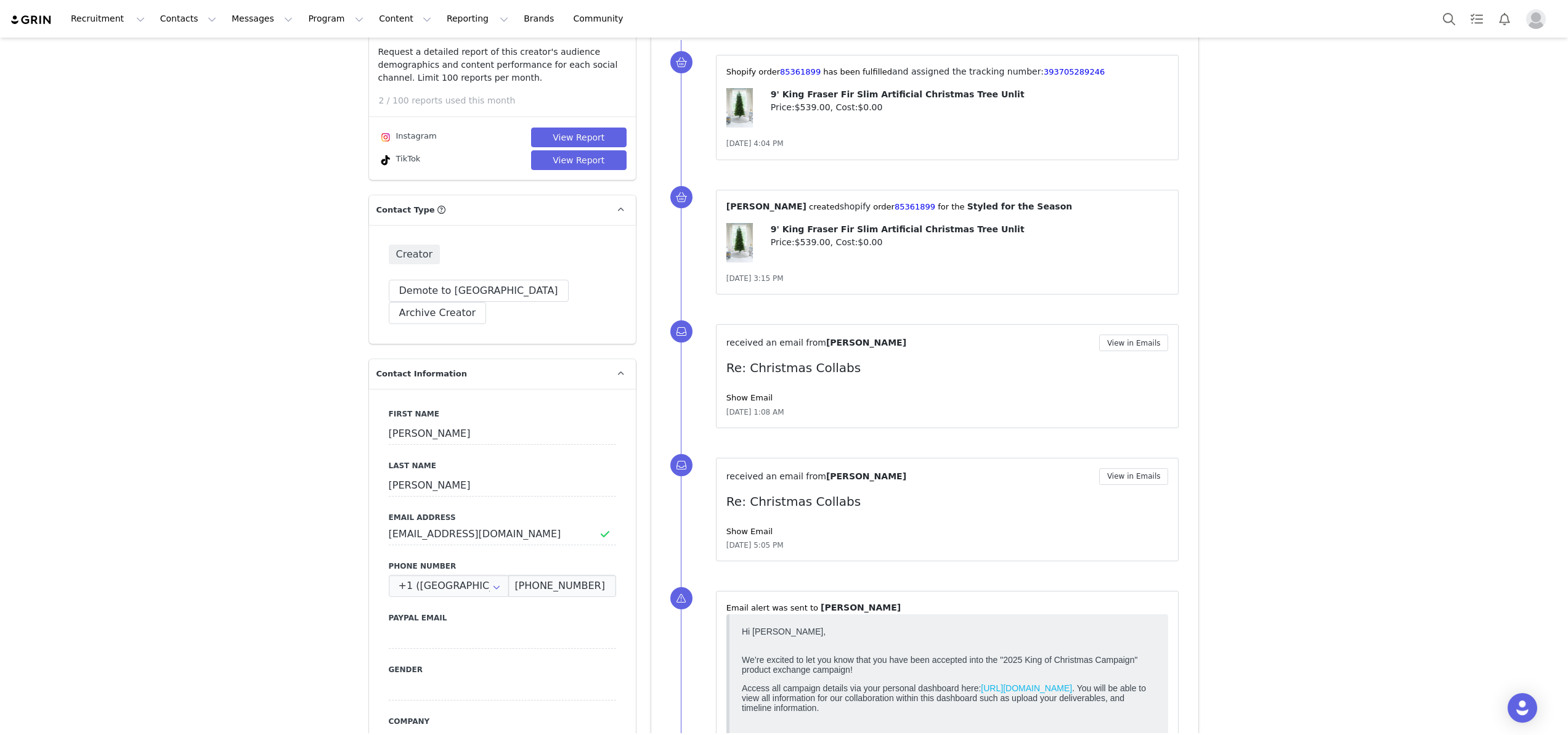
scroll to position [227, 0]
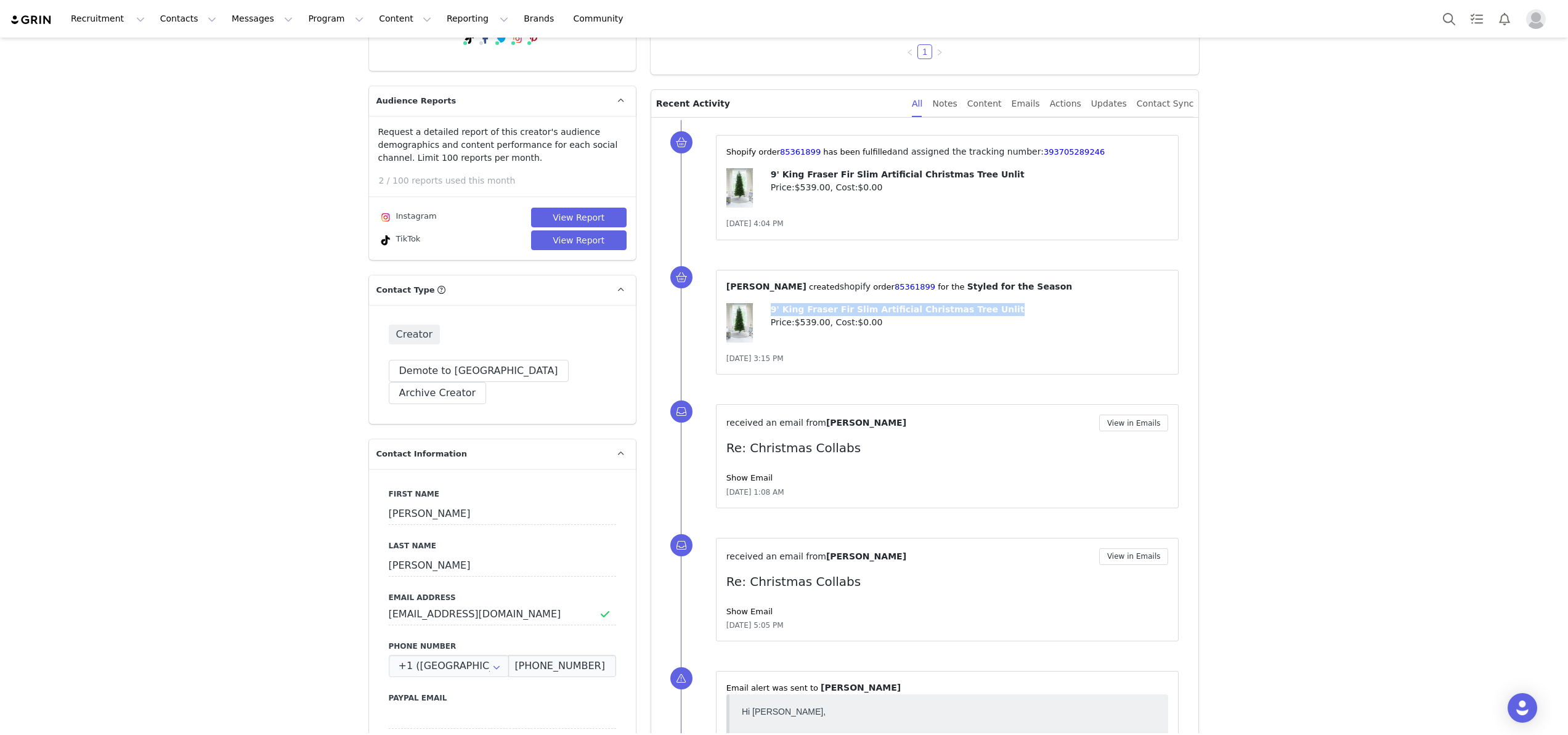
drag, startPoint x: 904, startPoint y: 309, endPoint x: 741, endPoint y: 313, distance: 163.0
click at [741, 313] on div "9' King Fraser Fir Slim Artificial Christmas Tree Unlit Price: $539.00 , Cost: …" at bounding box center [947, 328] width 442 height 50
copy div "9' King Fraser Fir Slim Artificial Christmas Tree Unlit"
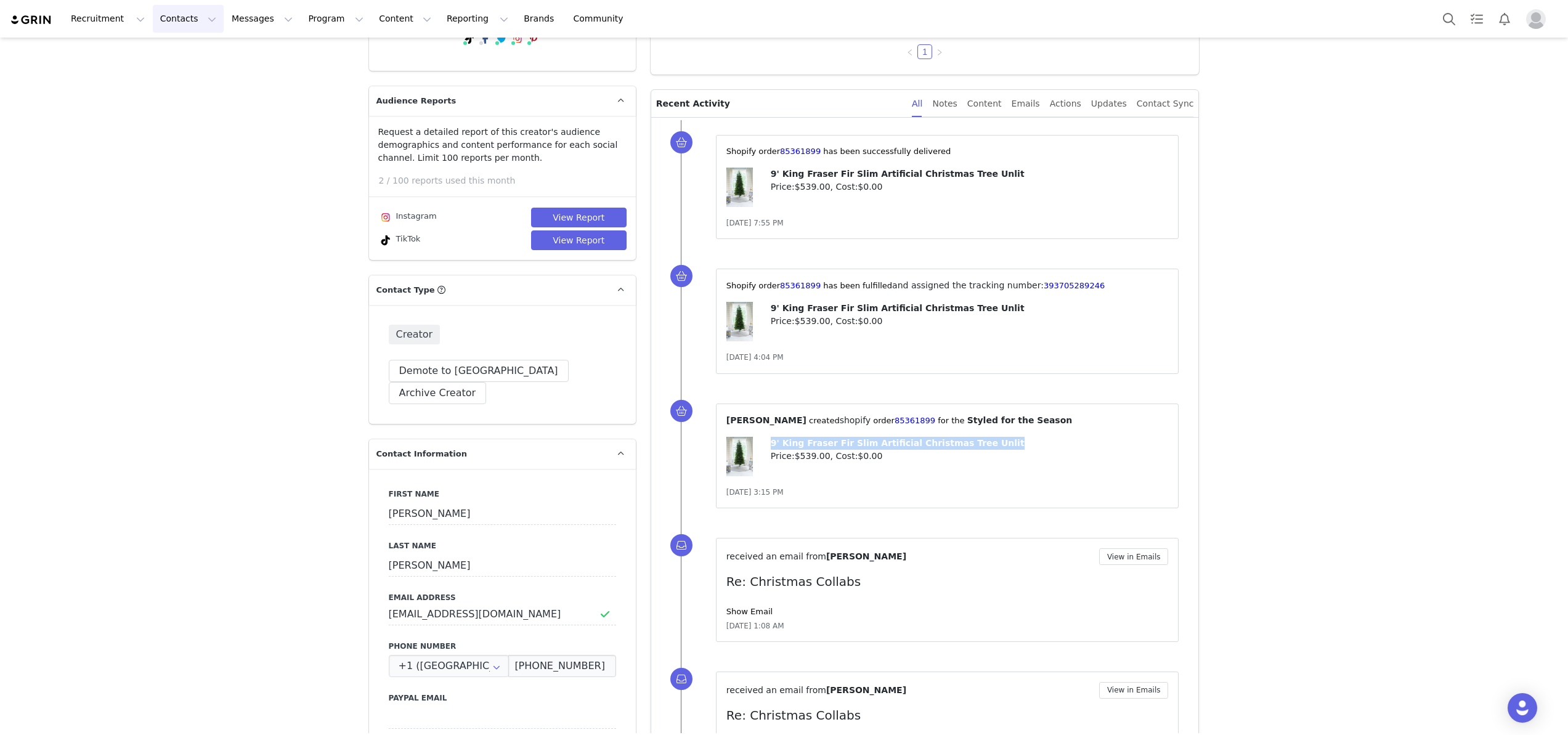
click at [173, 20] on button "Contacts Contacts" at bounding box center [188, 19] width 71 height 28
click at [173, 56] on p "Creators" at bounding box center [173, 55] width 37 height 13
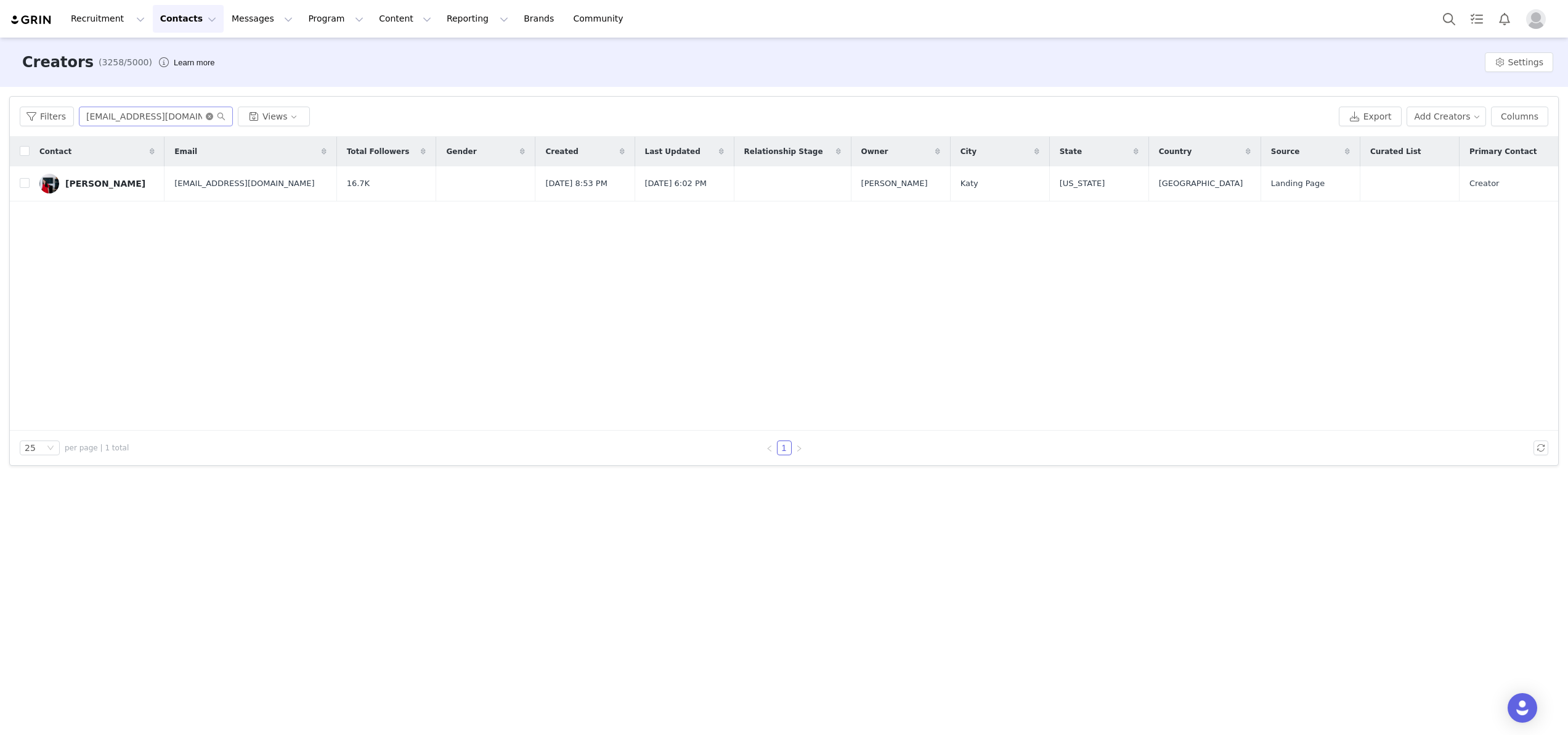
click at [208, 119] on icon "icon: close-circle" at bounding box center [209, 117] width 8 height 8
click at [189, 117] on input "text" at bounding box center [155, 116] width 154 height 20
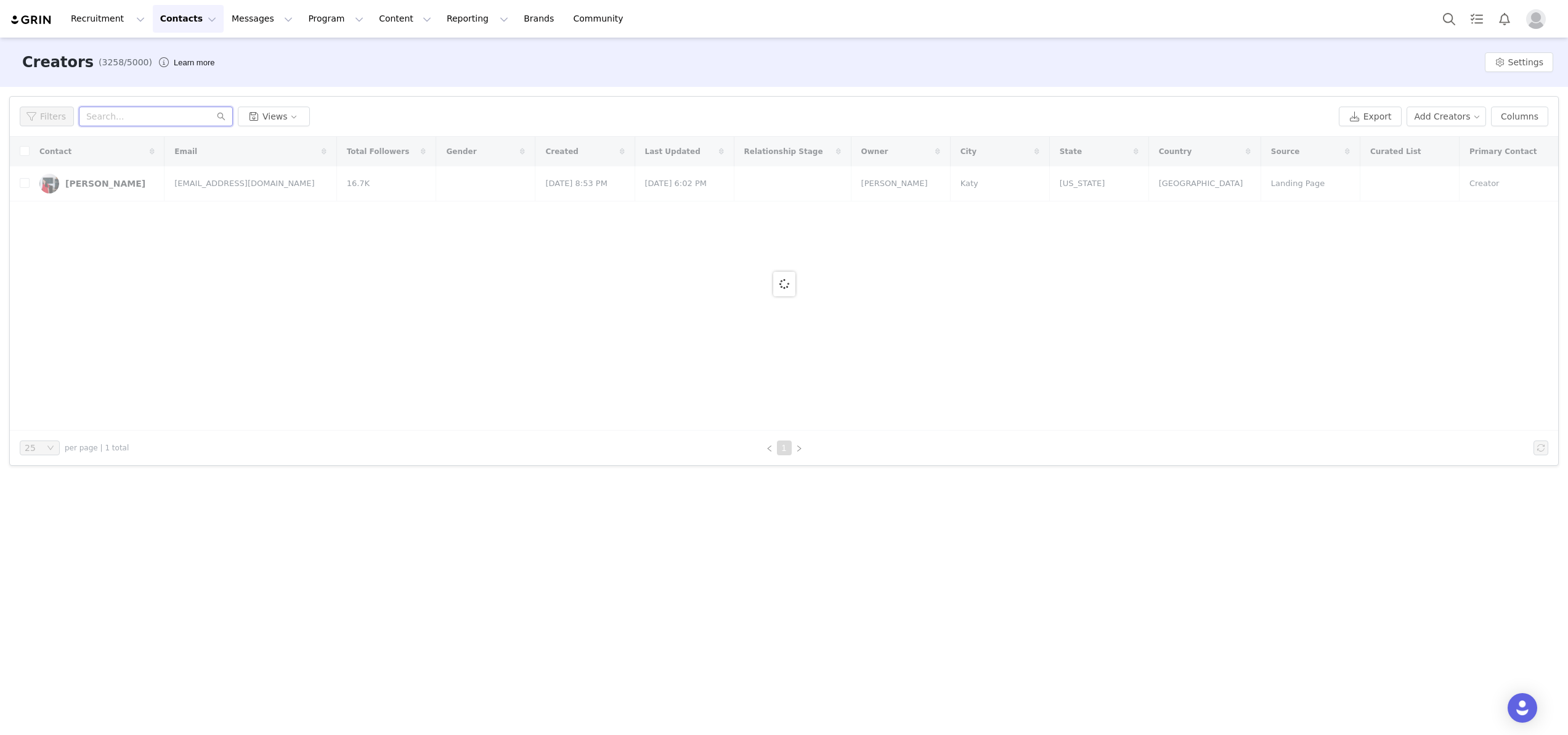
paste input "ohsoglamblog@gmail.com"
type input "ohsoglamblog@gmail.com"
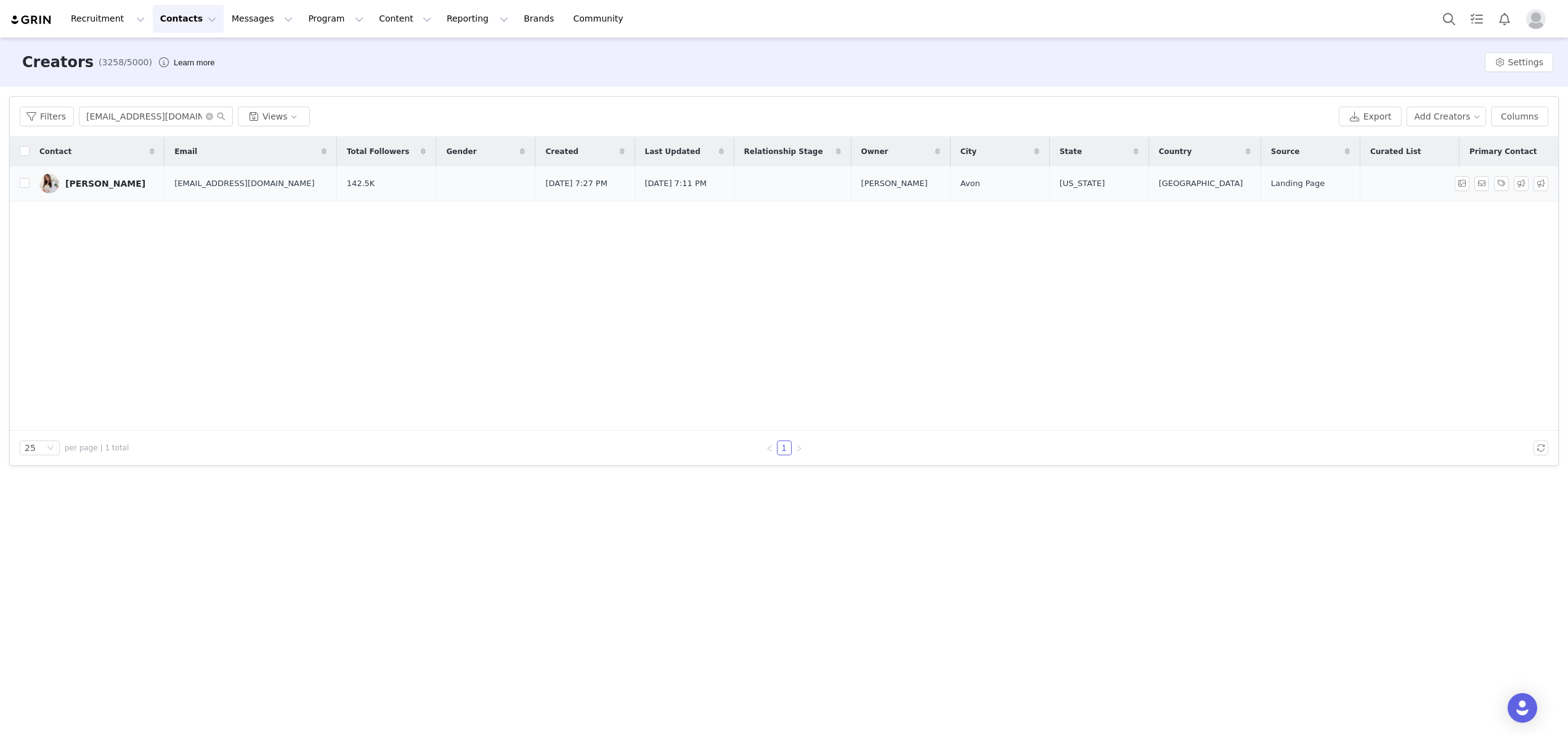
click at [115, 179] on div "Christina Tarabishy" at bounding box center [105, 184] width 80 height 10
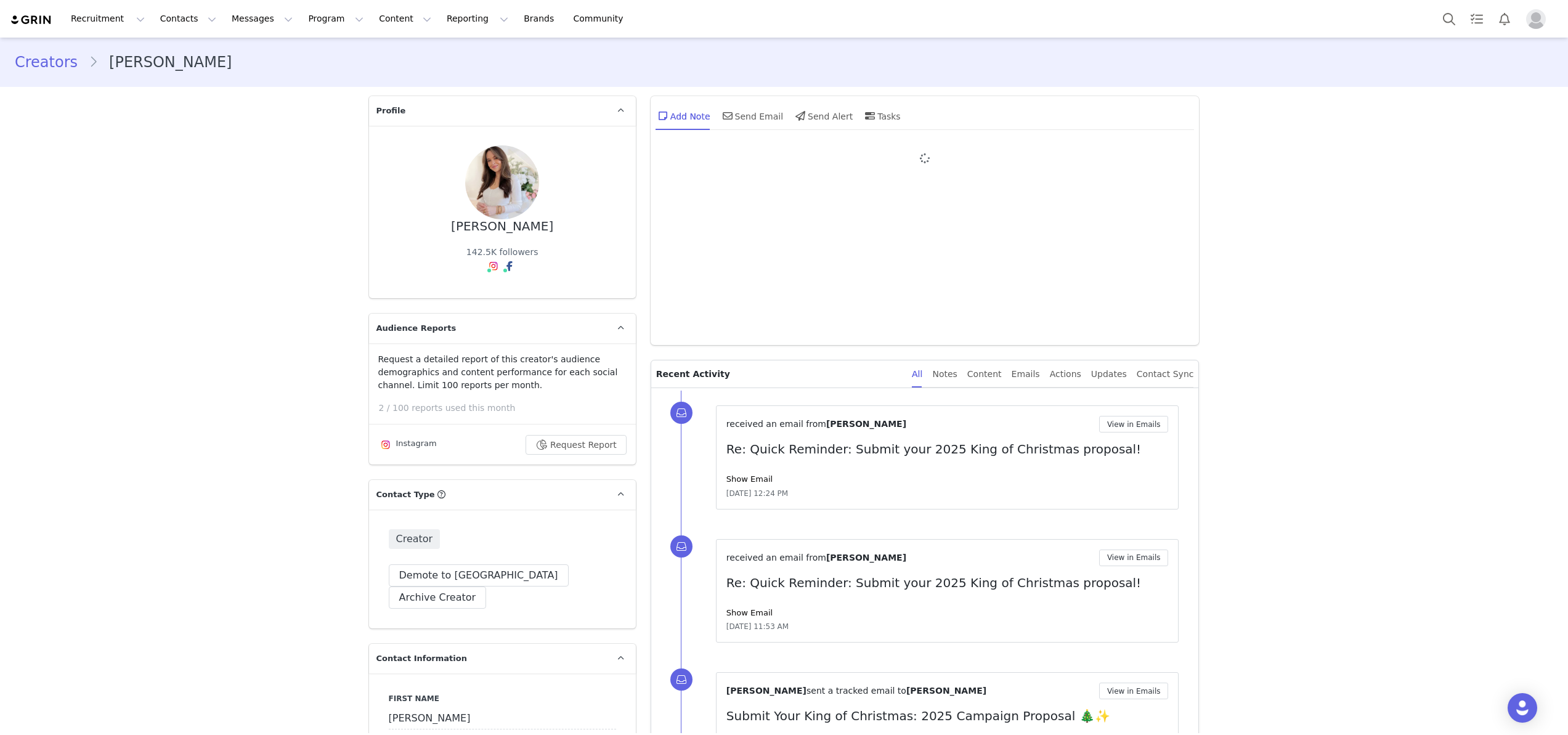
type input "+1 ([GEOGRAPHIC_DATA])"
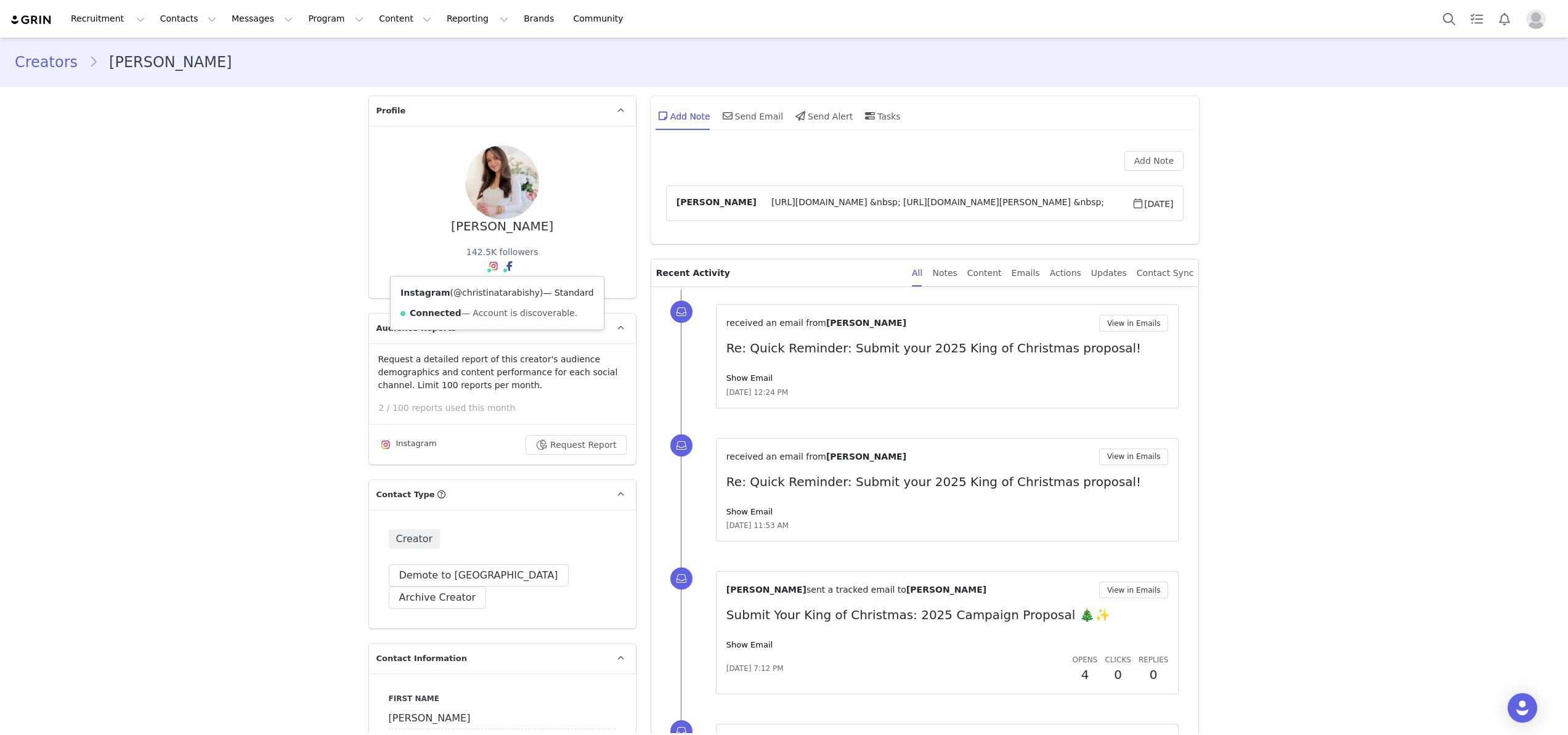
click at [494, 292] on link "@christinatarabishy" at bounding box center [497, 293] width 86 height 10
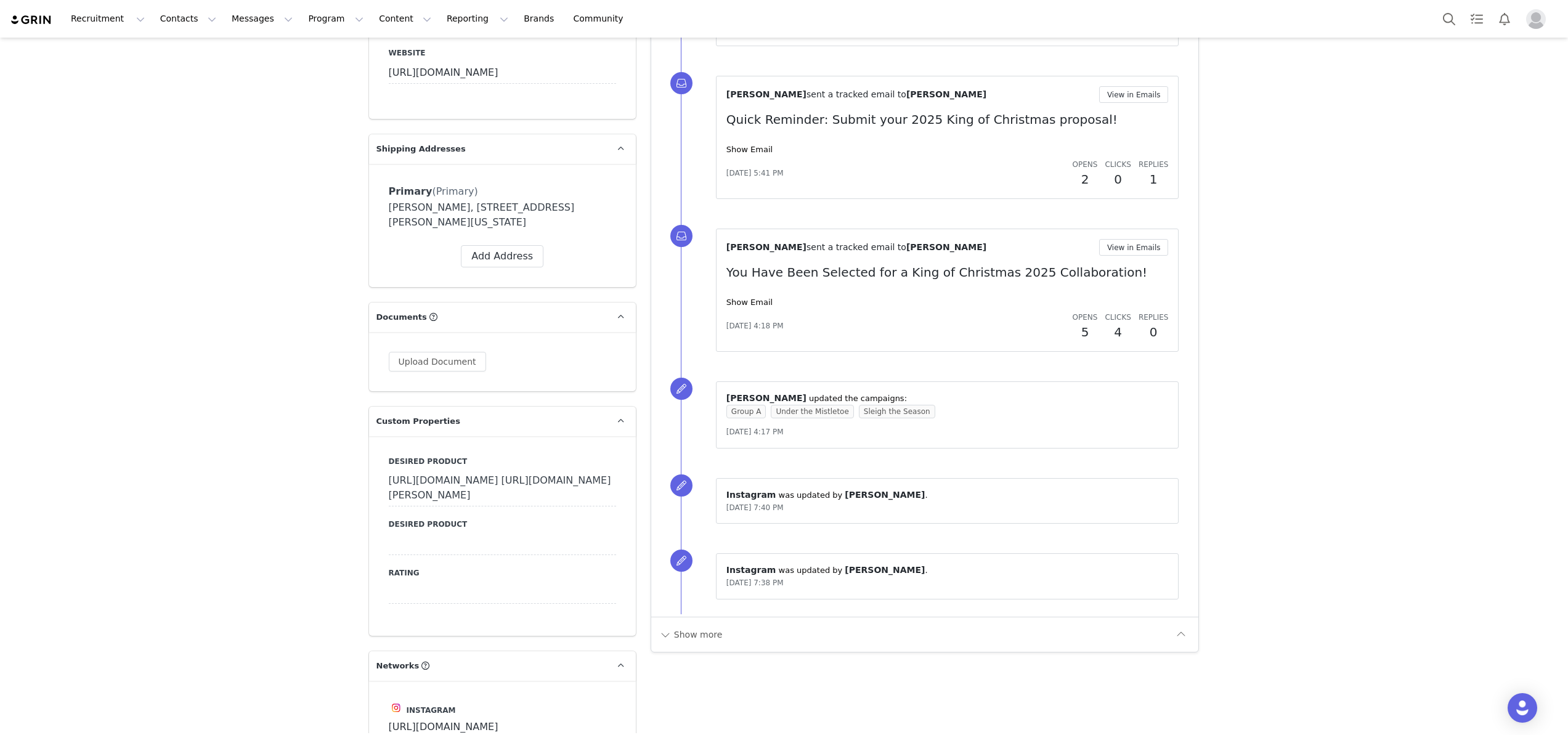
scroll to position [1139, 0]
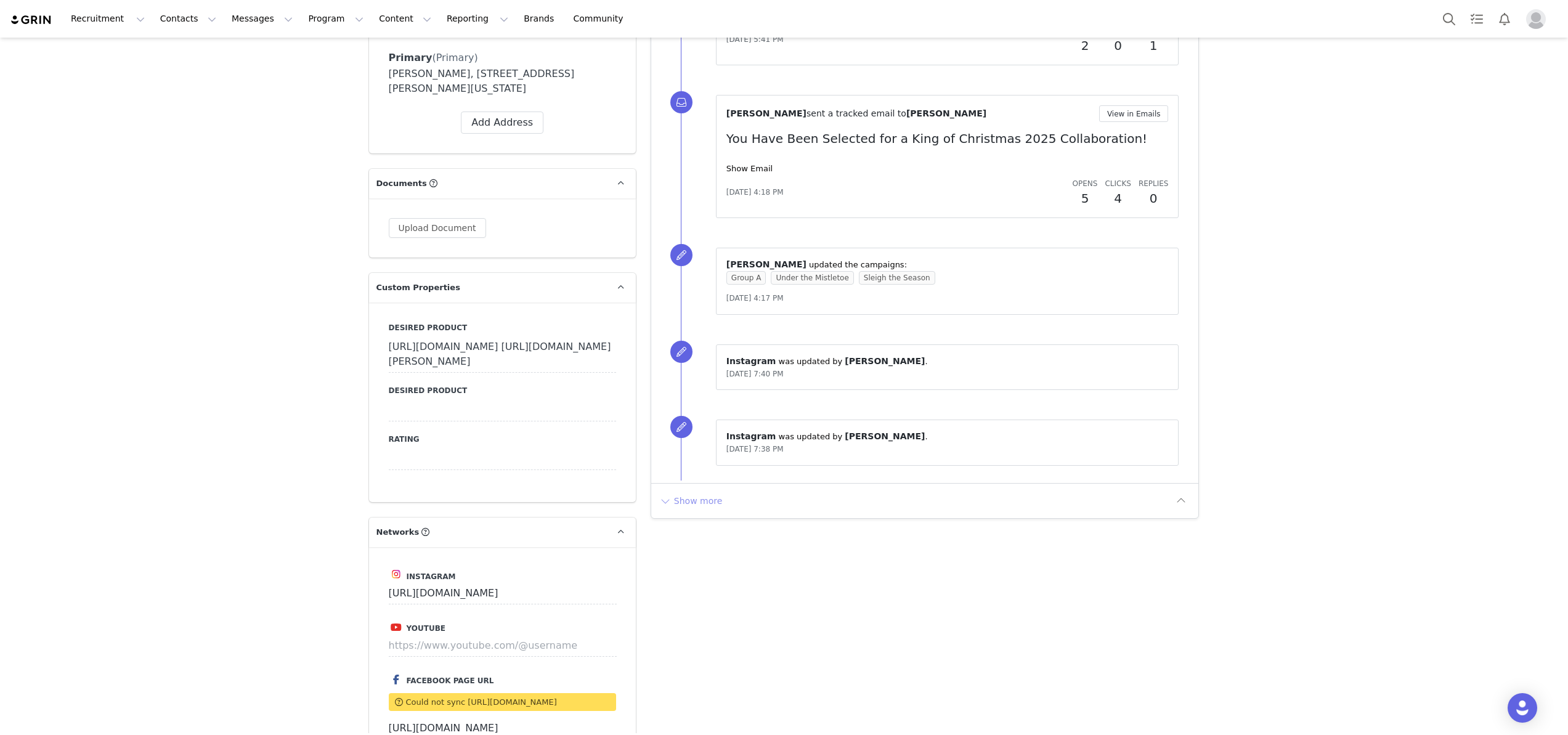
click at [694, 501] on button "Show more" at bounding box center [691, 501] width 65 height 20
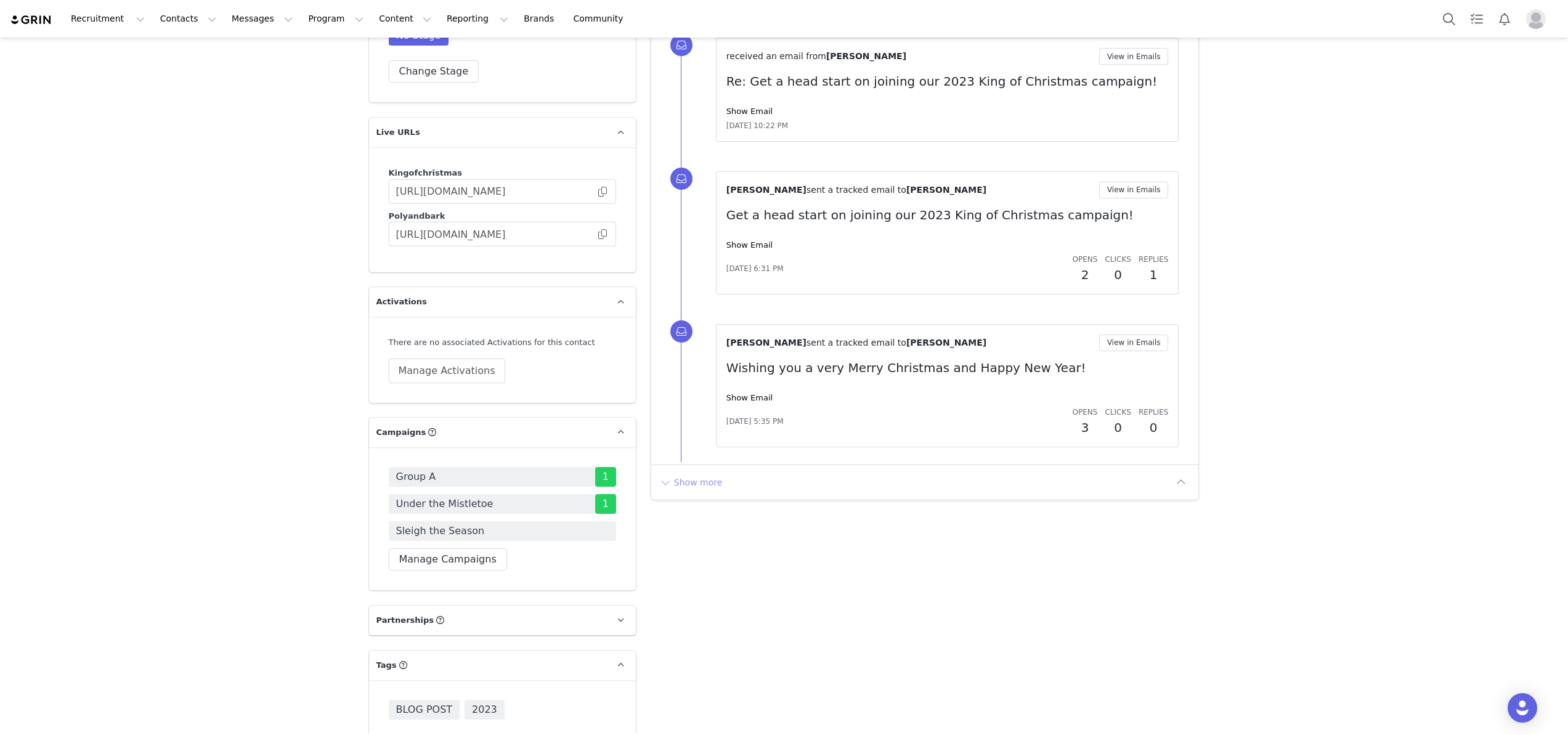
scroll to position [2779, 0]
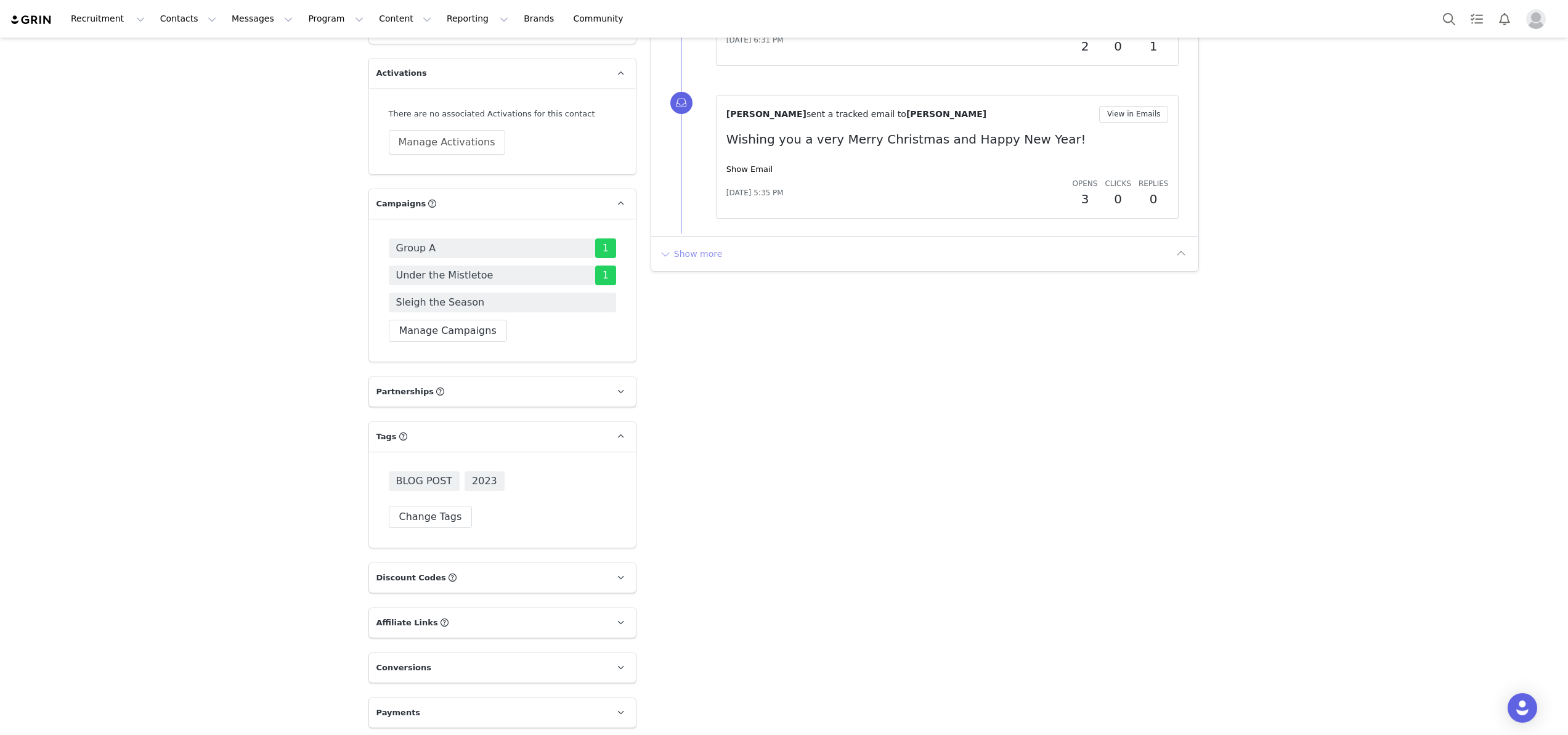
click at [699, 264] on button "Show more" at bounding box center [691, 254] width 65 height 20
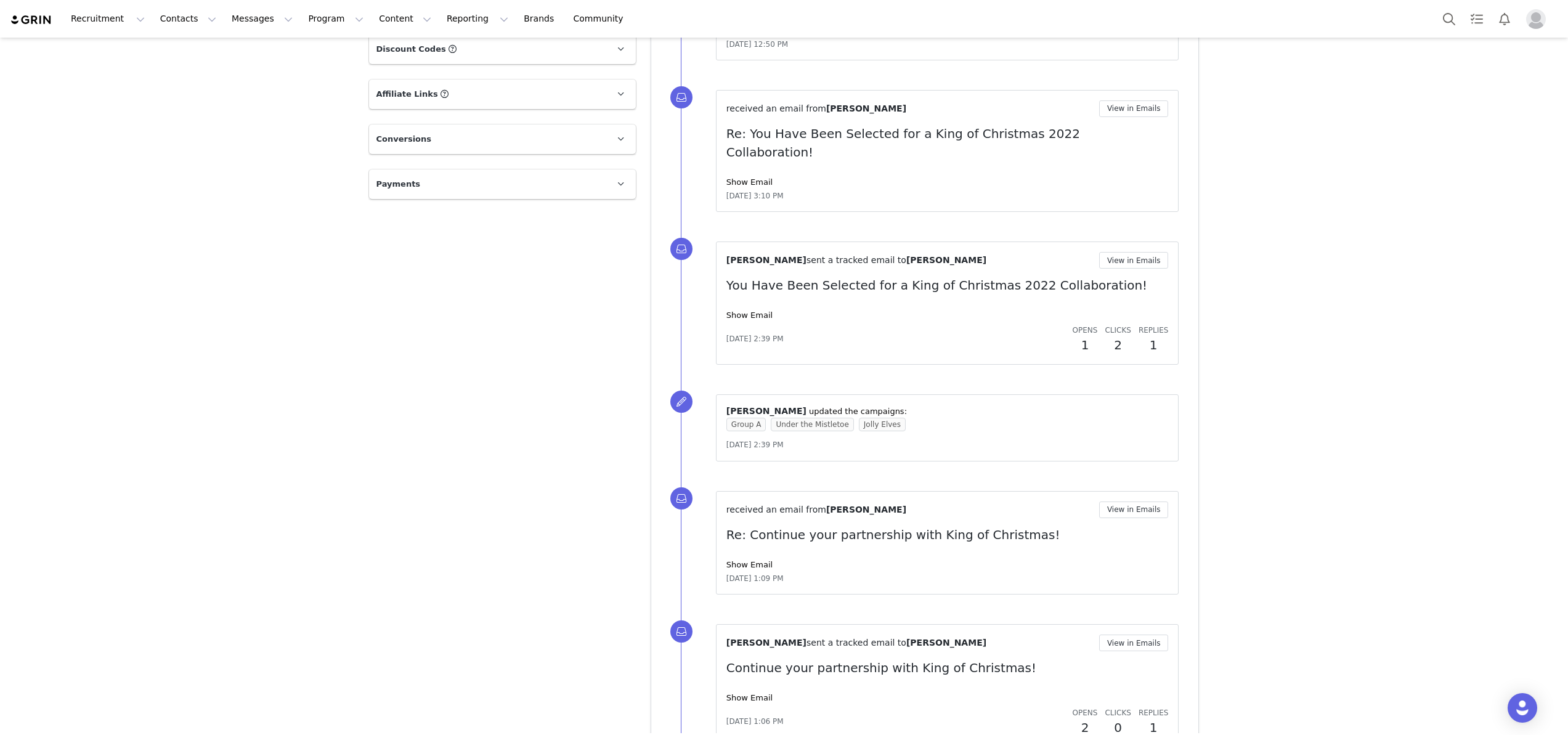
scroll to position [3655, 0]
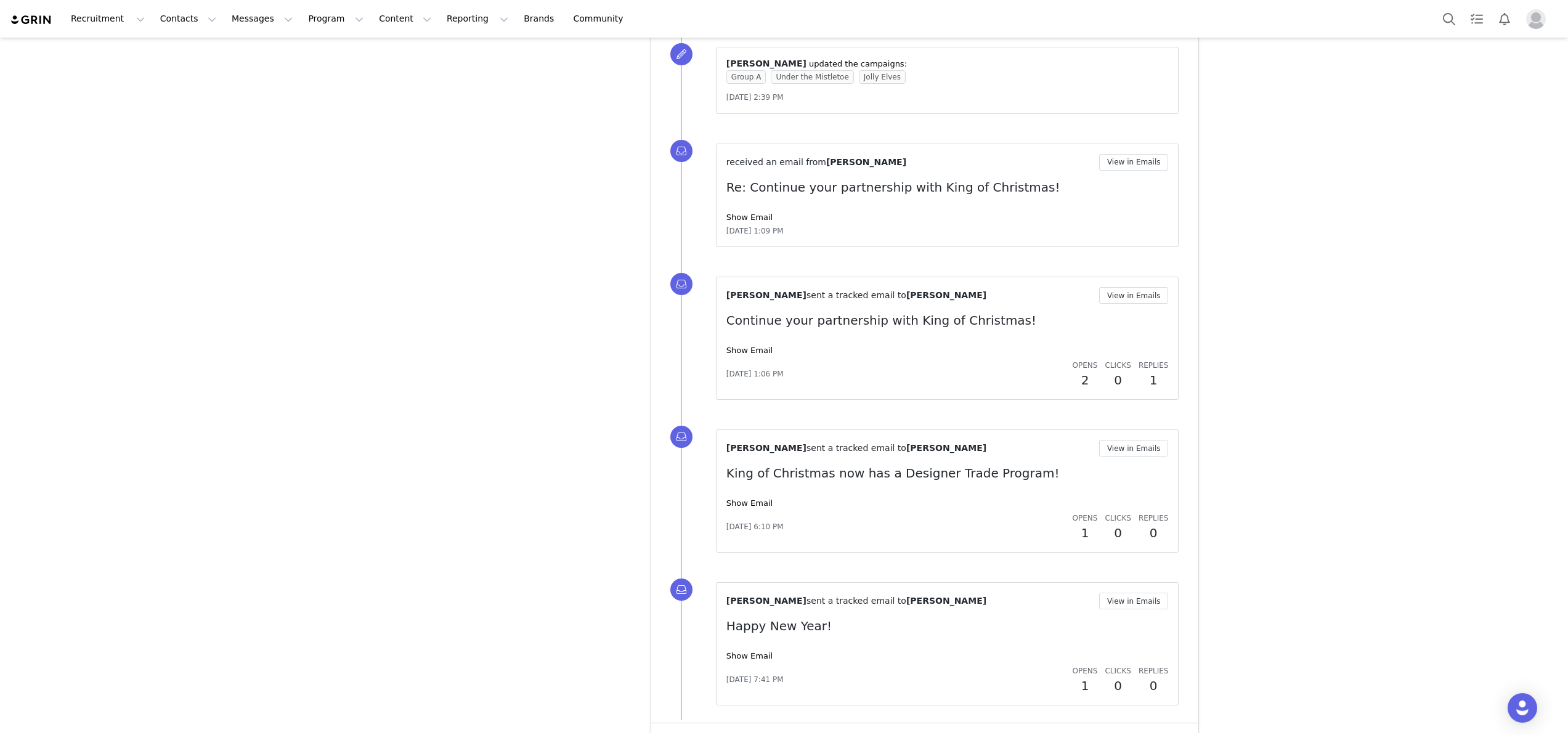
click at [697, 731] on button "Show more" at bounding box center [691, 741] width 65 height 20
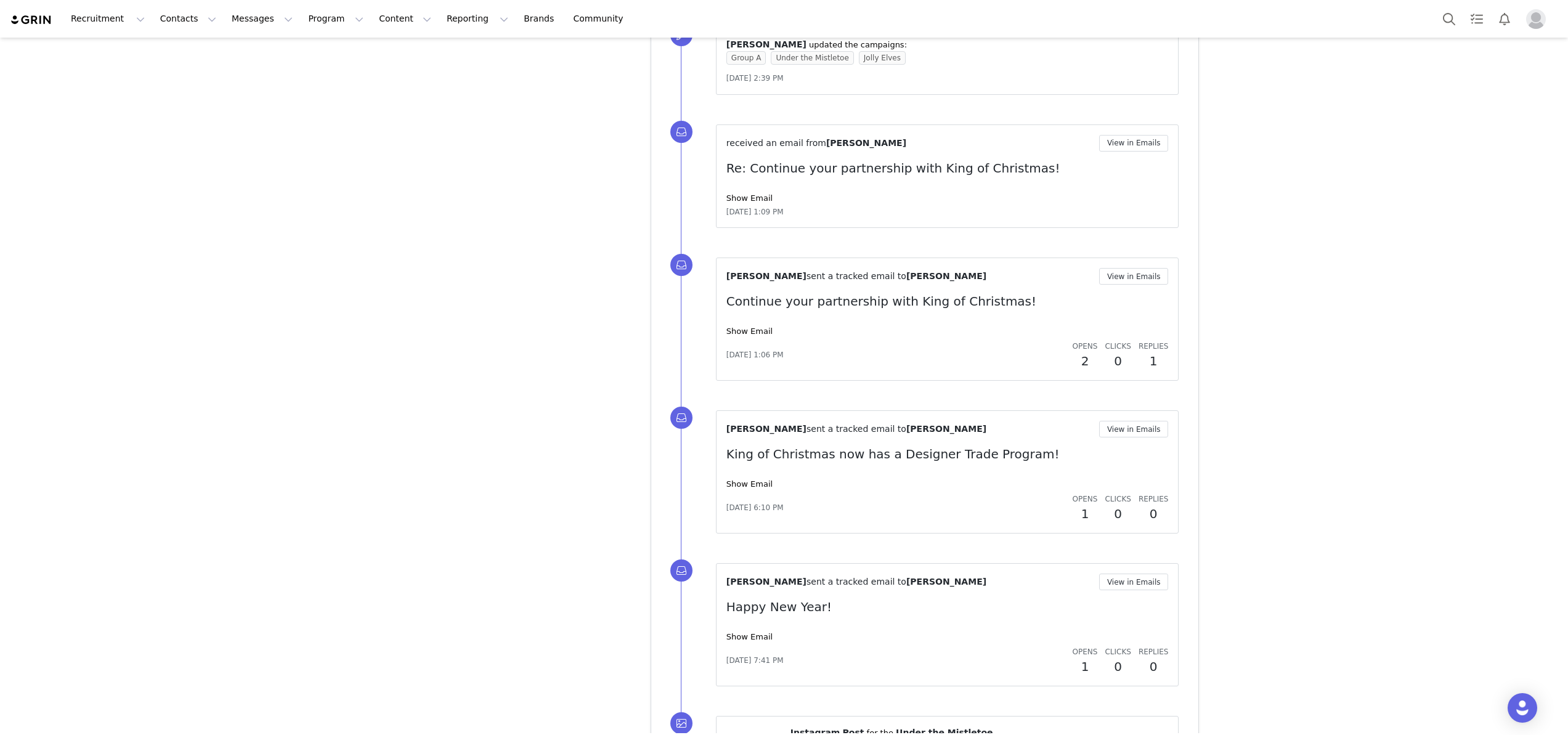
scroll to position [3671, 0]
click at [744, 483] on link "Show Email" at bounding box center [749, 487] width 46 height 10
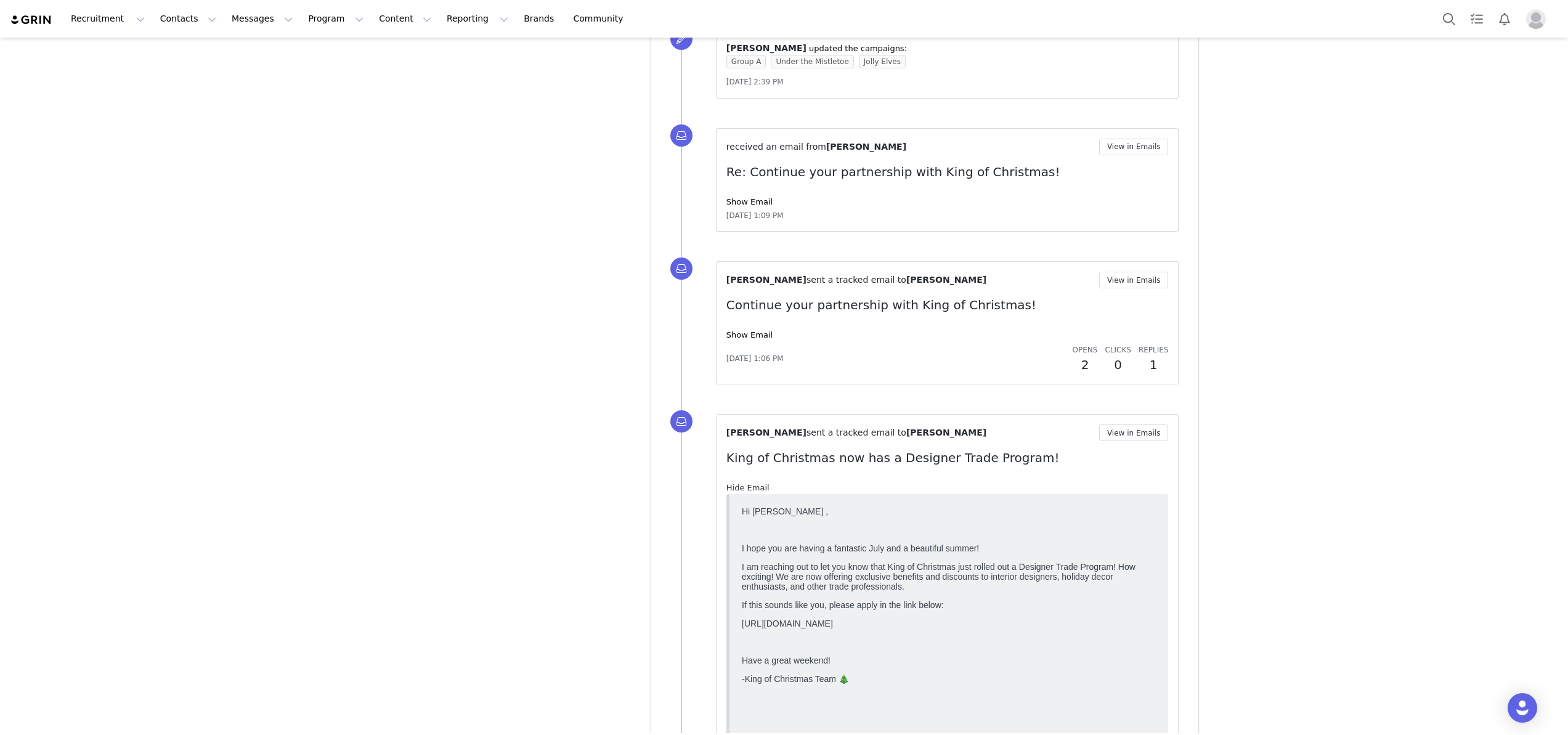
scroll to position [0, 0]
click at [744, 483] on link "Hide Email" at bounding box center [748, 487] width 43 height 10
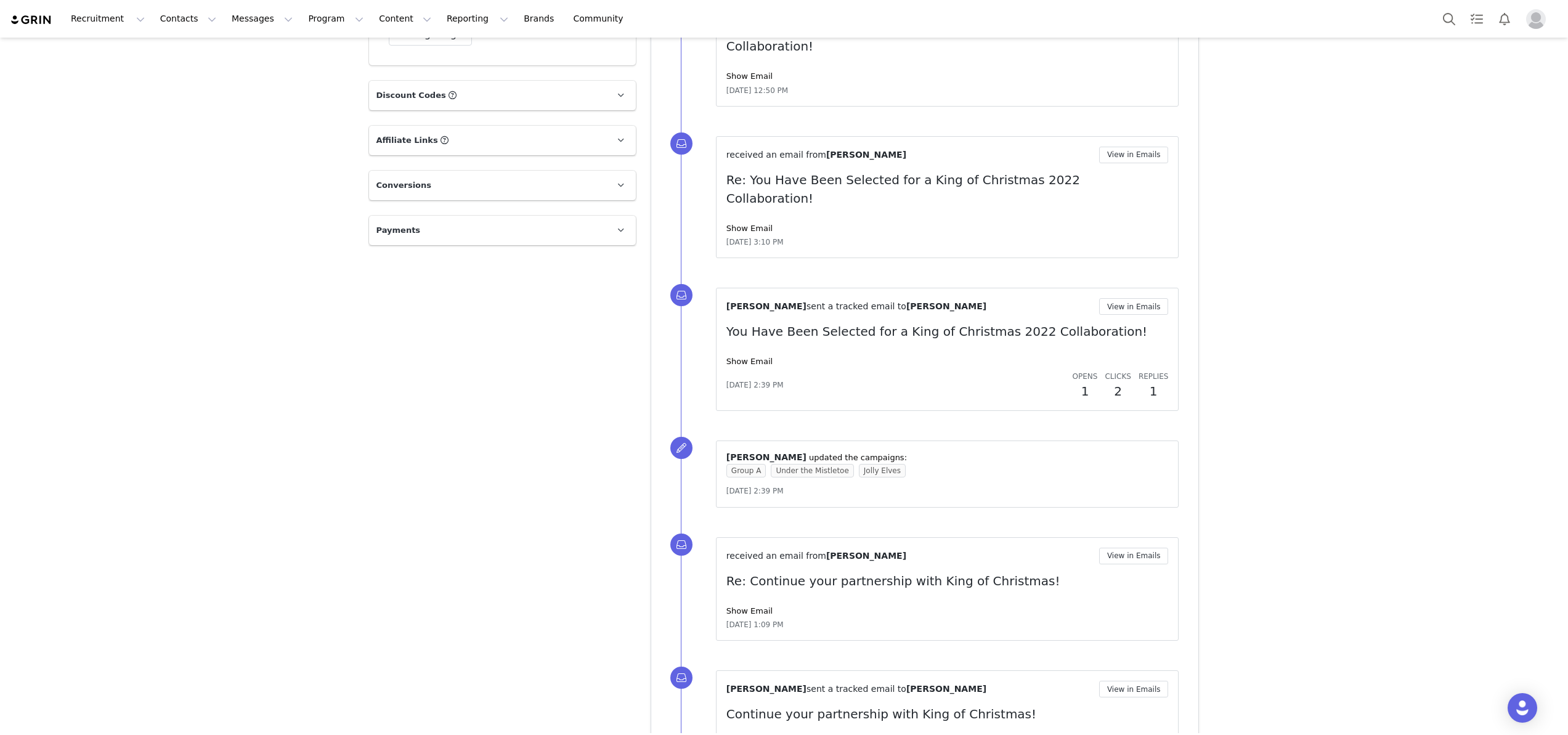
scroll to position [3261, 0]
click at [745, 358] on link "Show Email" at bounding box center [749, 362] width 46 height 10
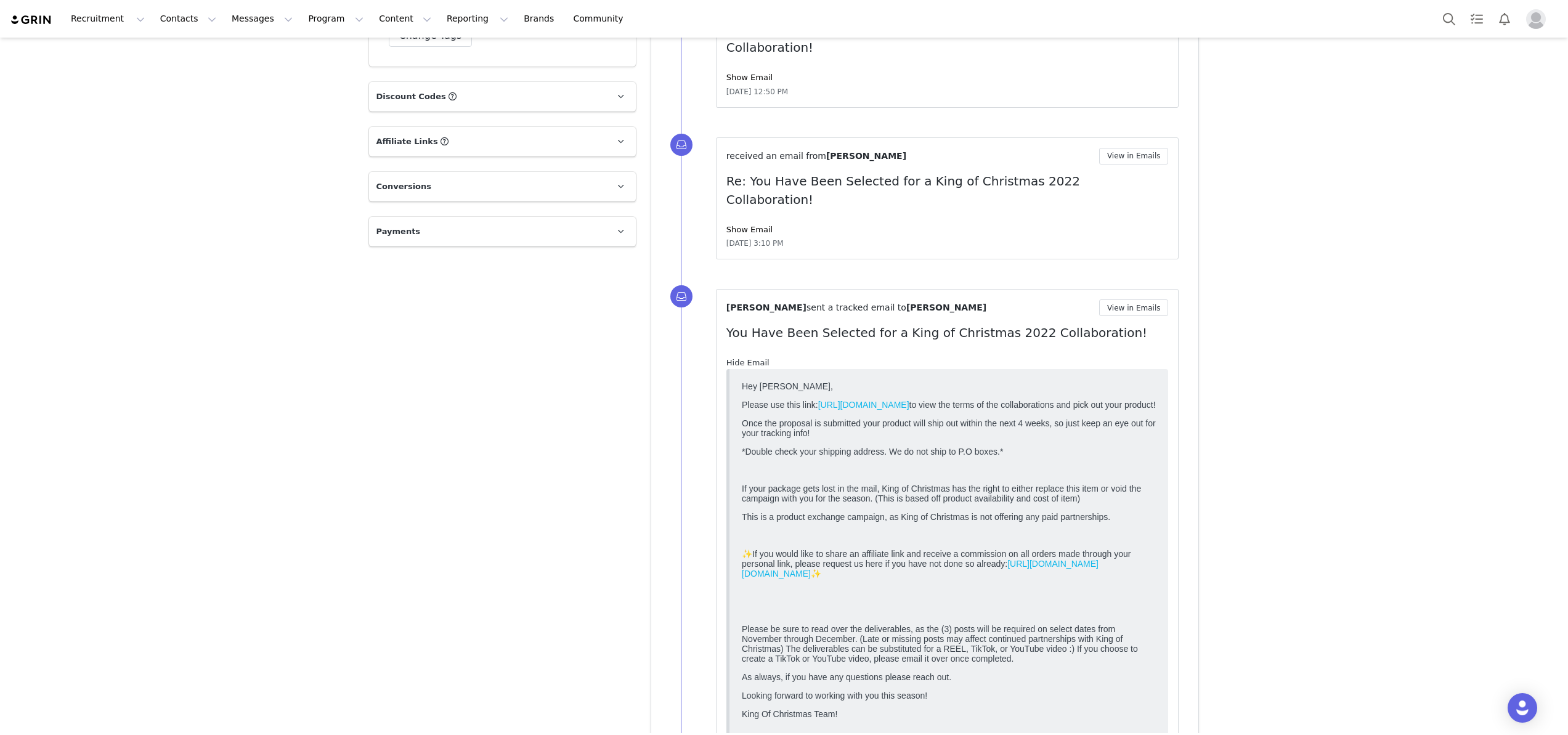
scroll to position [0, 0]
click at [745, 358] on link "Hide Email" at bounding box center [748, 362] width 43 height 10
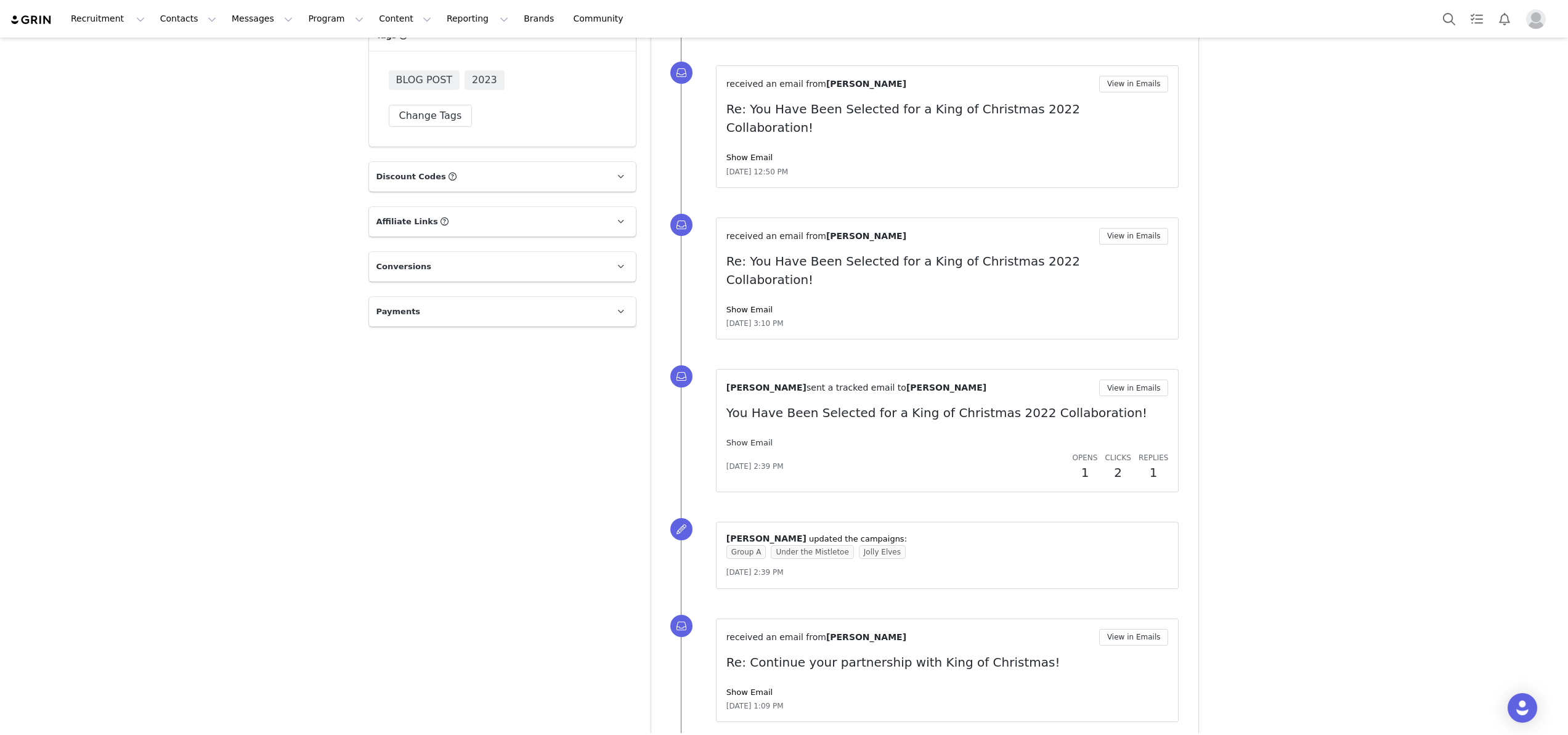
scroll to position [3172, 0]
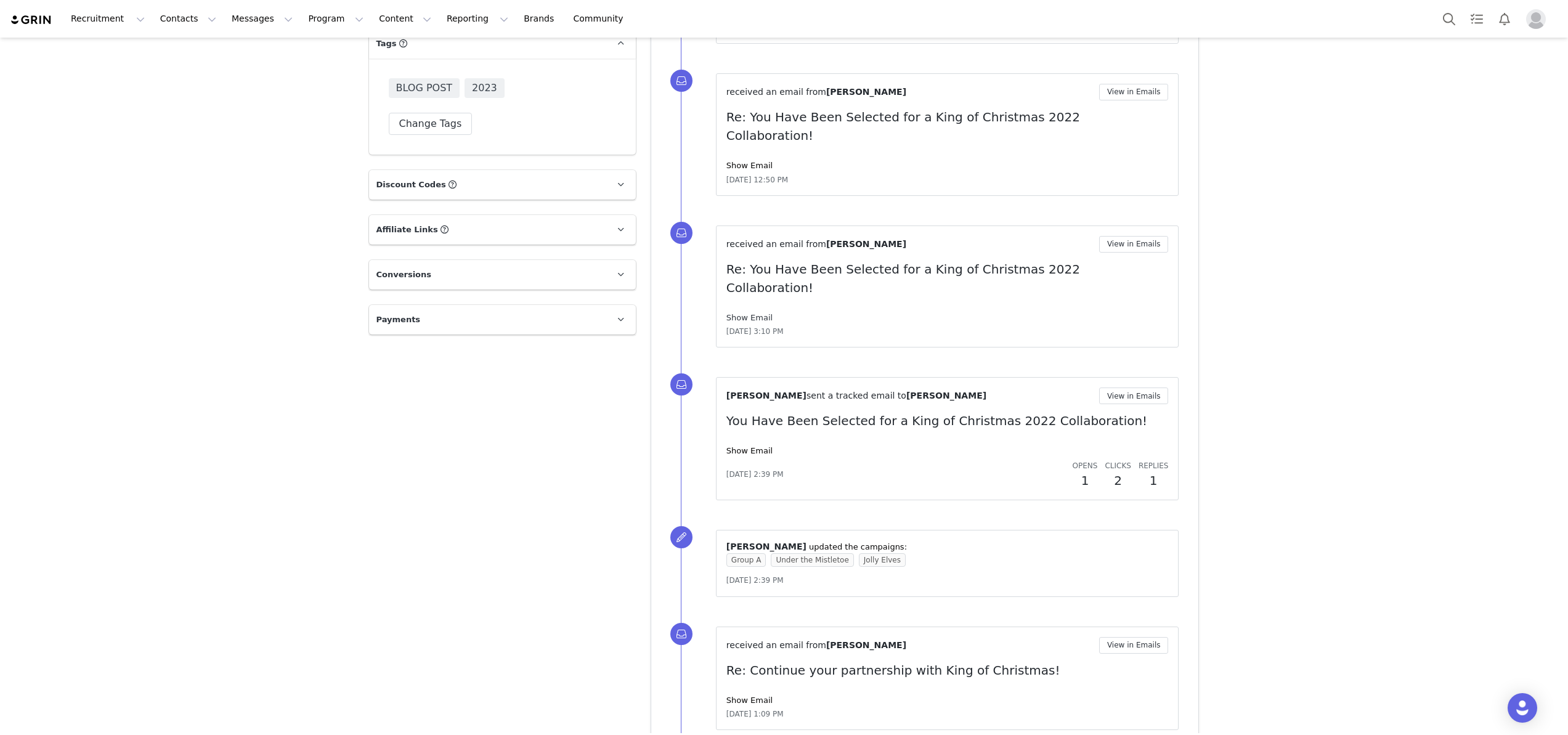
click at [746, 313] on link "Show Email" at bounding box center [749, 317] width 46 height 10
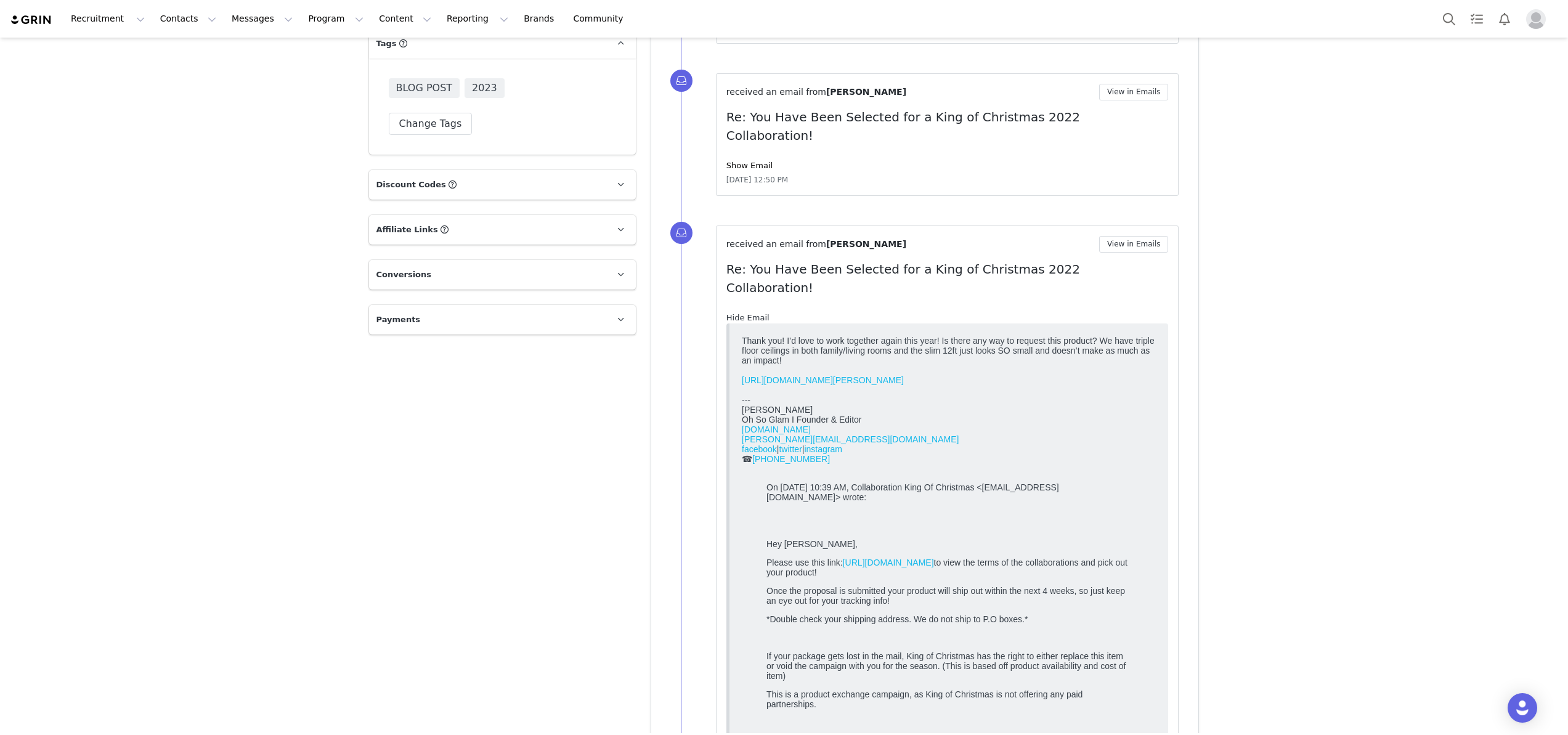
scroll to position [0, 0]
click at [746, 313] on link "Hide Email" at bounding box center [748, 317] width 43 height 10
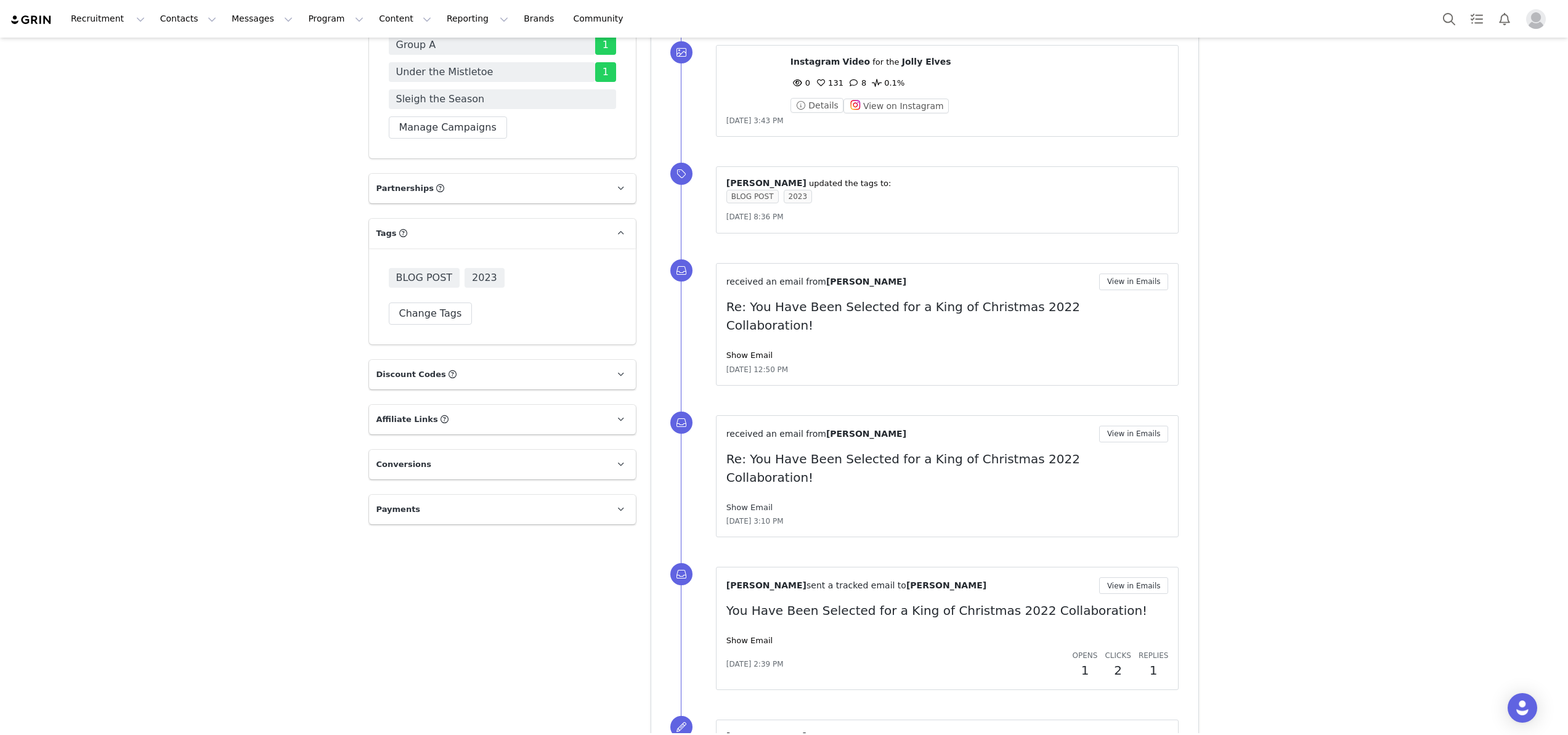
scroll to position [2963, 0]
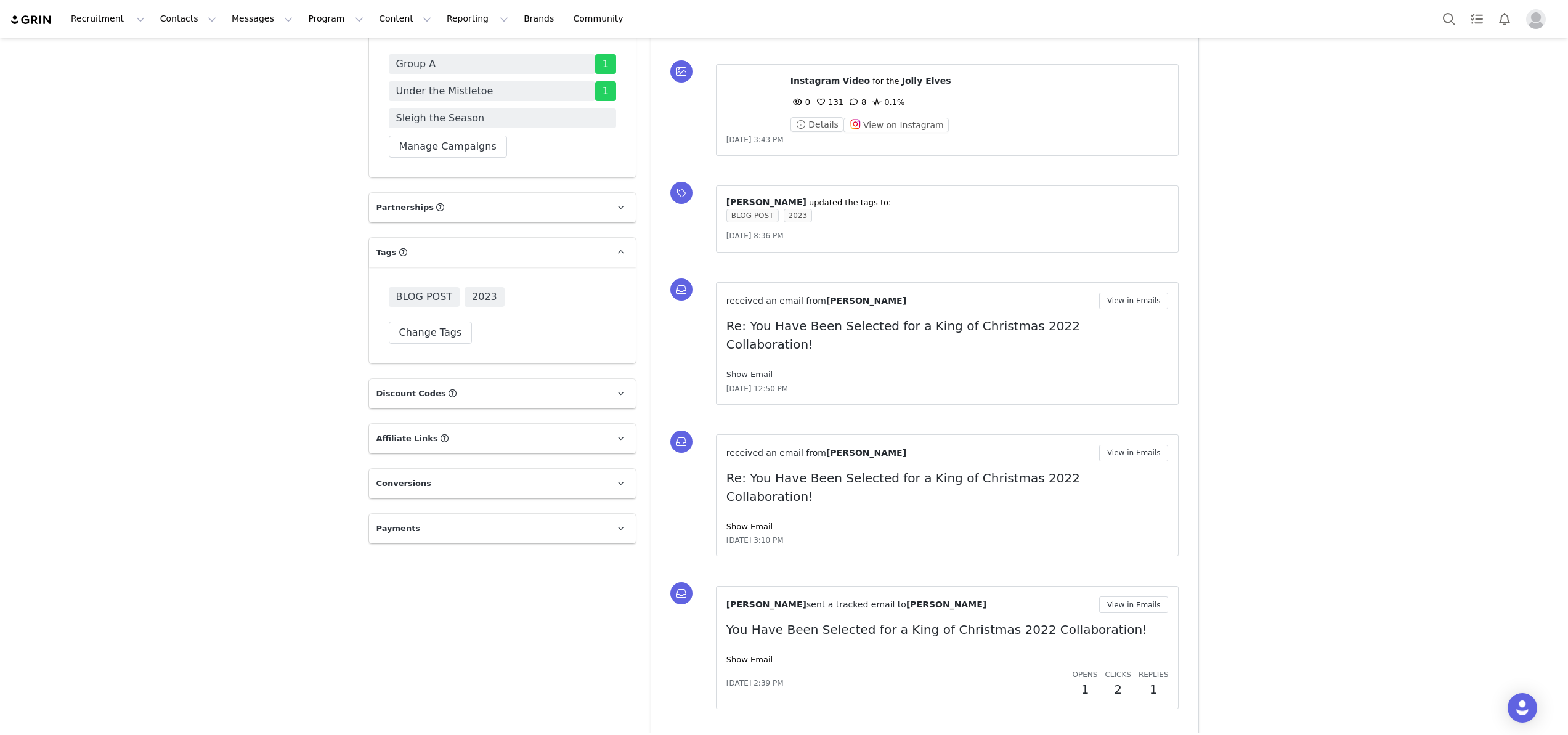
click at [730, 370] on link "Show Email" at bounding box center [749, 374] width 46 height 10
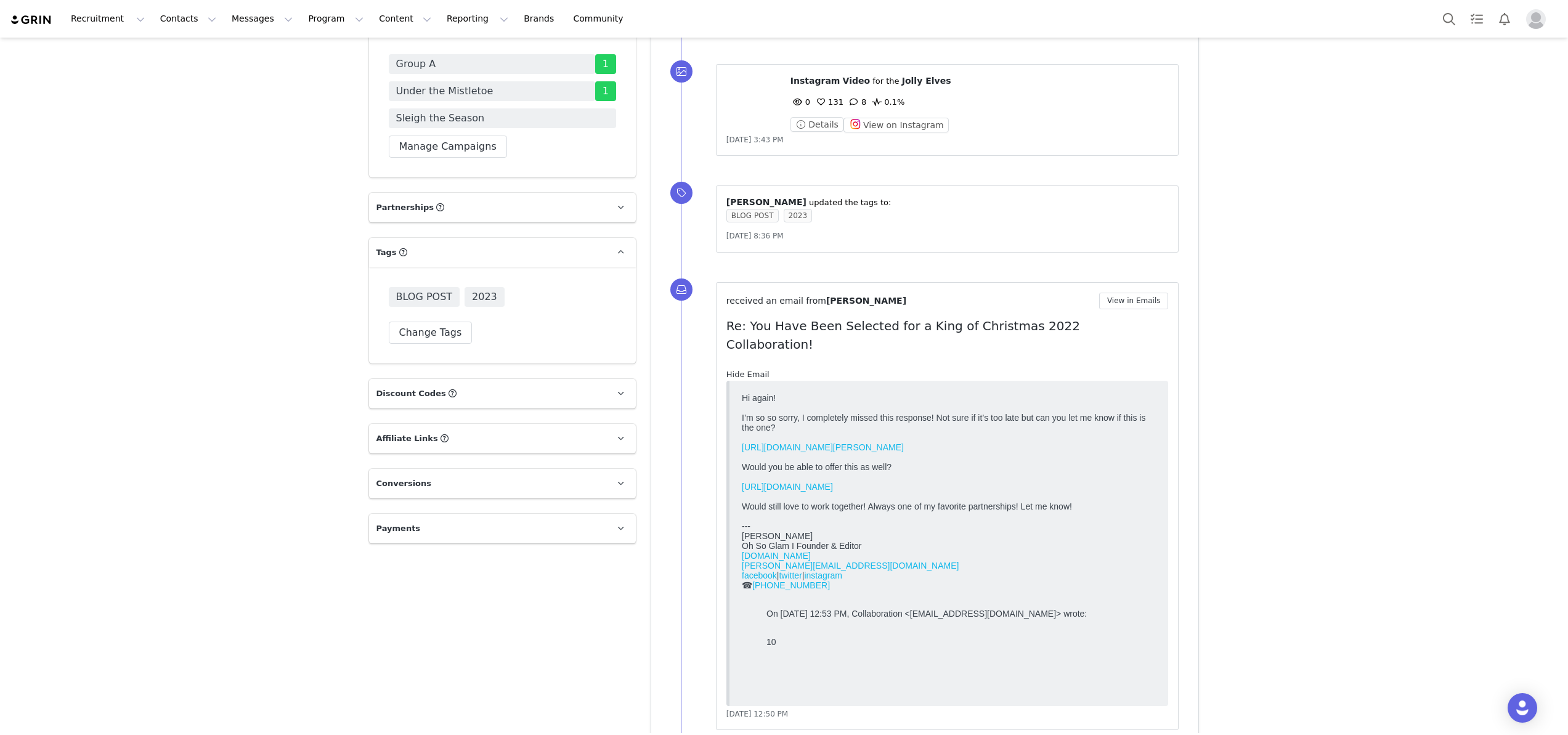
scroll to position [0, 0]
click at [730, 370] on link "Hide Email" at bounding box center [748, 374] width 43 height 10
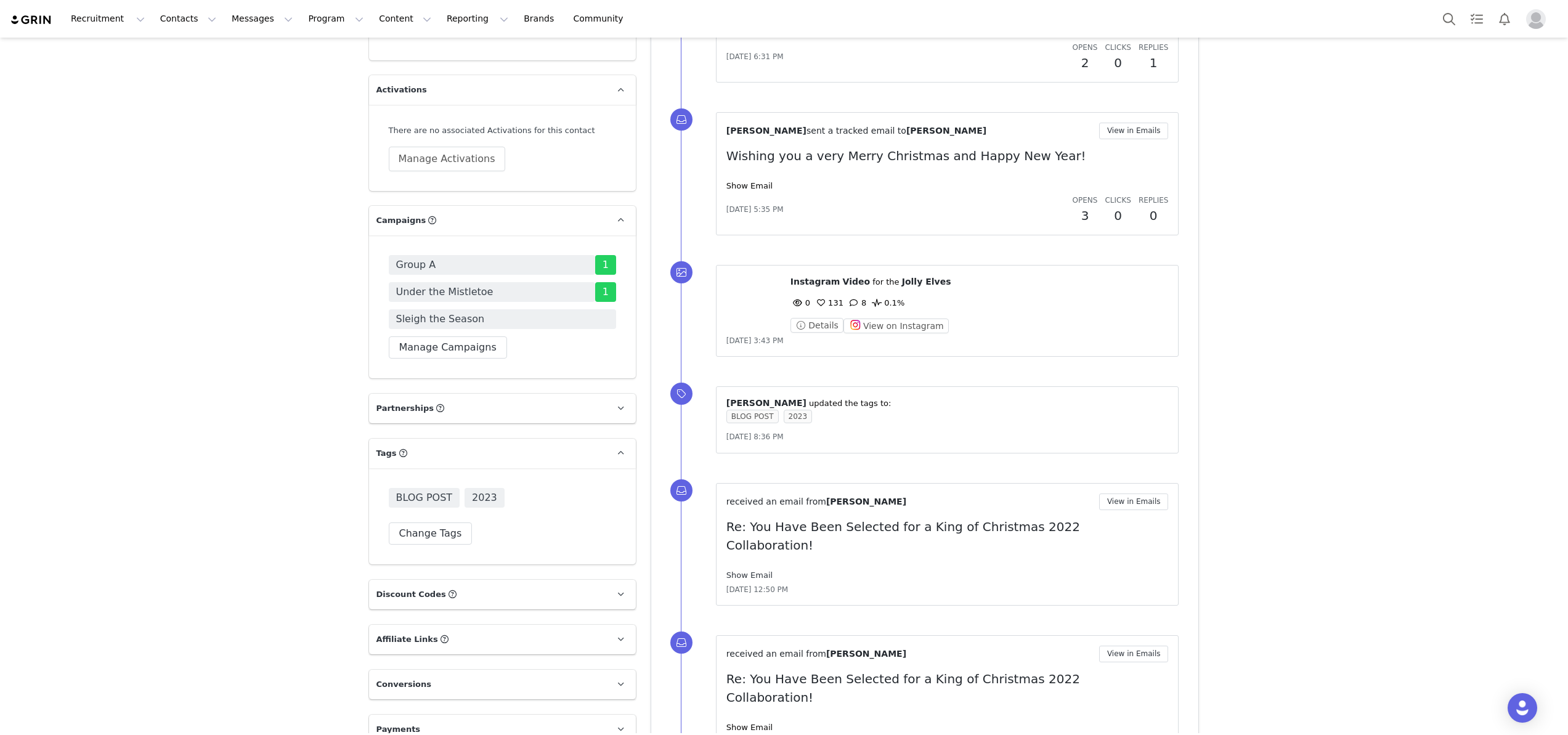
scroll to position [2760, 0]
click at [899, 330] on button "View on Instagram" at bounding box center [896, 328] width 105 height 15
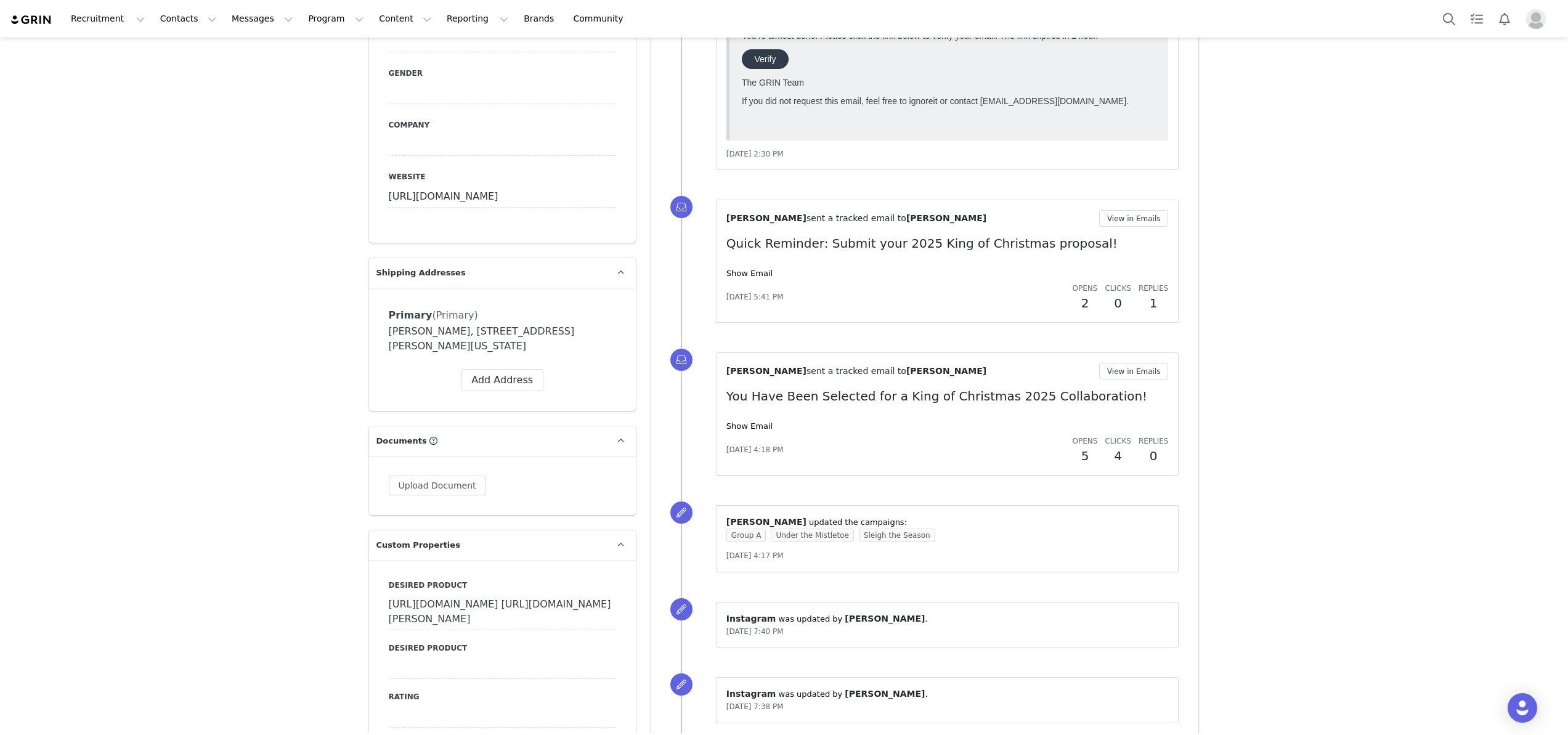
scroll to position [884, 0]
